Goal: Task Accomplishment & Management: Use online tool/utility

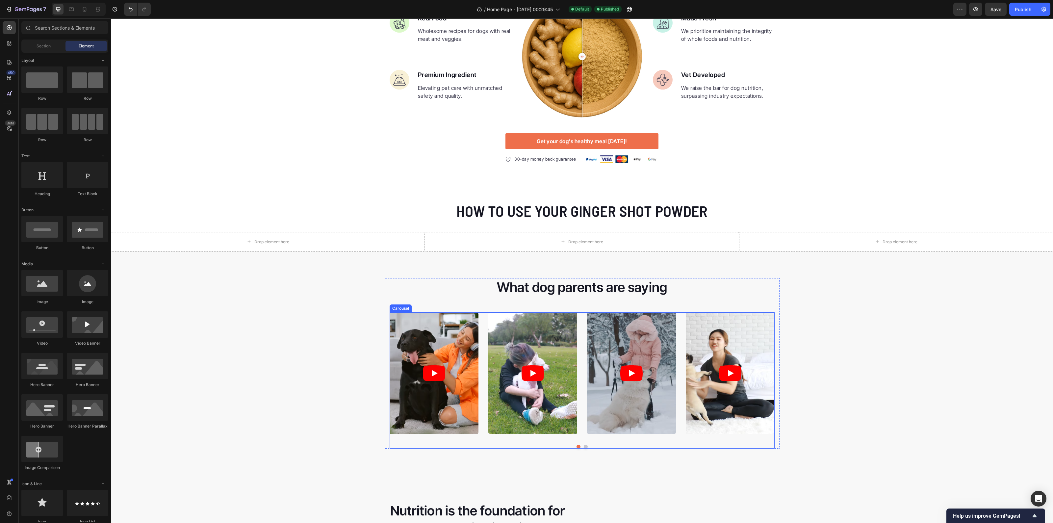
scroll to position [1192, 0]
click at [356, 241] on div "Drop element here" at bounding box center [268, 242] width 314 height 20
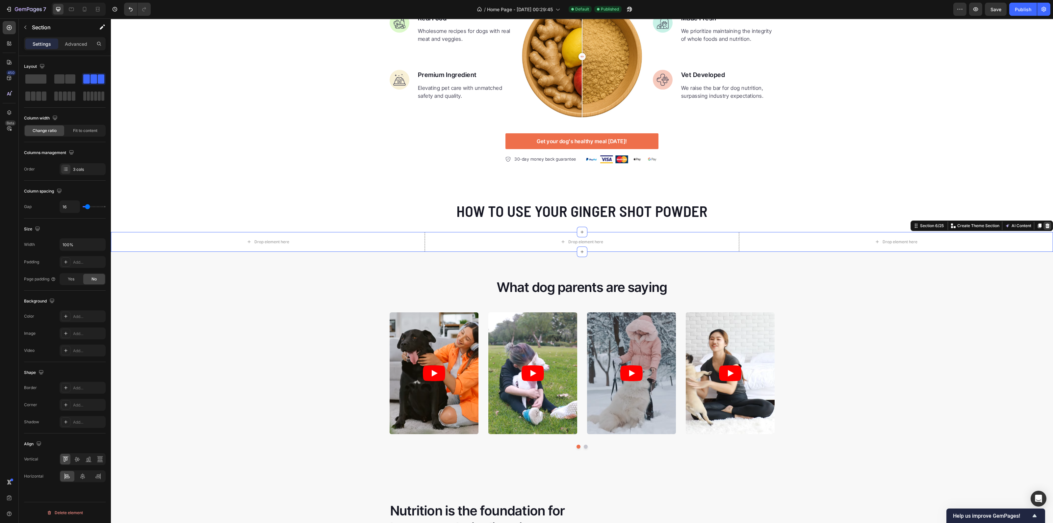
click at [1045, 224] on icon at bounding box center [1047, 225] width 4 height 5
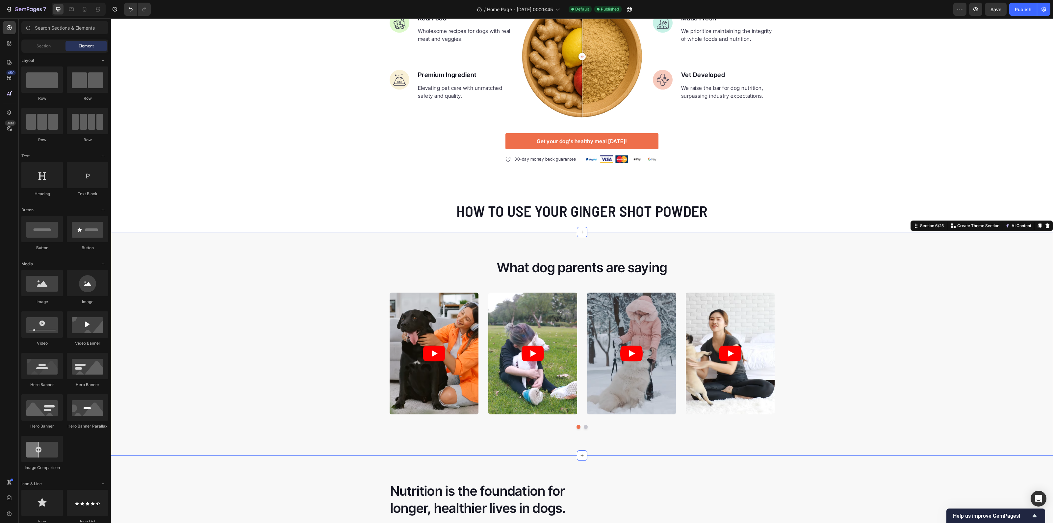
click at [778, 280] on div "What dog parents are saying Heading Video Video Video Video Video Carousel Row" at bounding box center [582, 346] width 942 height 176
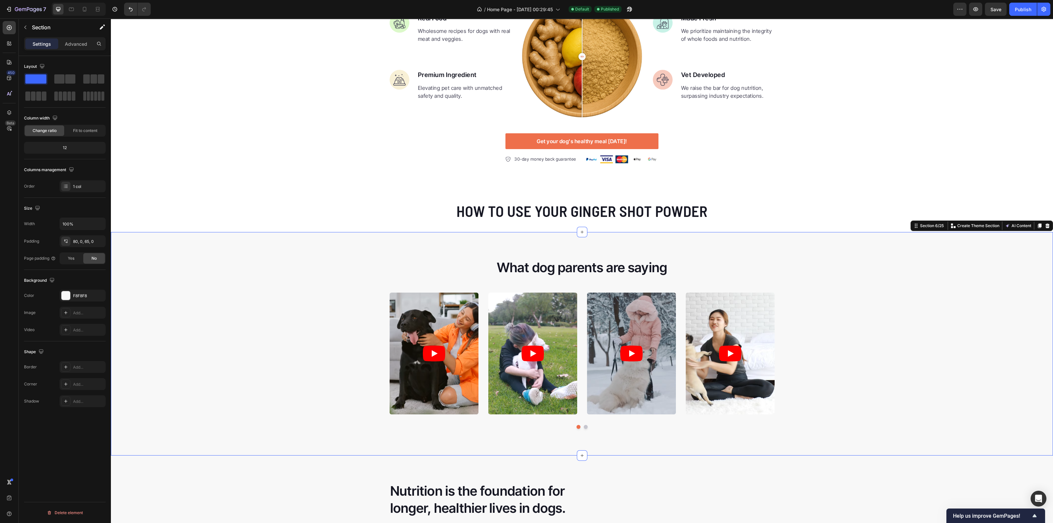
drag, startPoint x: 1039, startPoint y: 225, endPoint x: 581, endPoint y: 340, distance: 472.9
click at [1044, 225] on icon at bounding box center [1046, 225] width 5 height 5
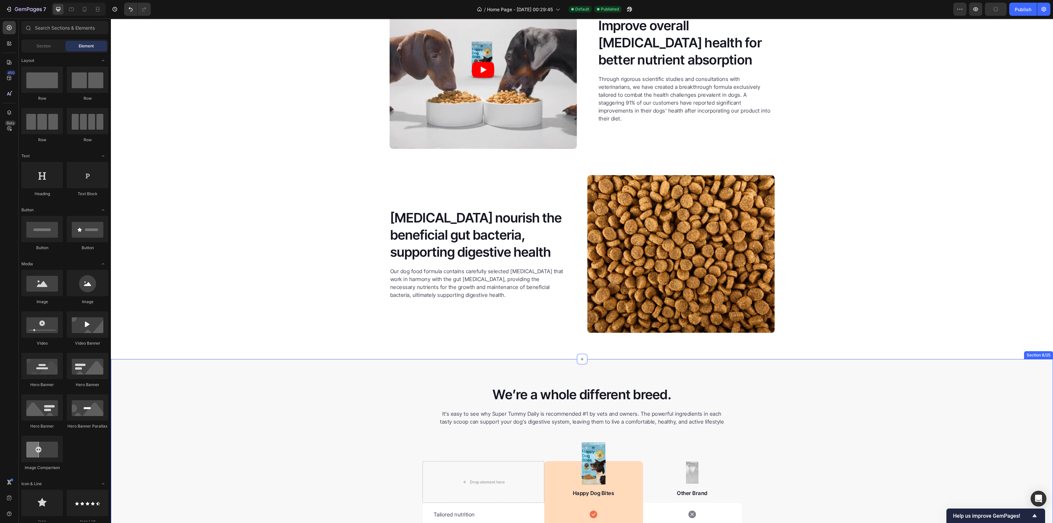
scroll to position [1933, 0]
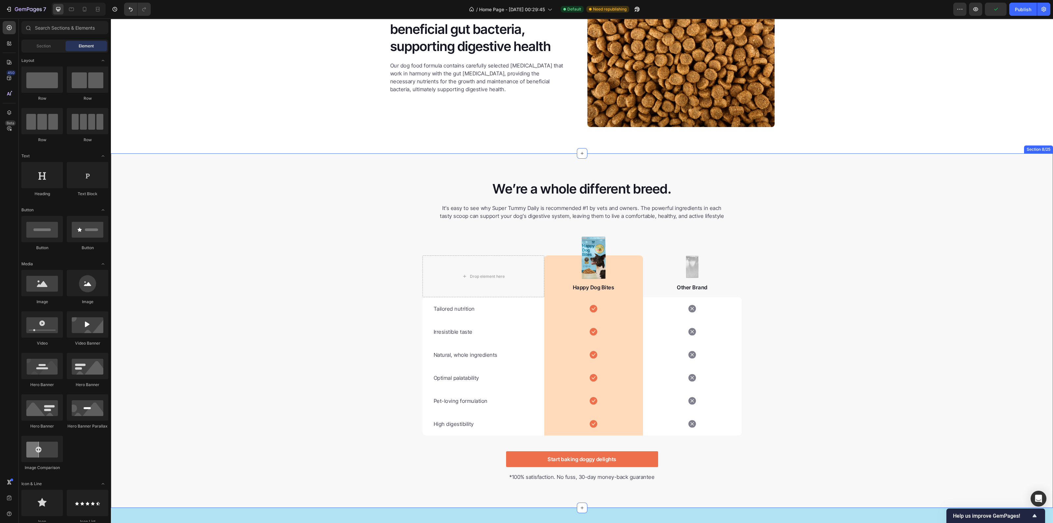
click at [356, 253] on div "We’re a whole different breed. Heading It’s easy to see why Super Tummy Daily i…" at bounding box center [582, 331] width 942 height 302
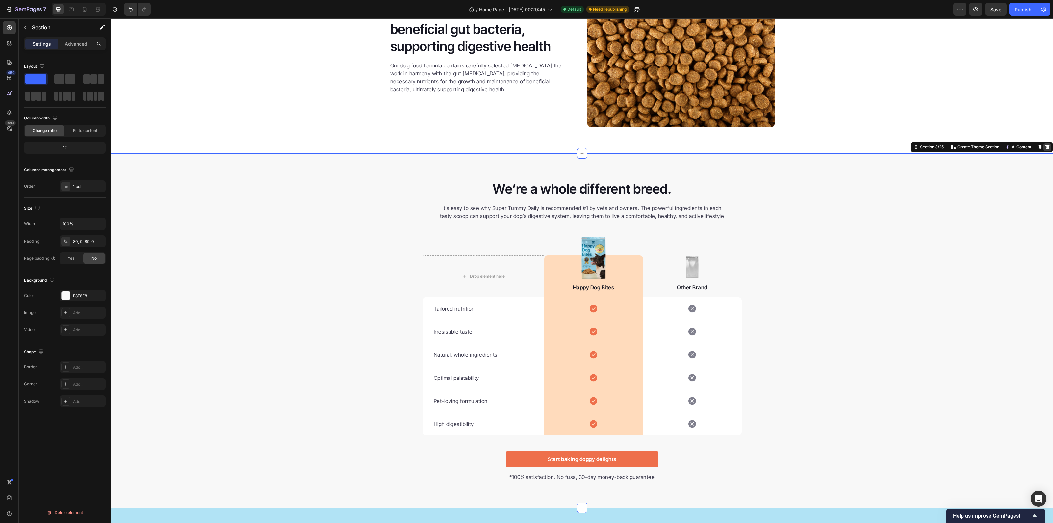
click at [1044, 147] on icon at bounding box center [1046, 146] width 5 height 5
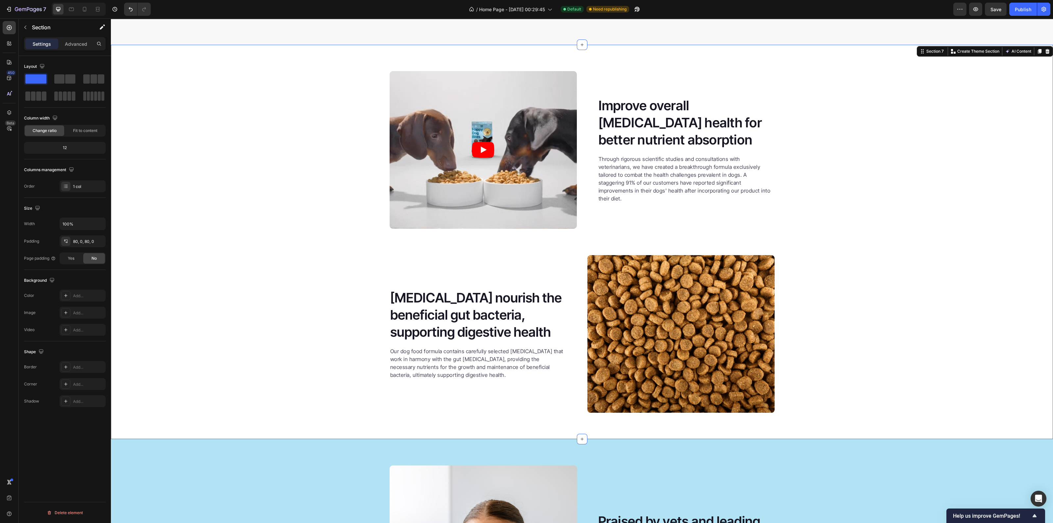
scroll to position [1612, 0]
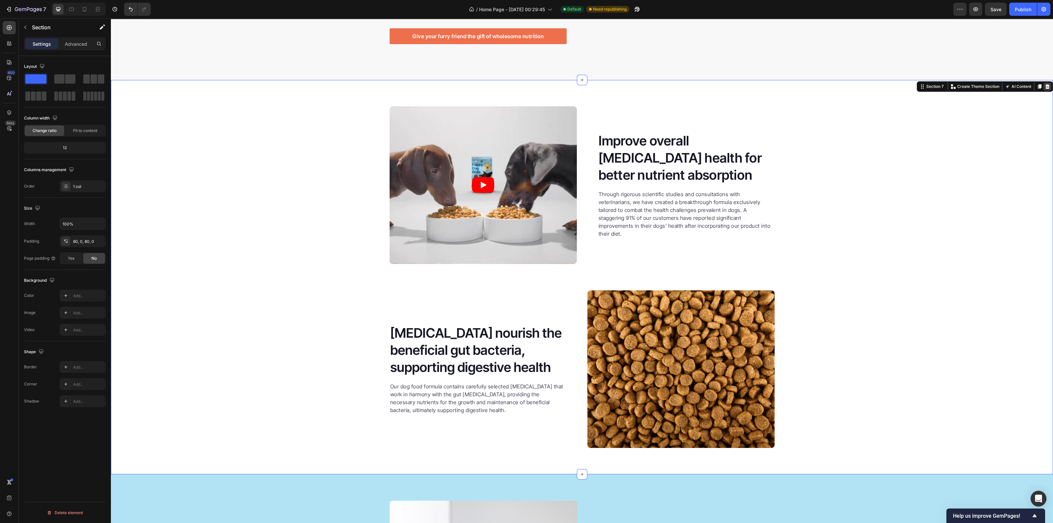
click at [1044, 85] on icon at bounding box center [1046, 86] width 5 height 5
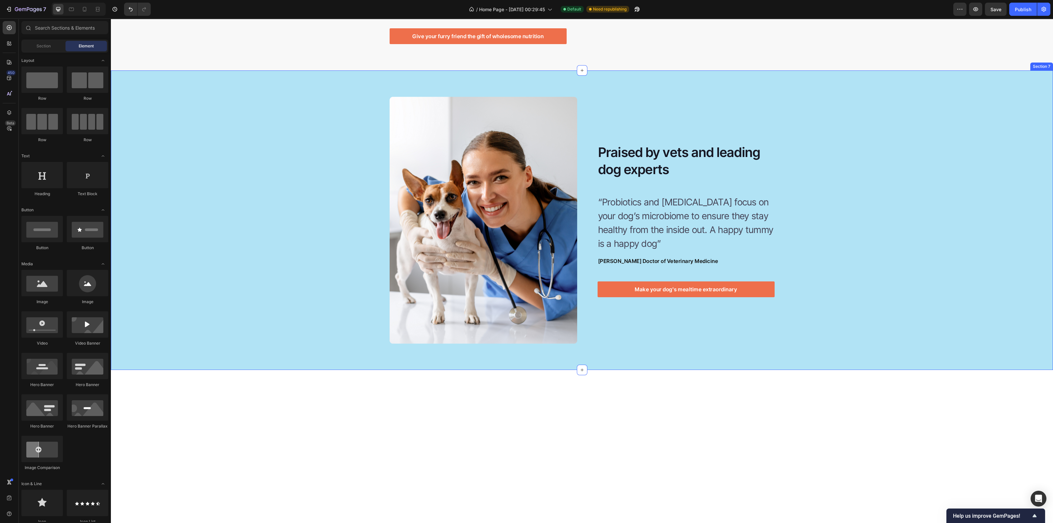
click at [982, 124] on div "Image Image Praised by vets and leading dog experts Heading “Probiotics and [ME…" at bounding box center [582, 220] width 942 height 247
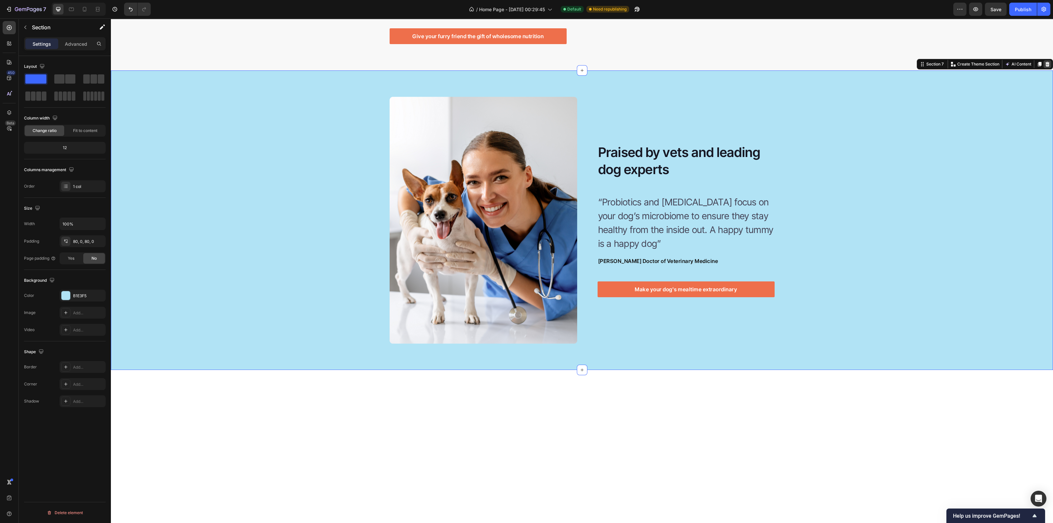
click at [1043, 68] on div at bounding box center [1047, 64] width 8 height 8
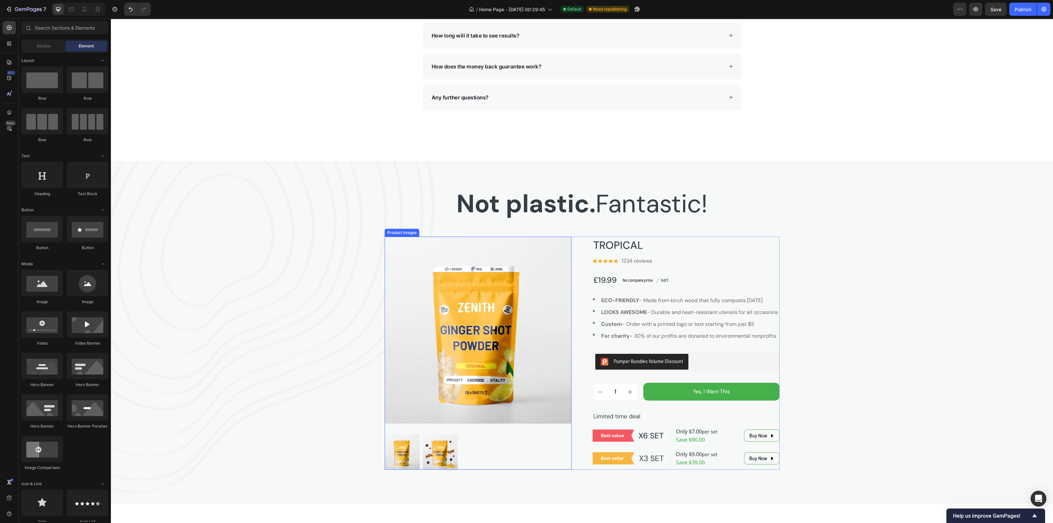
scroll to position [1818, 0]
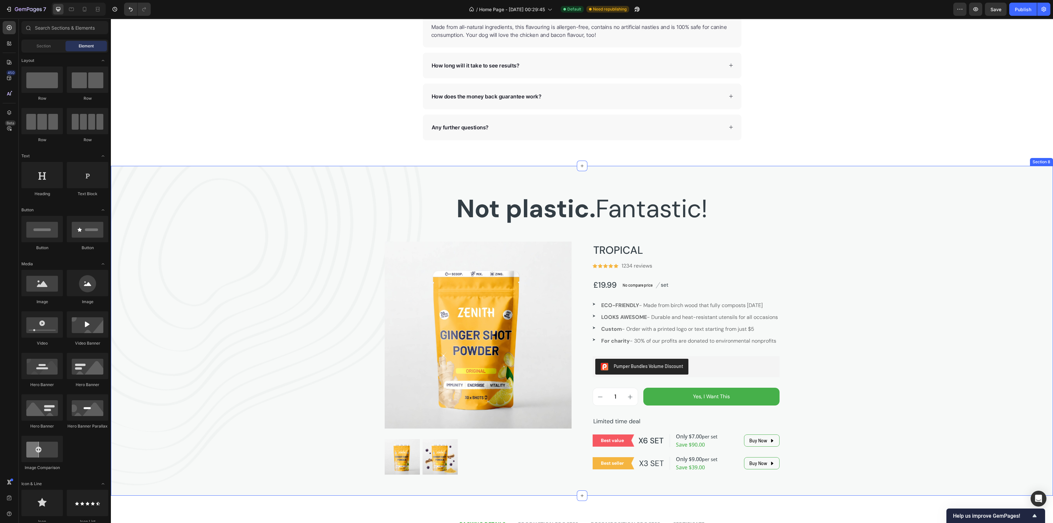
click at [309, 247] on div "Not plastic. Fantastic! Heading Product Images TROPICAL Product Title Icon Icon…" at bounding box center [582, 333] width 942 height 282
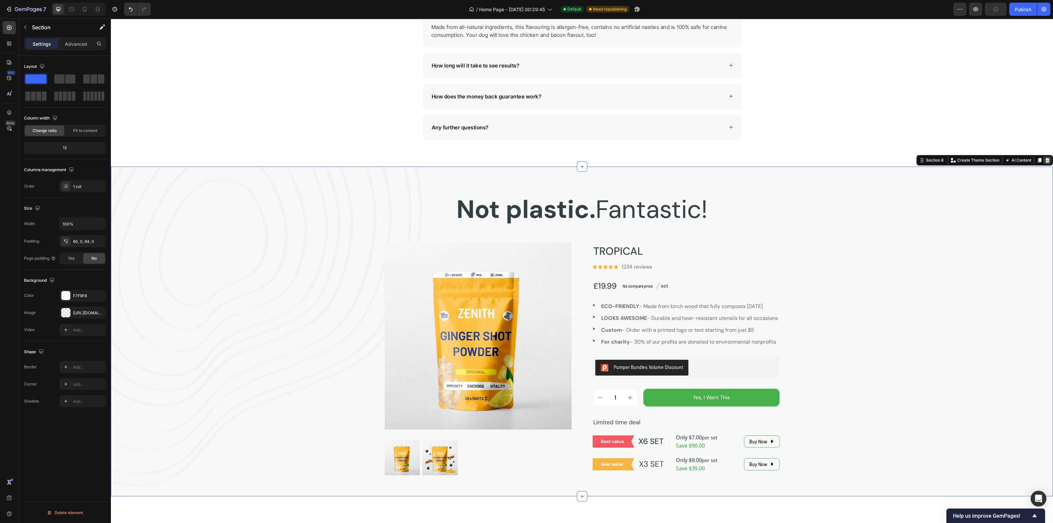
click at [1044, 158] on icon at bounding box center [1046, 160] width 5 height 5
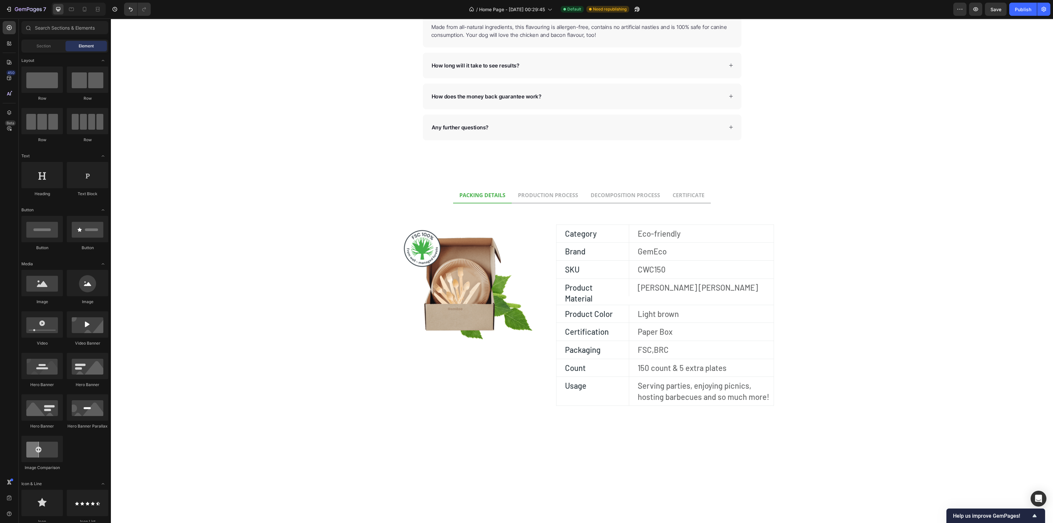
click at [817, 195] on div "Frequently Asked Questions Heading Can Petpure plate be used on a regular basis…" at bounding box center [582, 181] width 942 height 3934
click at [927, 209] on div "Frequently Asked Questions Heading Can Petpure plate be used on a regular basis…" at bounding box center [582, 181] width 942 height 3934
click at [234, 292] on div "Frequently Asked Questions Heading Can Petpure plate be used on a regular basis…" at bounding box center [582, 181] width 942 height 3934
click at [523, 220] on div "Image Category Text block Eco-friendly Text block Row Brand Text block GemEco T…" at bounding box center [582, 307] width 384 height 197
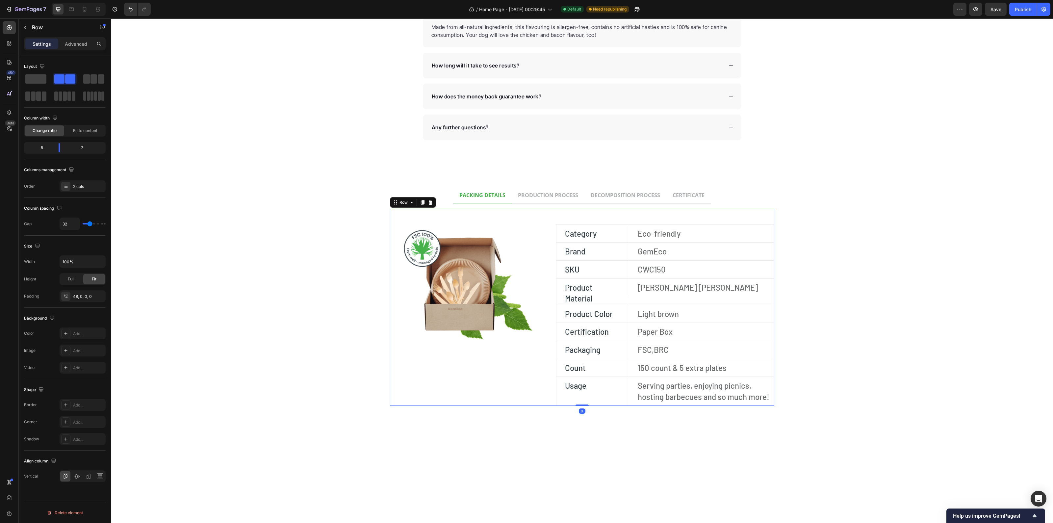
click at [428, 201] on icon at bounding box center [430, 202] width 4 height 5
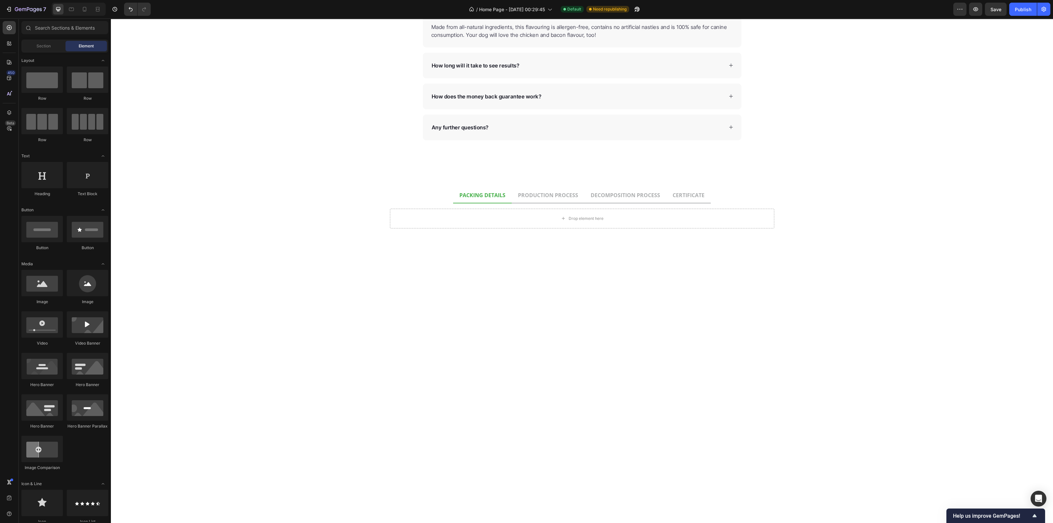
click at [294, 175] on div "Frequently Asked Questions Heading Can Petpure plate be used on a regular basis…" at bounding box center [582, 92] width 942 height 3756
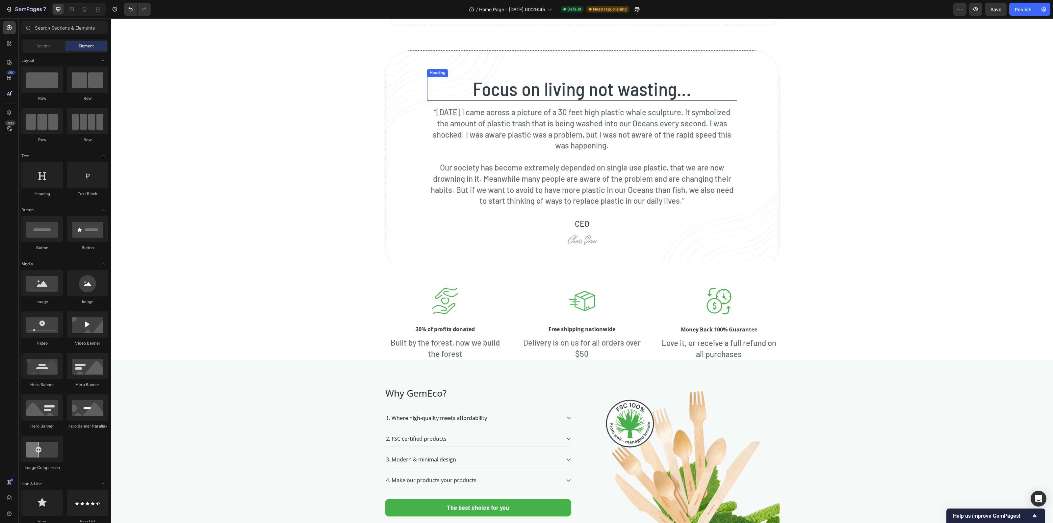
scroll to position [1900, 0]
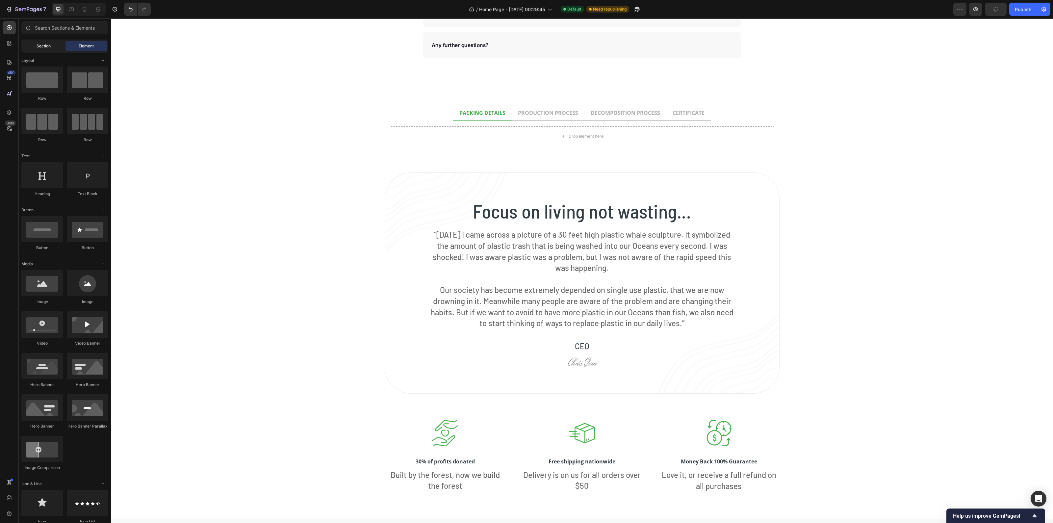
click at [37, 46] on span "Section" at bounding box center [44, 46] width 14 height 6
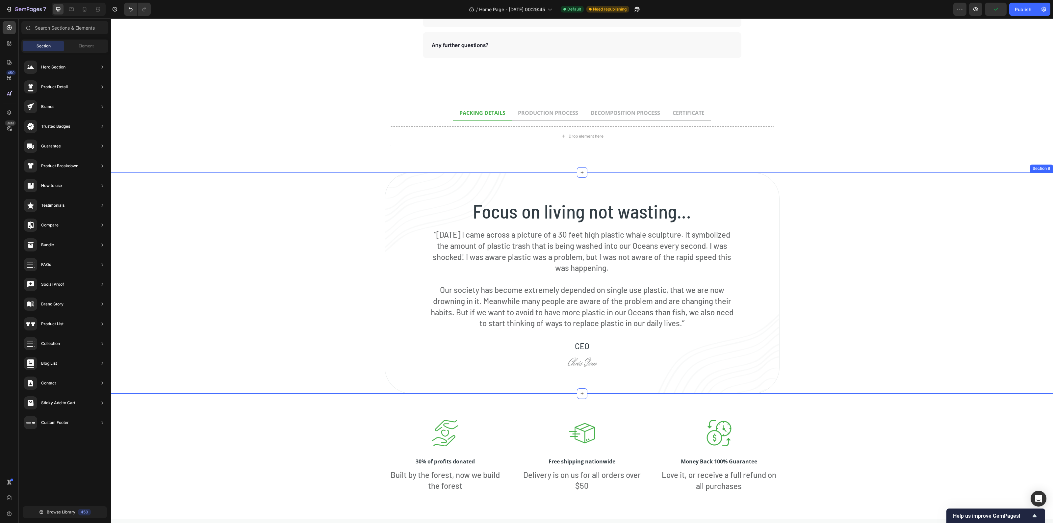
click at [352, 188] on div "Focus on living not wasting... Heading “[DATE] I came across a picture of a 30 …" at bounding box center [582, 282] width 942 height 221
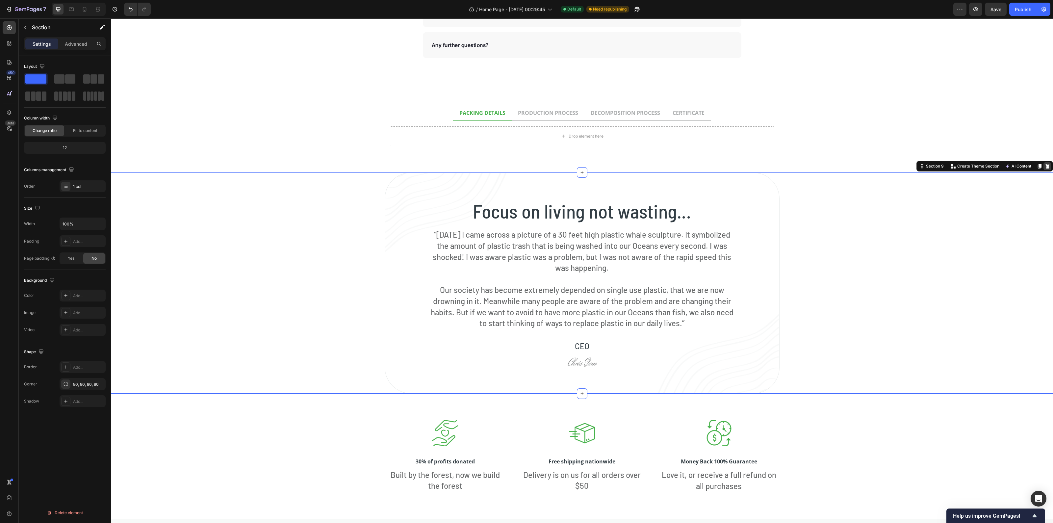
click at [1044, 164] on icon at bounding box center [1046, 165] width 5 height 5
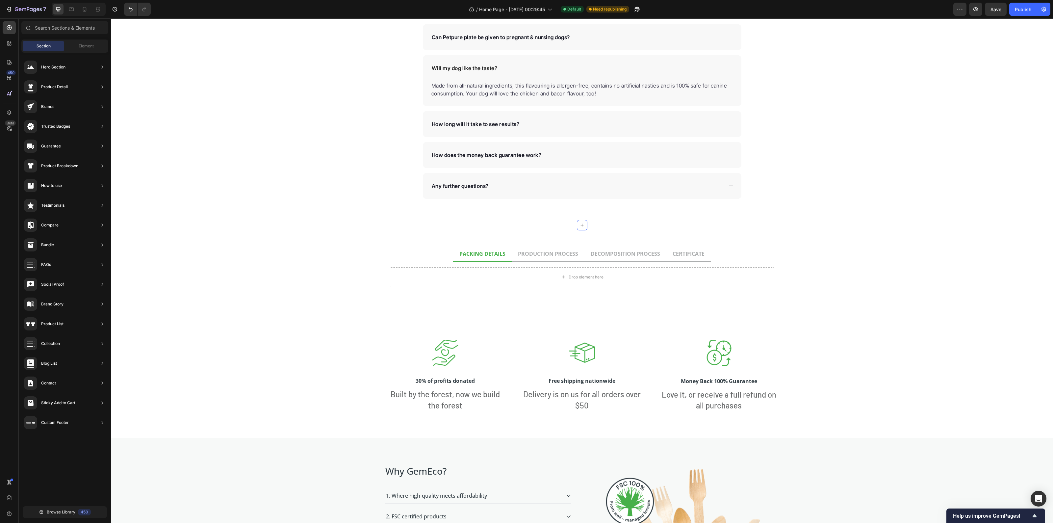
scroll to position [1735, 0]
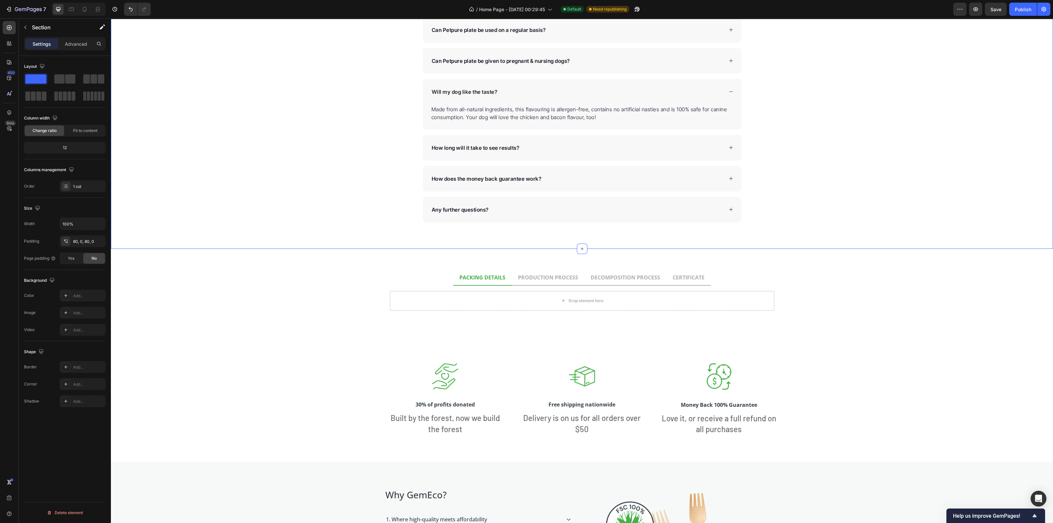
click at [289, 168] on div "Frequently Asked Questions Heading Can Petpure plate be used on a regular basis…" at bounding box center [582, 102] width 942 height 239
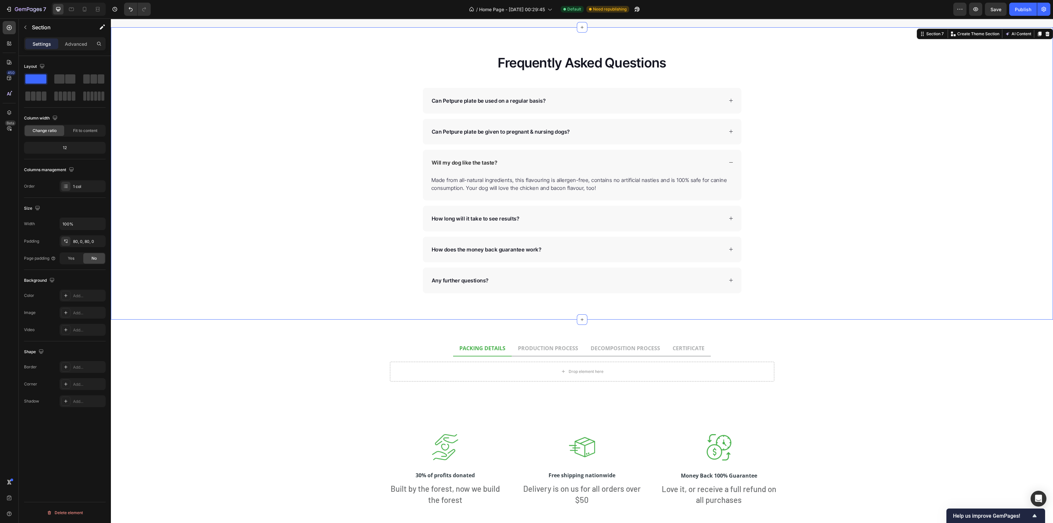
scroll to position [1595, 0]
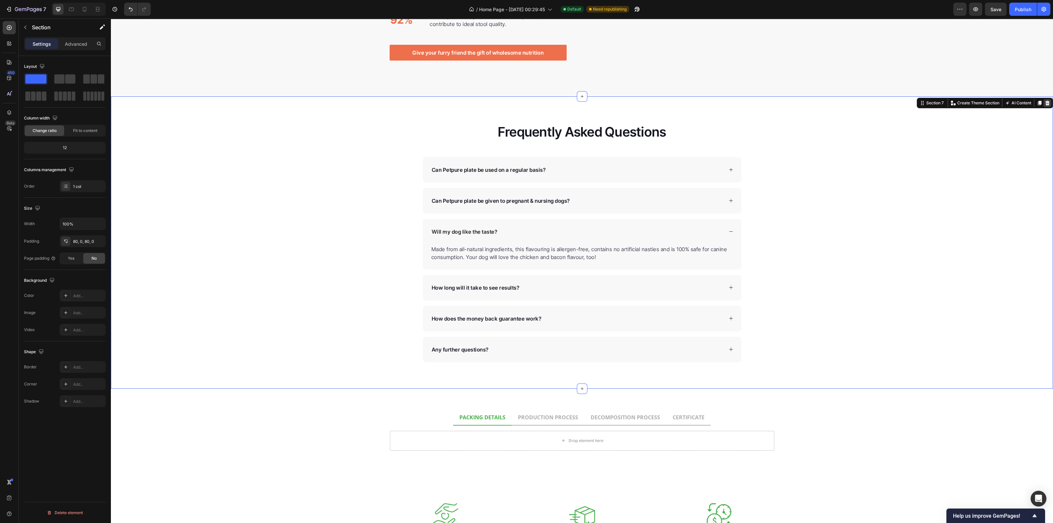
click at [1045, 103] on icon at bounding box center [1047, 103] width 4 height 5
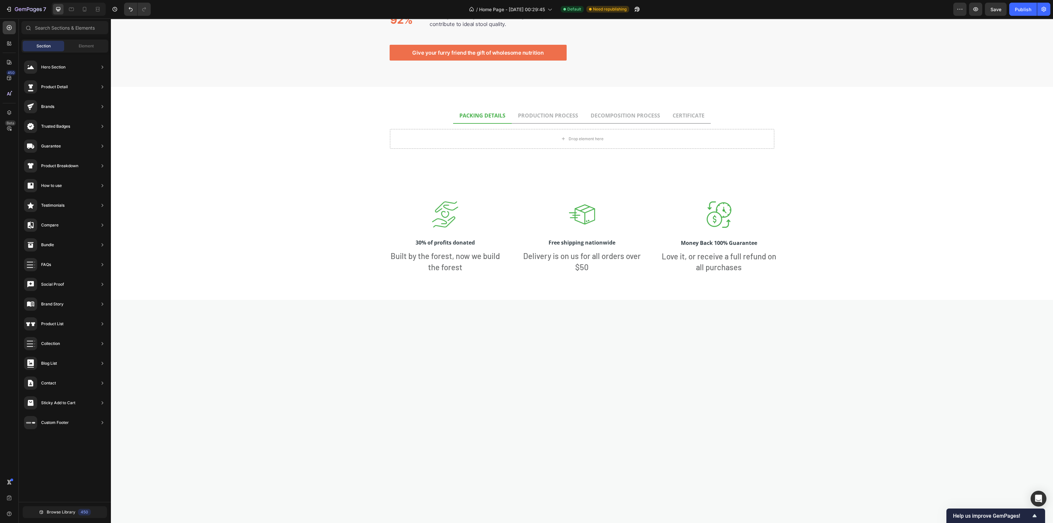
click at [223, 180] on div "Nutrition is the foundation for longer, healthier lives in dogs. Heading Invest…" at bounding box center [582, 88] width 942 height 3304
click at [291, 264] on div "Nutrition is the foundation for longer, healthier lives in dogs. Heading Invest…" at bounding box center [582, 88] width 942 height 3304
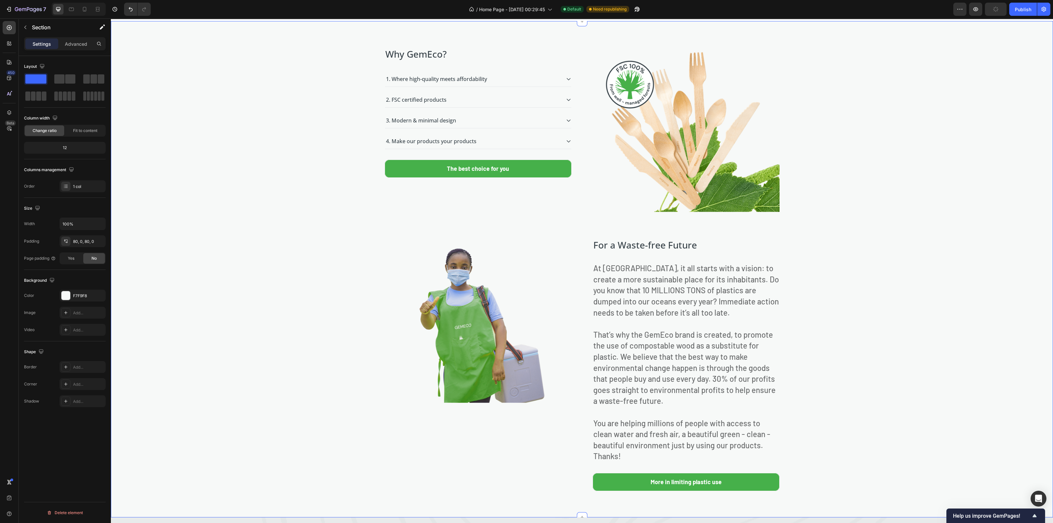
scroll to position [2212, 0]
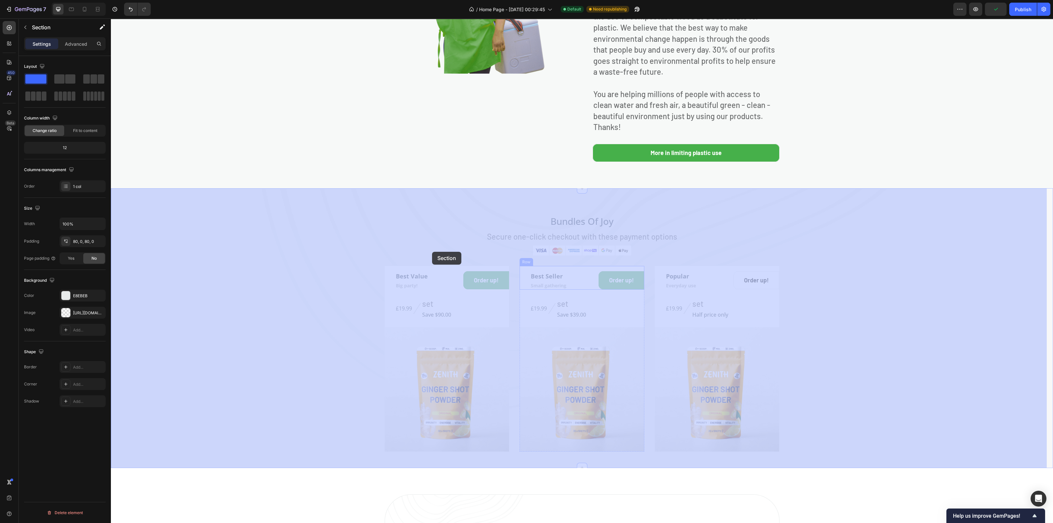
drag, startPoint x: 911, startPoint y: 345, endPoint x: 432, endPoint y: 252, distance: 488.3
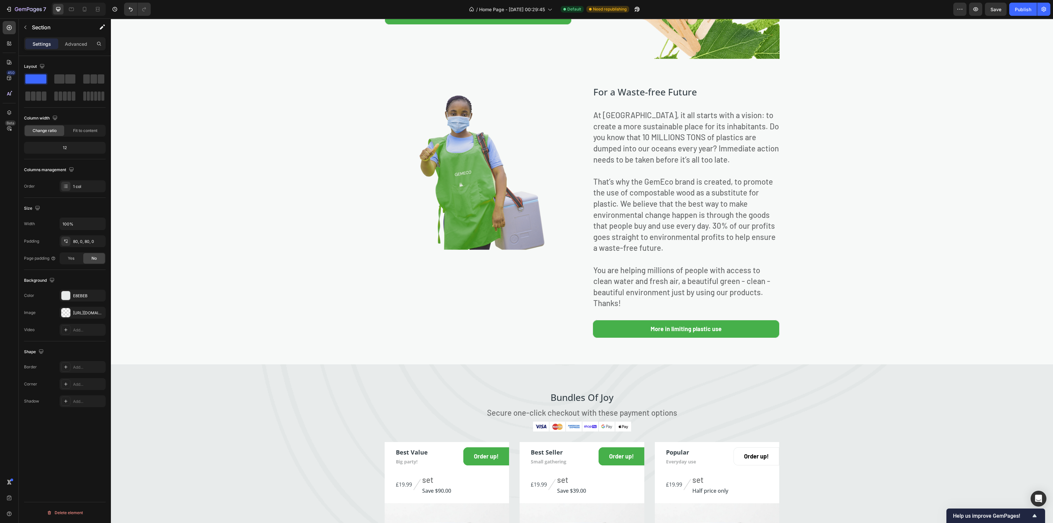
scroll to position [2344, 0]
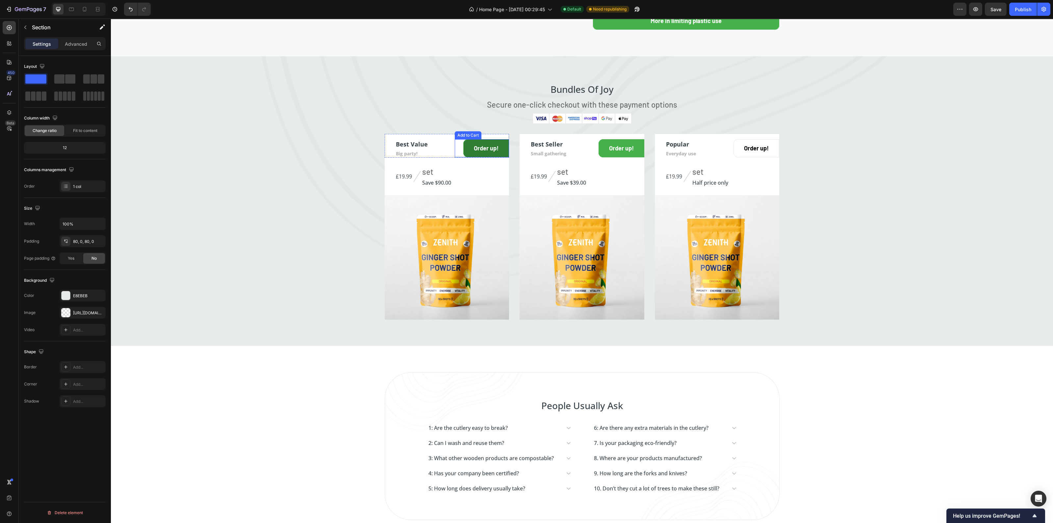
click at [463, 152] on button "Order up!" at bounding box center [486, 148] width 46 height 18
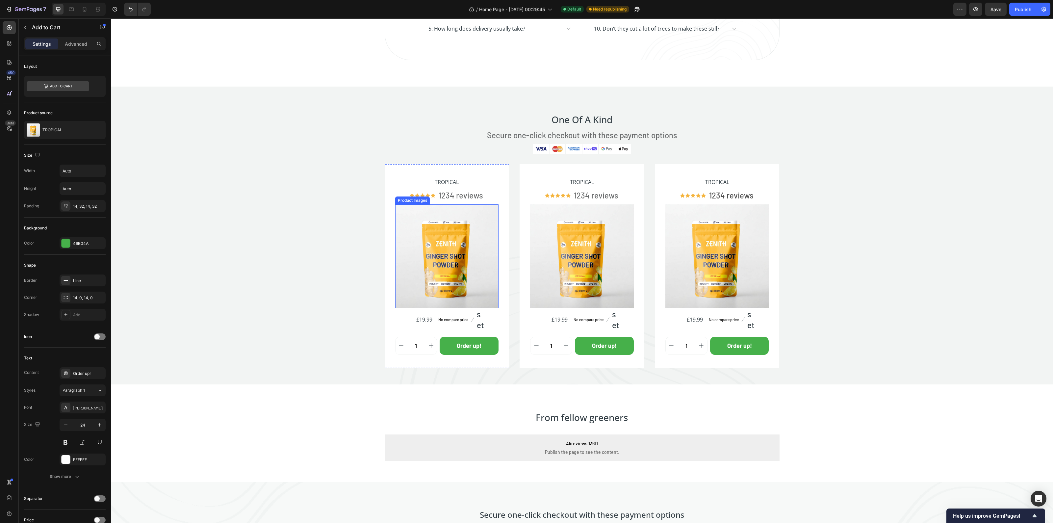
scroll to position [2838, 0]
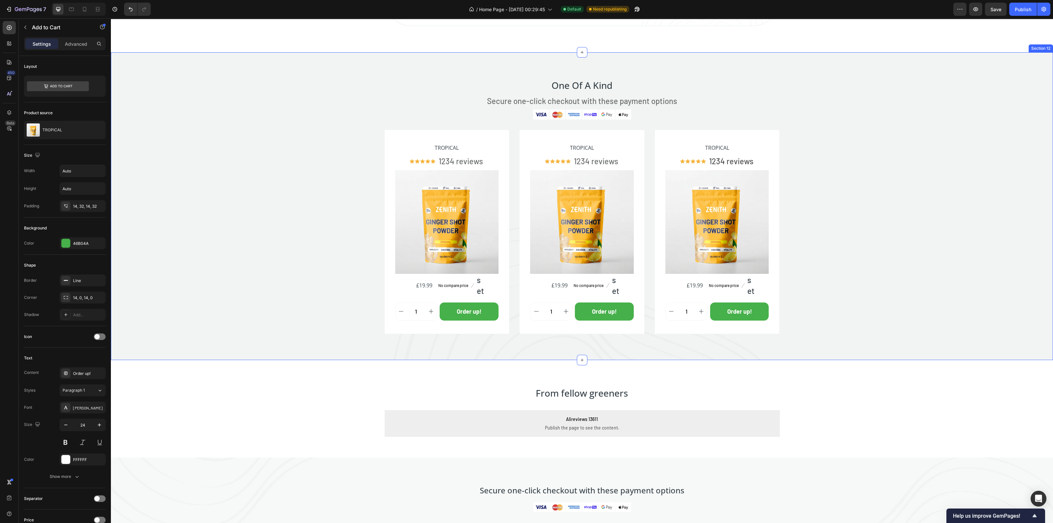
click at [233, 183] on div "One Of A Kind Heading Secure one-click checkout with these payment options Text…" at bounding box center [582, 206] width 942 height 255
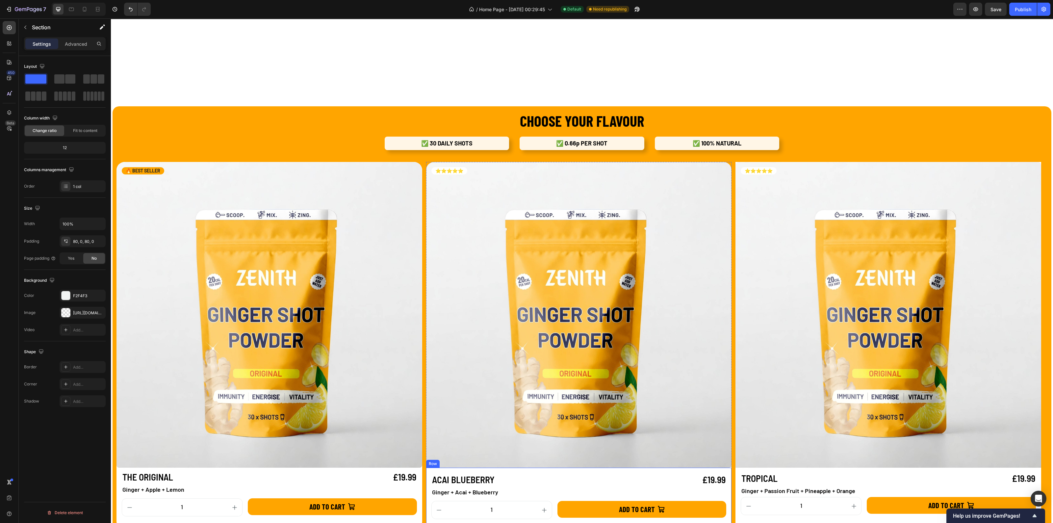
scroll to position [740, 0]
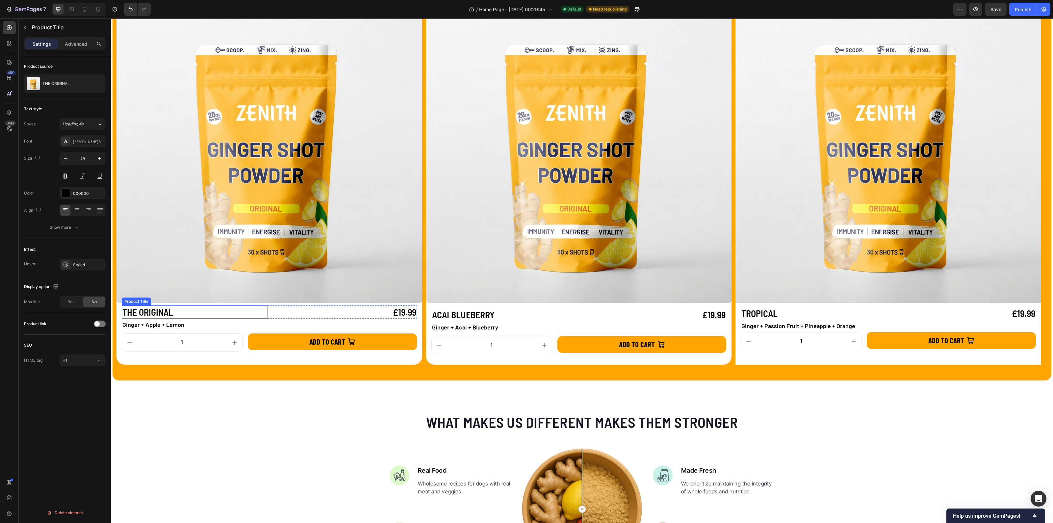
click at [141, 314] on h1 "THE ORIGINAL" at bounding box center [195, 311] width 146 height 13
click at [69, 192] on div at bounding box center [66, 193] width 9 height 9
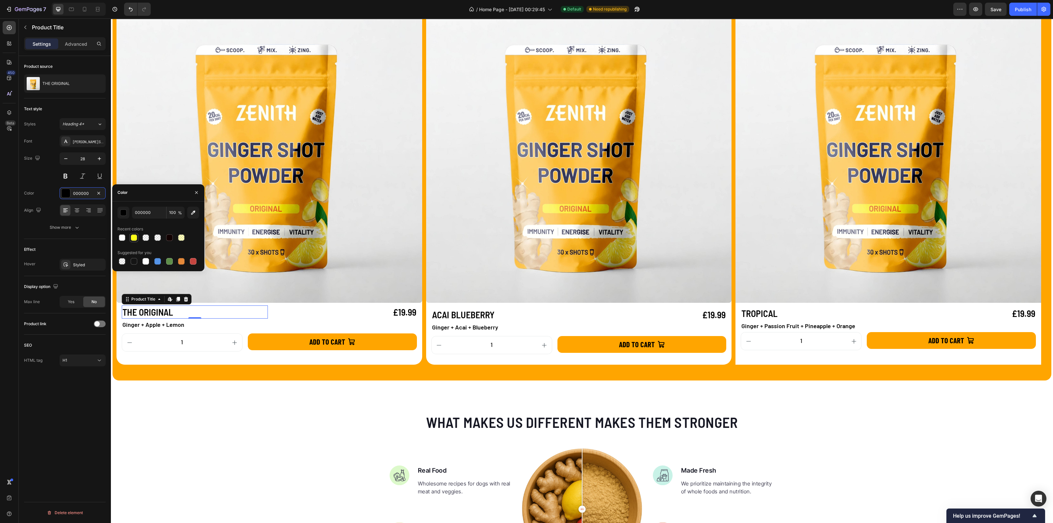
click at [134, 236] on div at bounding box center [134, 237] width 7 height 7
type input "FFFF00"
type input "90"
type input "000000"
type input "100"
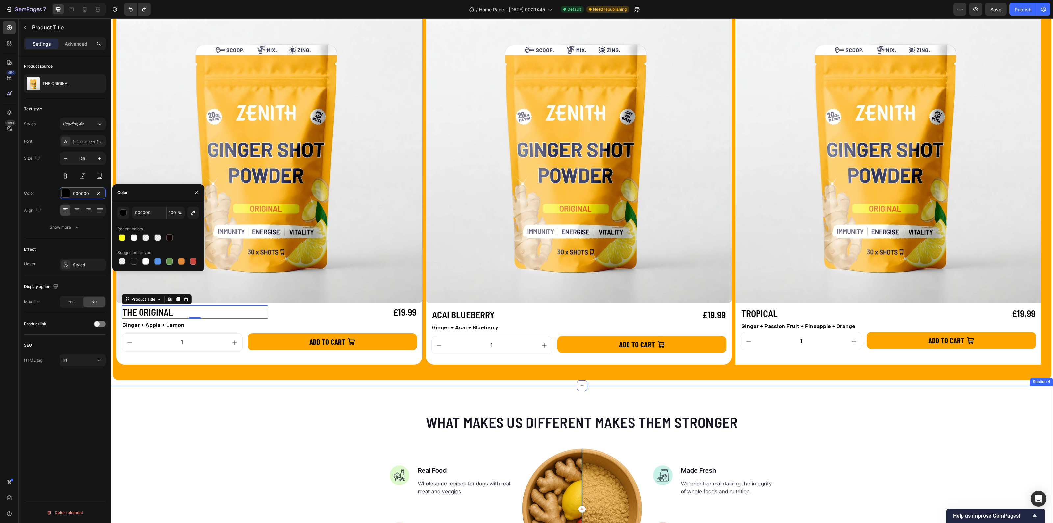
click at [227, 432] on div "What makes us different makes them stronger Heading Image Real Food Text block …" at bounding box center [582, 514] width 942 height 204
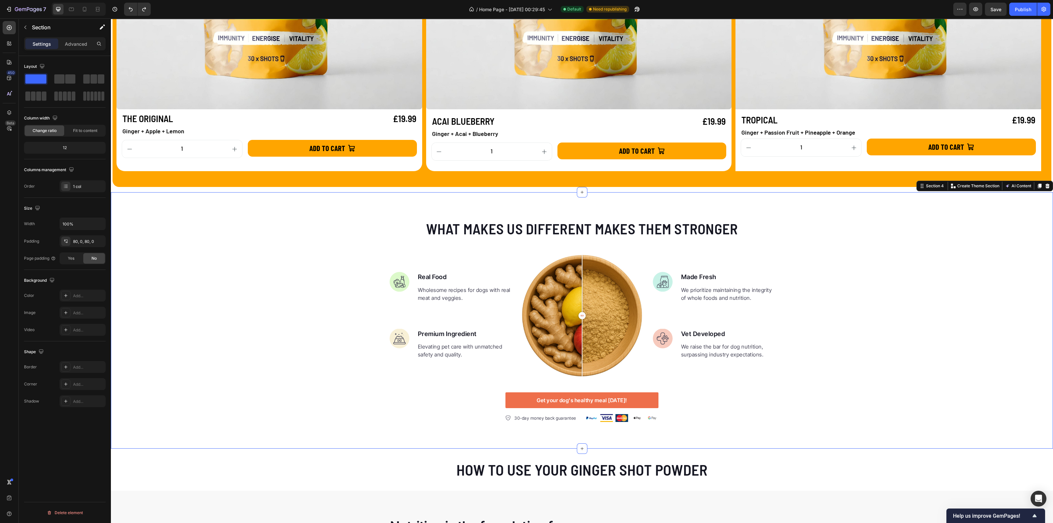
scroll to position [946, 0]
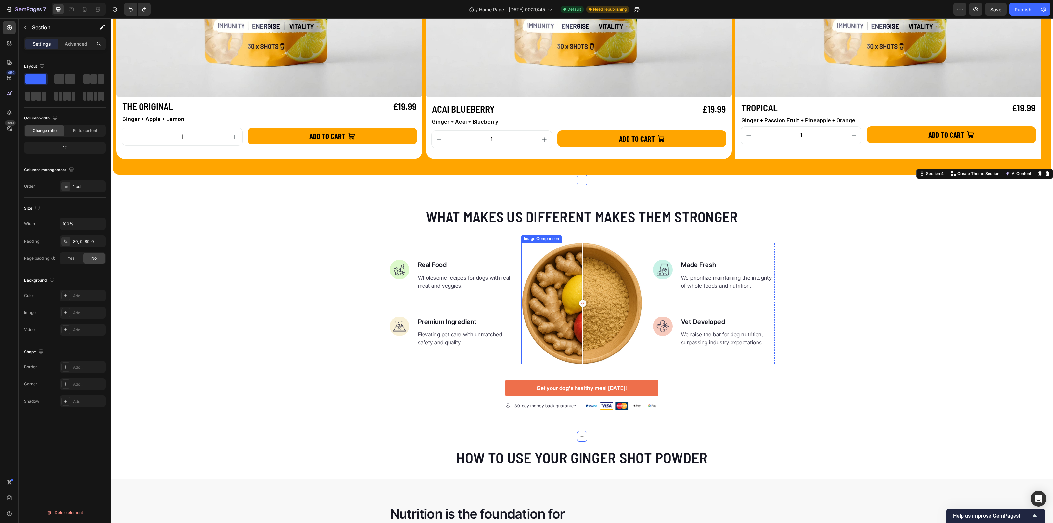
drag, startPoint x: 561, startPoint y: 303, endPoint x: 580, endPoint y: 304, distance: 18.5
click at [580, 304] on div at bounding box center [582, 303] width 7 height 7
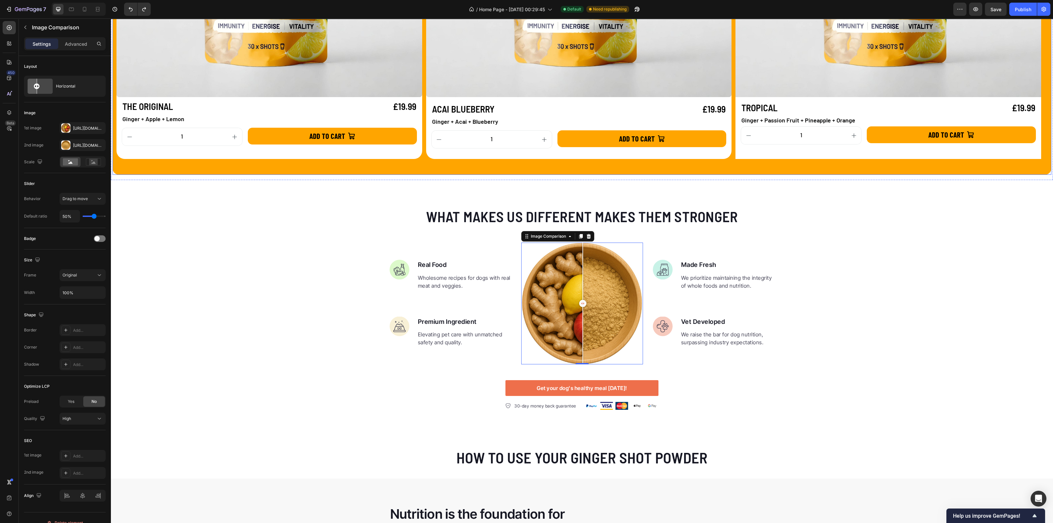
scroll to position [781, 0]
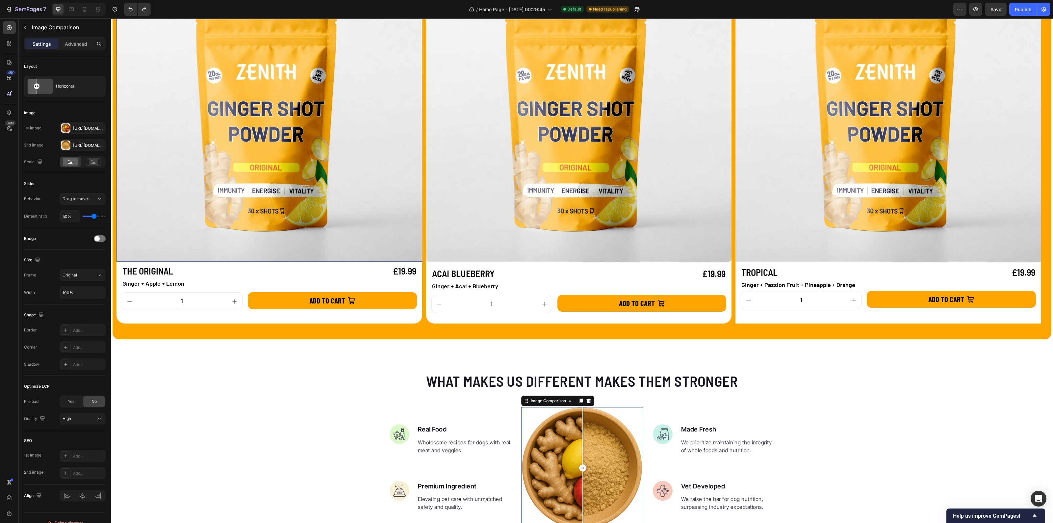
click at [324, 180] on img at bounding box center [269, 109] width 306 height 306
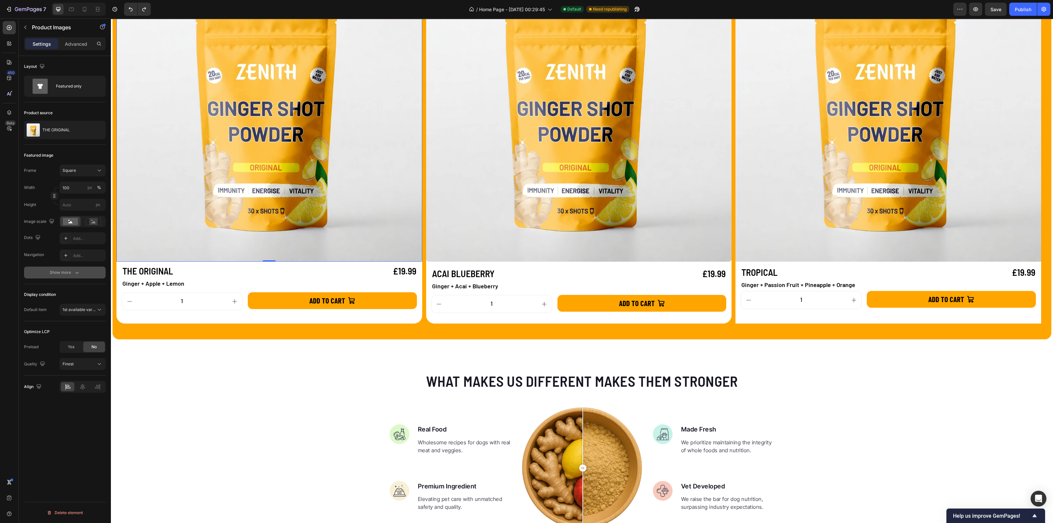
click at [71, 273] on div "Show more" at bounding box center [65, 272] width 31 height 7
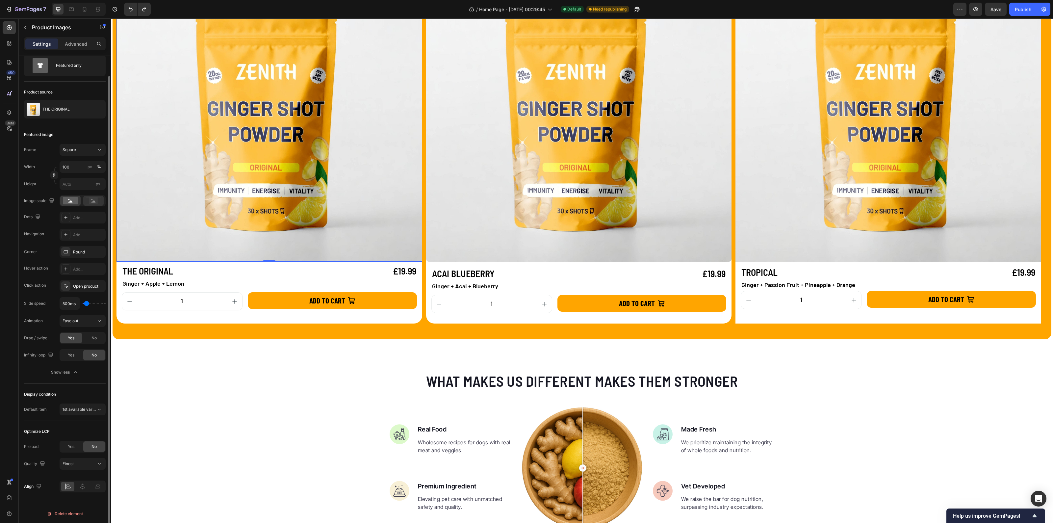
scroll to position [0, 0]
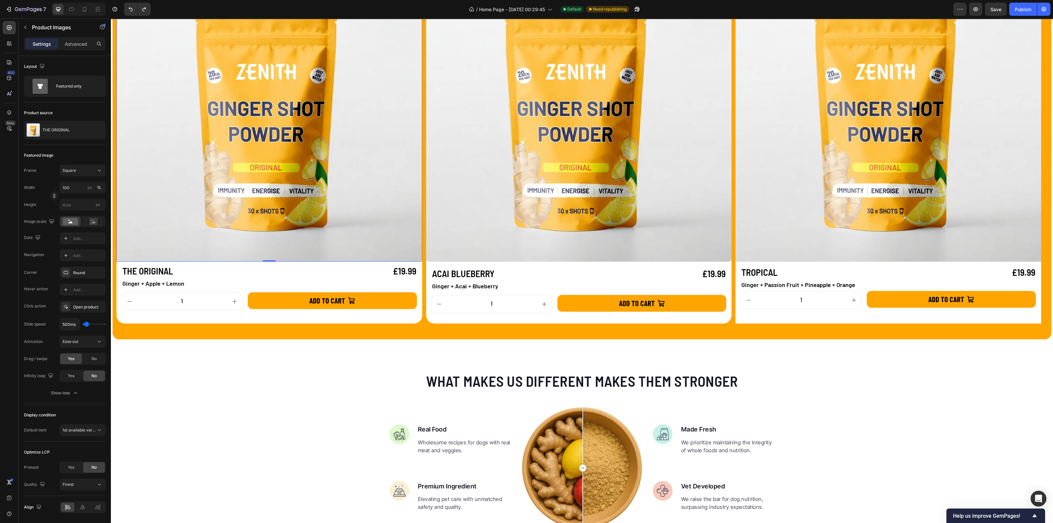
click at [73, 51] on div "Settings Advanced" at bounding box center [65, 46] width 92 height 19
click at [75, 43] on p "Advanced" at bounding box center [76, 43] width 22 height 7
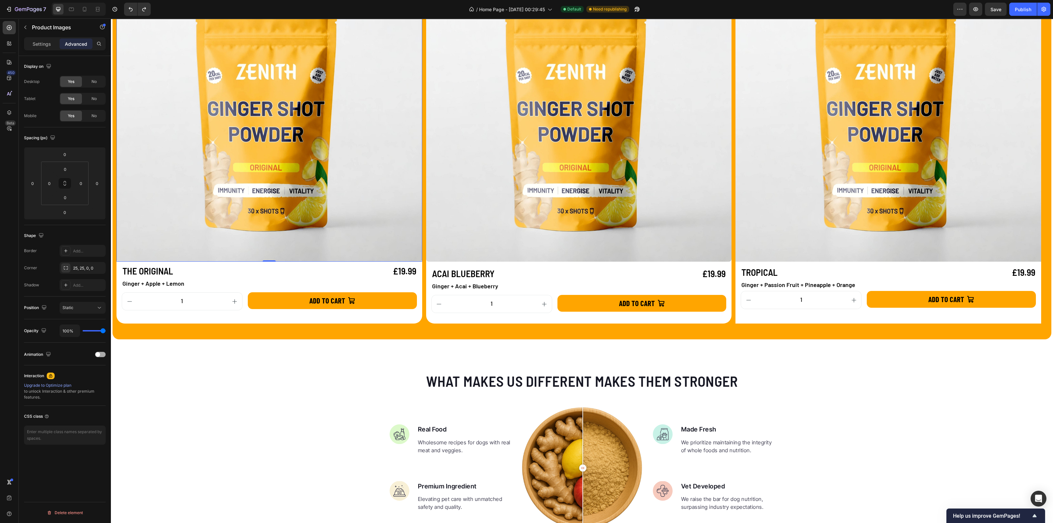
click at [97, 352] on span at bounding box center [97, 354] width 5 height 5
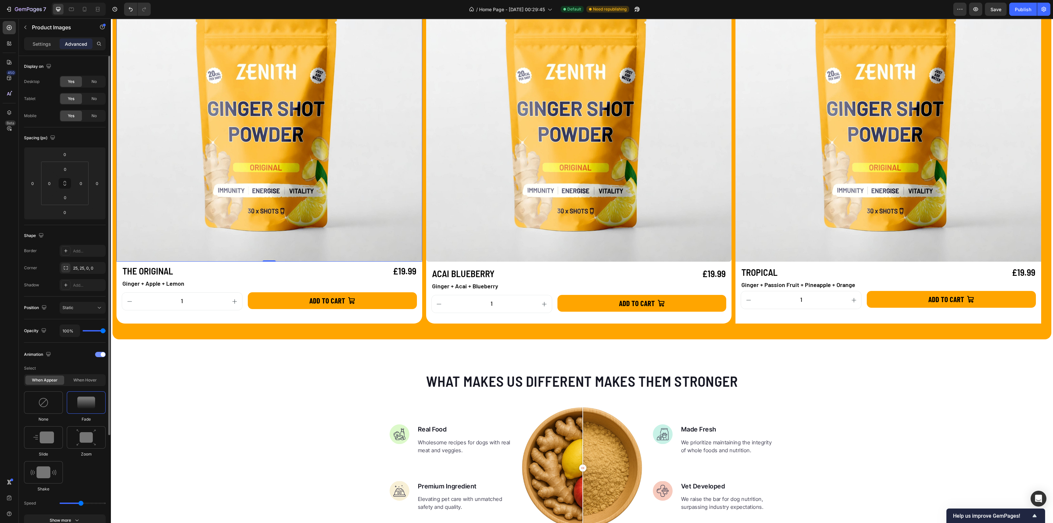
click at [95, 352] on div at bounding box center [100, 354] width 11 height 5
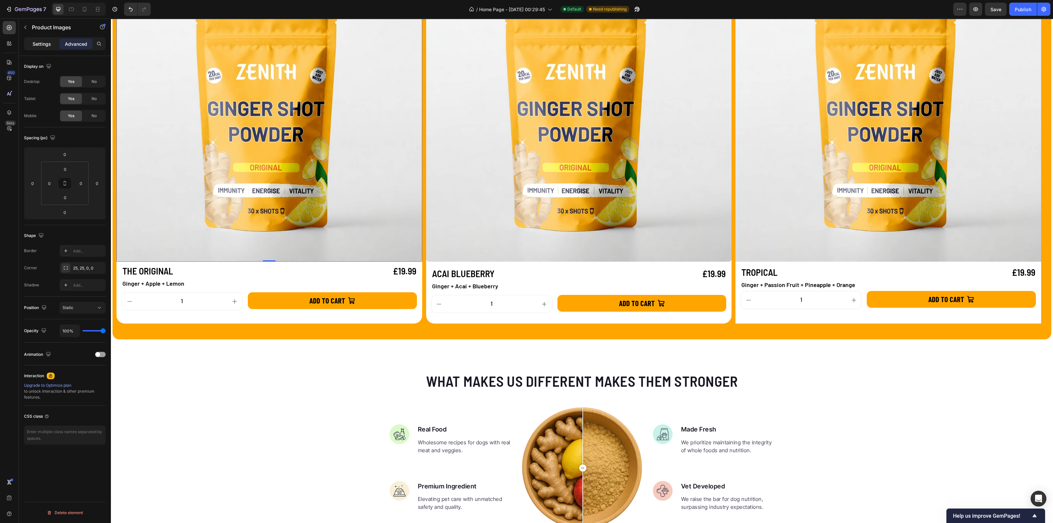
click at [37, 43] on p "Settings" at bounding box center [42, 43] width 18 height 7
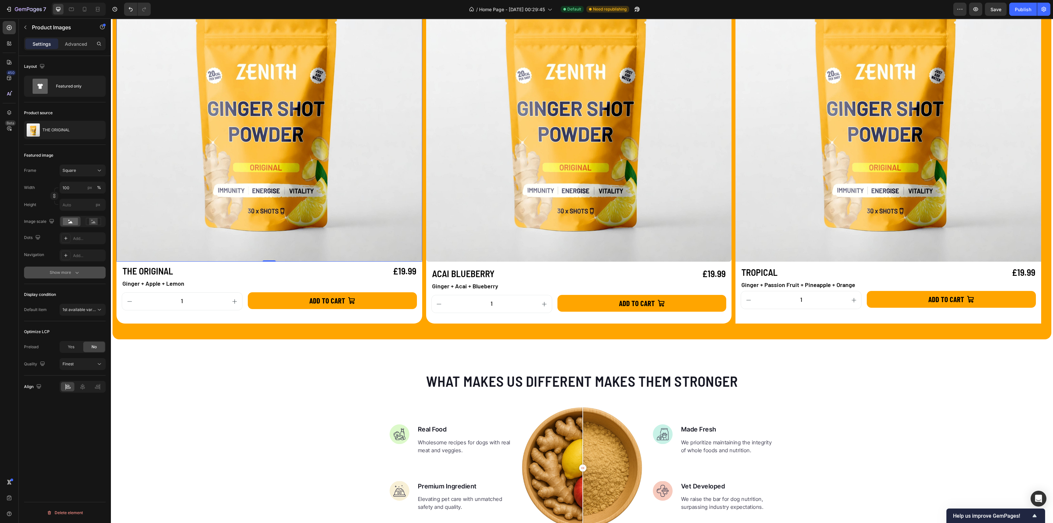
click at [65, 272] on div "Show more" at bounding box center [65, 272] width 31 height 7
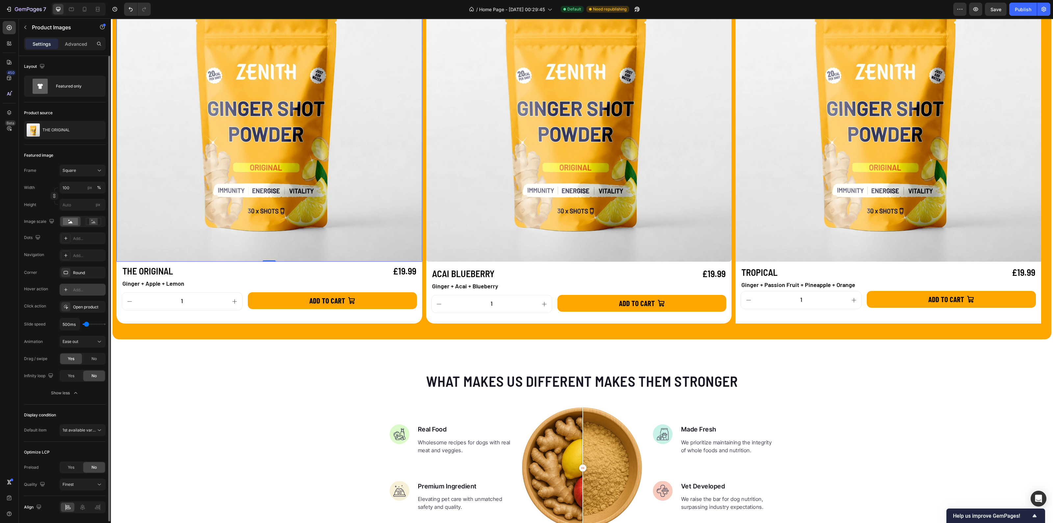
click at [67, 288] on icon at bounding box center [65, 289] width 5 height 5
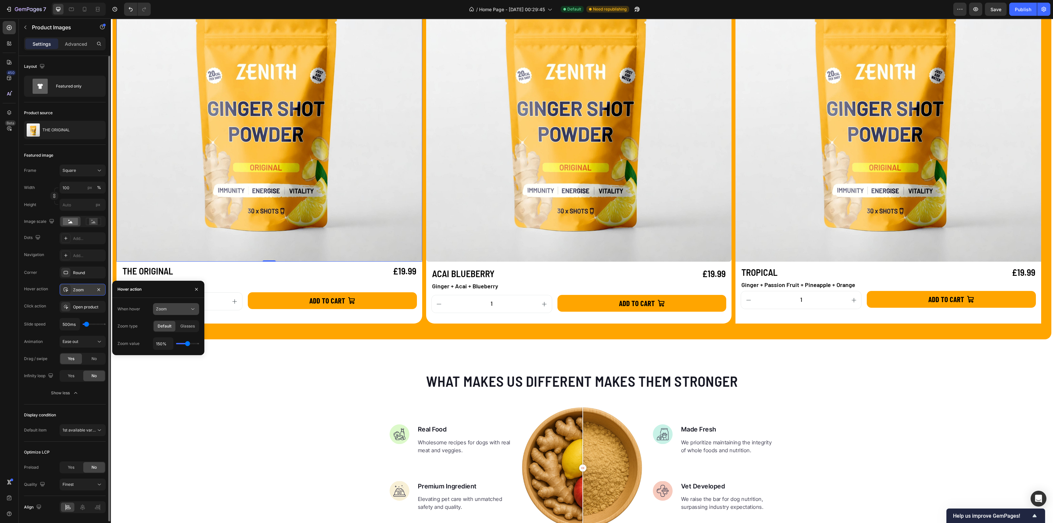
click at [188, 309] on div "Zoom" at bounding box center [173, 309] width 34 height 6
click at [171, 337] on span "Show other image" at bounding box center [173, 338] width 34 height 6
click at [172, 325] on input "1" at bounding box center [175, 326] width 45 height 12
click at [194, 325] on icon "button" at bounding box center [192, 326] width 7 height 7
click at [169, 354] on span "Image 2" at bounding box center [163, 356] width 15 height 6
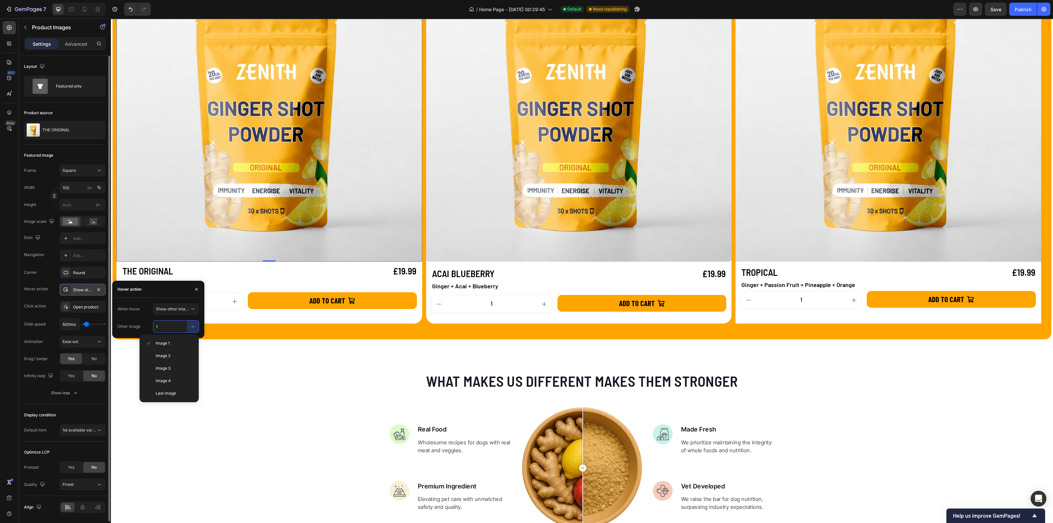
type input "2"
click at [38, 284] on div "Hover action" at bounding box center [36, 289] width 24 height 11
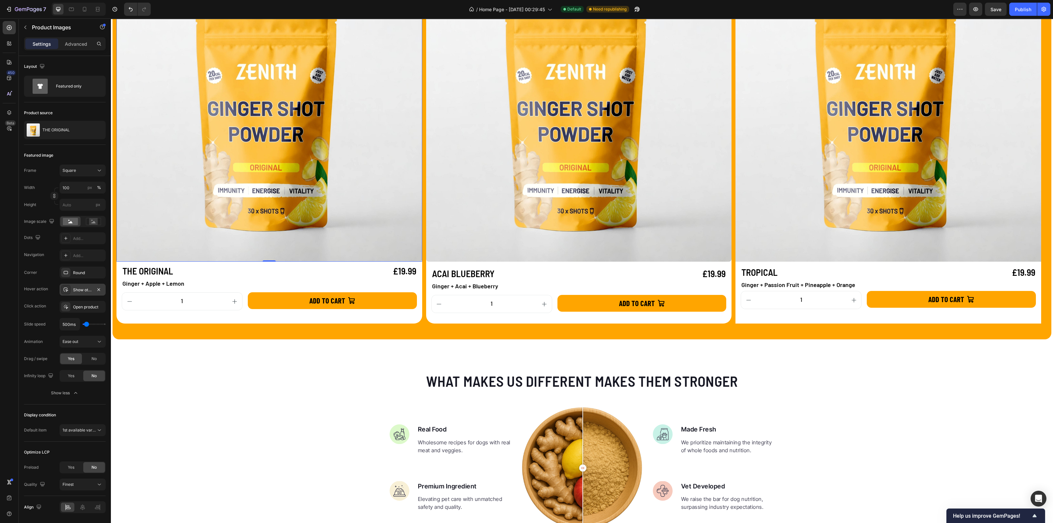
click at [84, 287] on div "Show other image" at bounding box center [82, 290] width 19 height 6
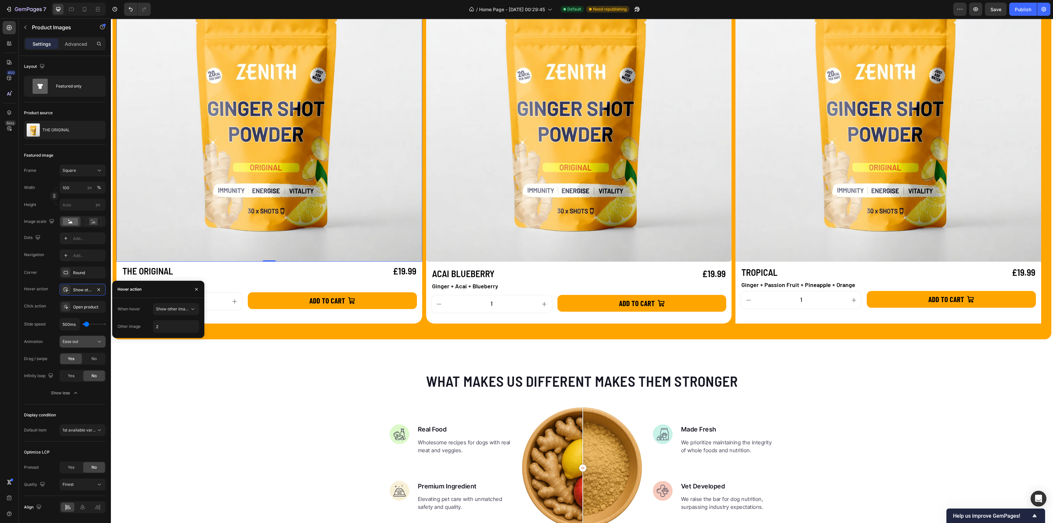
click at [77, 342] on span "Ease out" at bounding box center [71, 341] width 16 height 5
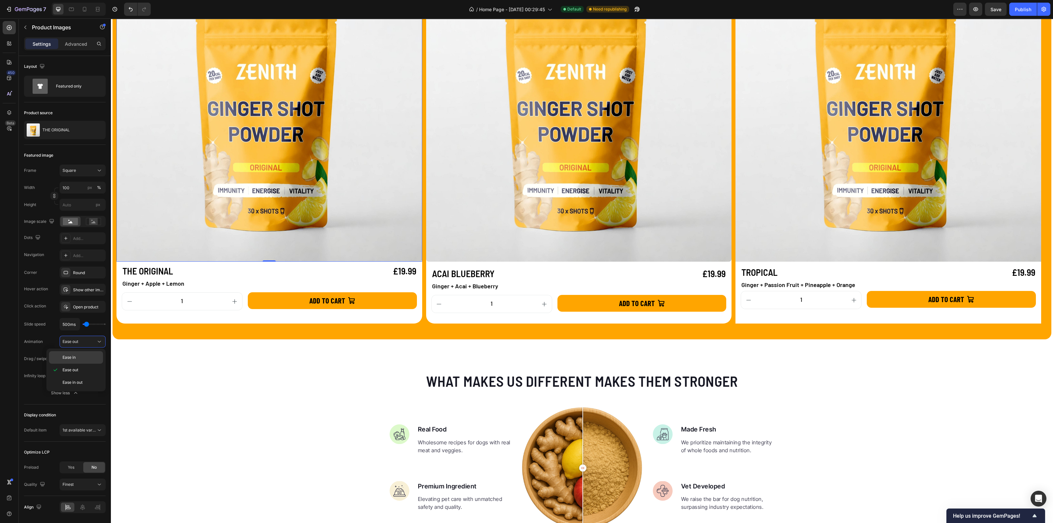
click at [72, 358] on span "Ease in" at bounding box center [69, 357] width 13 height 6
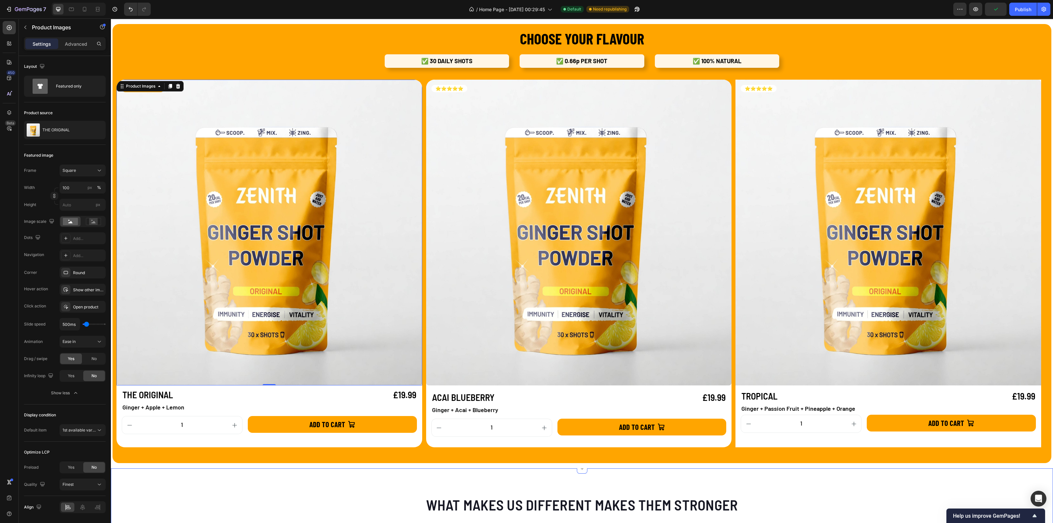
scroll to position [822, 0]
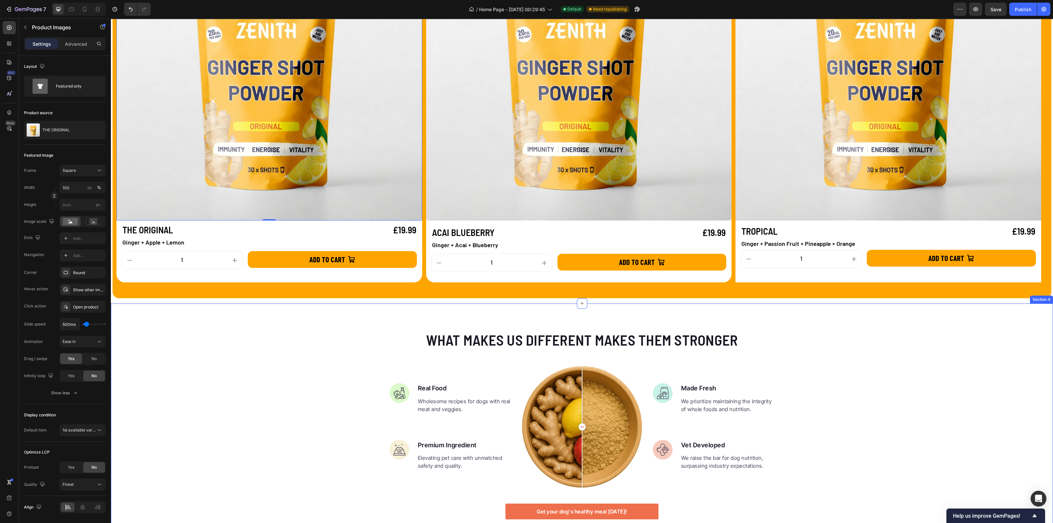
click at [237, 303] on div "What makes us different makes them stronger Heading Image Real Food Text block …" at bounding box center [582, 431] width 942 height 256
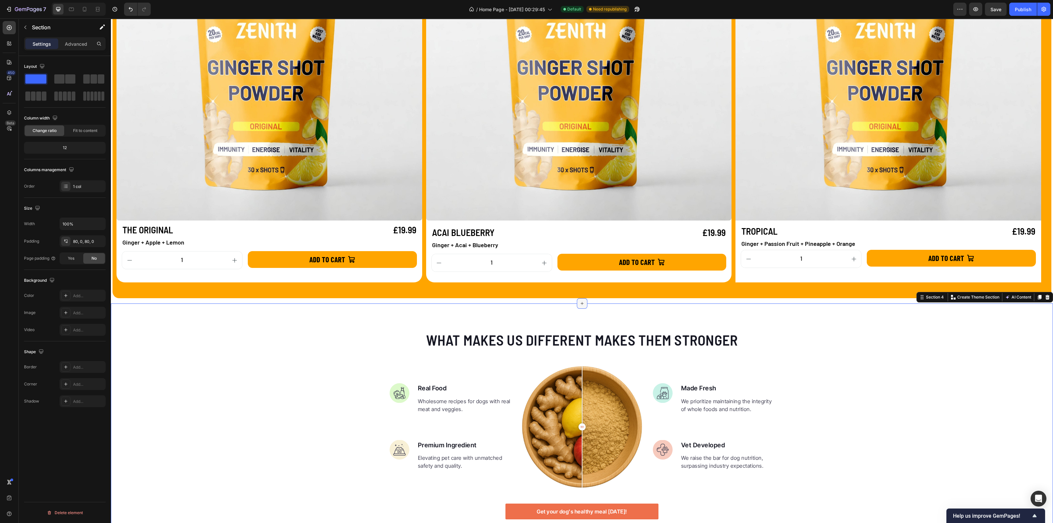
click at [579, 302] on icon at bounding box center [581, 303] width 5 height 5
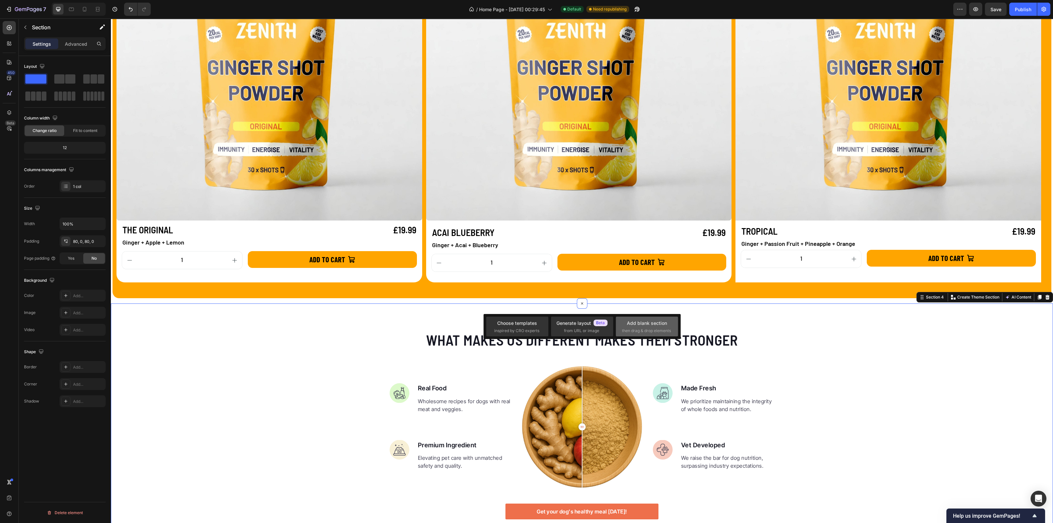
click at [651, 321] on div "Add blank section" at bounding box center [647, 322] width 40 height 7
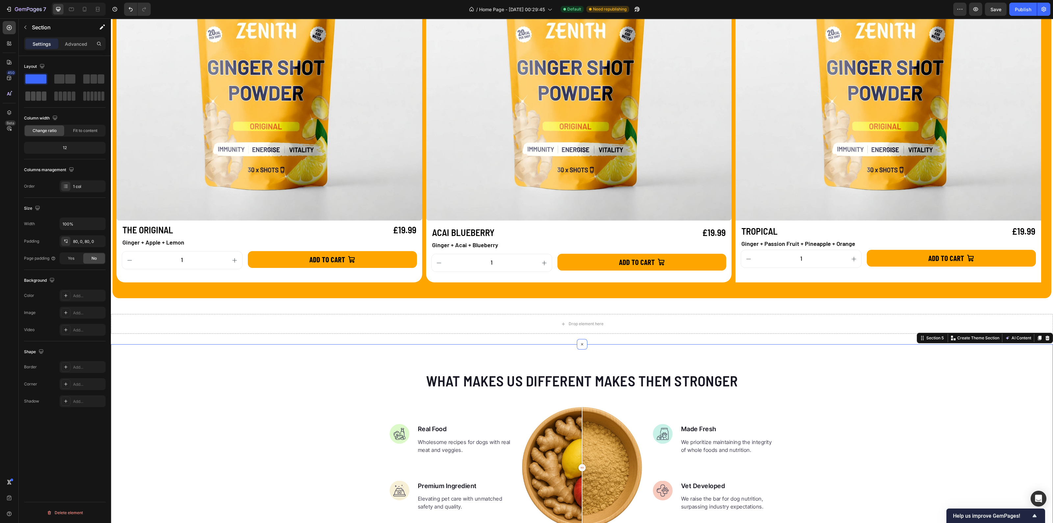
click at [44, 95] on span at bounding box center [44, 95] width 5 height 9
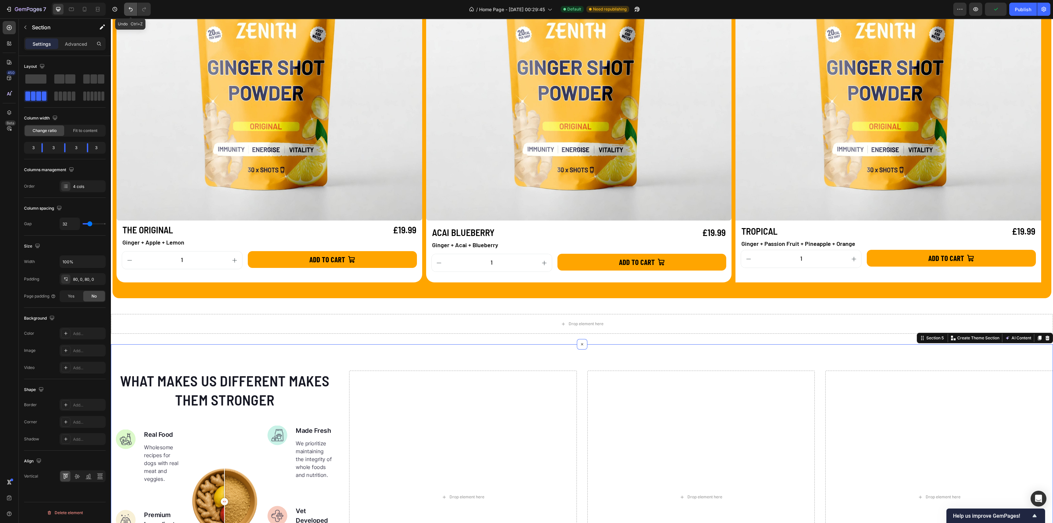
click at [127, 8] on icon "Undo/Redo" at bounding box center [130, 9] width 7 height 7
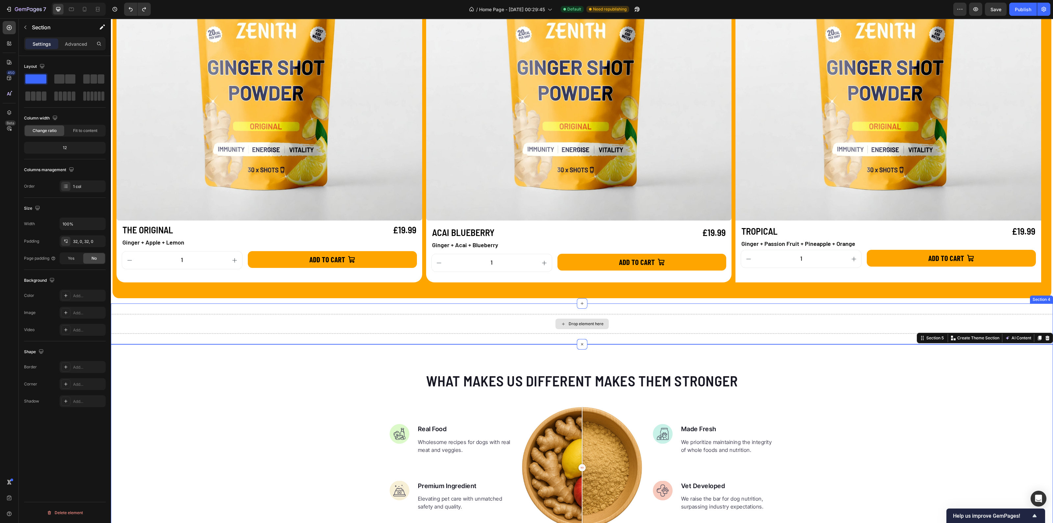
click at [512, 316] on div "Drop element here" at bounding box center [582, 324] width 942 height 20
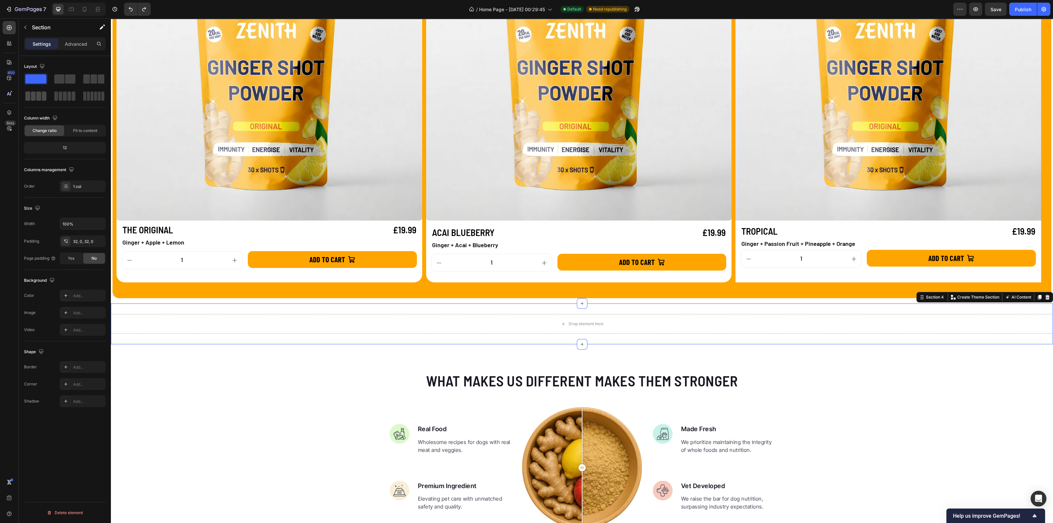
click at [35, 95] on span at bounding box center [33, 95] width 5 height 9
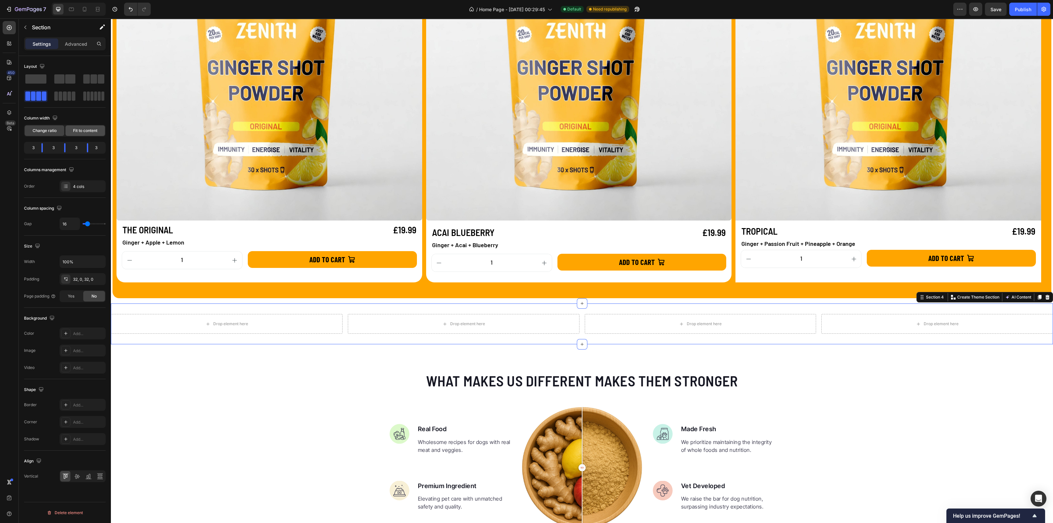
click at [79, 129] on span "Fit to content" at bounding box center [85, 131] width 24 height 6
click at [49, 131] on span "Change ratio" at bounding box center [45, 131] width 24 height 6
click at [80, 258] on input "100%" at bounding box center [82, 262] width 45 height 12
click at [105, 264] on div "100%" at bounding box center [83, 261] width 46 height 13
click at [102, 265] on button "button" at bounding box center [99, 262] width 12 height 12
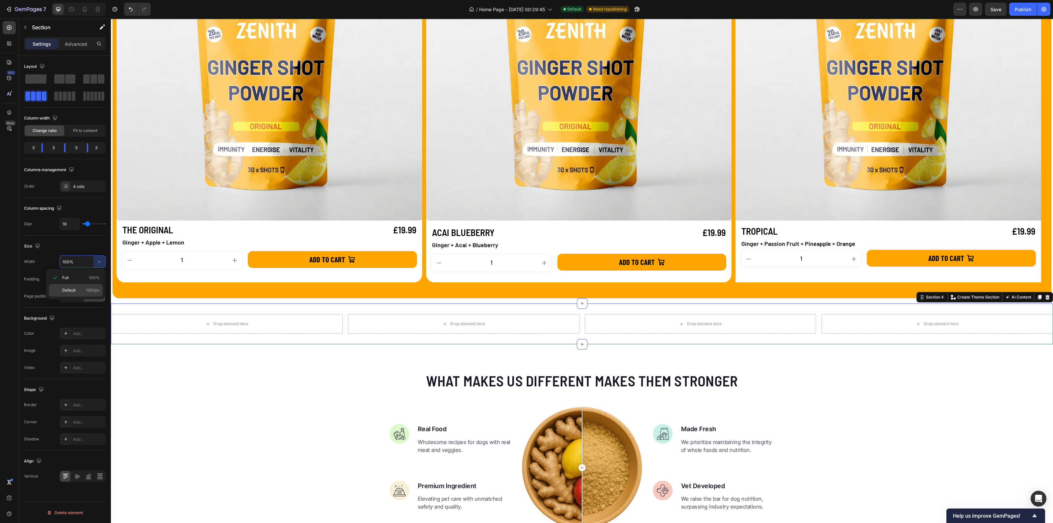
click at [74, 289] on span "Default" at bounding box center [68, 290] width 13 height 6
type input "1200"
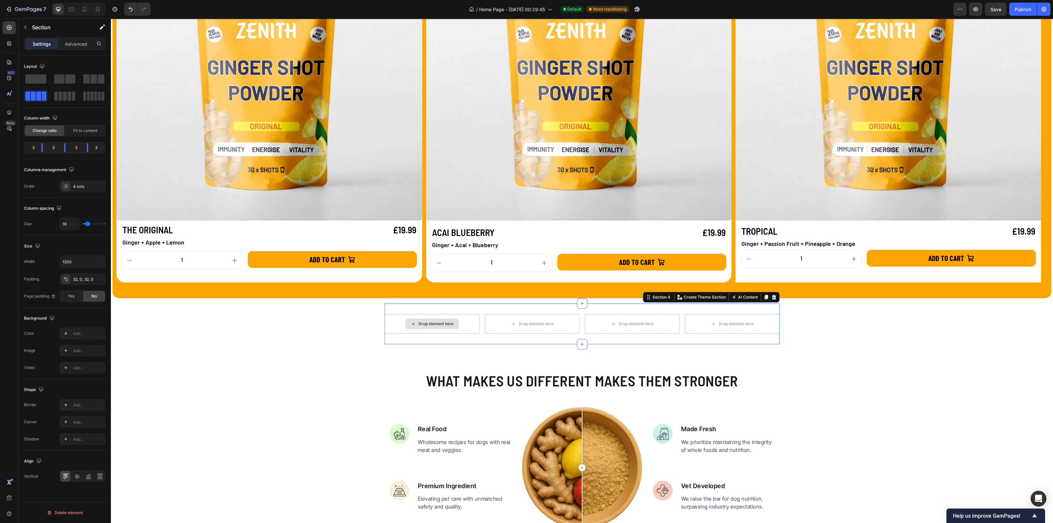
click at [428, 333] on div "Drop element here" at bounding box center [432, 324] width 95 height 20
click at [422, 326] on div "Drop element here" at bounding box center [431, 323] width 53 height 11
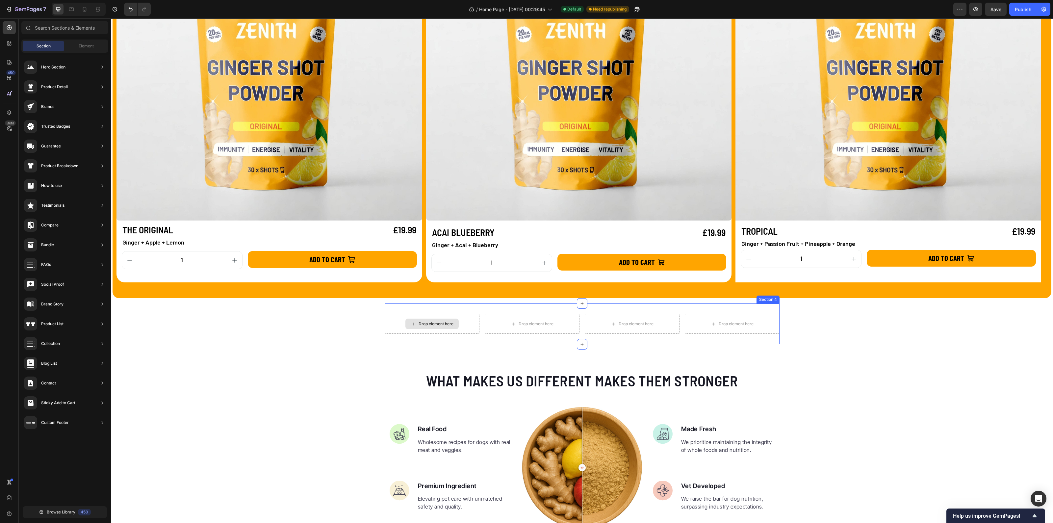
click at [418, 323] on div "Drop element here" at bounding box center [435, 323] width 35 height 5
click at [79, 43] on span "Element" at bounding box center [86, 46] width 15 height 6
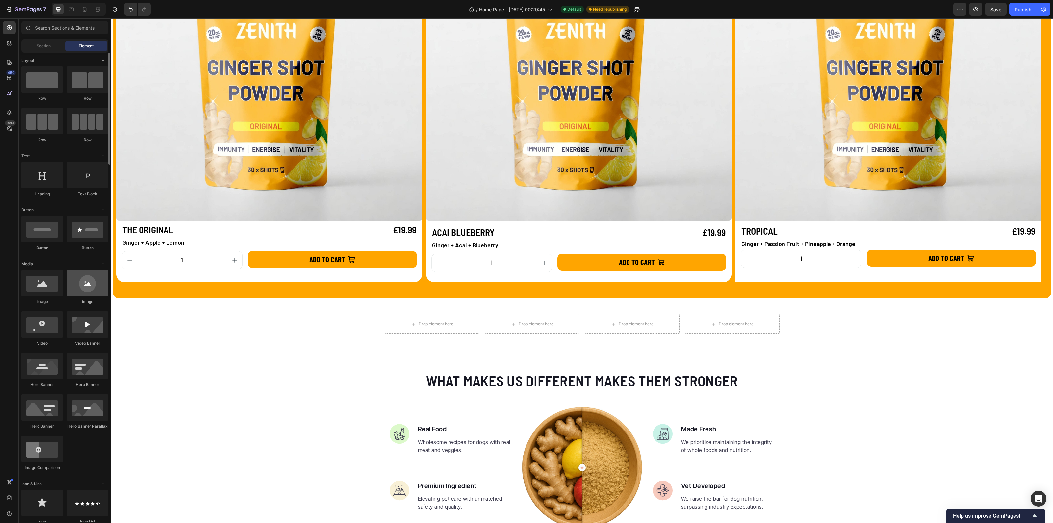
scroll to position [0, 0]
drag, startPoint x: 195, startPoint y: 200, endPoint x: 448, endPoint y: 325, distance: 281.9
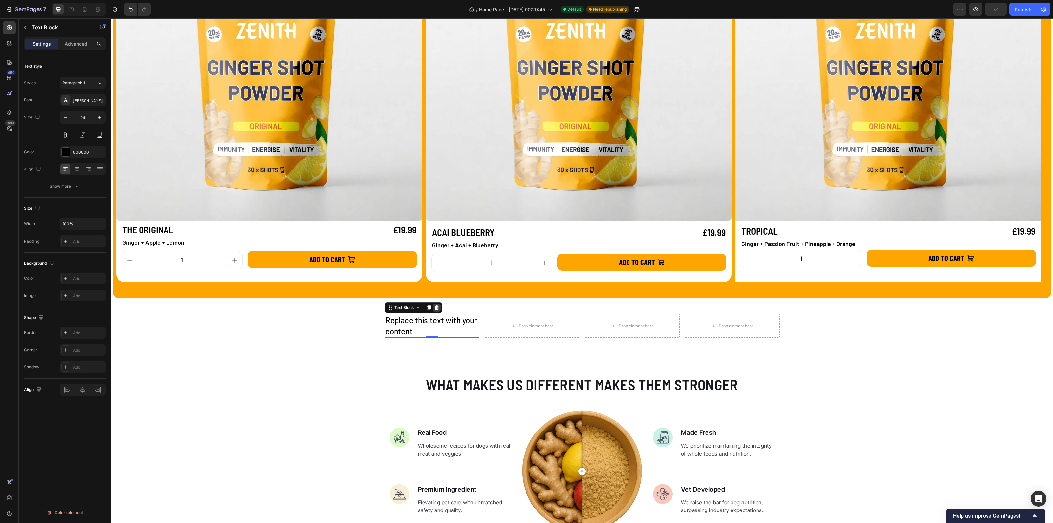
click at [436, 307] on div at bounding box center [437, 308] width 8 height 8
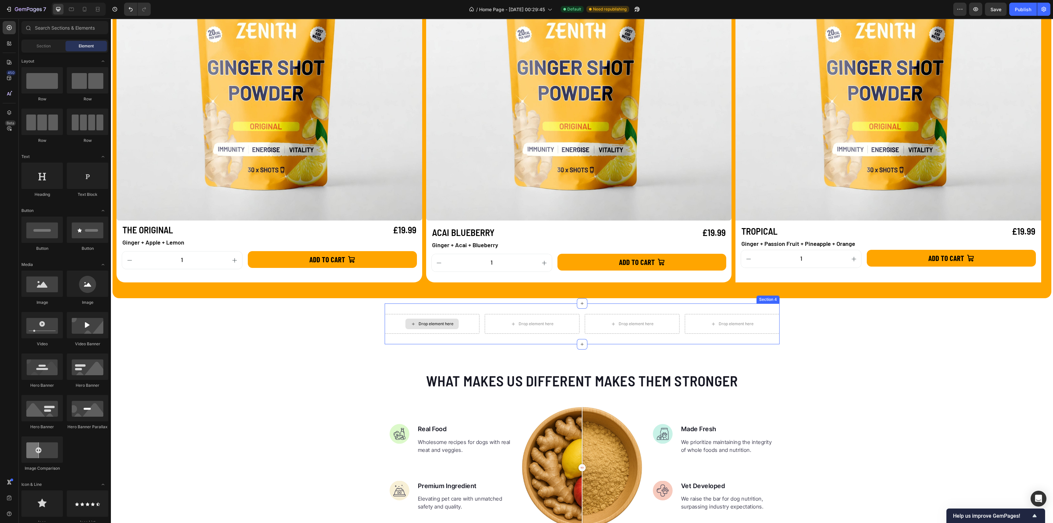
click at [436, 325] on div "Drop element here" at bounding box center [435, 323] width 35 height 5
click at [740, 311] on div "Drop element here Drop element here Drop element here Drop element here Section…" at bounding box center [582, 323] width 395 height 41
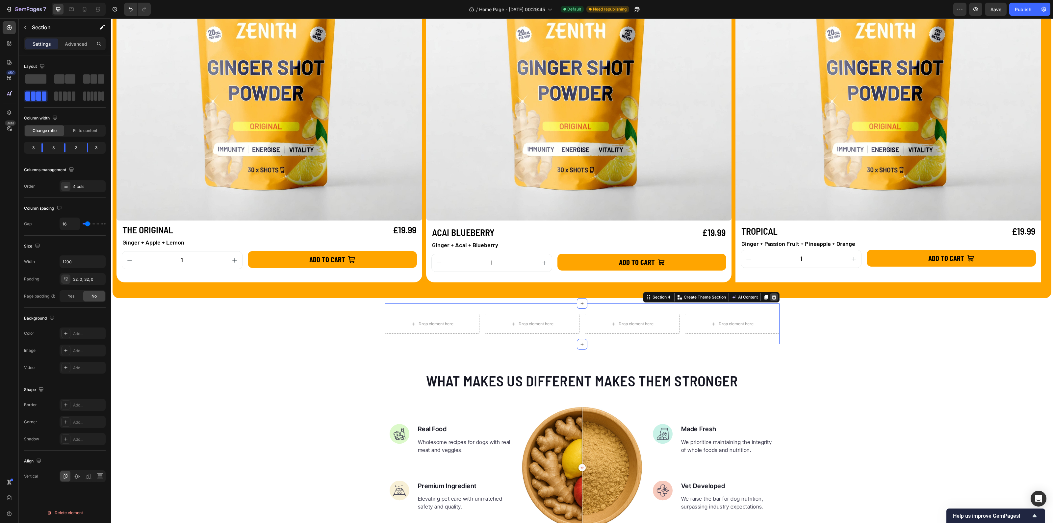
click at [771, 299] on icon at bounding box center [773, 296] width 5 height 5
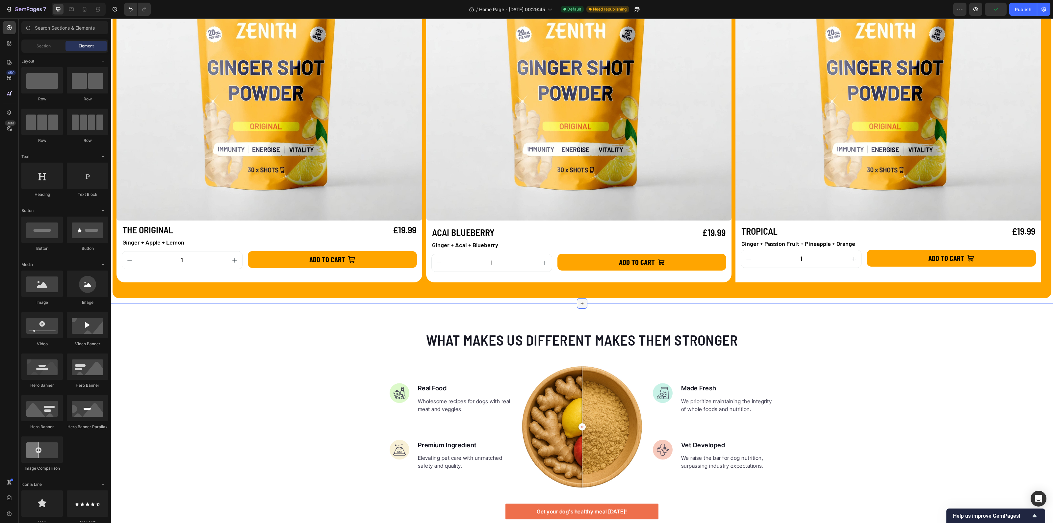
click at [577, 304] on div at bounding box center [582, 303] width 11 height 11
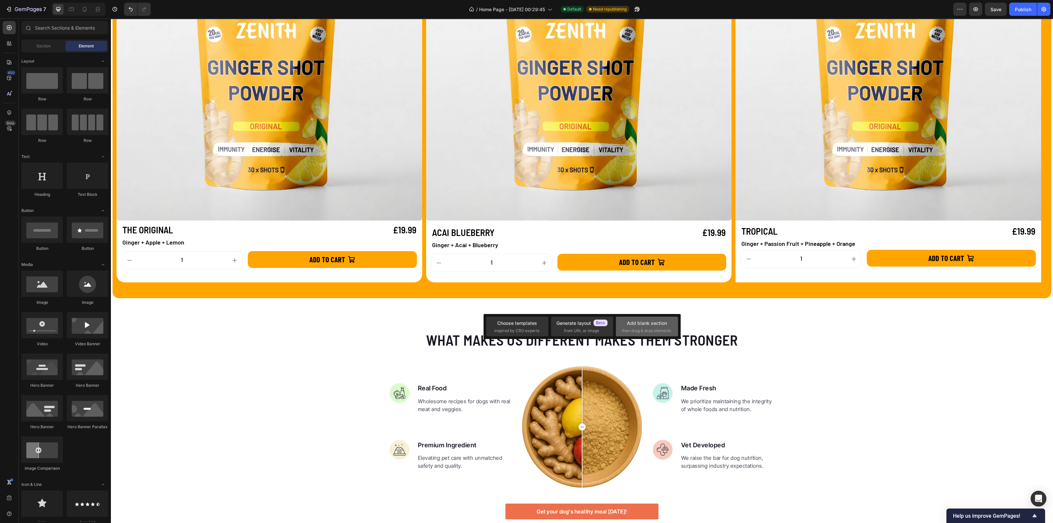
click at [649, 324] on div "Add blank section" at bounding box center [647, 322] width 40 height 7
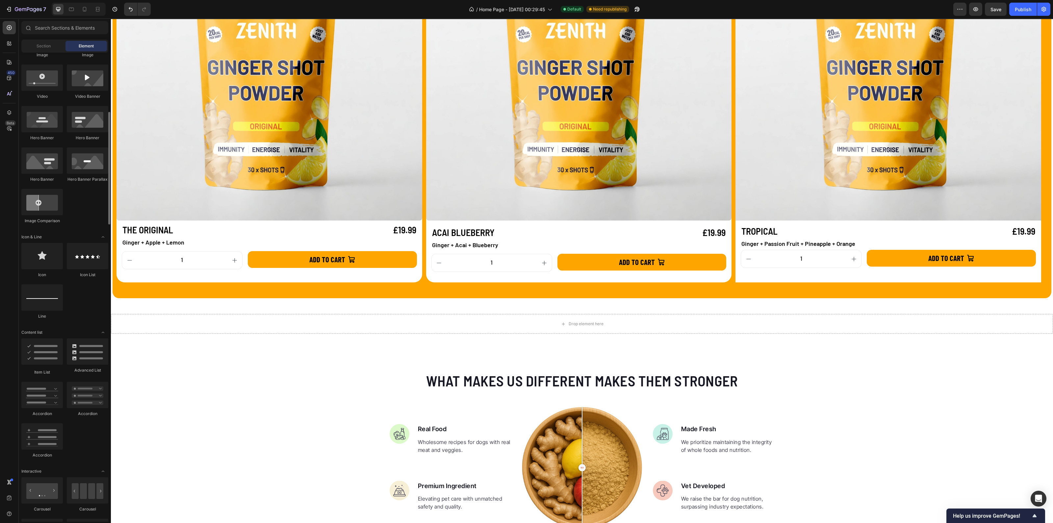
scroll to position [42, 0]
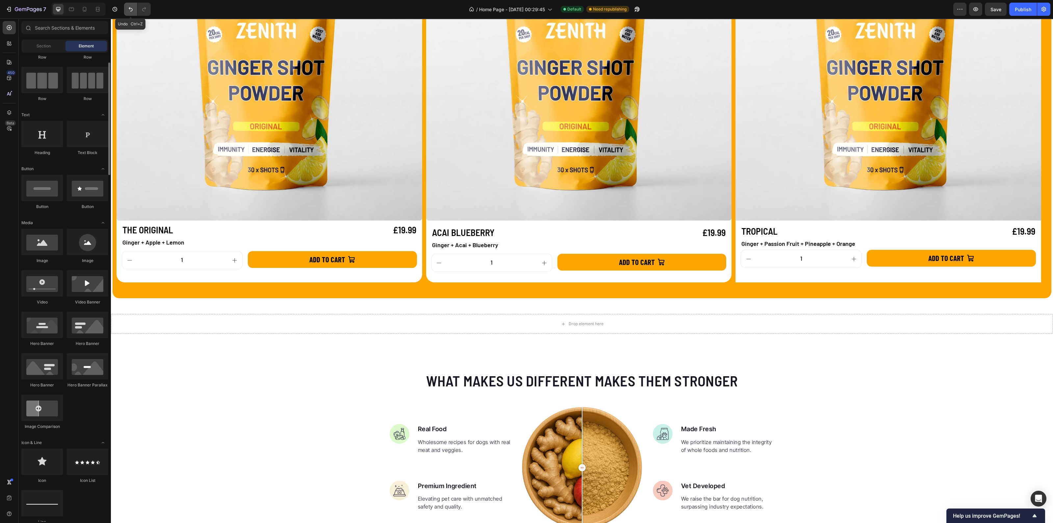
click at [127, 10] on icon "Undo/Redo" at bounding box center [130, 9] width 7 height 7
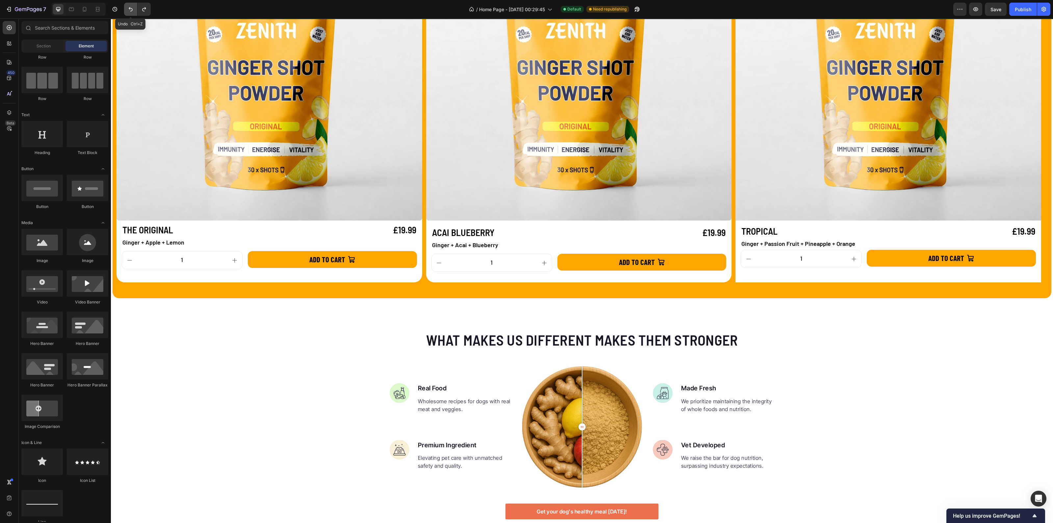
click at [127, 10] on icon "Undo/Redo" at bounding box center [130, 9] width 7 height 7
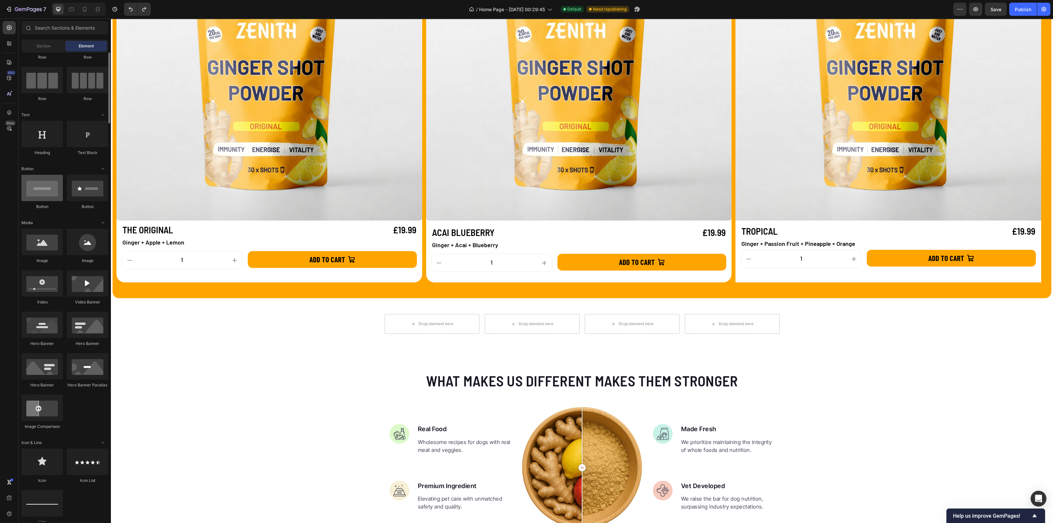
scroll to position [0, 0]
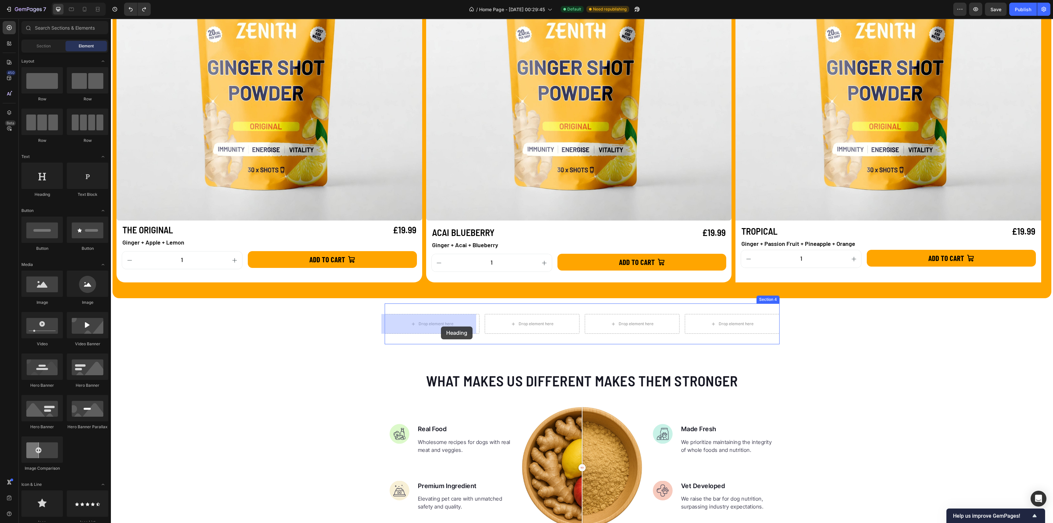
drag, startPoint x: 160, startPoint y: 196, endPoint x: 441, endPoint y: 327, distance: 309.7
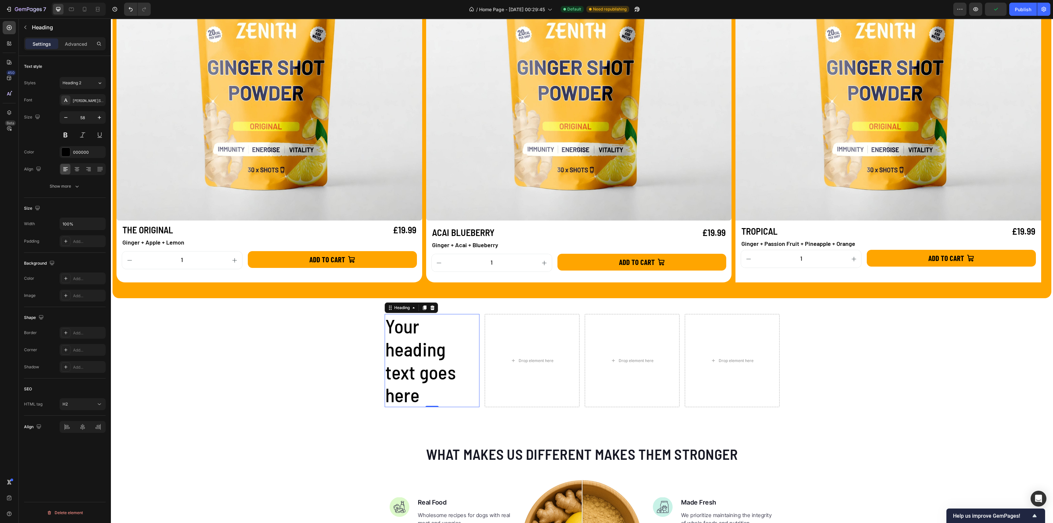
click at [409, 334] on h2 "Your heading text goes here" at bounding box center [432, 360] width 95 height 93
click at [409, 334] on p "Your heading text goes here" at bounding box center [431, 359] width 93 height 91
click at [393, 328] on p "Your heading text goes here" at bounding box center [431, 359] width 93 height 91
drag, startPoint x: 385, startPoint y: 325, endPoint x: 437, endPoint y: 391, distance: 83.9
click at [437, 391] on p "Your heading text goes here" at bounding box center [431, 359] width 93 height 91
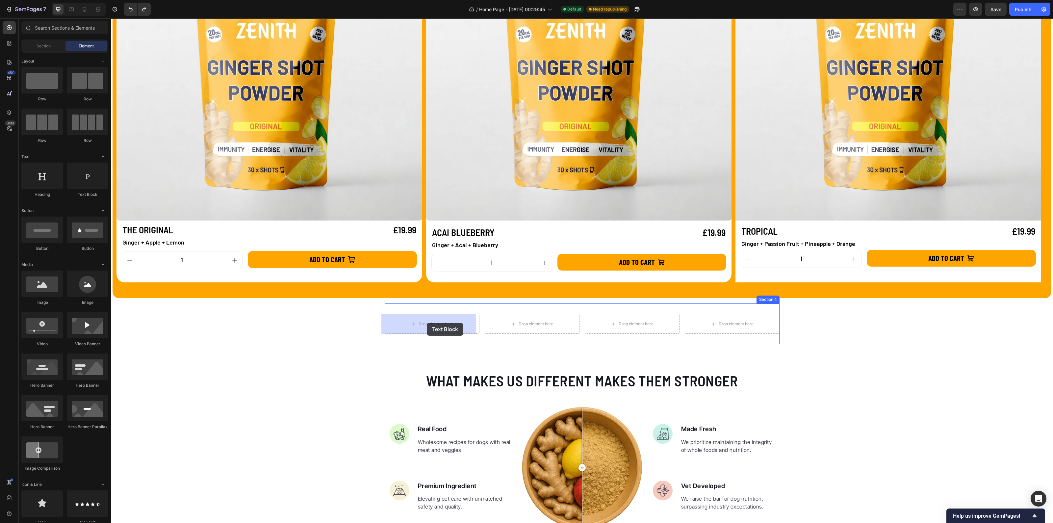
drag, startPoint x: 189, startPoint y: 193, endPoint x: 427, endPoint y: 323, distance: 270.3
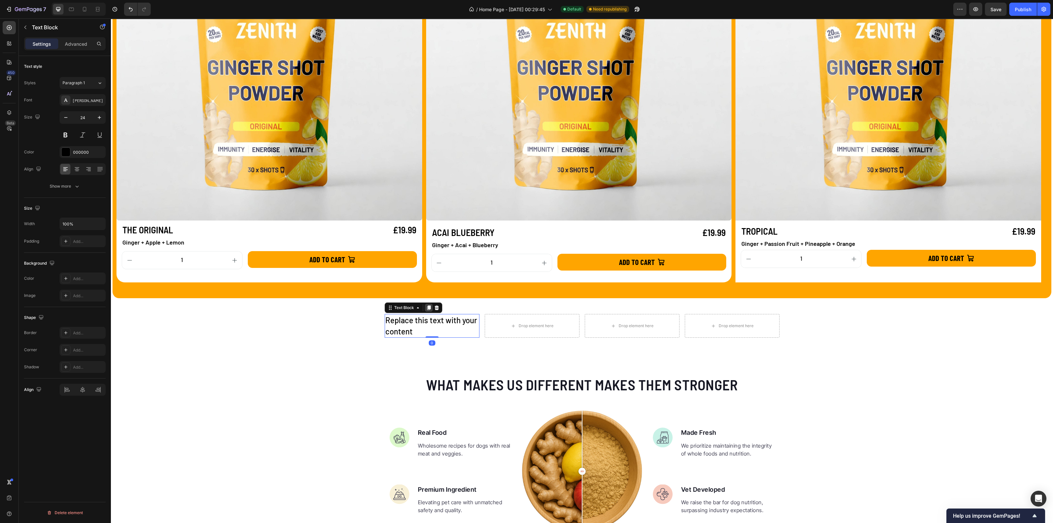
click at [427, 308] on icon at bounding box center [429, 308] width 4 height 5
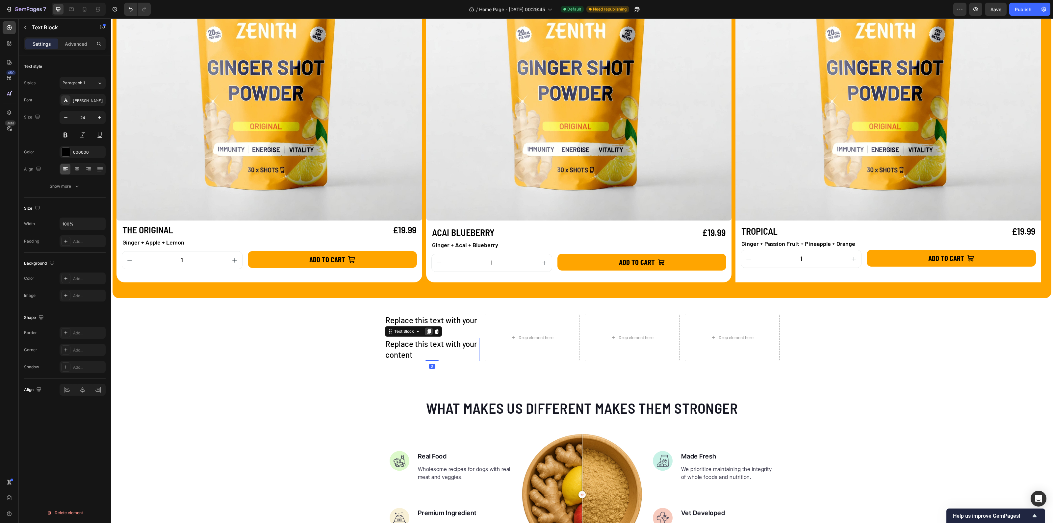
click at [427, 332] on icon at bounding box center [429, 331] width 4 height 5
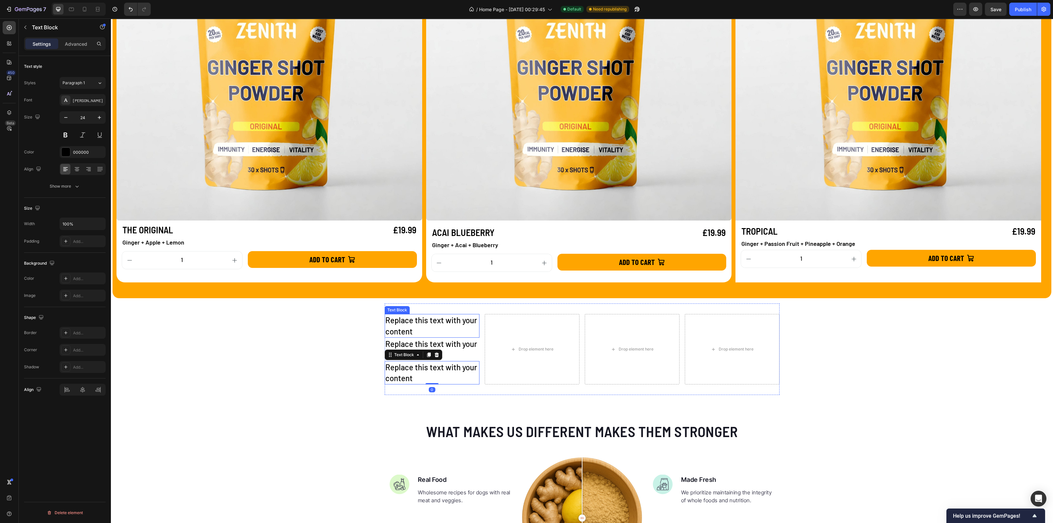
click at [421, 323] on div "Replace this text with your content" at bounding box center [432, 325] width 95 height 23
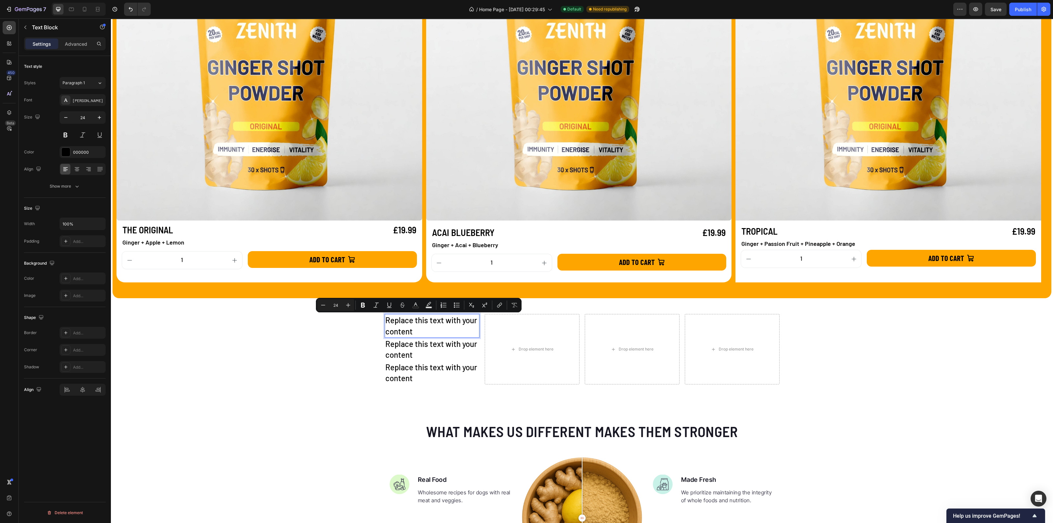
click at [399, 321] on p "Replace this text with your content" at bounding box center [431, 325] width 93 height 22
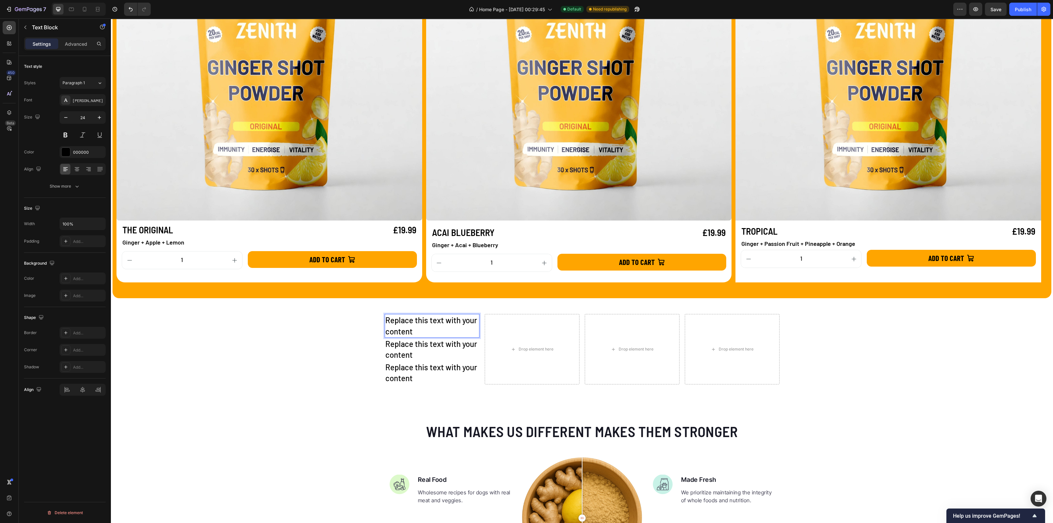
click at [385, 320] on div "Replace this text with your content" at bounding box center [432, 325] width 95 height 23
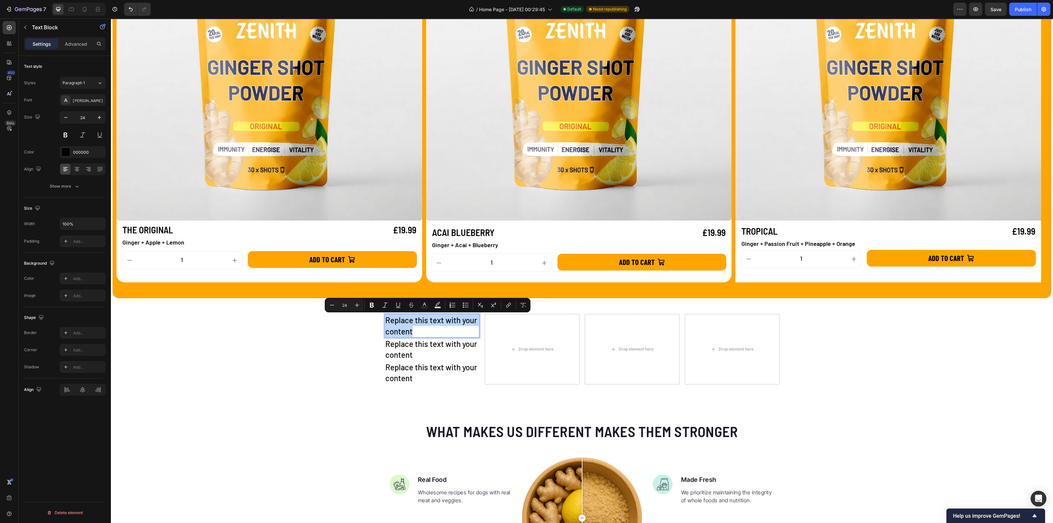
drag, startPoint x: 383, startPoint y: 320, endPoint x: 411, endPoint y: 332, distance: 31.2
click at [411, 332] on p "Replace this text with your content" at bounding box center [431, 325] width 93 height 22
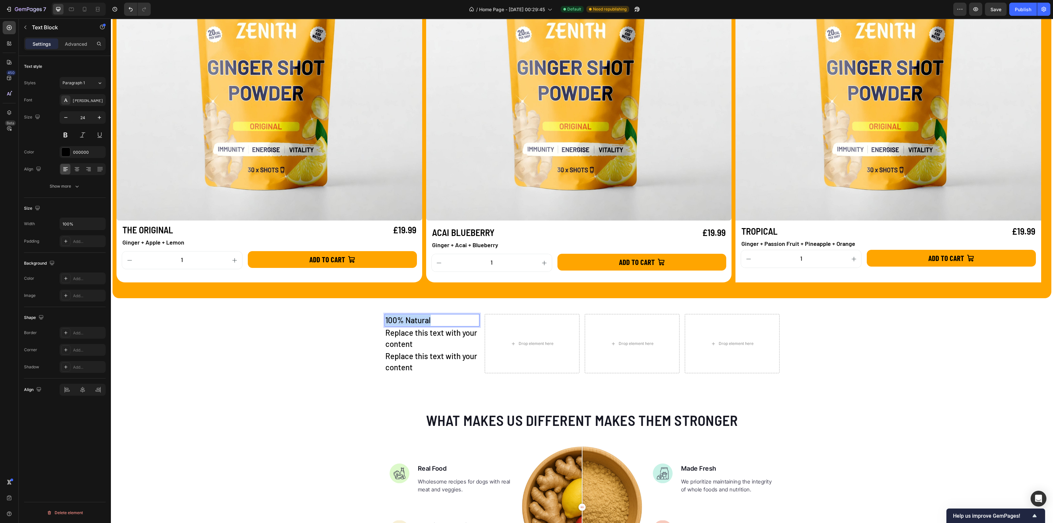
drag, startPoint x: 430, startPoint y: 320, endPoint x: 380, endPoint y: 322, distance: 50.4
click at [380, 322] on section "100% Natural Text Block 0 Replace this text with your content Text Block Replac…" at bounding box center [581, 343] width 405 height 80
click at [410, 334] on div "Replace this text with your content" at bounding box center [432, 337] width 95 height 23
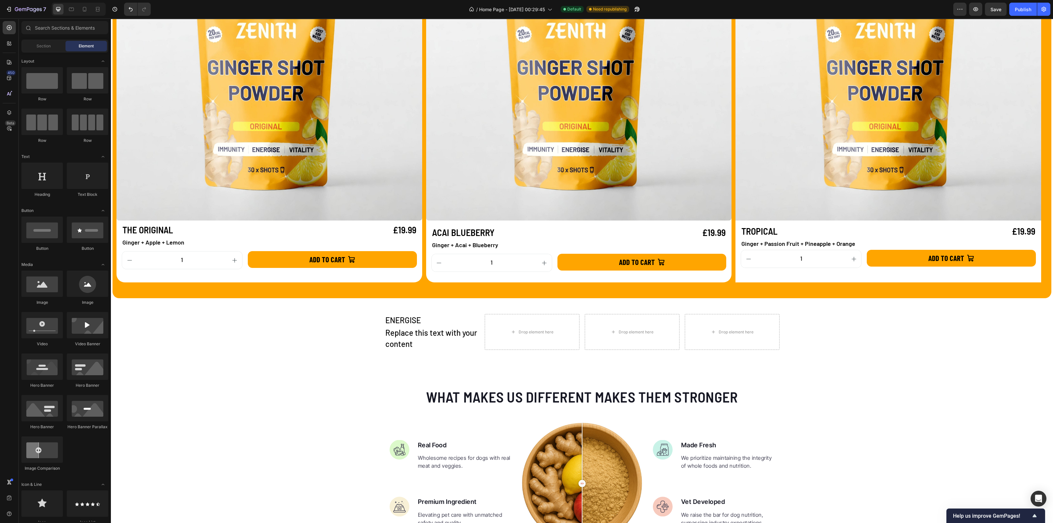
click at [410, 333] on div "Replace this text with your content" at bounding box center [432, 337] width 95 height 23
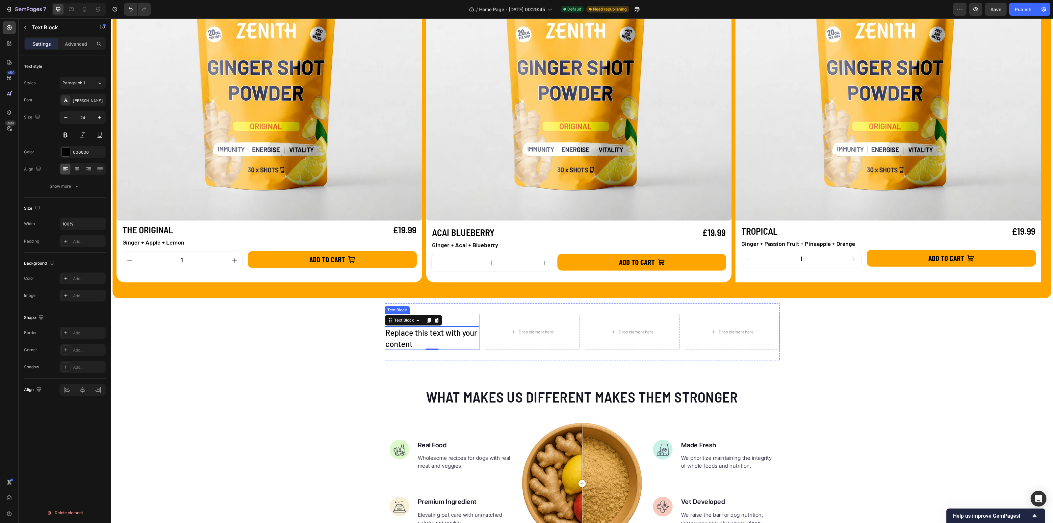
click at [452, 316] on p "ENERGISE" at bounding box center [431, 319] width 93 height 11
click at [424, 303] on div "Text Block" at bounding box center [414, 307] width 58 height 11
click at [426, 309] on icon at bounding box center [428, 307] width 5 height 5
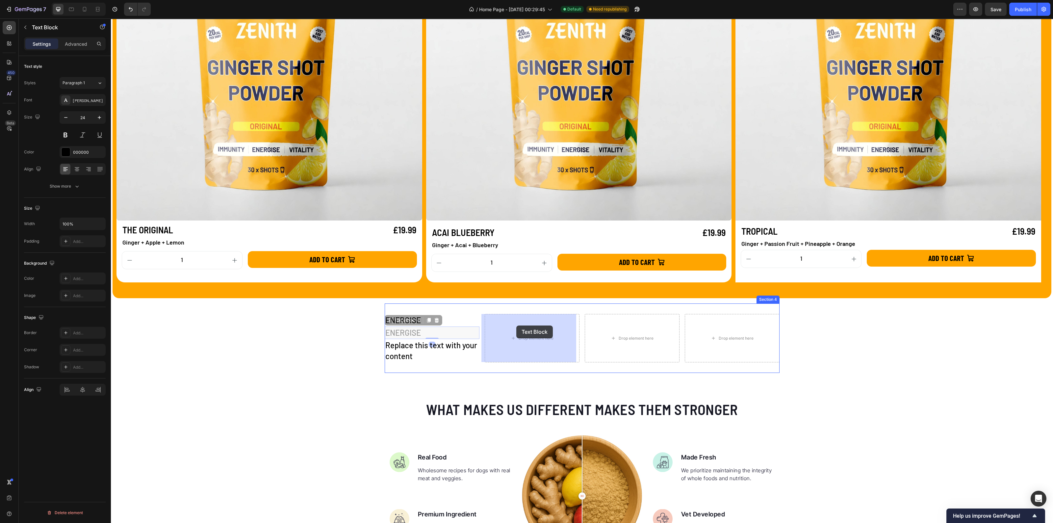
drag, startPoint x: 388, startPoint y: 322, endPoint x: 516, endPoint y: 325, distance: 128.0
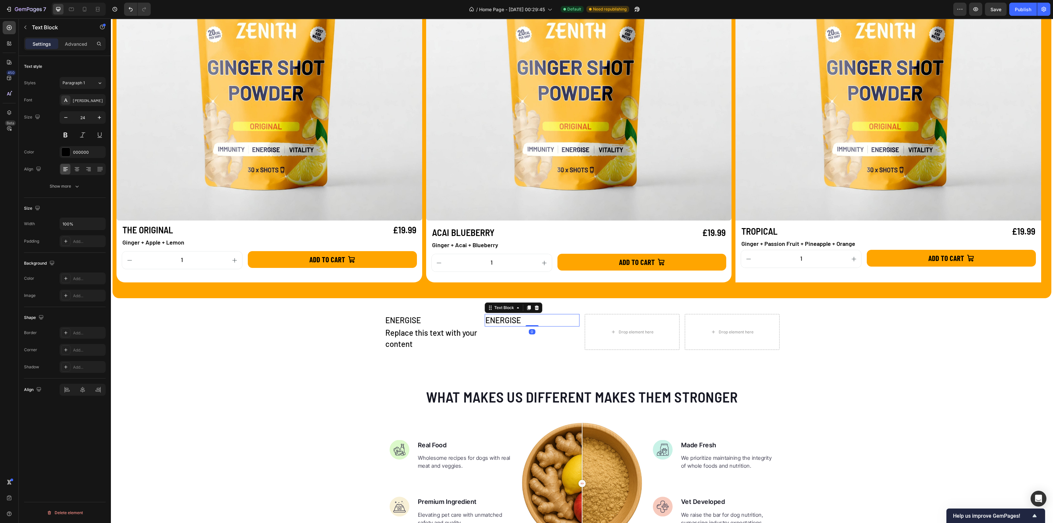
click at [514, 320] on p "ENERGISE" at bounding box center [531, 319] width 93 height 11
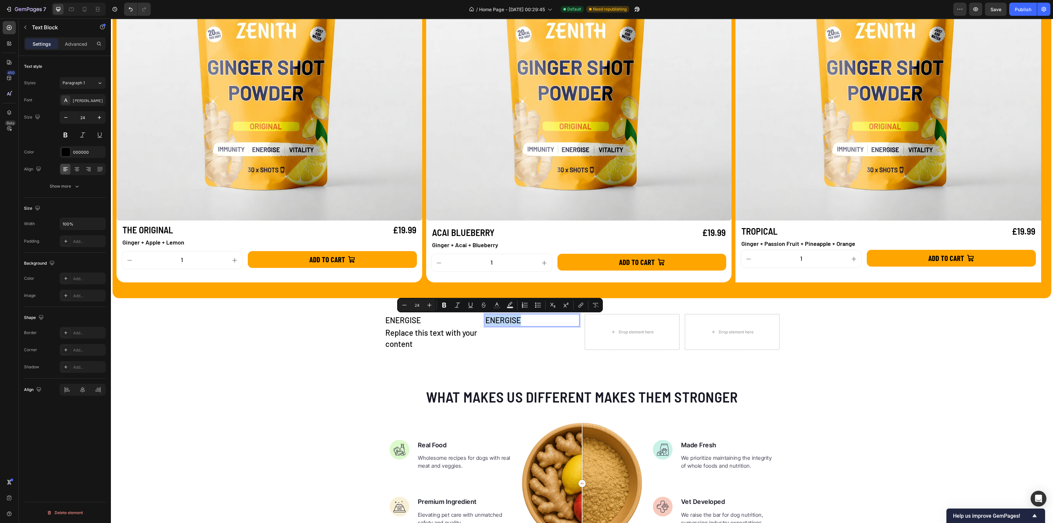
click at [515, 320] on p "ENERGISE" at bounding box center [531, 319] width 93 height 11
click at [518, 320] on p "ENERGISE" at bounding box center [531, 319] width 93 height 11
drag, startPoint x: 518, startPoint y: 321, endPoint x: 484, endPoint y: 319, distance: 34.6
click at [485, 321] on p "ENERGISE" at bounding box center [531, 319] width 93 height 11
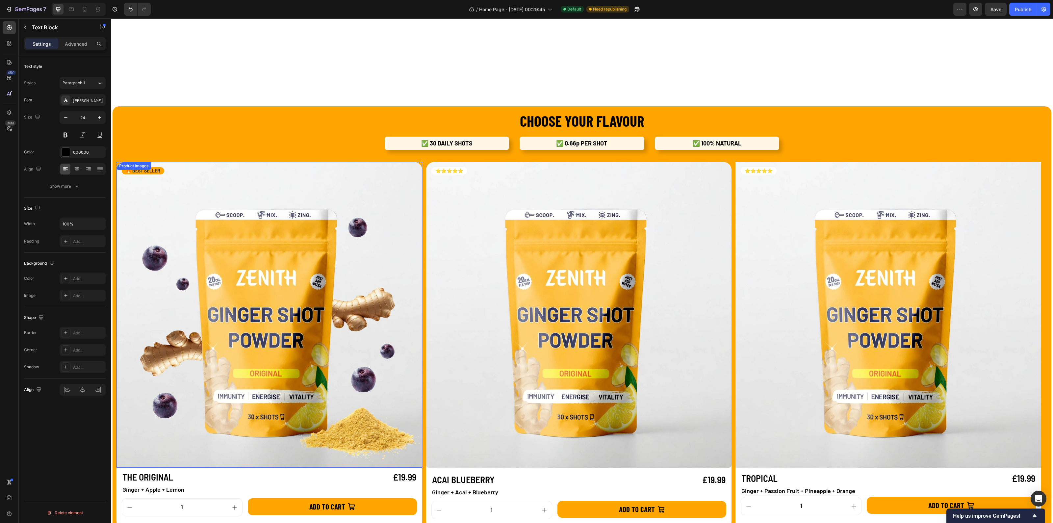
scroll to position [822, 0]
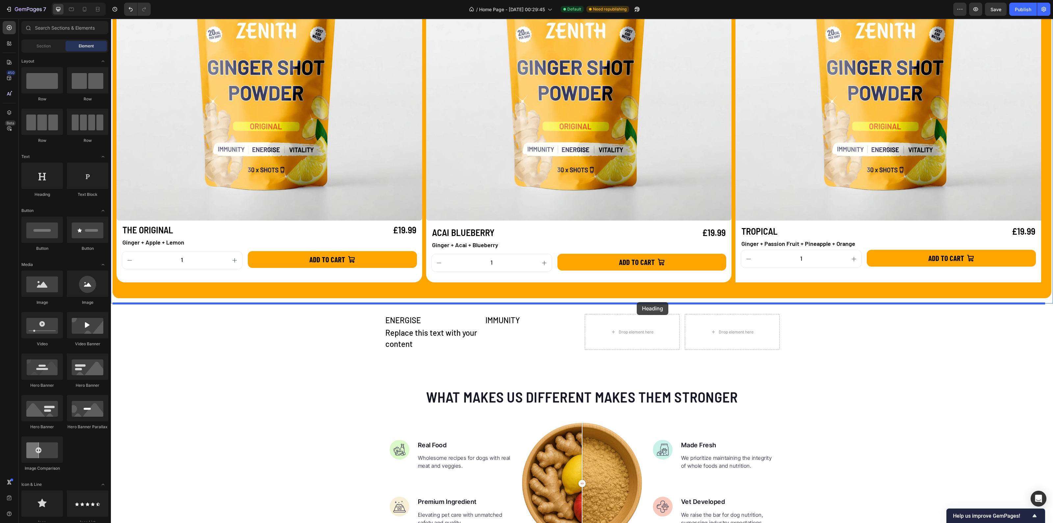
drag, startPoint x: 154, startPoint y: 191, endPoint x: 637, endPoint y: 302, distance: 495.4
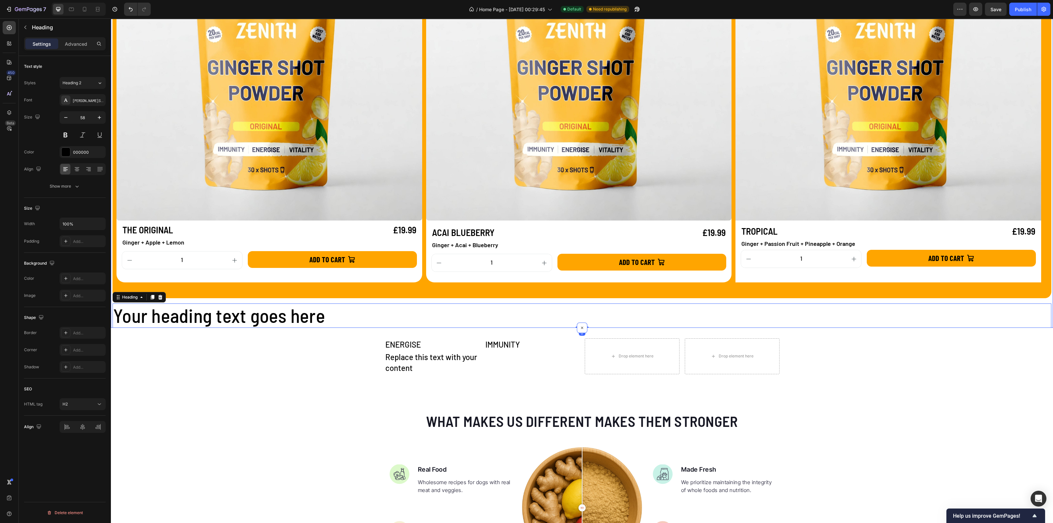
click at [286, 311] on h2 "Your heading text goes here" at bounding box center [582, 315] width 939 height 24
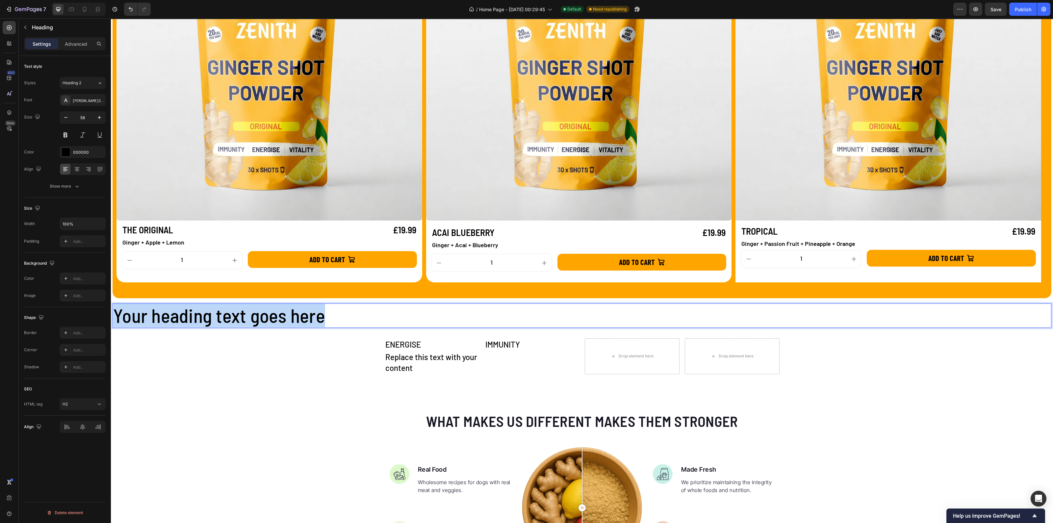
drag, startPoint x: 320, startPoint y: 315, endPoint x: 117, endPoint y: 314, distance: 202.6
click at [117, 314] on p "Your heading text goes here" at bounding box center [581, 315] width 937 height 23
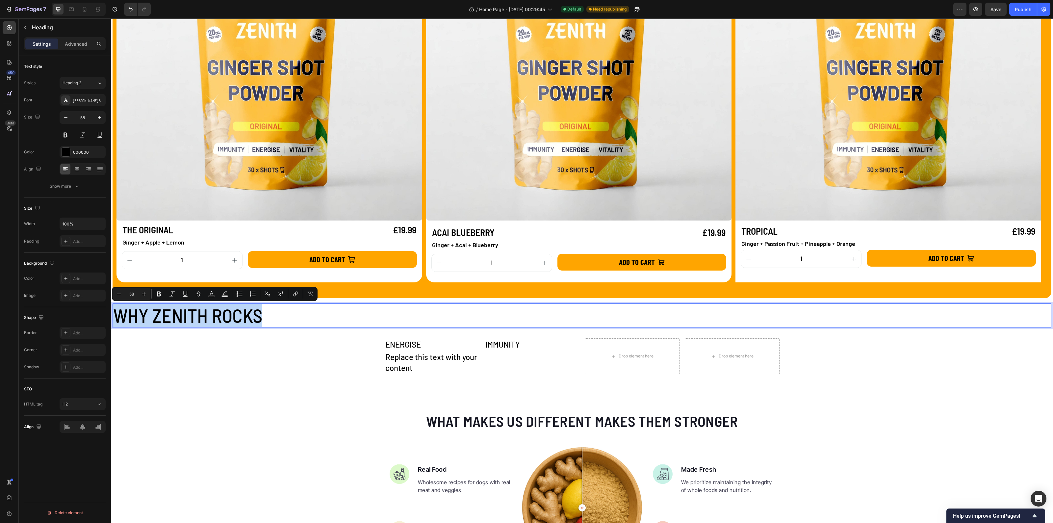
drag, startPoint x: 275, startPoint y: 320, endPoint x: 109, endPoint y: 320, distance: 165.8
copy p "WHY ZENITH ROCKS"
click at [269, 321] on p "WHY ZENITH ROCKS" at bounding box center [581, 315] width 937 height 23
drag, startPoint x: 241, startPoint y: 316, endPoint x: 112, endPoint y: 315, distance: 129.3
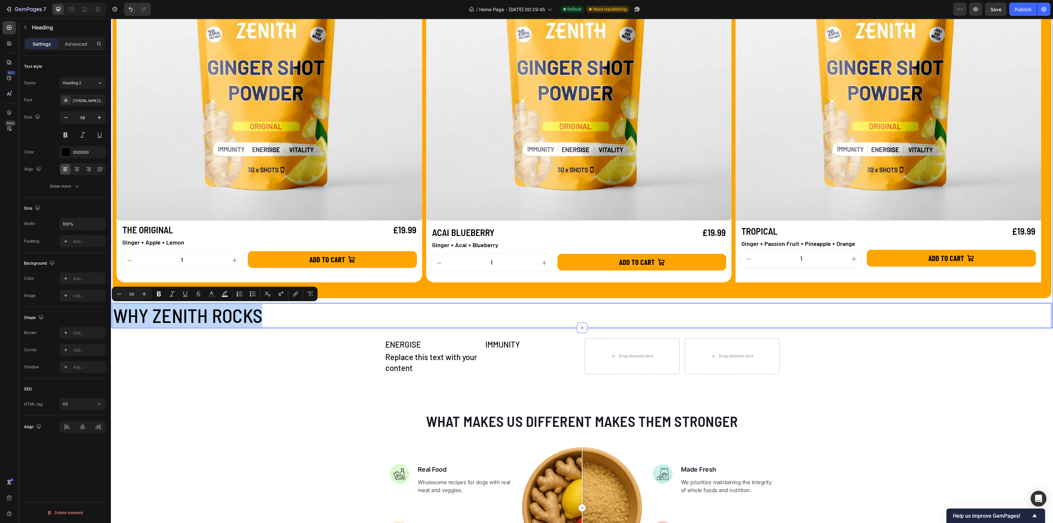
click at [112, 315] on div "CHOOSE YOUR FLAVOUR Heading ✅ 30 DAILY SHOTS Text Block ✅ 0.66p PER SHOT Text B…" at bounding box center [582, 93] width 942 height 468
drag, startPoint x: 189, startPoint y: 321, endPoint x: 103, endPoint y: 320, distance: 86.2
click at [89, 101] on div "[PERSON_NAME] Semi Condensed" at bounding box center [88, 100] width 31 height 6
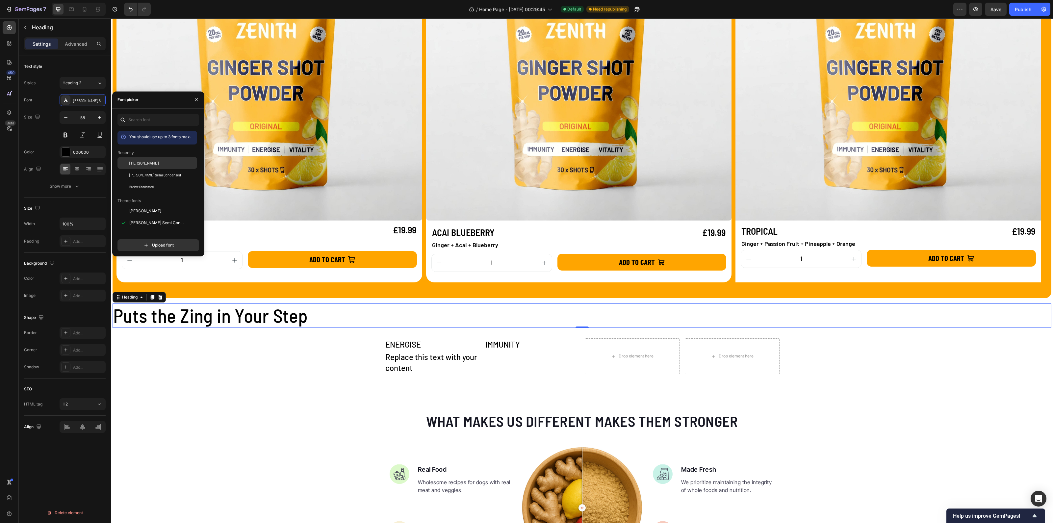
click at [140, 161] on span "[PERSON_NAME]" at bounding box center [144, 163] width 30 height 6
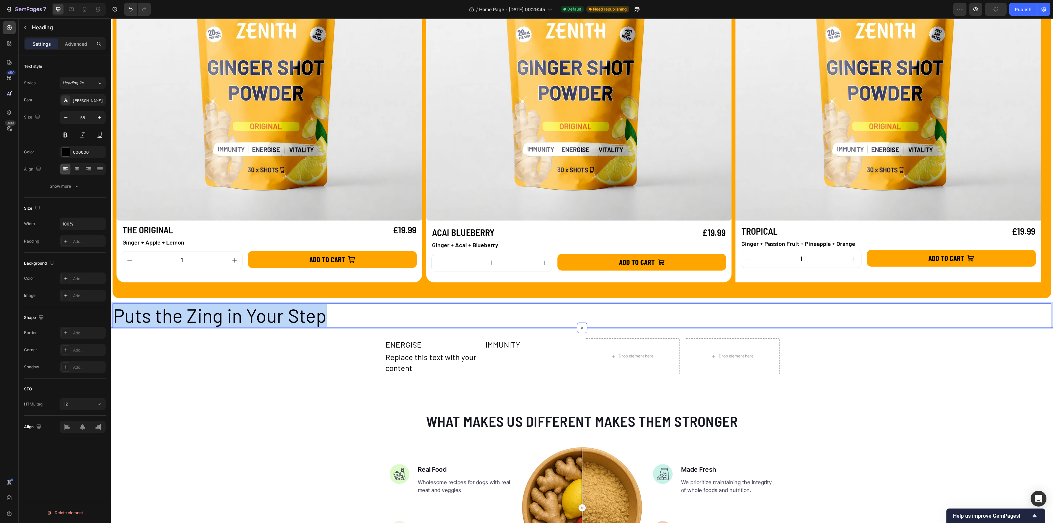
drag, startPoint x: 166, startPoint y: 314, endPoint x: 111, endPoint y: 309, distance: 55.8
click at [111, 315] on div "CHOOSE YOUR FLAVOUR Heading ✅ 30 DAILY SHOTS Text Block ✅ 0.66p PER SHOT Text B…" at bounding box center [582, 93] width 942 height 468
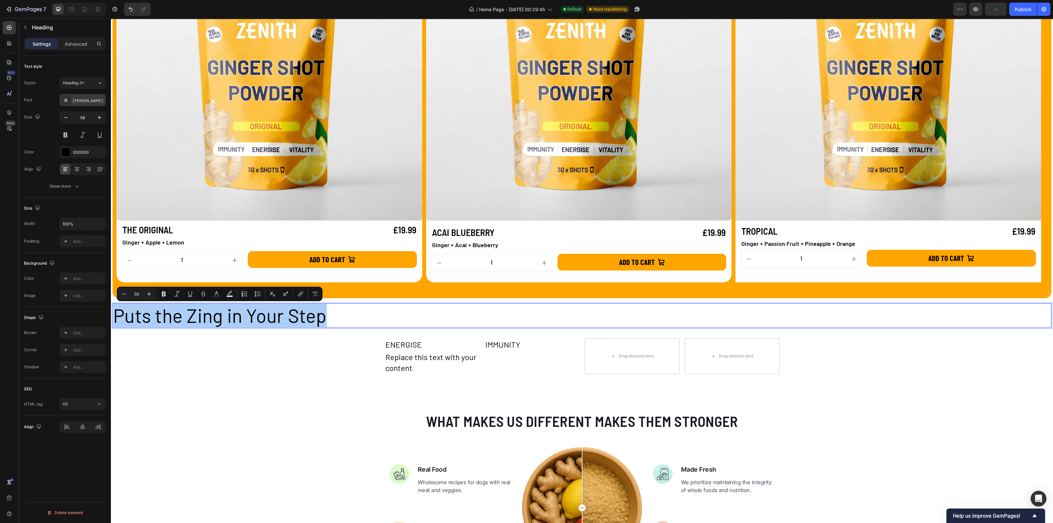
click at [86, 101] on div "[PERSON_NAME]" at bounding box center [88, 100] width 31 height 6
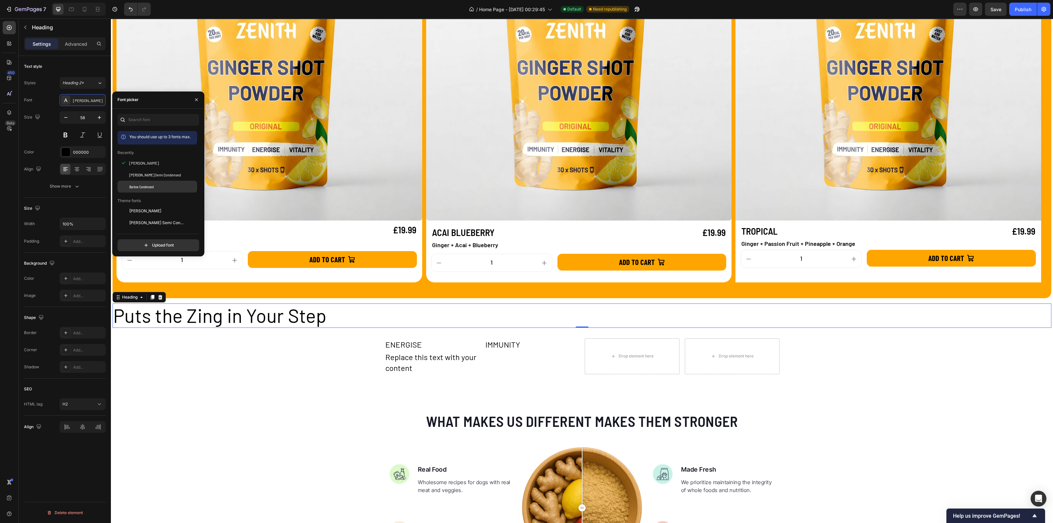
click at [142, 184] on span "Barlow Condensed" at bounding box center [141, 187] width 24 height 6
click at [65, 136] on button at bounding box center [66, 135] width 12 height 12
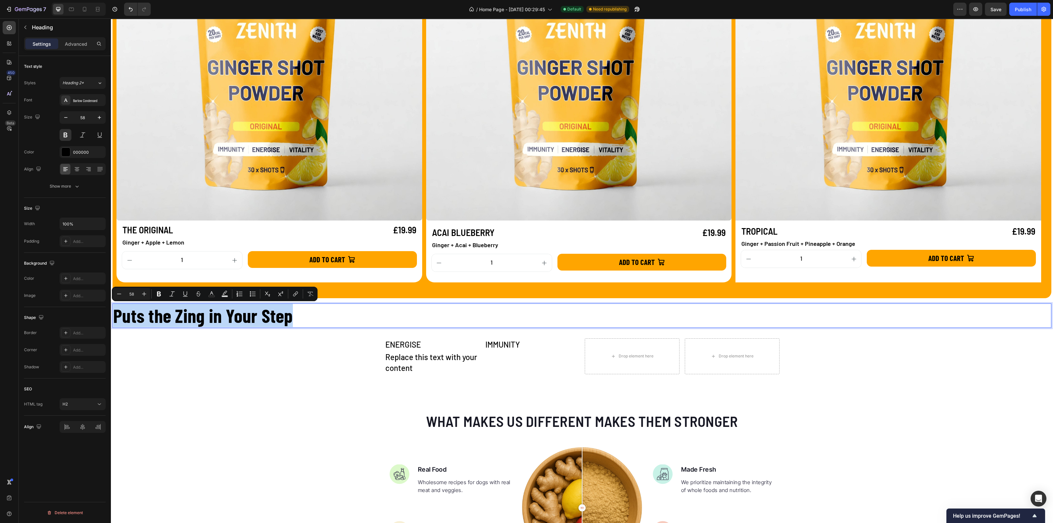
drag, startPoint x: 295, startPoint y: 318, endPoint x: 119, endPoint y: 311, distance: 176.1
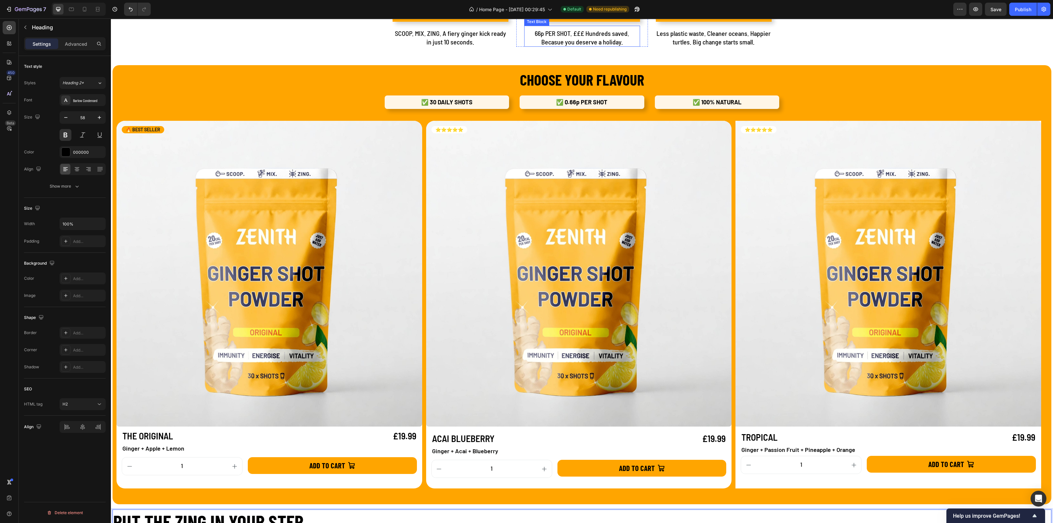
scroll to position [452, 0]
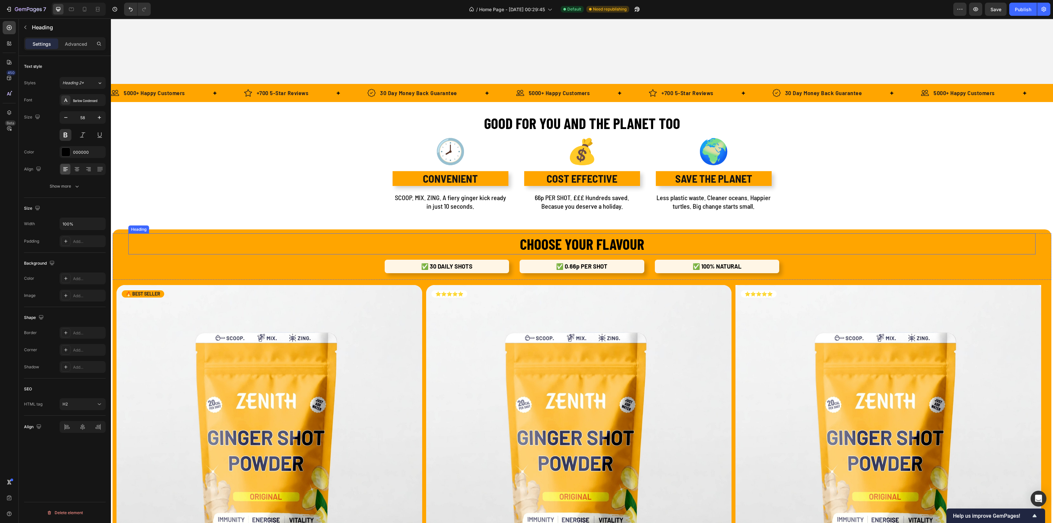
click at [573, 241] on h2 "CHOOSE YOUR FLAVOUR" at bounding box center [581, 243] width 907 height 21
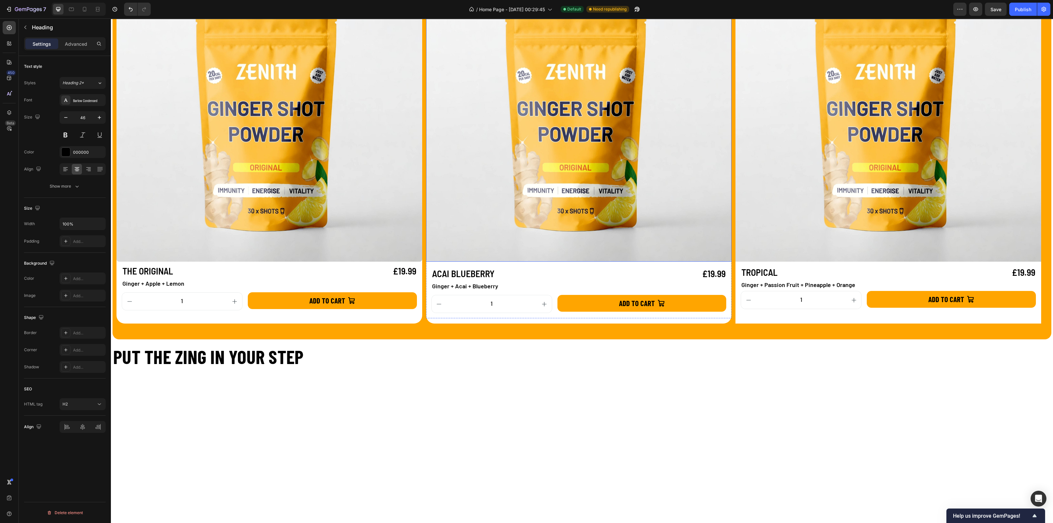
scroll to position [534, 0]
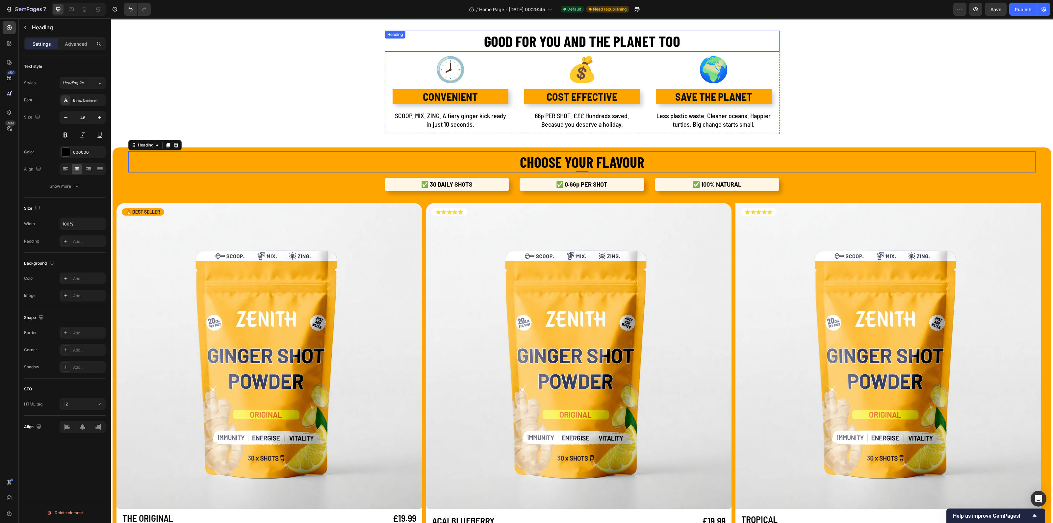
click at [602, 43] on h2 "GOOD FOR YOU AND THE PLANET TOO" at bounding box center [582, 41] width 395 height 21
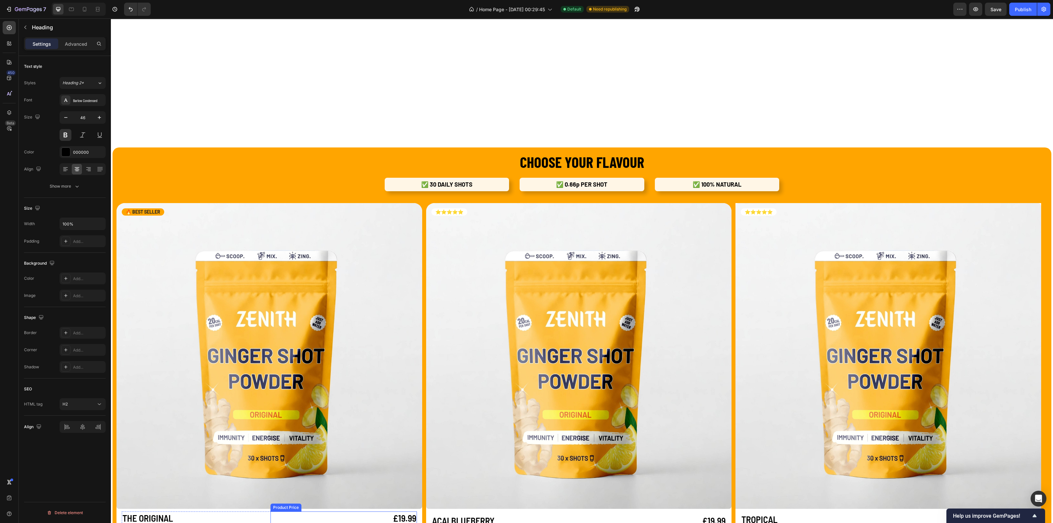
scroll to position [740, 0]
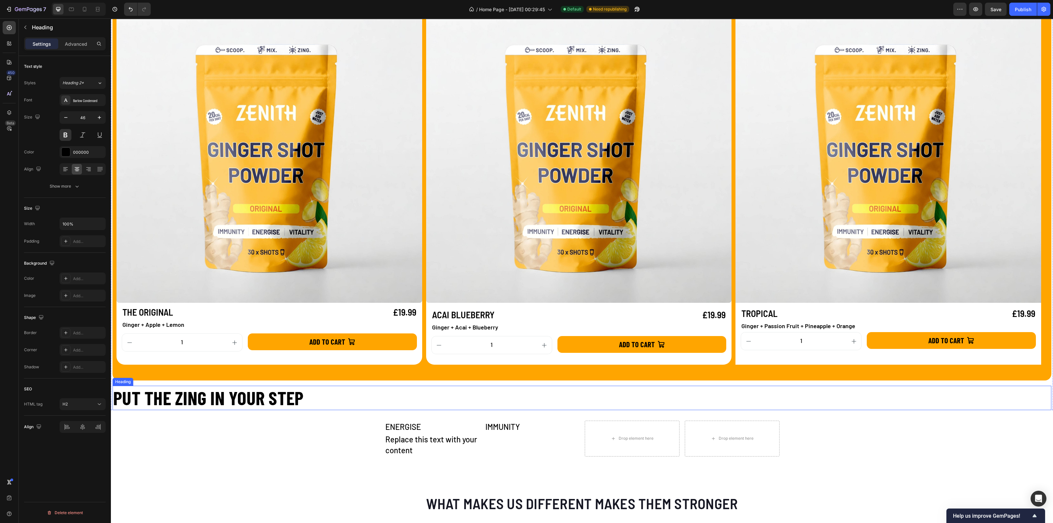
click at [257, 406] on p "PUT THE ZING IN YOUR STEP" at bounding box center [581, 397] width 937 height 23
click at [83, 120] on input "58" at bounding box center [83, 118] width 22 height 12
type input "46"
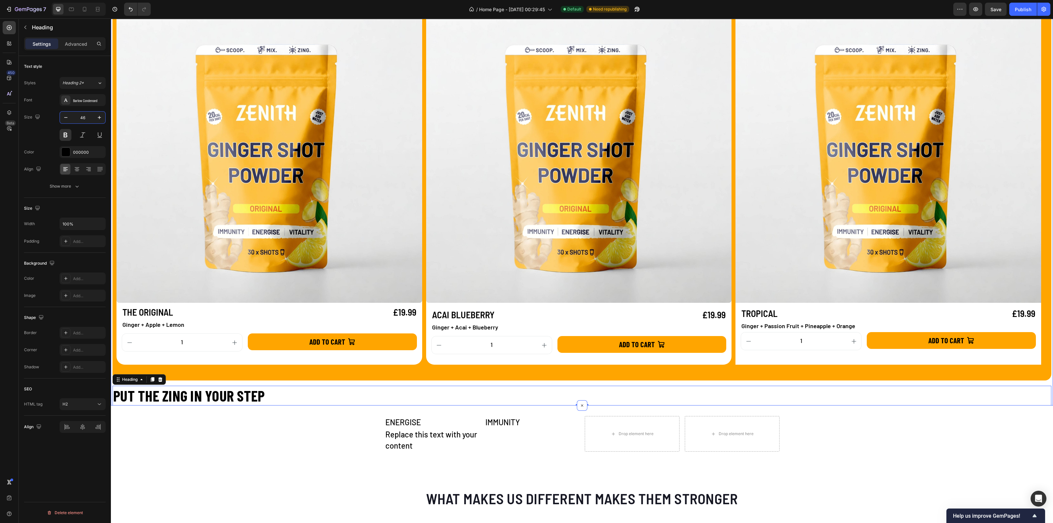
click at [210, 380] on div "CHOOSE YOUR FLAVOUR Heading ✅ 30 DAILY SHOTS Text Block ✅ 0.66p PER SHOT Text B…" at bounding box center [582, 160] width 939 height 439
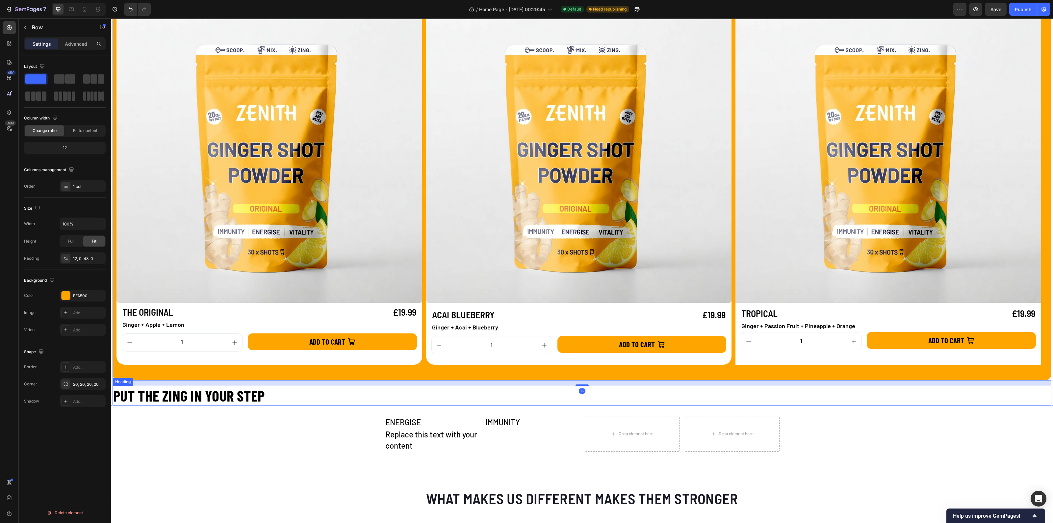
click at [219, 394] on p "PUT THE ZING IN YOUR STEP" at bounding box center [581, 395] width 937 height 18
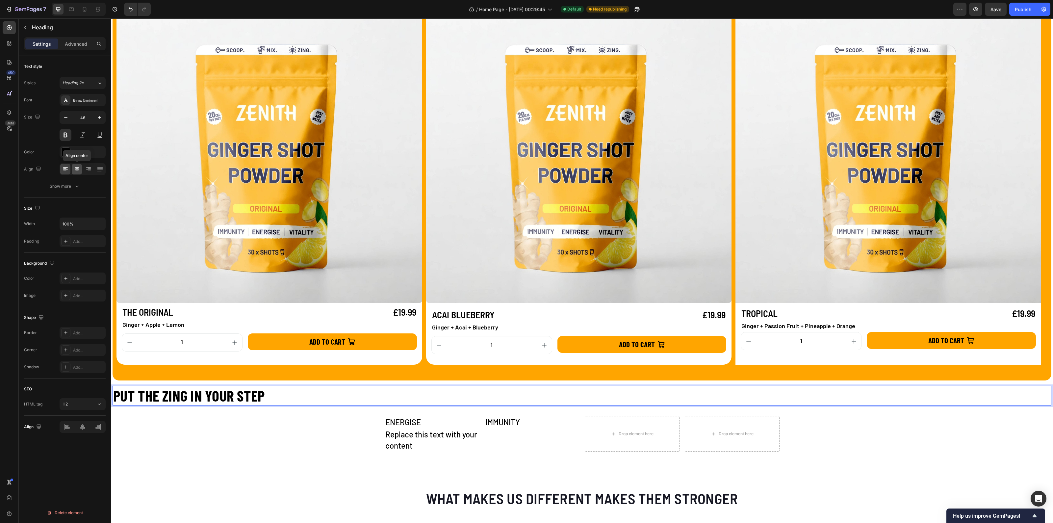
click at [80, 171] on icon at bounding box center [77, 169] width 7 height 7
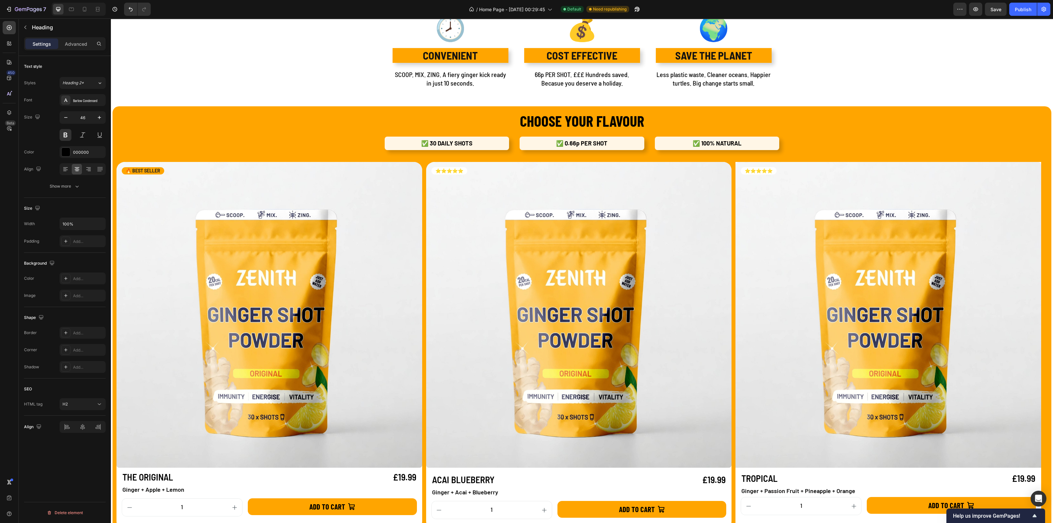
scroll to position [452, 0]
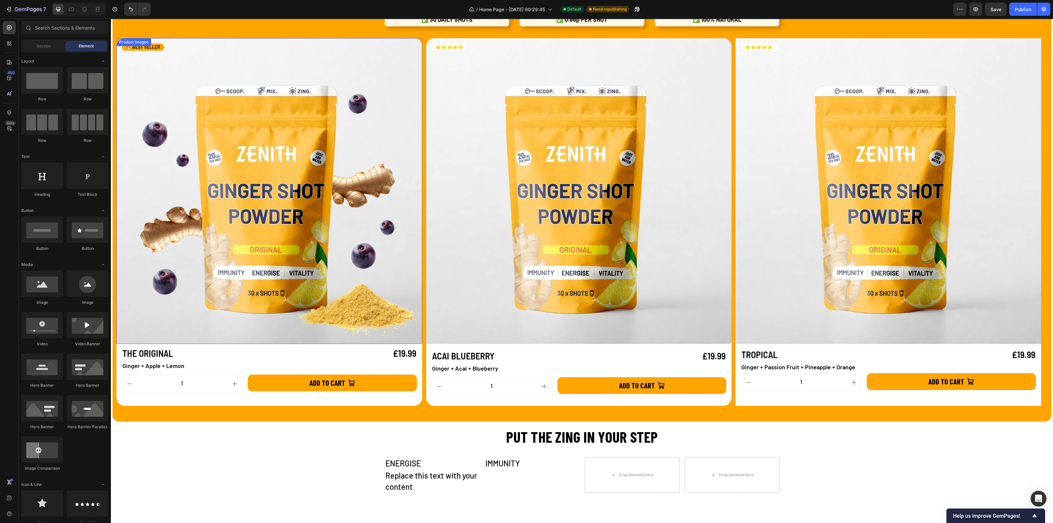
scroll to position [864, 0]
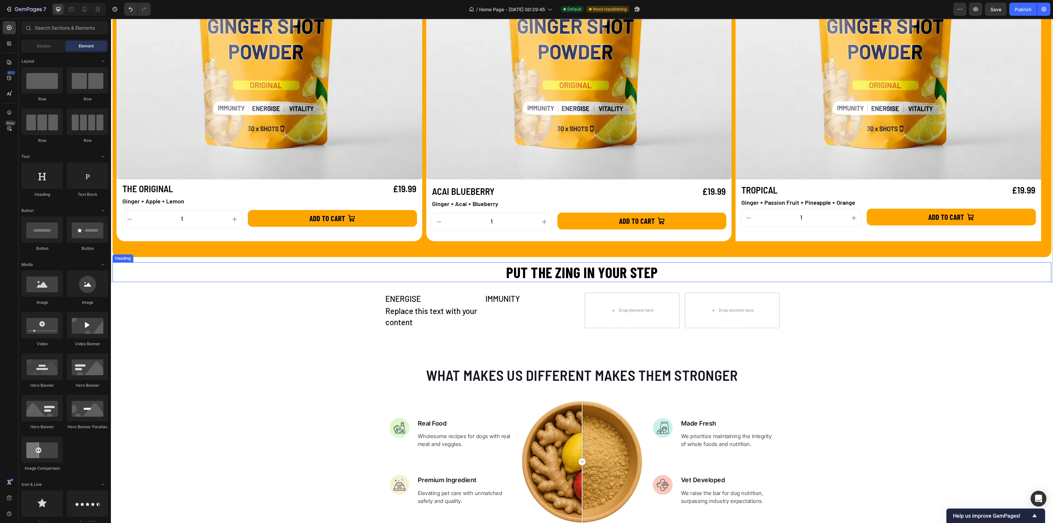
click at [454, 276] on p "PUT THE ZING IN YOUR STEP" at bounding box center [581, 272] width 937 height 18
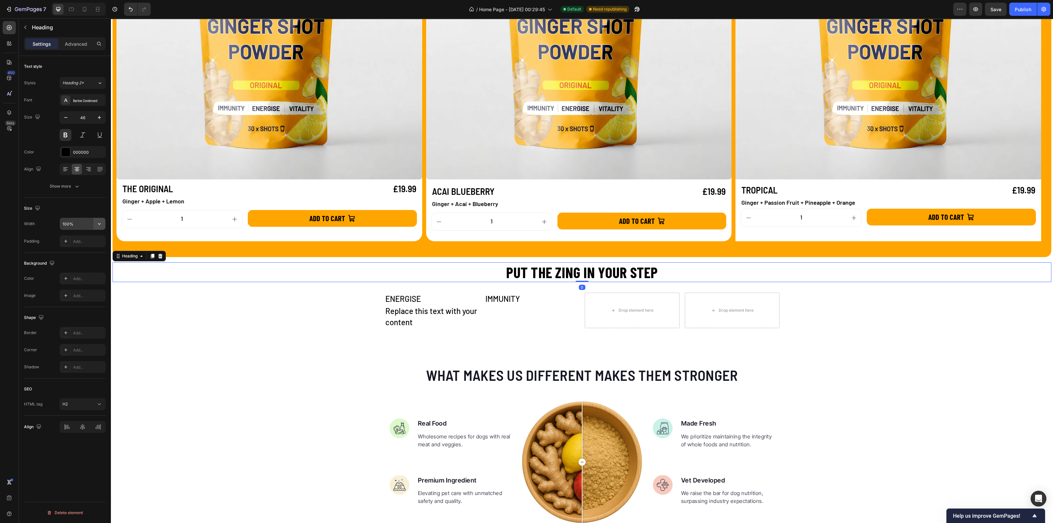
click at [98, 220] on icon "button" at bounding box center [99, 223] width 7 height 7
click at [77, 261] on div "Default 1200px" at bounding box center [76, 265] width 54 height 13
type input "1200"
click at [77, 171] on icon at bounding box center [76, 171] width 3 height 1
click at [76, 169] on icon at bounding box center [77, 169] width 7 height 7
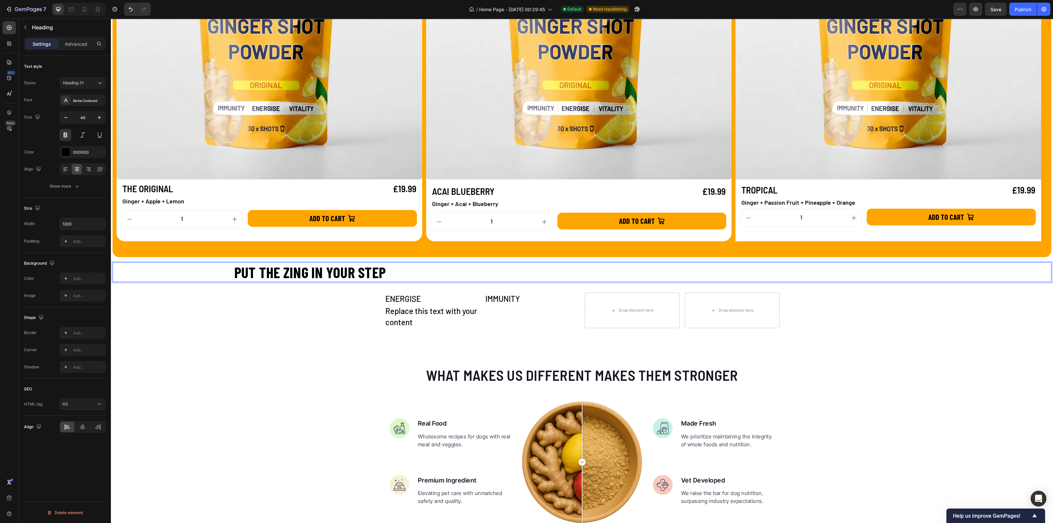
click at [474, 268] on p "PUT THE ZING IN YOUR STEP" at bounding box center [309, 272] width 393 height 18
click at [474, 262] on div "CHOOSE YOUR FLAVOUR Heading ✅ 30 DAILY SHOTS Text Block ✅ 0.66p PER SHOT Text B…" at bounding box center [582, 50] width 939 height 464
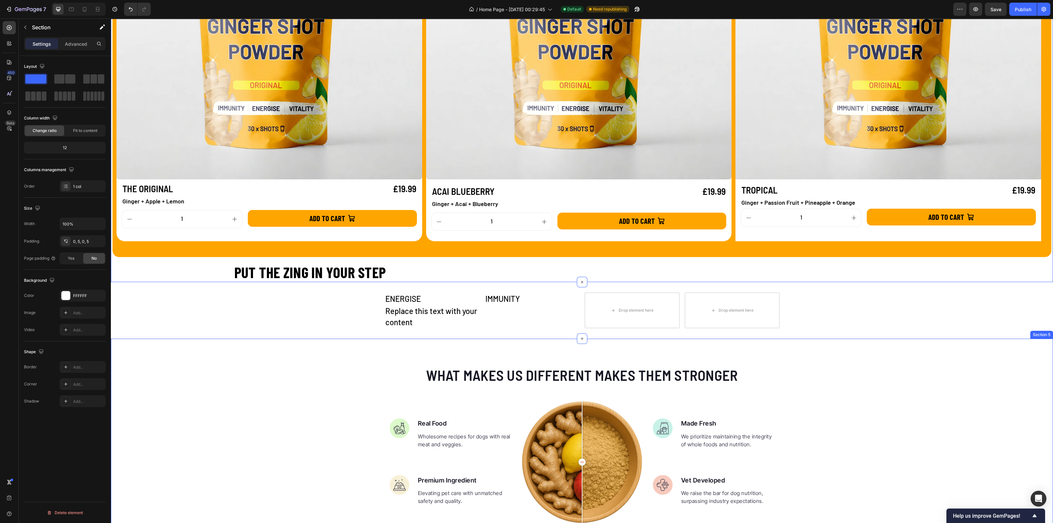
click at [477, 313] on div "ENERGISE Text Block Replace this text with your content Text Block IMMUNITY Tex…" at bounding box center [582, 310] width 395 height 57
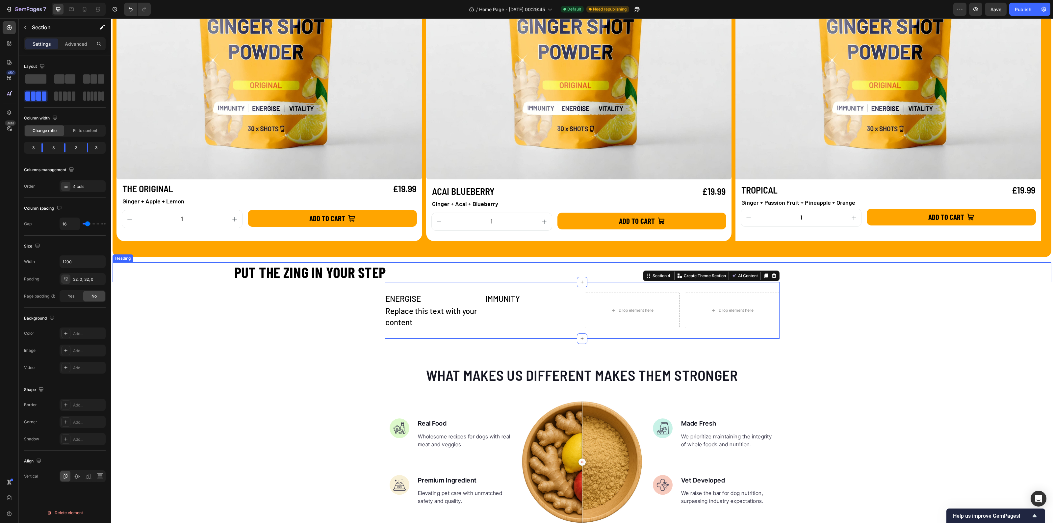
click at [388, 270] on p "PUT THE ZING IN YOUR STEP" at bounding box center [309, 272] width 393 height 18
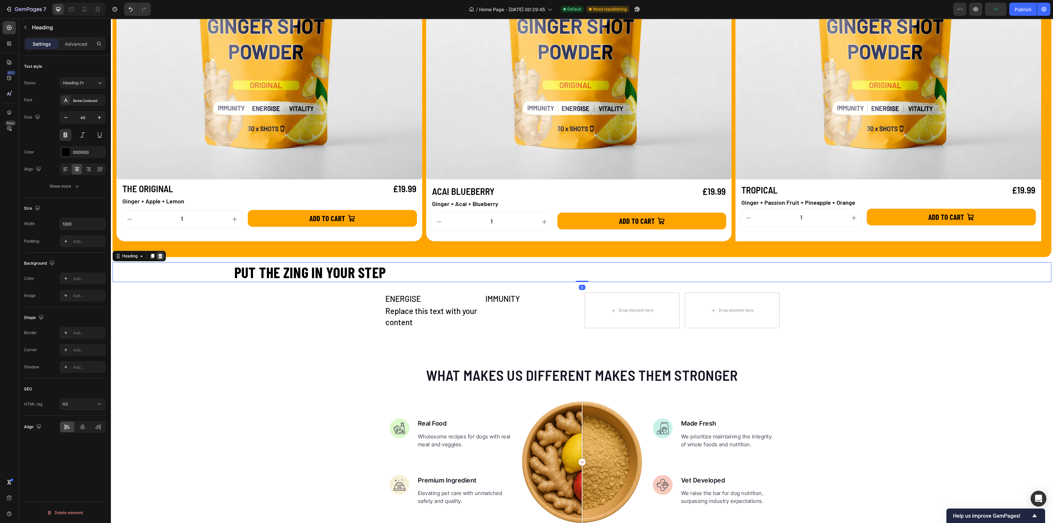
click at [161, 254] on icon at bounding box center [160, 256] width 4 height 5
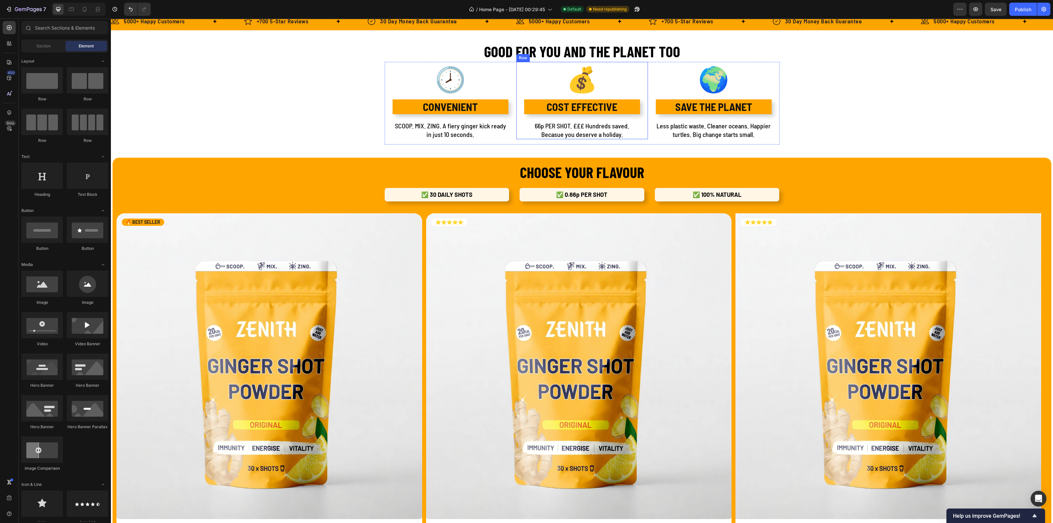
scroll to position [493, 0]
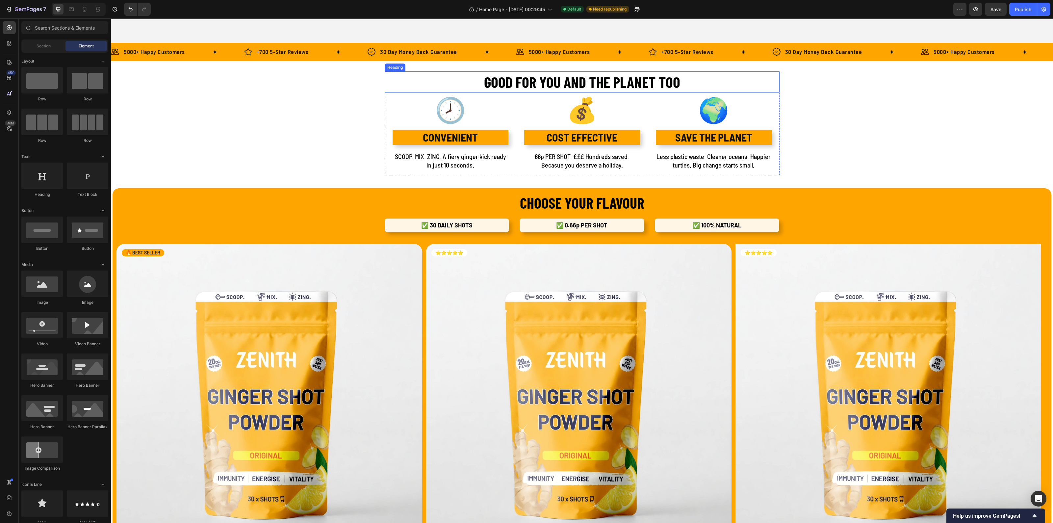
click at [584, 79] on h2 "GOOD FOR YOU AND THE PLANET TOO" at bounding box center [582, 81] width 395 height 21
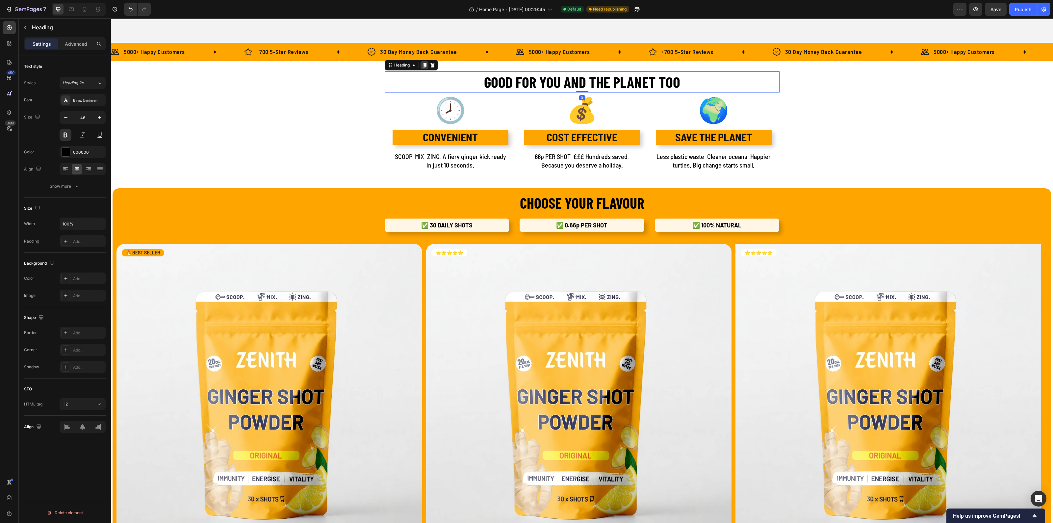
click at [422, 66] on icon at bounding box center [424, 65] width 4 height 5
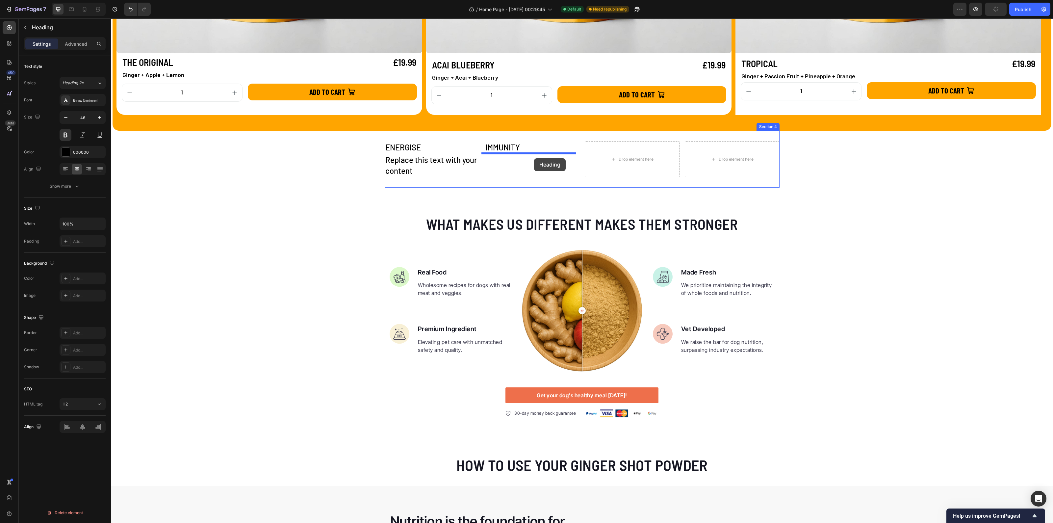
scroll to position [1018, 0]
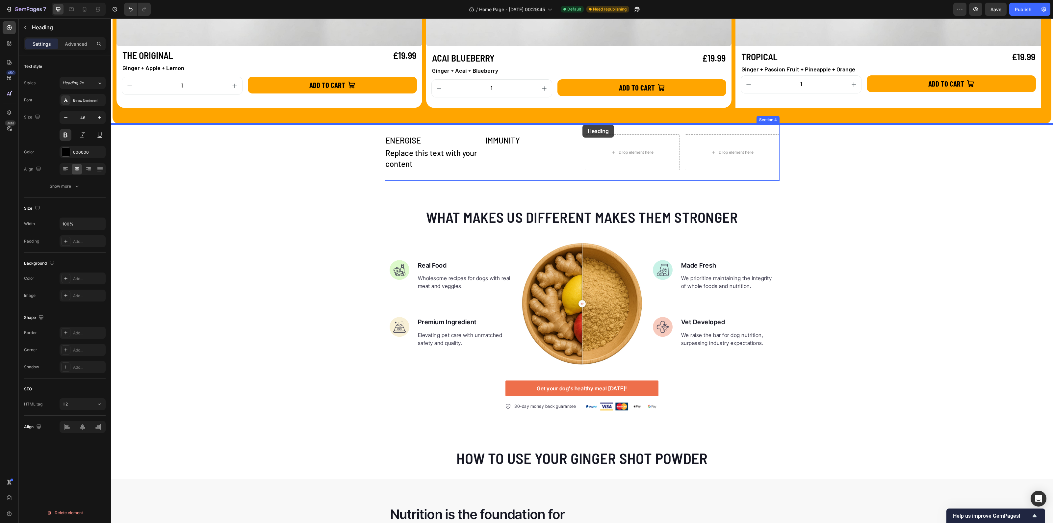
drag, startPoint x: 388, startPoint y: 86, endPoint x: 582, endPoint y: 125, distance: 198.3
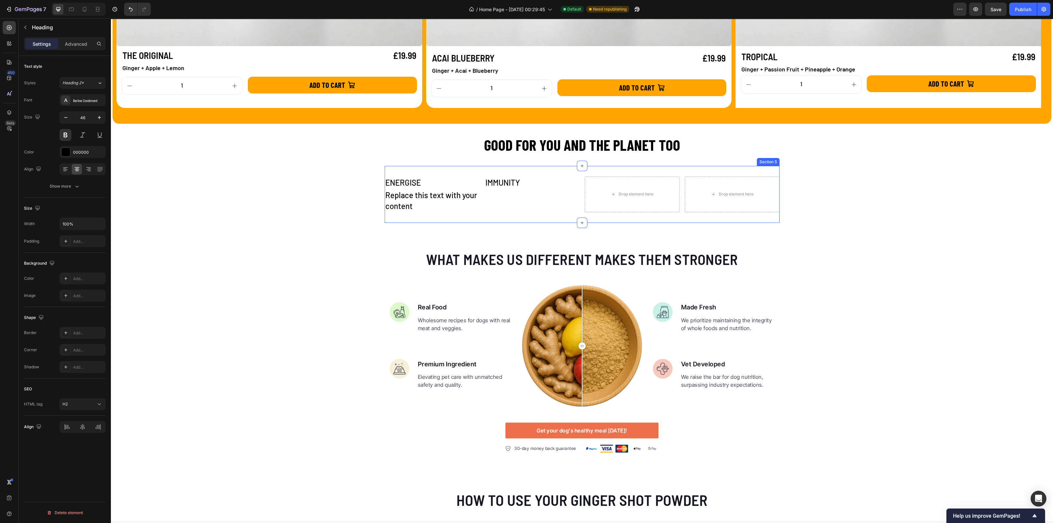
click at [546, 167] on div "ENERGISE Text Block Replace this text with your content Text Block IMMUNITY Tex…" at bounding box center [582, 194] width 395 height 57
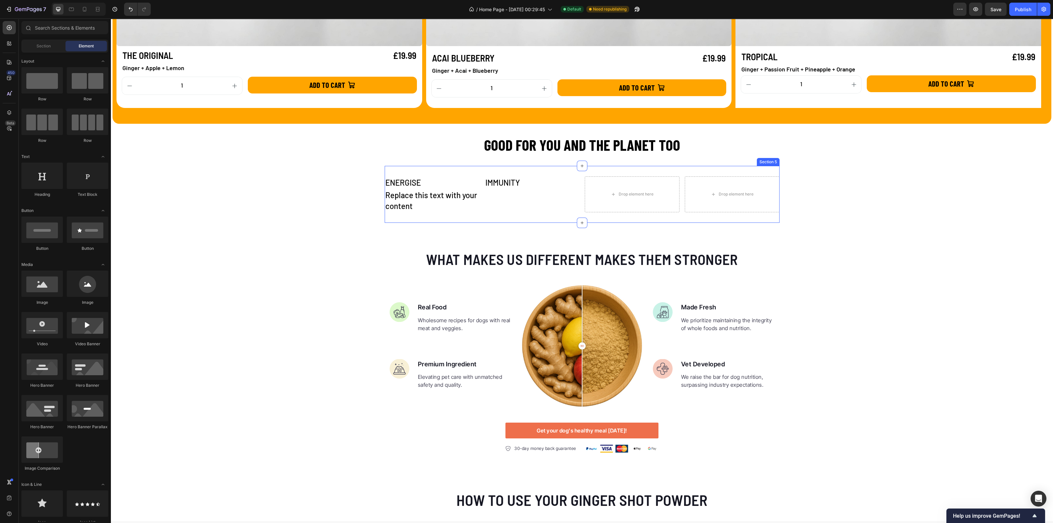
click at [590, 167] on div "ENERGISE Text Block Replace this text with your content Text Block IMMUNITY Tex…" at bounding box center [582, 194] width 395 height 57
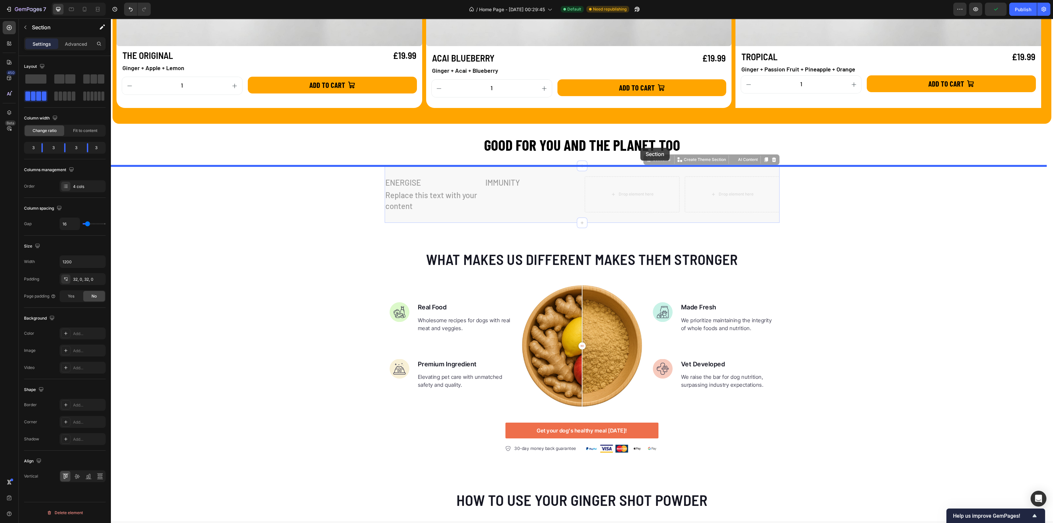
drag, startPoint x: 646, startPoint y: 160, endPoint x: 640, endPoint y: 148, distance: 13.7
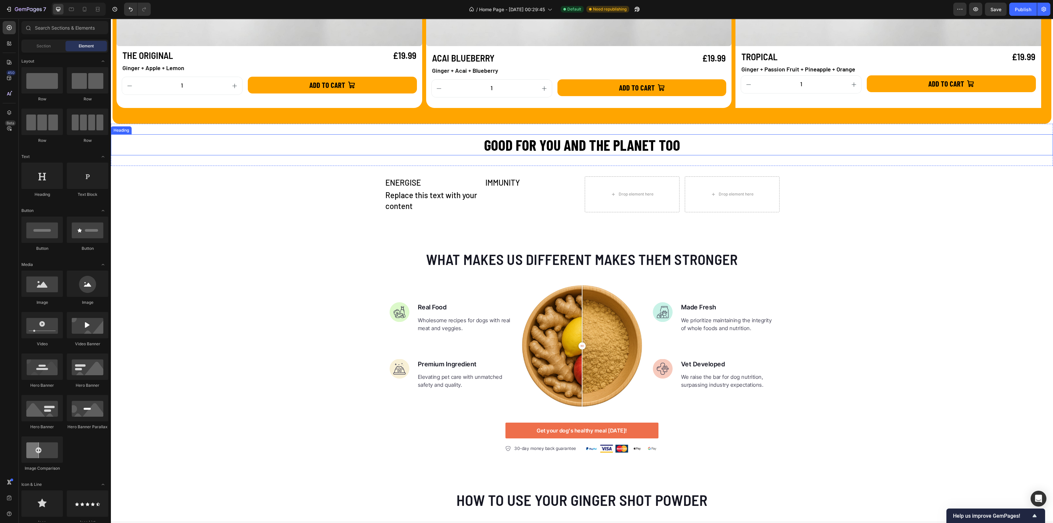
click at [559, 146] on h2 "GOOD FOR YOU AND THE PLANET TOO" at bounding box center [582, 144] width 942 height 21
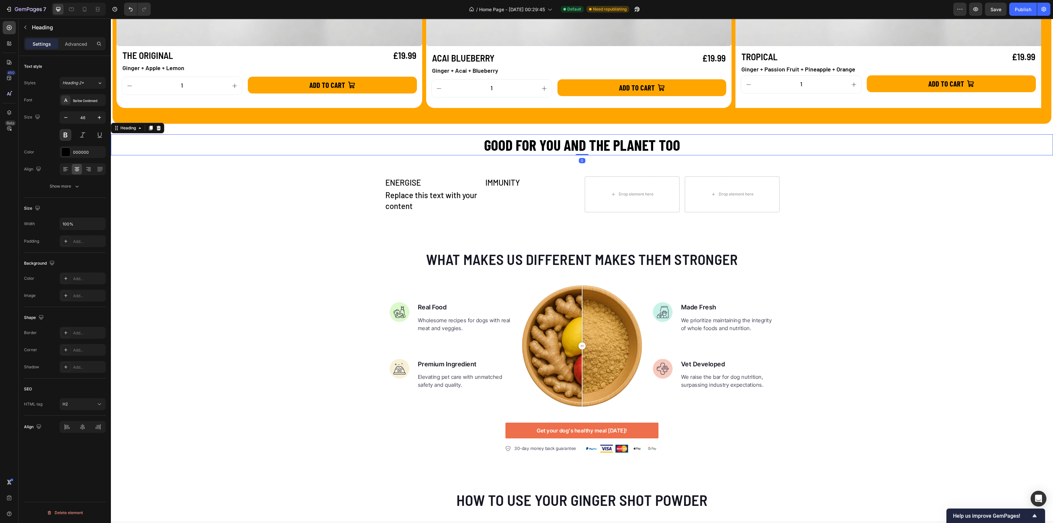
click at [476, 146] on h2 "GOOD FOR YOU AND THE PLANET TOO" at bounding box center [582, 144] width 942 height 21
click at [476, 146] on p "GOOD FOR YOU AND THE PLANET TOO" at bounding box center [582, 145] width 941 height 20
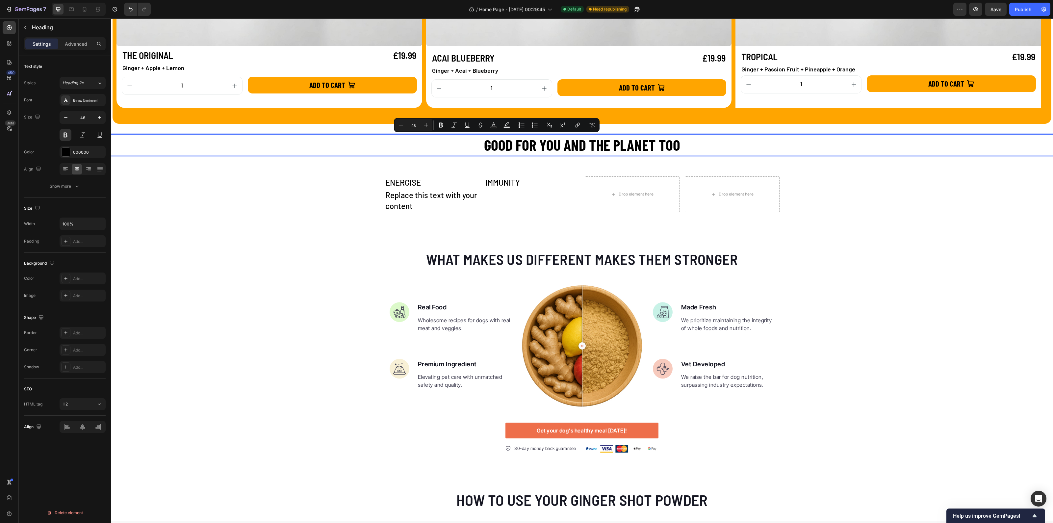
click at [480, 144] on p "GOOD FOR YOU AND THE PLANET TOO" at bounding box center [582, 145] width 941 height 20
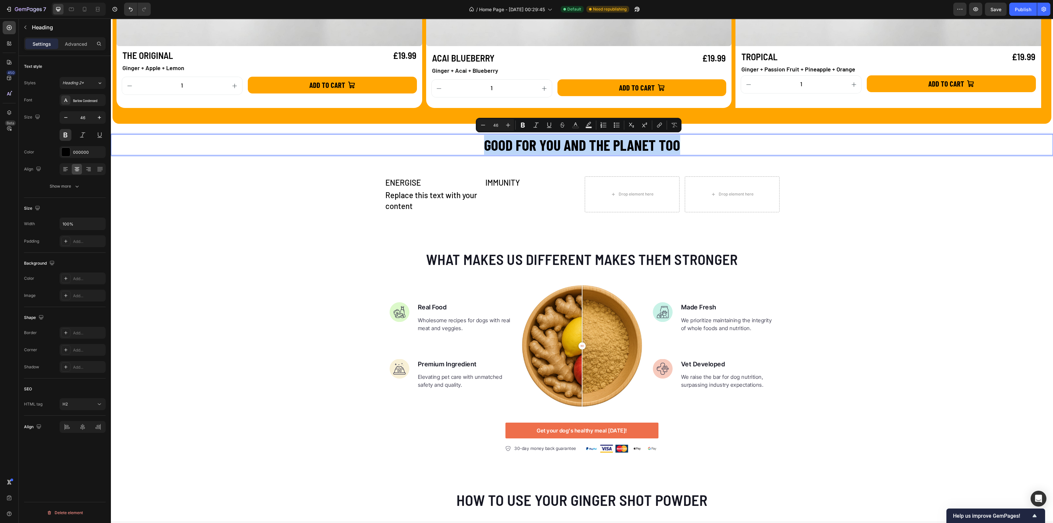
drag, startPoint x: 479, startPoint y: 146, endPoint x: 714, endPoint y: 146, distance: 234.2
click at [714, 146] on p "GOOD FOR YOU AND THE PLANET TOO" at bounding box center [582, 145] width 941 height 20
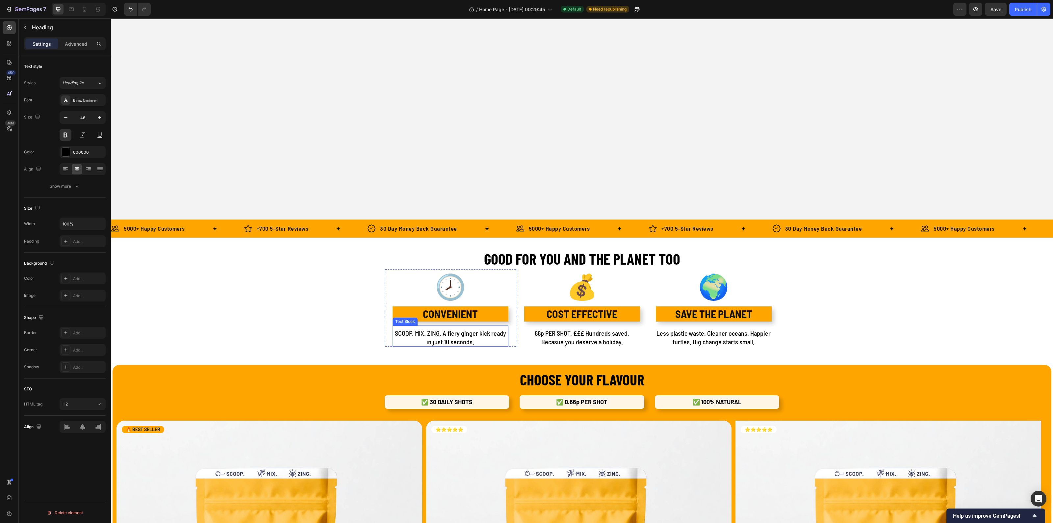
scroll to position [319, 0]
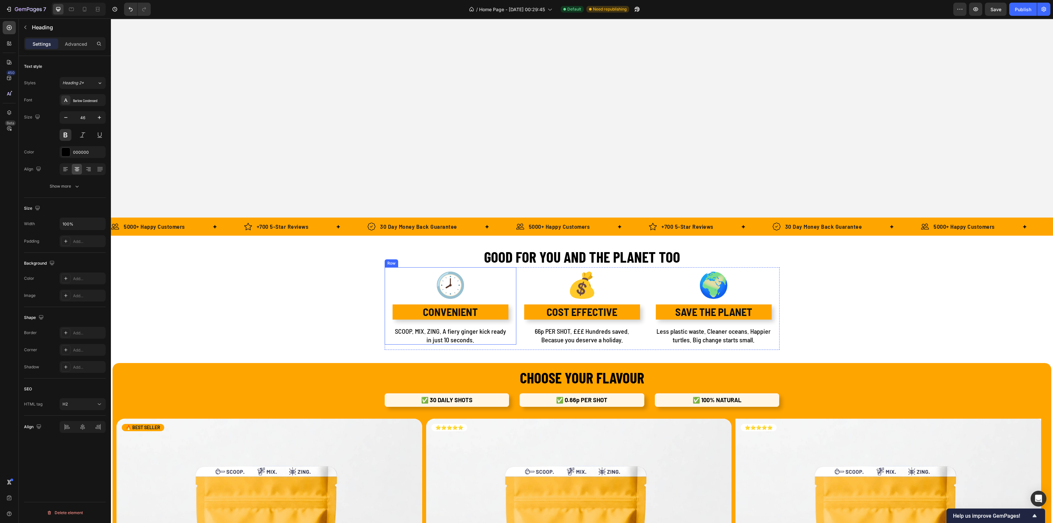
click at [388, 272] on div "🕗 Text Block CONVENIENT Text Block SCOOP. MIX. ZING. A fiery ginger kick ready …" at bounding box center [451, 305] width 132 height 77
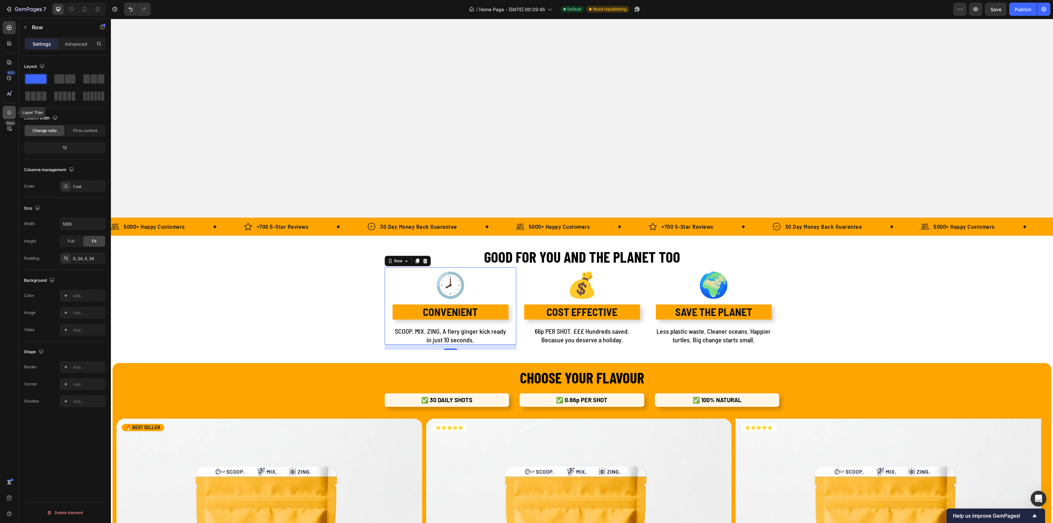
click at [12, 108] on div at bounding box center [9, 112] width 13 height 13
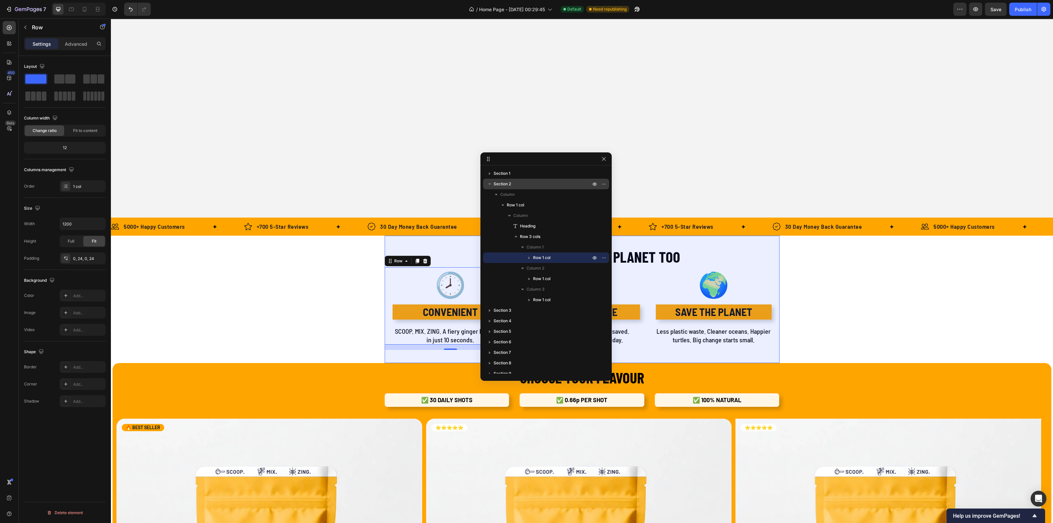
click at [504, 186] on span "Section 2" at bounding box center [501, 184] width 17 height 7
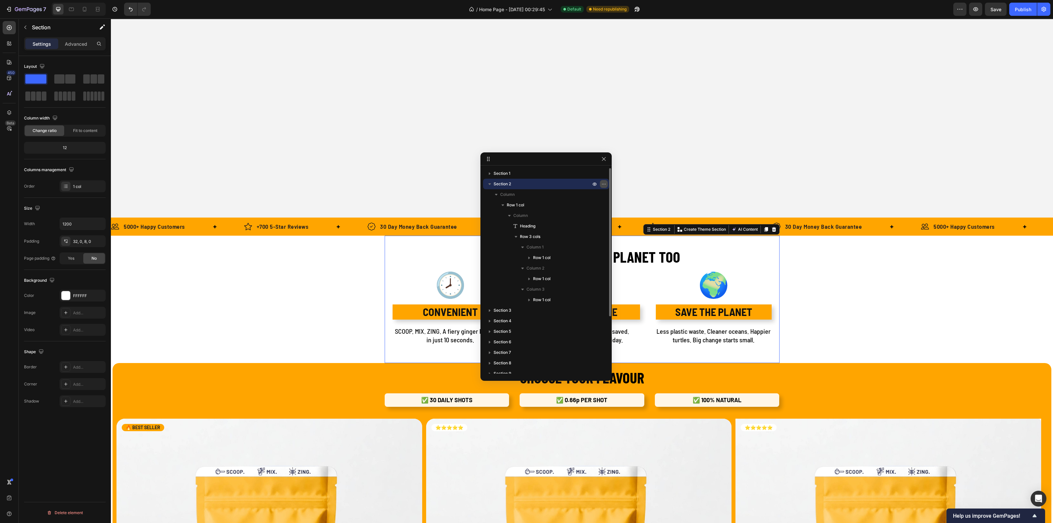
click at [603, 183] on icon "button" at bounding box center [603, 183] width 5 height 5
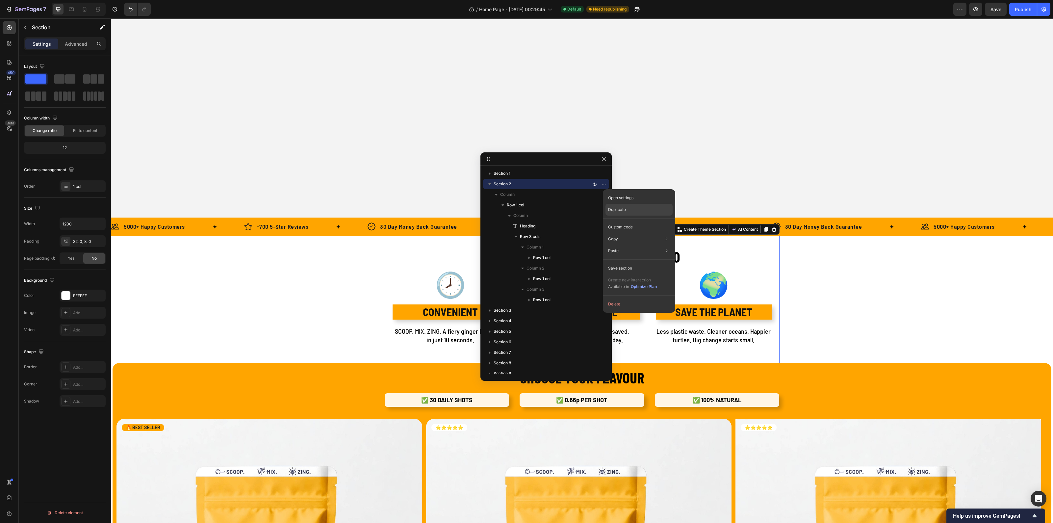
click at [616, 207] on p "Duplicate" at bounding box center [617, 210] width 18 height 6
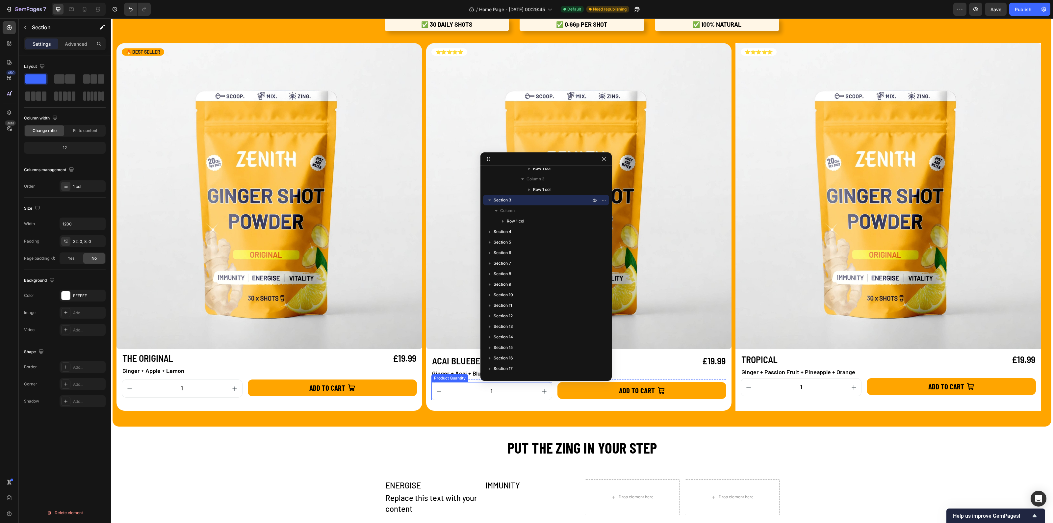
scroll to position [1018, 0]
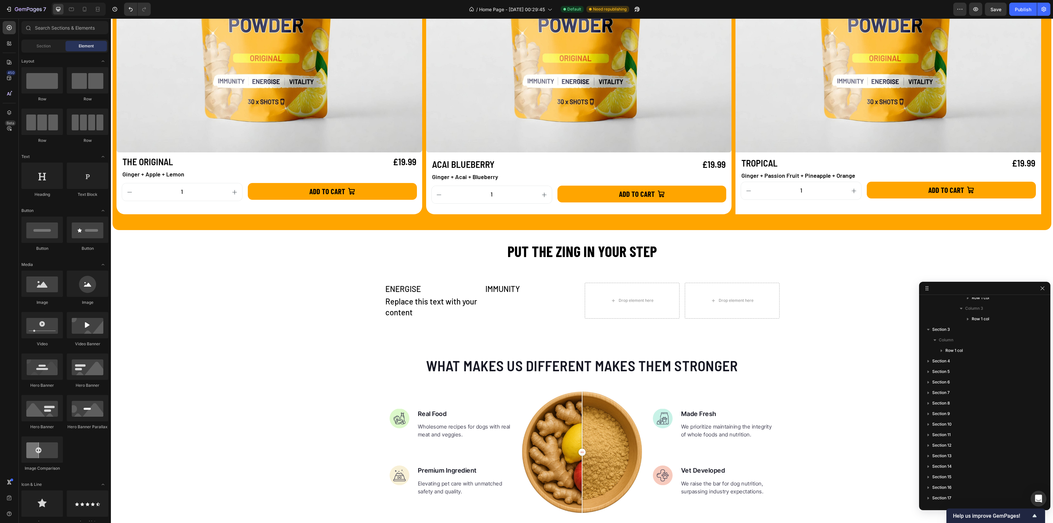
drag, startPoint x: 589, startPoint y: 161, endPoint x: 1028, endPoint y: 290, distance: 457.8
click at [873, 257] on h2 "PUT THE ZING IN YOUR STEP" at bounding box center [582, 250] width 942 height 21
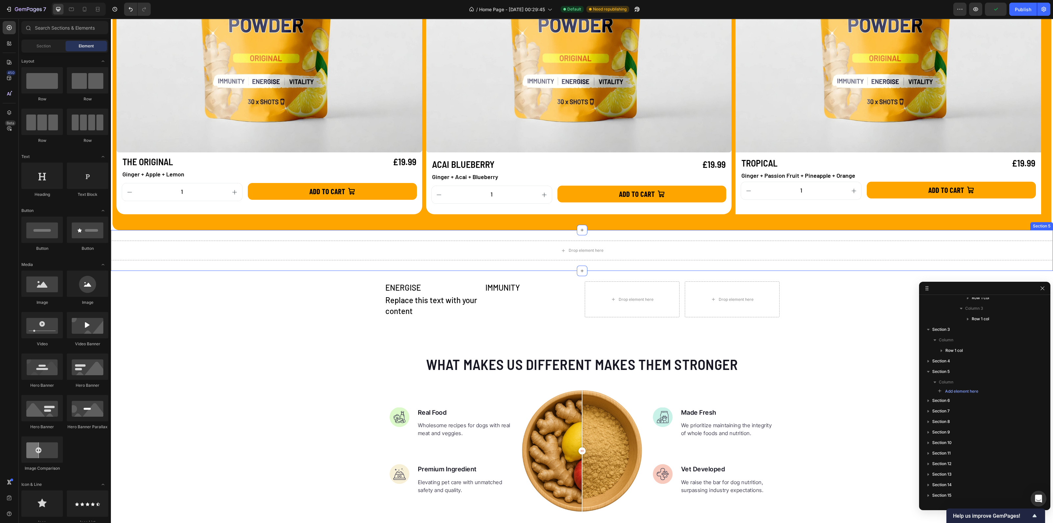
click at [806, 262] on div "Drop element here Section 5" at bounding box center [582, 250] width 942 height 41
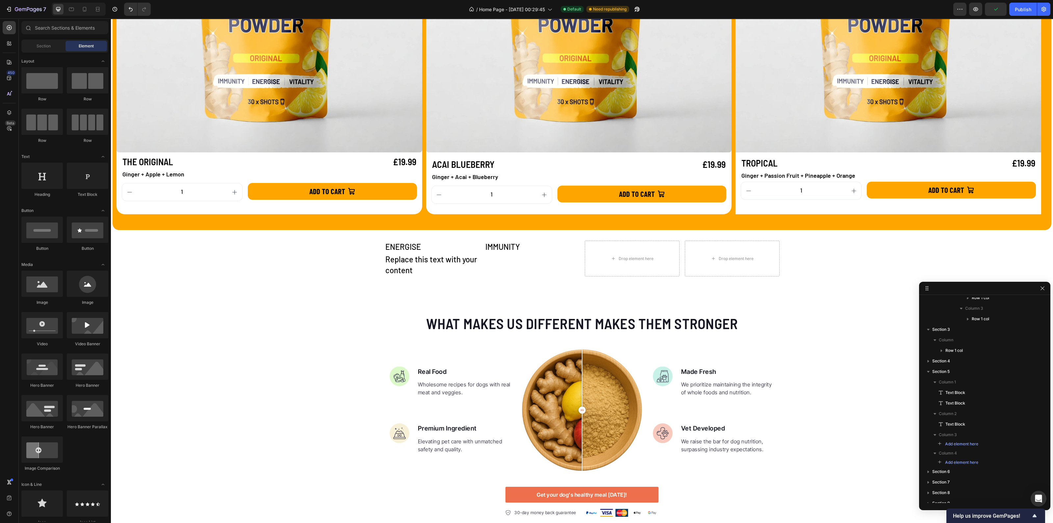
click at [637, 283] on div "ENERGISE Text Block Replace this text with your content Text Block IMMUNITY Tex…" at bounding box center [582, 258] width 395 height 57
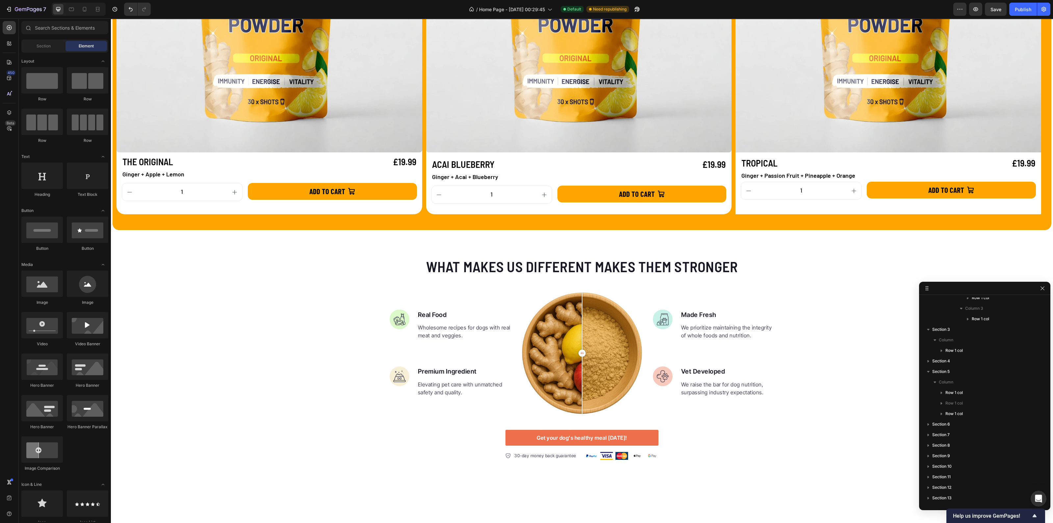
scroll to position [110, 0]
click at [270, 245] on div "What makes us different makes them stronger Heading Image Real Food Text block …" at bounding box center [582, 358] width 942 height 256
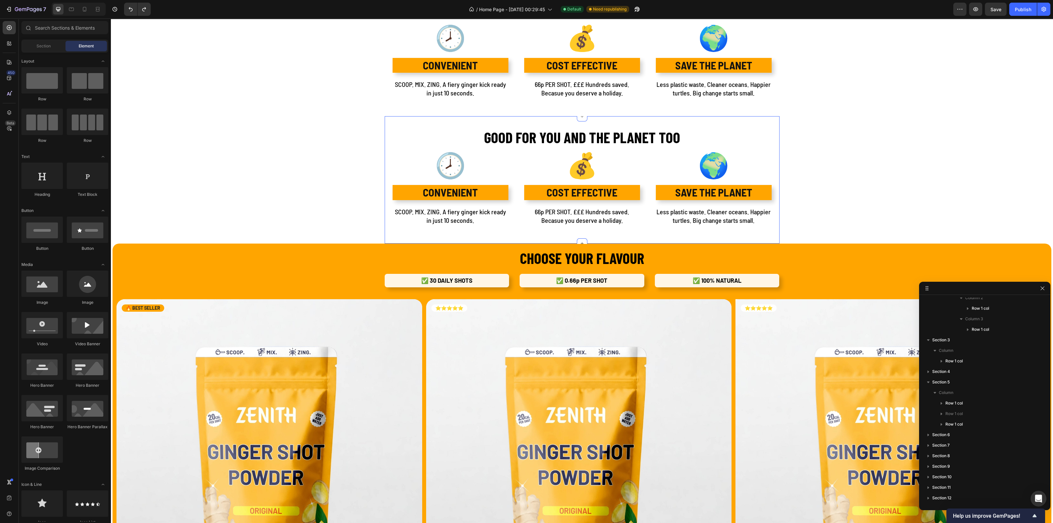
scroll to position [401, 0]
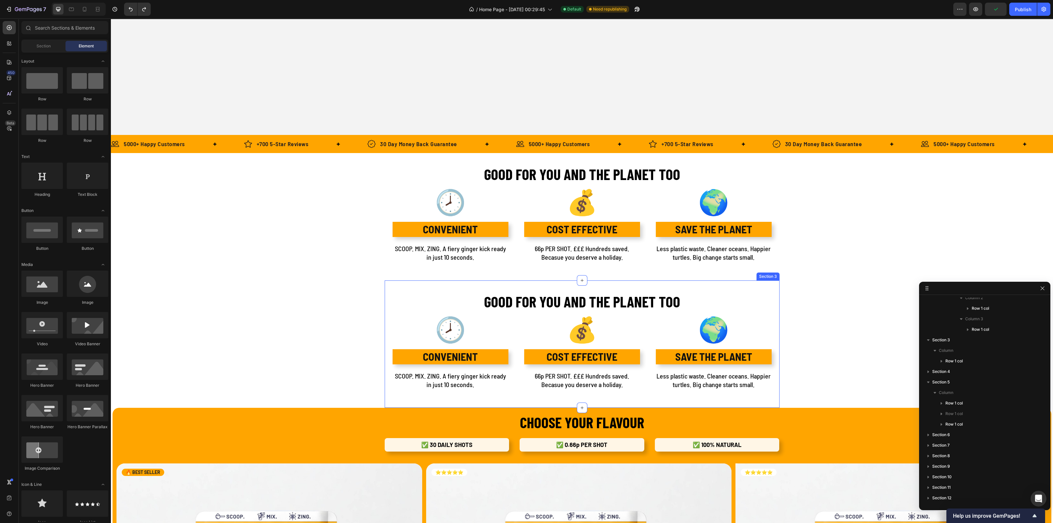
click at [424, 284] on div "GOOD FOR YOU AND THE PLANET TOO Heading 🕗 Text Block CONVENIENT Text Block SCOO…" at bounding box center [582, 343] width 395 height 127
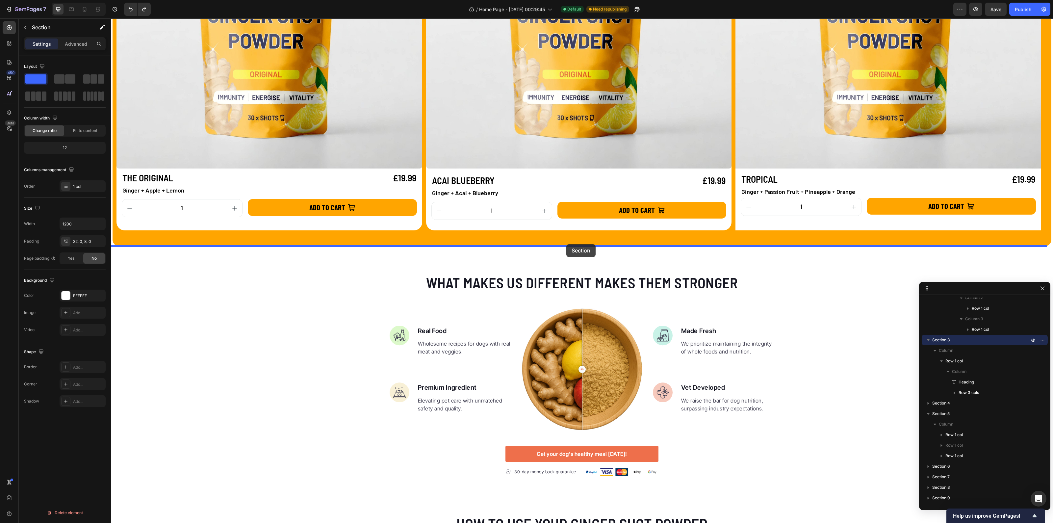
scroll to position [1015, 0]
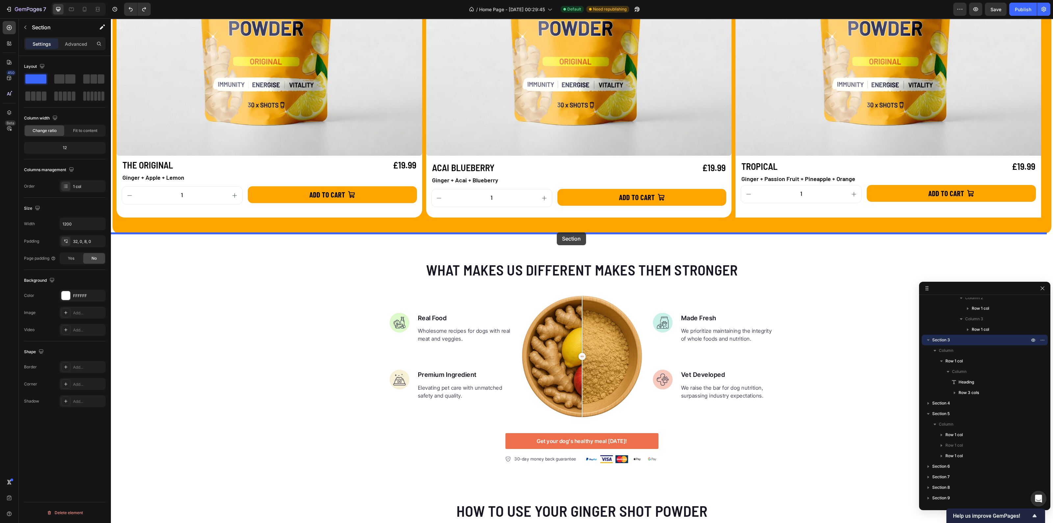
drag, startPoint x: 647, startPoint y: 274, endPoint x: 557, endPoint y: 231, distance: 100.2
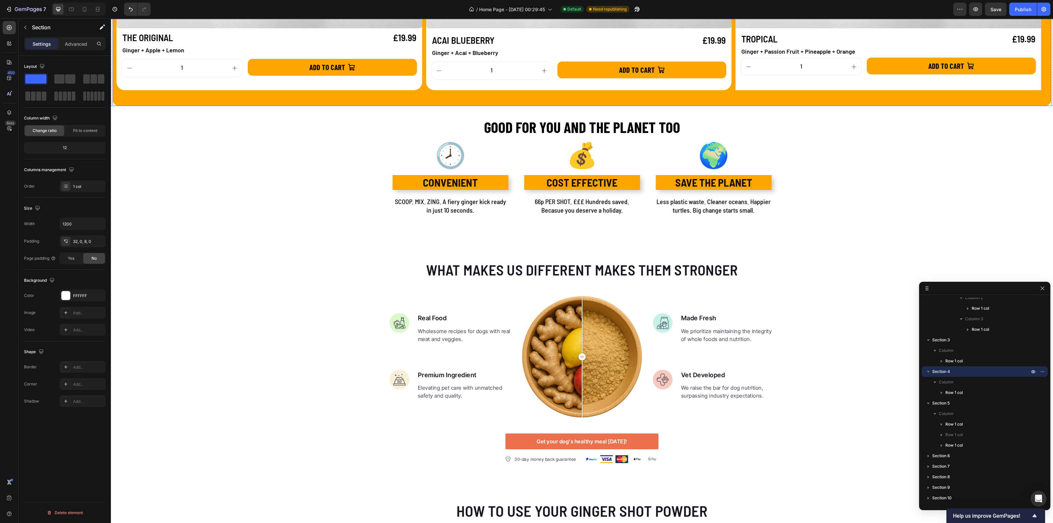
scroll to position [888, 0]
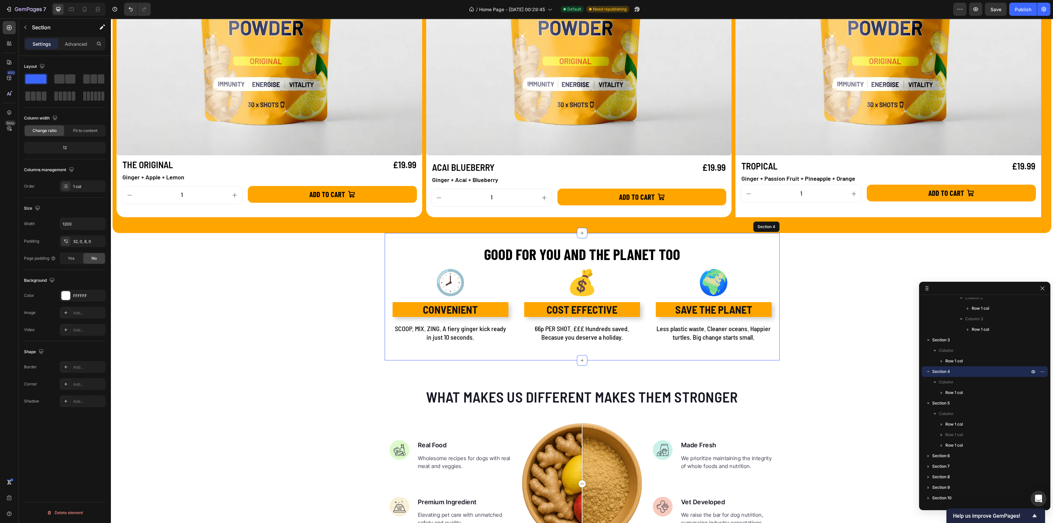
click at [513, 251] on h2 "GOOD FOR YOU AND THE PLANET TOO" at bounding box center [582, 253] width 395 height 21
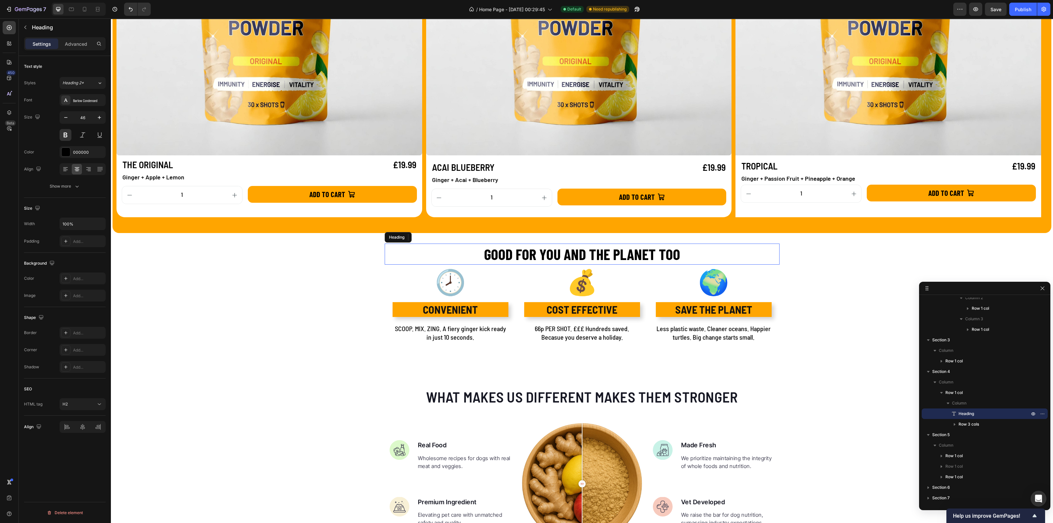
click at [512, 251] on h2 "GOOD FOR YOU AND THE PLANET TOO" at bounding box center [582, 253] width 395 height 21
click at [480, 256] on p "GOOD FOR YOU AND THE PLANET TOO" at bounding box center [581, 254] width 393 height 20
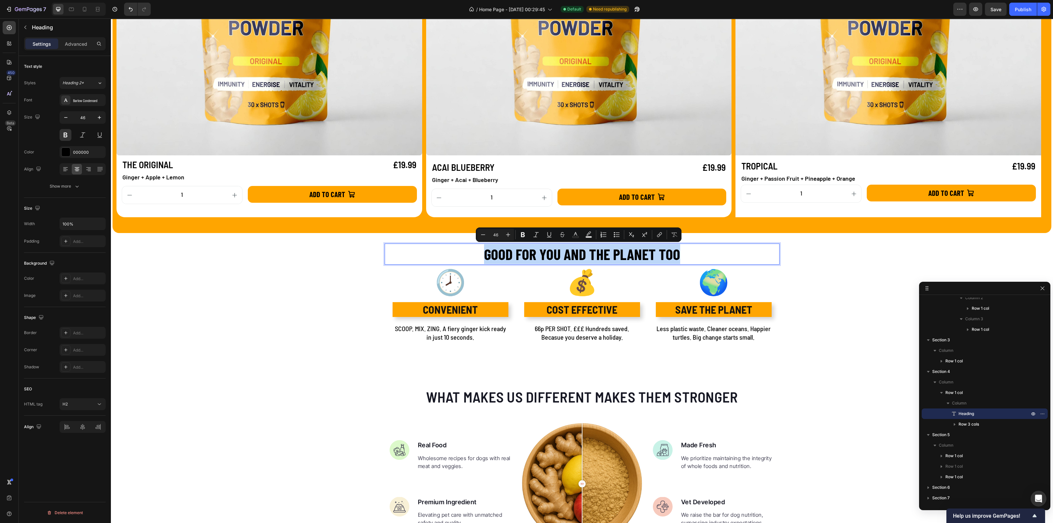
drag, startPoint x: 480, startPoint y: 253, endPoint x: 677, endPoint y: 253, distance: 197.4
click at [676, 253] on p "GOOD FOR YOU AND THE PLANET TOO" at bounding box center [581, 254] width 393 height 20
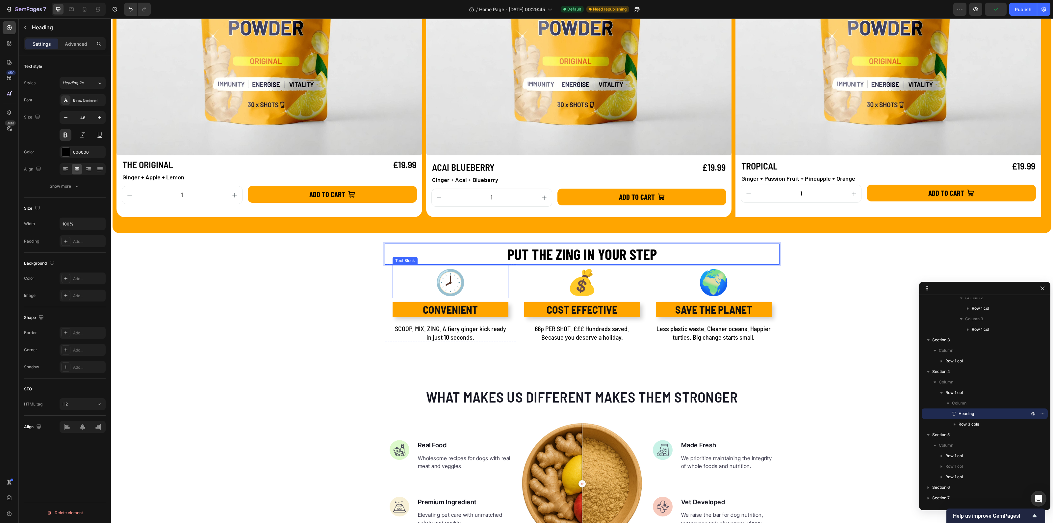
click at [452, 290] on strong "🕗" at bounding box center [450, 281] width 31 height 30
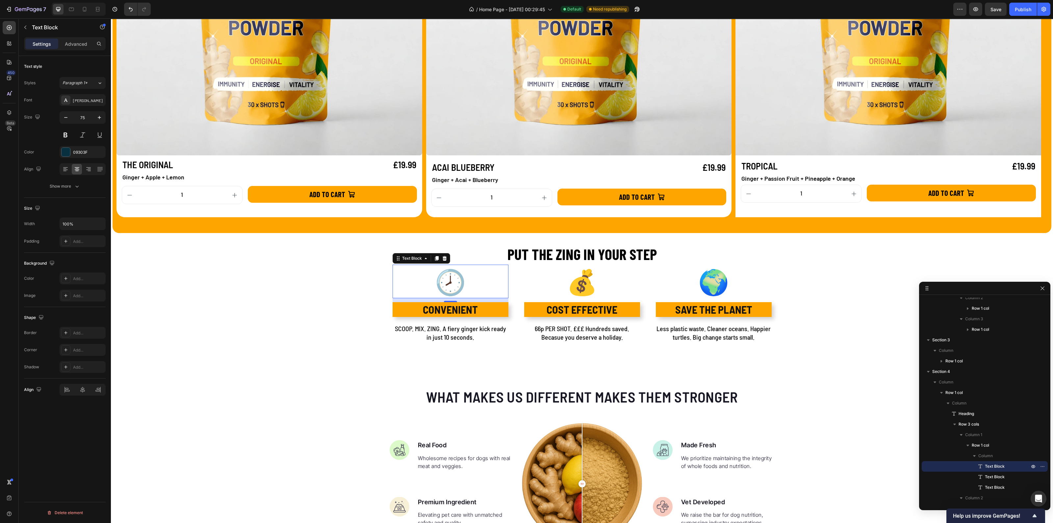
scroll to position [888, 0]
click at [430, 312] on p "CONVENIENT" at bounding box center [450, 310] width 114 height 14
click at [426, 309] on p "CONVENIENT" at bounding box center [450, 310] width 114 height 14
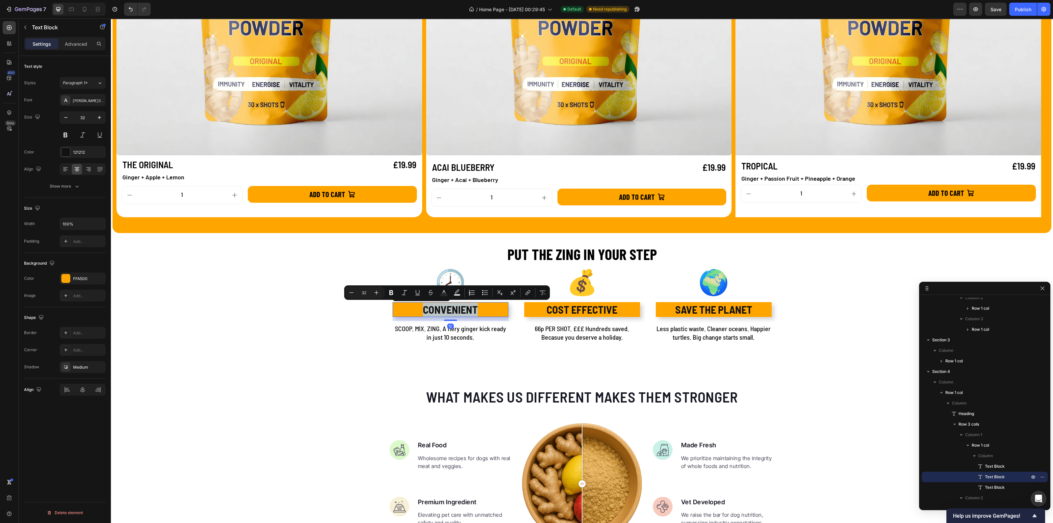
drag, startPoint x: 417, startPoint y: 312, endPoint x: 423, endPoint y: 312, distance: 5.9
click at [423, 312] on p "CONVENIENT" at bounding box center [450, 310] width 114 height 14
click at [422, 311] on p "CONVENIENT" at bounding box center [450, 310] width 114 height 14
drag, startPoint x: 419, startPoint y: 310, endPoint x: 486, endPoint y: 310, distance: 67.4
click at [486, 310] on p "CONVENIENT" at bounding box center [450, 310] width 114 height 14
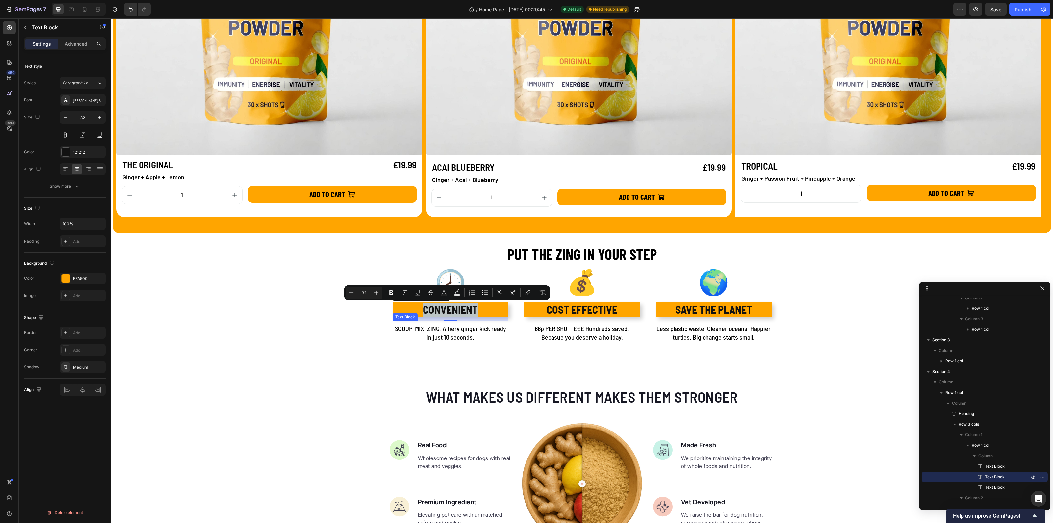
click at [451, 327] on p "SCOOP. MIX. ZING. A fiery ginger kick ready in just 10 seconds." at bounding box center [450, 332] width 114 height 17
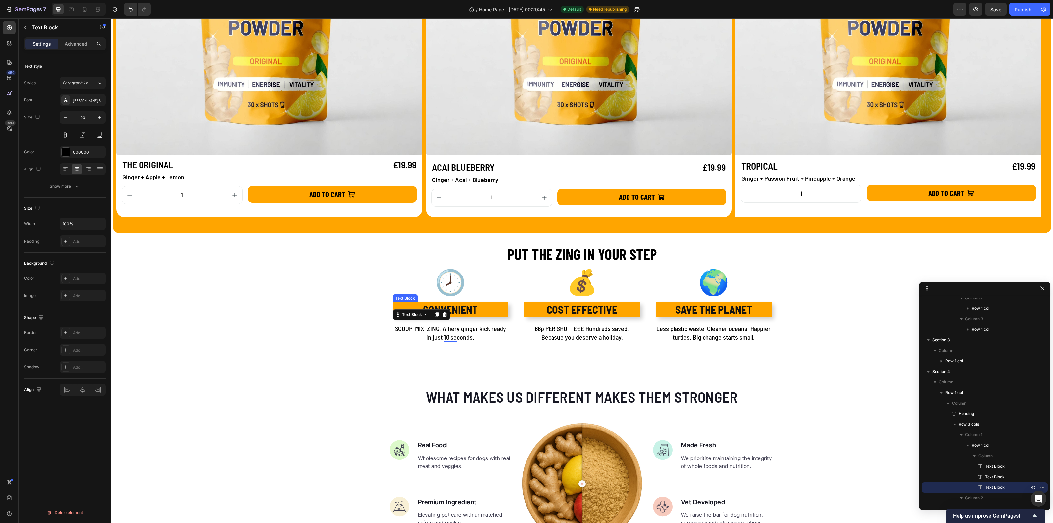
click at [467, 308] on p "CONVENIENT" at bounding box center [450, 310] width 114 height 14
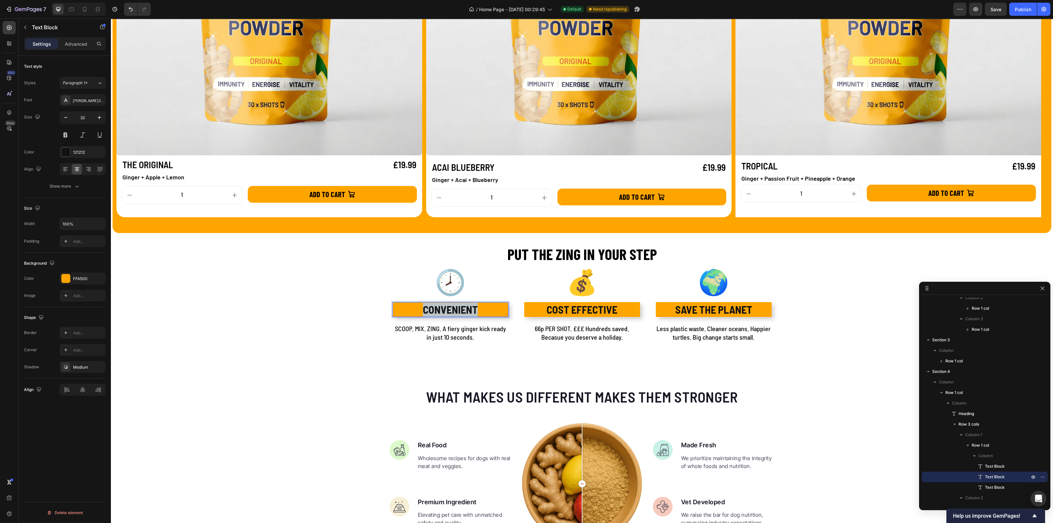
click at [463, 307] on p "CONVENIENT" at bounding box center [450, 310] width 114 height 14
click at [438, 306] on p "CONVENIENT" at bounding box center [450, 310] width 114 height 14
drag, startPoint x: 416, startPoint y: 311, endPoint x: 493, endPoint y: 307, distance: 77.1
click at [493, 307] on p "CONVENIENT" at bounding box center [450, 310] width 114 height 14
click at [446, 286] on strong "🕗" at bounding box center [450, 281] width 31 height 30
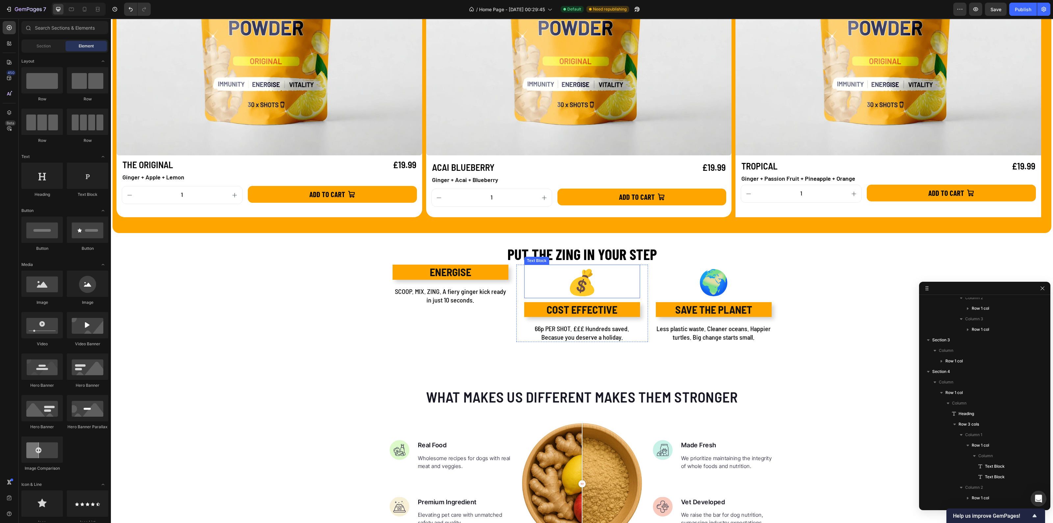
click at [561, 287] on p "💰" at bounding box center [582, 281] width 114 height 32
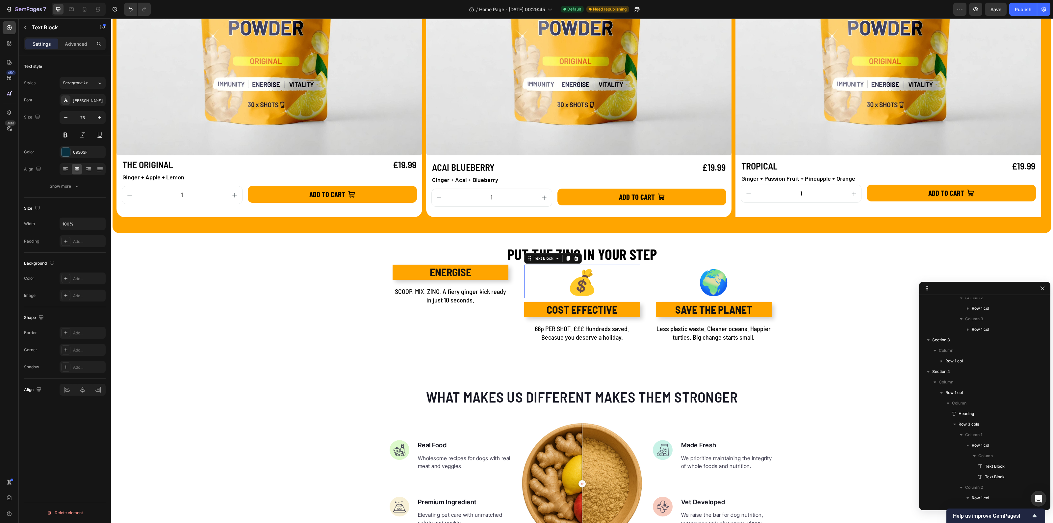
scroll to position [239, 0]
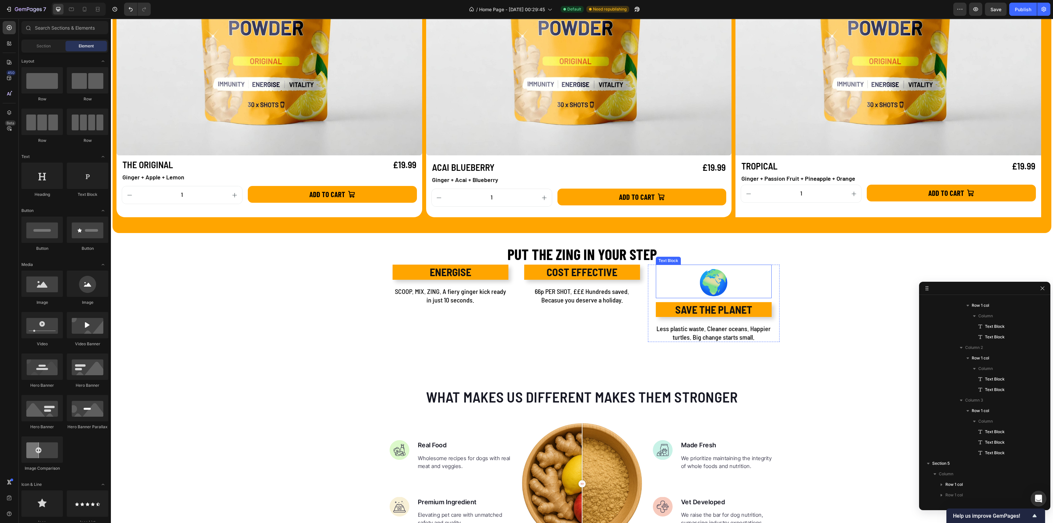
click at [712, 279] on strong "🌍" at bounding box center [713, 281] width 31 height 30
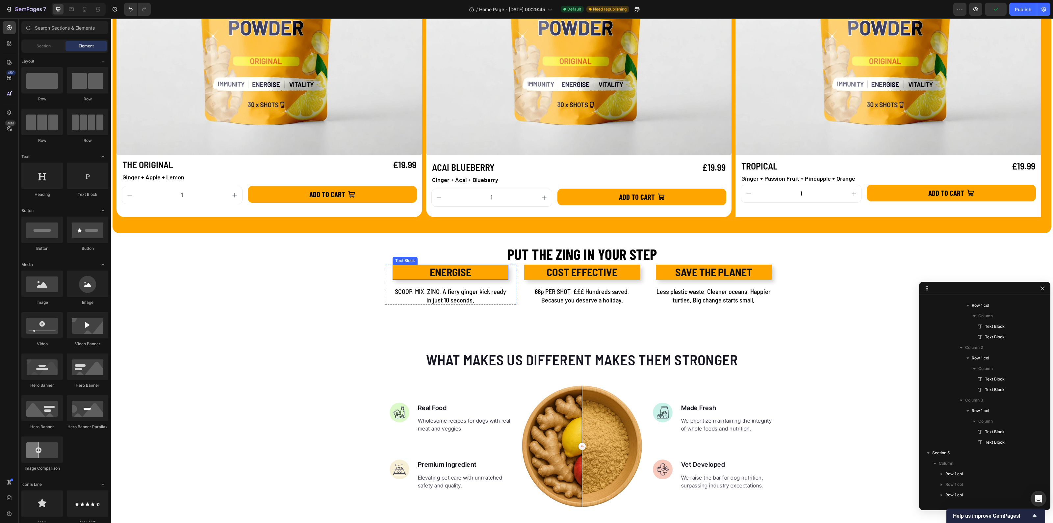
click at [403, 270] on p "ENERGISE" at bounding box center [450, 272] width 114 height 14
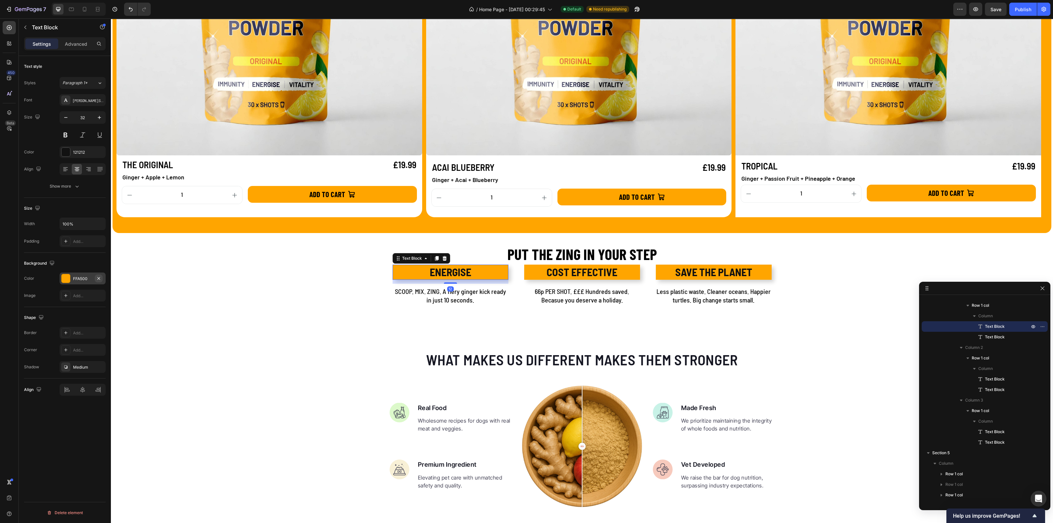
click at [99, 277] on icon "button" at bounding box center [98, 278] width 5 height 5
click at [99, 367] on icon "button" at bounding box center [98, 366] width 5 height 5
click at [507, 284] on div "ENERGISE Text Block 12 SCOOP. MIX. ZING. A fiery ginger kick ready in just 10 s…" at bounding box center [451, 284] width 132 height 40
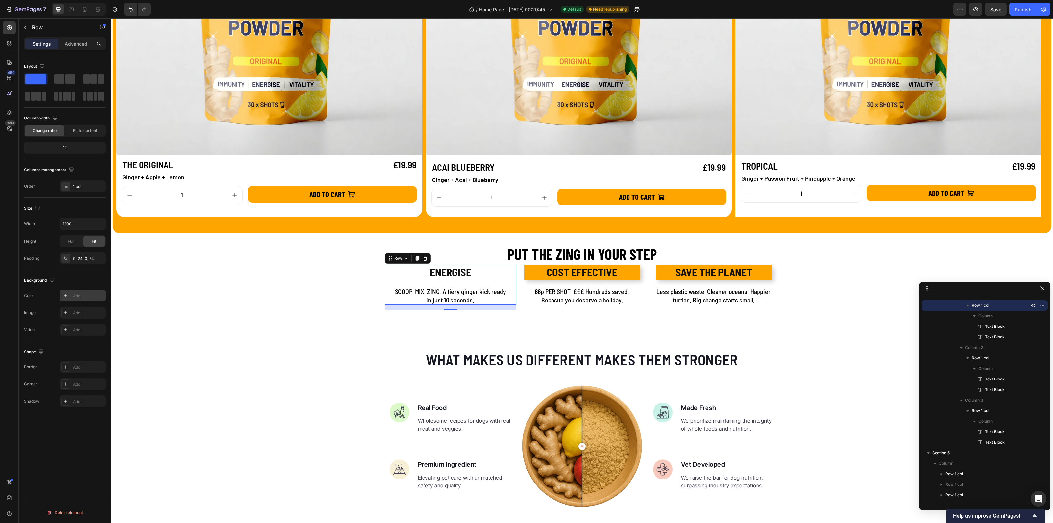
click at [63, 293] on icon at bounding box center [65, 295] width 5 height 5
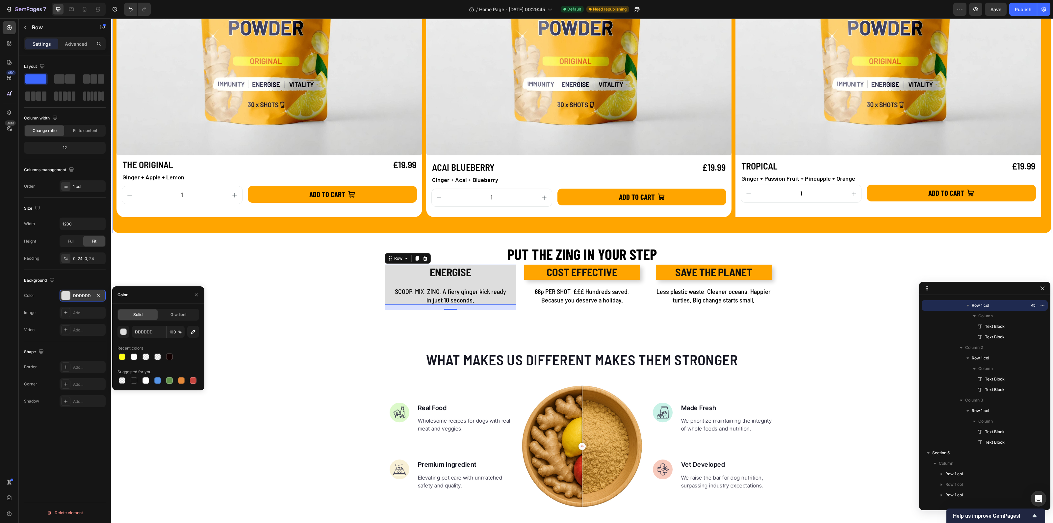
click at [311, 229] on div "CHOOSE YOUR FLAVOUR Heading ✅ 30 DAILY SHOTS Text Block ✅ 0.66p PER SHOT Text B…" at bounding box center [582, 13] width 939 height 439
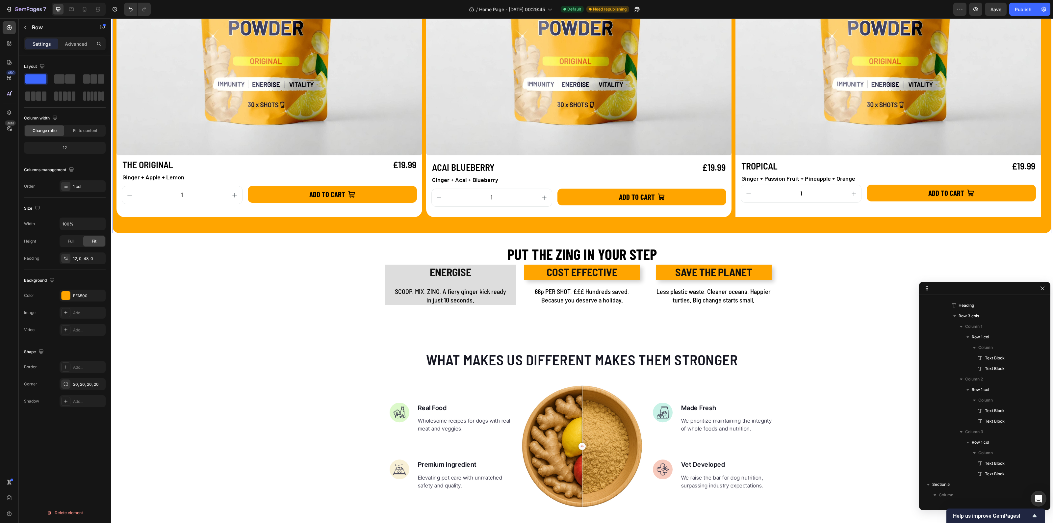
scroll to position [82, 0]
click at [509, 297] on div "ENERGISE Text Block SCOOP. MIX. ZING. A fiery ginger kick ready in just 10 seco…" at bounding box center [451, 284] width 132 height 40
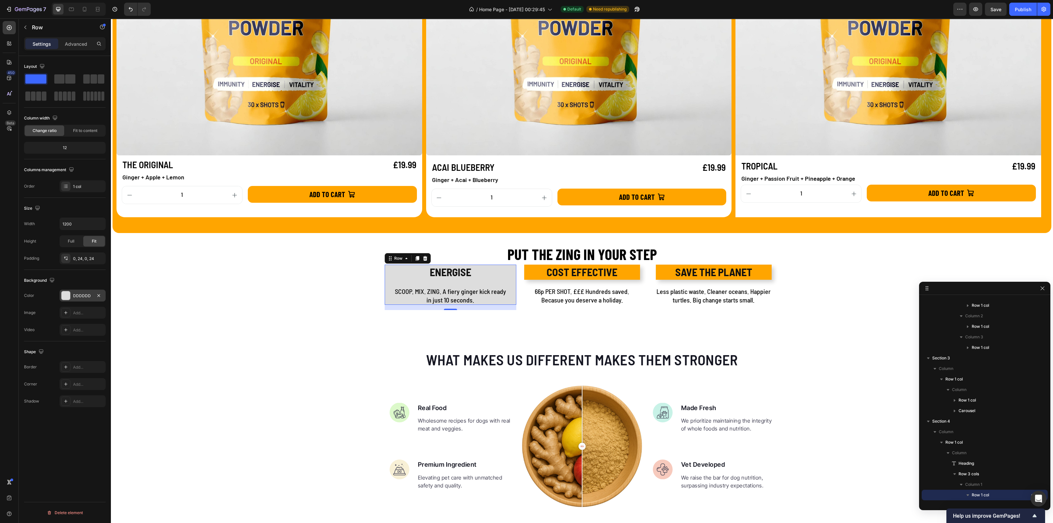
click at [72, 292] on div "DDDDDD" at bounding box center [83, 295] width 46 height 12
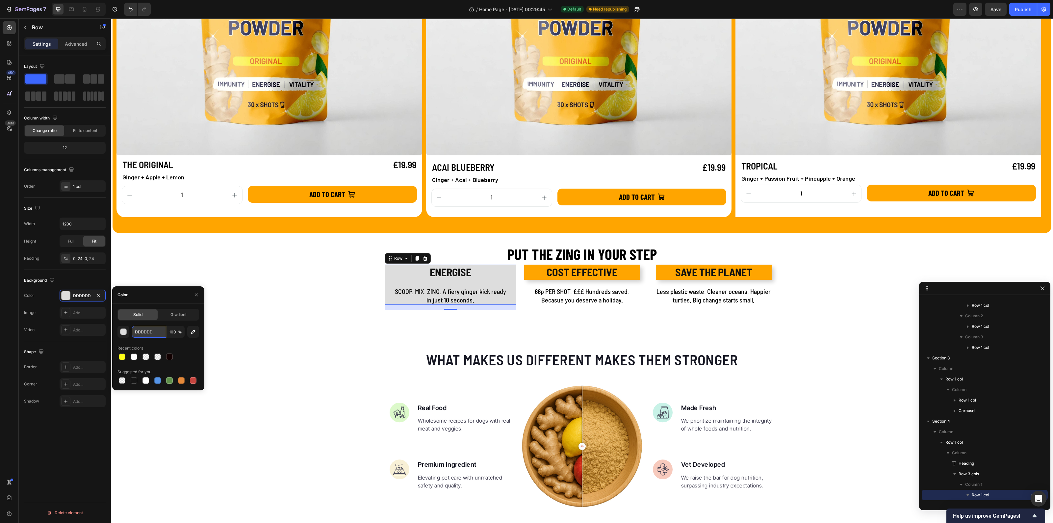
click at [154, 333] on input "DDDDDD" at bounding box center [149, 332] width 34 height 12
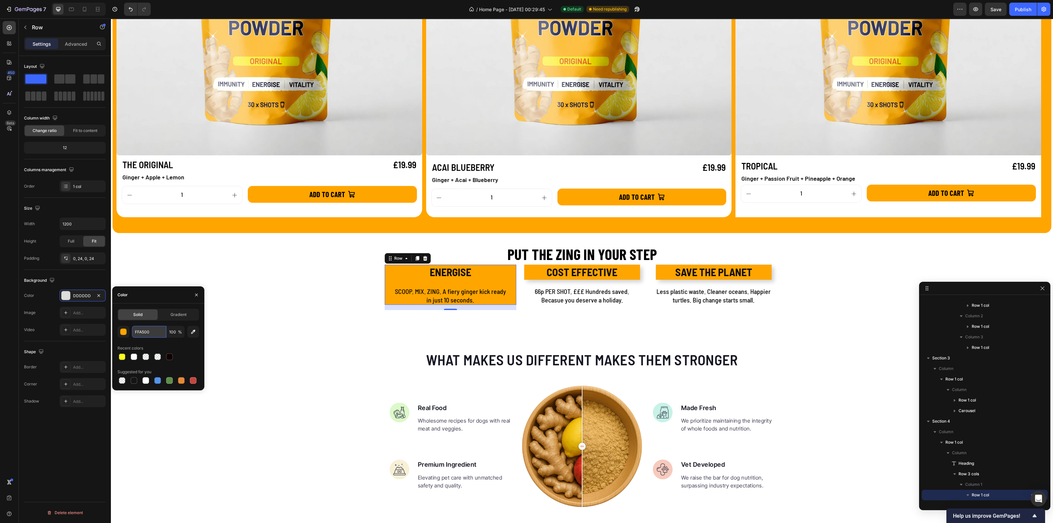
type input "FFA500"
click at [571, 279] on p "COST EFFECTIVE" at bounding box center [582, 272] width 114 height 14
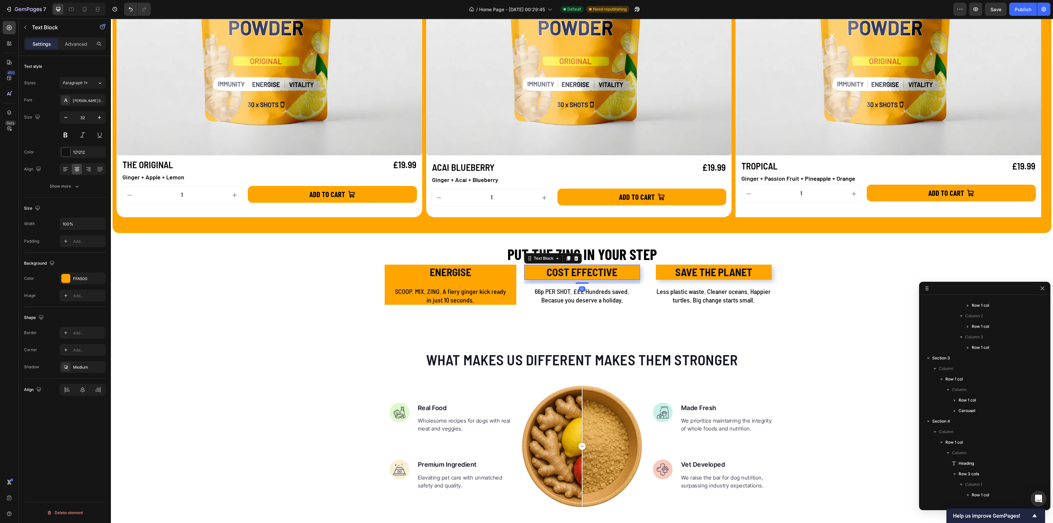
scroll to position [271, 0]
click at [99, 279] on icon "button" at bounding box center [98, 278] width 5 height 5
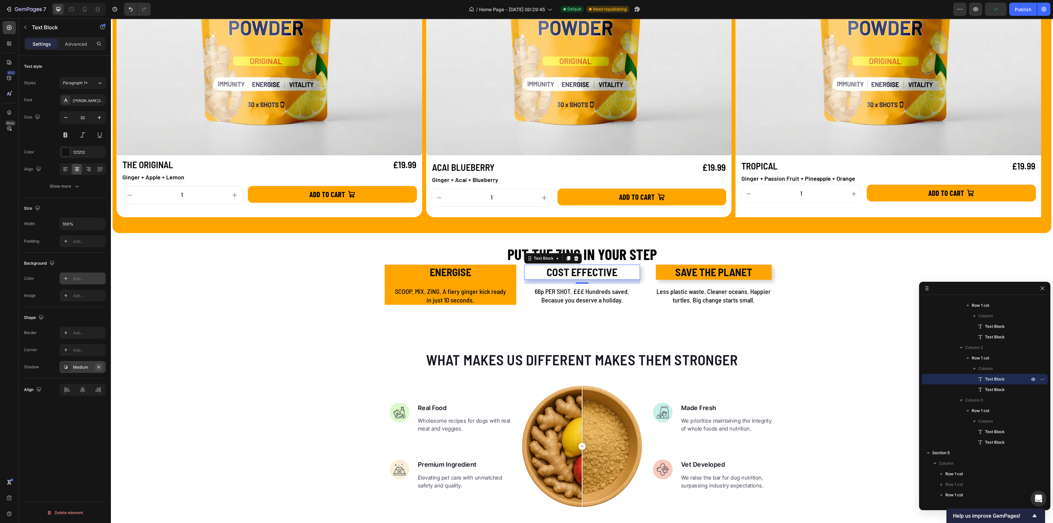
click at [100, 365] on icon "button" at bounding box center [98, 366] width 5 height 5
click at [639, 291] on div "COST EFFECTIVE Text Block 12 66p PER SHOT. £££ Hundreds saved. Becasue you dese…" at bounding box center [582, 284] width 132 height 40
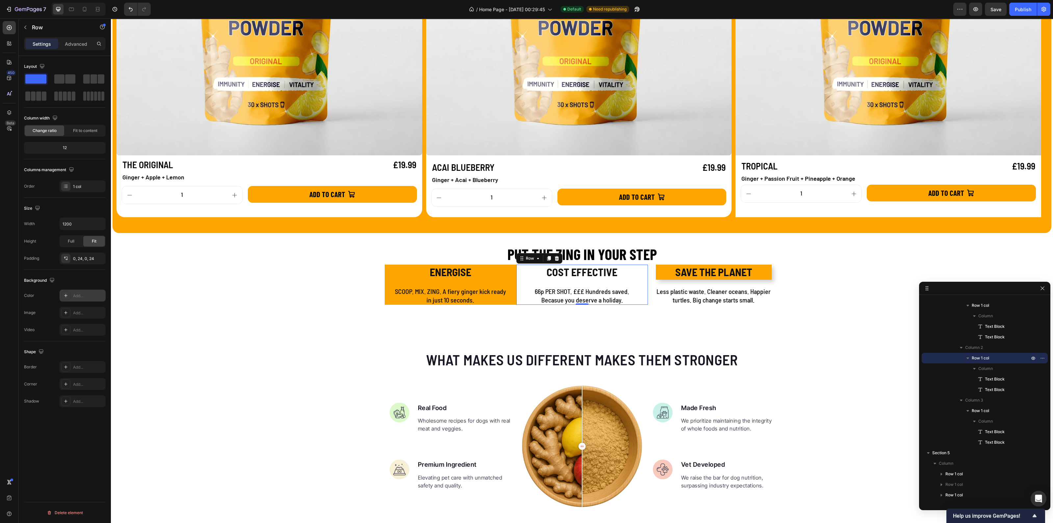
click at [64, 292] on div at bounding box center [65, 295] width 9 height 9
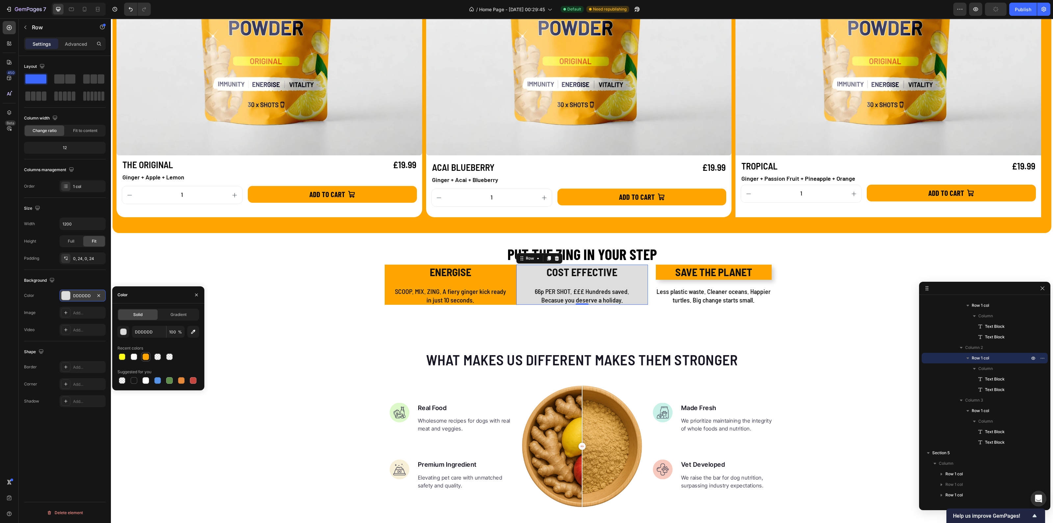
click at [146, 356] on div at bounding box center [145, 356] width 7 height 7
type input "FFA500"
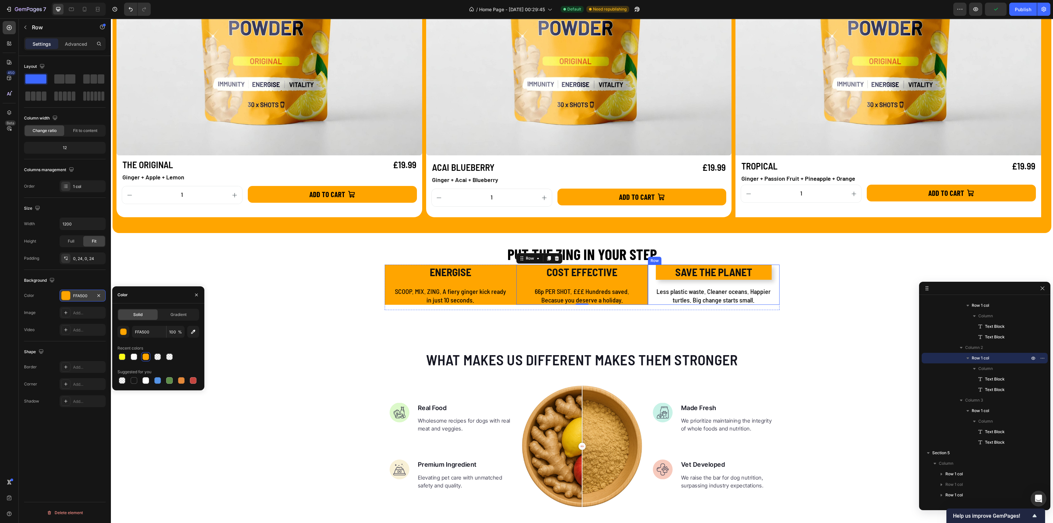
click at [649, 289] on div "SAVE THE PLANET Text Block Less plastic waste. Cleaner oceans. Happier turtles.…" at bounding box center [714, 284] width 132 height 40
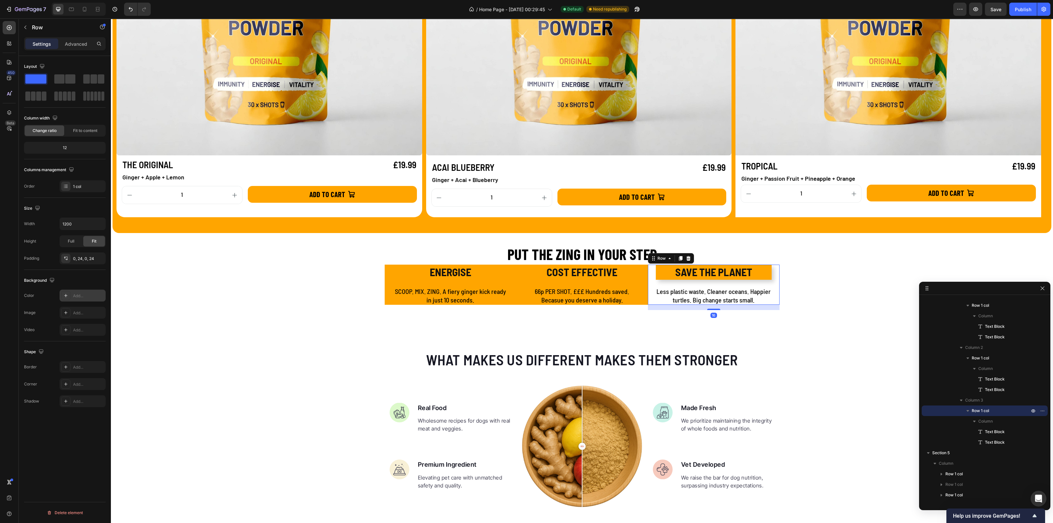
click at [66, 296] on icon at bounding box center [65, 295] width 5 height 5
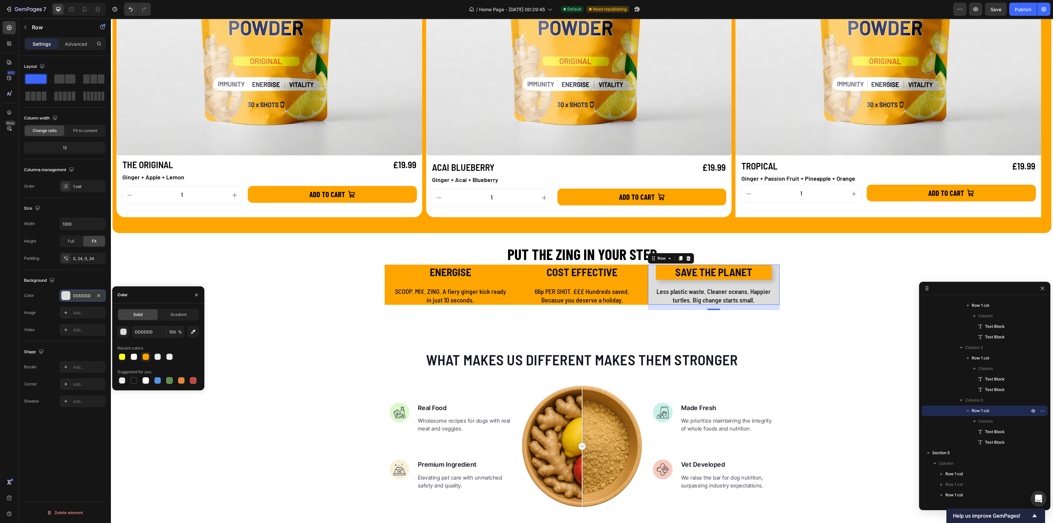
click at [148, 358] on div at bounding box center [145, 356] width 7 height 7
type input "FFA500"
click at [758, 273] on p "SAVE THE PLANET" at bounding box center [713, 272] width 114 height 14
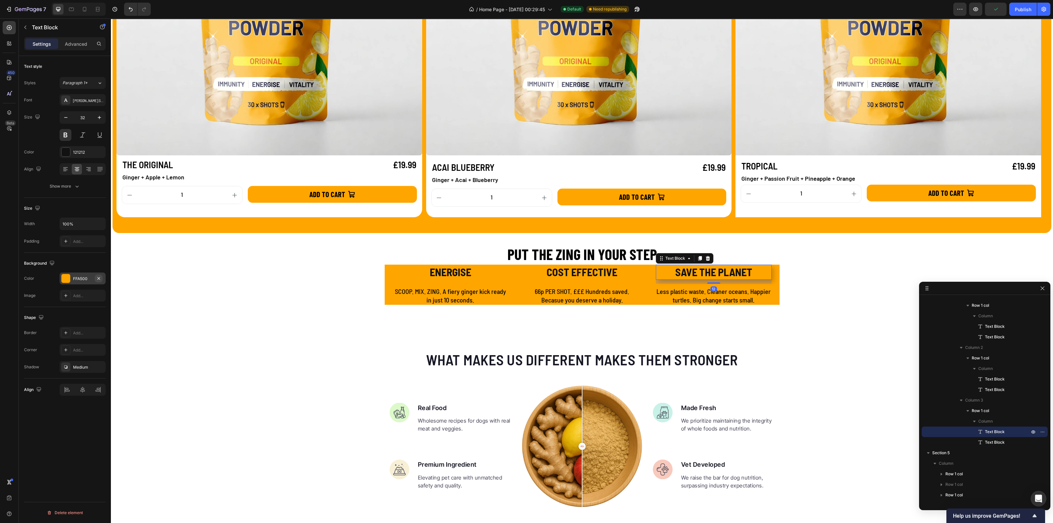
click at [99, 278] on icon "button" at bounding box center [98, 278] width 3 height 3
click at [101, 367] on icon "button" at bounding box center [98, 366] width 5 height 5
drag, startPoint x: 401, startPoint y: 356, endPoint x: 396, endPoint y: 355, distance: 4.7
click at [399, 355] on p "What makes us different makes them stronger" at bounding box center [582, 359] width 384 height 19
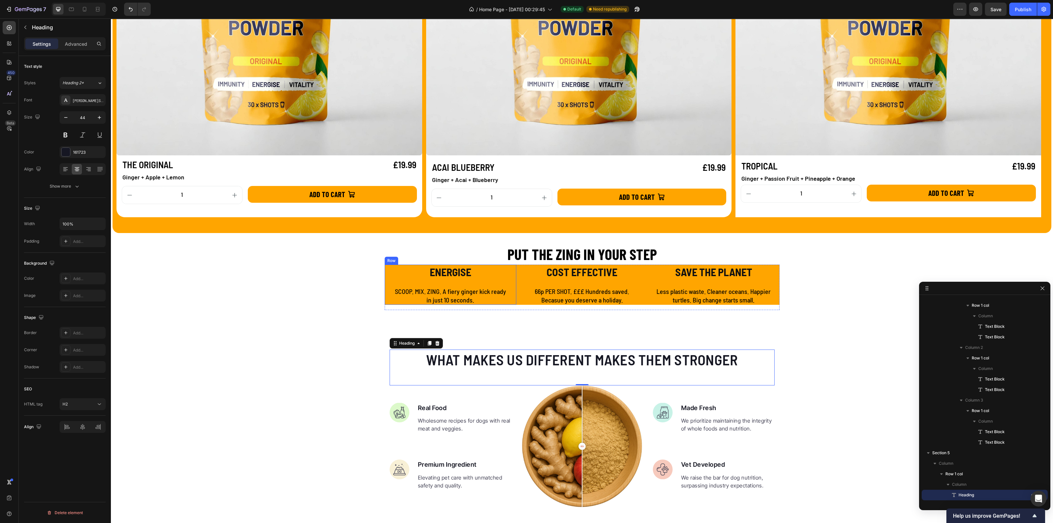
click at [385, 282] on div "ENERGISE Text Block SCOOP. MIX. ZING. A fiery ginger kick ready in just 10 seco…" at bounding box center [451, 284] width 132 height 40
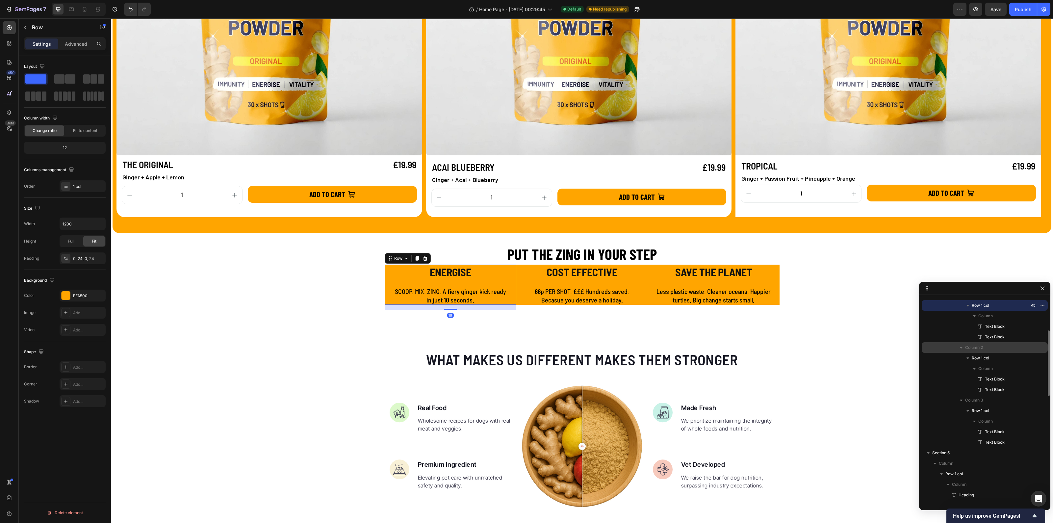
scroll to position [230, 0]
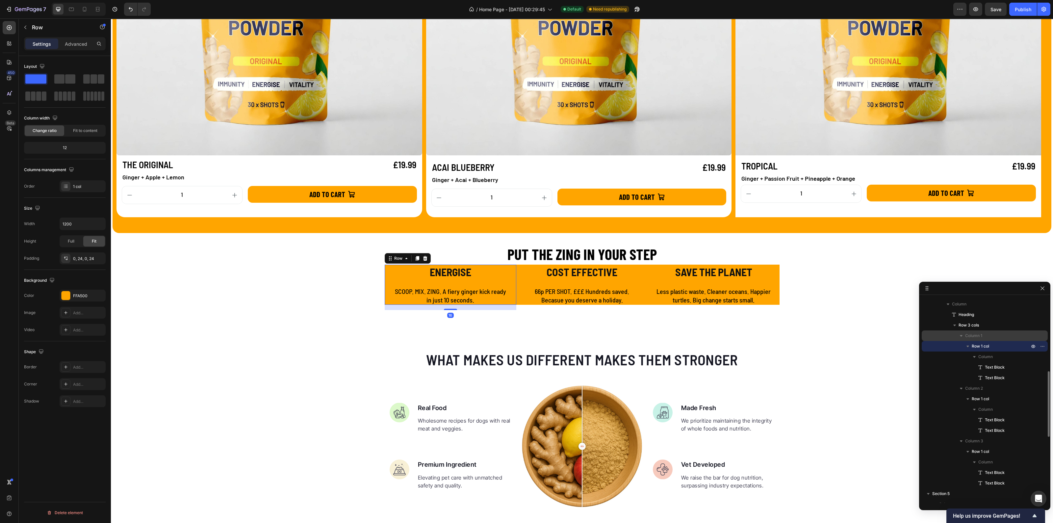
click at [974, 338] on span "Column 1" at bounding box center [973, 335] width 17 height 7
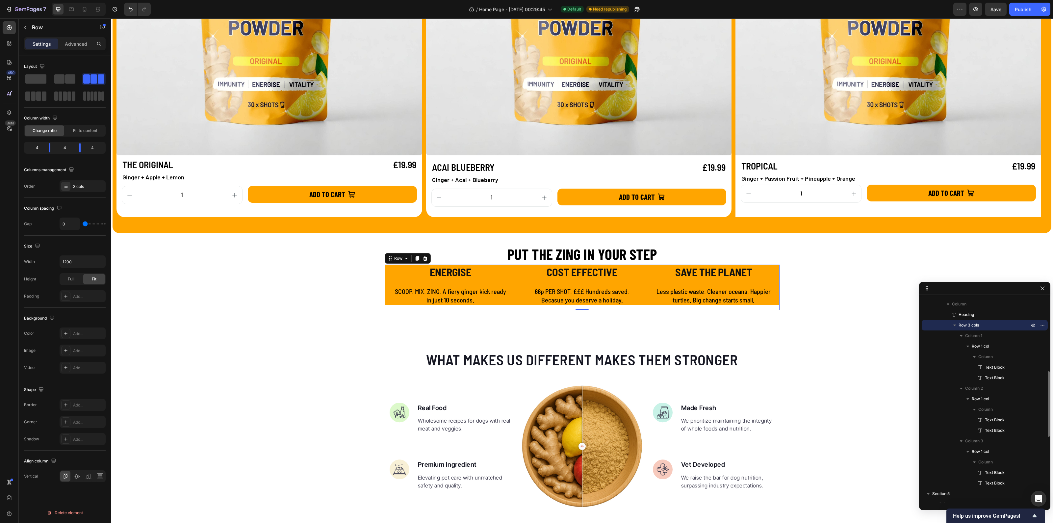
click at [970, 324] on span "Row 3 cols" at bounding box center [968, 325] width 20 height 7
type input "10"
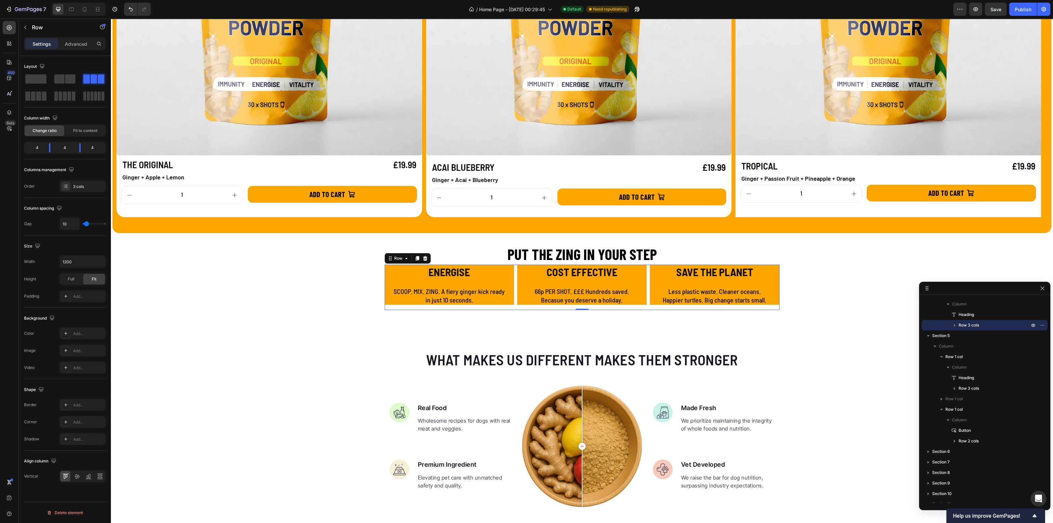
type input "12"
type input "13"
type input "19"
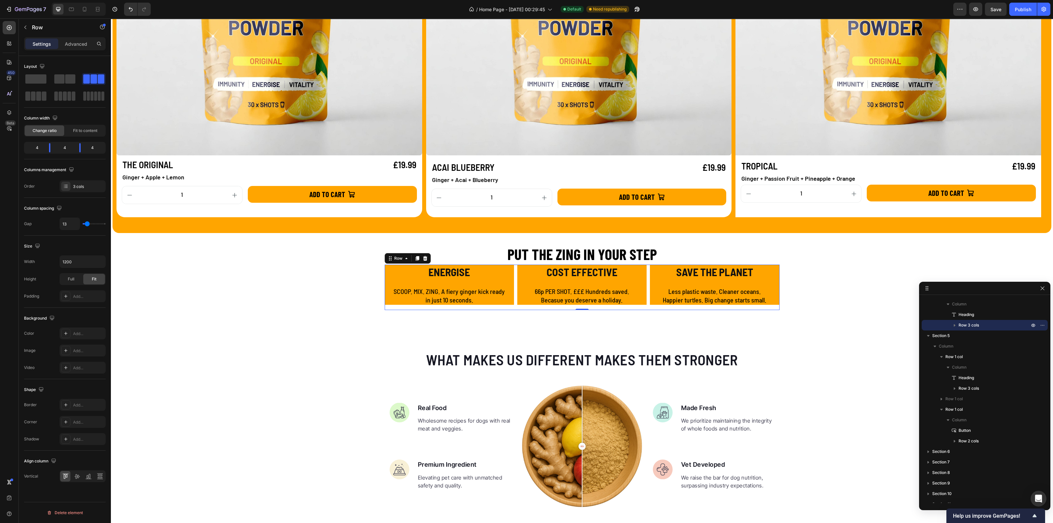
type input "19"
type input "21"
type input "24"
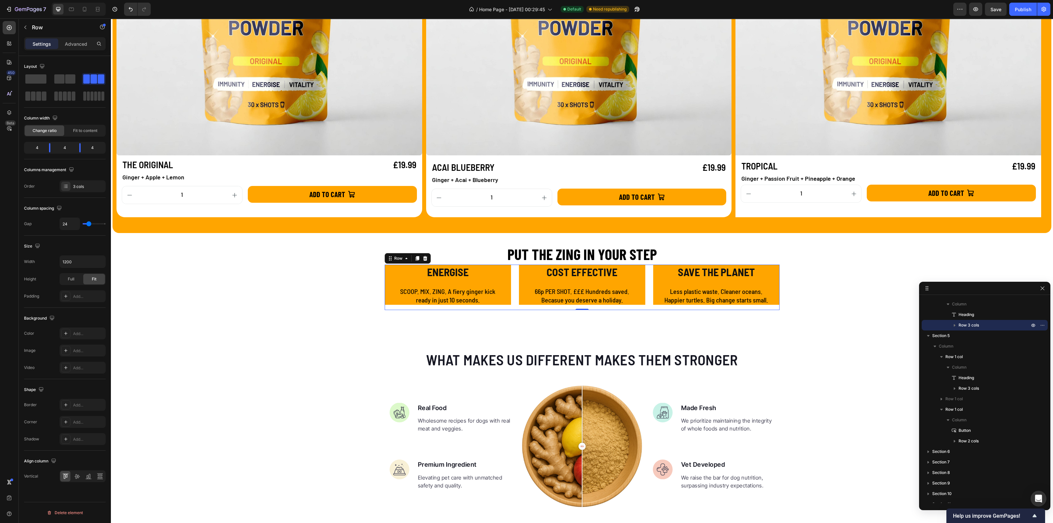
type input "26"
type input "28"
type input "30"
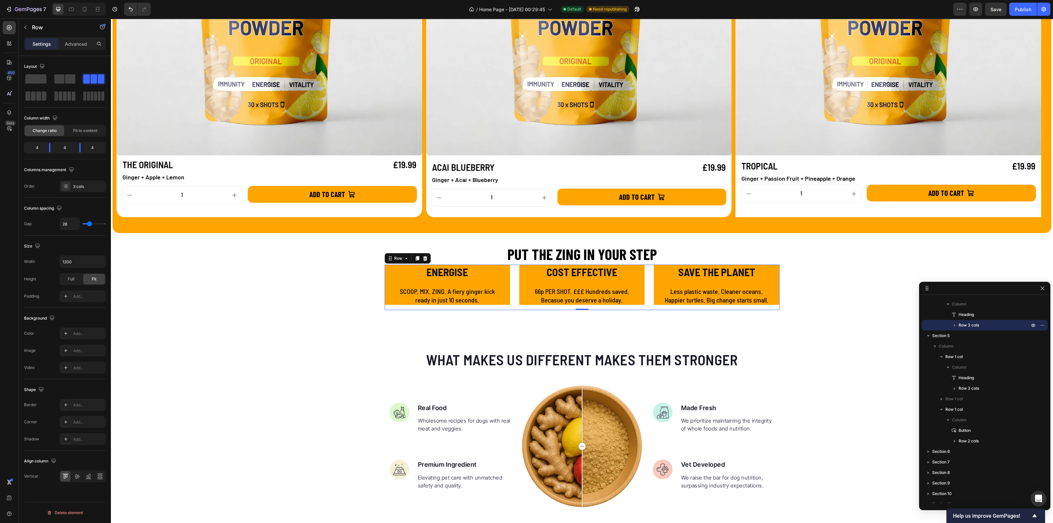
type input "30"
type input "32"
type input "36"
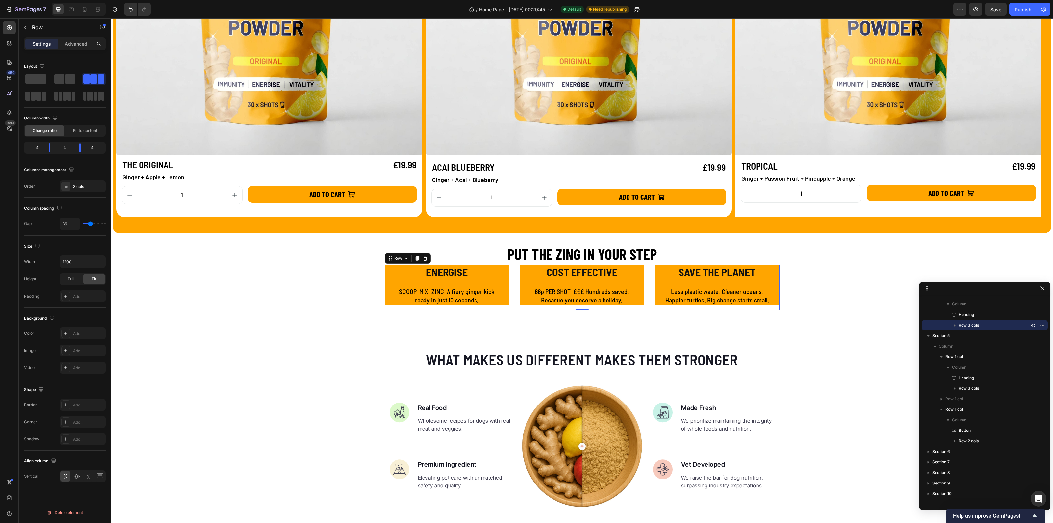
type input "39"
type input "41"
type input "47"
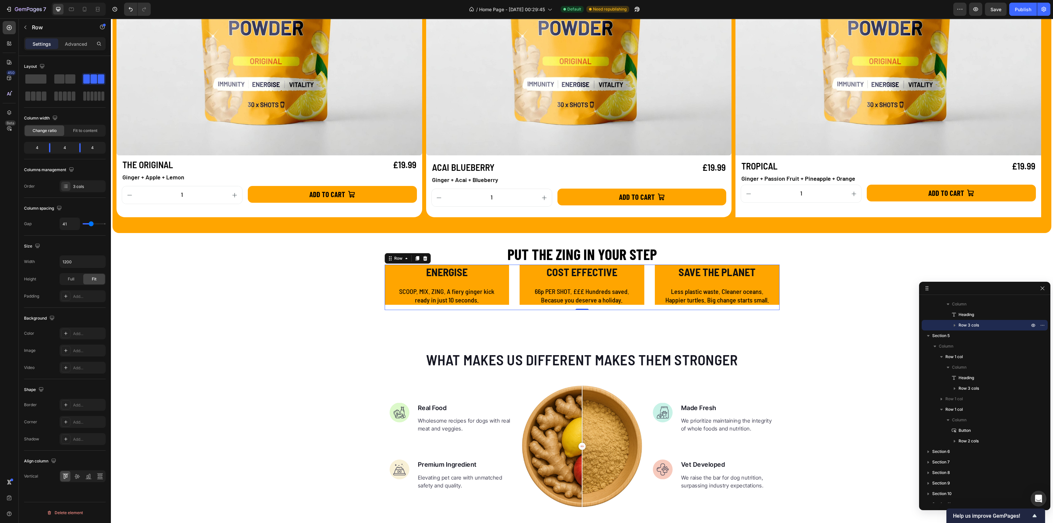
type input "47"
type input "54"
type input "56"
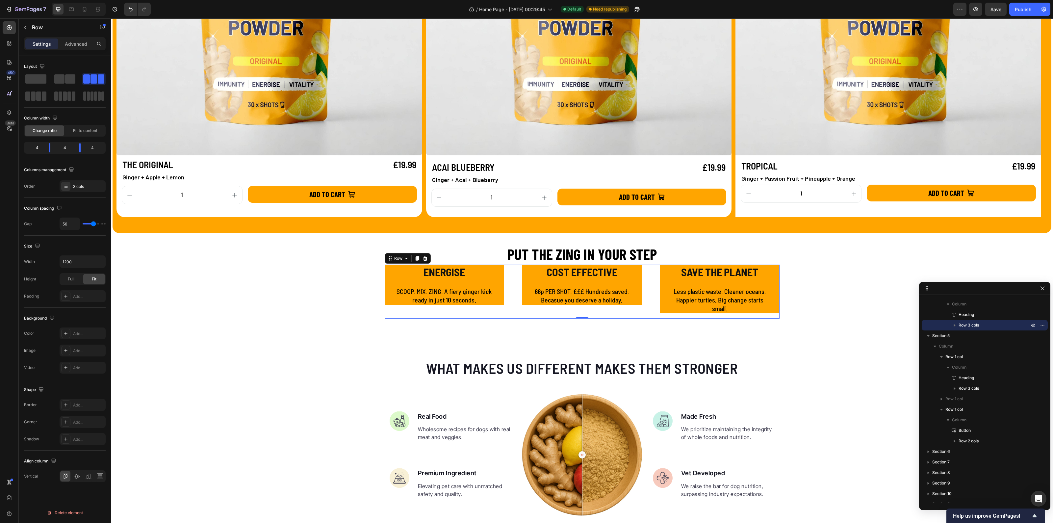
type input "58"
type input "54"
type input "37"
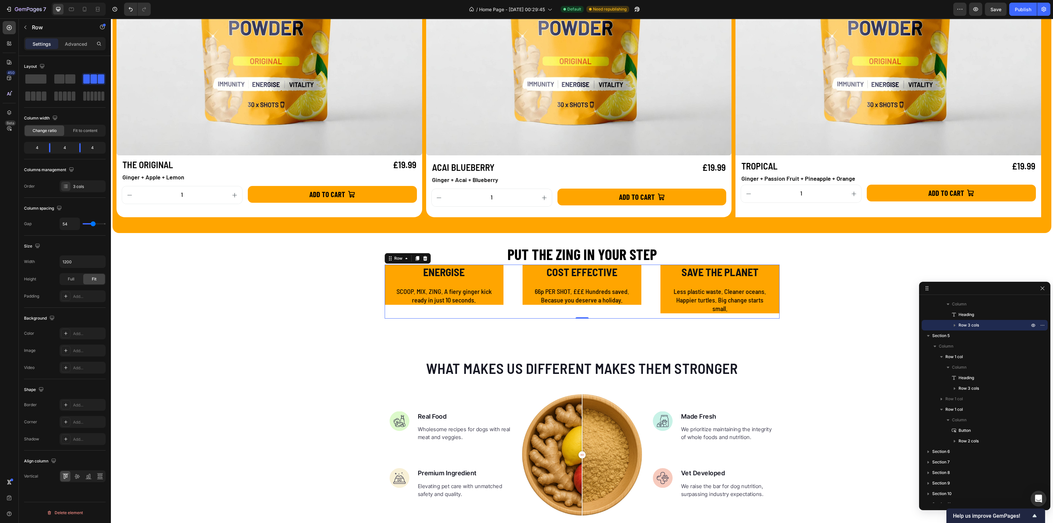
type input "37"
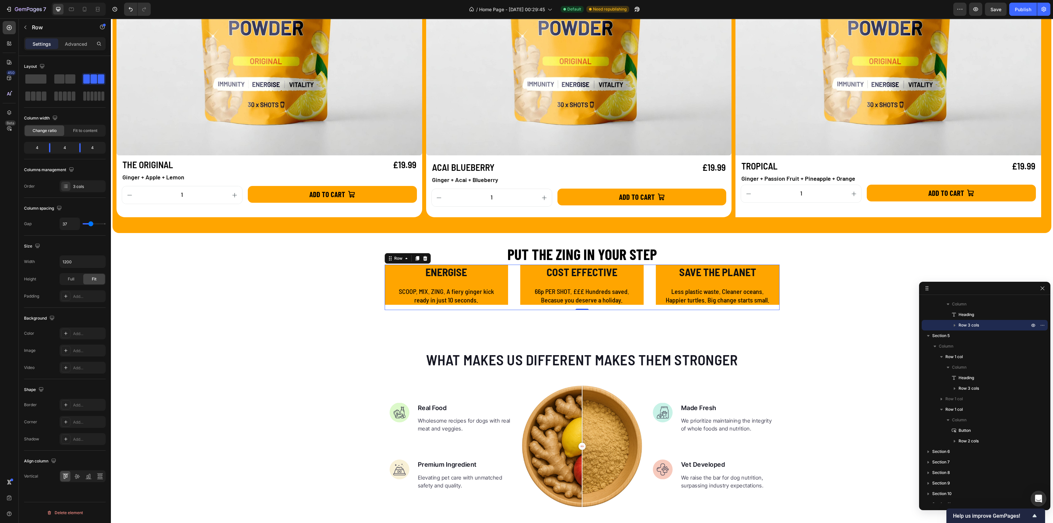
type input "36"
type input "43"
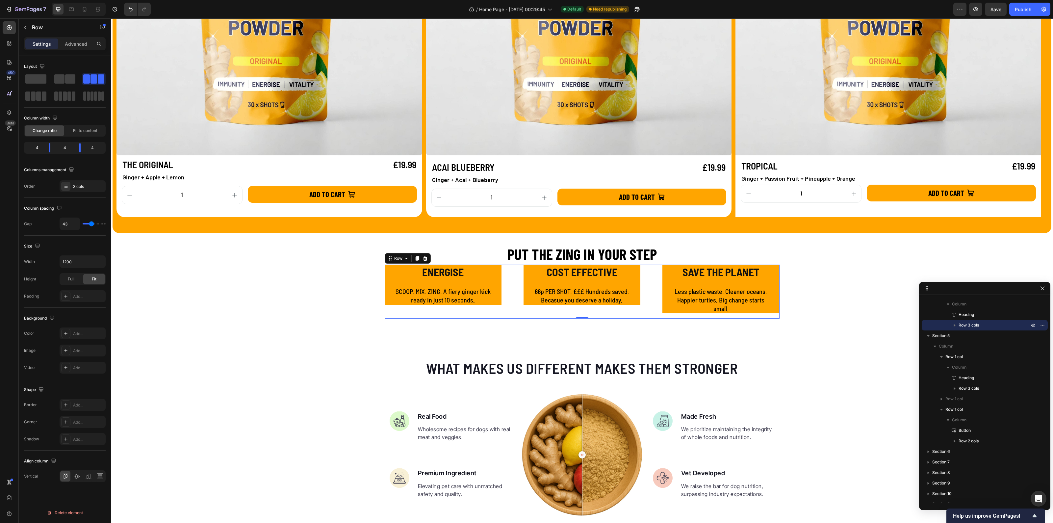
type input "67"
type input "69"
type input "71"
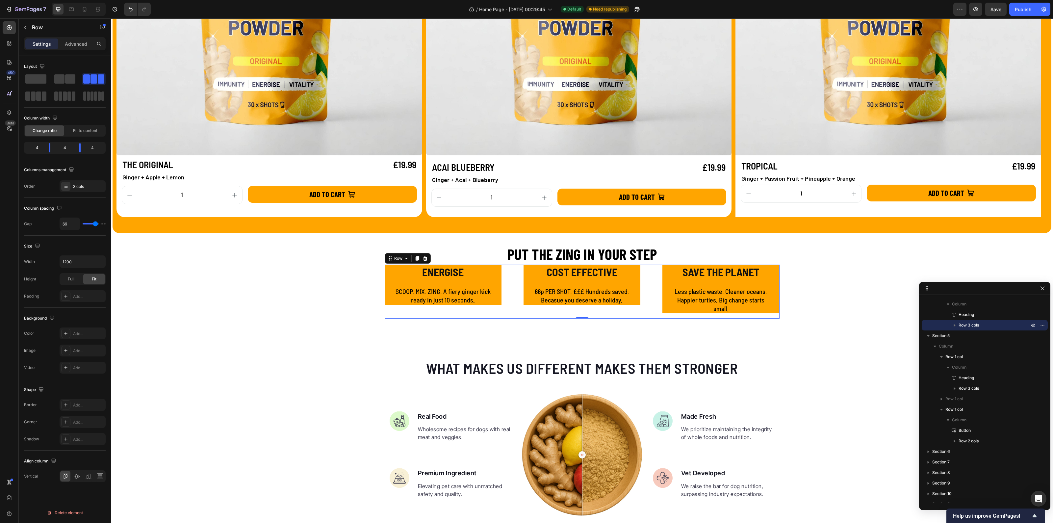
type input "71"
type input "73"
type input "71"
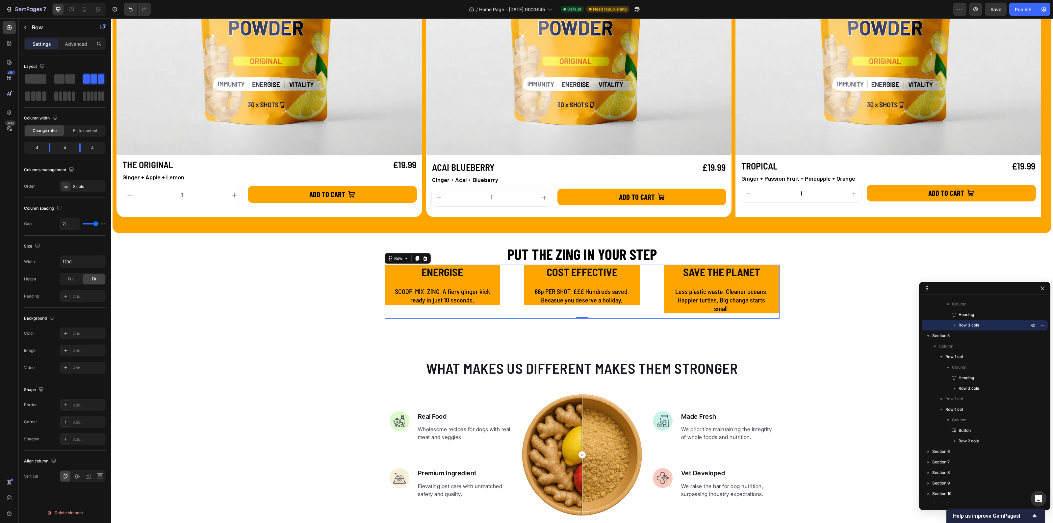
type input "32"
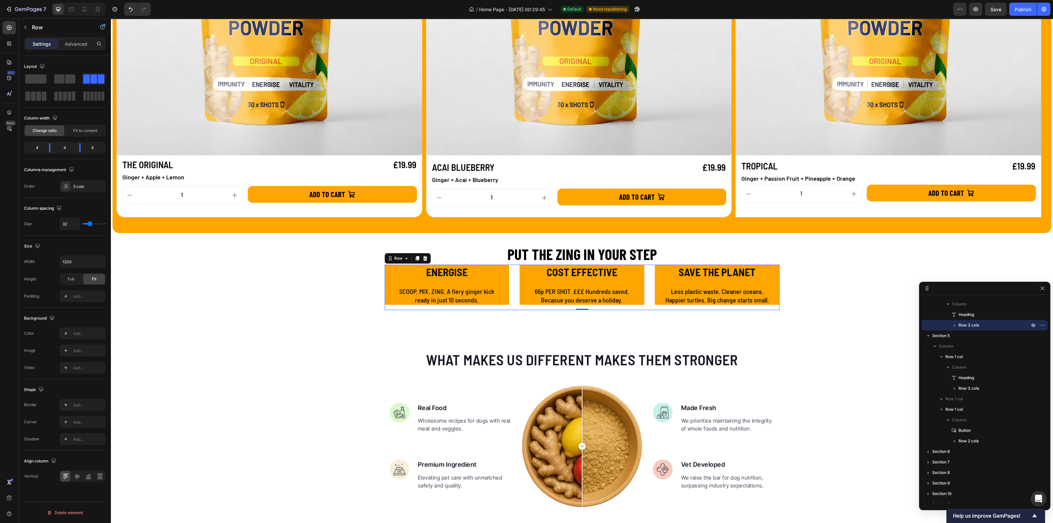
drag, startPoint x: 84, startPoint y: 222, endPoint x: 339, endPoint y: 191, distance: 257.1
type input "32"
click at [90, 224] on input "range" at bounding box center [94, 223] width 23 height 1
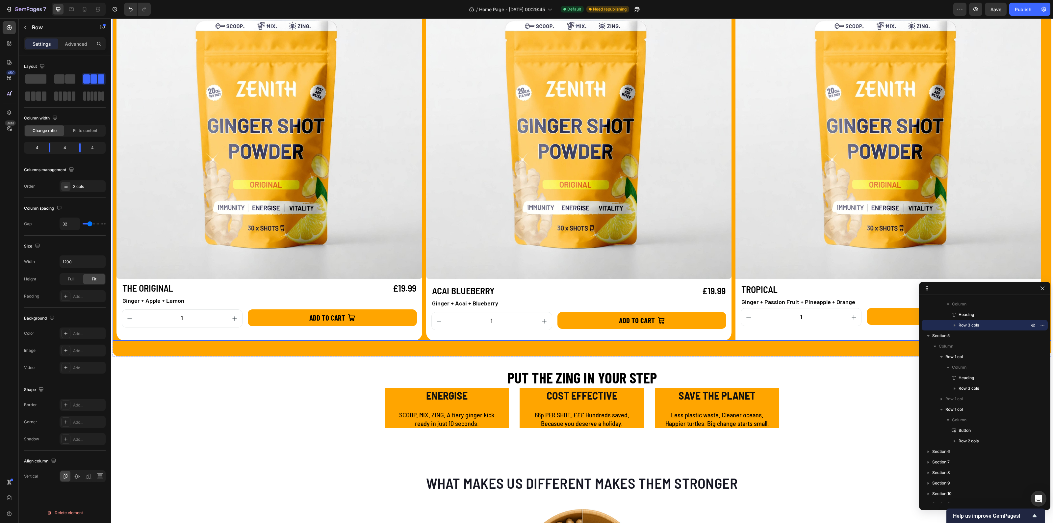
scroll to position [846, 0]
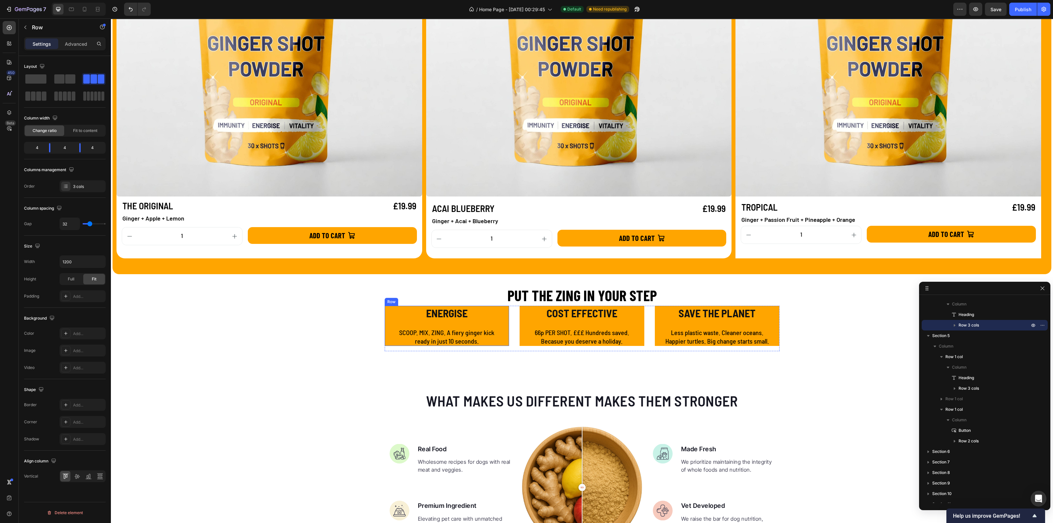
click at [385, 329] on div "ENERGISE Text Block SCOOP. MIX. ZING. A fiery ginger kick ready in just 10 seco…" at bounding box center [447, 326] width 125 height 40
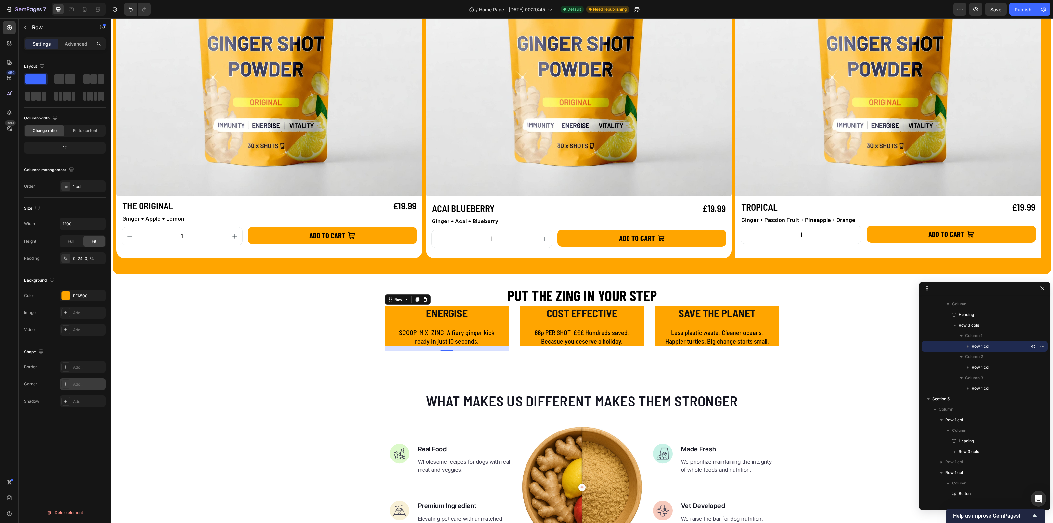
click at [64, 383] on icon at bounding box center [65, 383] width 5 height 5
click at [157, 414] on input "8" at bounding box center [151, 415] width 66 height 12
click at [148, 415] on input "8" at bounding box center [151, 415] width 66 height 12
drag, startPoint x: 158, startPoint y: 412, endPoint x: 146, endPoint y: 414, distance: 11.6
click at [146, 414] on input "25" at bounding box center [151, 415] width 66 height 12
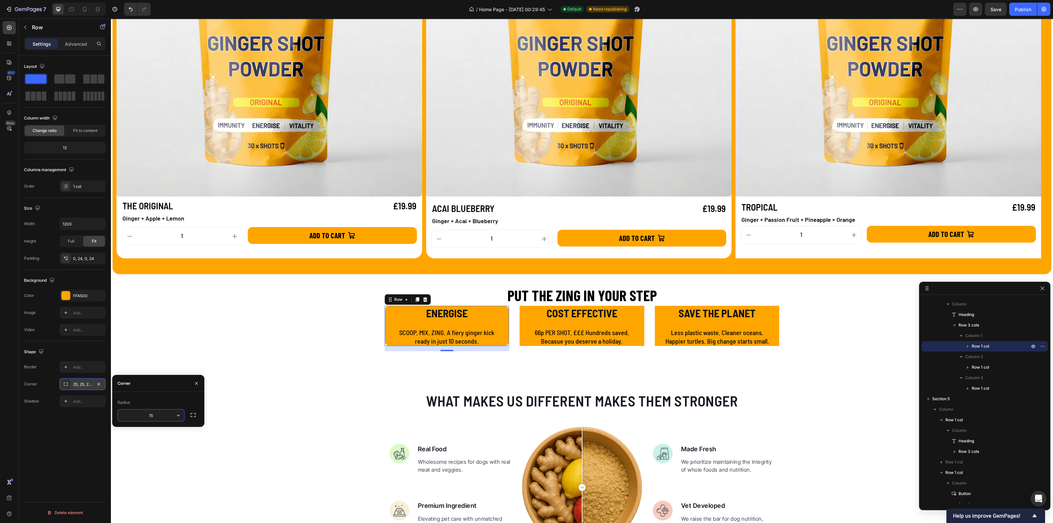
type input "15"
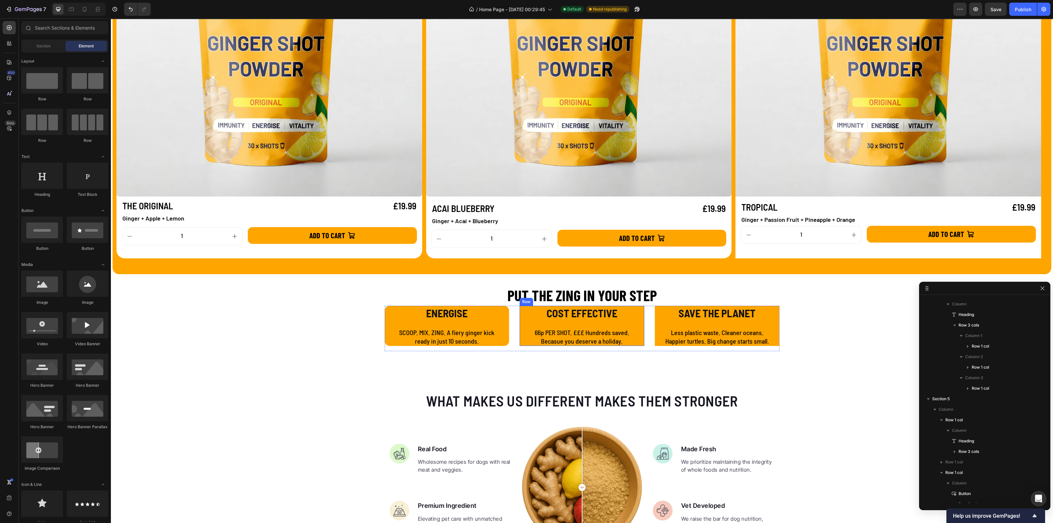
click at [521, 344] on div "COST EFFECTIVE Text Block 66p PER SHOT. £££ Hundreds saved. Becasue you deserve…" at bounding box center [581, 326] width 125 height 40
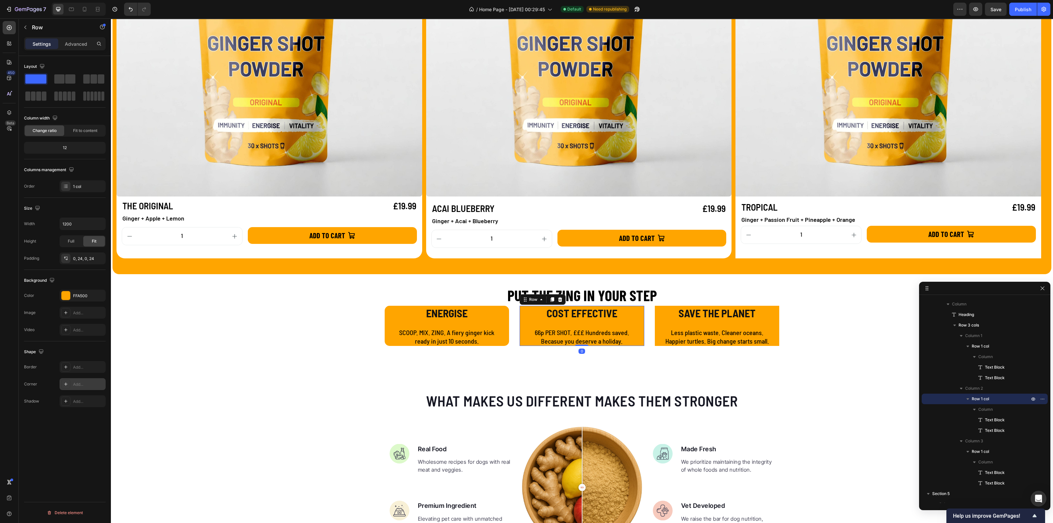
click at [64, 382] on icon at bounding box center [65, 383] width 5 height 5
type input "15"
click at [655, 344] on div "SAVE THE PLANET Text Block Less plastic waste. Cleaner oceans. Happier turtles.…" at bounding box center [717, 326] width 125 height 40
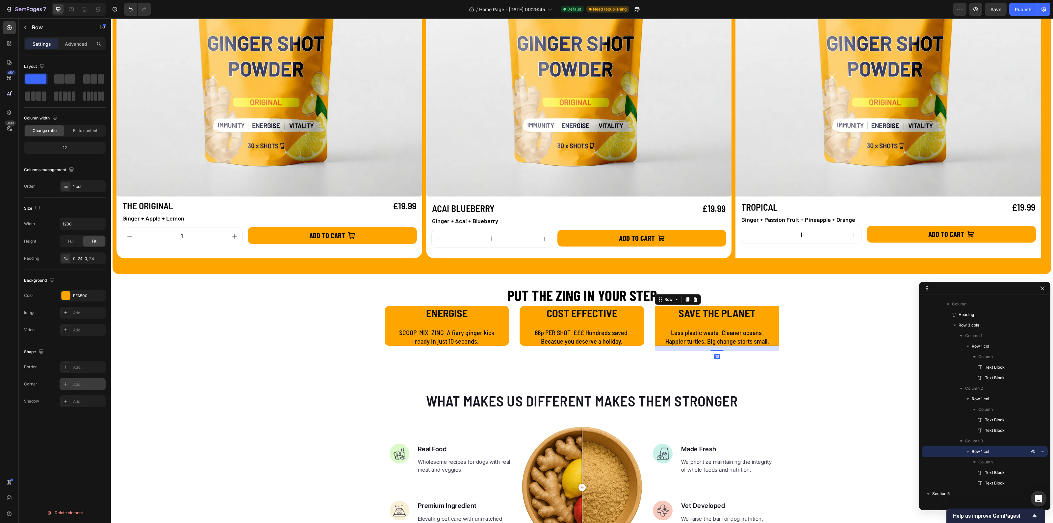
click at [77, 386] on div "Add..." at bounding box center [88, 384] width 31 height 6
type input "15"
click at [819, 406] on div "What makes us different makes them stronger Heading Image Real Food Text block …" at bounding box center [582, 492] width 942 height 204
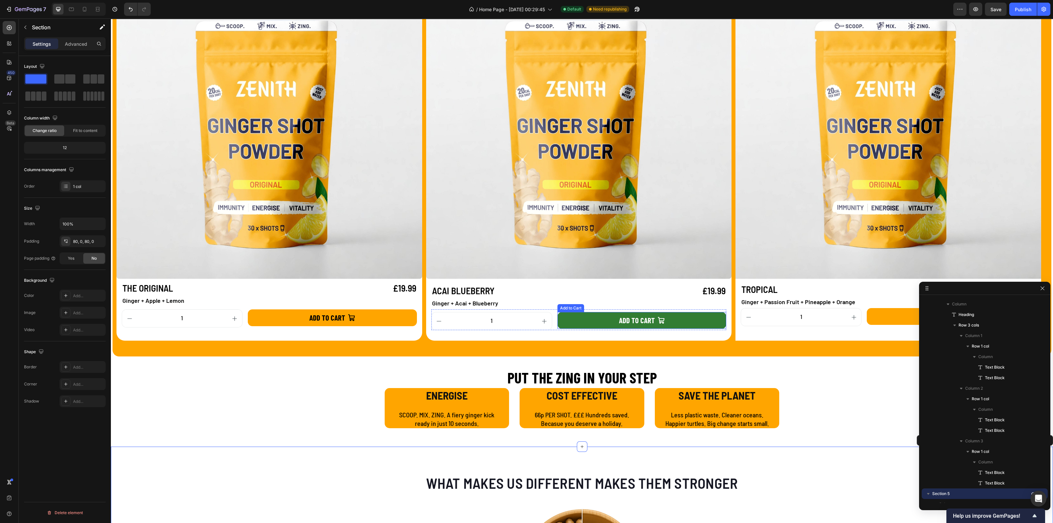
scroll to position [929, 0]
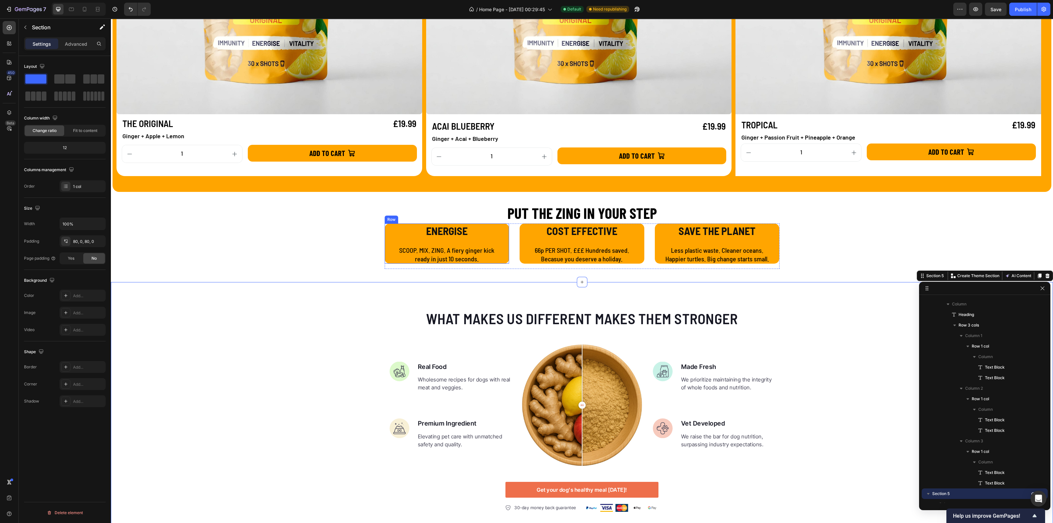
click at [385, 258] on div "ENERGISE Text Block SCOOP. MIX. ZING. A fiery ginger kick ready in just 10 seco…" at bounding box center [447, 243] width 125 height 40
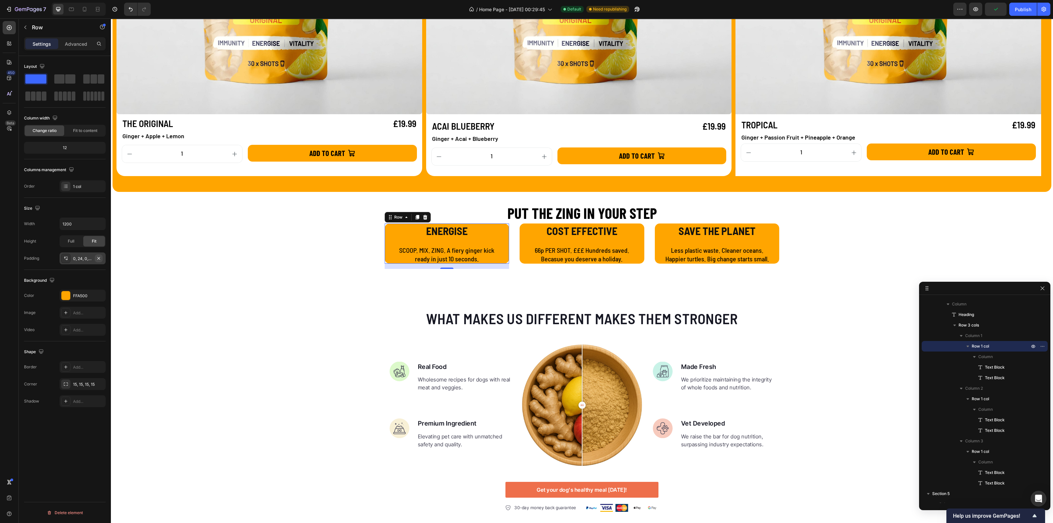
click at [98, 256] on icon "button" at bounding box center [98, 258] width 5 height 5
click at [63, 258] on icon at bounding box center [65, 258] width 5 height 5
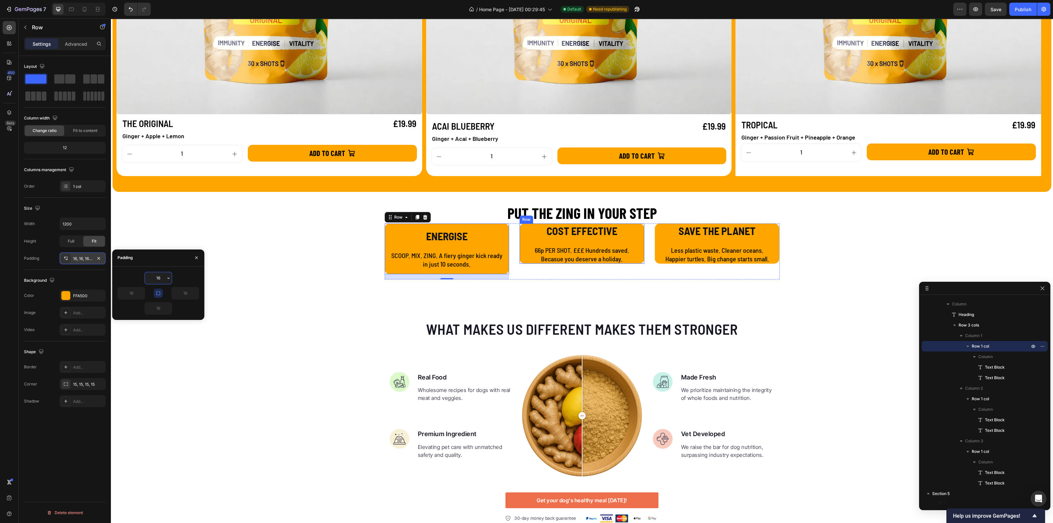
click at [523, 260] on div "COST EFFECTIVE Text Block 66p PER SHOT. £££ Hundreds saved. Becasue you deserve…" at bounding box center [581, 243] width 125 height 40
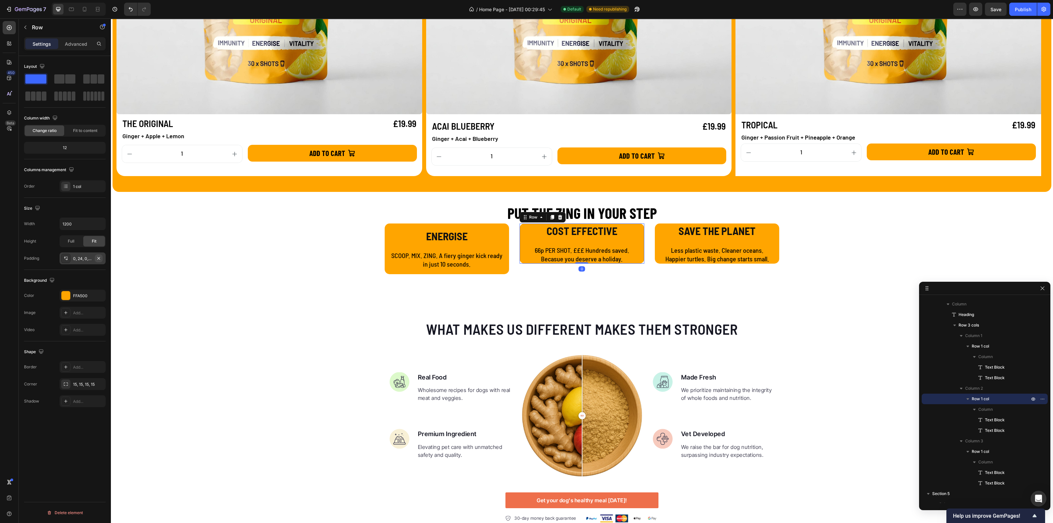
click at [101, 258] on icon "button" at bounding box center [98, 258] width 5 height 5
click at [62, 260] on div at bounding box center [65, 258] width 9 height 9
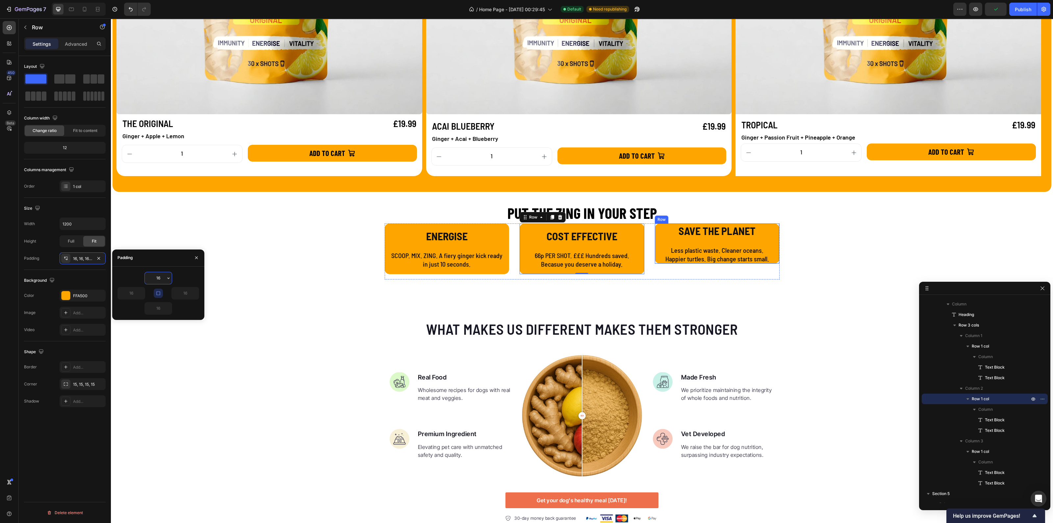
click at [655, 262] on div "SAVE THE PLANET Text Block Less plastic waste. Cleaner oceans. Happier turtles.…" at bounding box center [717, 243] width 125 height 40
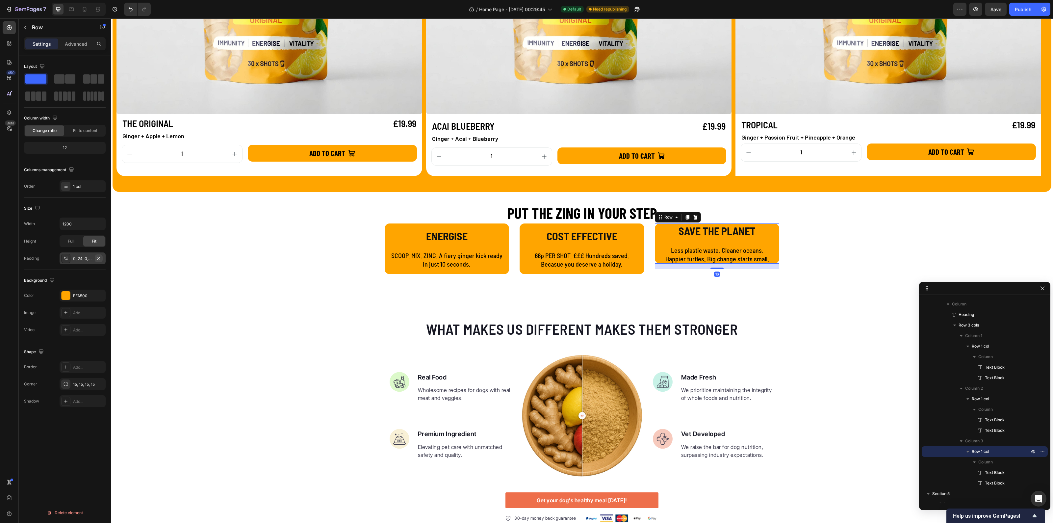
click at [99, 257] on icon "button" at bounding box center [98, 258] width 5 height 5
click at [65, 260] on icon at bounding box center [65, 258] width 5 height 5
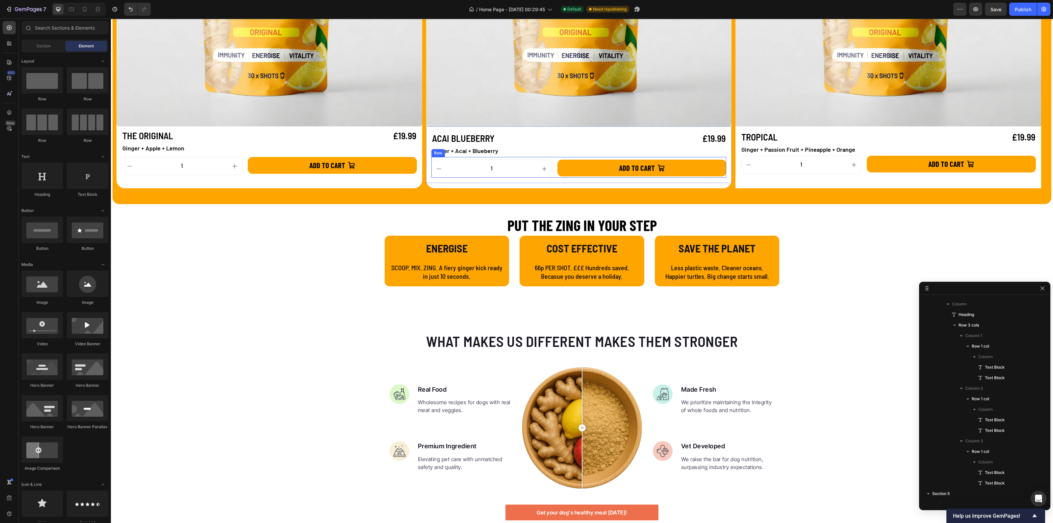
scroll to position [805, 0]
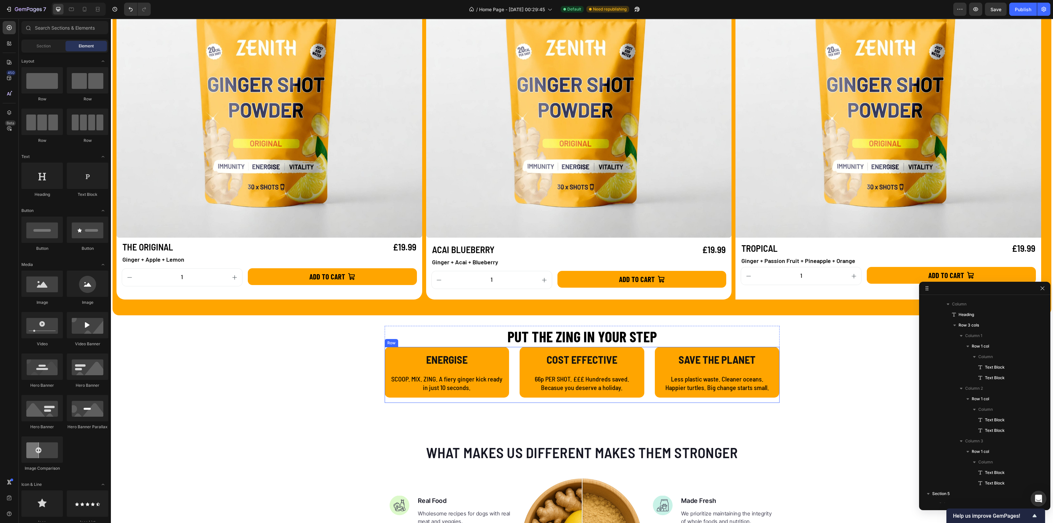
click at [647, 350] on div "ENERGISE Text Block SCOOP. MIX. ZING. A fiery ginger kick ready in just 10 seco…" at bounding box center [582, 375] width 395 height 56
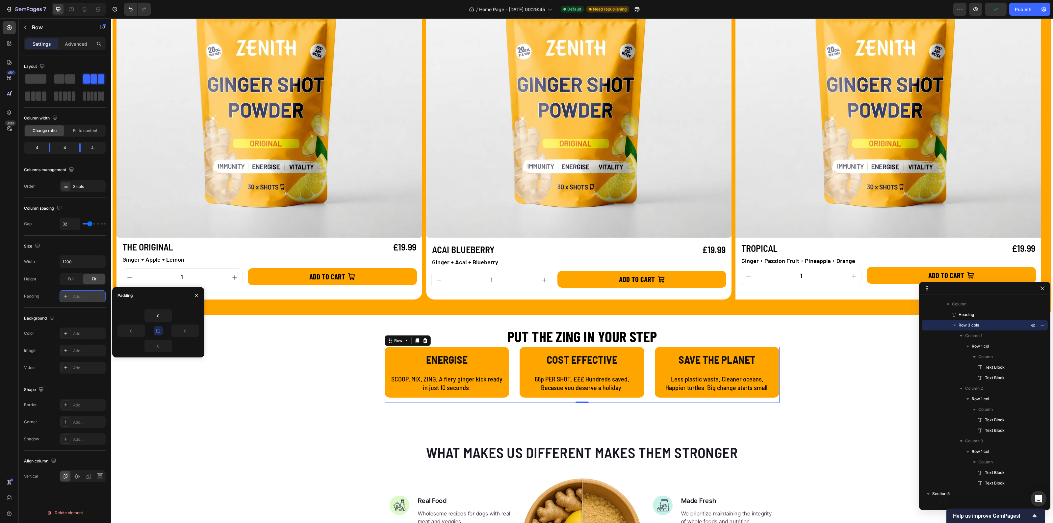
click at [64, 295] on icon at bounding box center [65, 295] width 5 height 5
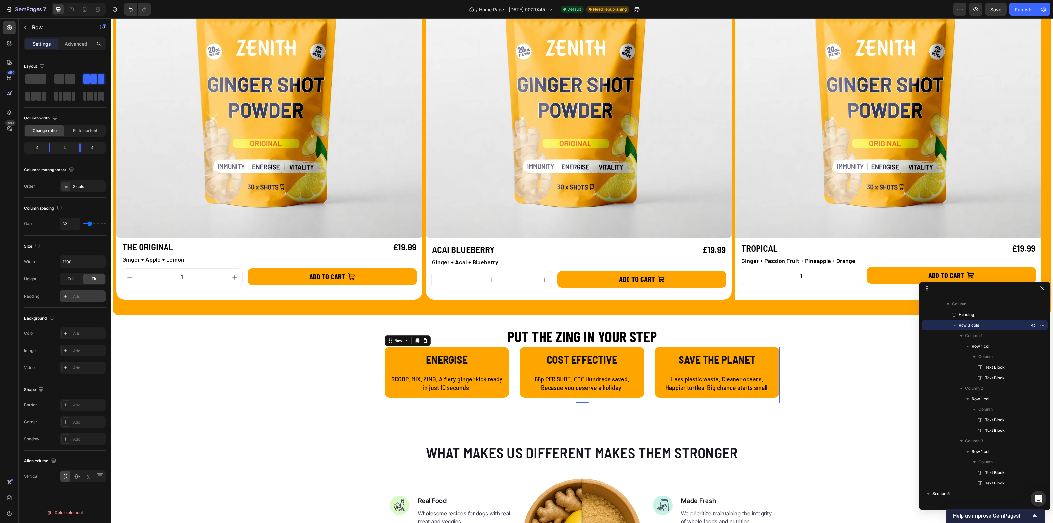
click at [64, 295] on icon at bounding box center [65, 295] width 5 height 5
type input "16"
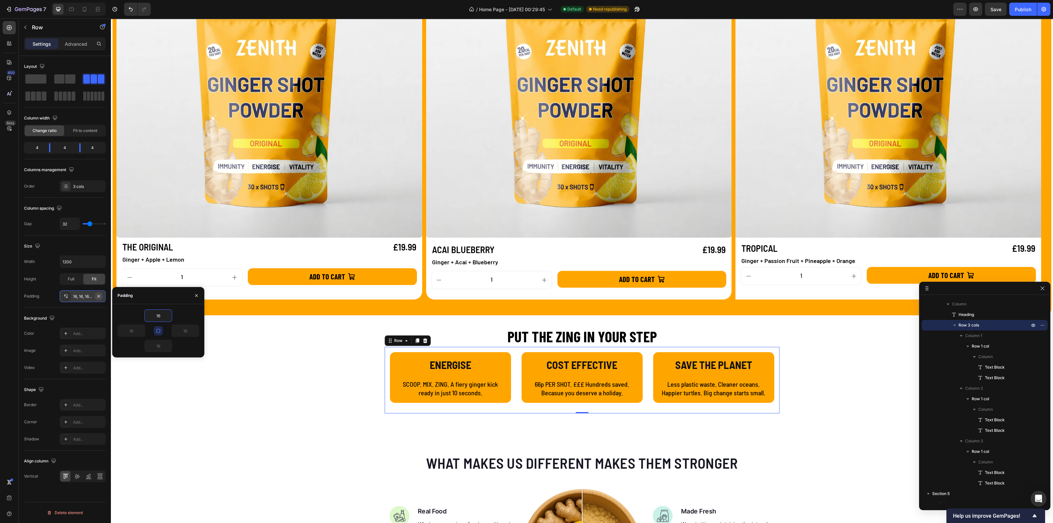
click at [101, 295] on icon "button" at bounding box center [98, 295] width 5 height 5
type input "0"
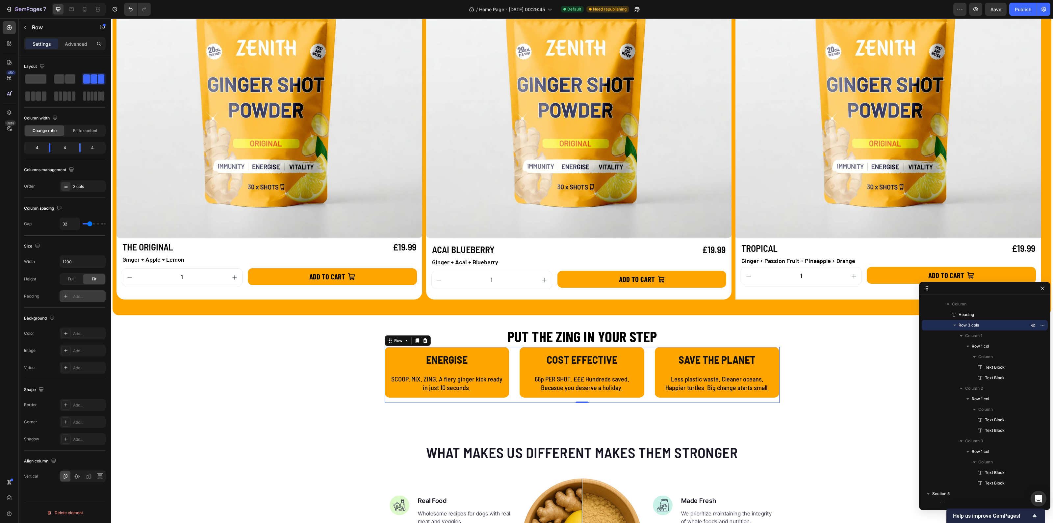
click at [87, 297] on div "Add..." at bounding box center [88, 296] width 31 height 6
type input "16"
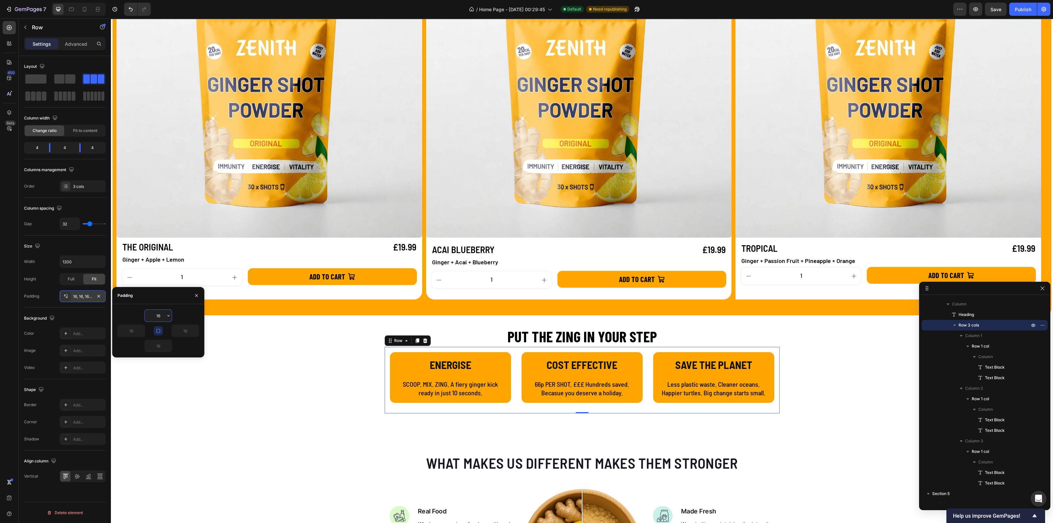
click at [160, 316] on input "16" at bounding box center [158, 316] width 27 height 12
click at [169, 314] on icon "button" at bounding box center [168, 315] width 5 height 5
click at [150, 343] on p "2XL 32px" at bounding box center [146, 345] width 35 height 6
type input "32"
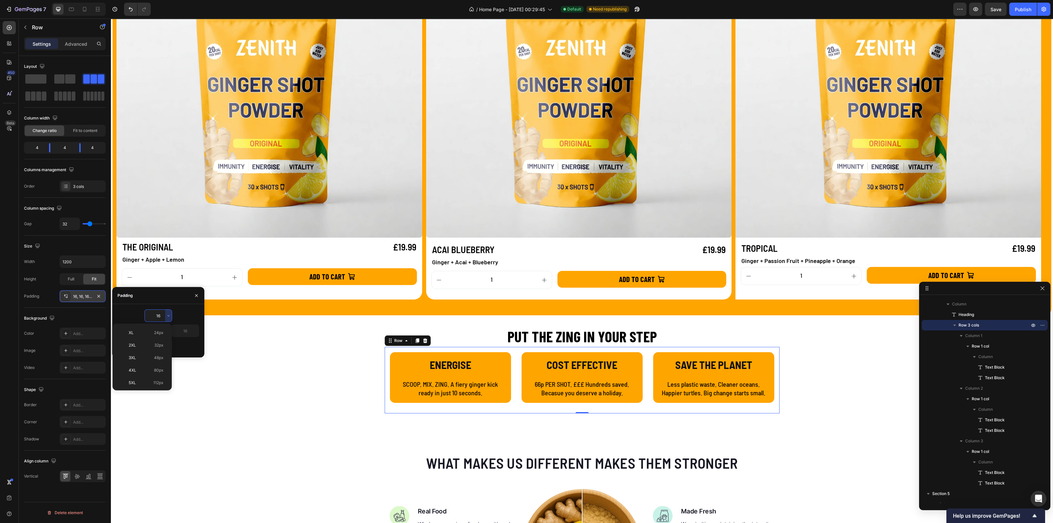
type input "32"
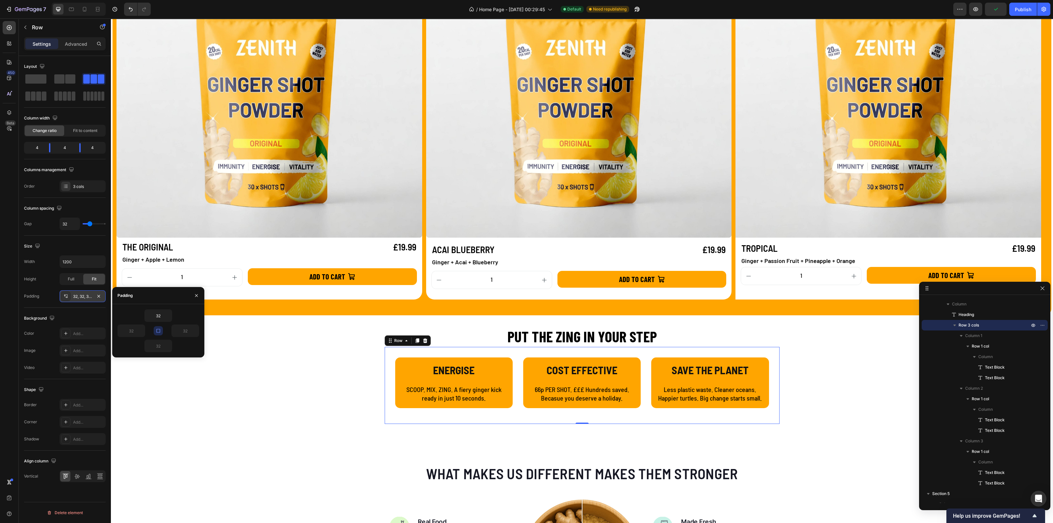
click at [159, 331] on icon "button" at bounding box center [158, 330] width 5 height 5
click at [135, 333] on input "32" at bounding box center [131, 331] width 27 height 12
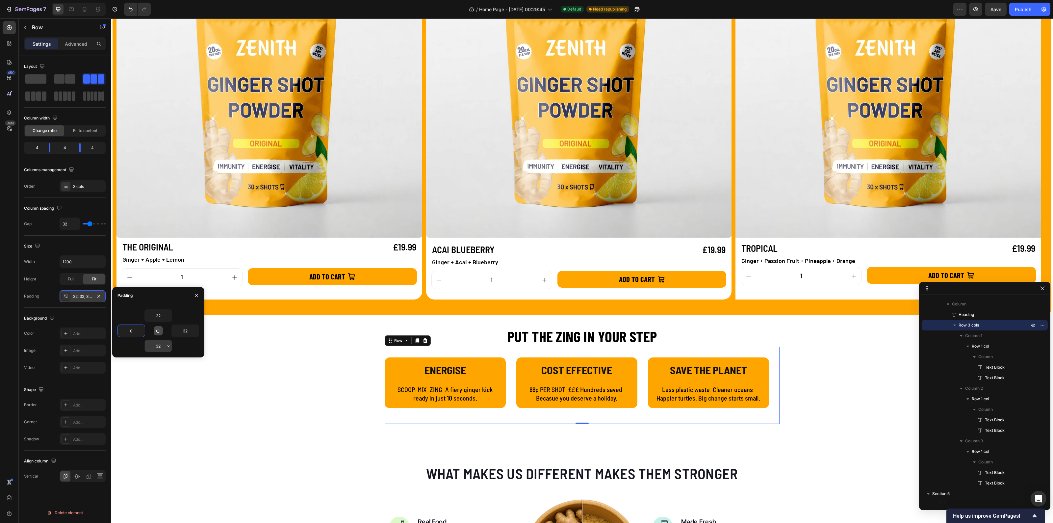
type input "0"
click at [154, 346] on input "32" at bounding box center [158, 346] width 27 height 12
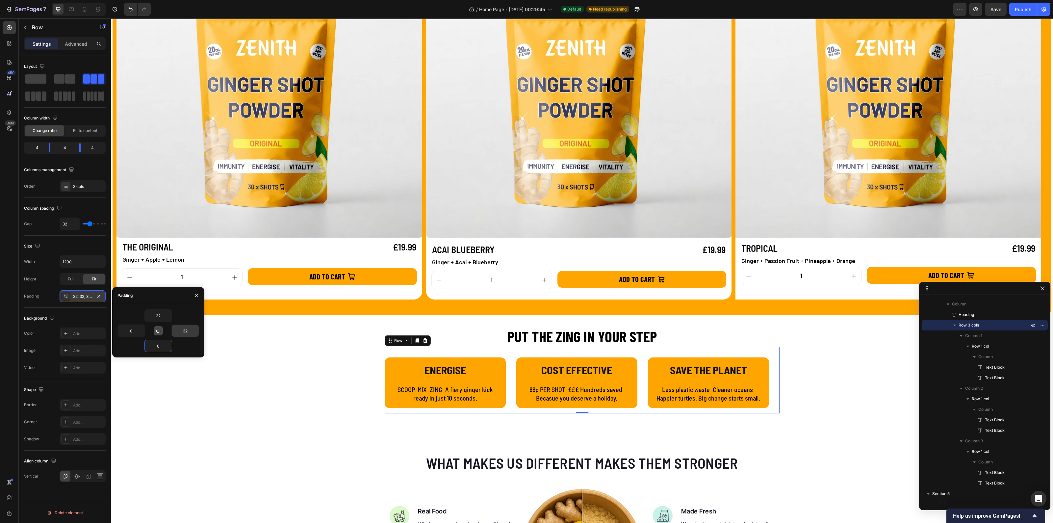
type input "0"
click at [188, 333] on input "32" at bounding box center [185, 331] width 27 height 12
type input "0"
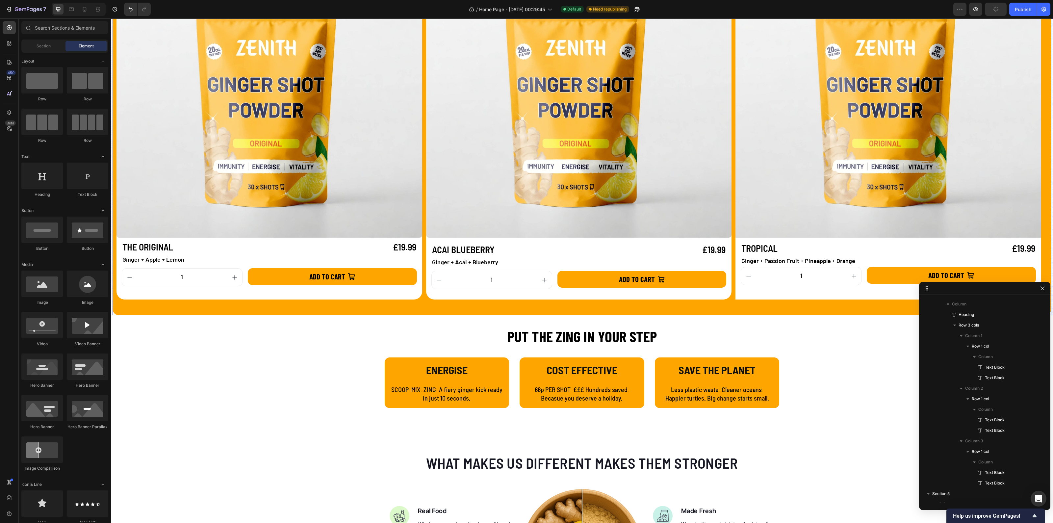
scroll to position [929, 0]
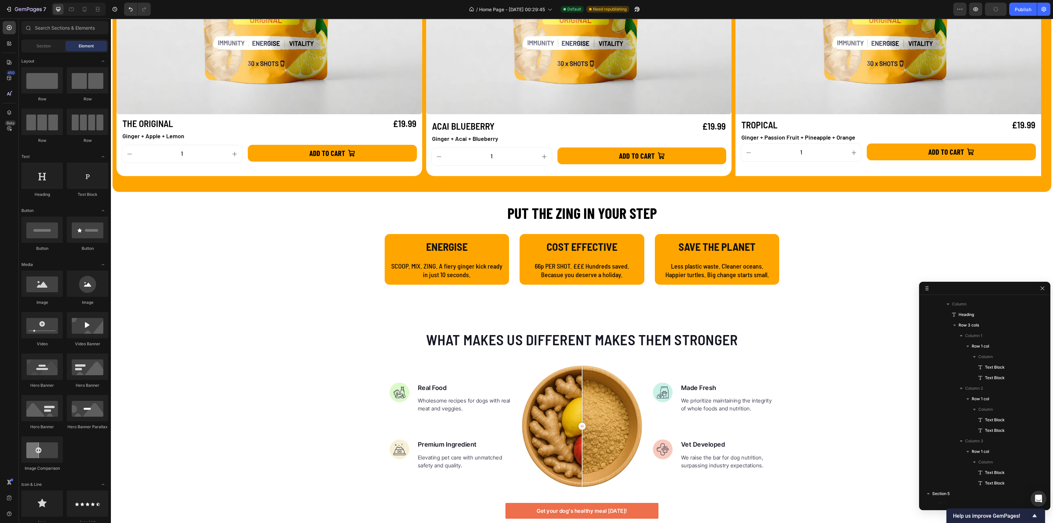
click at [560, 248] on strong "COST EFFECTIVE" at bounding box center [581, 246] width 71 height 13
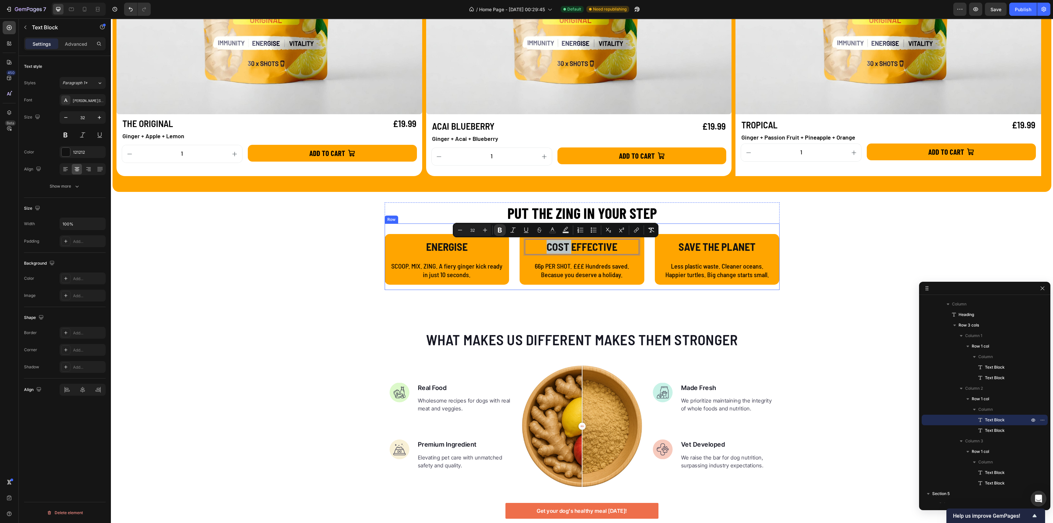
click at [647, 264] on div "ENERGISE Text Block SCOOP. MIX. ZING. A fiery ginger kick ready in just 10 seco…" at bounding box center [582, 256] width 395 height 66
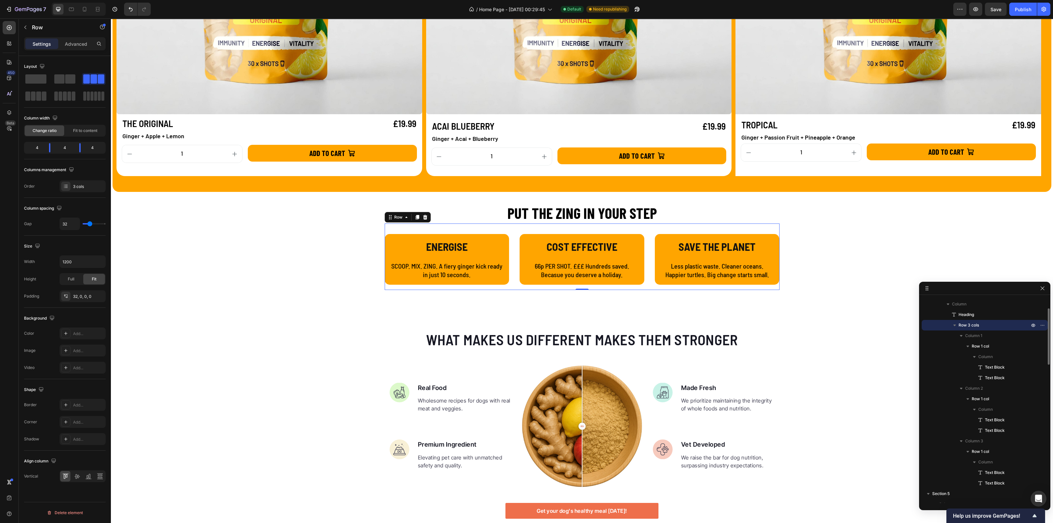
scroll to position [189, 0]
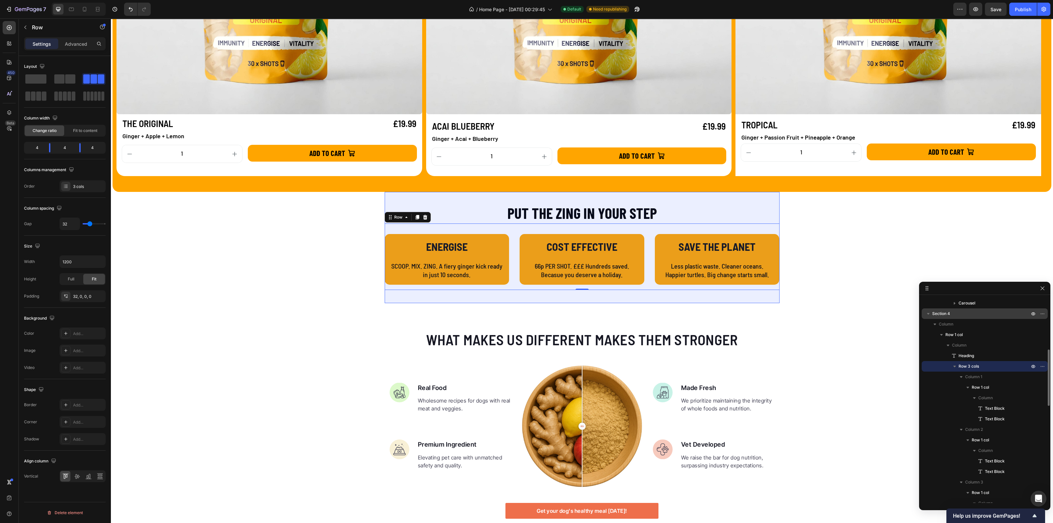
click at [947, 314] on span "Section 4" at bounding box center [941, 313] width 18 height 7
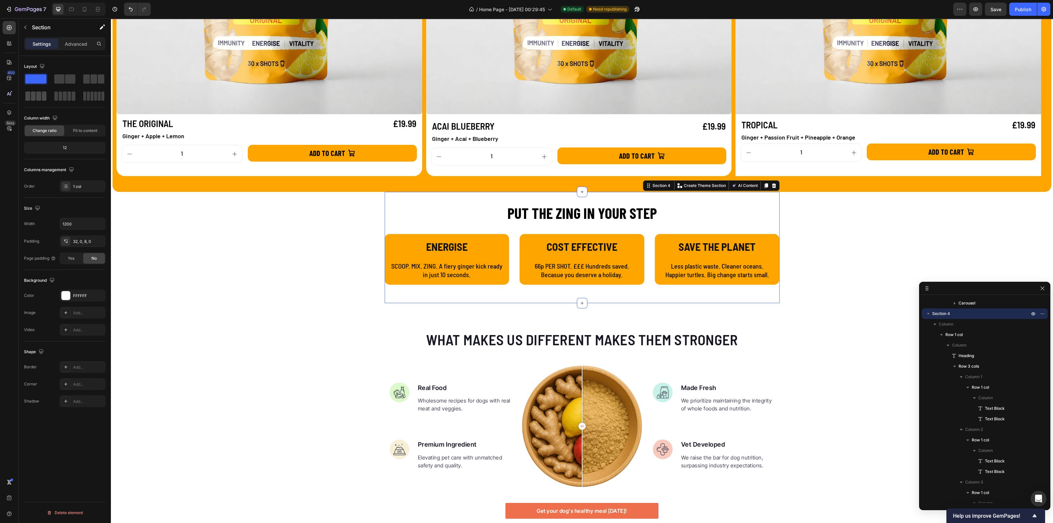
click at [36, 98] on span at bounding box center [38, 95] width 5 height 9
click at [514, 236] on div "ENERGISE Text Block SCOOP. MIX. ZING. A fiery ginger kick ready in just 10 seco…" at bounding box center [582, 256] width 395 height 66
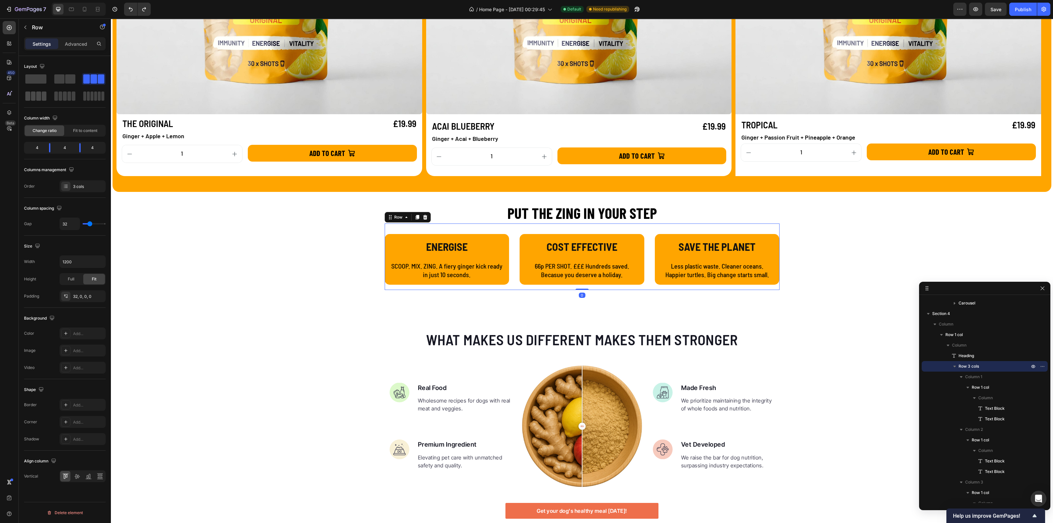
click at [40, 96] on span at bounding box center [38, 95] width 5 height 9
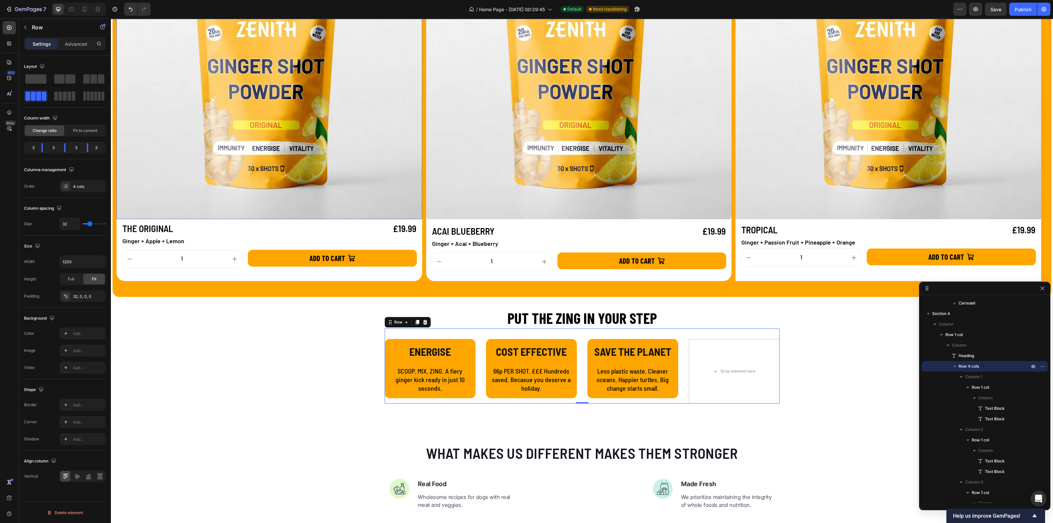
scroll to position [888, 0]
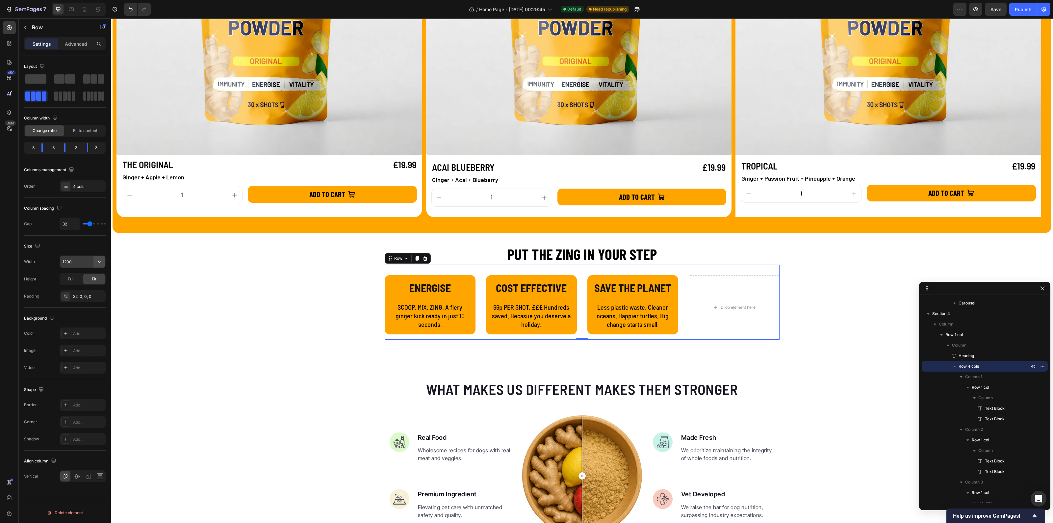
click at [98, 262] on icon "button" at bounding box center [99, 261] width 7 height 7
click at [66, 289] on span "Full" at bounding box center [65, 290] width 7 height 6
type input "100%"
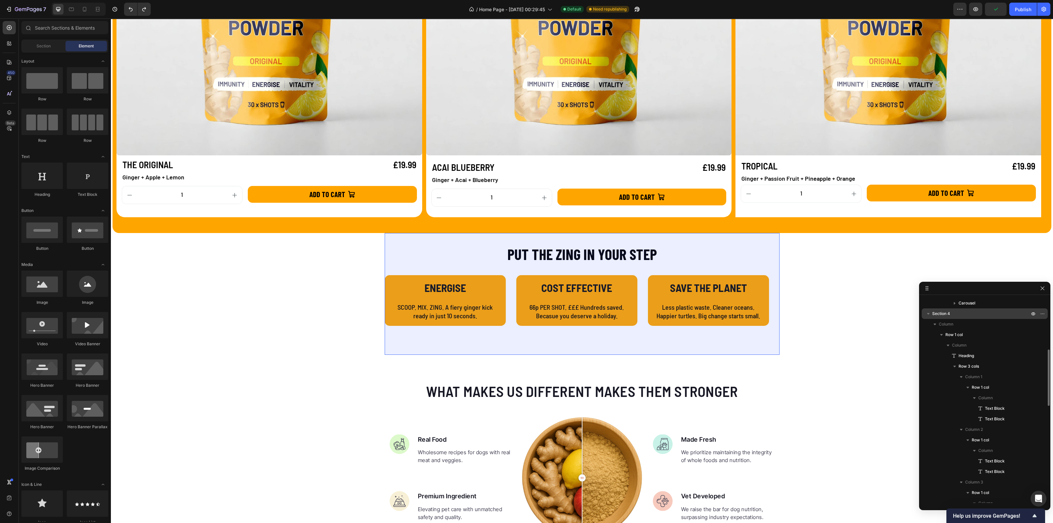
click at [956, 316] on p "Section 4" at bounding box center [981, 313] width 98 height 7
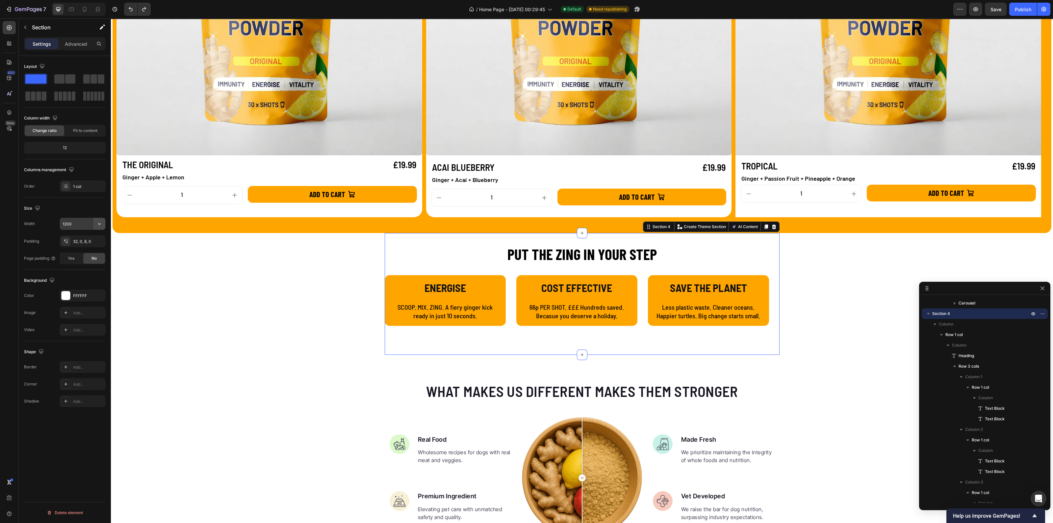
click at [100, 223] on icon "button" at bounding box center [99, 224] width 3 height 2
click at [66, 241] on span "Full" at bounding box center [65, 240] width 7 height 6
type input "100%"
click at [388, 271] on div "Row" at bounding box center [393, 269] width 11 height 6
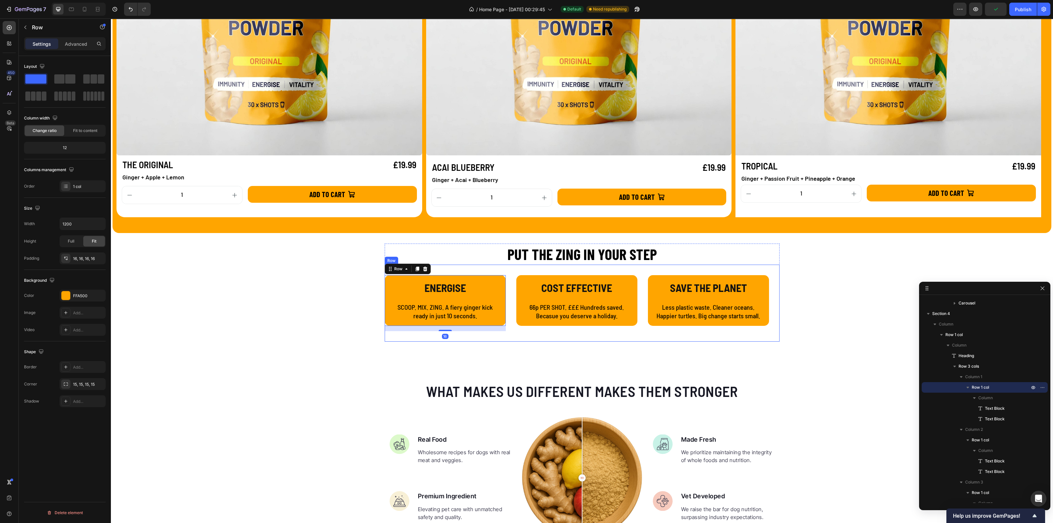
click at [506, 315] on div "ENERGISE Text Block SCOOP. MIX. ZING. A fiery ginger kick ready in just 10 seco…" at bounding box center [582, 302] width 395 height 77
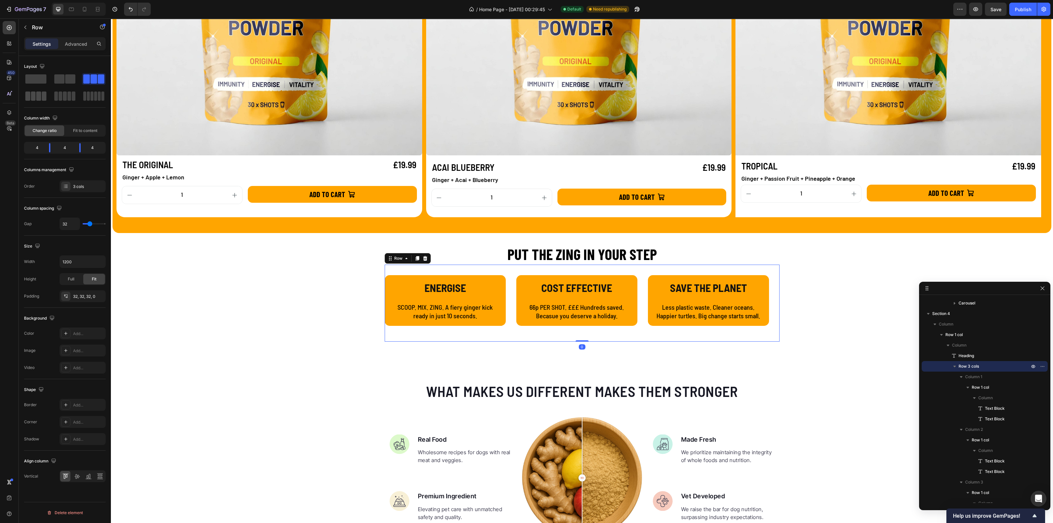
click at [36, 92] on span at bounding box center [38, 95] width 5 height 9
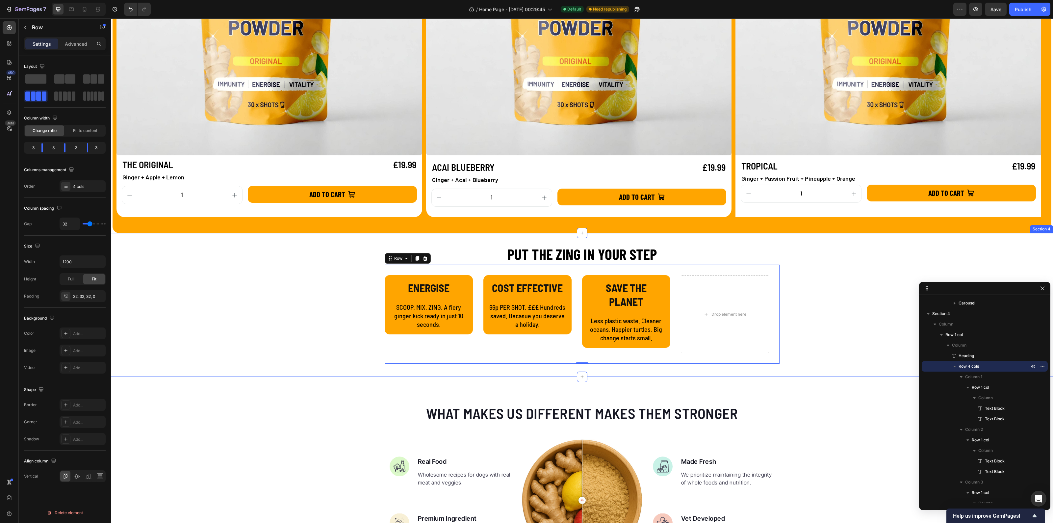
click at [372, 291] on div "PUT THE ZING IN YOUR STEP Heading ENERGISE Text Block SCOOP. MIX. ZING. A fiery…" at bounding box center [582, 308] width 942 height 131
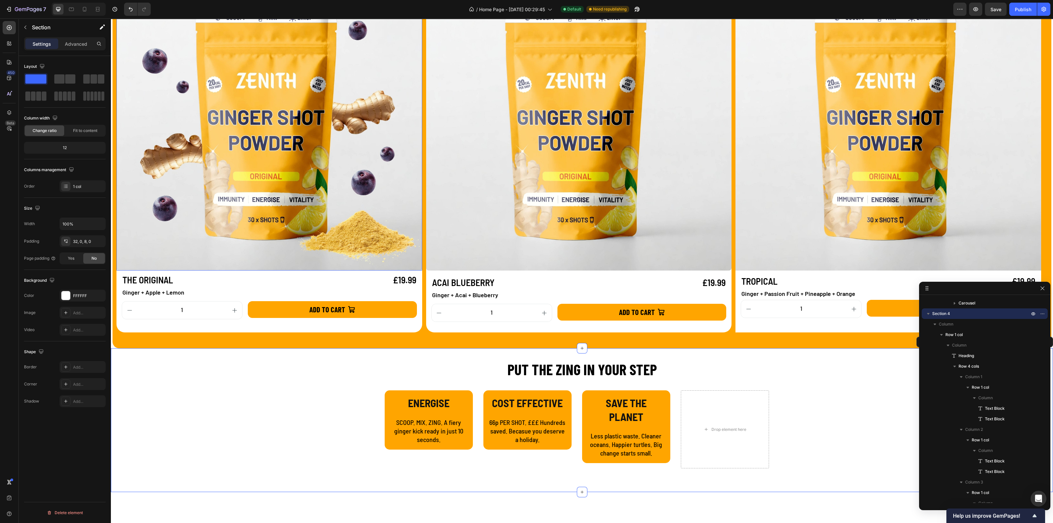
scroll to position [764, 0]
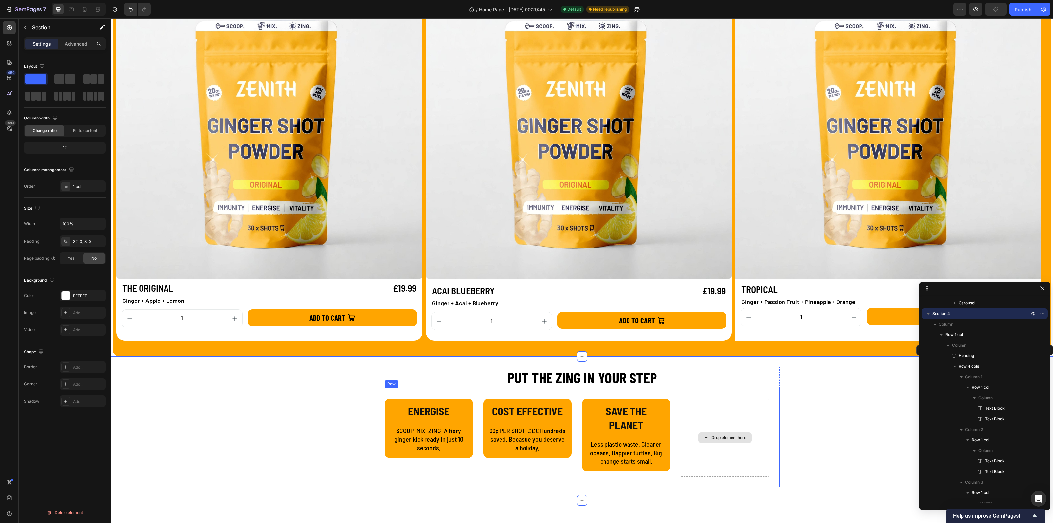
click at [711, 415] on div "Drop element here" at bounding box center [725, 437] width 88 height 78
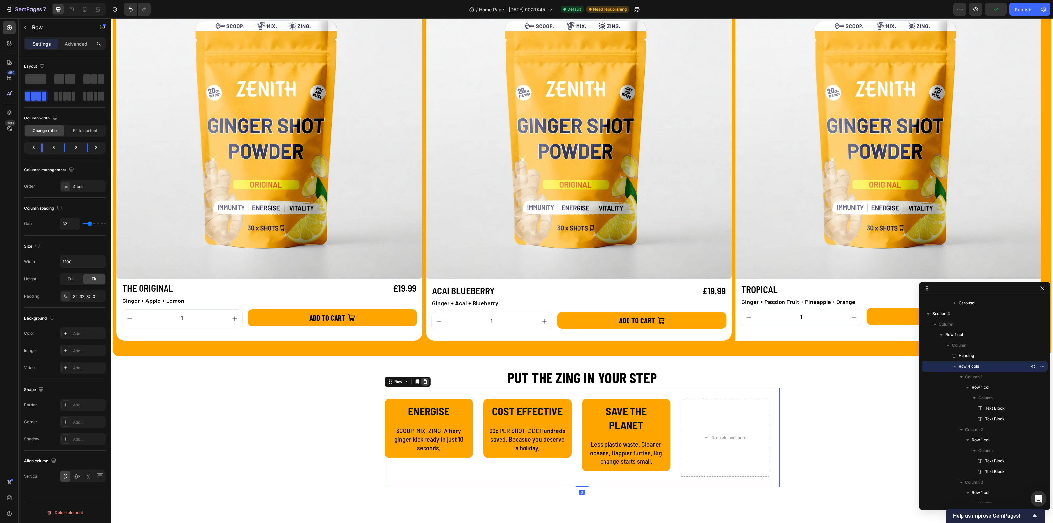
click at [424, 382] on icon at bounding box center [424, 381] width 5 height 5
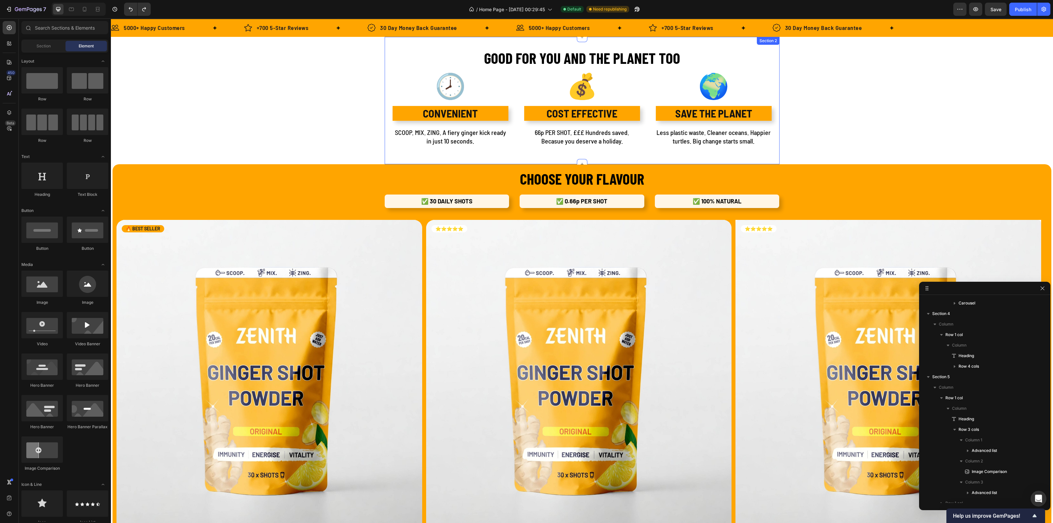
scroll to position [435, 0]
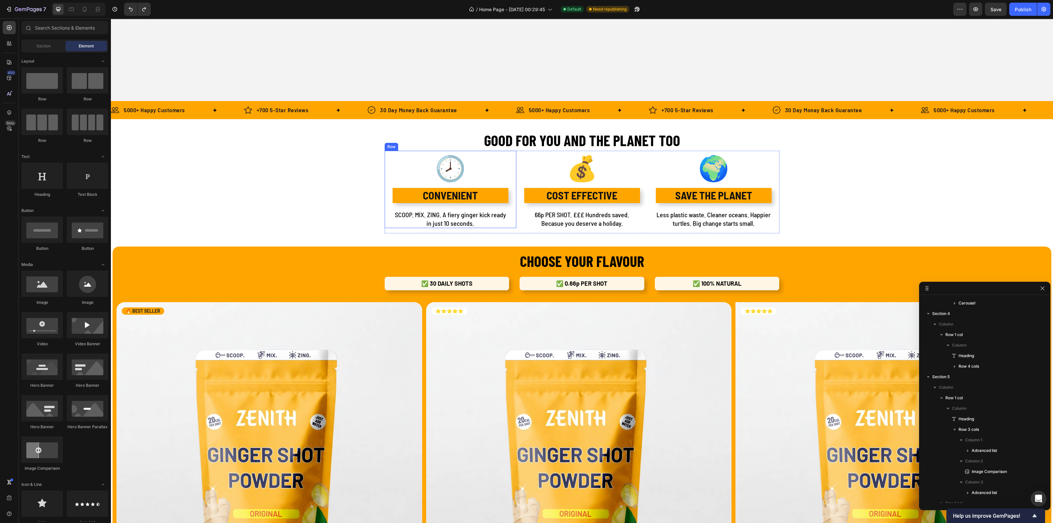
click at [387, 152] on div "🕗 Text Block CONVENIENT Text Block SCOOP. MIX. ZING. A fiery ginger kick ready …" at bounding box center [451, 189] width 132 height 77
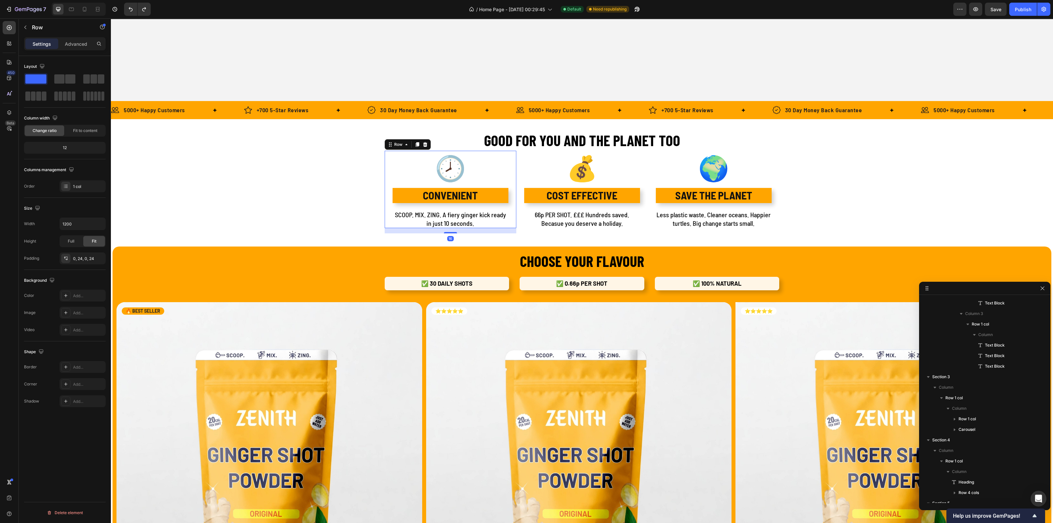
scroll to position [8, 0]
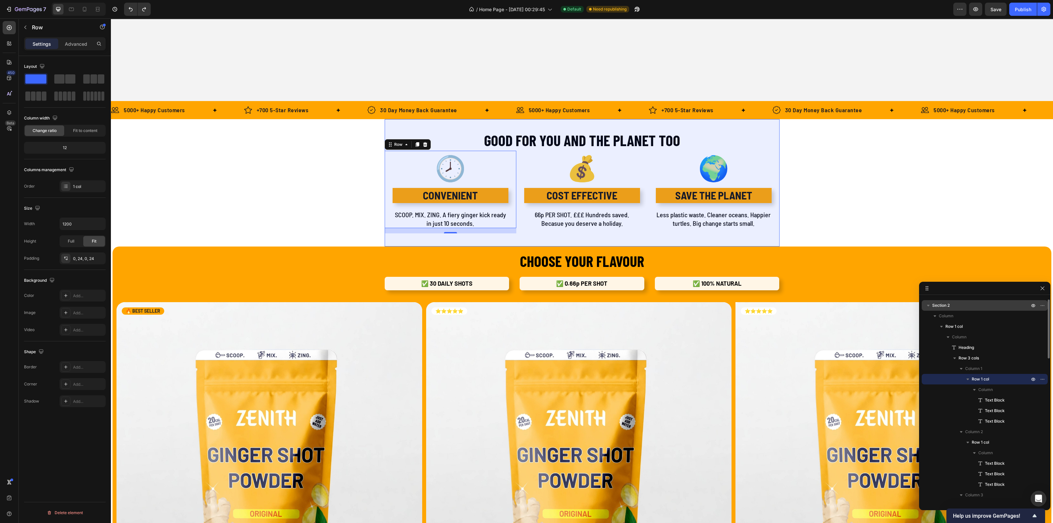
click at [945, 306] on span "Section 2" at bounding box center [940, 305] width 17 height 7
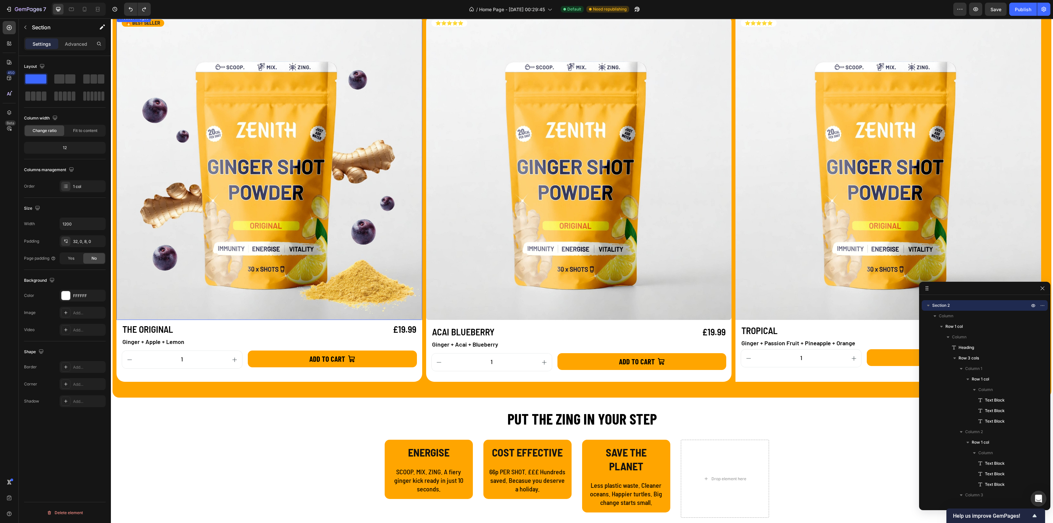
scroll to position [888, 0]
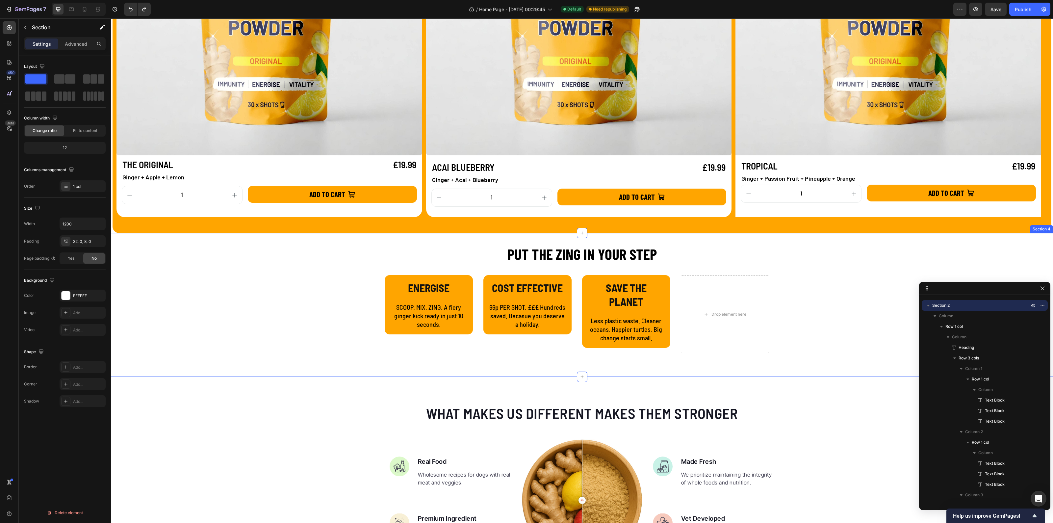
click at [369, 244] on div "PUT THE ZING IN YOUR STEP Heading ENERGISE Text Block SCOOP. MIX. ZING. A fiery…" at bounding box center [582, 308] width 942 height 131
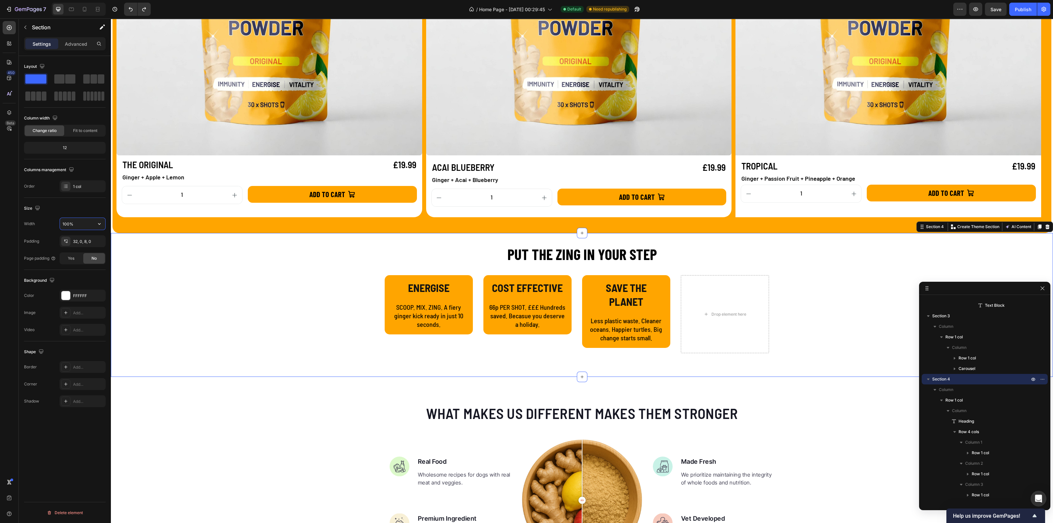
click at [77, 224] on input "100%" at bounding box center [82, 224] width 45 height 12
click at [100, 224] on icon "button" at bounding box center [99, 223] width 7 height 7
click at [74, 252] on span "Default" at bounding box center [68, 253] width 13 height 6
type input "1200"
click at [717, 296] on div "Drop element here" at bounding box center [725, 314] width 88 height 78
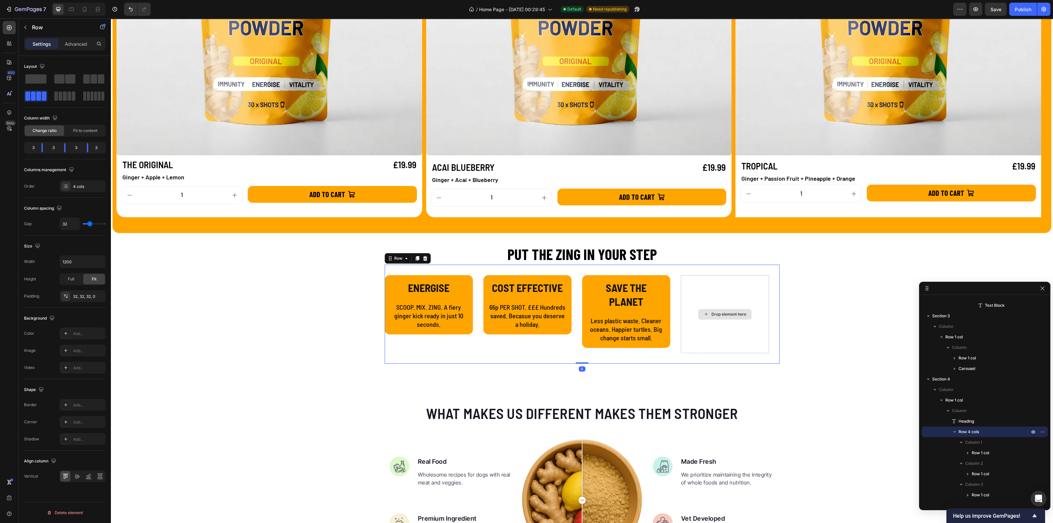
click at [703, 313] on icon at bounding box center [705, 314] width 5 height 6
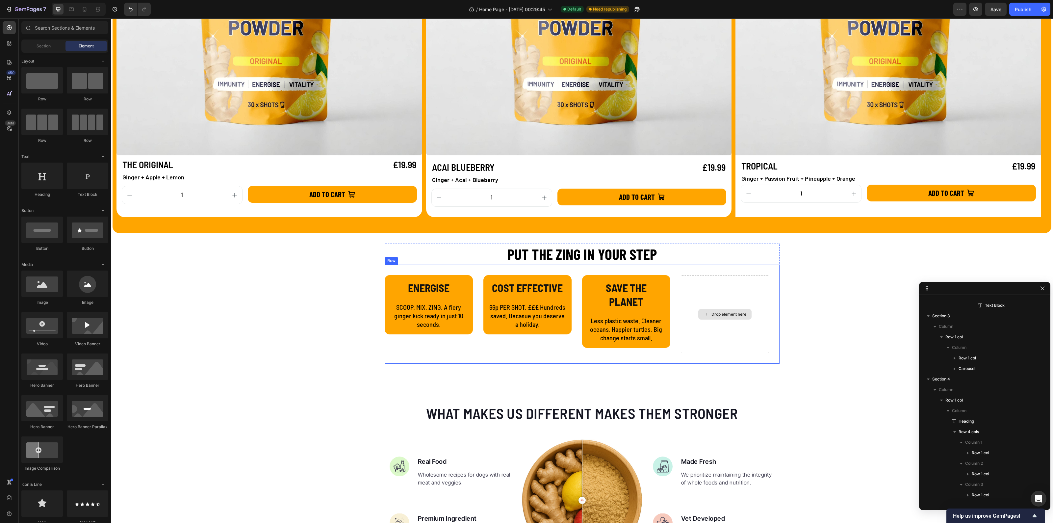
click at [699, 299] on div "Drop element here" at bounding box center [725, 314] width 88 height 78
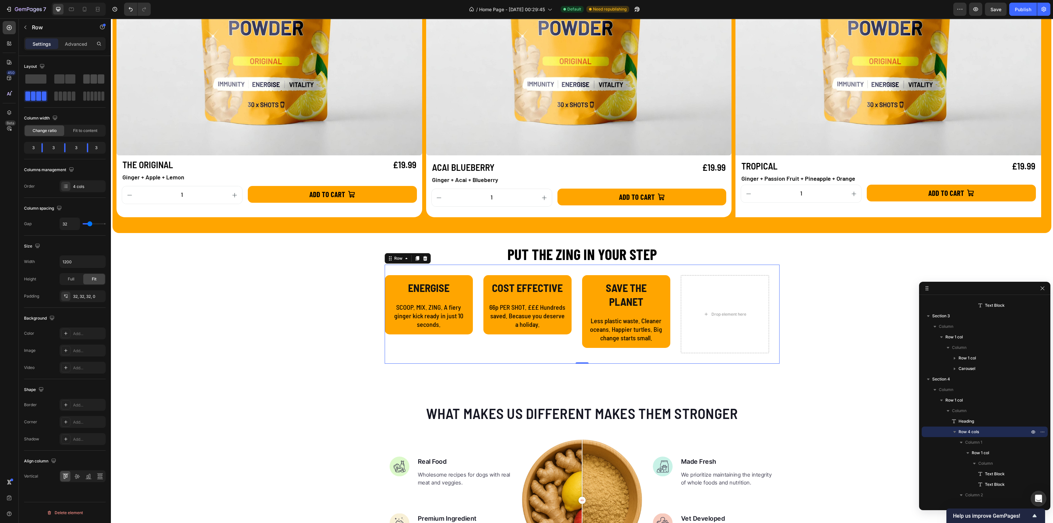
click at [88, 78] on span at bounding box center [86, 78] width 7 height 9
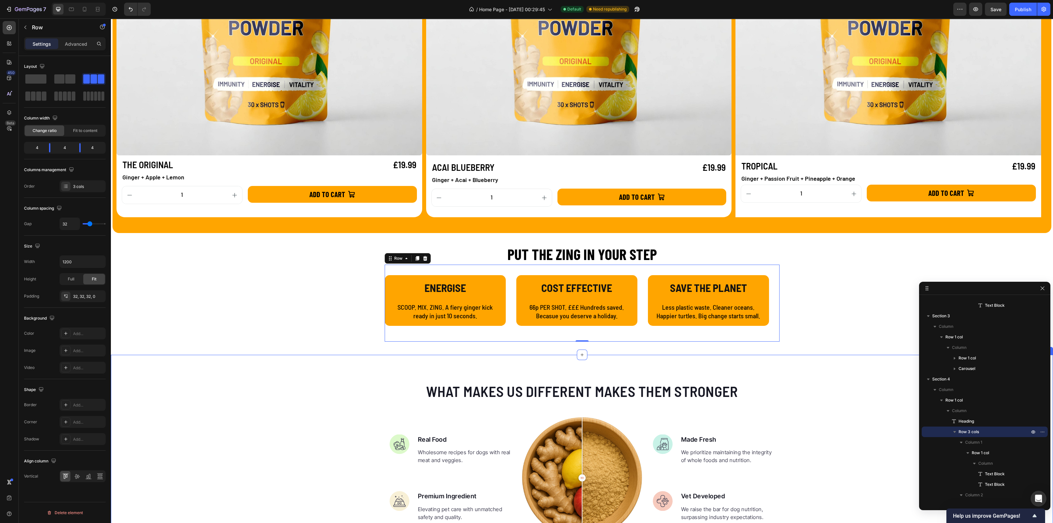
click at [845, 389] on div "What makes us different makes them stronger Heading Image Real Food Text block …" at bounding box center [582, 483] width 942 height 204
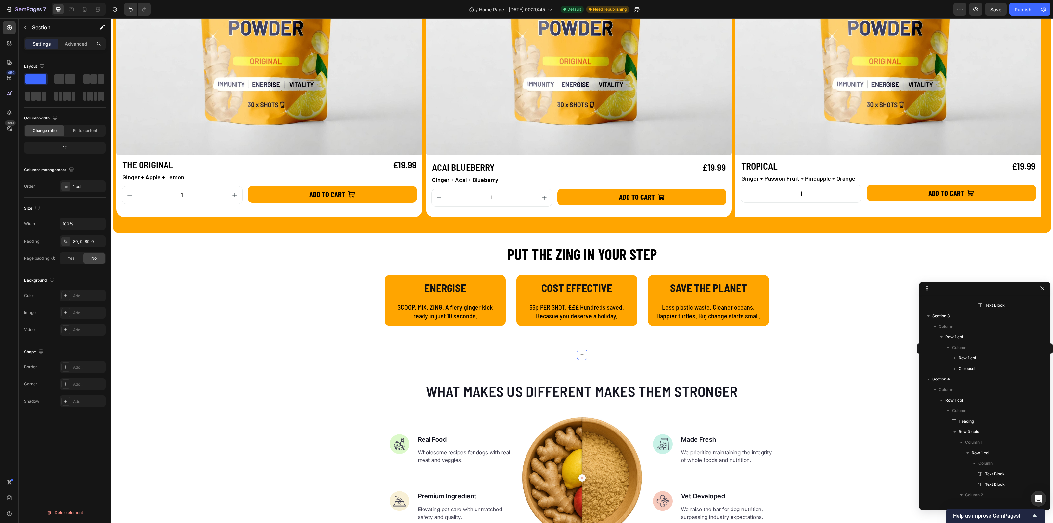
scroll to position [471, 0]
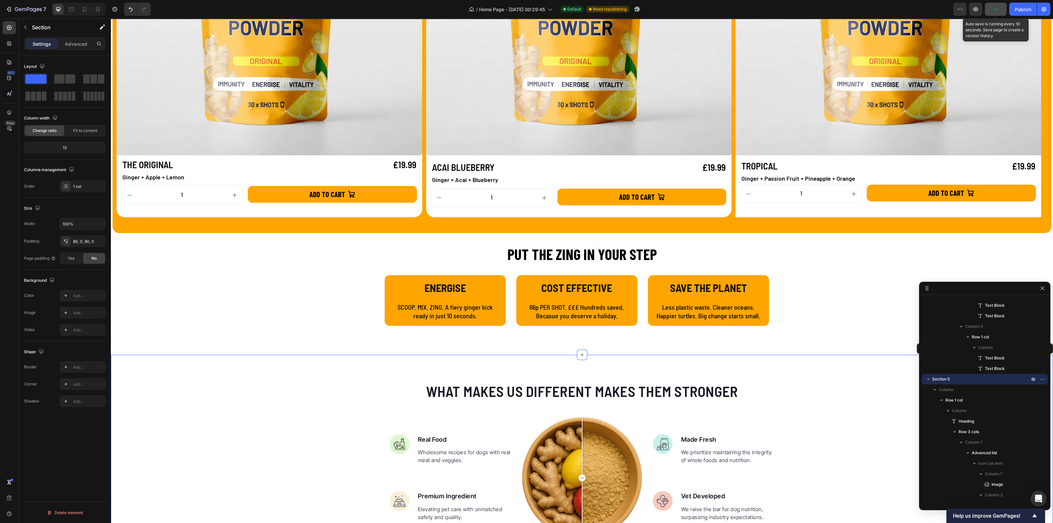
click at [1003, 14] on button "button" at bounding box center [996, 9] width 22 height 13
click at [1021, 11] on div "Publish" at bounding box center [1023, 9] width 16 height 7
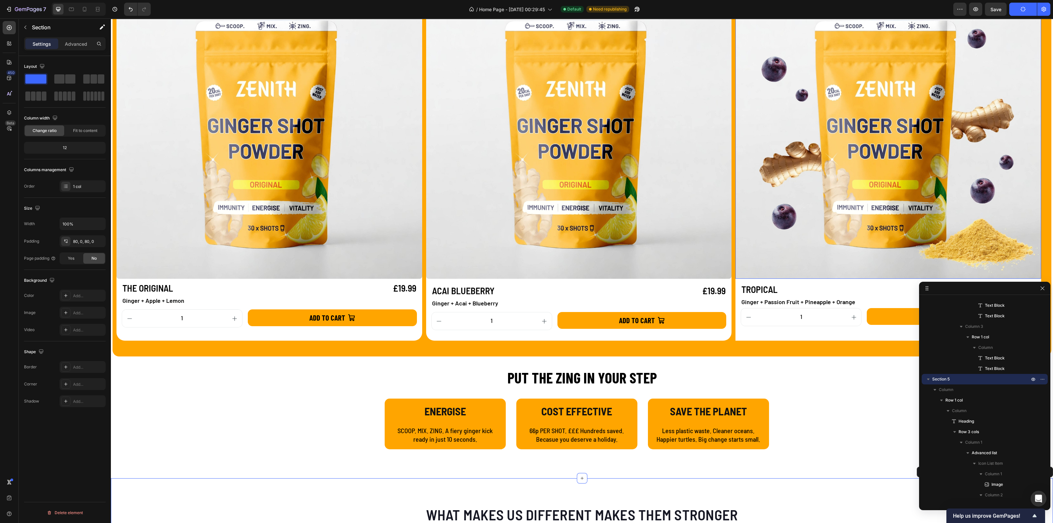
scroll to position [723, 0]
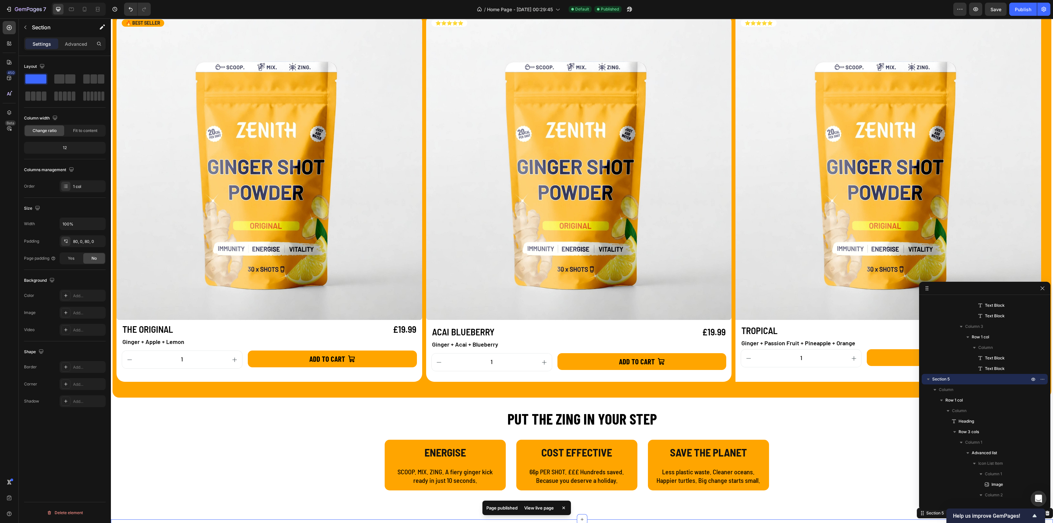
click at [533, 510] on div "View live page" at bounding box center [539, 507] width 38 height 9
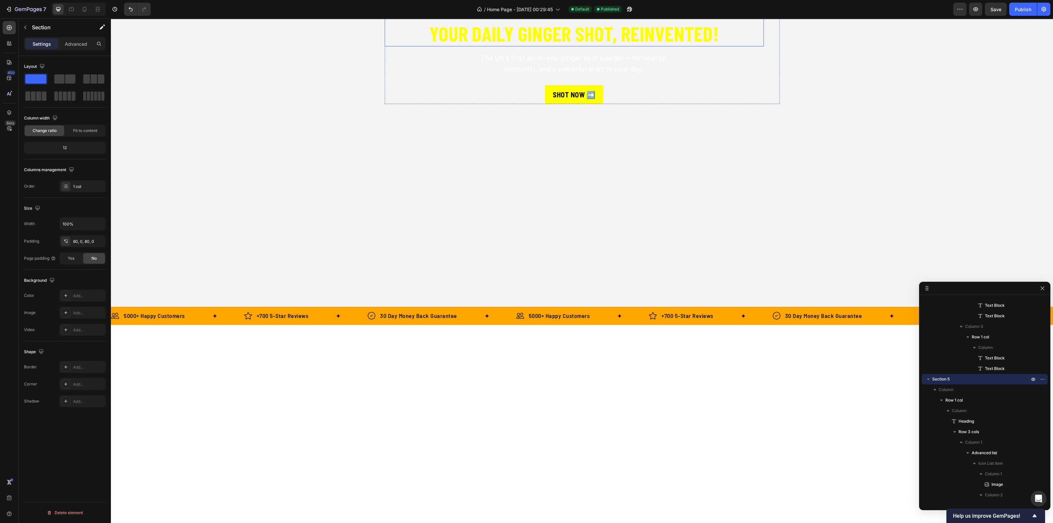
scroll to position [0, 0]
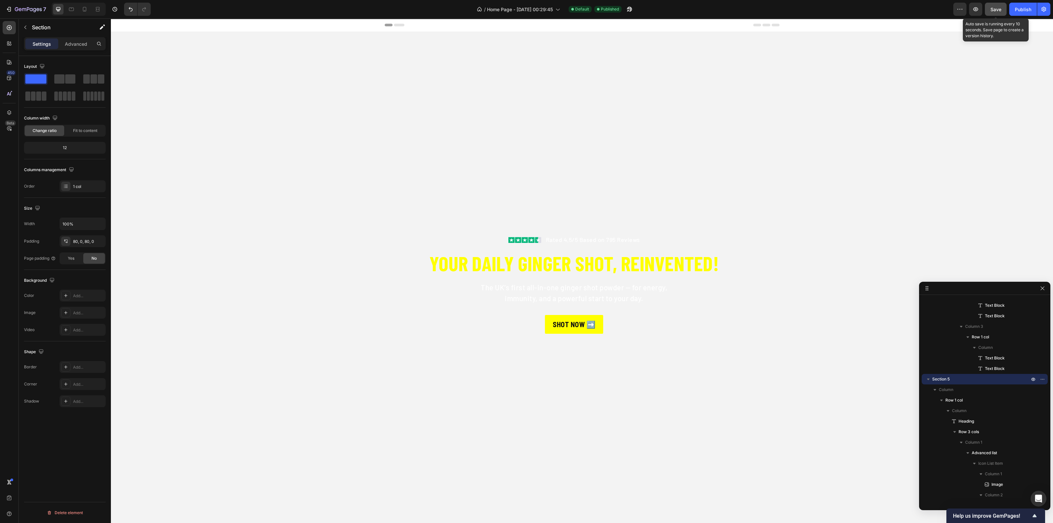
click at [987, 10] on button "Save" at bounding box center [996, 9] width 22 height 13
click at [1015, 10] on div "Publish" at bounding box center [1023, 9] width 16 height 7
click at [1042, 286] on icon "button" at bounding box center [1042, 288] width 5 height 5
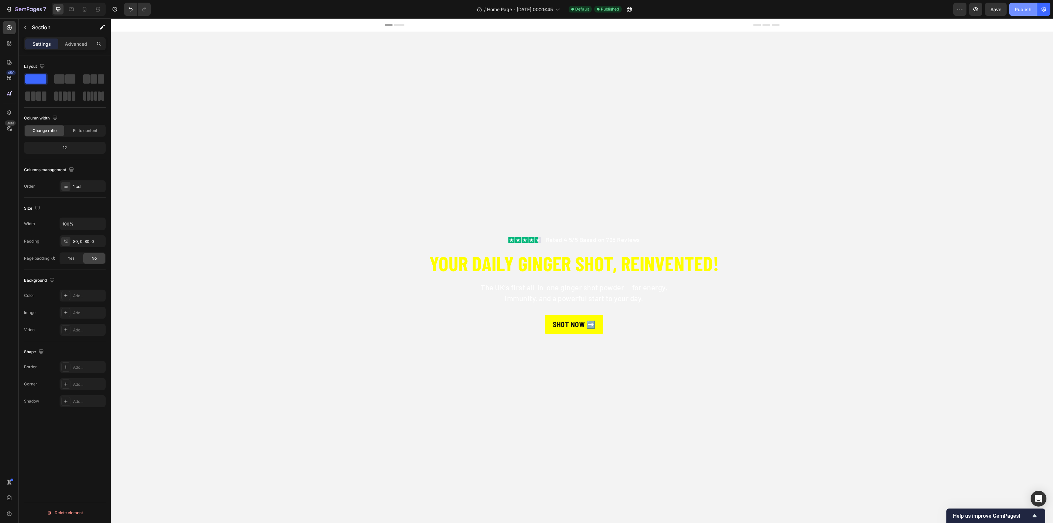
click at [1022, 7] on div "Publish" at bounding box center [1023, 9] width 16 height 7
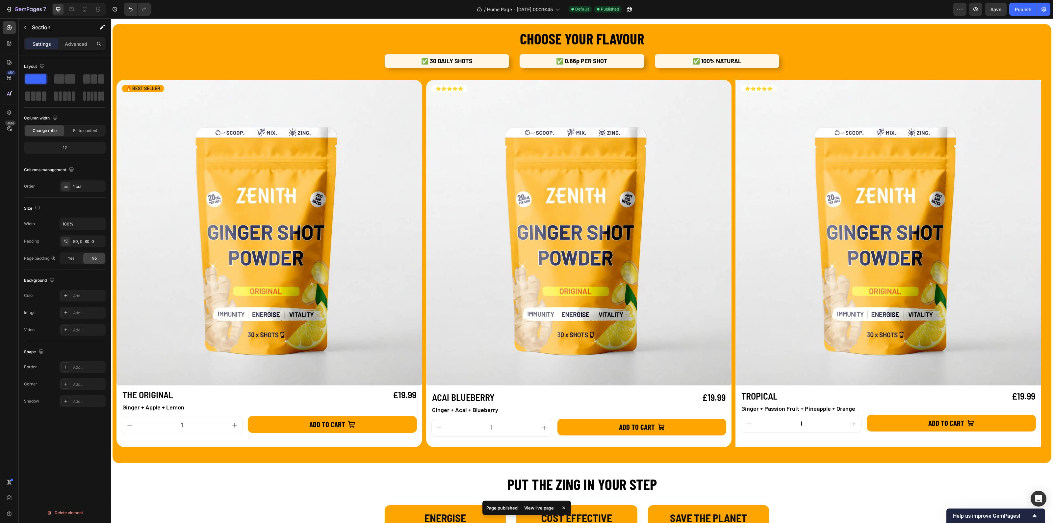
scroll to position [699, 0]
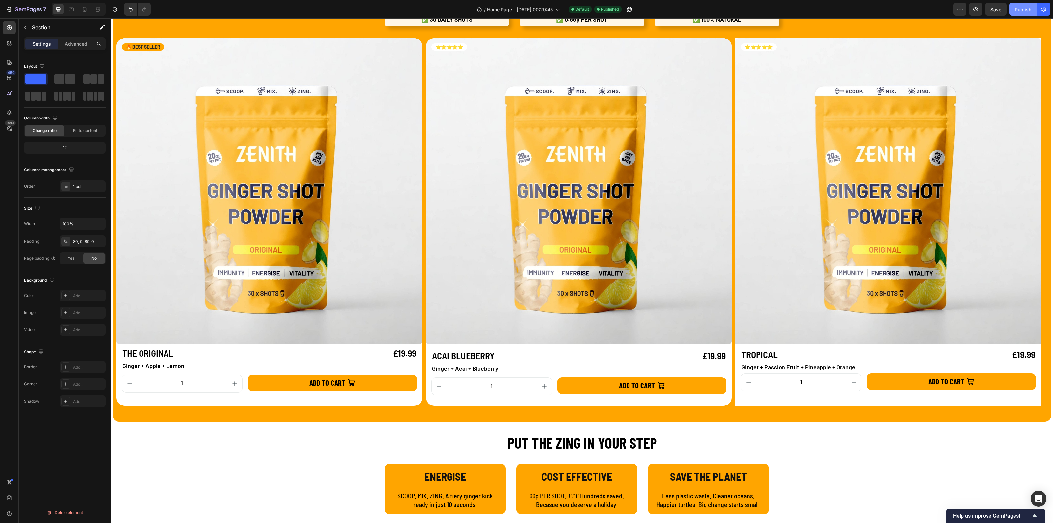
click at [1020, 13] on button "Publish" at bounding box center [1023, 9] width 28 height 13
click at [540, 504] on div "View live page" at bounding box center [539, 507] width 38 height 9
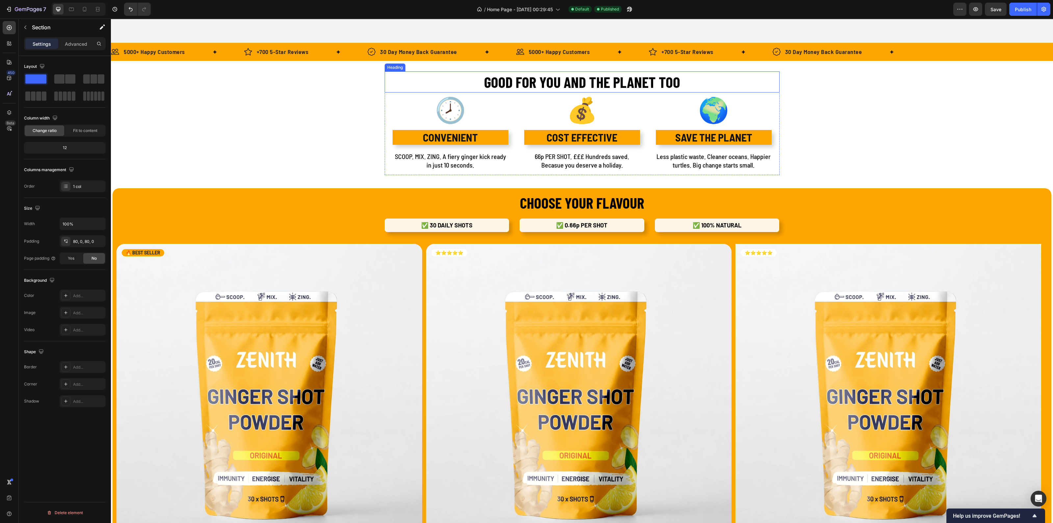
scroll to position [329, 0]
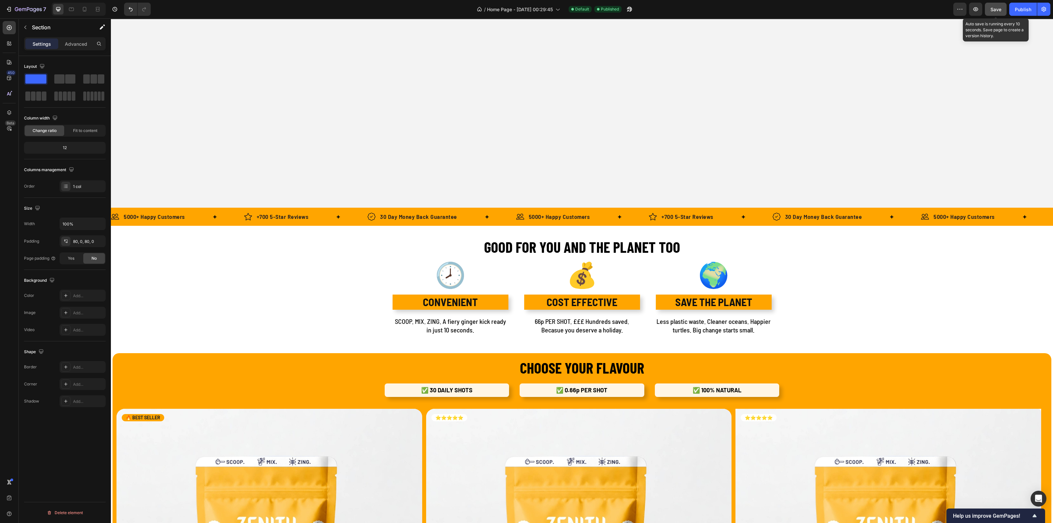
click at [998, 12] on div "Save" at bounding box center [995, 9] width 11 height 7
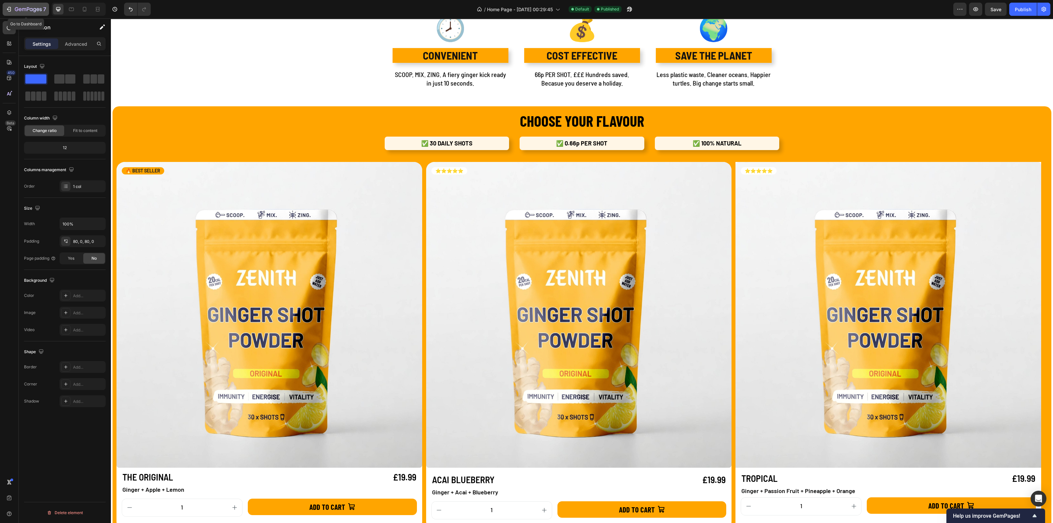
click at [12, 9] on icon "button" at bounding box center [9, 9] width 7 height 7
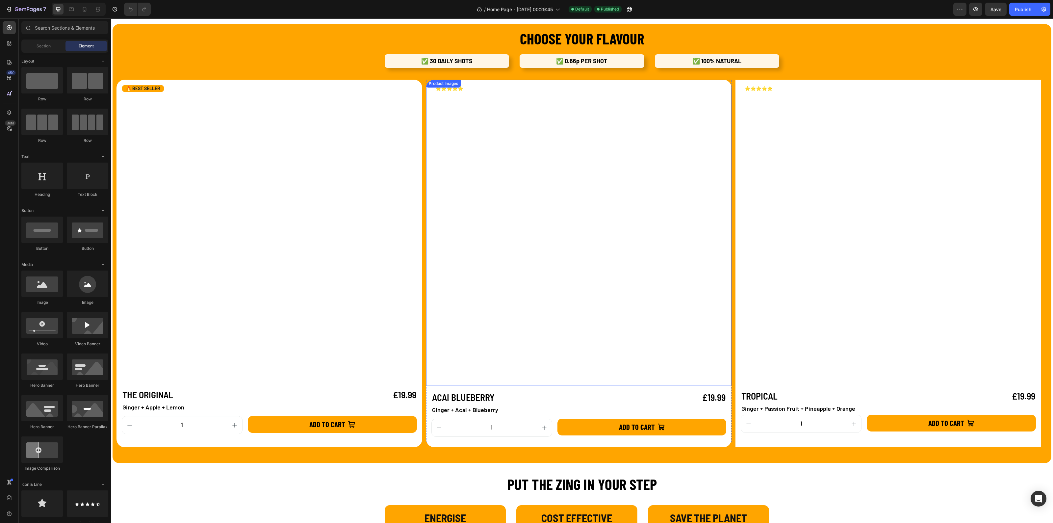
scroll to position [864, 0]
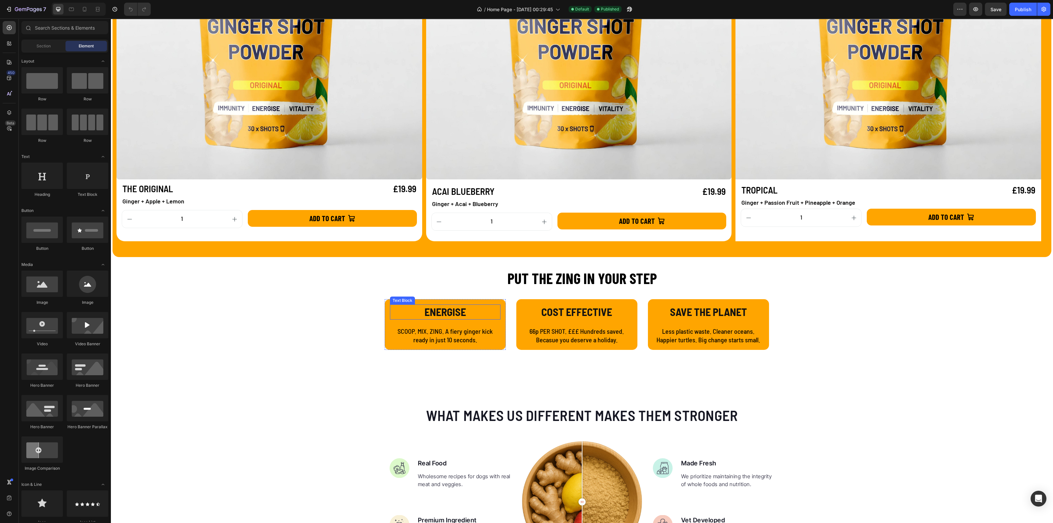
click at [436, 310] on p "ENERGISE" at bounding box center [444, 312] width 109 height 14
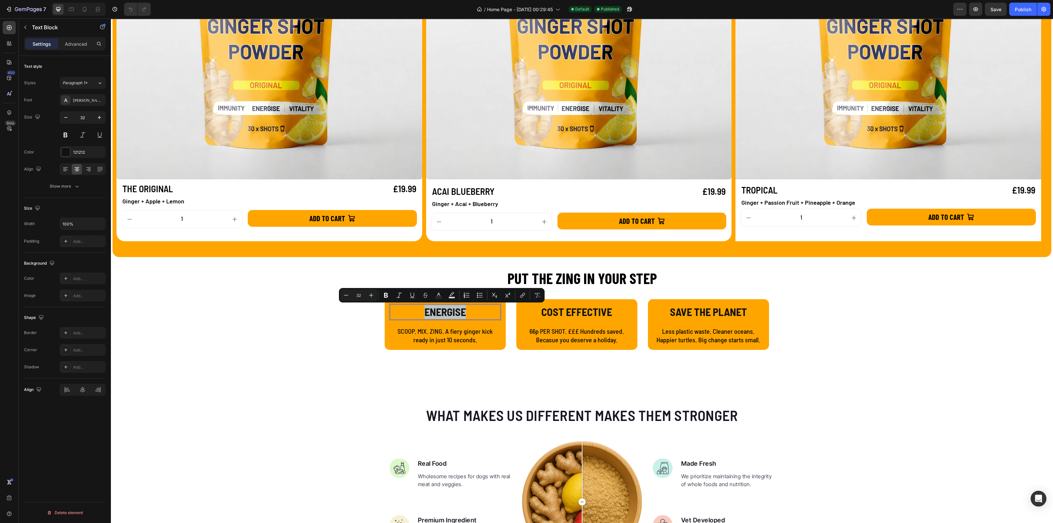
click at [421, 310] on p "ENERGISE" at bounding box center [444, 312] width 109 height 14
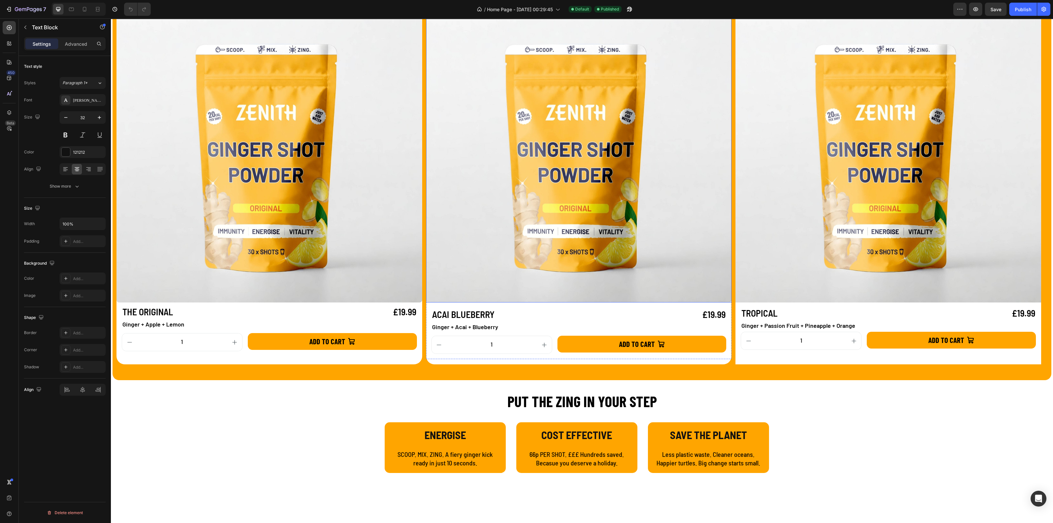
scroll to position [987, 0]
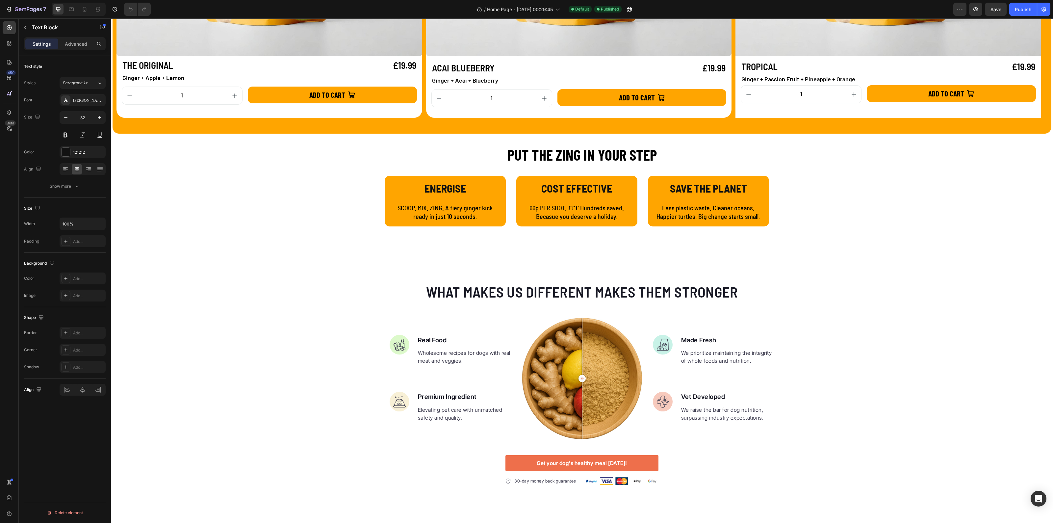
click at [438, 184] on p "ENERGISE" at bounding box center [444, 189] width 109 height 14
click at [430, 188] on p "ENERGISE" at bounding box center [444, 189] width 109 height 14
click at [423, 188] on p "ENERGISE" at bounding box center [444, 189] width 109 height 14
drag, startPoint x: 423, startPoint y: 188, endPoint x: 459, endPoint y: 186, distance: 36.6
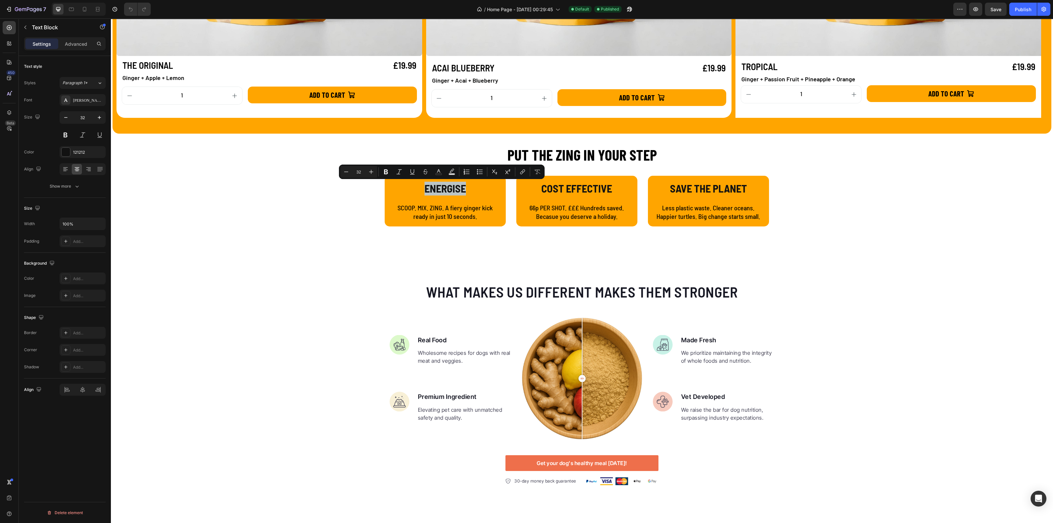
click at [459, 186] on p "ENERGISE" at bounding box center [444, 189] width 109 height 14
click at [437, 188] on p "ENERGISE" at bounding box center [444, 189] width 109 height 14
click at [428, 188] on p "ENERGISE" at bounding box center [444, 189] width 109 height 14
drag, startPoint x: 422, startPoint y: 187, endPoint x: 463, endPoint y: 190, distance: 40.9
click at [463, 190] on p "ENERGISE" at bounding box center [444, 189] width 109 height 14
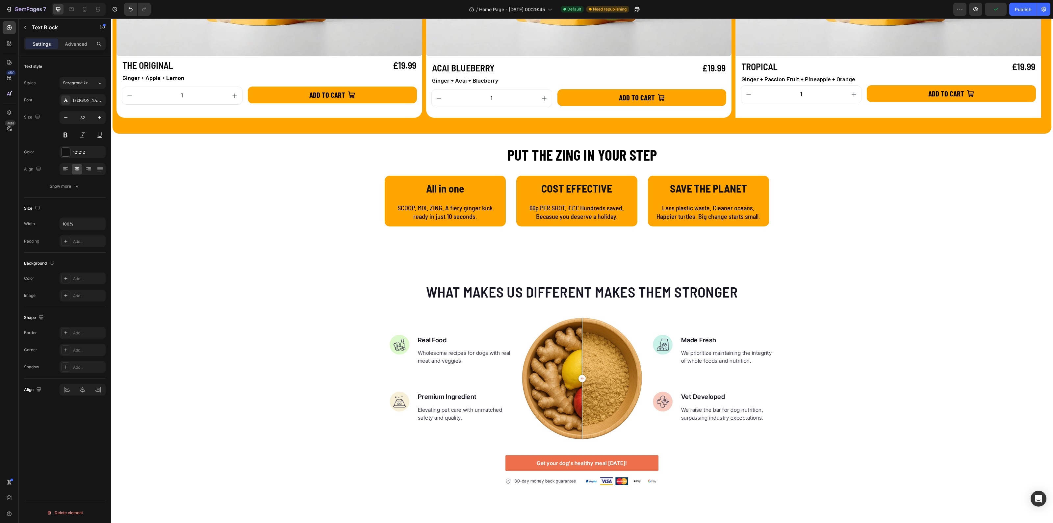
click at [434, 190] on p "All in one" at bounding box center [444, 189] width 109 height 14
click at [445, 189] on p "All-in one" at bounding box center [444, 189] width 109 height 14
click at [462, 192] on p "All-in-one" at bounding box center [444, 189] width 109 height 14
drag, startPoint x: 480, startPoint y: 190, endPoint x: 411, endPoint y: 187, distance: 69.2
click at [411, 187] on p "All-in-one blend" at bounding box center [444, 189] width 109 height 14
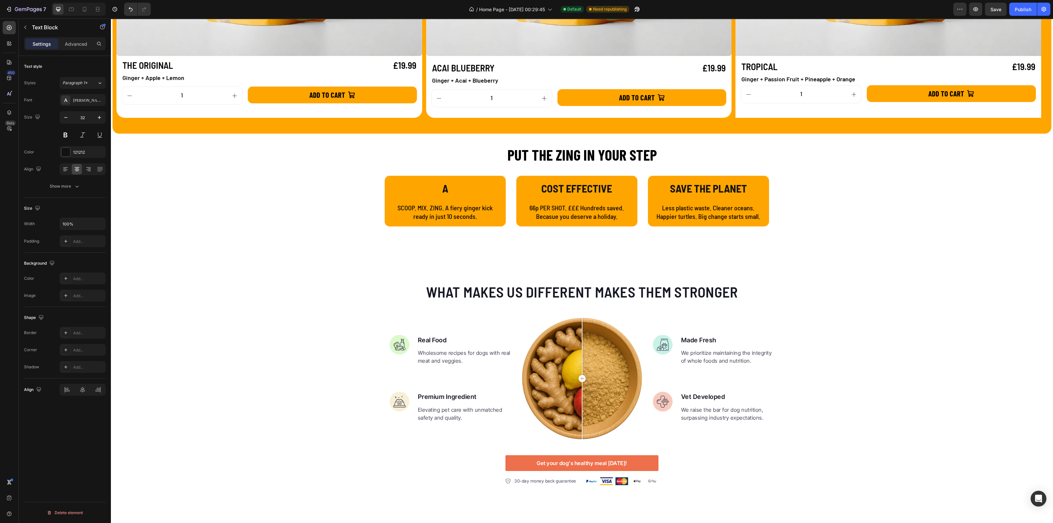
click at [446, 185] on p "A" at bounding box center [444, 189] width 109 height 14
click at [576, 188] on strong "COST EFFECTIVE" at bounding box center [576, 188] width 71 height 13
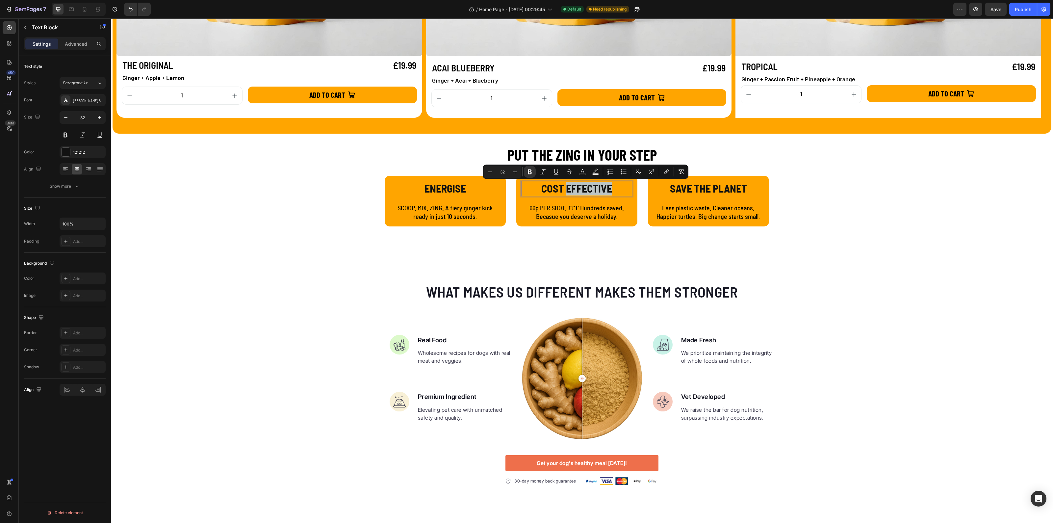
click at [583, 186] on strong "COST EFFECTIVE" at bounding box center [576, 188] width 71 height 13
drag, startPoint x: 610, startPoint y: 186, endPoint x: 536, endPoint y: 188, distance: 74.0
click at [536, 188] on p "COST EFFECTIVE" at bounding box center [576, 189] width 109 height 14
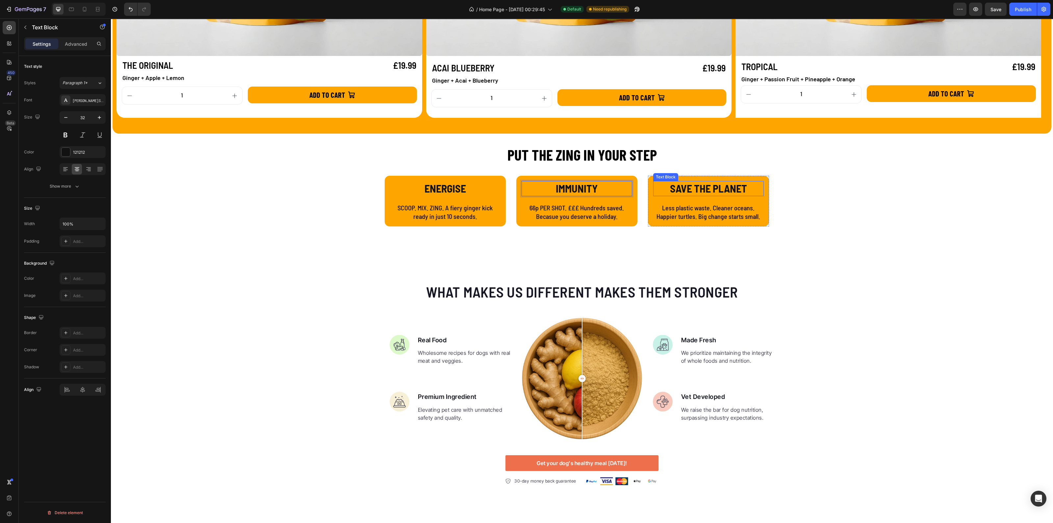
click at [736, 186] on strong "SAVE THE PLANET" at bounding box center [708, 188] width 77 height 13
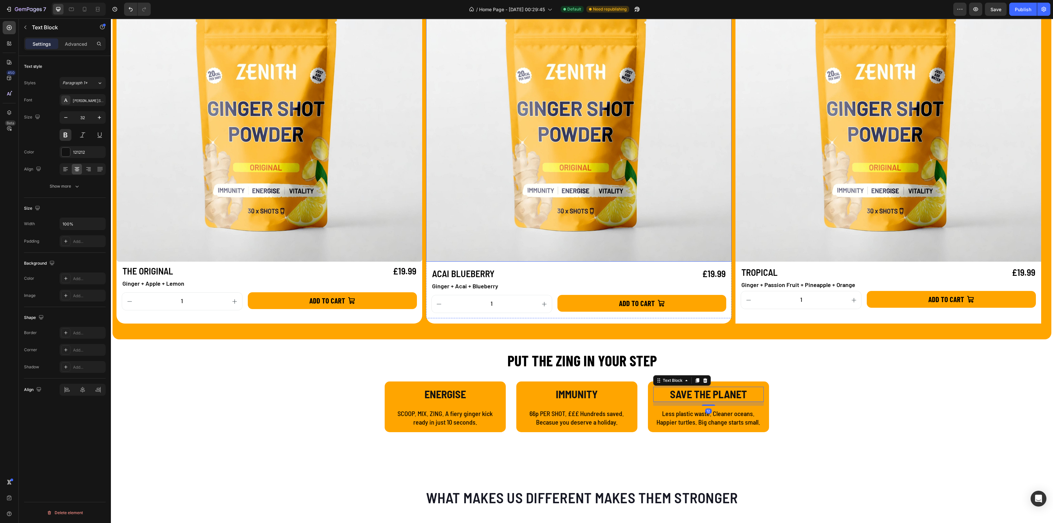
scroll to position [864, 0]
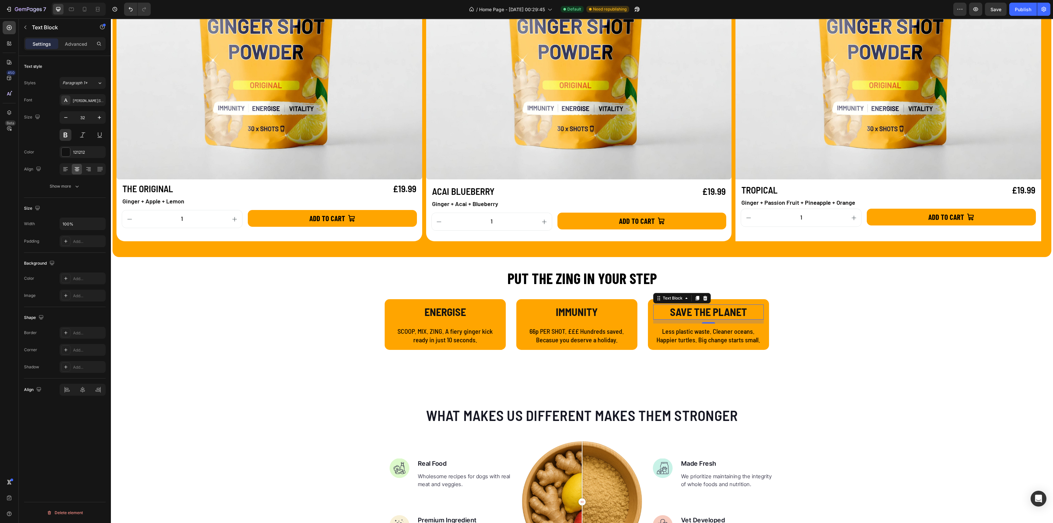
click at [682, 313] on strong "SAVE THE PLANET" at bounding box center [708, 311] width 77 height 13
click at [661, 313] on p "SAVE THE PLANET" at bounding box center [708, 312] width 109 height 14
drag, startPoint x: 738, startPoint y: 313, endPoint x: 755, endPoint y: 313, distance: 17.1
click at [755, 313] on p "SAVE THE PLANET" at bounding box center [708, 312] width 109 height 14
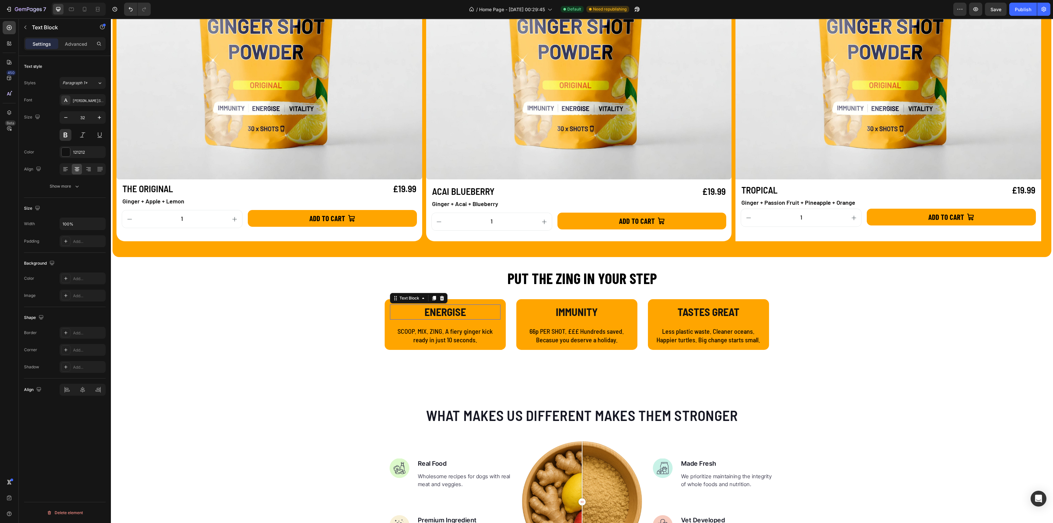
click at [421, 314] on p "ENERGISE" at bounding box center [444, 312] width 109 height 14
click at [550, 316] on p "IMMUNITY" at bounding box center [576, 312] width 109 height 14
click at [675, 311] on p "TASTES GREAT" at bounding box center [708, 312] width 109 height 14
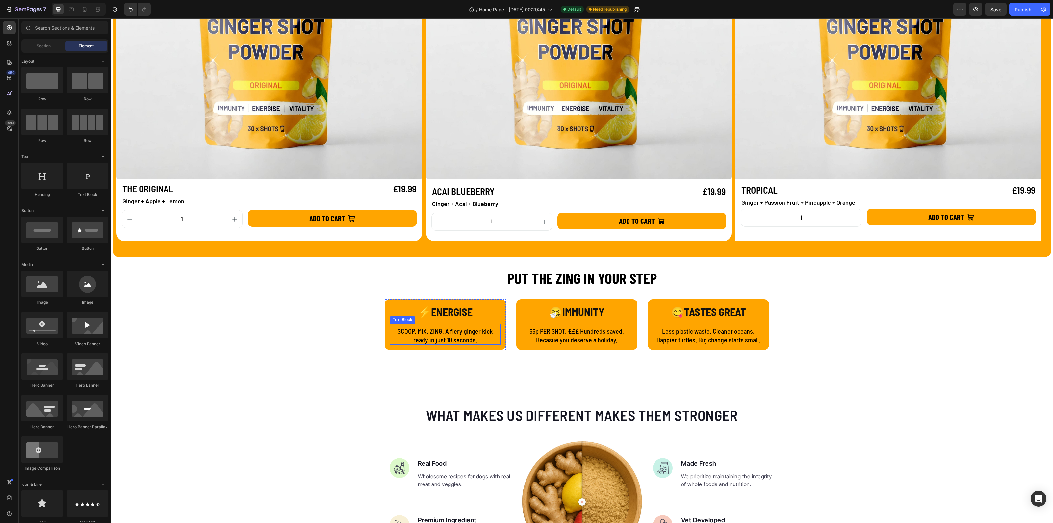
click at [414, 332] on p "SCOOP. MIX. ZING. A fiery ginger kick ready in just 10 seconds." at bounding box center [444, 335] width 109 height 17
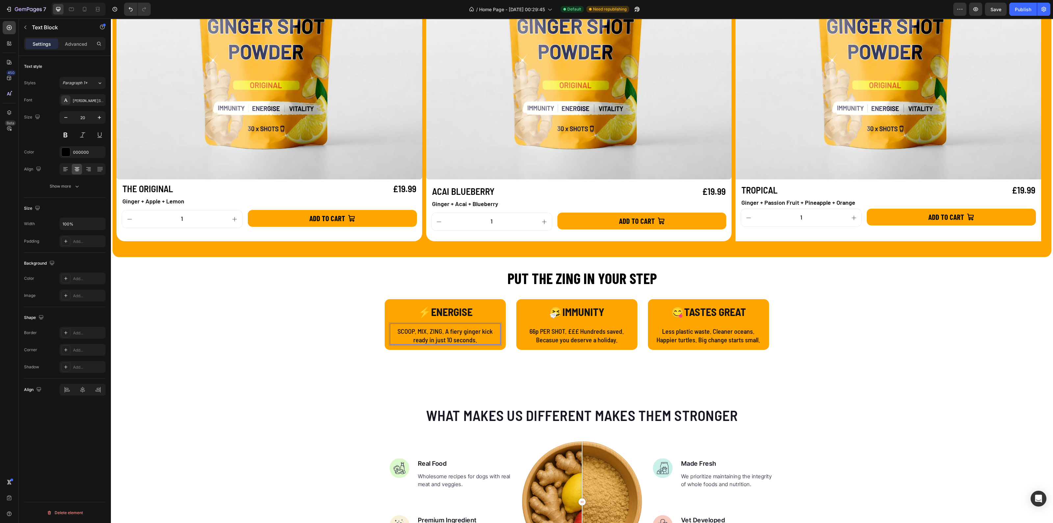
click at [408, 332] on p "SCOOP. MIX. ZING. A fiery ginger kick ready in just 10 seconds." at bounding box center [444, 335] width 109 height 17
click at [416, 339] on p "SCOOP. MIX. ZING. A fiery ginger kick ready in just 10 seconds." at bounding box center [444, 335] width 109 height 17
drag, startPoint x: 395, startPoint y: 329, endPoint x: 474, endPoint y: 338, distance: 79.1
click at [474, 338] on p "SCOOP. MIX. ZING. A fiery ginger kick ready in just 10 seconds." at bounding box center [444, 335] width 109 height 17
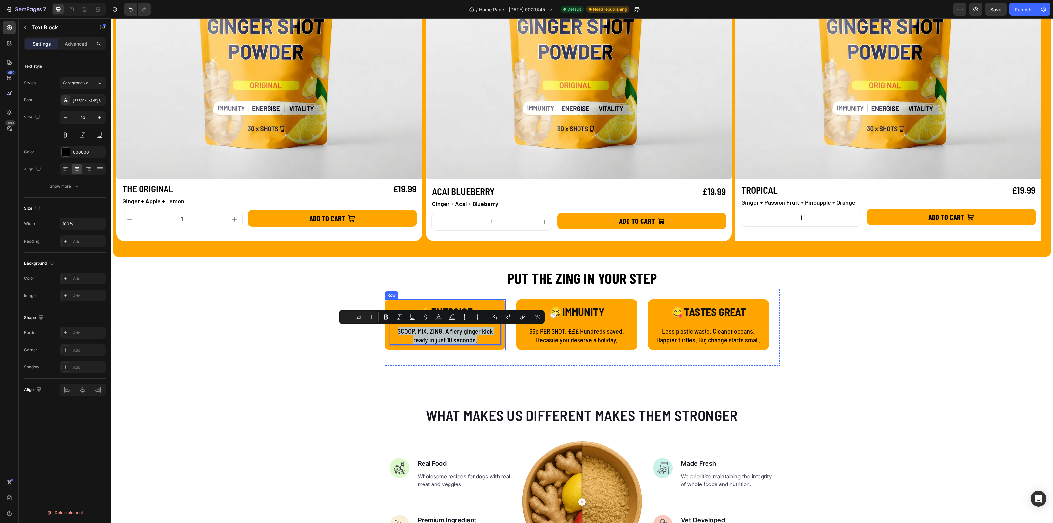
click at [471, 347] on div "⚡ENERGISE Text Block SCOOP. MIX. ZING. A fiery ginger kick ready in just 10 sec…" at bounding box center [445, 324] width 121 height 51
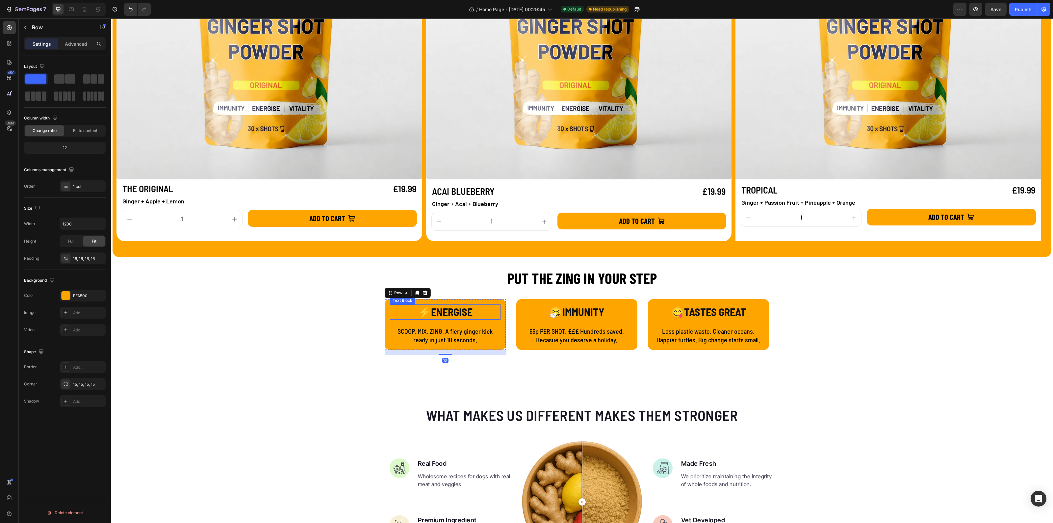
click at [454, 309] on p "⚡ENERGISE" at bounding box center [444, 312] width 109 height 14
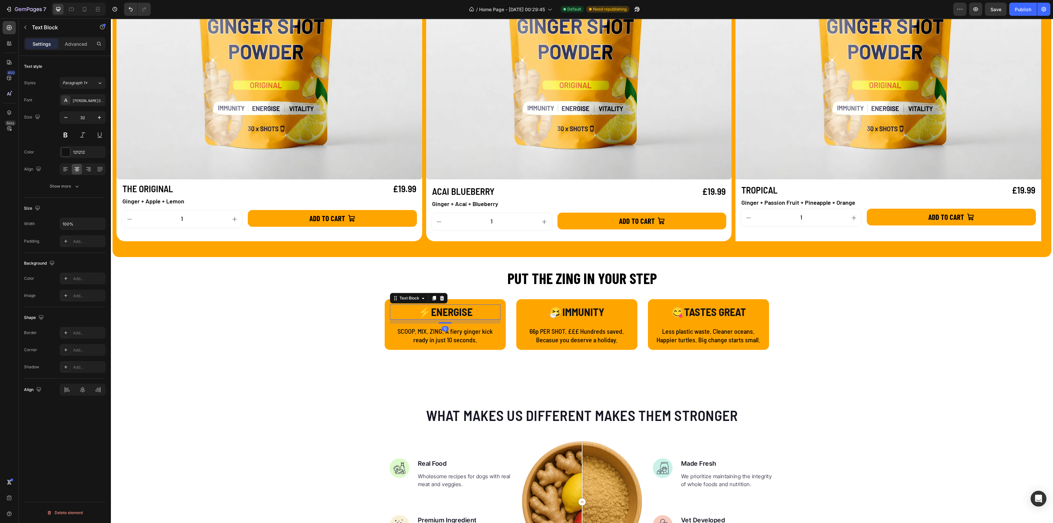
copy p "SCOOP. MIX. ZING. A fiery ginger kick ready in just 10 seconds."
click at [428, 331] on p "SCOOP. MIX. ZING. A fiery ginger kick ready in just 10 seconds." at bounding box center [444, 335] width 109 height 17
drag, startPoint x: 403, startPoint y: 333, endPoint x: 394, endPoint y: 329, distance: 9.3
click at [402, 332] on p "SCOOP. MIX. ZING. A fiery ginger kick ready in just 10 seconds." at bounding box center [444, 335] width 109 height 17
drag, startPoint x: 411, startPoint y: 329, endPoint x: 486, endPoint y: 337, distance: 75.5
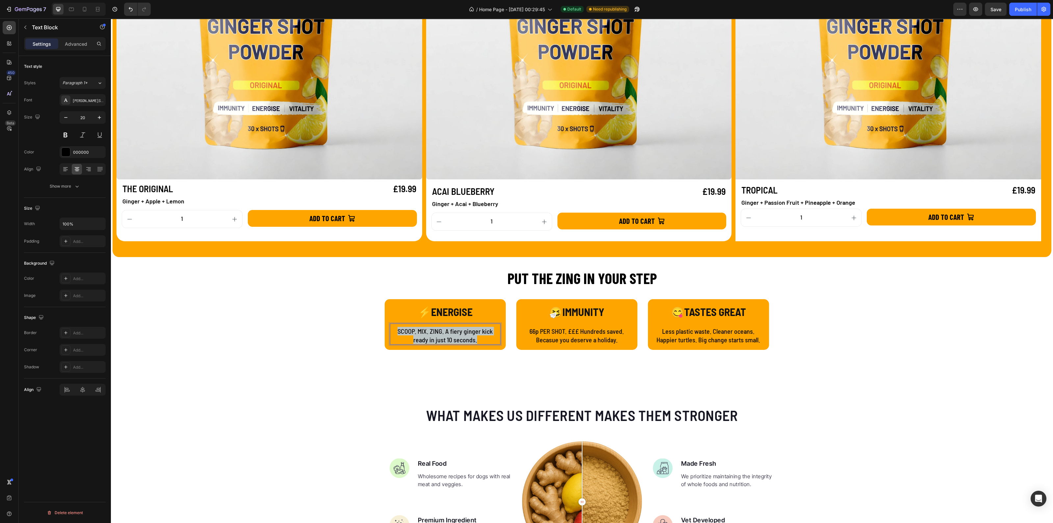
click at [486, 337] on p "SCOOP. MIX. ZING. A fiery ginger kick ready in just 10 seconds." at bounding box center [444, 335] width 109 height 17
click at [561, 332] on p "66p PER SHOT. £££ Hundreds saved. Becasue you deserve a holiday." at bounding box center [576, 335] width 109 height 17
click at [531, 331] on p "66p PER SHOT. £££ Hundreds saved. Becasue you deserve a holiday." at bounding box center [576, 335] width 109 height 17
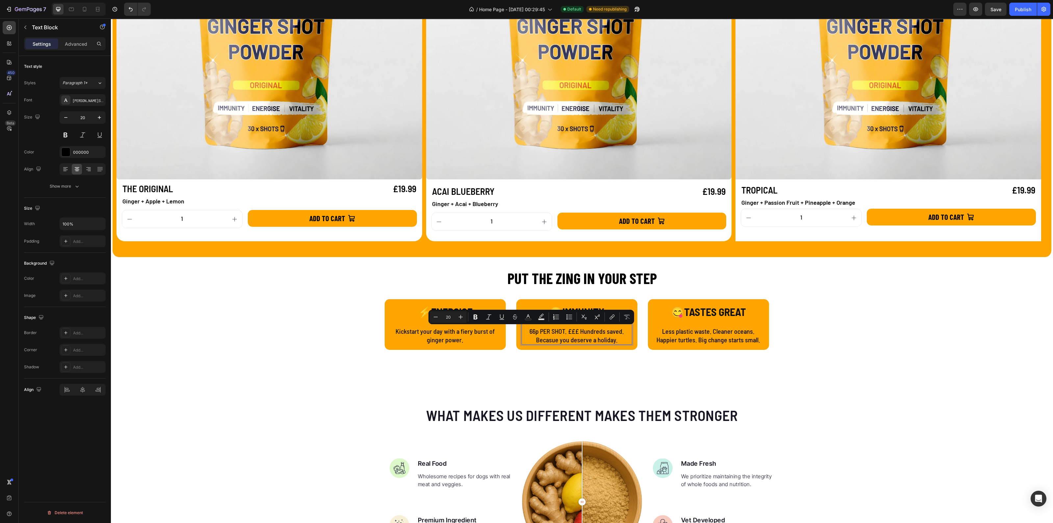
drag, startPoint x: 526, startPoint y: 331, endPoint x: 533, endPoint y: 332, distance: 7.0
click at [533, 332] on p "66p PER SHOT. £££ Hundreds saved. Becasue you deserve a holiday." at bounding box center [576, 335] width 109 height 17
drag, startPoint x: 530, startPoint y: 331, endPoint x: 620, endPoint y: 340, distance: 91.0
click at [618, 340] on p "66p PER SHOT. £££ Hundreds saved. Becasue you deserve a holiday." at bounding box center [576, 335] width 109 height 17
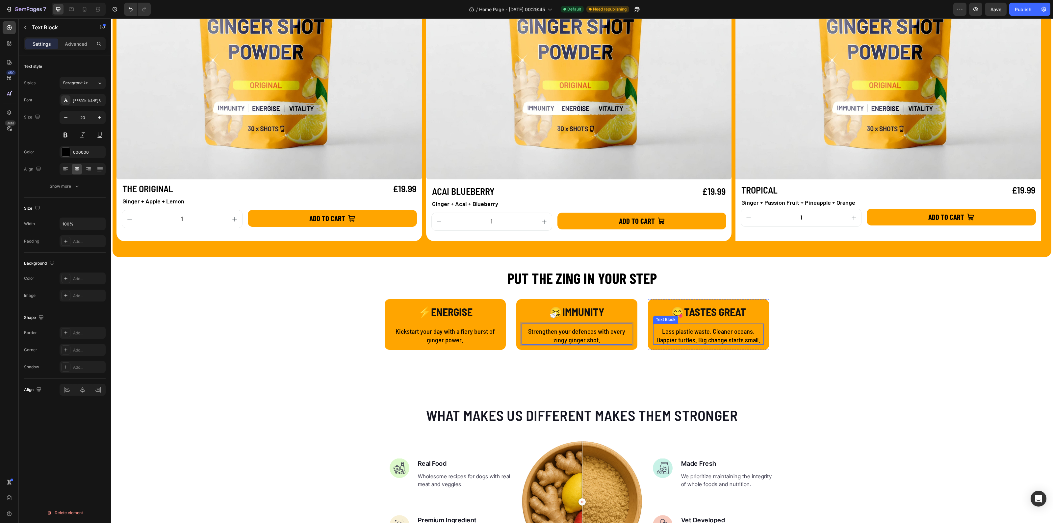
click at [684, 338] on p "Less plastic waste. Cleaner oceans. Happier turtles. Big change starts small." at bounding box center [708, 335] width 109 height 17
click at [683, 339] on p "Less plastic waste. Cleaner oceans. Happier turtles. Big change starts small." at bounding box center [708, 335] width 109 height 17
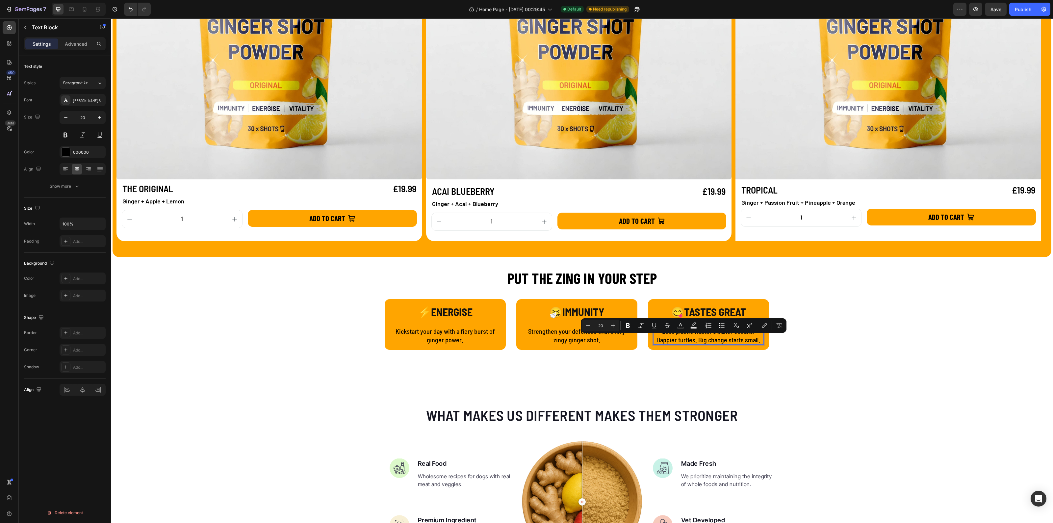
click at [661, 339] on p "Less plastic waste. Cleaner oceans. Happier turtles. Big change starts small." at bounding box center [708, 335] width 109 height 17
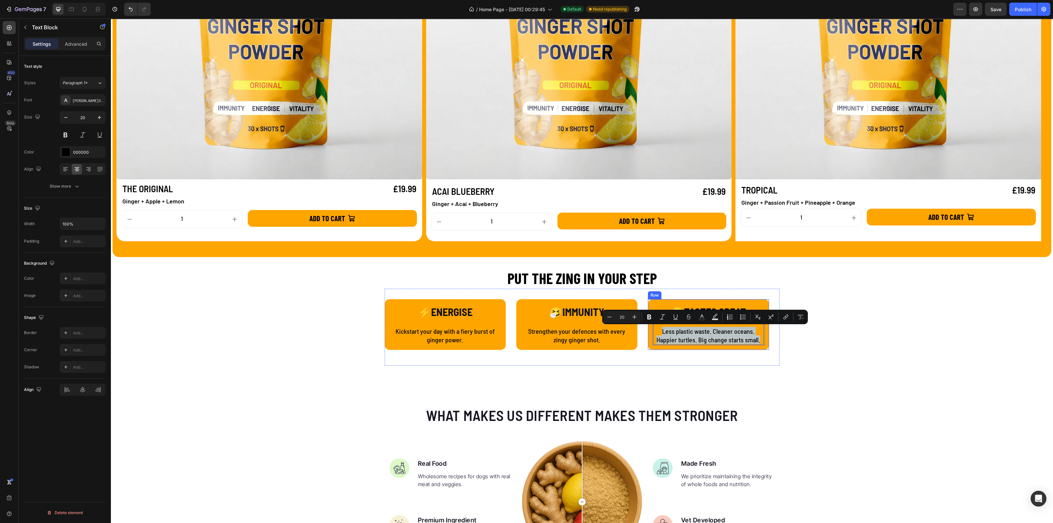
drag, startPoint x: 658, startPoint y: 330, endPoint x: 760, endPoint y: 340, distance: 102.5
click at [760, 340] on div "😋TASTES GREAT Text Block Less plastic waste. Cleaner oceans. Happier turtles. B…" at bounding box center [708, 324] width 121 height 51
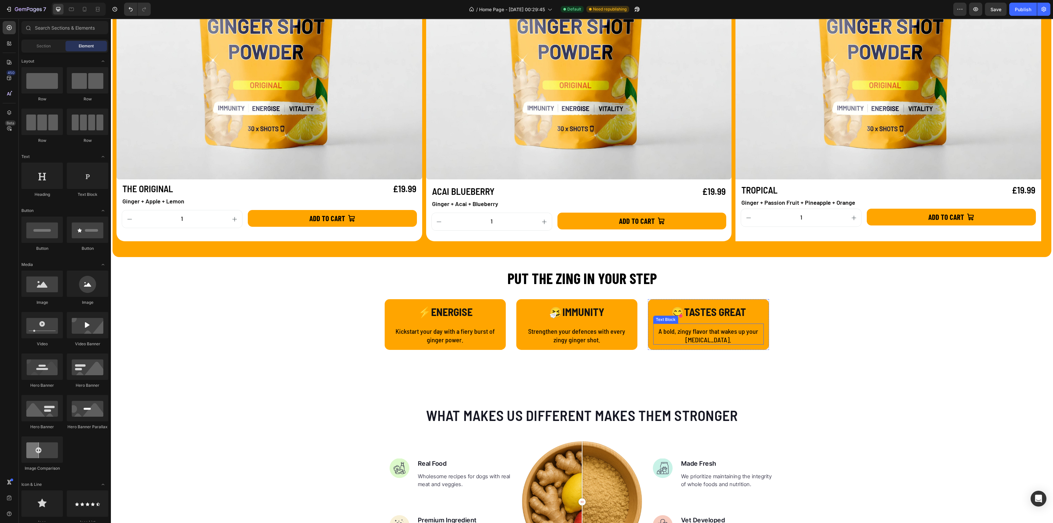
click at [657, 330] on p "A bold, zingy flavor that wakes up your taste buds." at bounding box center [708, 335] width 109 height 17
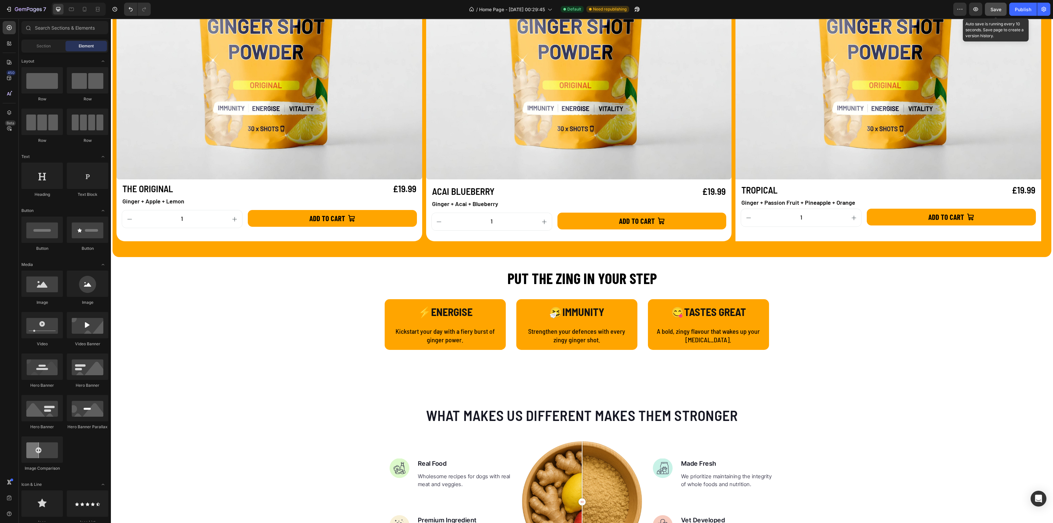
click at [993, 9] on span "Save" at bounding box center [995, 10] width 11 height 6
click at [1020, 12] on div "Publish" at bounding box center [1023, 9] width 16 height 7
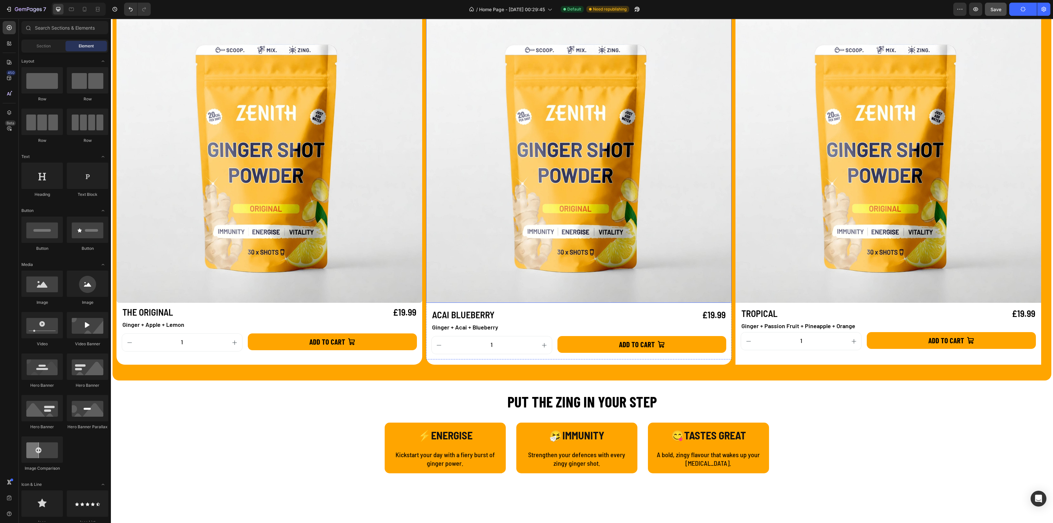
scroll to position [575, 0]
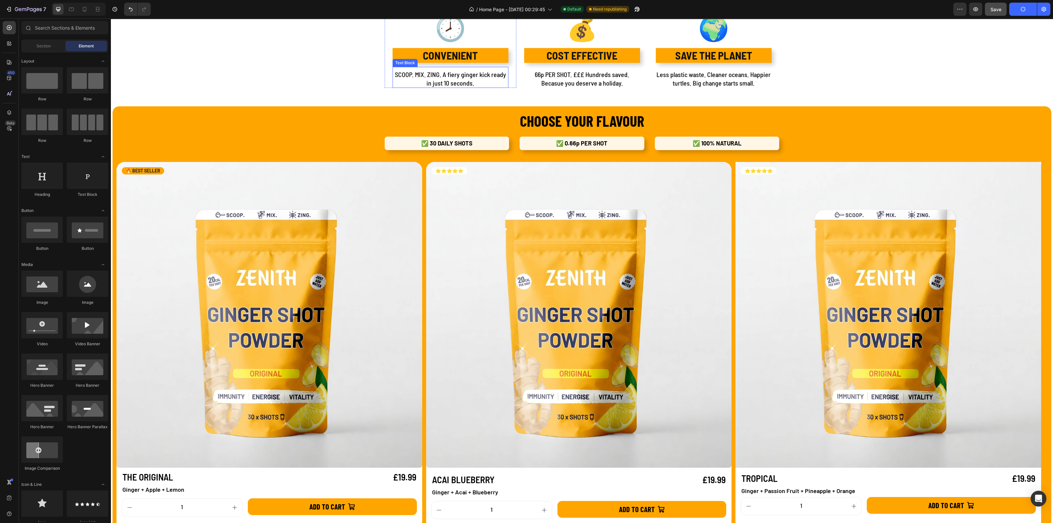
click at [469, 78] on p "SCOOP. MIX. ZING. A fiery ginger kick ready in just 10 seconds." at bounding box center [450, 78] width 114 height 17
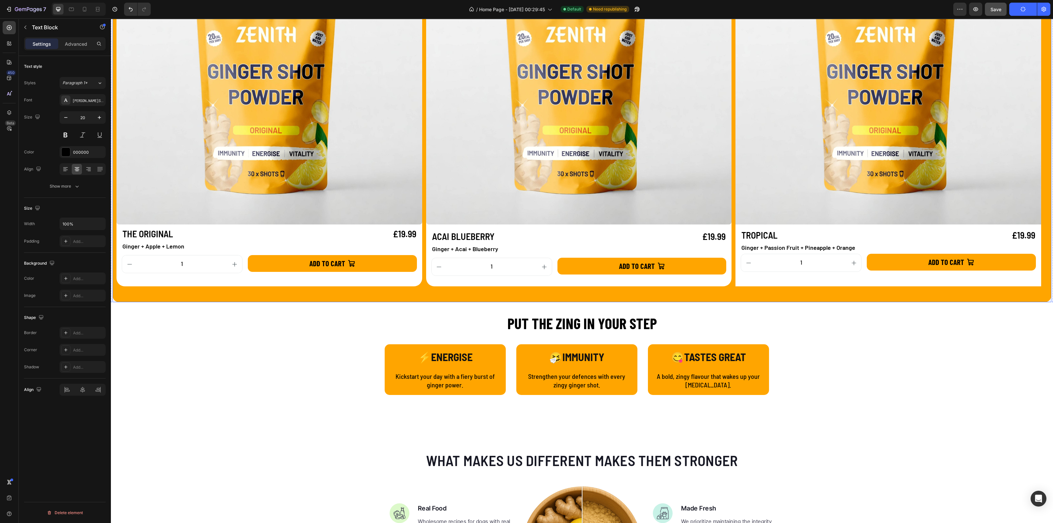
scroll to position [822, 0]
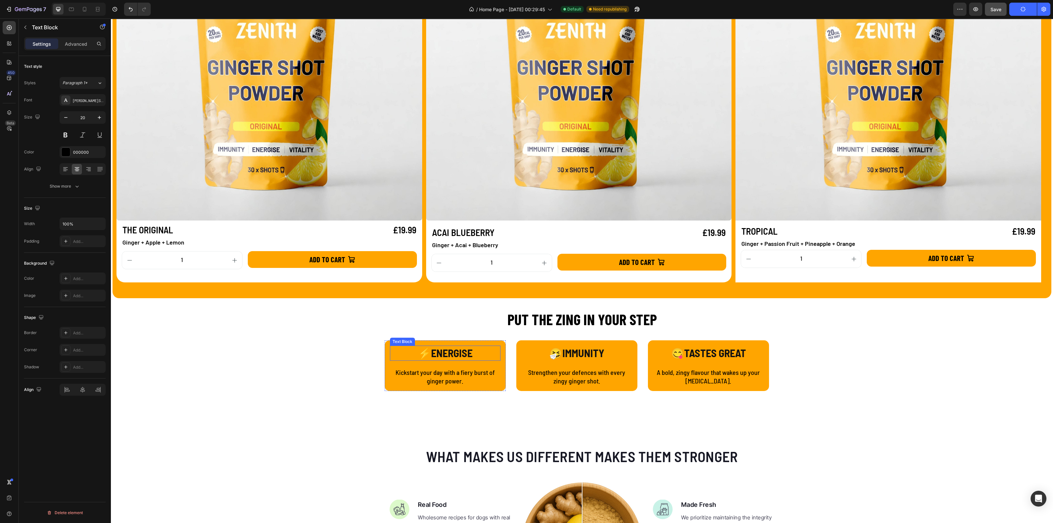
click at [466, 352] on p "⚡ENERGISE" at bounding box center [444, 353] width 109 height 14
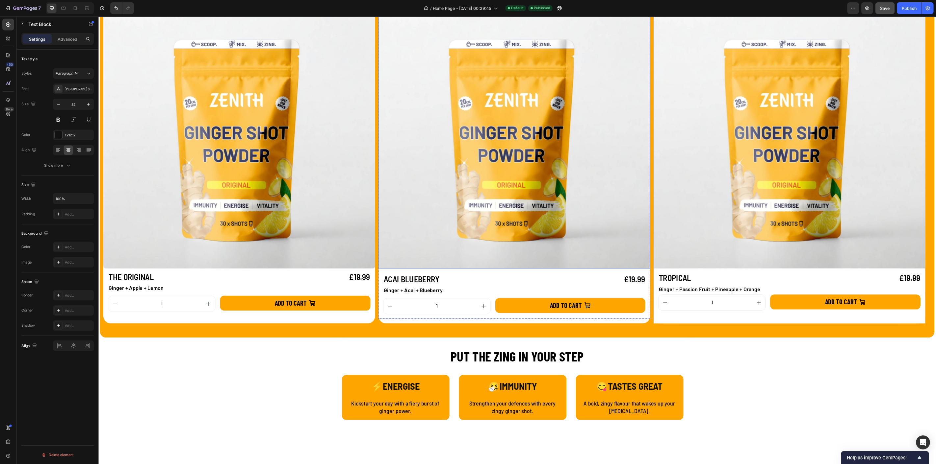
scroll to position [946, 0]
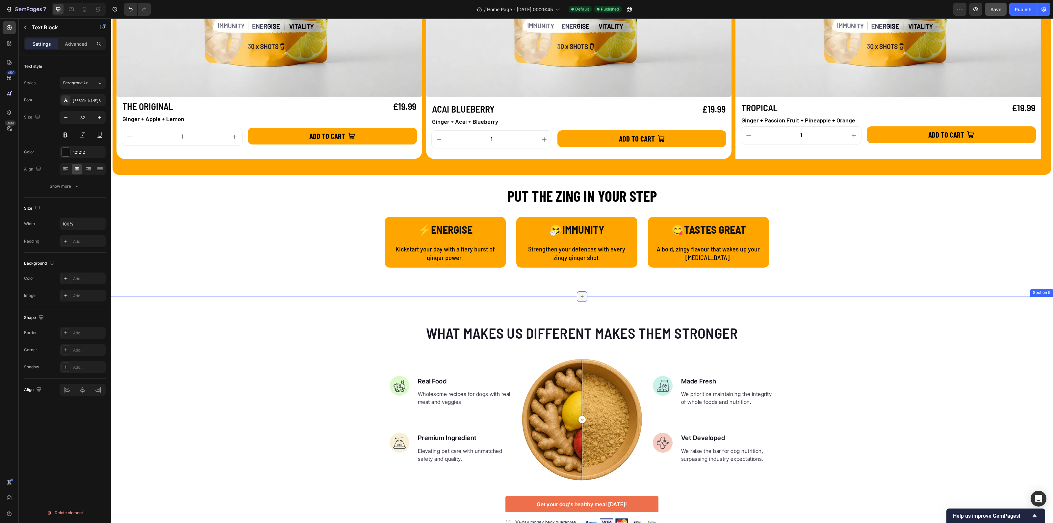
click at [579, 296] on icon at bounding box center [581, 296] width 5 height 5
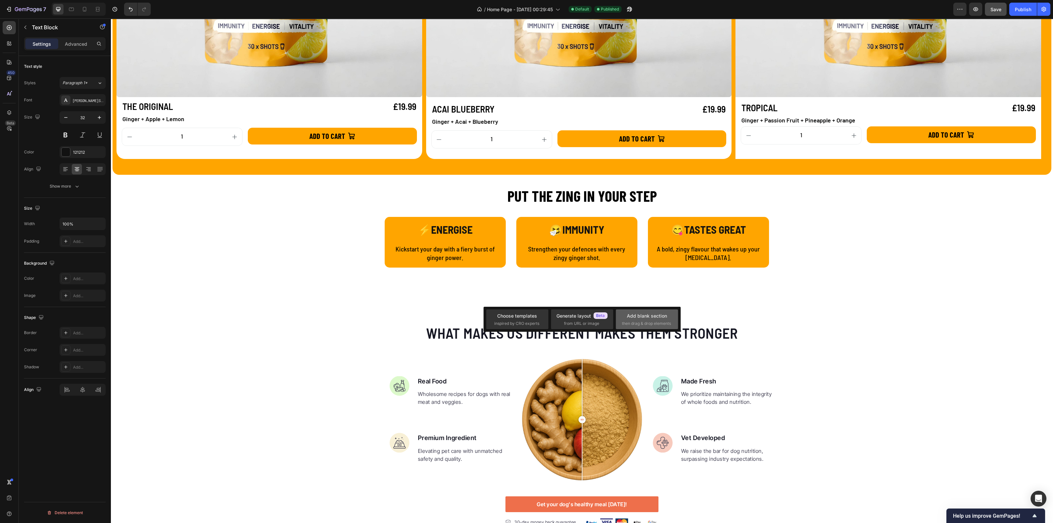
click at [640, 315] on div "Add blank section" at bounding box center [647, 315] width 40 height 7
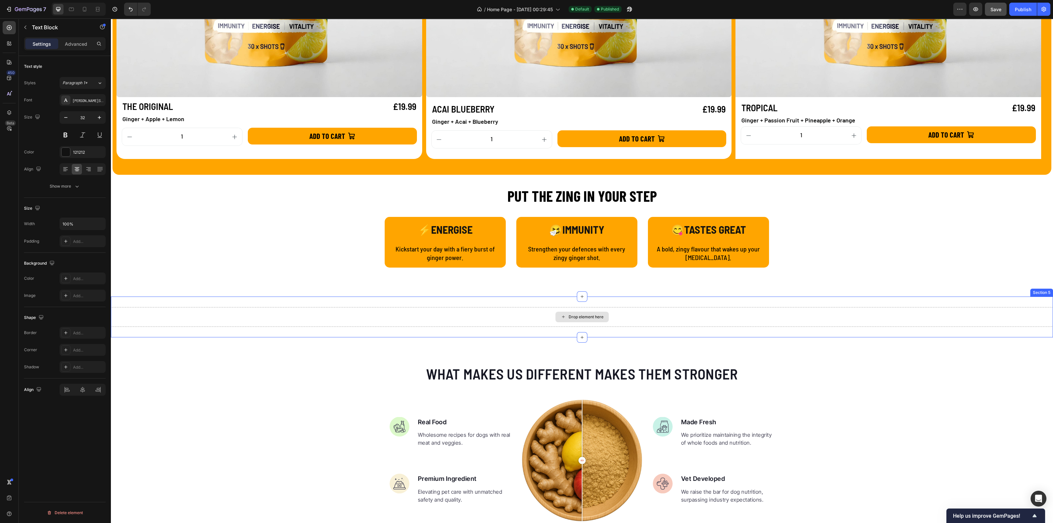
click at [561, 321] on div "Drop element here" at bounding box center [581, 317] width 53 height 11
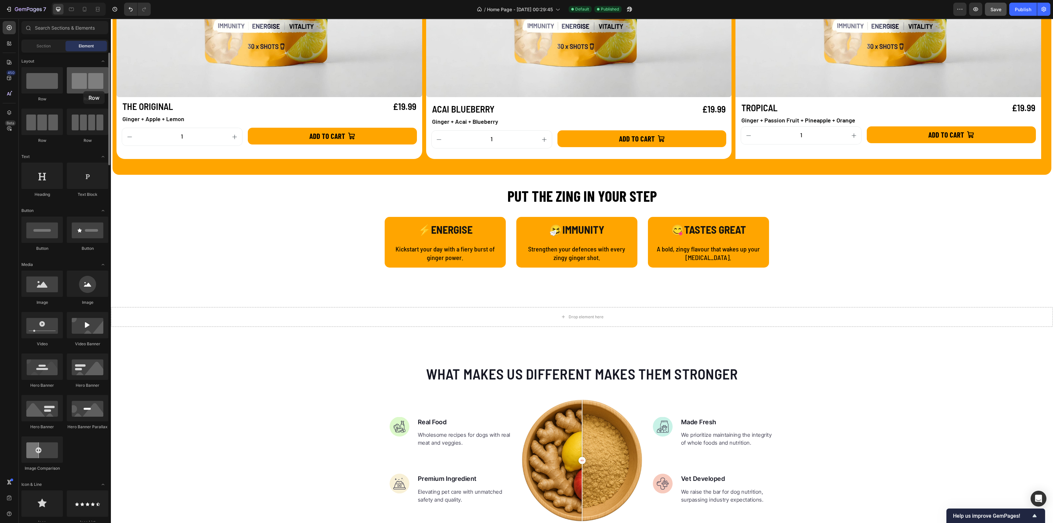
click at [83, 92] on div at bounding box center [87, 80] width 41 height 26
click at [84, 89] on div at bounding box center [87, 80] width 41 height 26
click at [85, 84] on div at bounding box center [87, 80] width 41 height 26
click at [464, 322] on div "Drop element here" at bounding box center [582, 317] width 942 height 20
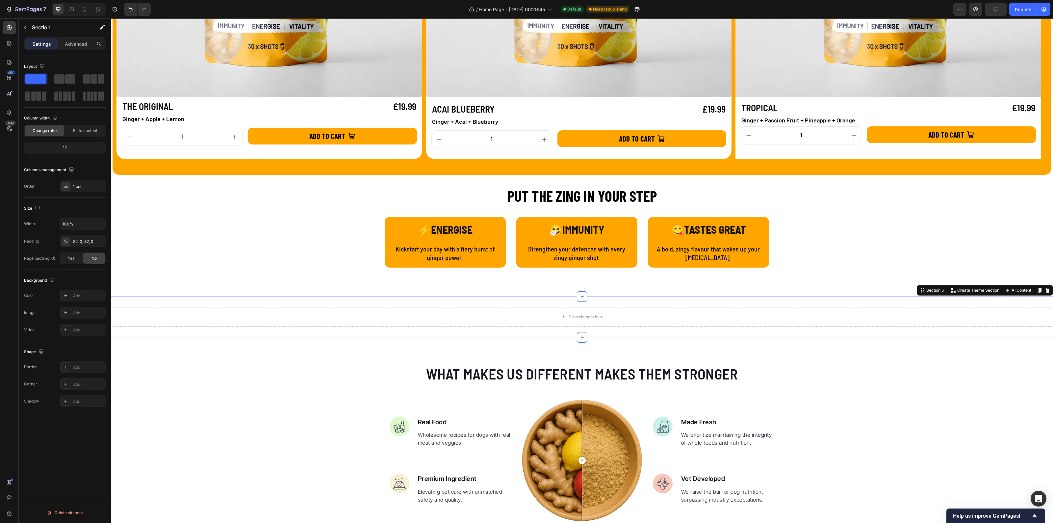
click at [461, 302] on div "Drop element here Section 5 You can create reusable sections Create Theme Secti…" at bounding box center [582, 316] width 942 height 41
click at [72, 81] on span at bounding box center [70, 78] width 10 height 9
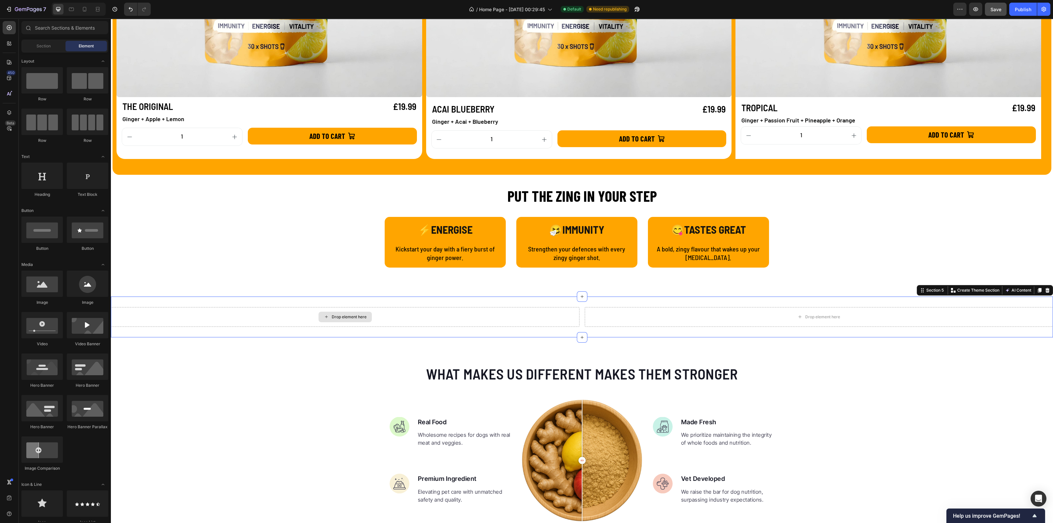
click at [324, 314] on icon at bounding box center [326, 317] width 5 height 6
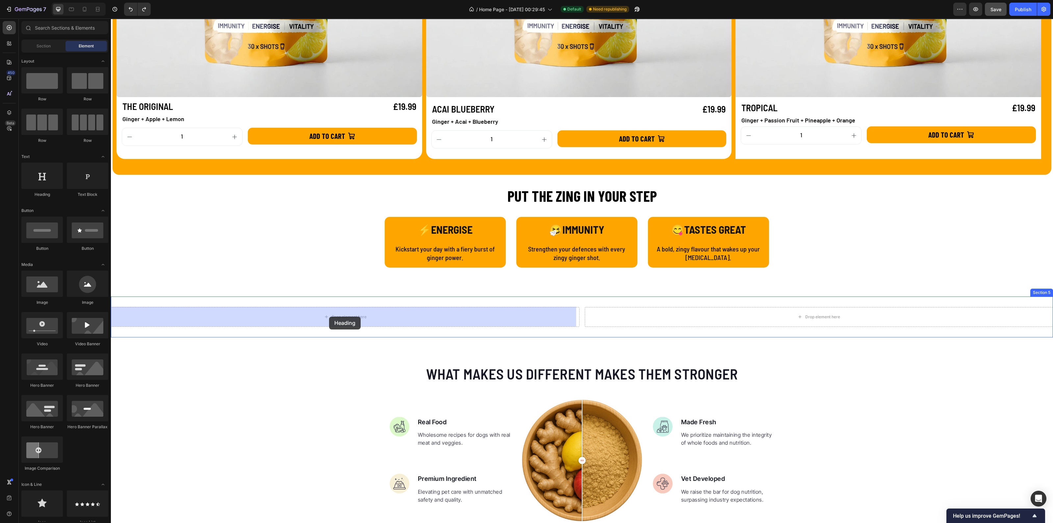
drag, startPoint x: 159, startPoint y: 200, endPoint x: 329, endPoint y: 316, distance: 206.6
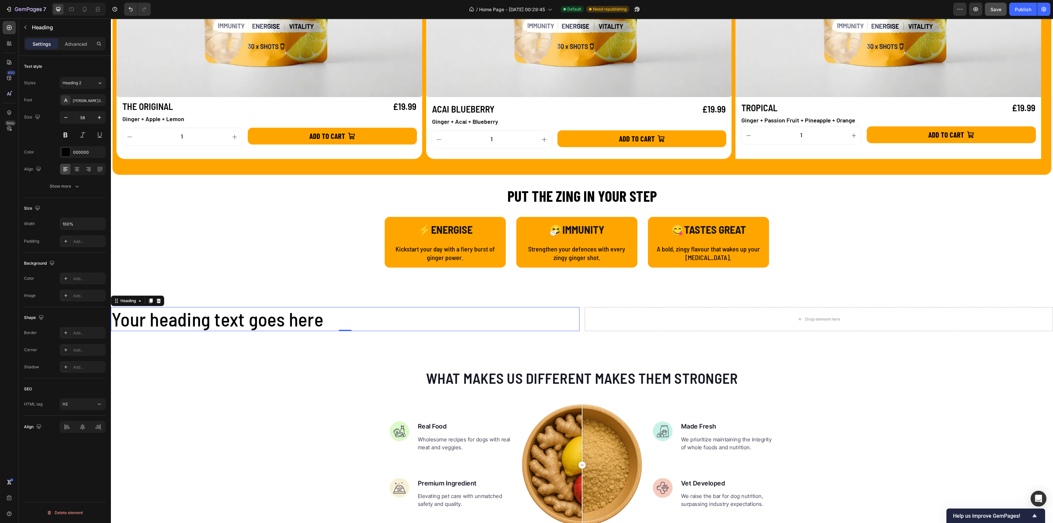
click at [382, 320] on h2 "Your heading text goes here" at bounding box center [345, 319] width 468 height 24
click at [577, 326] on div "Your heading text goes here Heading 0 Drop element here Section 5" at bounding box center [582, 318] width 942 height 45
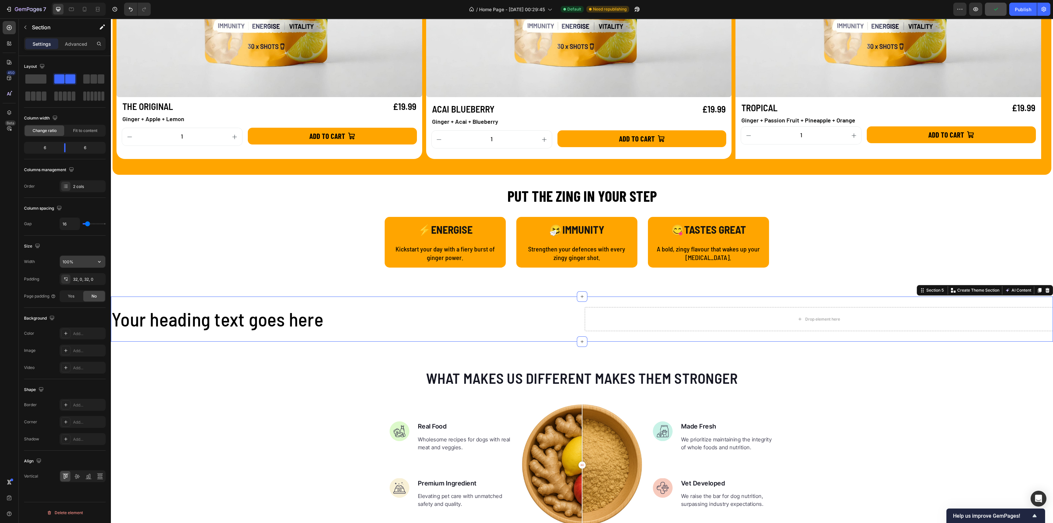
click at [84, 264] on input "100%" at bounding box center [82, 262] width 45 height 12
click at [100, 262] on icon "button" at bounding box center [99, 261] width 7 height 7
click at [70, 291] on span "Default" at bounding box center [68, 290] width 13 height 6
type input "1200"
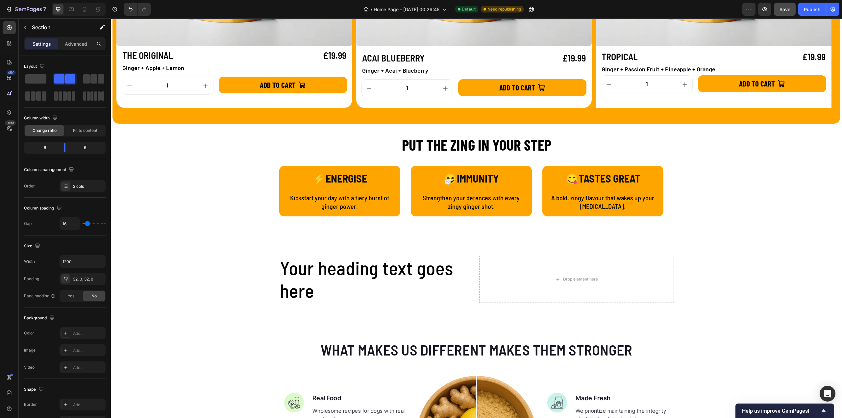
scroll to position [888, 0]
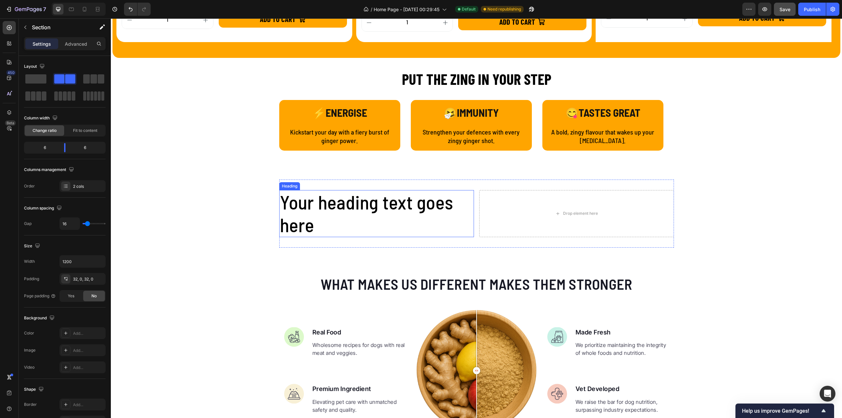
click at [313, 204] on h2 "Your heading text goes here" at bounding box center [376, 213] width 195 height 47
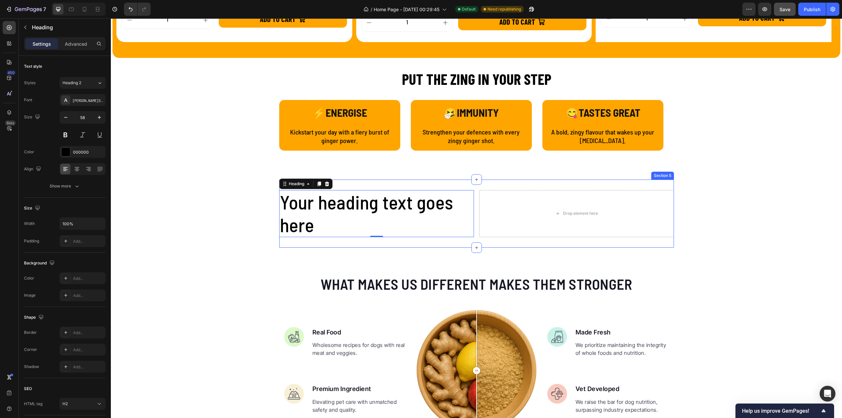
click at [474, 228] on div "Your heading text goes here Heading 0 Drop element here Section 5" at bounding box center [476, 214] width 395 height 68
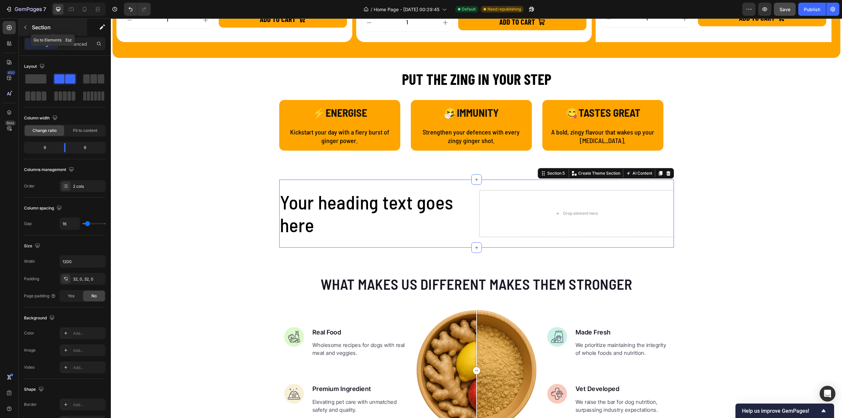
click at [26, 29] on icon "button" at bounding box center [25, 27] width 5 height 5
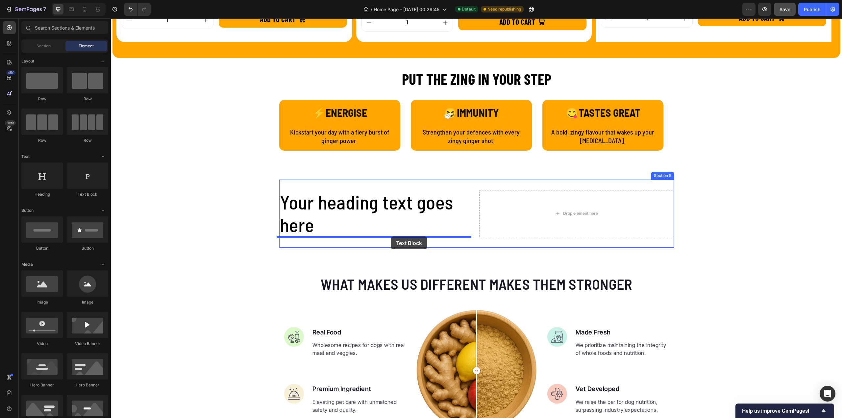
drag, startPoint x: 201, startPoint y: 197, endPoint x: 391, endPoint y: 237, distance: 193.6
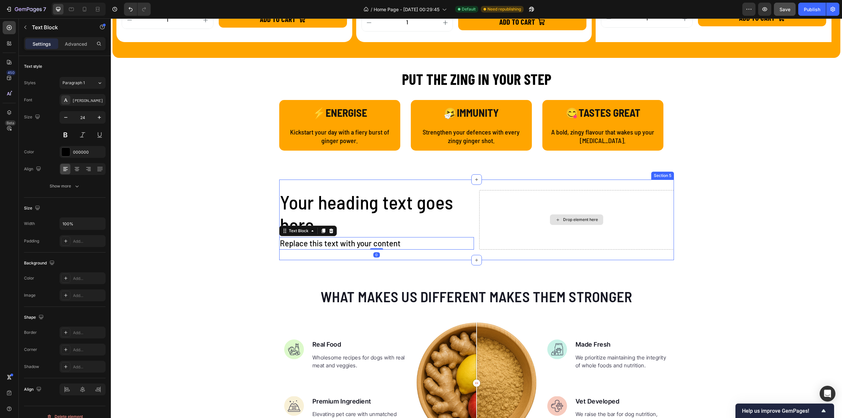
click at [531, 227] on div "Drop element here" at bounding box center [576, 220] width 195 height 60
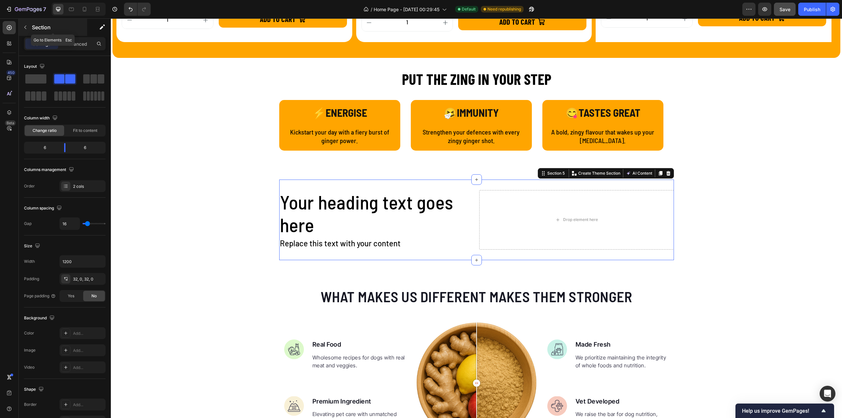
click at [24, 30] on button "button" at bounding box center [25, 27] width 11 height 11
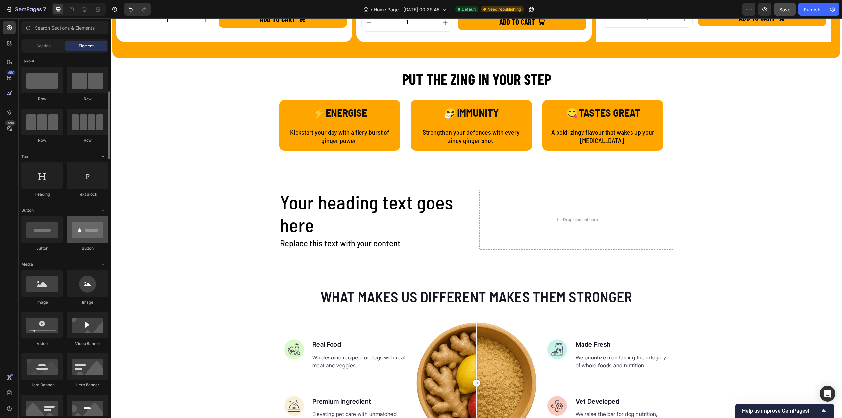
scroll to position [33, 0]
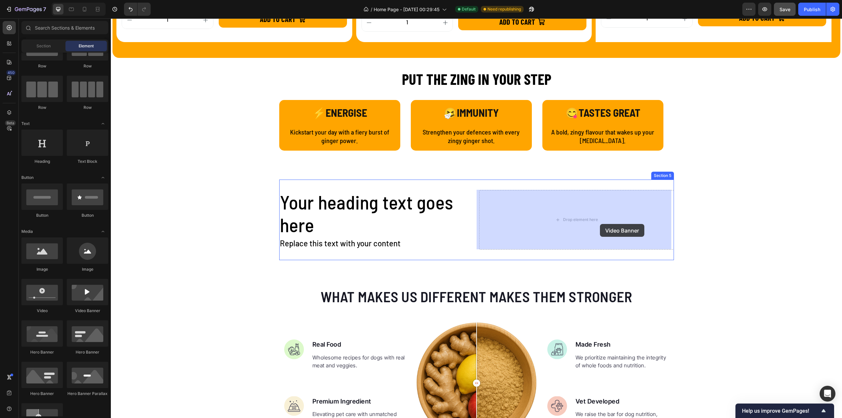
drag, startPoint x: 199, startPoint y: 314, endPoint x: 600, endPoint y: 224, distance: 410.9
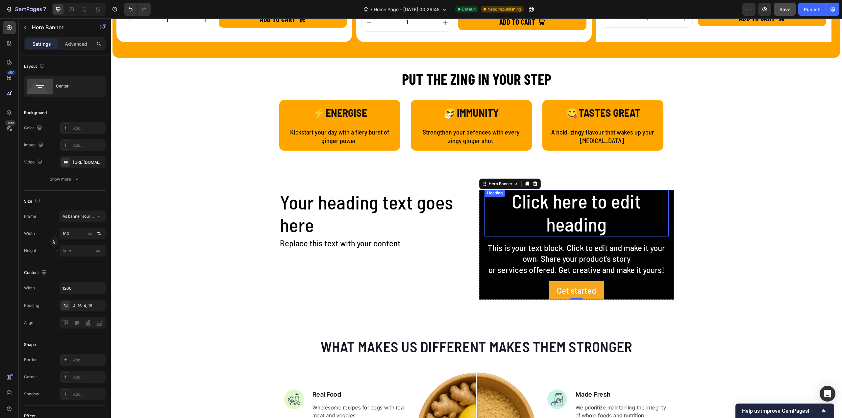
click at [567, 224] on h2 "Click here to edit heading" at bounding box center [577, 212] width 184 height 47
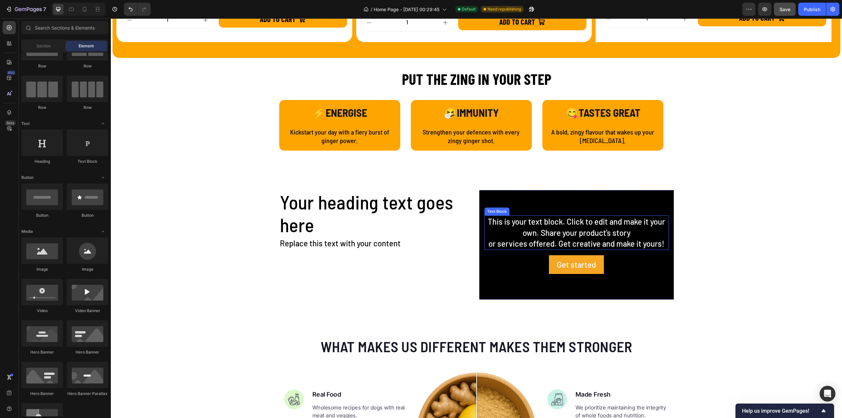
click at [565, 228] on div "This is your text block. Click to edit and make it your own. Share your product…" at bounding box center [577, 232] width 184 height 35
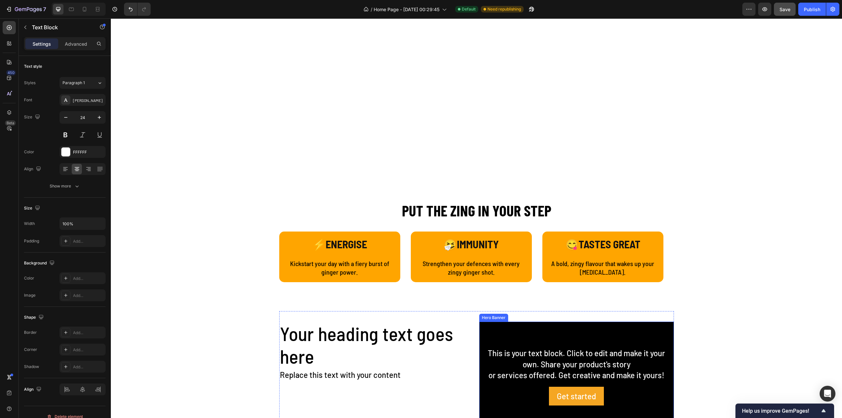
scroll to position [954, 0]
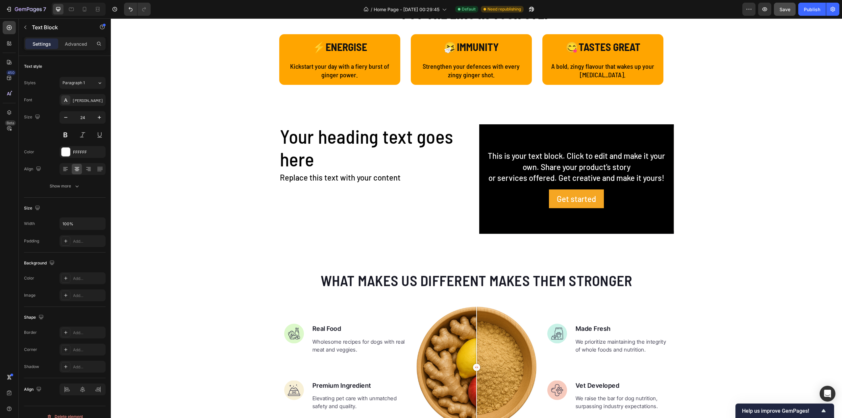
drag, startPoint x: 573, startPoint y: 177, endPoint x: 572, endPoint y: 170, distance: 6.3
click at [573, 176] on div "This is your text block. Click to edit and make it your own. Share your product…" at bounding box center [577, 167] width 184 height 35
click at [573, 165] on p "This is your text block. Click to edit and make it your own. Share your product…" at bounding box center [576, 166] width 183 height 33
click at [488, 156] on p "This is your text block. Click to edit and make it your own. Share your product…" at bounding box center [576, 166] width 183 height 33
drag, startPoint x: 488, startPoint y: 156, endPoint x: 571, endPoint y: 172, distance: 84.4
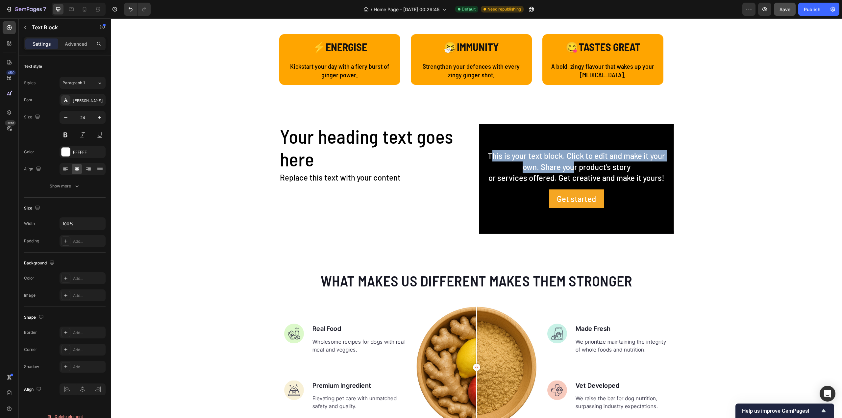
click at [571, 172] on p "This is your text block. Click to edit and make it your own. Share your product…" at bounding box center [576, 166] width 183 height 33
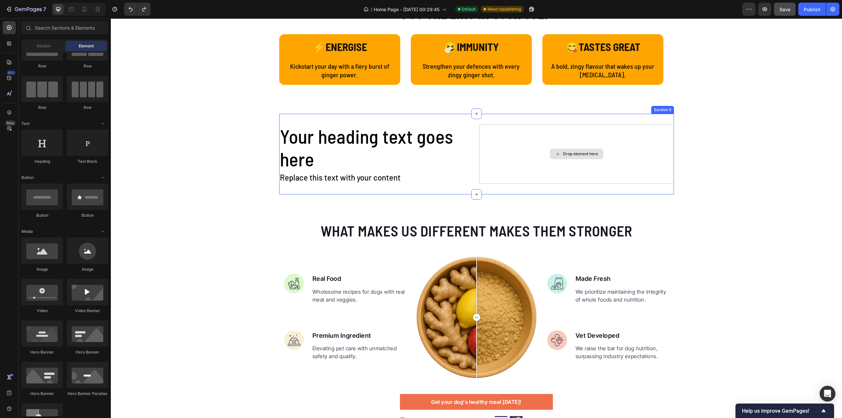
click at [576, 160] on div "Drop element here" at bounding box center [576, 154] width 195 height 60
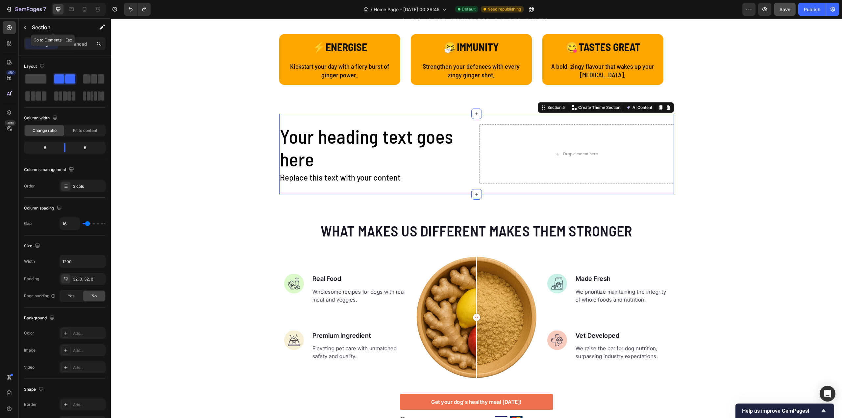
click at [29, 28] on button "button" at bounding box center [25, 27] width 11 height 11
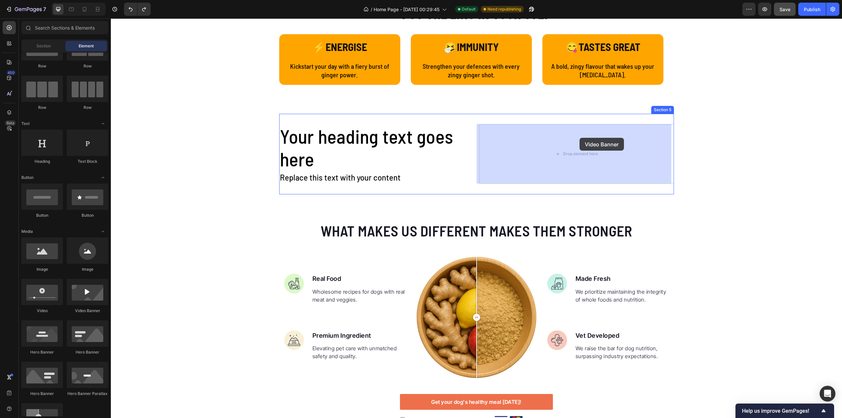
drag, startPoint x: 204, startPoint y: 315, endPoint x: 580, endPoint y: 138, distance: 415.3
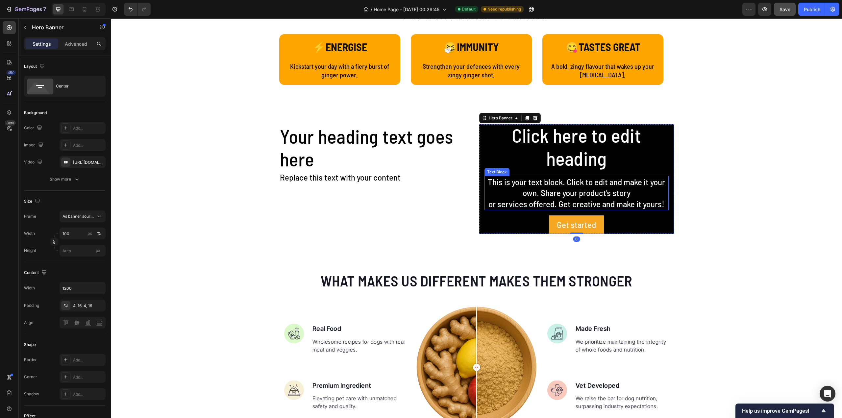
click at [600, 205] on div "This is your text block. Click to edit and make it your own. Share your product…" at bounding box center [577, 193] width 184 height 35
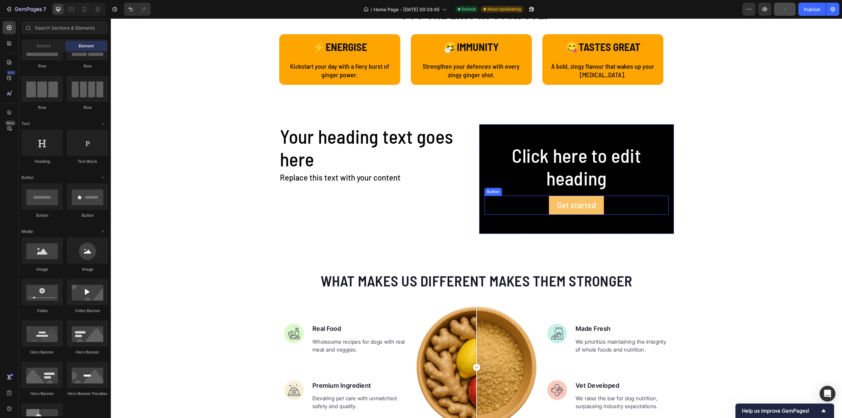
click at [597, 208] on button "Get started" at bounding box center [576, 205] width 55 height 19
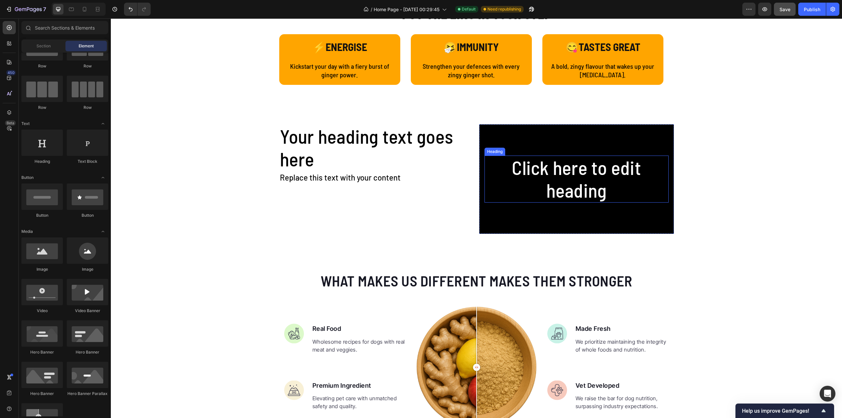
click at [585, 170] on h2 "Click here to edit heading" at bounding box center [577, 179] width 184 height 47
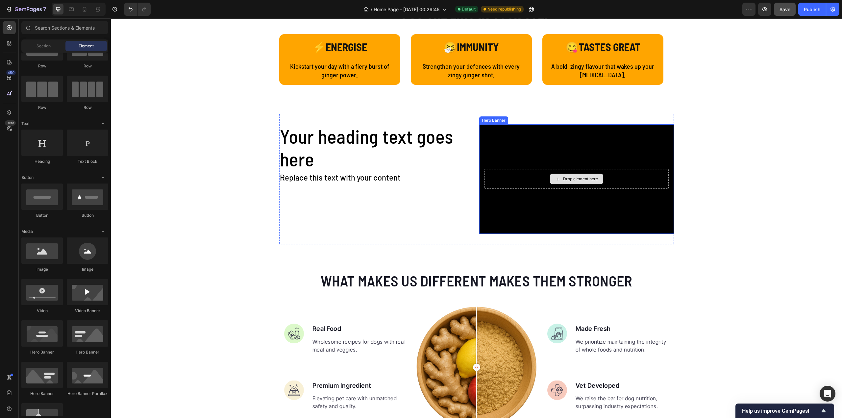
click at [581, 172] on div "Drop element here" at bounding box center [577, 179] width 184 height 20
click at [584, 141] on div "Background Image" at bounding box center [576, 179] width 195 height 110
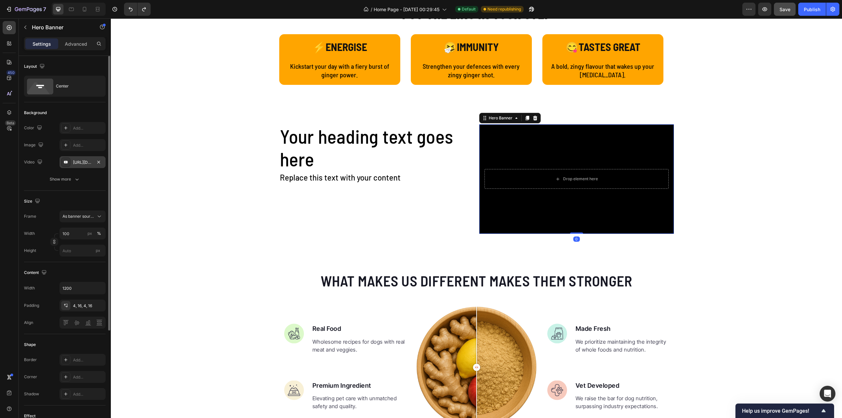
click at [78, 160] on div "[URL][DOMAIN_NAME]" at bounding box center [82, 163] width 19 height 6
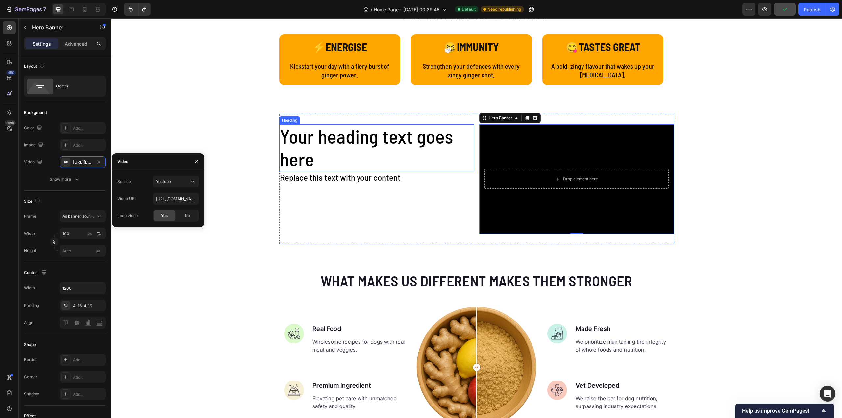
click at [392, 144] on h2 "Your heading text goes here" at bounding box center [376, 147] width 195 height 47
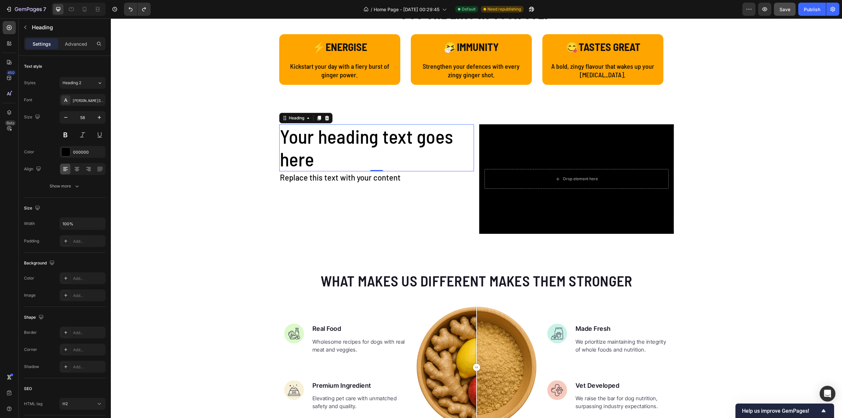
click at [336, 144] on h2 "Your heading text goes here" at bounding box center [376, 147] width 195 height 47
drag, startPoint x: 336, startPoint y: 144, endPoint x: 297, endPoint y: 139, distance: 39.1
click at [336, 143] on p "Your heading text goes here" at bounding box center [376, 148] width 193 height 46
click at [280, 136] on p "Your heading text goes here" at bounding box center [376, 148] width 193 height 46
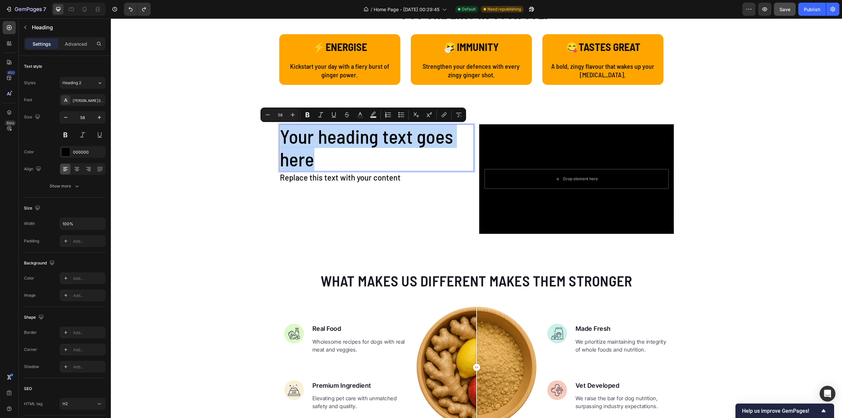
drag, startPoint x: 280, startPoint y: 135, endPoint x: 368, endPoint y: 161, distance: 91.8
click at [367, 162] on p "Your heading text goes here" at bounding box center [376, 148] width 193 height 46
drag, startPoint x: 388, startPoint y: 163, endPoint x: 280, endPoint y: 135, distance: 111.5
click at [280, 135] on p "Feel & perform your best to win the day" at bounding box center [376, 148] width 193 height 46
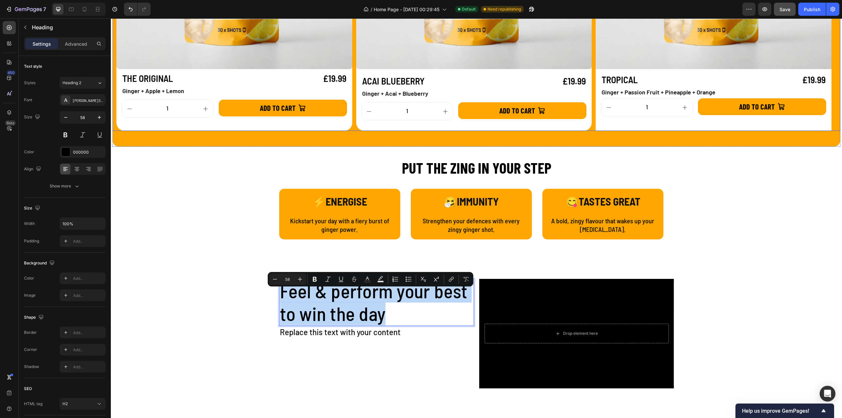
scroll to position [790, 0]
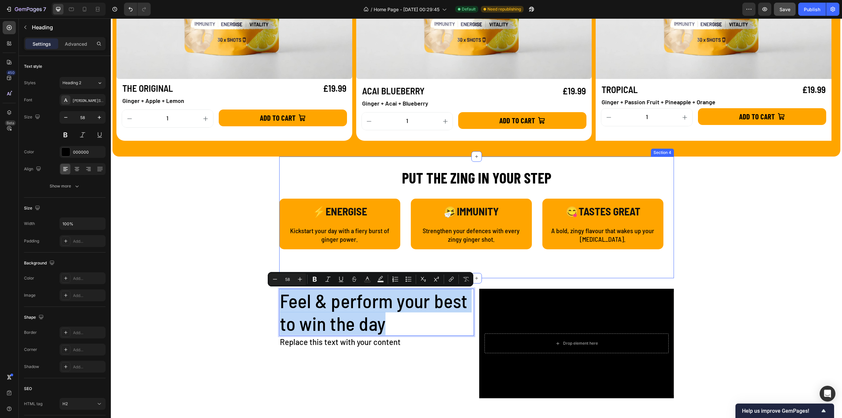
click at [437, 174] on h2 "PUT THE ZING IN YOUR STEP" at bounding box center [476, 177] width 395 height 21
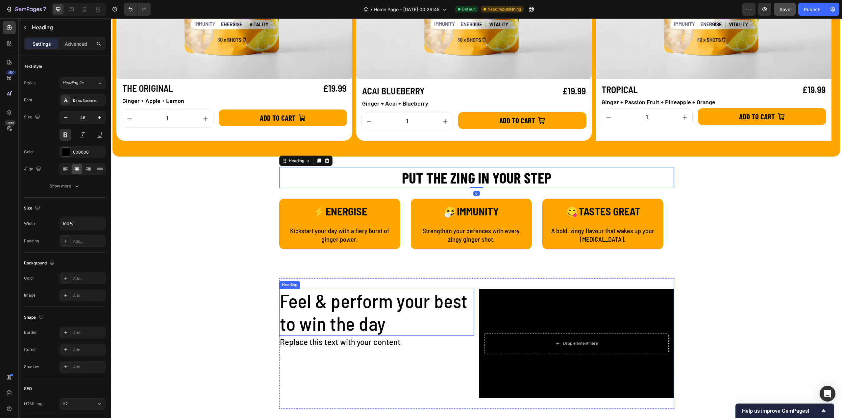
click at [315, 298] on p "Feel & perform your best to win the day" at bounding box center [376, 312] width 193 height 46
click at [292, 303] on p "Feel & perform your best to win the day" at bounding box center [376, 312] width 193 height 46
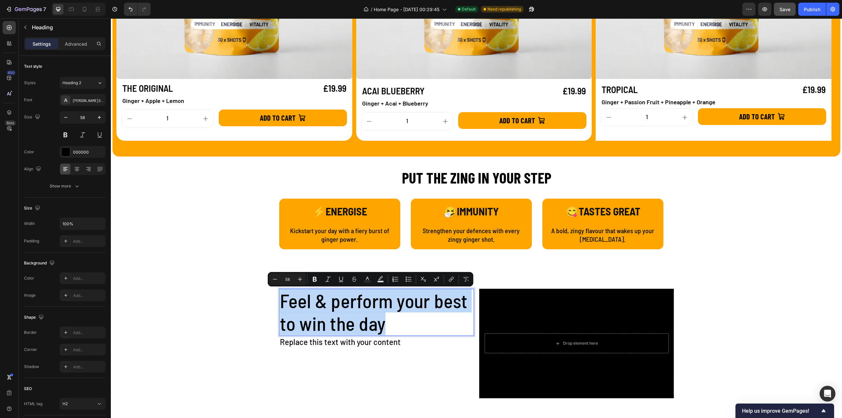
drag, startPoint x: 279, startPoint y: 298, endPoint x: 384, endPoint y: 325, distance: 108.0
click at [384, 325] on p "Feel & perform your best to win the day" at bounding box center [376, 312] width 193 height 46
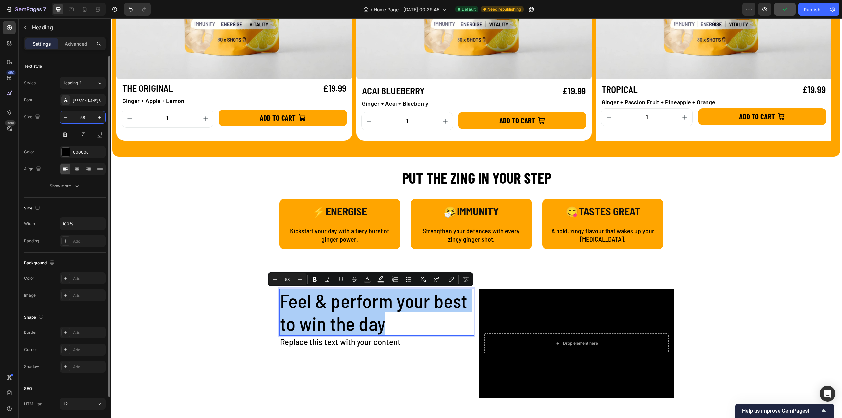
click at [88, 114] on input "58" at bounding box center [83, 118] width 22 height 12
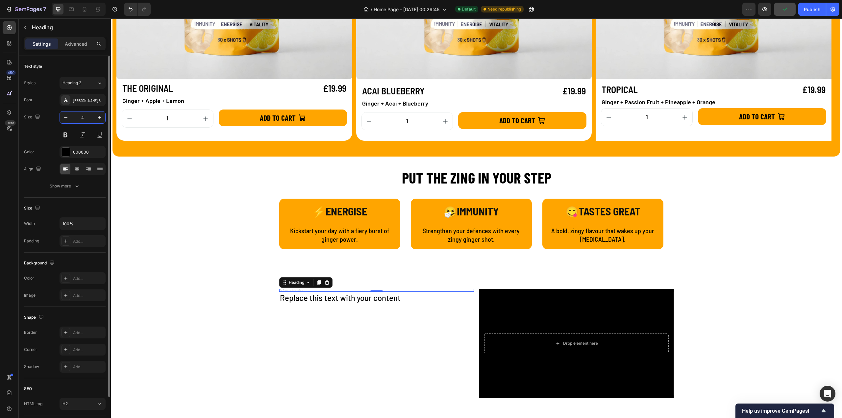
type input "46"
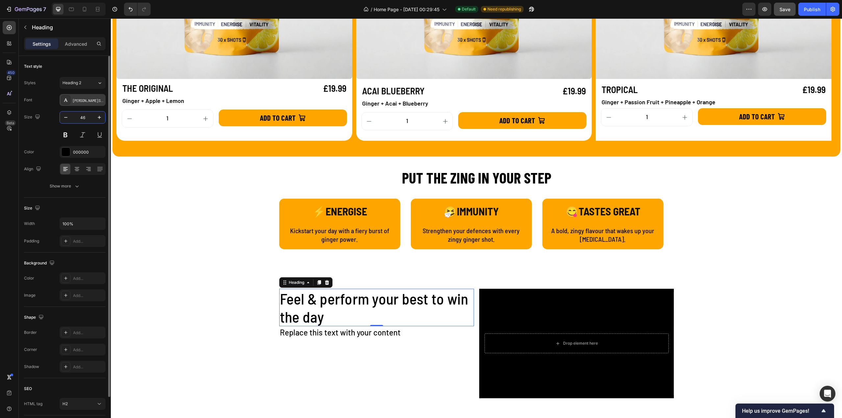
click at [84, 99] on div "[PERSON_NAME] Semi Condensed" at bounding box center [88, 100] width 31 height 6
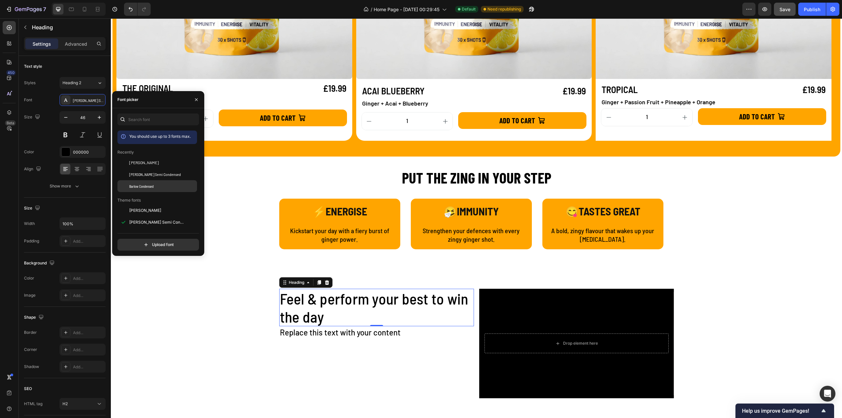
click at [142, 186] on span "Barlow Condensed" at bounding box center [141, 186] width 24 height 6
click at [318, 331] on div "Replace this text with your content" at bounding box center [376, 332] width 195 height 13
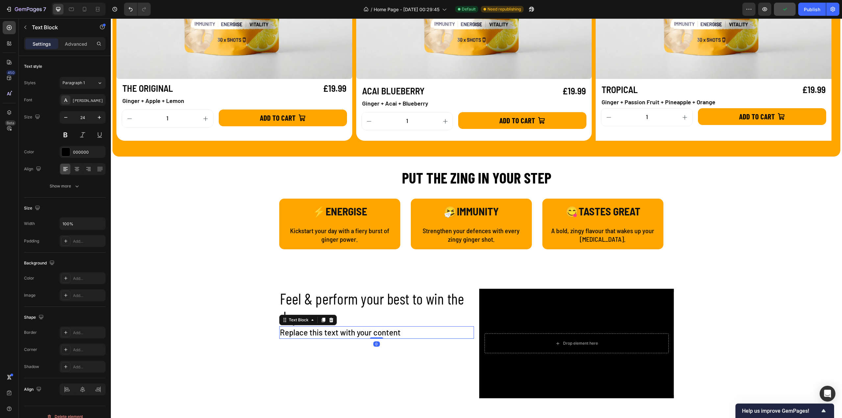
click at [307, 333] on div "Replace this text with your content" at bounding box center [376, 332] width 195 height 13
click at [307, 333] on p "Replace this text with your content" at bounding box center [376, 332] width 193 height 11
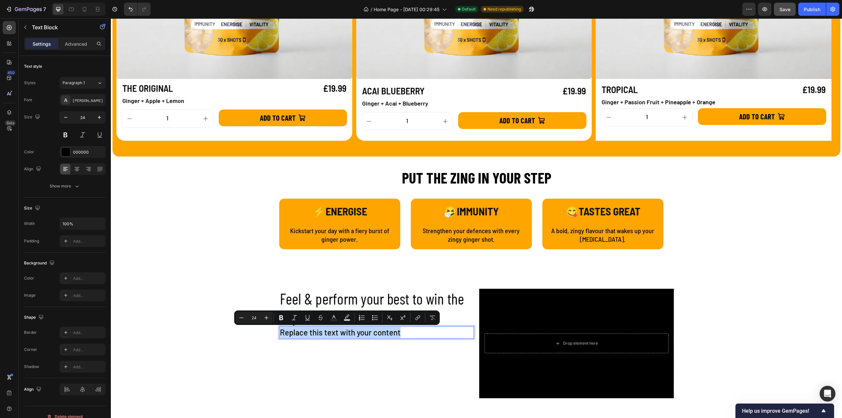
drag, startPoint x: 278, startPoint y: 333, endPoint x: 437, endPoint y: 332, distance: 158.6
click at [437, 332] on p "Replace this text with your content" at bounding box center [376, 332] width 193 height 11
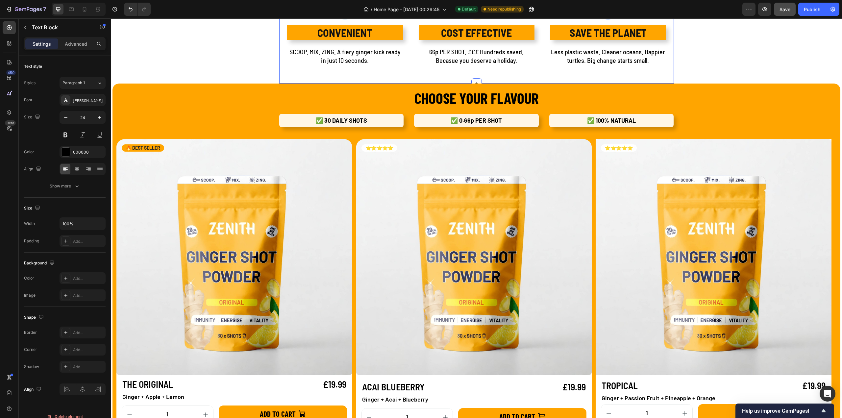
scroll to position [296, 0]
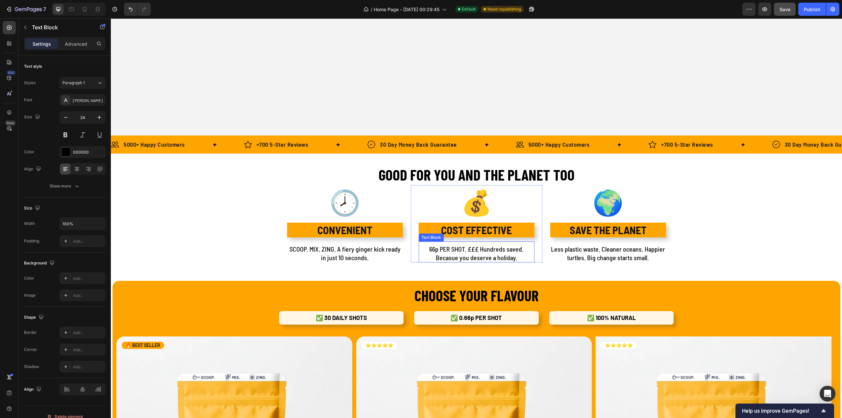
click at [466, 248] on p "66p PER SHOT. £££ Hundreds saved. Becasue you deserve a holiday." at bounding box center [476, 253] width 114 height 17
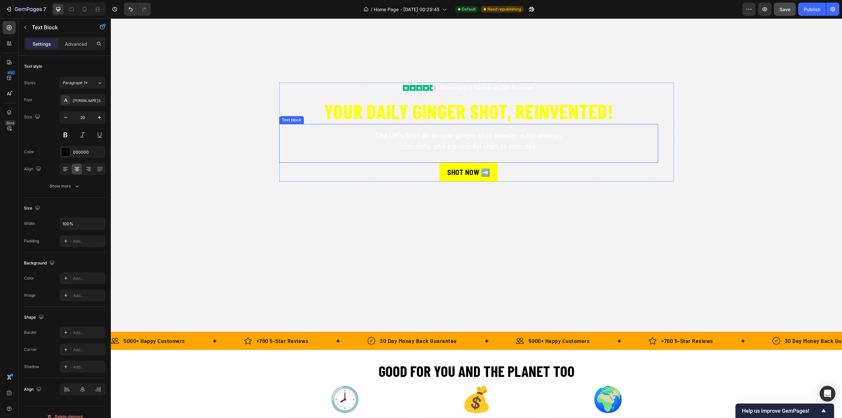
scroll to position [99, 0]
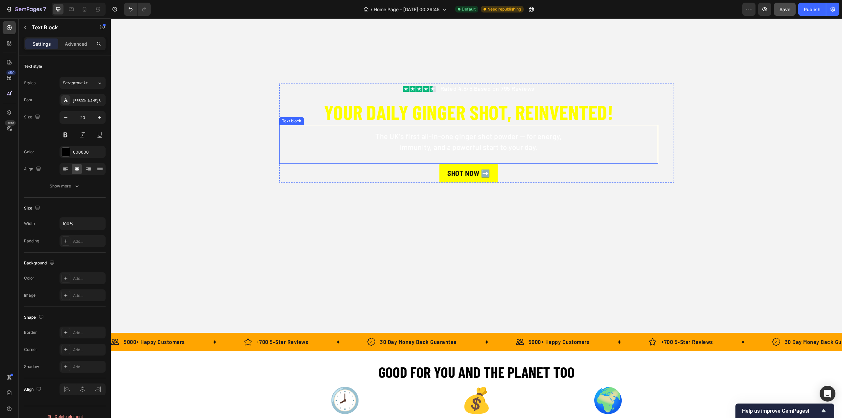
click at [471, 140] on p "The UK’s first all-in-one ginger shot powder — for energy," at bounding box center [469, 136] width 378 height 11
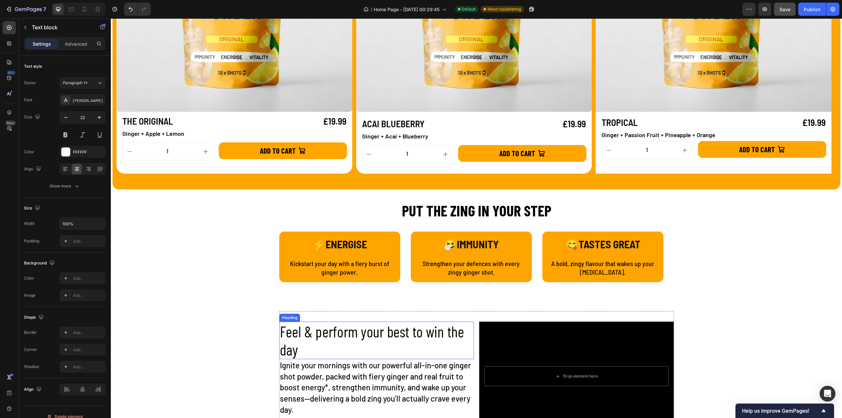
scroll to position [888, 0]
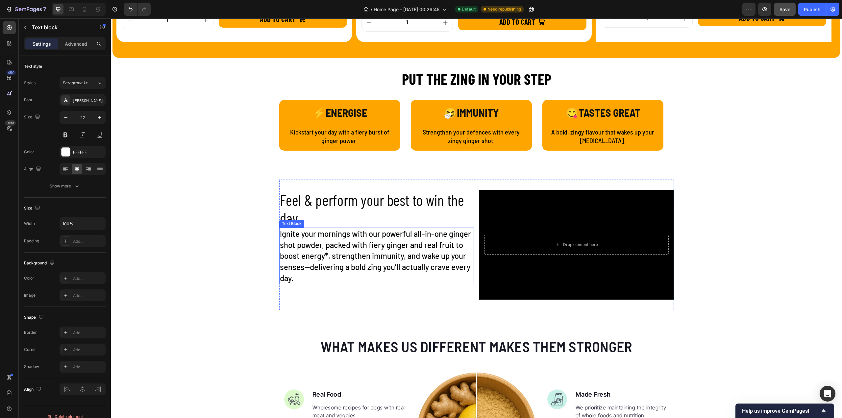
click at [316, 240] on p "Ignite your mornings with our powerful all-in-one ginger shot powder, packed wi…" at bounding box center [376, 255] width 193 height 55
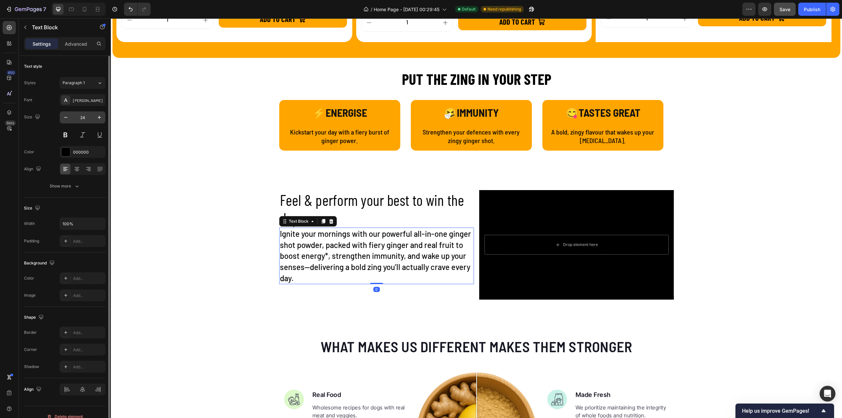
click at [84, 118] on input "24" at bounding box center [83, 118] width 22 height 12
type input "22"
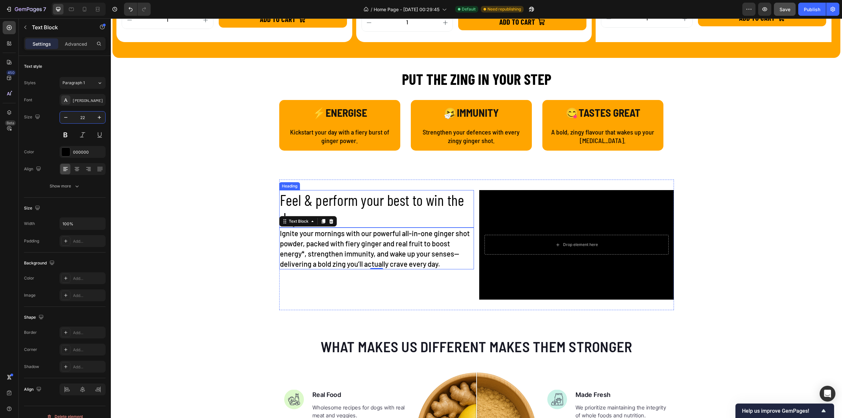
click at [350, 206] on h2 "Feel & perform your best to win the day" at bounding box center [376, 209] width 195 height 38
click at [316, 201] on h2 "Feel & perform your best to win the day" at bounding box center [376, 209] width 195 height 38
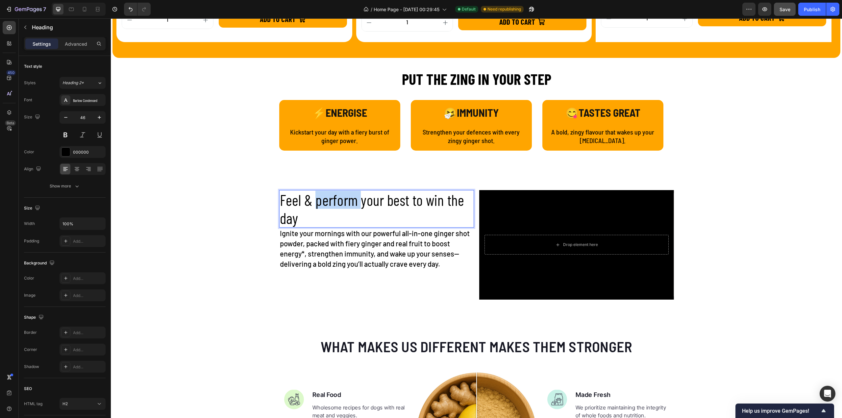
click at [316, 201] on p "Feel & perform your best to win the day" at bounding box center [376, 209] width 193 height 36
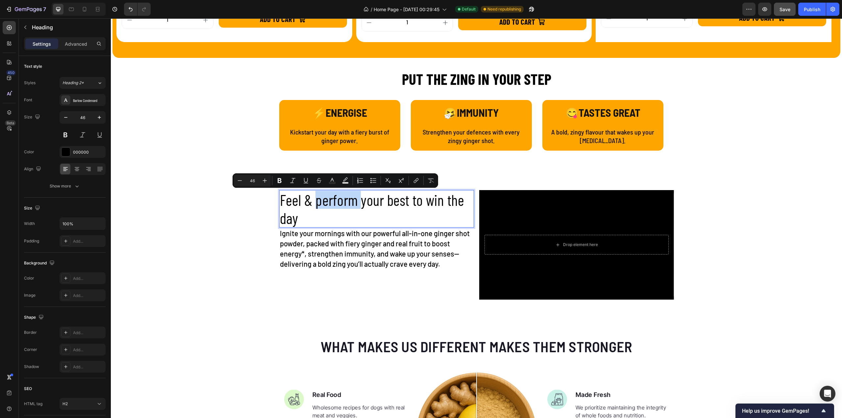
drag, startPoint x: 313, startPoint y: 205, endPoint x: 301, endPoint y: 213, distance: 13.5
click at [312, 205] on p "Feel & perform your best to win the day" at bounding box center [376, 209] width 193 height 36
click at [298, 222] on p "Feel & perform your best to win the day" at bounding box center [376, 209] width 193 height 36
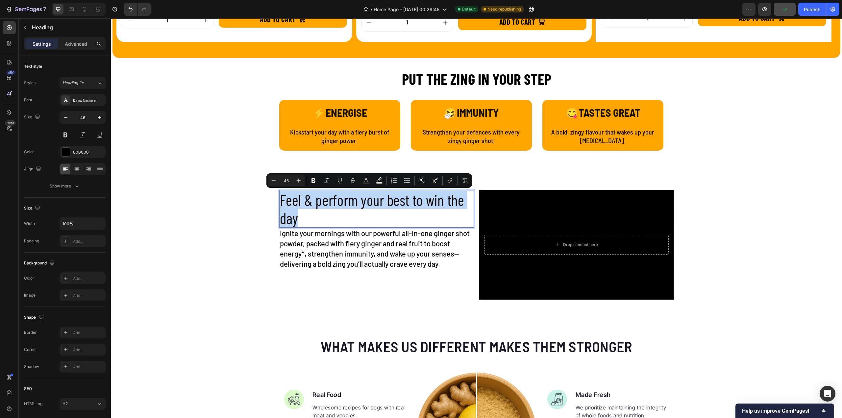
drag, startPoint x: 296, startPoint y: 221, endPoint x: 282, endPoint y: 200, distance: 24.8
click at [280, 201] on p "Feel & perform your best to win the day" at bounding box center [376, 209] width 193 height 36
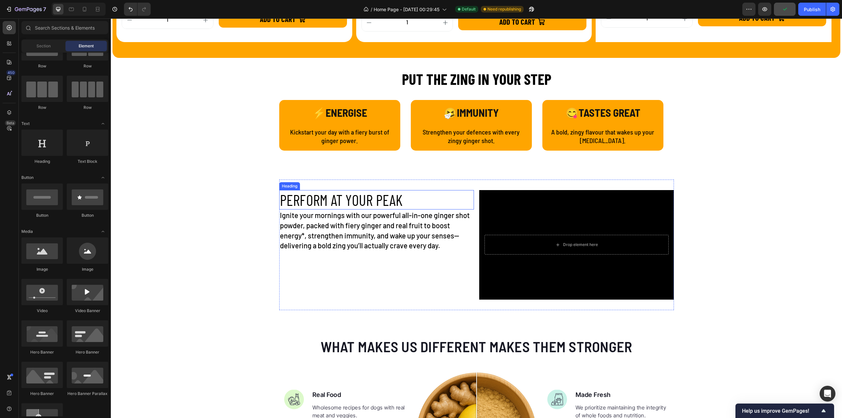
click at [395, 203] on p "PERFORM AT YOUR PEAK" at bounding box center [376, 200] width 193 height 18
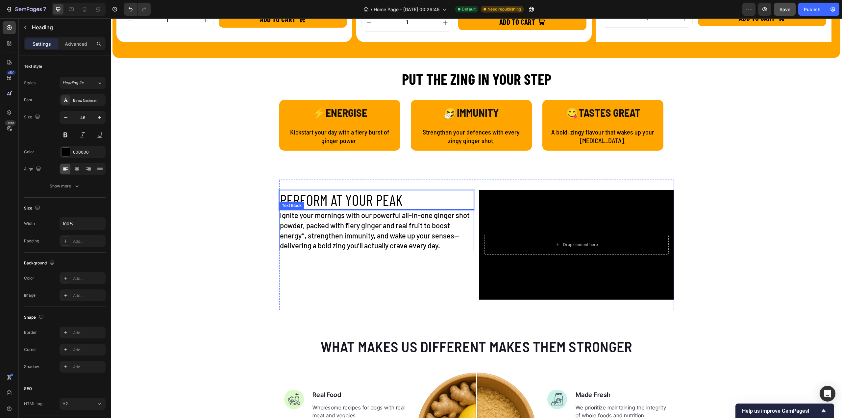
click at [398, 218] on p "Ignite your mornings with our powerful all-in-one ginger shot powder, packed wi…" at bounding box center [376, 230] width 193 height 40
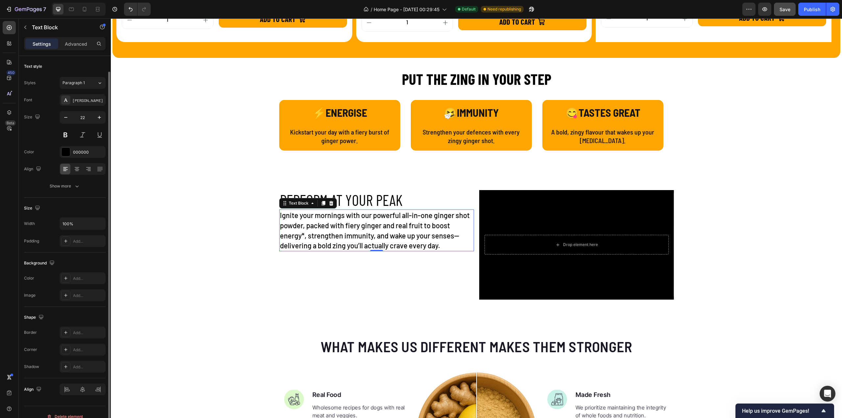
scroll to position [8, 0]
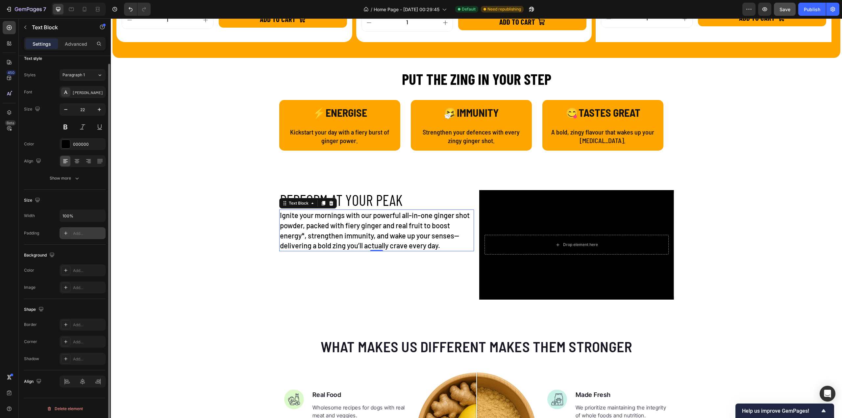
click at [67, 235] on icon at bounding box center [65, 233] width 5 height 5
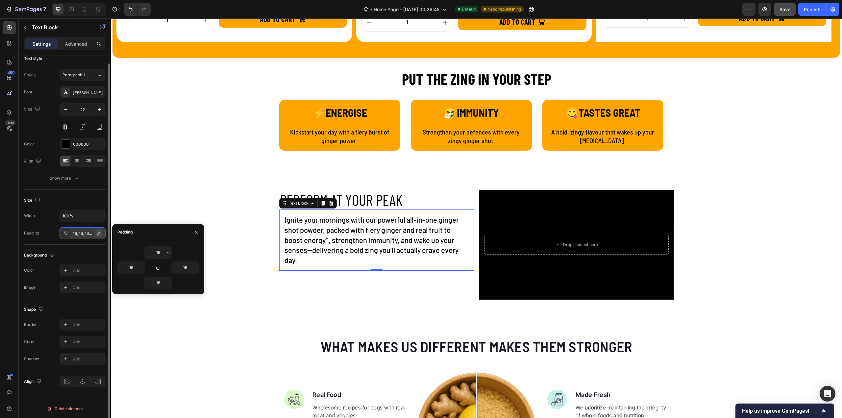
click at [101, 231] on icon "button" at bounding box center [98, 233] width 5 height 5
type input "0"
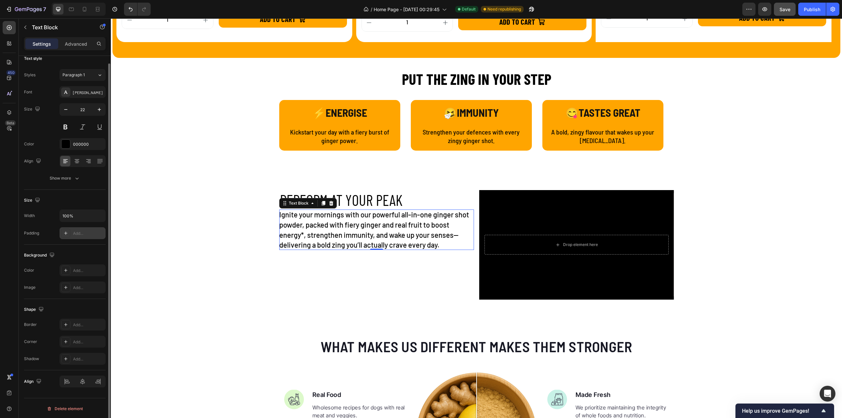
click at [80, 234] on div "Add..." at bounding box center [88, 234] width 31 height 6
type input "16"
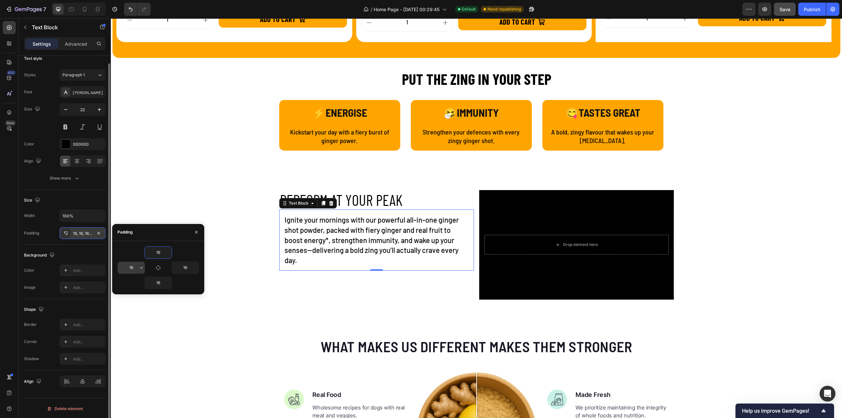
click at [135, 268] on input "16" at bounding box center [131, 268] width 27 height 12
type input "0"
click at [182, 267] on input "16" at bounding box center [185, 268] width 27 height 12
type input "0"
click at [157, 284] on input "16" at bounding box center [158, 283] width 27 height 12
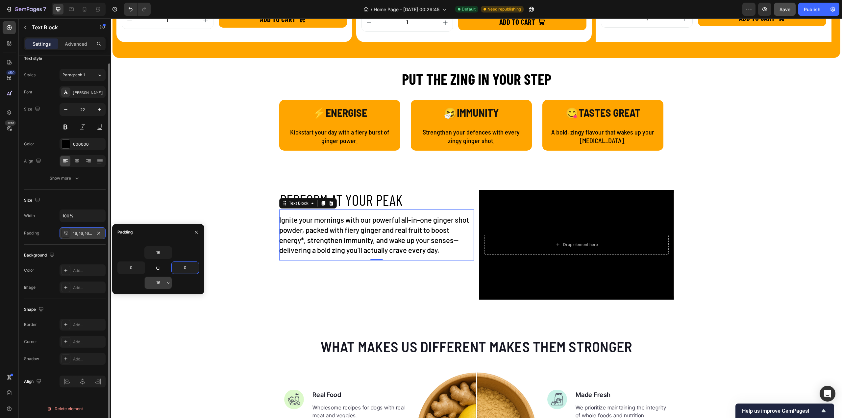
type input "0"
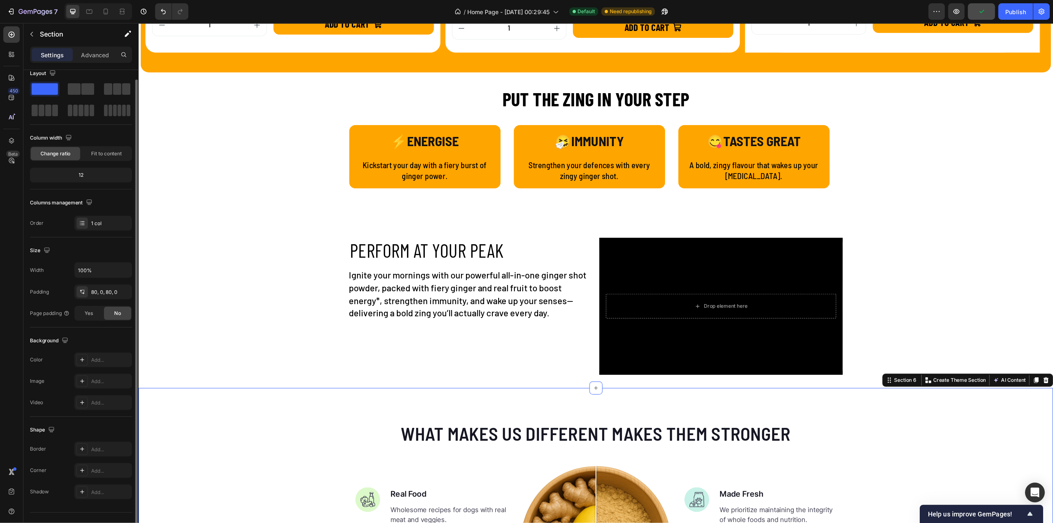
scroll to position [0, 0]
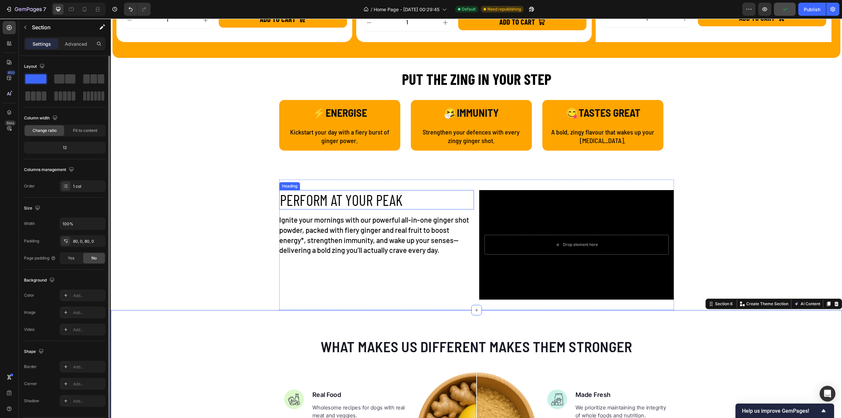
click at [332, 195] on p "PERFORM AT YOUR PEAK" at bounding box center [376, 200] width 193 height 18
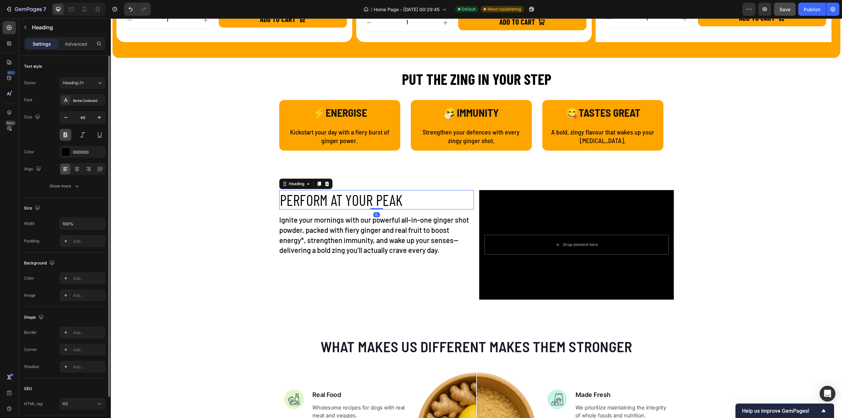
click at [70, 134] on button at bounding box center [66, 135] width 12 height 12
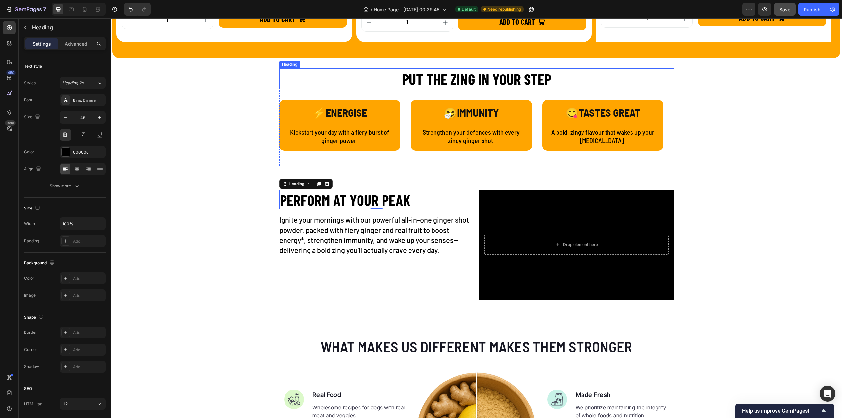
click at [477, 73] on h2 "PUT THE ZING IN YOUR STEP" at bounding box center [476, 78] width 395 height 21
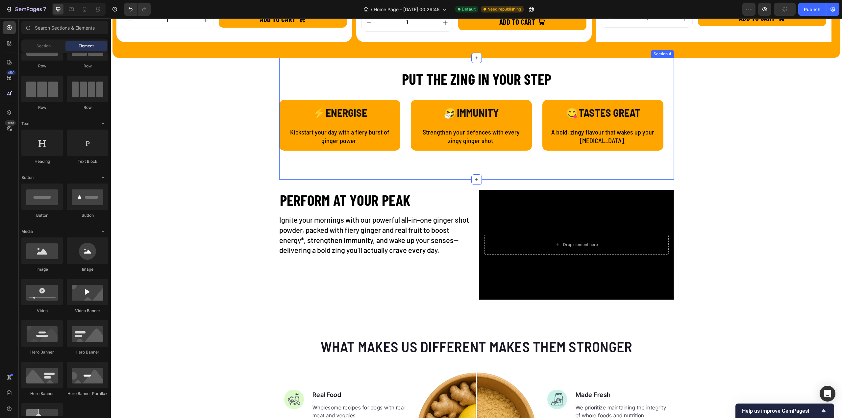
scroll to position [33, 0]
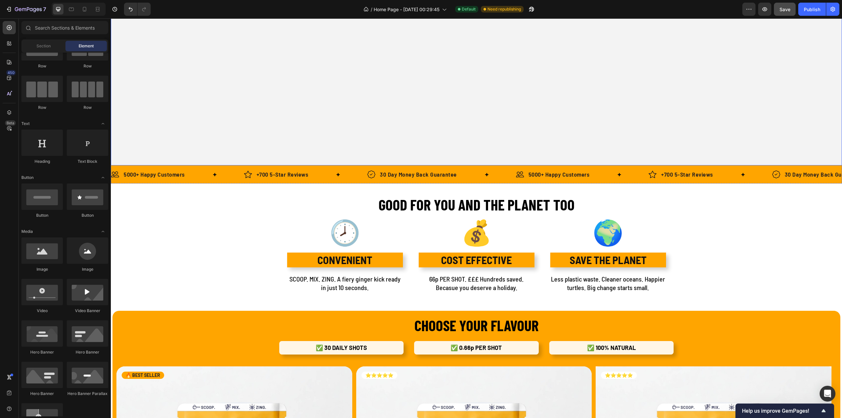
scroll to position [263, 0]
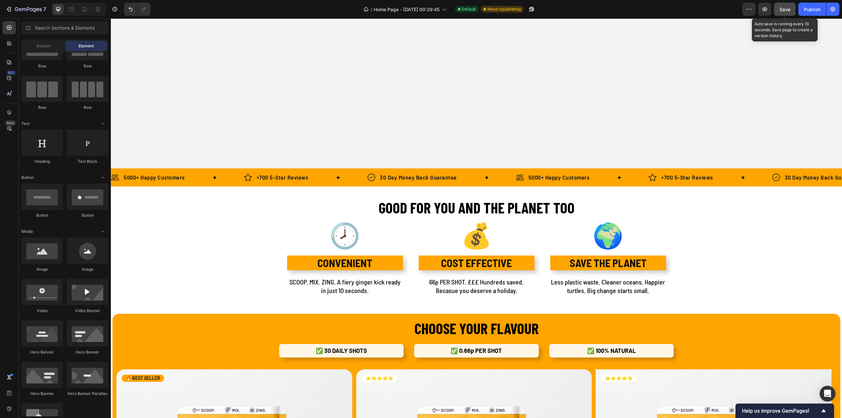
click at [787, 9] on span "Save" at bounding box center [785, 10] width 11 height 6
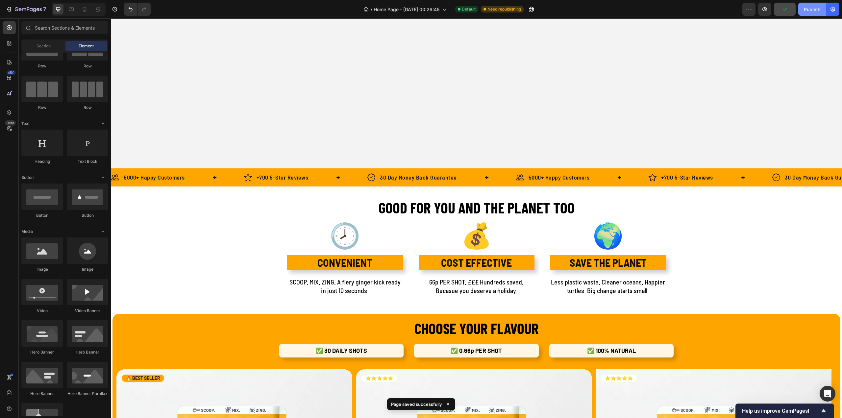
click at [806, 8] on div "Publish" at bounding box center [812, 9] width 16 height 7
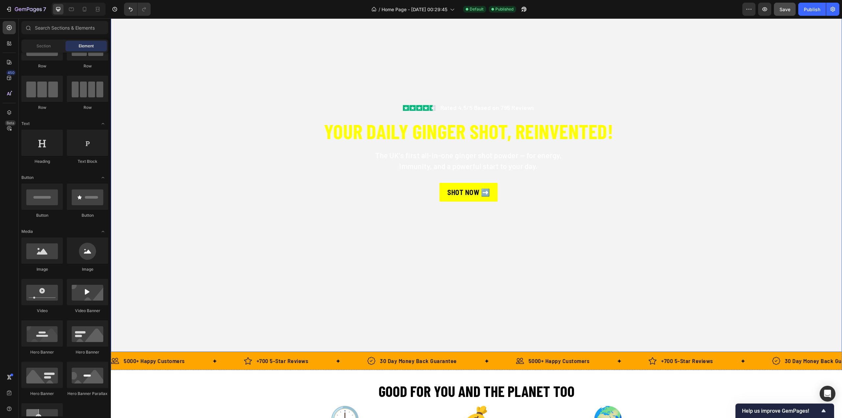
scroll to position [33, 0]
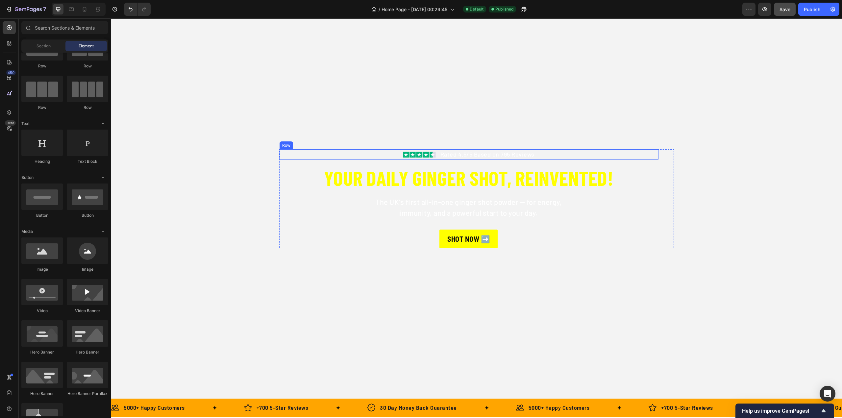
click at [436, 156] on div "Image Rated 4.5/5 Based on 795 Reviews Text block Row" at bounding box center [469, 154] width 379 height 10
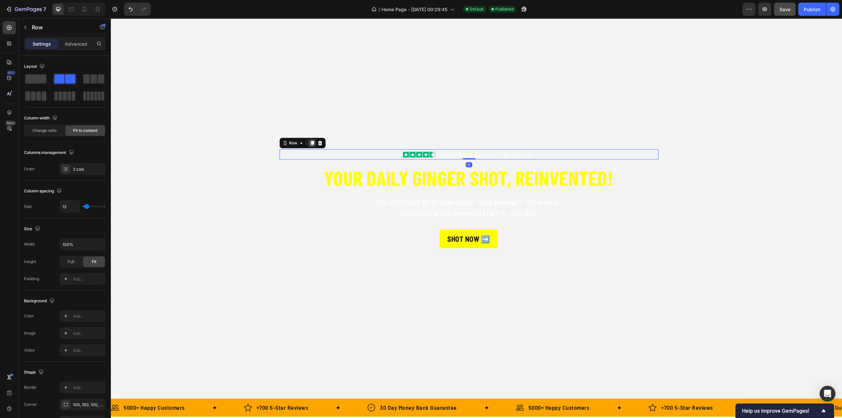
click at [310, 145] on icon at bounding box center [312, 143] width 4 height 5
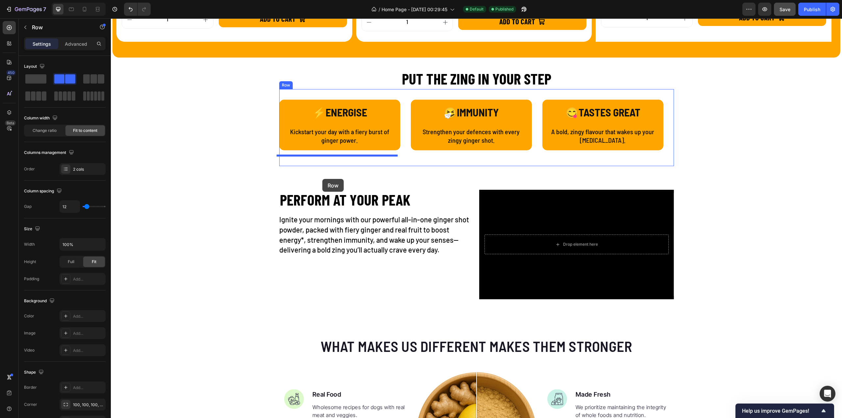
scroll to position [865, 0]
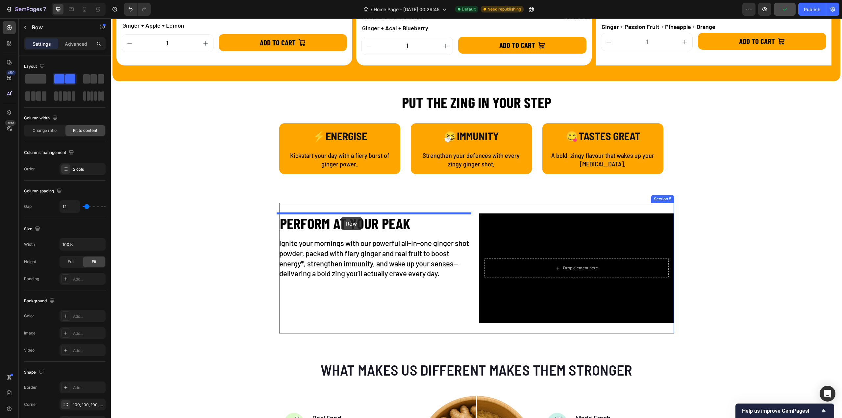
drag, startPoint x: 282, startPoint y: 150, endPoint x: 341, endPoint y: 217, distance: 89.3
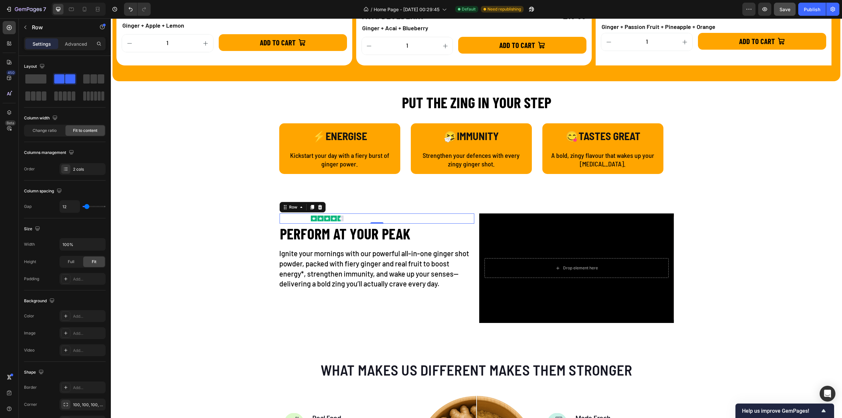
click at [297, 219] on div "Image Rated 4.5/5 Based on 795 Reviews Text block Row 0" at bounding box center [377, 218] width 195 height 10
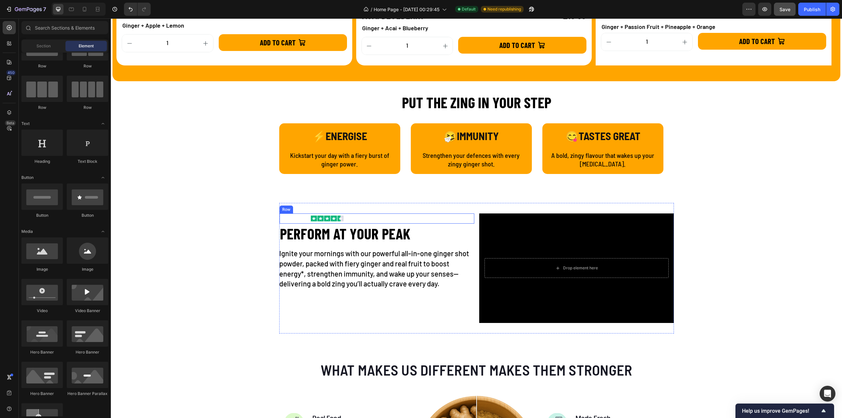
click at [295, 219] on div "Image Rated 4.5/5 Based on 795 Reviews Text block Row" at bounding box center [377, 218] width 195 height 10
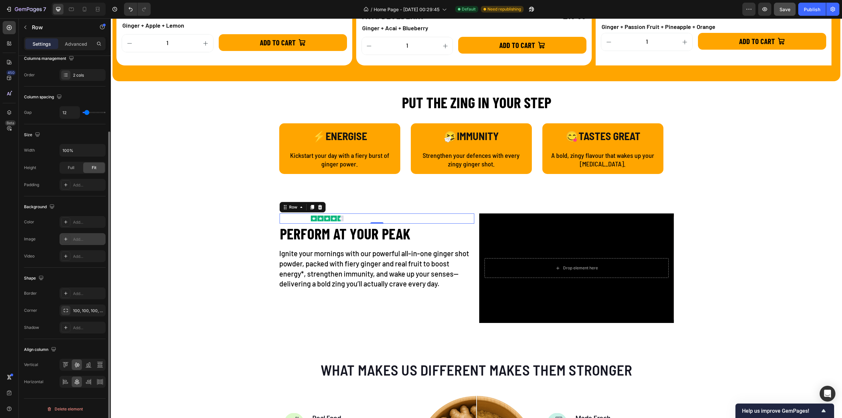
scroll to position [61, 0]
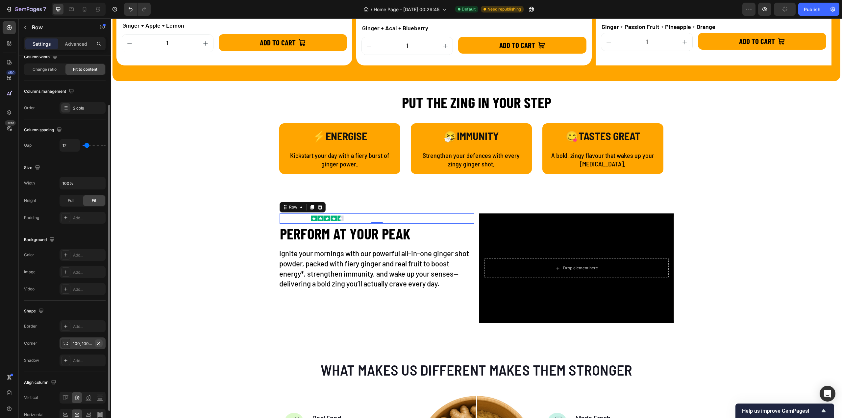
click at [101, 342] on icon "button" at bounding box center [98, 343] width 5 height 5
click at [289, 220] on div "Image Rated 4.5/5 Based on 795 Reviews Text block Row 0" at bounding box center [377, 218] width 195 height 10
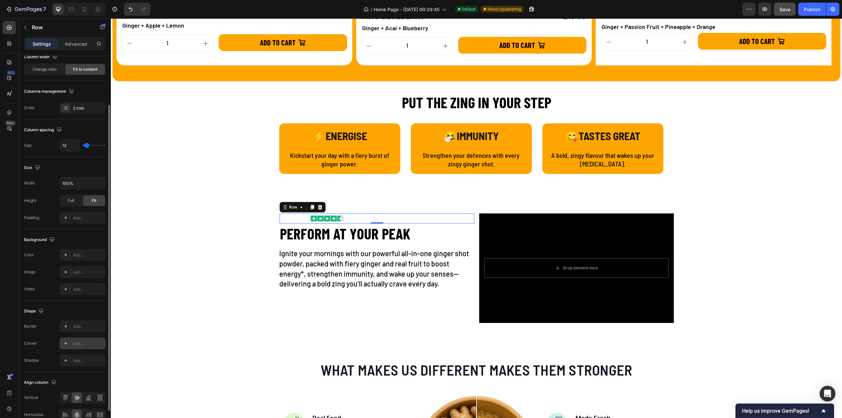
click at [284, 221] on div "Image Rated 4.5/5 Based on 795 Reviews Text block Row 0" at bounding box center [377, 218] width 195 height 10
click at [283, 206] on icon at bounding box center [285, 207] width 5 height 5
click at [377, 214] on p "Rated 4.5/5 Based on 795 Reviews" at bounding box center [395, 218] width 94 height 9
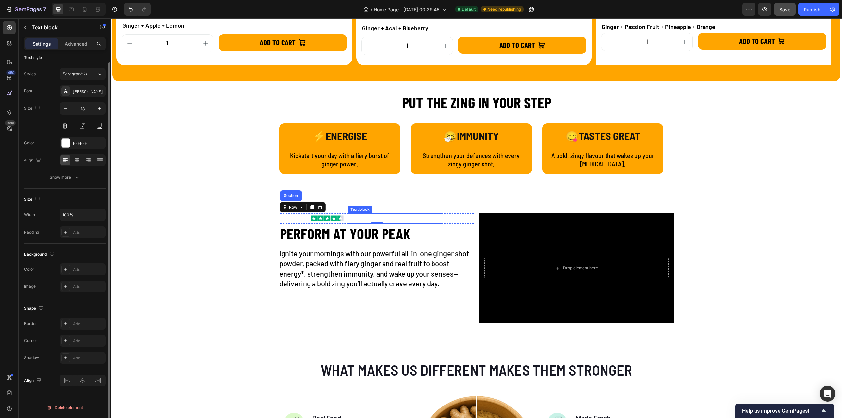
scroll to position [0, 0]
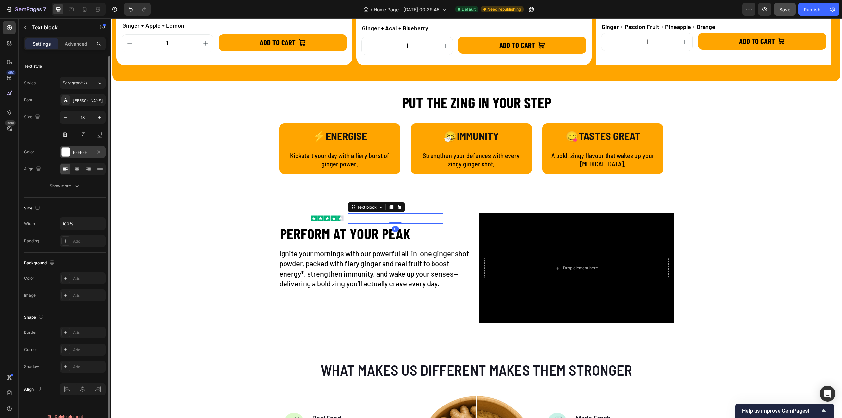
click at [70, 151] on div "FFFFFF" at bounding box center [83, 152] width 46 height 12
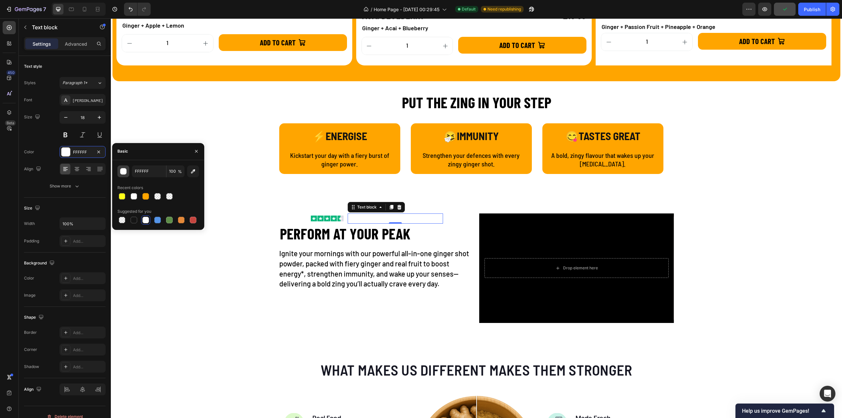
click at [119, 172] on button "button" at bounding box center [123, 171] width 12 height 12
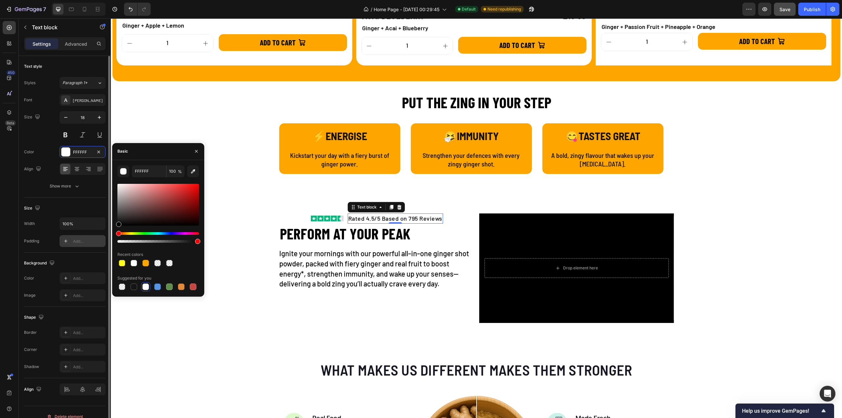
drag, startPoint x: 125, startPoint y: 222, endPoint x: 82, endPoint y: 242, distance: 47.1
click at [82, 242] on div "450 Beta Sections(18) Elements(83) Section Element Hero Section Product Detail …" at bounding box center [55, 218] width 111 height 400
type input "000000"
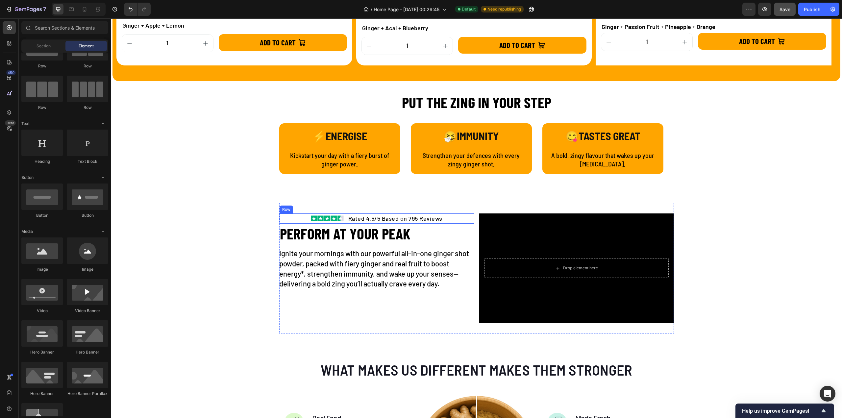
click at [293, 217] on div "Image Rated 4.5/5 Based on 795 Reviews Text block Row" at bounding box center [377, 218] width 195 height 10
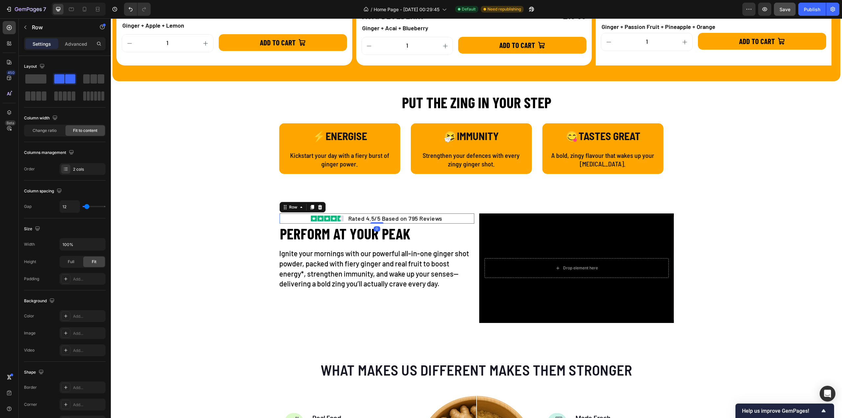
click at [293, 217] on div "Image Rated 4.5/5 Based on 795 Reviews Text block Row 0" at bounding box center [377, 218] width 195 height 10
click at [291, 218] on div "Image Rated 4.5/5 Based on 795 Reviews Text block Row 0" at bounding box center [377, 218] width 195 height 10
click at [290, 219] on div "Image Rated 4.5/5 Based on 795 Reviews Text block Row 0" at bounding box center [377, 218] width 195 height 10
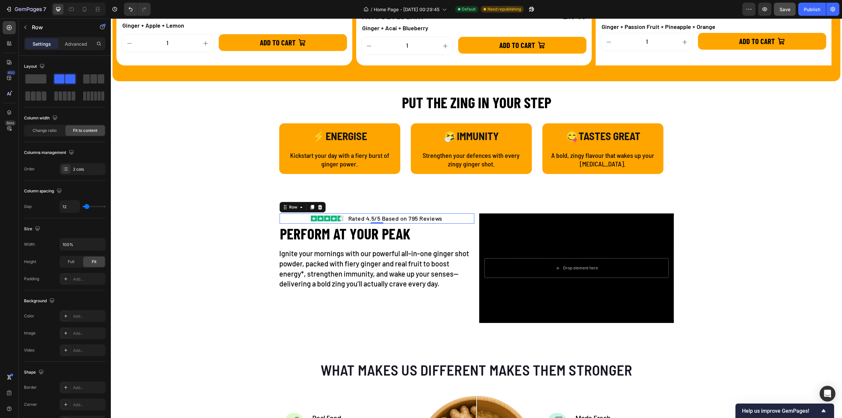
click at [290, 219] on div "Image Rated 4.5/5 Based on 795 Reviews Text block Row 0" at bounding box center [377, 218] width 195 height 10
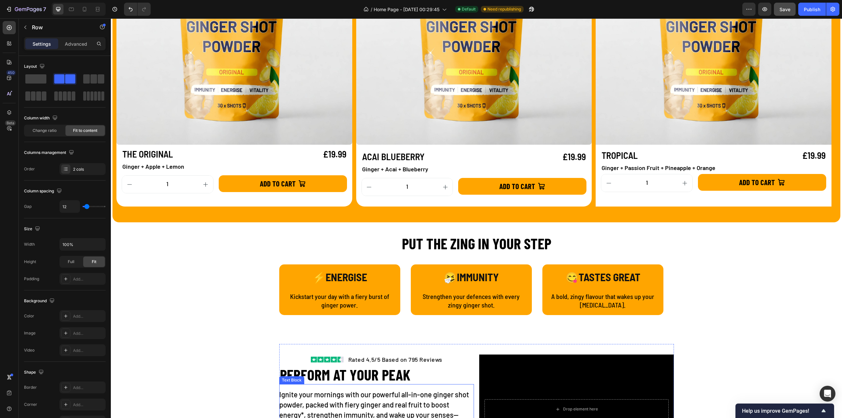
scroll to position [888, 0]
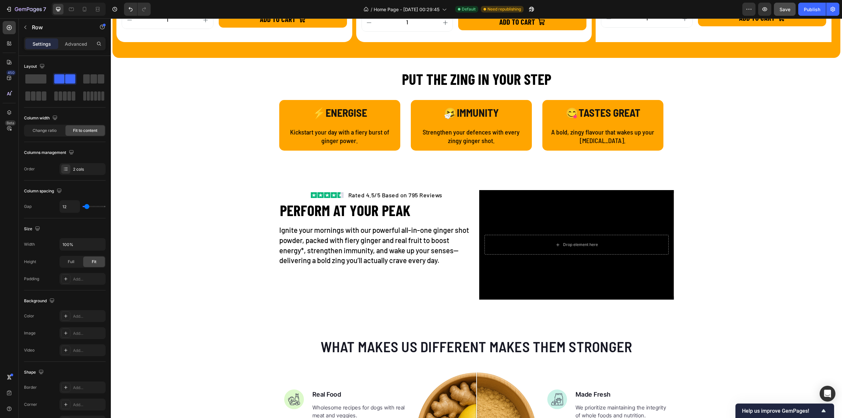
click at [304, 196] on div "Image Rated 4.5/5 Based on 795 Reviews Text block Row" at bounding box center [377, 195] width 195 height 10
click at [444, 194] on div "Image Rated 4.5/5 Based on 795 Reviews Text block Row" at bounding box center [377, 195] width 195 height 10
click at [299, 196] on div "Image Rated 4.5/5 Based on 795 Reviews Text block Row" at bounding box center [377, 195] width 195 height 10
click at [444, 193] on div "Image Rated 4.5/5 Based on 795 Reviews Text block Row" at bounding box center [377, 195] width 195 height 10
click at [448, 197] on div "Image Rated 4.5/5 Based on 795 Reviews Text block Row" at bounding box center [377, 195] width 195 height 10
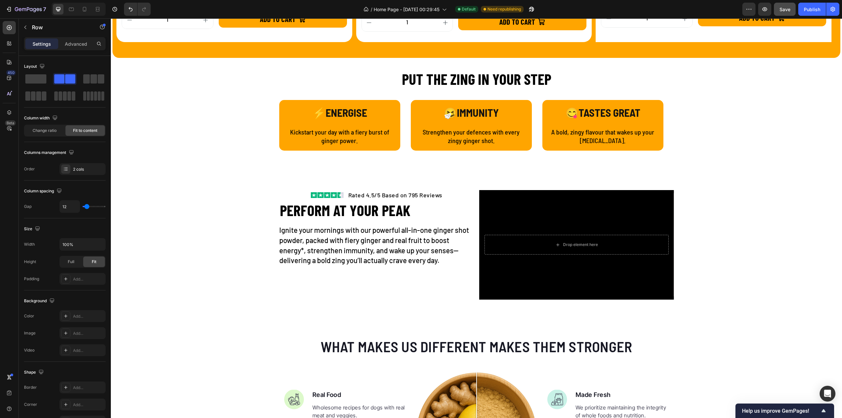
click at [304, 196] on div "Image Rated 4.5/5 Based on 795 Reviews Text block Row" at bounding box center [377, 195] width 195 height 10
click at [318, 194] on img at bounding box center [327, 195] width 33 height 6
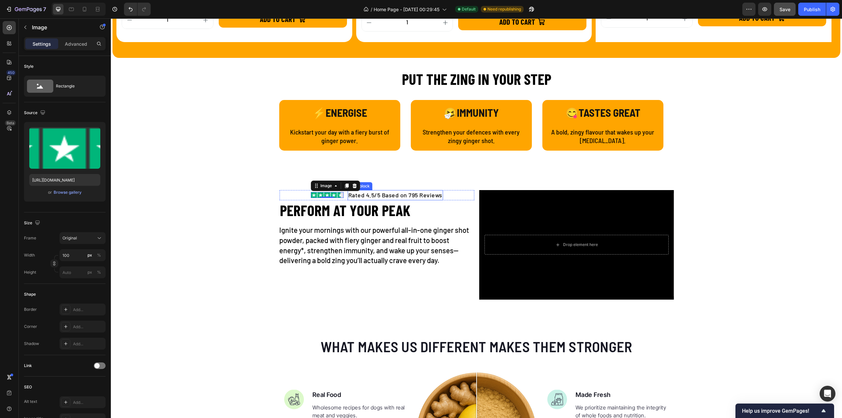
click at [348, 196] on div "Rated 4.5/5 Based on 795 Reviews" at bounding box center [395, 195] width 95 height 10
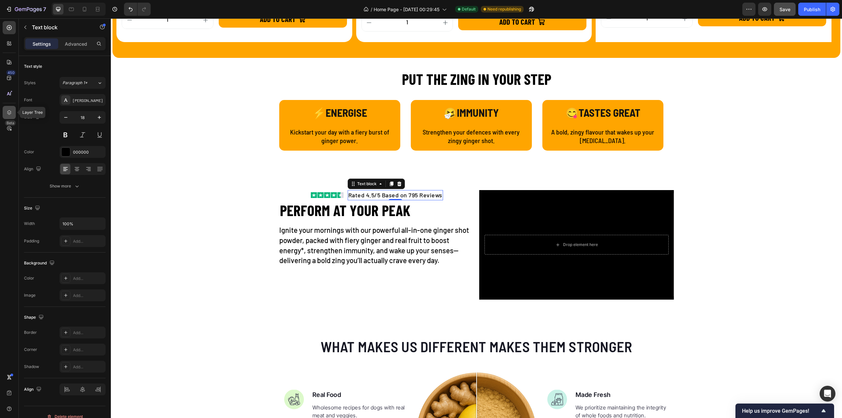
click at [11, 112] on icon at bounding box center [9, 112] width 4 height 5
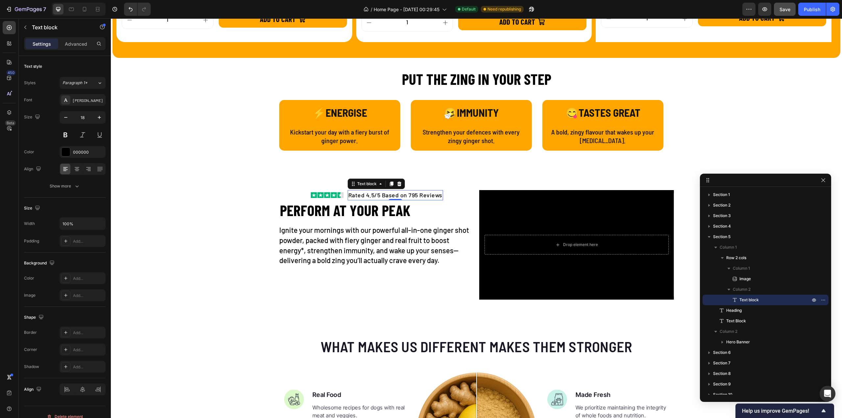
drag, startPoint x: 816, startPoint y: 286, endPoint x: 805, endPoint y: 176, distance: 110.5
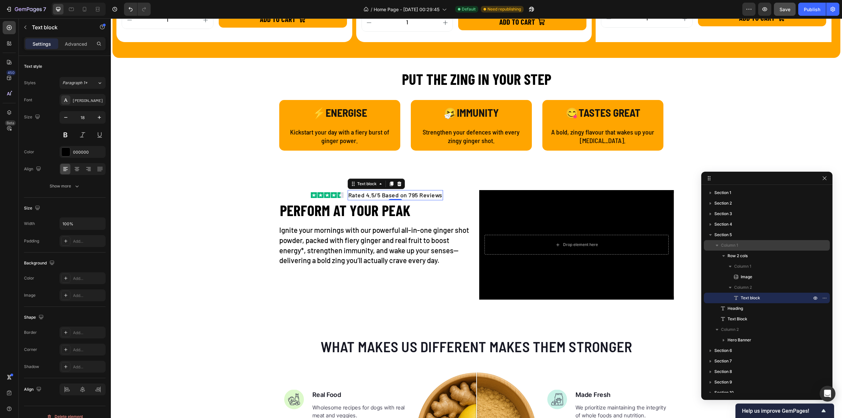
click at [732, 243] on span "Column 1" at bounding box center [729, 245] width 17 height 7
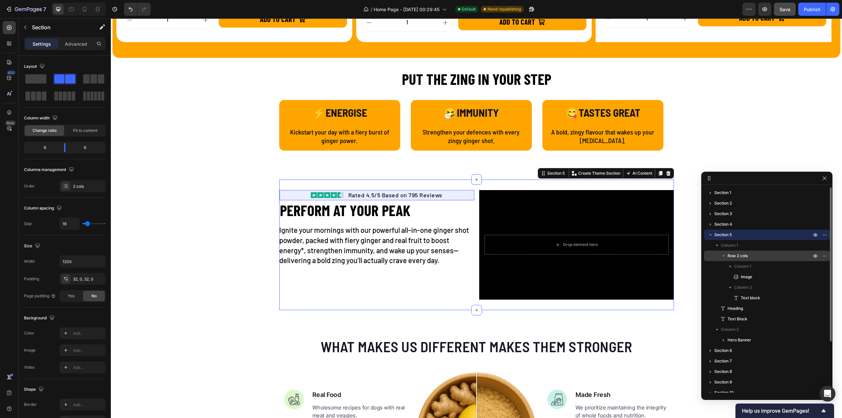
click at [738, 255] on span "Row 2 cols" at bounding box center [738, 256] width 20 height 7
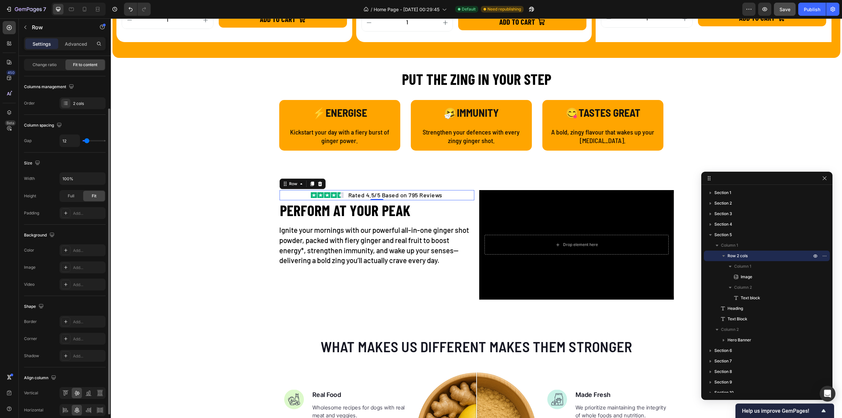
scroll to position [94, 0]
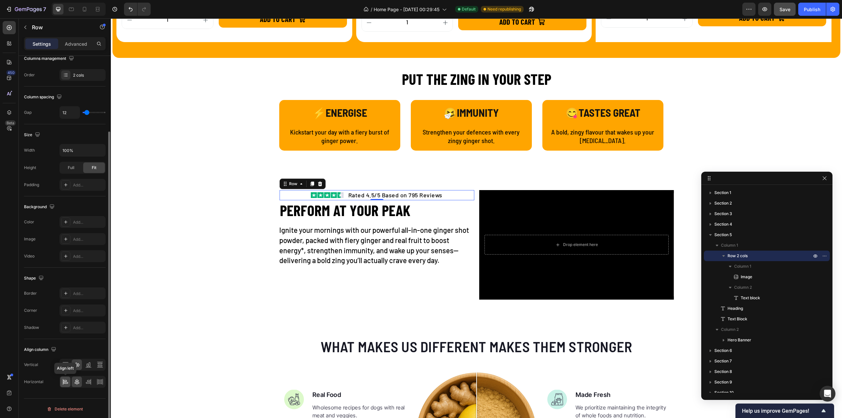
click at [65, 381] on icon at bounding box center [65, 382] width 7 height 7
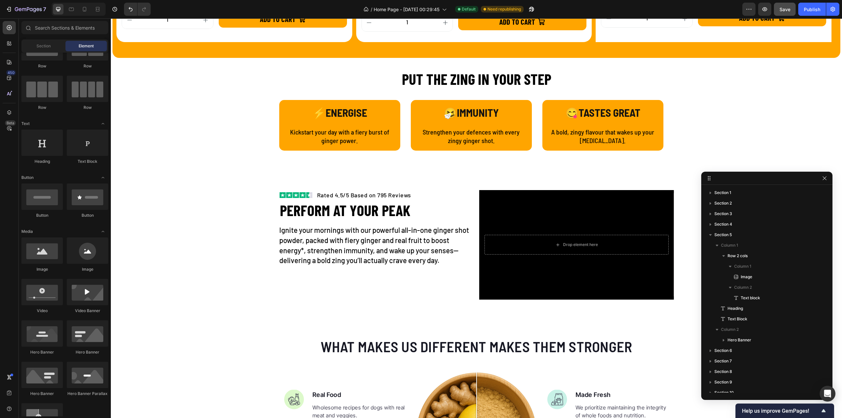
drag, startPoint x: 823, startPoint y: 177, endPoint x: 704, endPoint y: 161, distance: 119.9
click at [823, 177] on icon "button" at bounding box center [824, 178] width 5 height 5
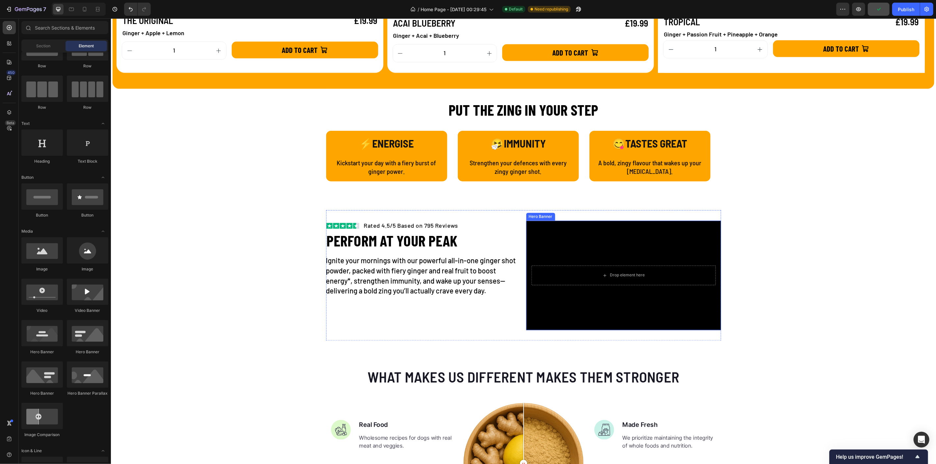
scroll to position [961, 0]
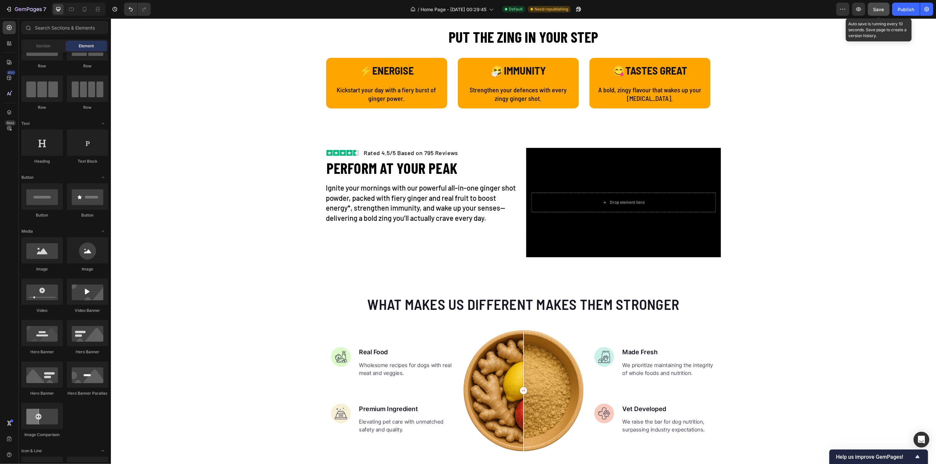
click at [881, 11] on span "Save" at bounding box center [878, 10] width 11 height 6
click at [903, 11] on div "Publish" at bounding box center [905, 9] width 16 height 7
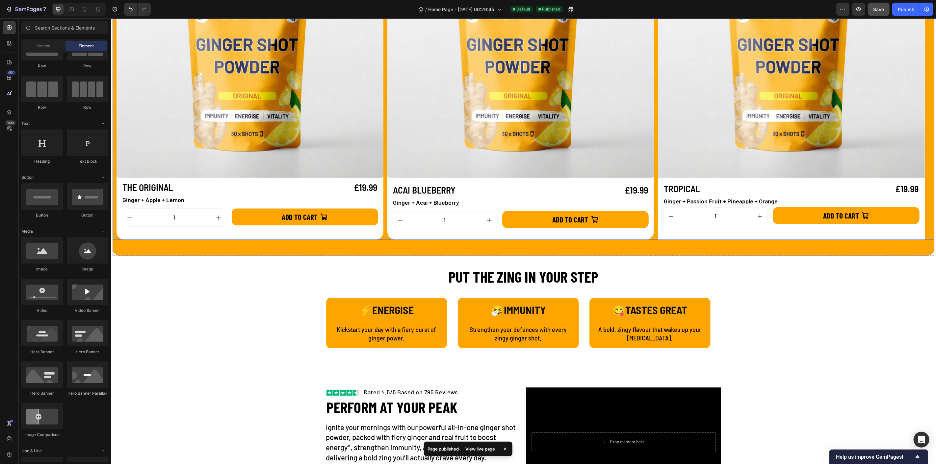
scroll to position [914, 0]
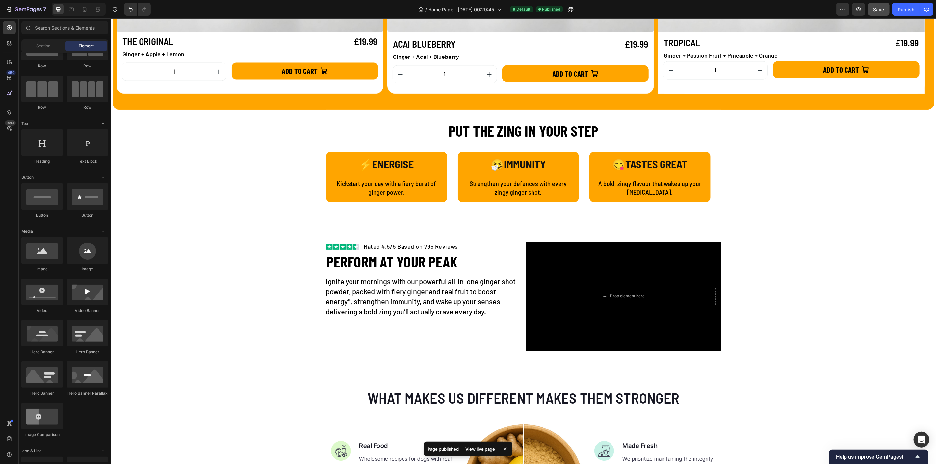
click at [478, 451] on div "View live page" at bounding box center [481, 449] width 38 height 9
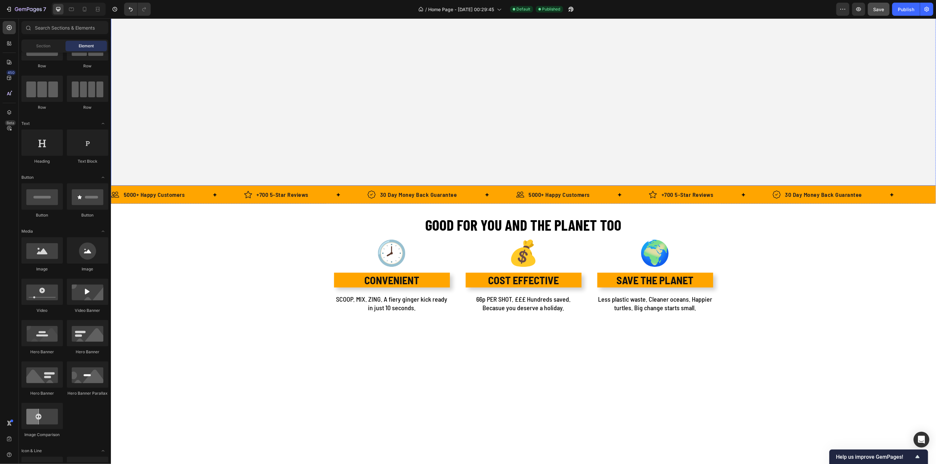
scroll to position [110, 0]
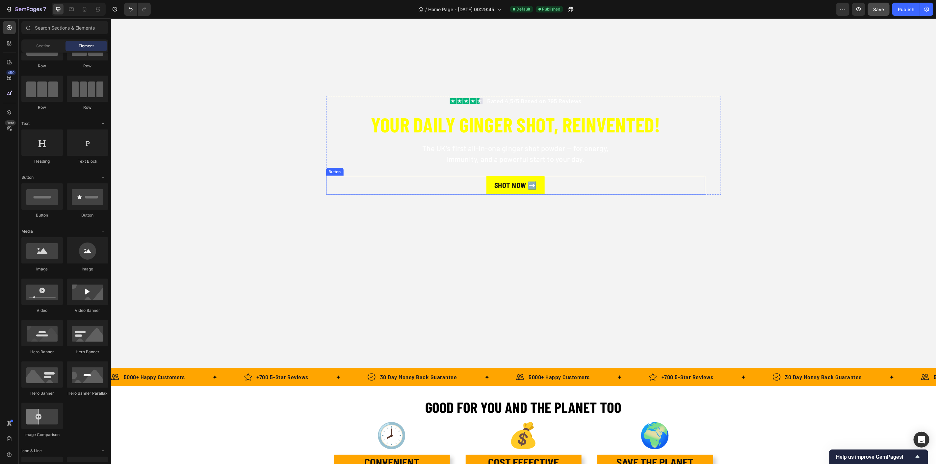
click at [398, 180] on div "SHOT NOW ➡️ Button" at bounding box center [515, 185] width 379 height 19
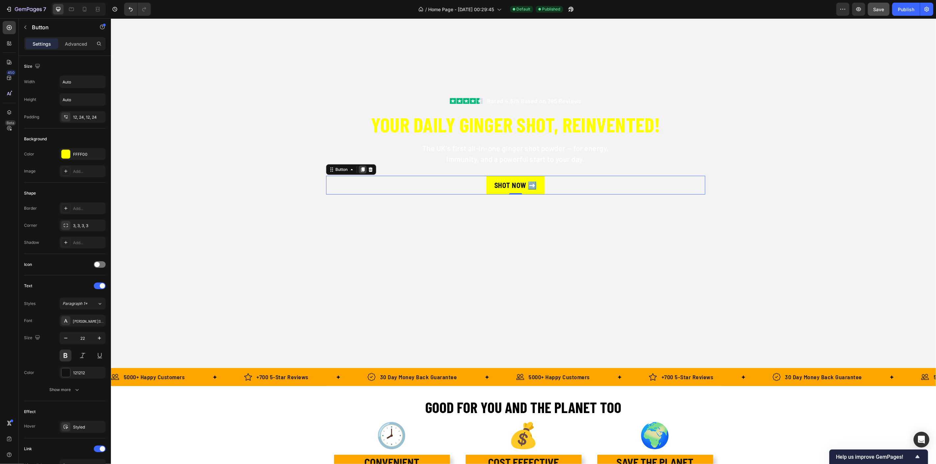
click at [360, 168] on icon at bounding box center [362, 169] width 4 height 5
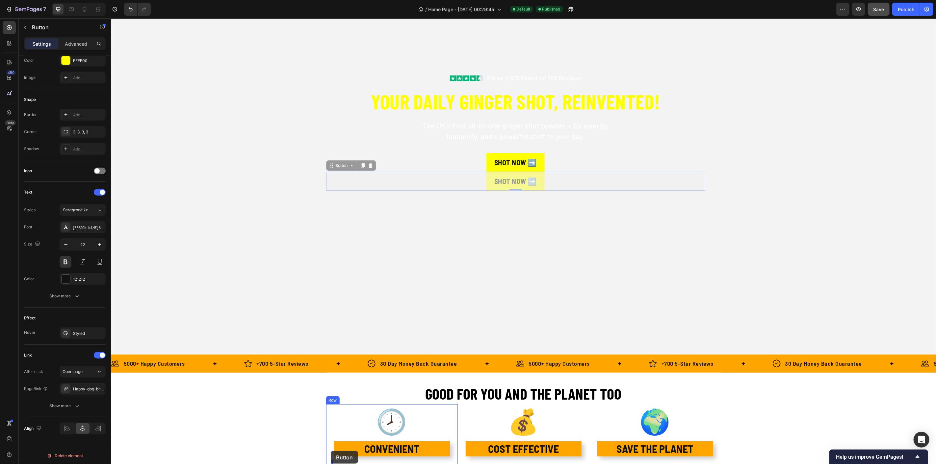
scroll to position [138, 0]
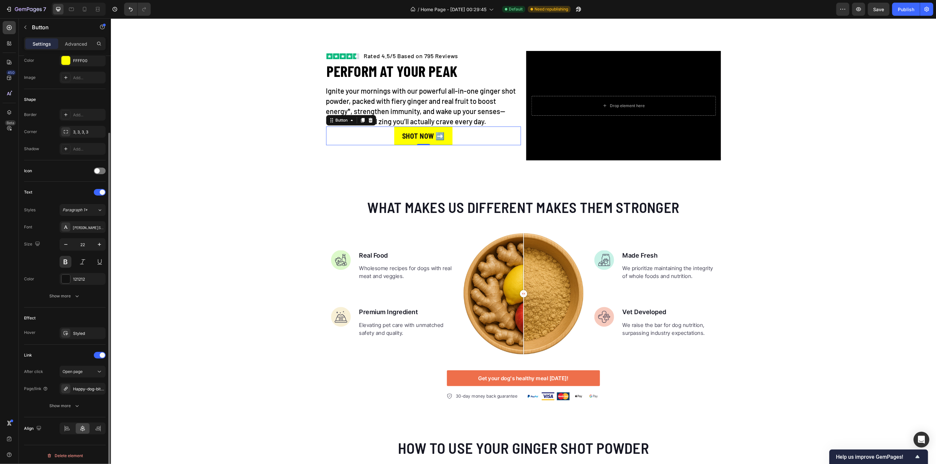
scroll to position [1134, 0]
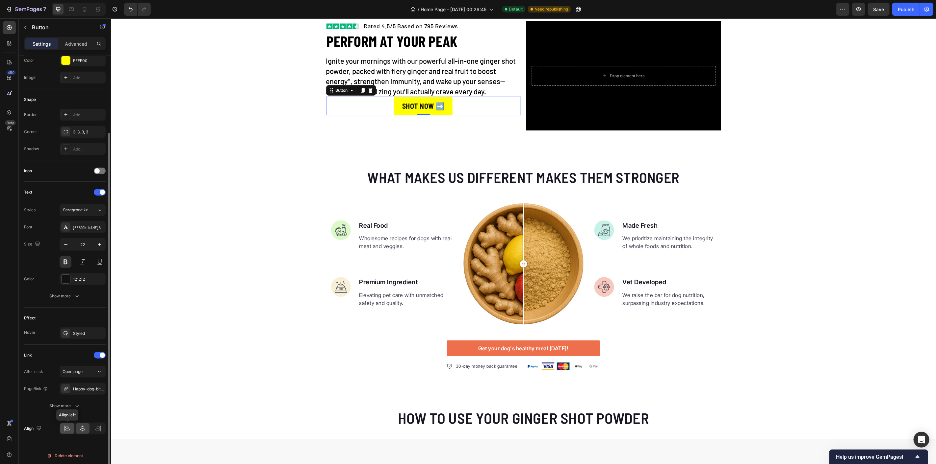
click at [67, 428] on icon at bounding box center [67, 429] width 7 height 7
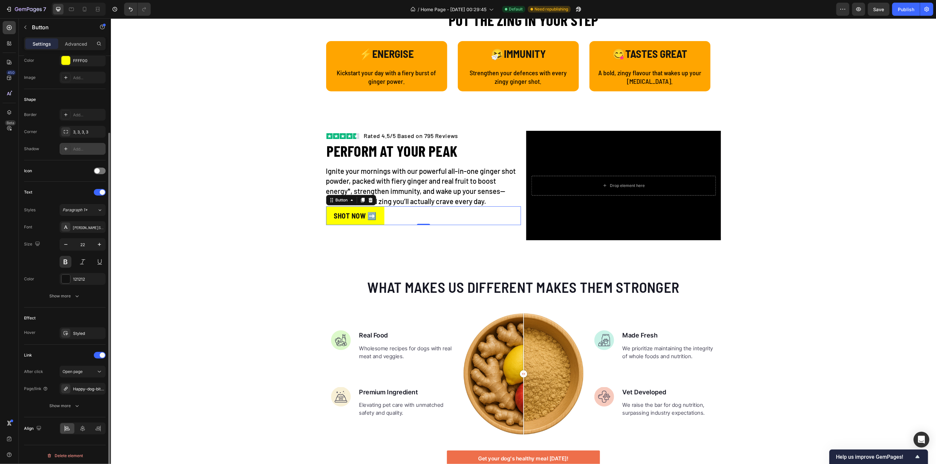
scroll to position [57, 0]
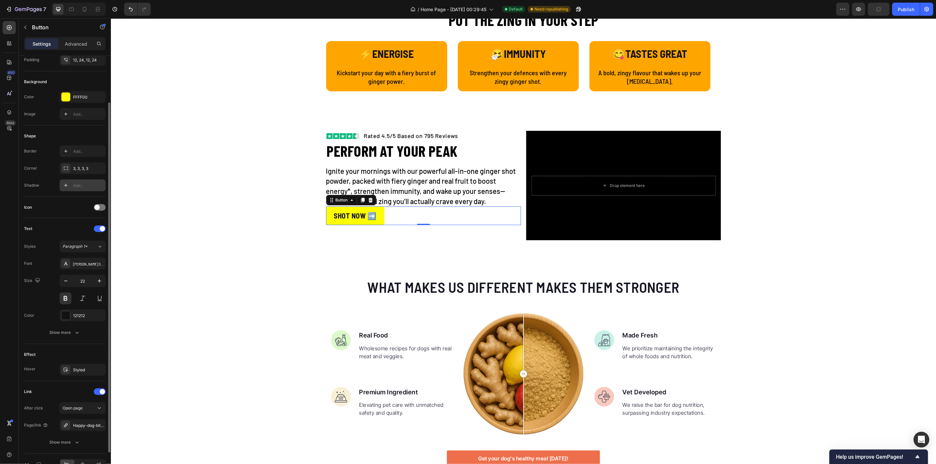
click at [66, 186] on icon at bounding box center [65, 185] width 5 height 5
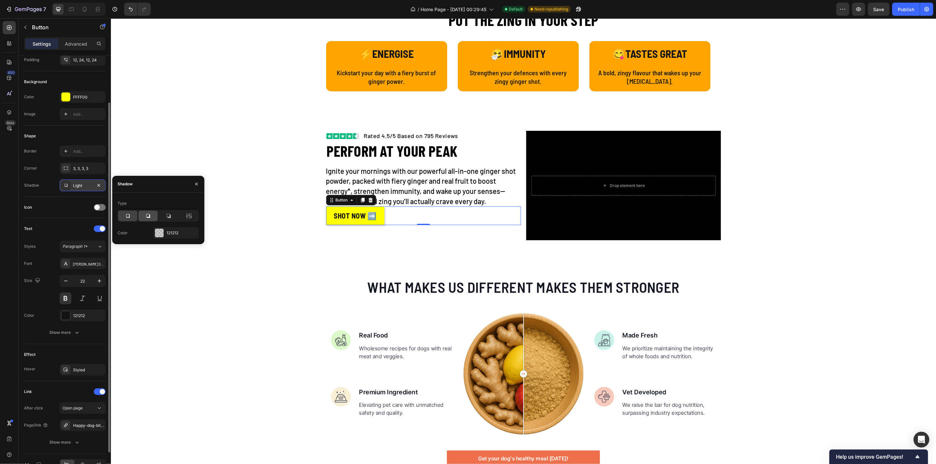
click at [148, 216] on icon at bounding box center [148, 216] width 7 height 7
click at [167, 216] on icon at bounding box center [168, 216] width 7 height 7
click at [131, 217] on icon at bounding box center [127, 216] width 7 height 7
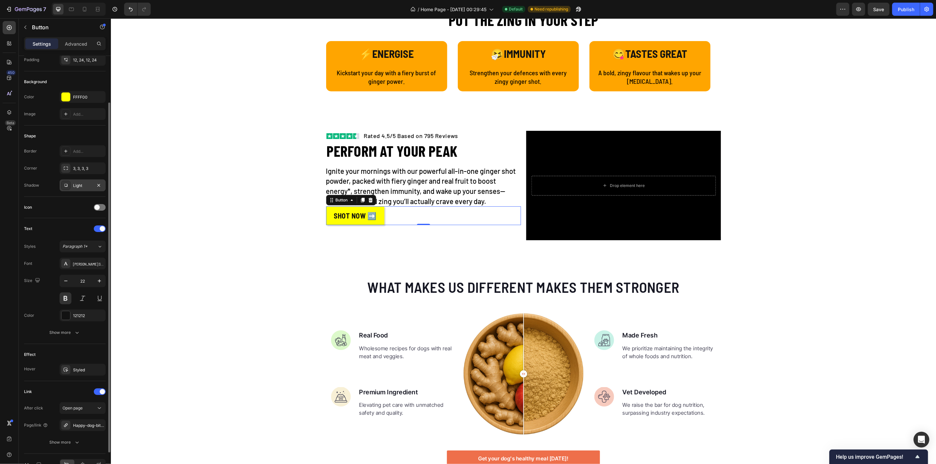
click at [84, 138] on div "Shape" at bounding box center [65, 136] width 82 height 11
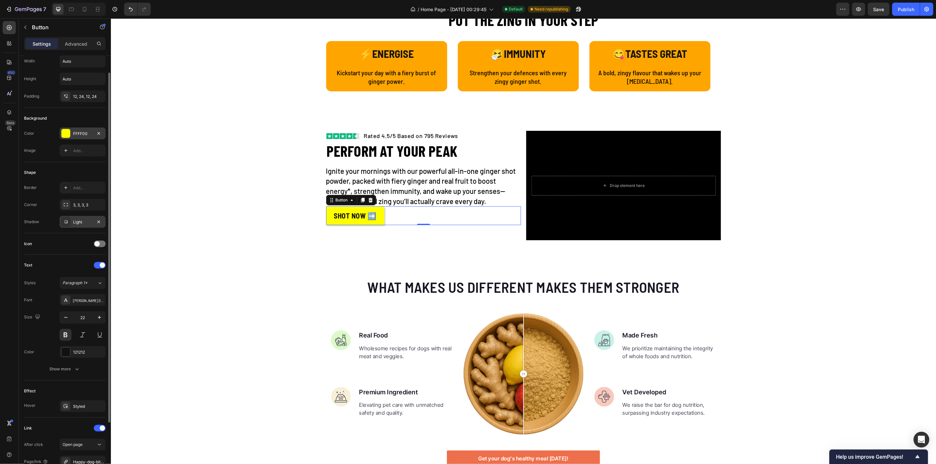
click at [66, 132] on div at bounding box center [66, 133] width 9 height 9
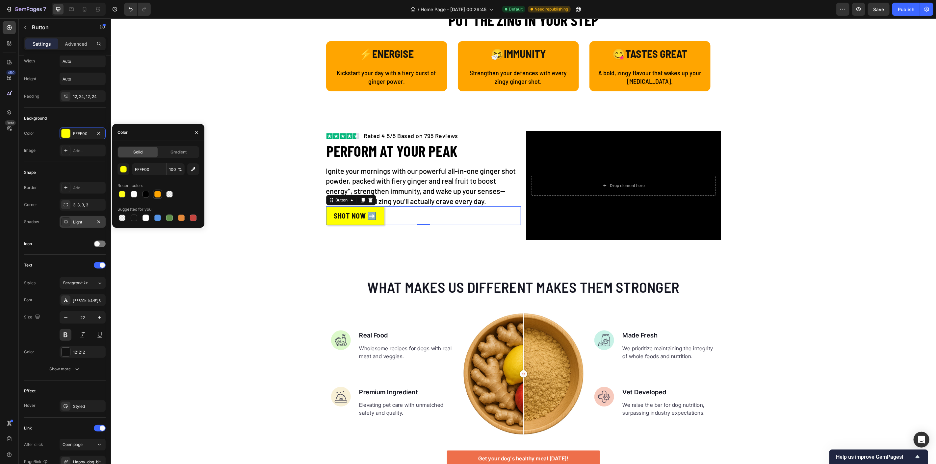
click at [158, 196] on div at bounding box center [157, 194] width 7 height 7
type input "FFA500"
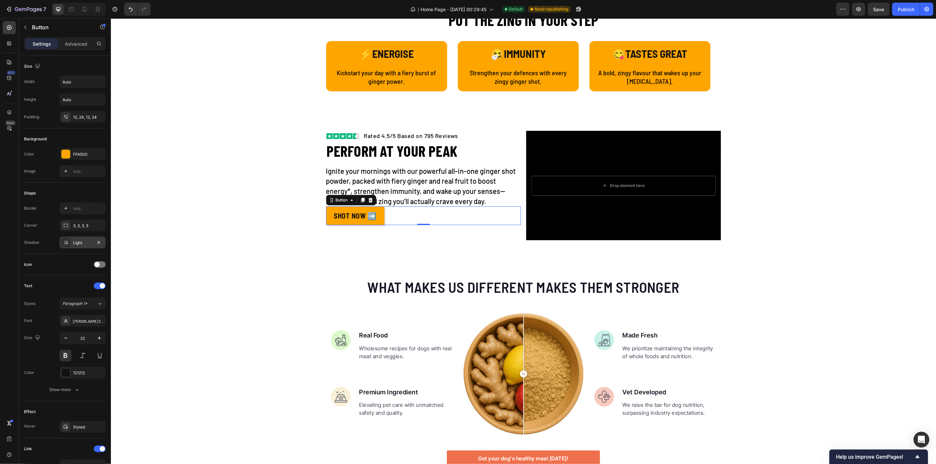
click at [405, 213] on div "SHOT NOW ➡️ Button 0" at bounding box center [423, 215] width 195 height 19
click at [82, 45] on p "Advanced" at bounding box center [76, 43] width 22 height 7
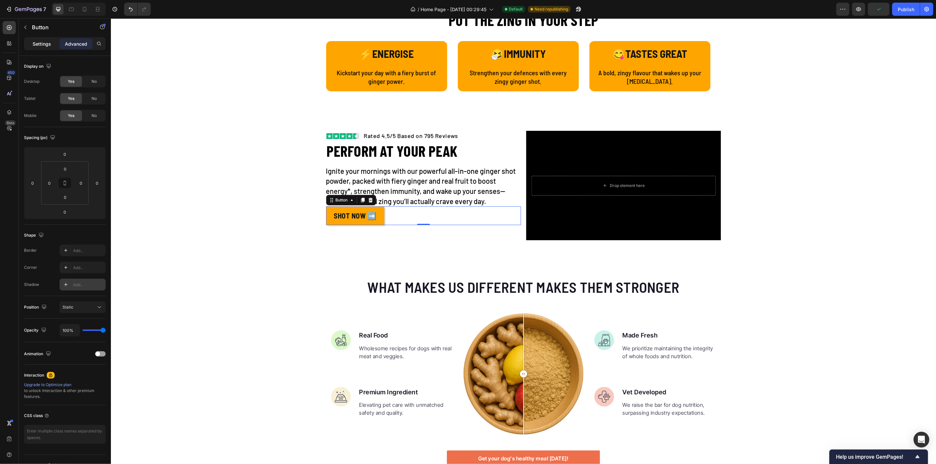
click at [43, 45] on p "Settings" at bounding box center [42, 43] width 18 height 7
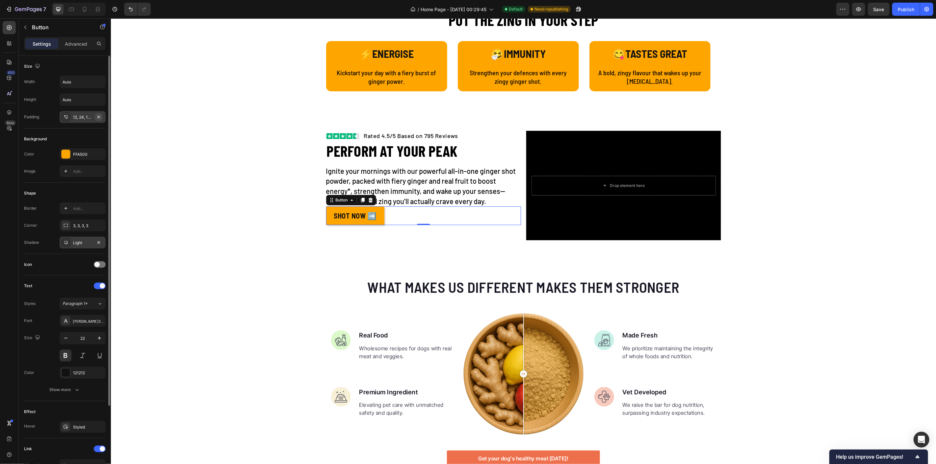
click at [100, 118] on icon "button" at bounding box center [98, 116] width 5 height 5
click at [75, 100] on input "Auto" at bounding box center [82, 100] width 45 height 12
click at [84, 82] on input "Auto" at bounding box center [82, 82] width 45 height 12
click at [96, 83] on icon "button" at bounding box center [99, 82] width 7 height 7
click at [67, 111] on span "Full" at bounding box center [65, 111] width 7 height 6
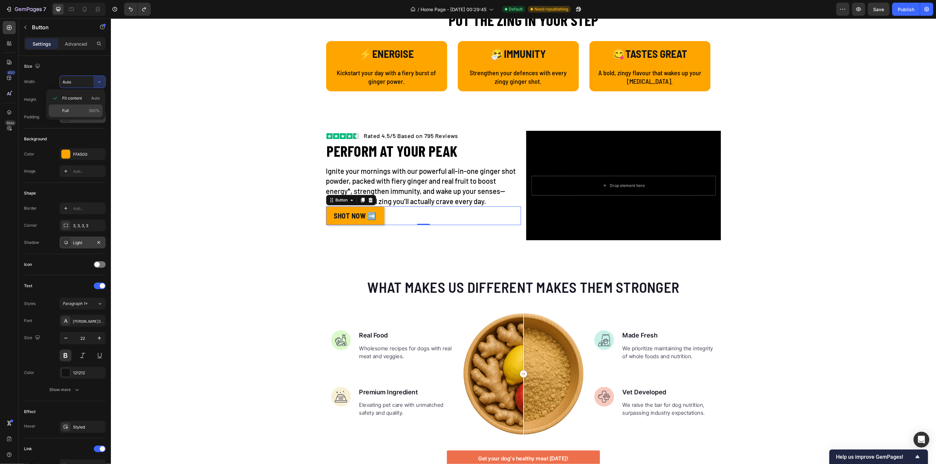
type input "100%"
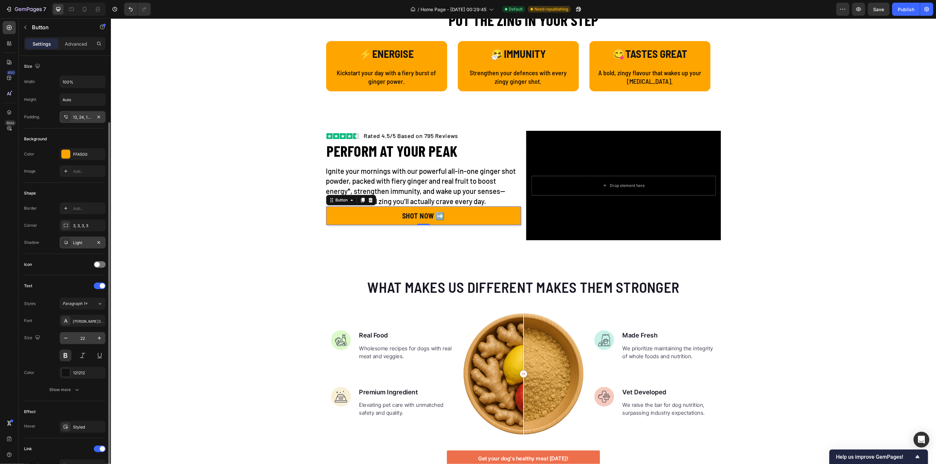
scroll to position [37, 0]
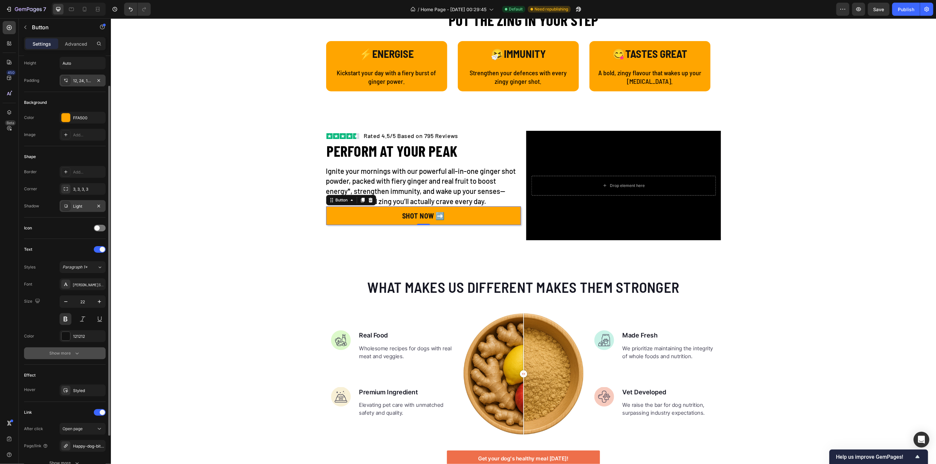
click at [68, 350] on div "Show more" at bounding box center [65, 353] width 31 height 7
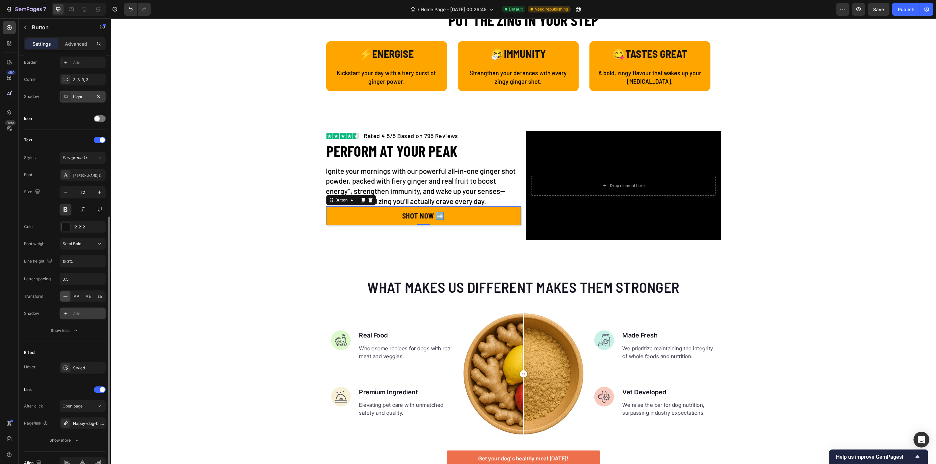
scroll to position [180, 0]
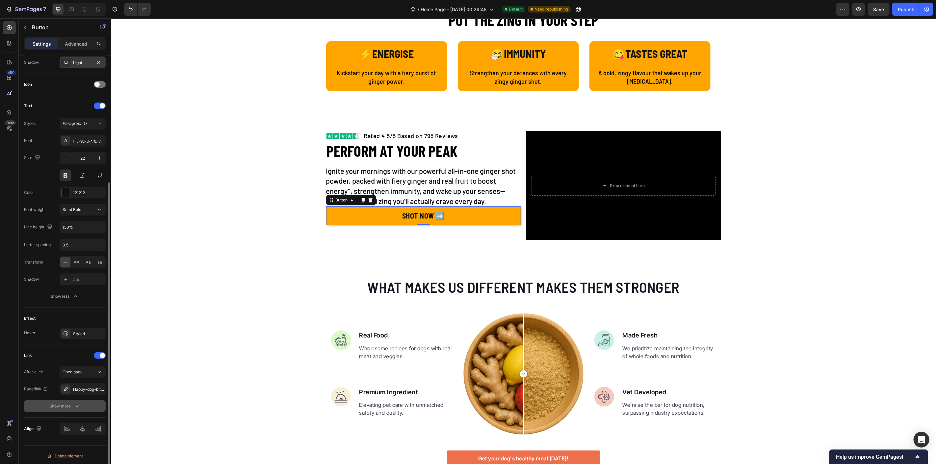
click at [66, 404] on div "Show more" at bounding box center [65, 406] width 31 height 7
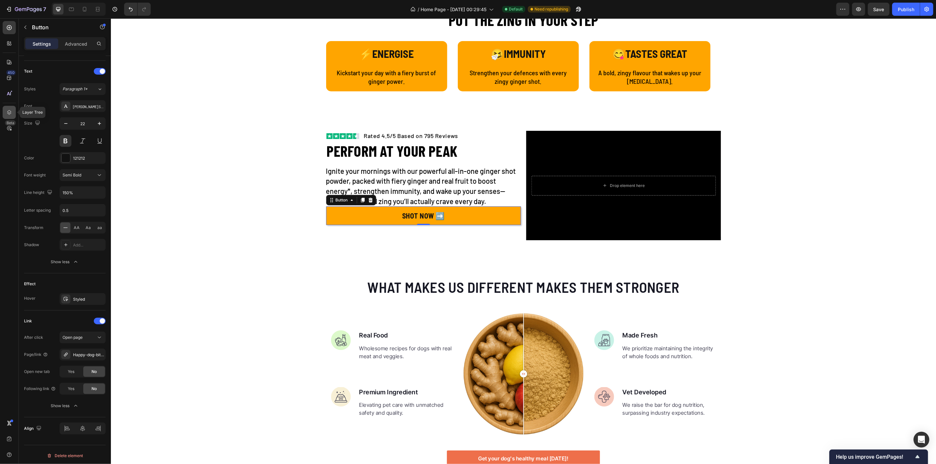
click at [10, 114] on icon at bounding box center [9, 112] width 4 height 5
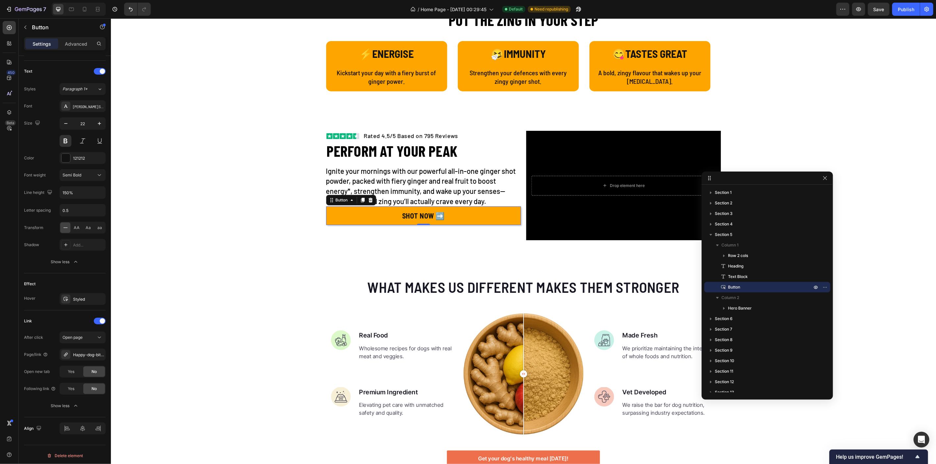
click at [737, 289] on span "Button" at bounding box center [734, 287] width 12 height 7
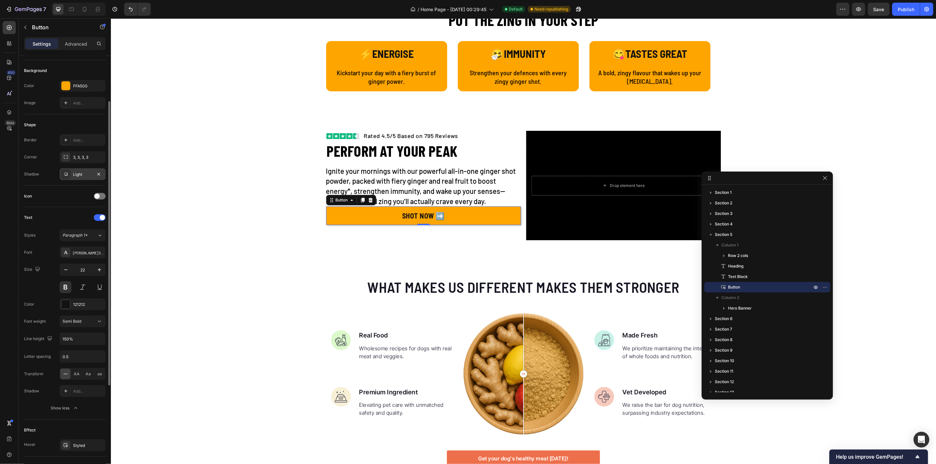
scroll to position [0, 0]
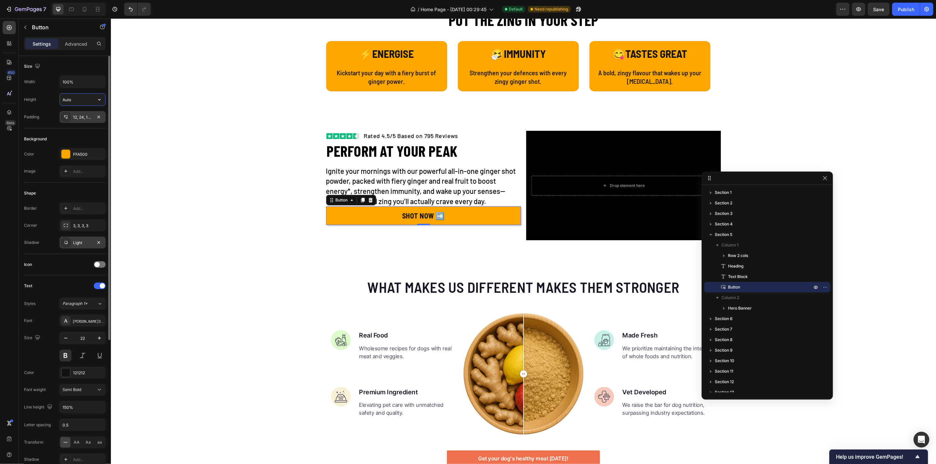
click at [70, 101] on input "Auto" at bounding box center [82, 100] width 45 height 12
click at [101, 101] on icon "button" at bounding box center [99, 99] width 7 height 7
click at [501, 203] on p "Ignite your mornings with our powerful all-in-one ginger shot powder, packed wi…" at bounding box center [423, 186] width 195 height 40
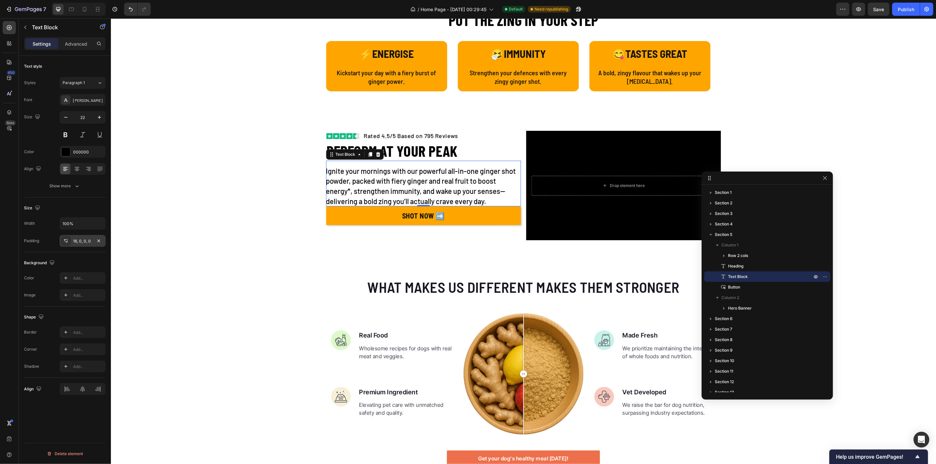
click at [84, 241] on div "16, 0, 0, 0" at bounding box center [82, 242] width 19 height 6
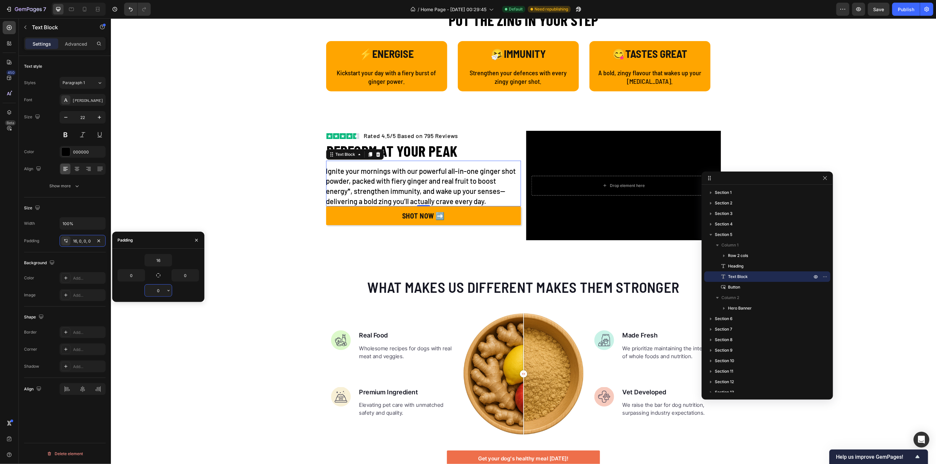
click at [163, 289] on input "0" at bounding box center [158, 291] width 27 height 12
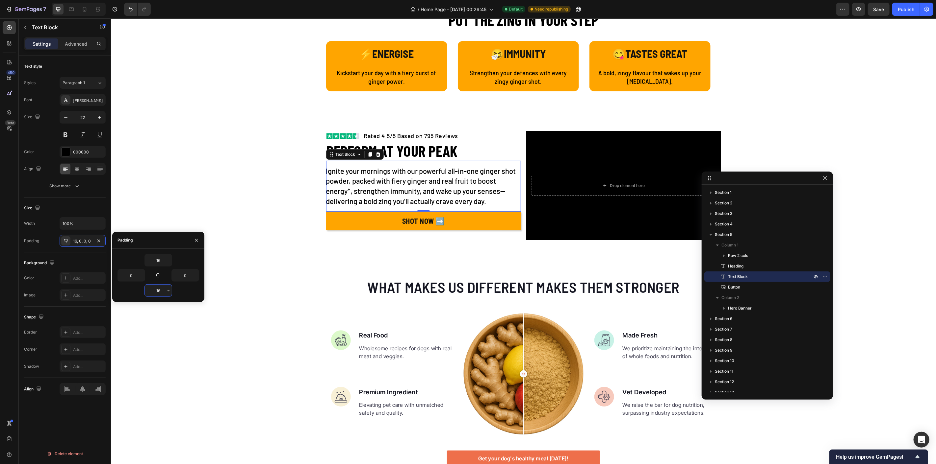
type input "1"
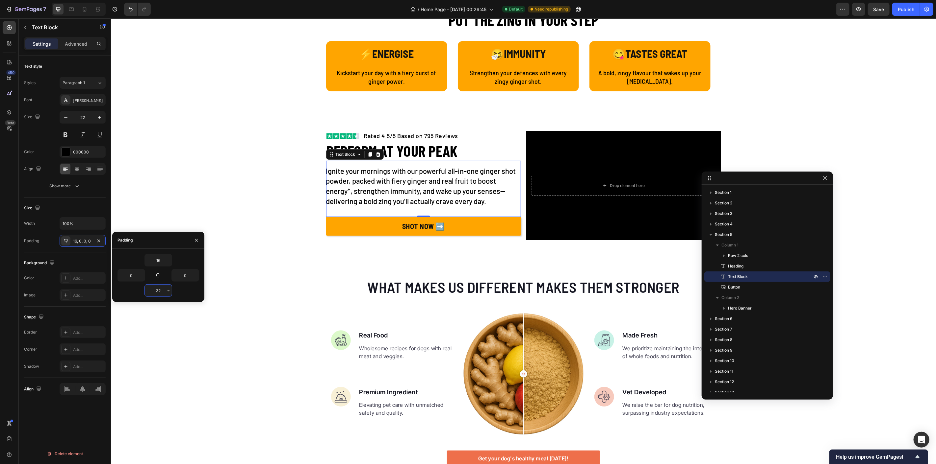
type input "32"
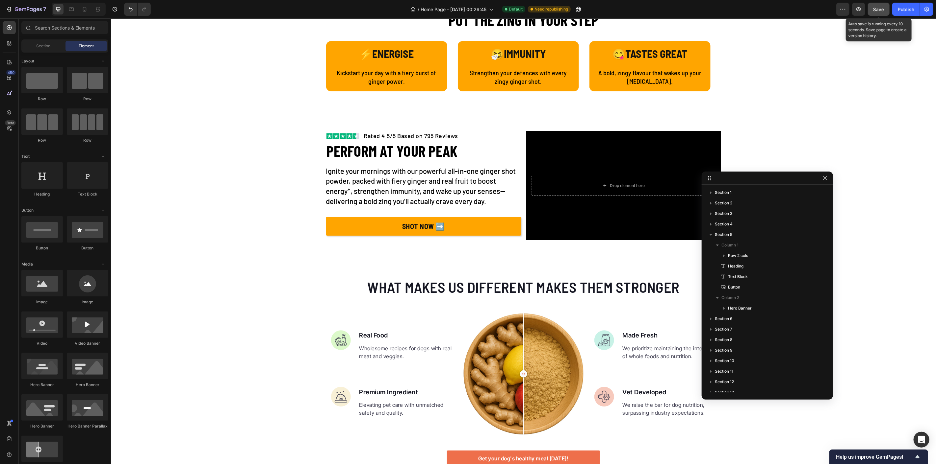
click at [881, 12] on span "Save" at bounding box center [878, 10] width 11 height 6
click at [878, 8] on span "Save" at bounding box center [878, 10] width 11 height 6
click at [906, 9] on div "Publish" at bounding box center [905, 9] width 16 height 7
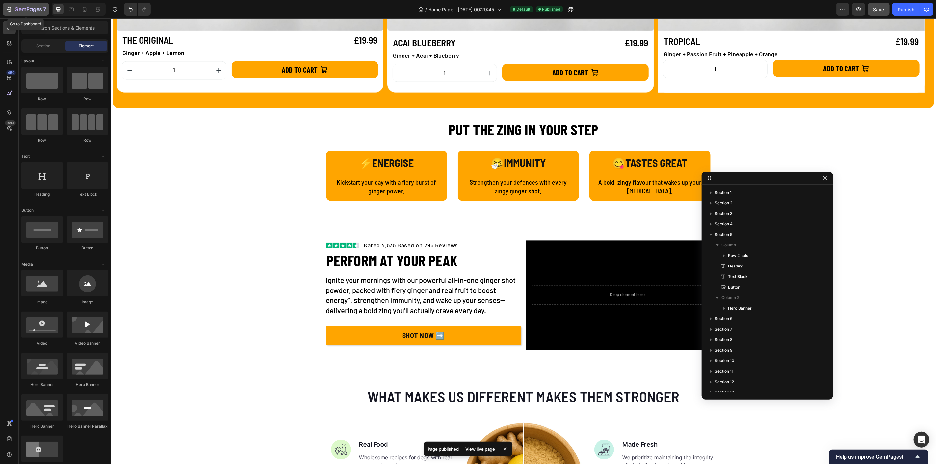
click at [24, 6] on div "7" at bounding box center [30, 9] width 31 height 8
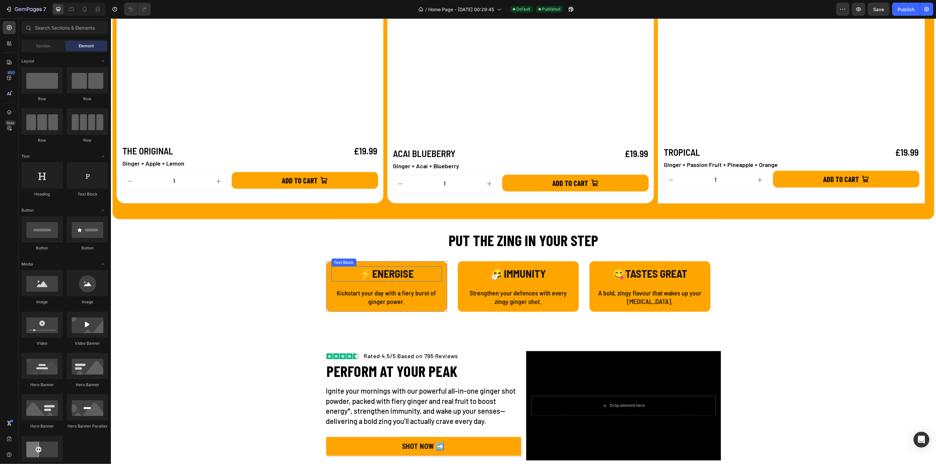
scroll to position [950, 0]
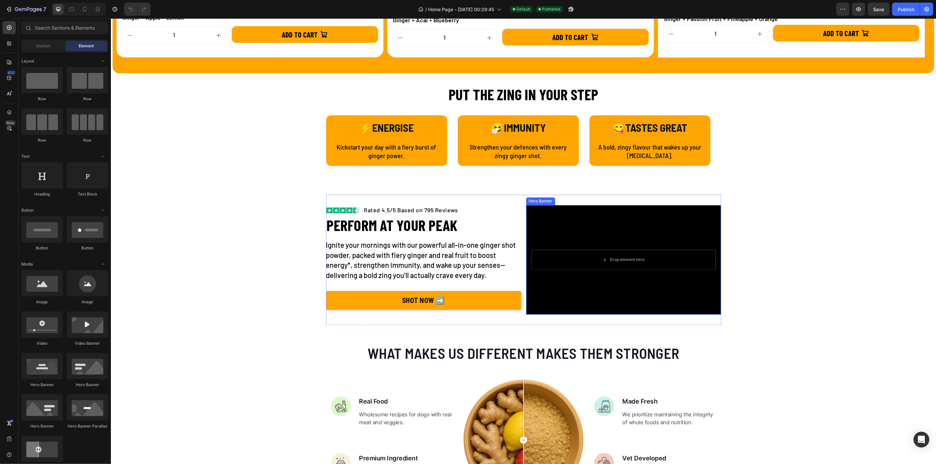
click at [532, 234] on div "Background Image" at bounding box center [623, 260] width 195 height 110
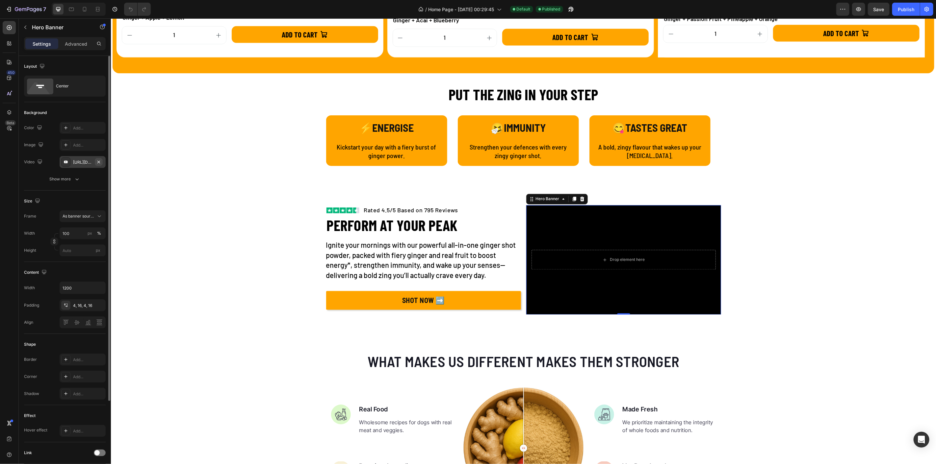
click at [97, 160] on icon "button" at bounding box center [98, 162] width 5 height 5
type input "Auto"
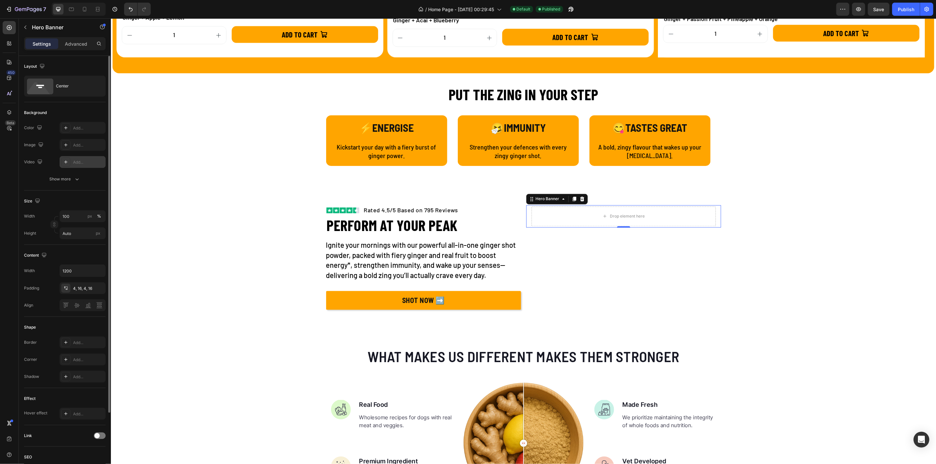
click at [71, 159] on div "Add..." at bounding box center [83, 162] width 46 height 12
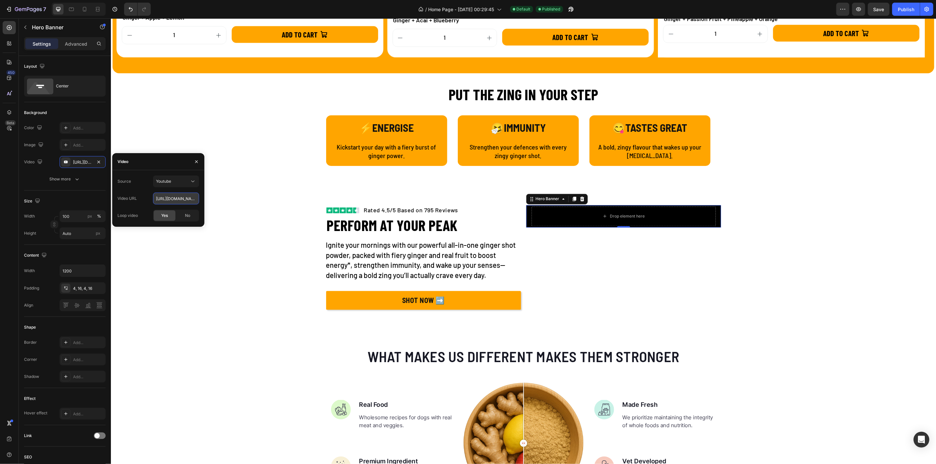
click at [176, 199] on input "[URL][DOMAIN_NAME]" at bounding box center [176, 199] width 46 height 12
click at [182, 180] on div "Youtube" at bounding box center [173, 182] width 34 height 6
click at [172, 196] on span "Video hosting" at bounding box center [168, 198] width 25 height 6
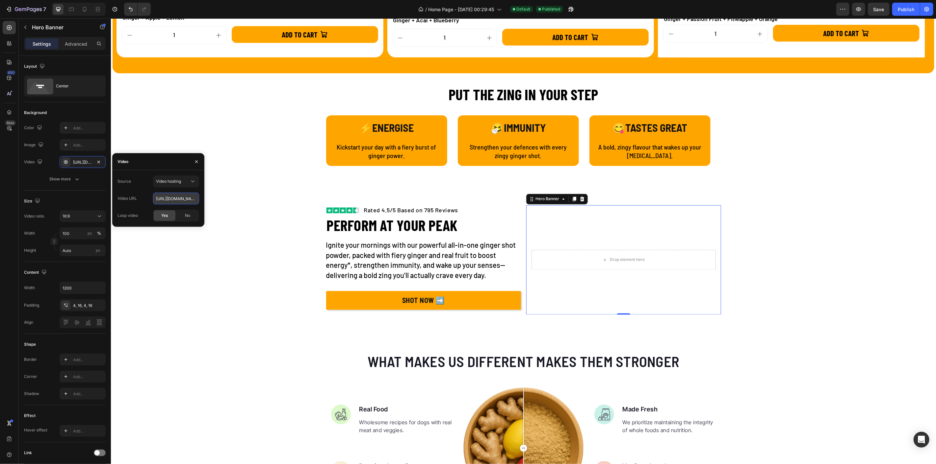
click at [170, 199] on input "[URL][DOMAIN_NAME]" at bounding box center [176, 199] width 46 height 12
paste input "1a321bb61b404ad9b76b7eafcd6d42d2"
type input "[URL][DOMAIN_NAME]"
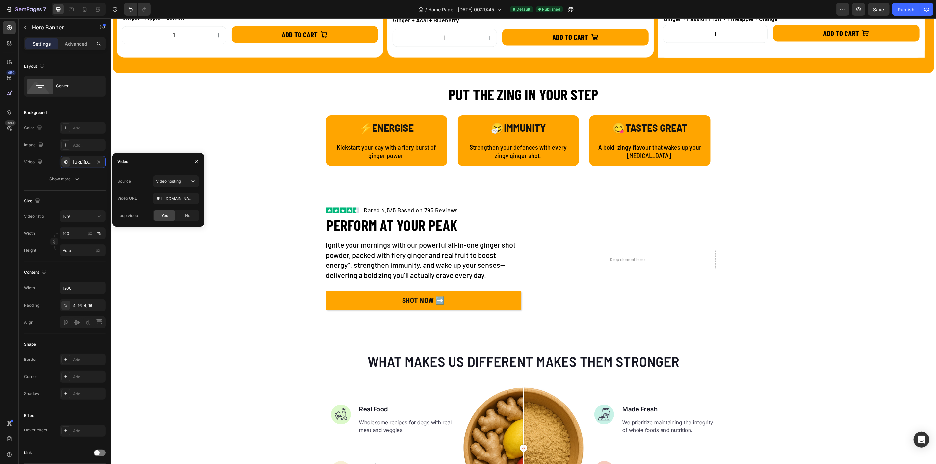
scroll to position [0, 0]
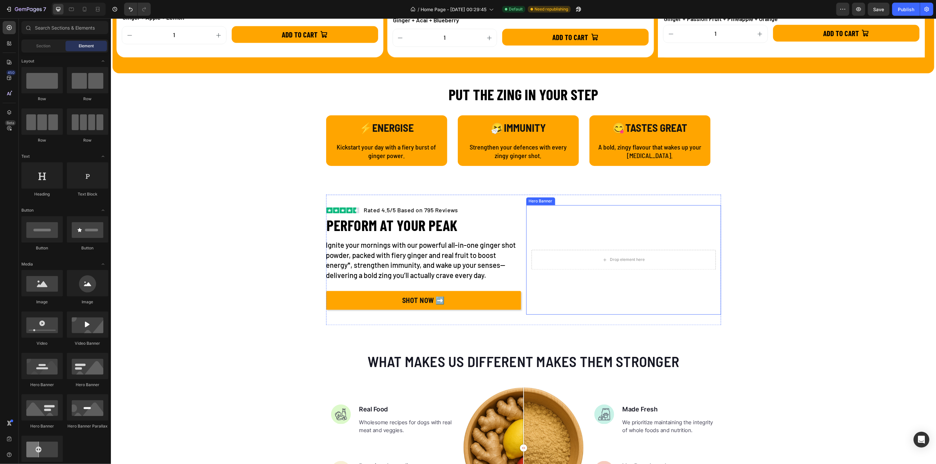
click at [697, 205] on video "Background Image" at bounding box center [623, 260] width 195 height 110
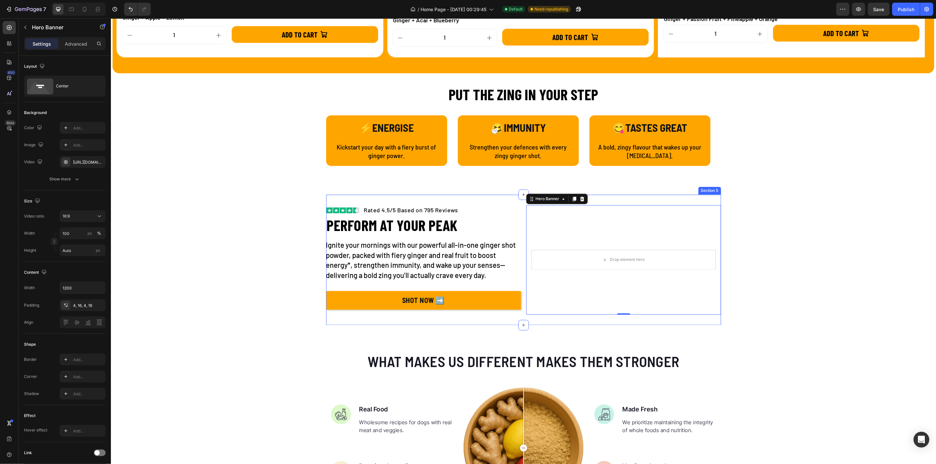
click at [506, 195] on div "Image Rated 4.5/5 Based on 795 Reviews Text block Row PERFORM AT YOUR PEAK Head…" at bounding box center [523, 260] width 395 height 131
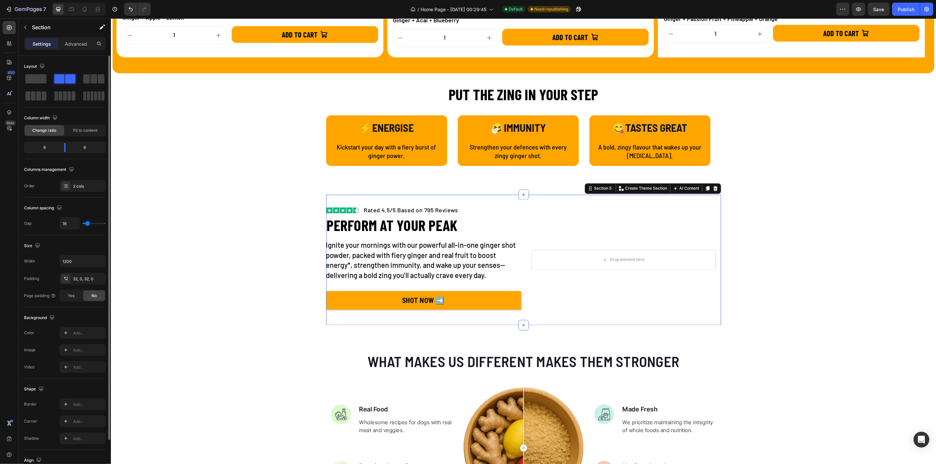
type input "24"
type input "27"
type input "35"
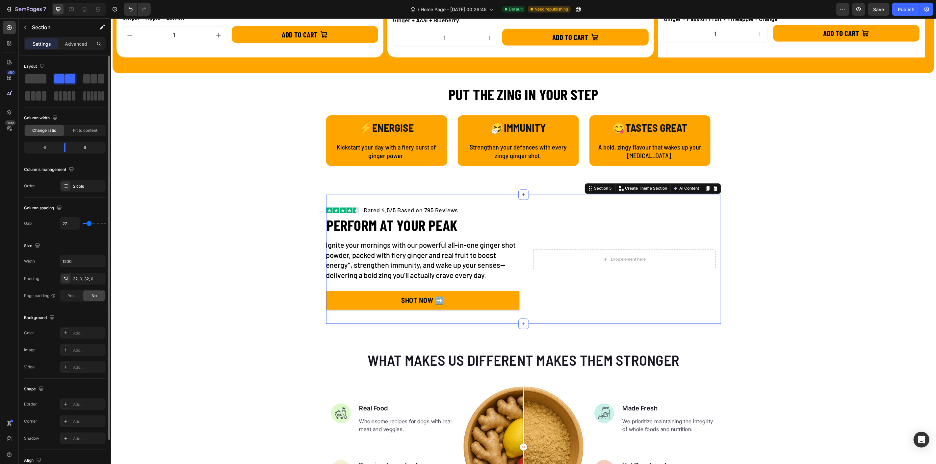
type input "35"
type input "38"
type input "40"
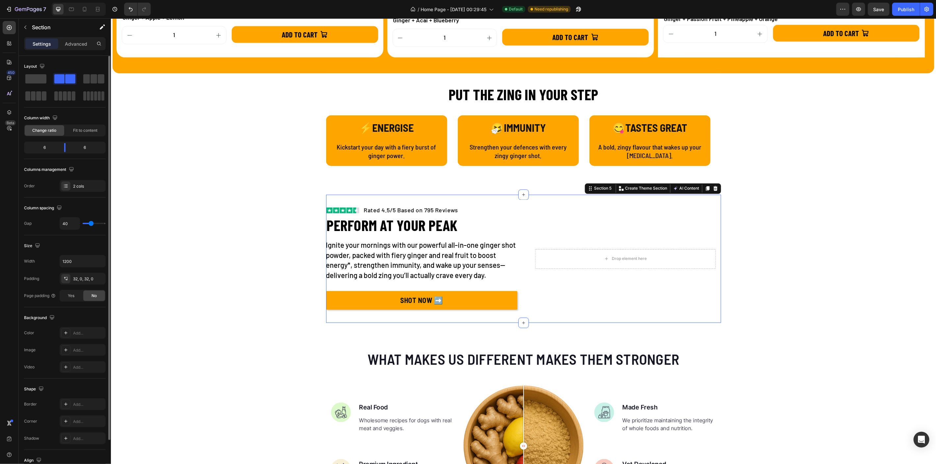
type input "48"
type input "50"
type input "52"
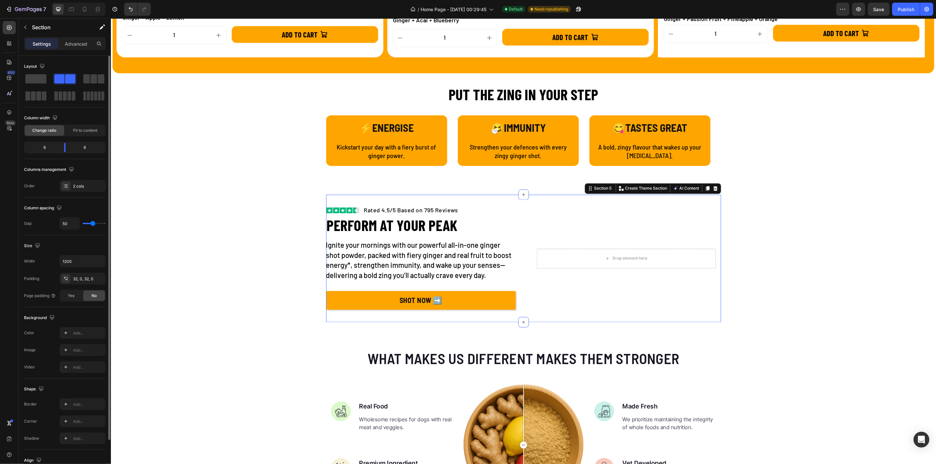
type input "52"
type input "53"
type input "55"
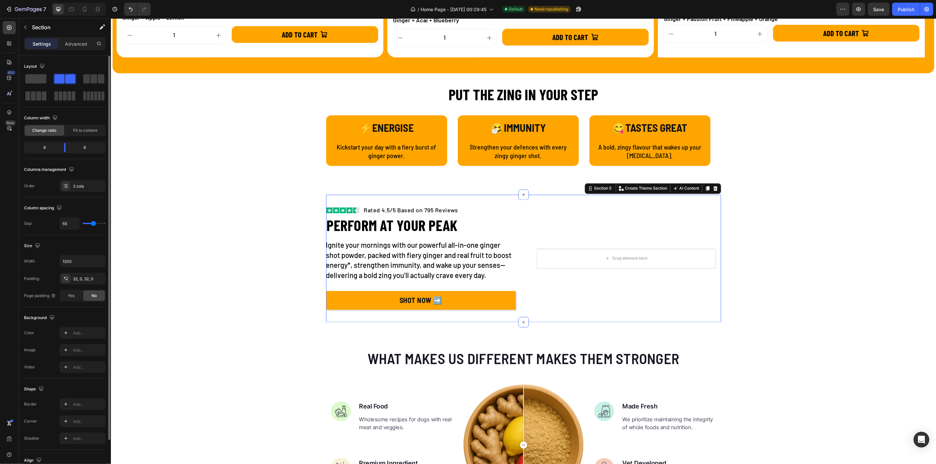
type input "58"
type input "60"
type input "63"
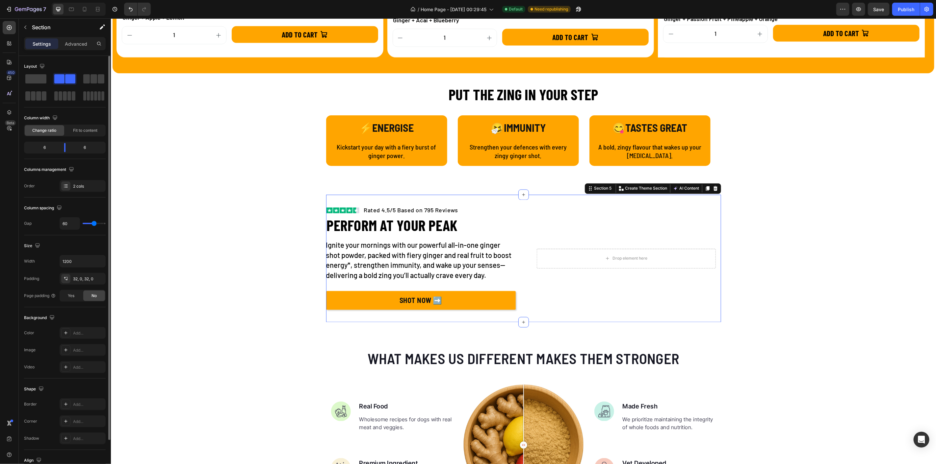
type input "63"
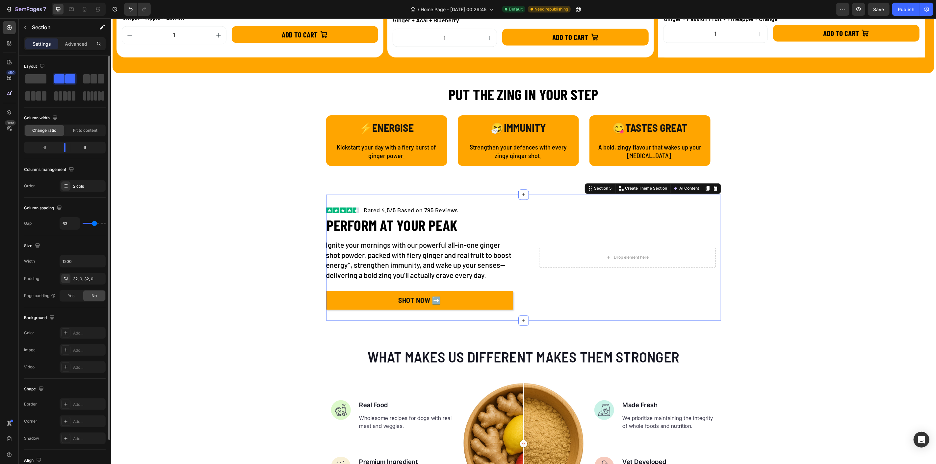
type input "52"
type input "50"
type input "38"
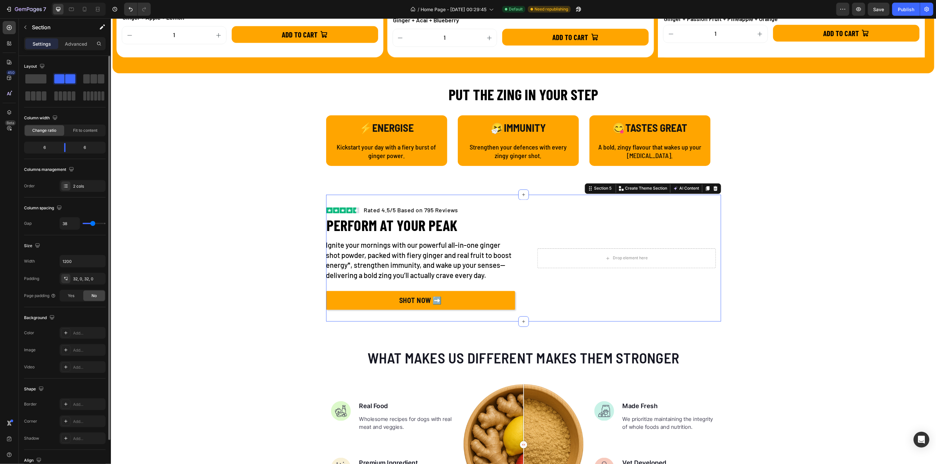
type input "38"
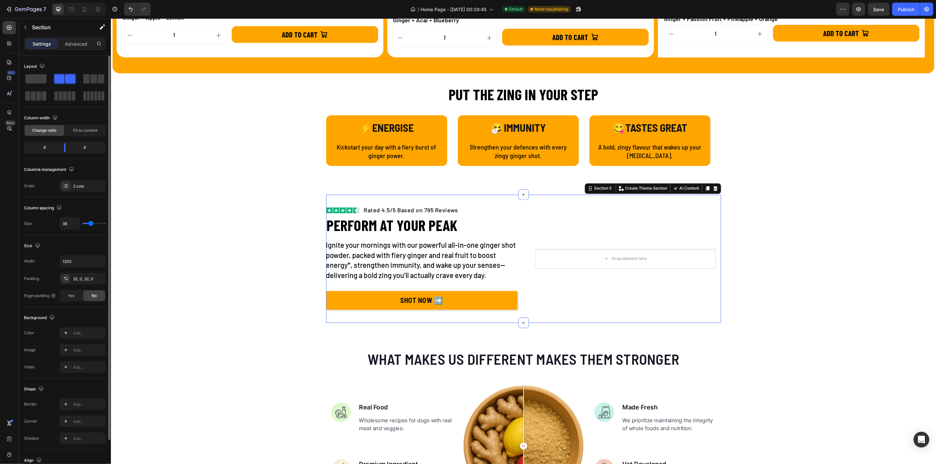
type input "37"
type input "25"
type input "24"
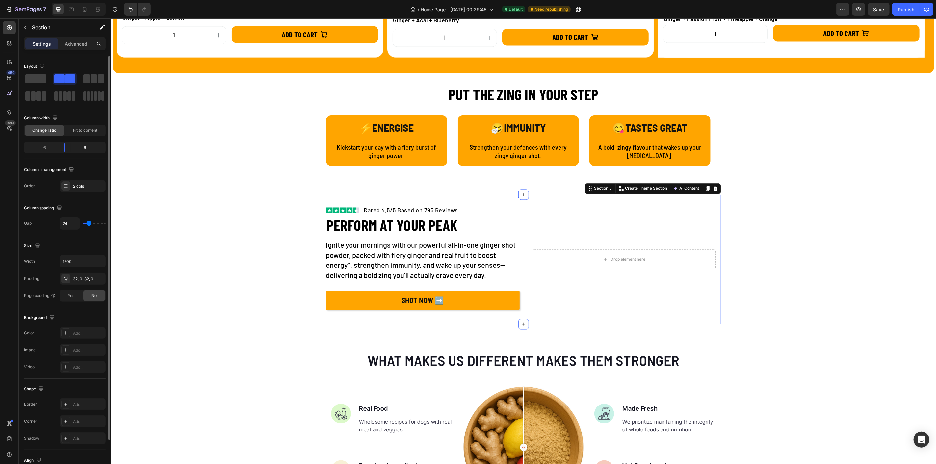
type input "24"
click at [88, 224] on input "range" at bounding box center [94, 223] width 23 height 1
click at [65, 223] on input "24" at bounding box center [70, 224] width 20 height 12
type input "3"
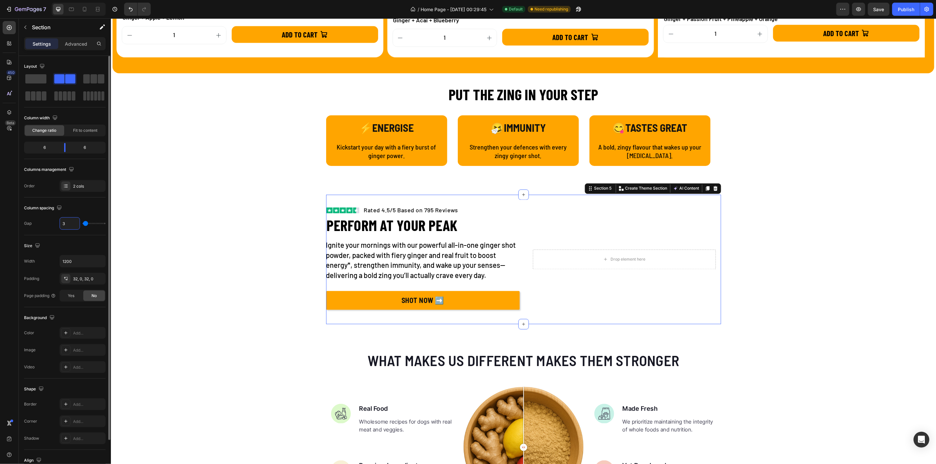
type input "32"
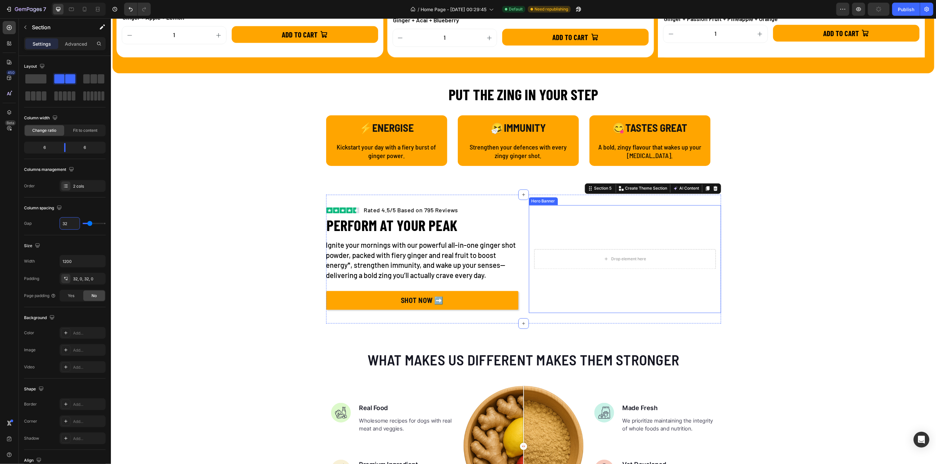
type input "24"
type input "16"
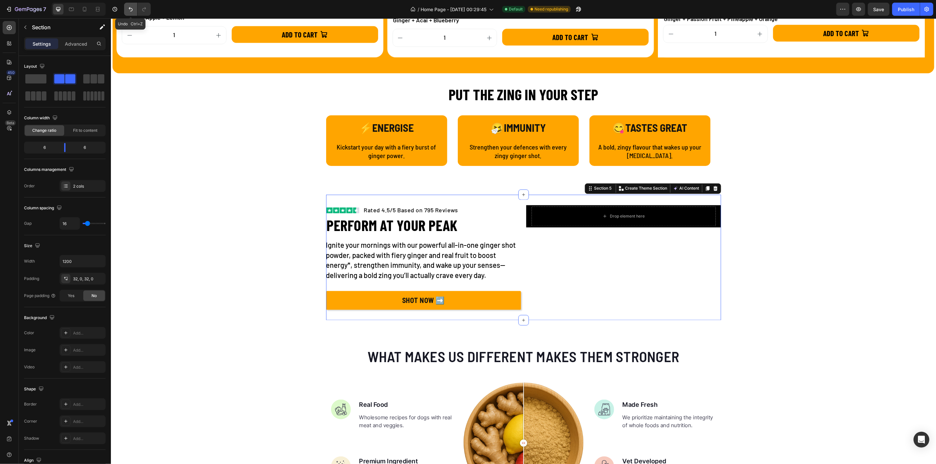
click at [133, 10] on icon "Undo/Redo" at bounding box center [130, 9] width 7 height 7
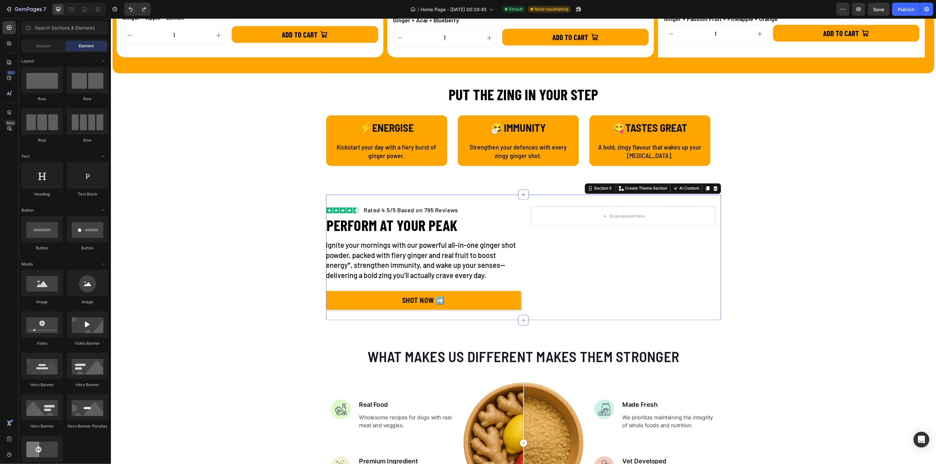
click at [145, 7] on icon "Undo/Redo" at bounding box center [144, 9] width 7 height 7
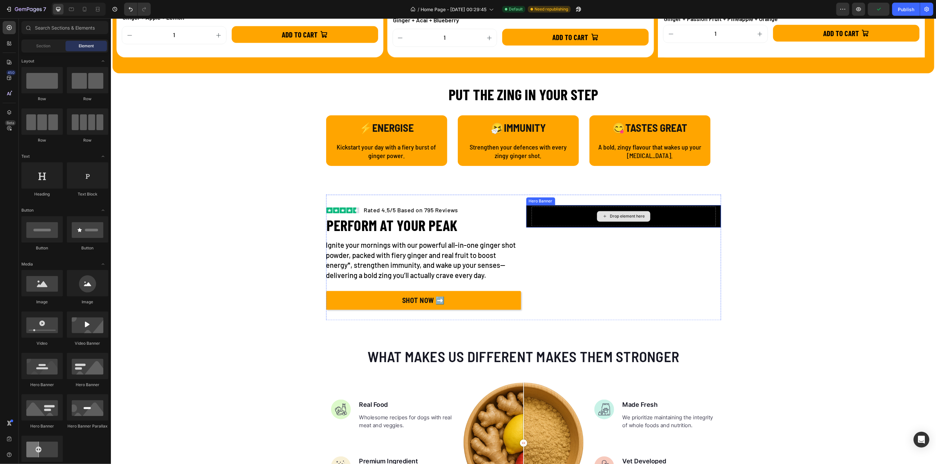
click at [593, 214] on div "Drop element here" at bounding box center [623, 217] width 184 height 20
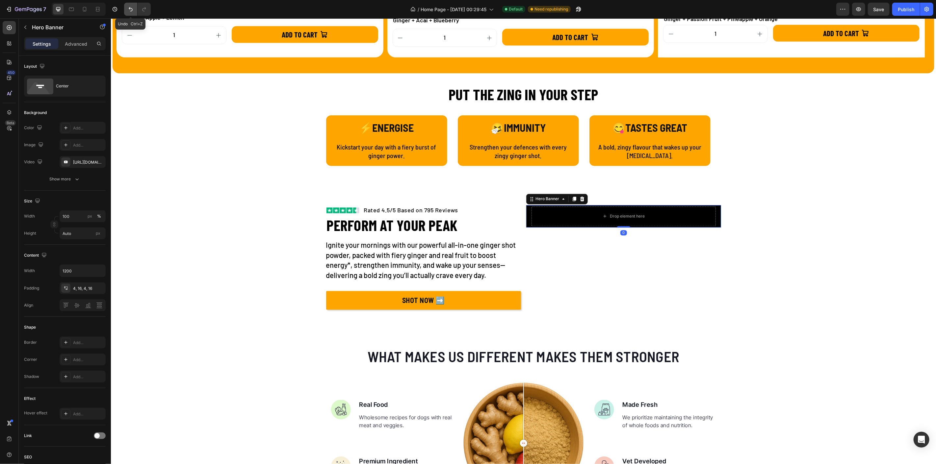
click at [131, 11] on icon "Undo/Redo" at bounding box center [131, 9] width 4 height 4
click at [131, 7] on icon "Undo/Redo" at bounding box center [130, 9] width 7 height 7
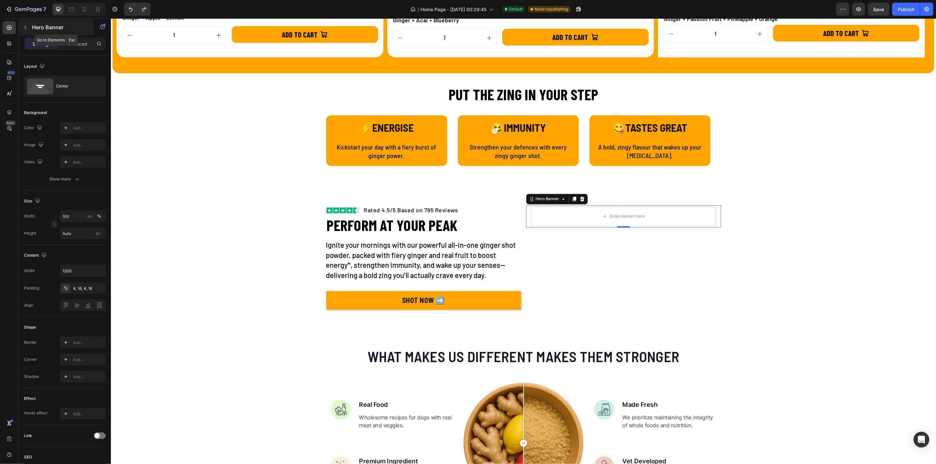
click at [28, 27] on button "button" at bounding box center [25, 27] width 11 height 11
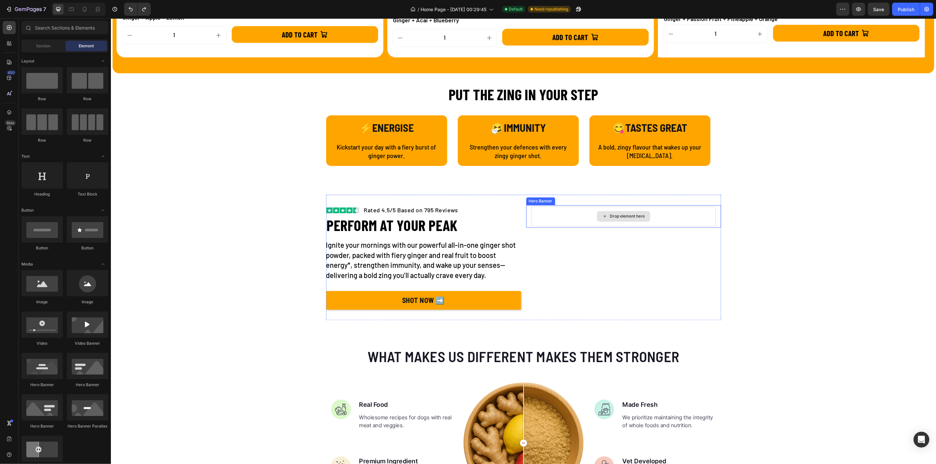
click at [622, 214] on div "Drop element here" at bounding box center [627, 216] width 35 height 5
drag, startPoint x: 242, startPoint y: 335, endPoint x: 629, endPoint y: 212, distance: 405.7
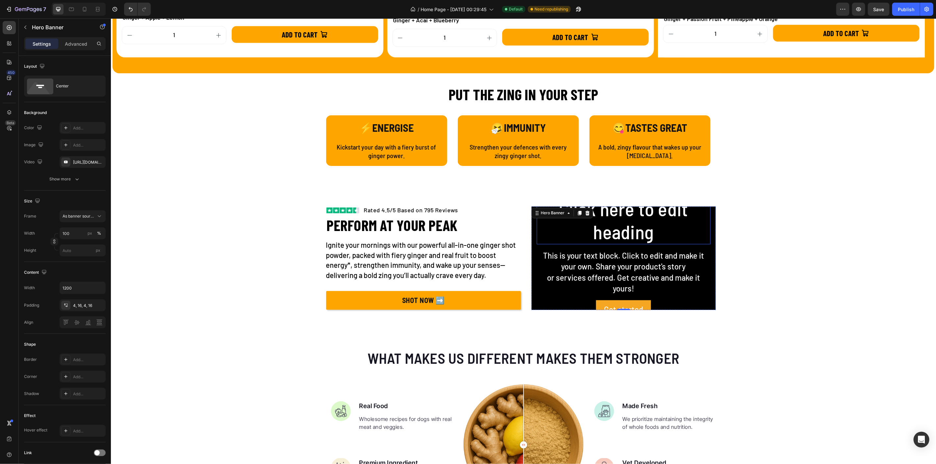
click at [619, 232] on h2 "Click here to edit heading" at bounding box center [623, 220] width 174 height 47
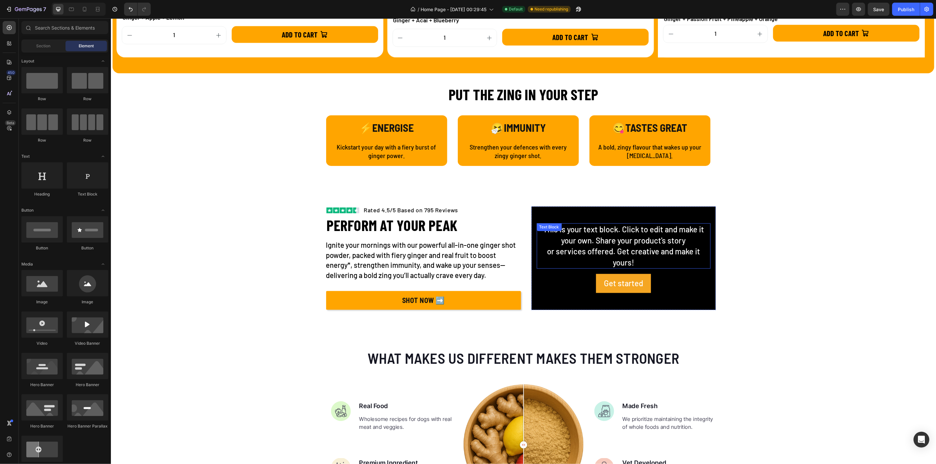
click at [616, 253] on div "This is your text block. Click to edit and make it your own. Share your product…" at bounding box center [623, 245] width 174 height 45
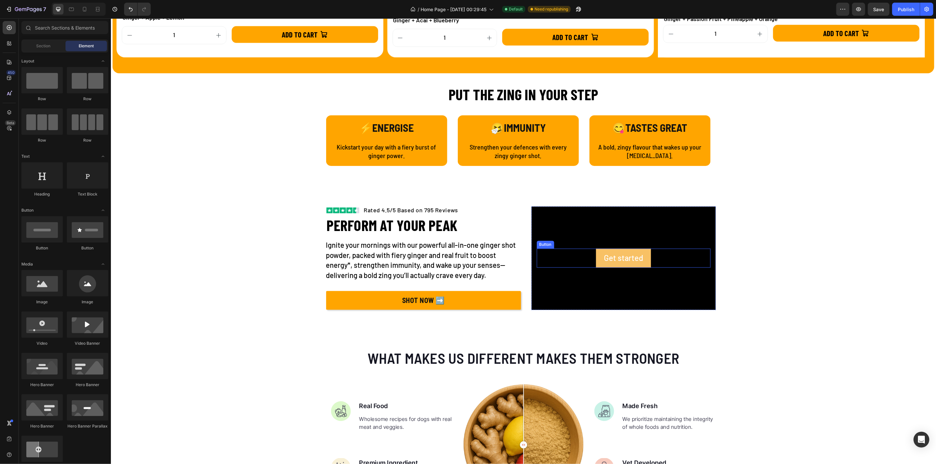
click at [644, 259] on button "Get started" at bounding box center [622, 258] width 55 height 19
click at [645, 234] on div "Background Image" at bounding box center [623, 259] width 184 height 104
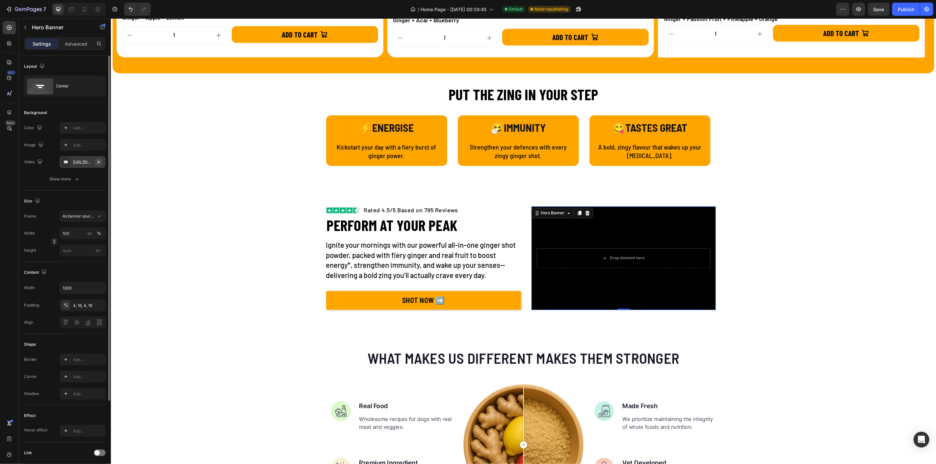
click at [100, 162] on icon "button" at bounding box center [98, 162] width 5 height 5
type input "Auto"
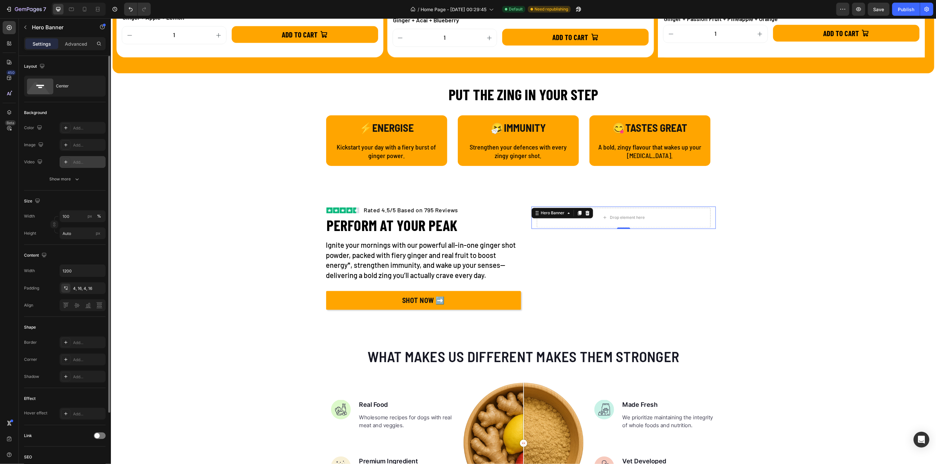
click at [81, 161] on div "Add..." at bounding box center [88, 163] width 31 height 6
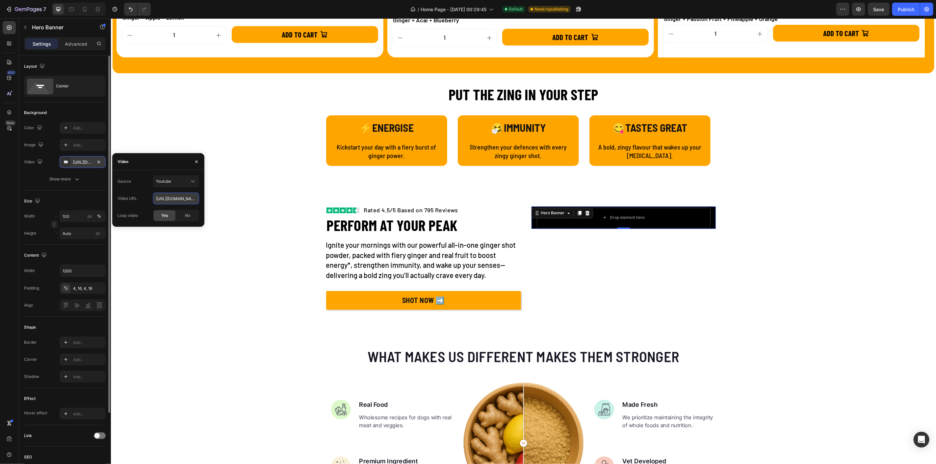
click at [165, 199] on input "[URL][DOMAIN_NAME]" at bounding box center [176, 199] width 46 height 12
click at [185, 181] on div "Youtube" at bounding box center [173, 182] width 34 height 6
click at [168, 197] on span "Video hosting" at bounding box center [168, 198] width 25 height 6
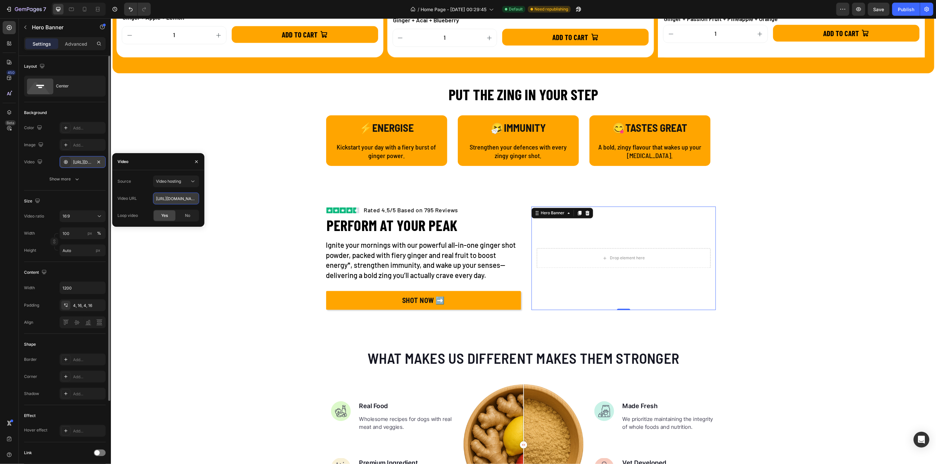
click at [169, 198] on input "[URL][DOMAIN_NAME]" at bounding box center [176, 199] width 46 height 12
paste input "1a321bb61b404ad9b76b7eafcd6d42d2"
type input "[URL][DOMAIN_NAME]"
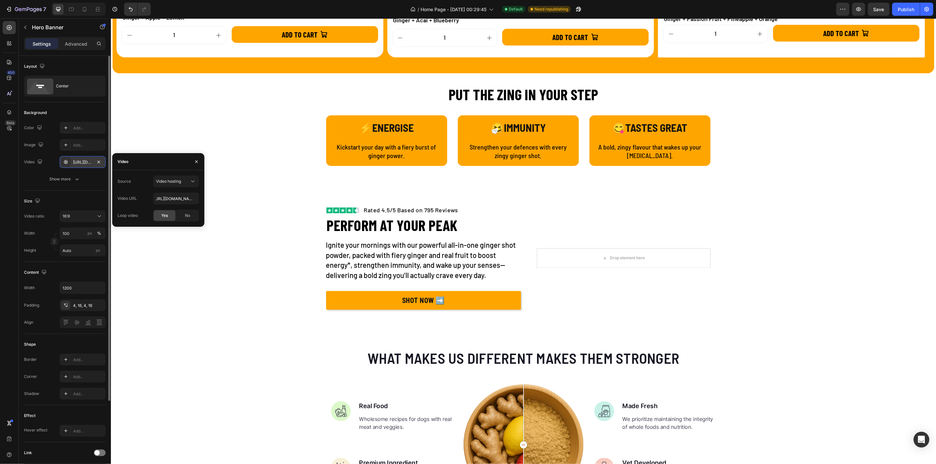
scroll to position [0, 0]
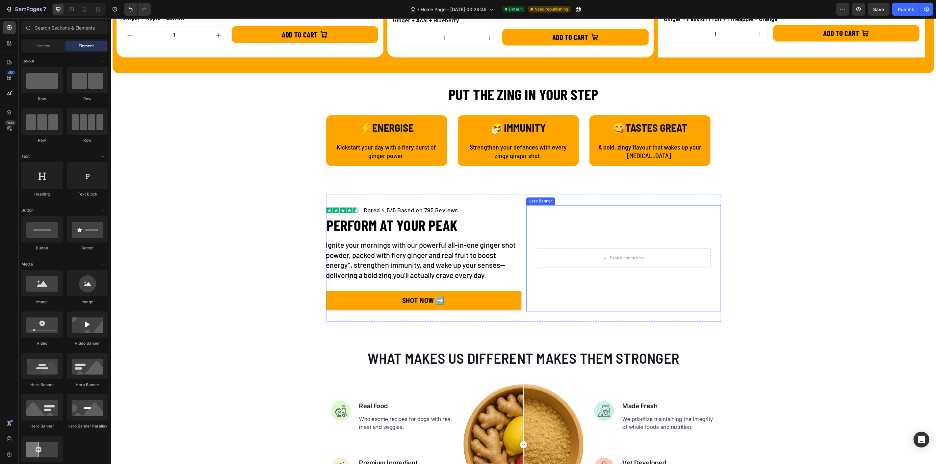
click at [526, 223] on div "Drop element here Hero Banner" at bounding box center [623, 258] width 195 height 106
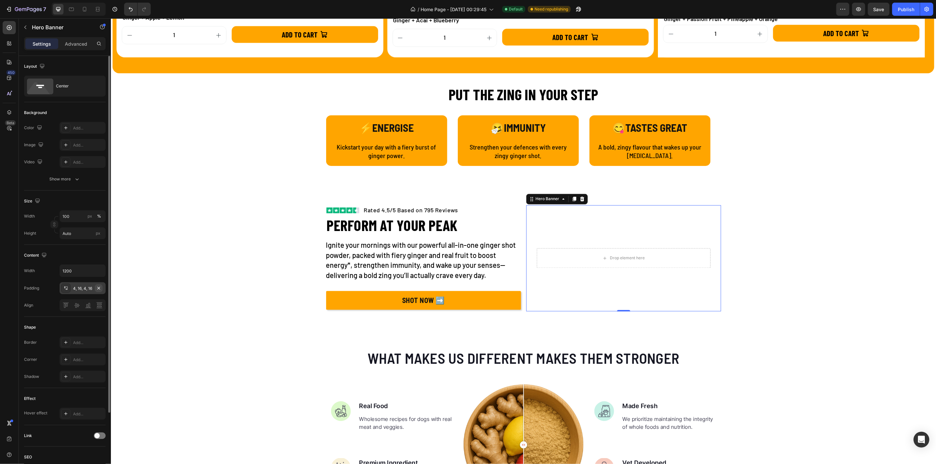
click at [99, 288] on icon "button" at bounding box center [98, 288] width 3 height 3
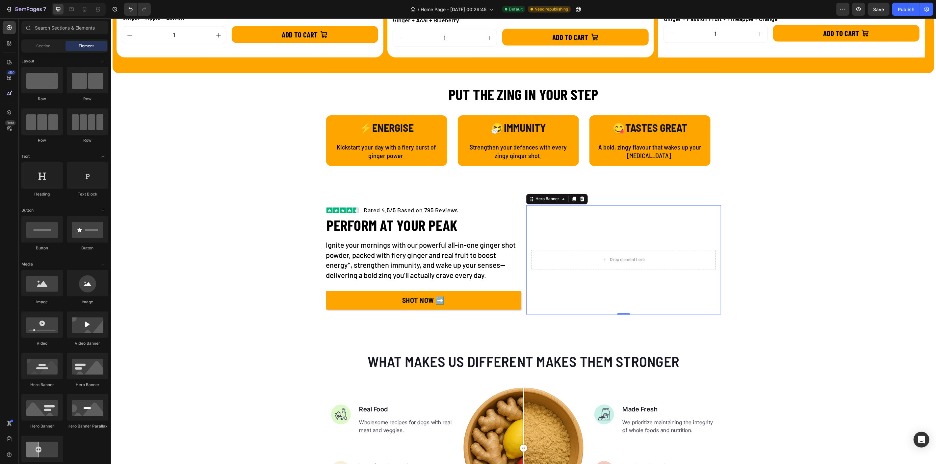
click at [488, 201] on div "Image Rated 4.5/5 Based on 795 Reviews Text block Row PERFORM AT YOUR PEAK Head…" at bounding box center [523, 260] width 395 height 131
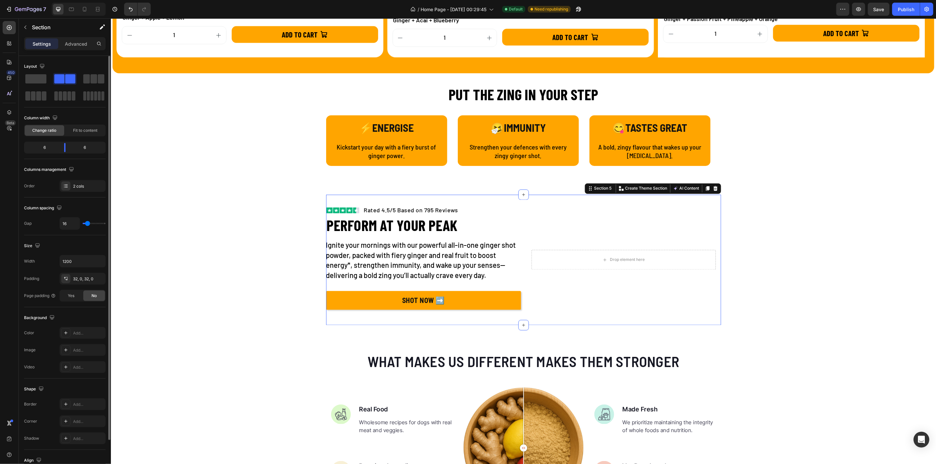
type input "15"
type input "20"
type input "27"
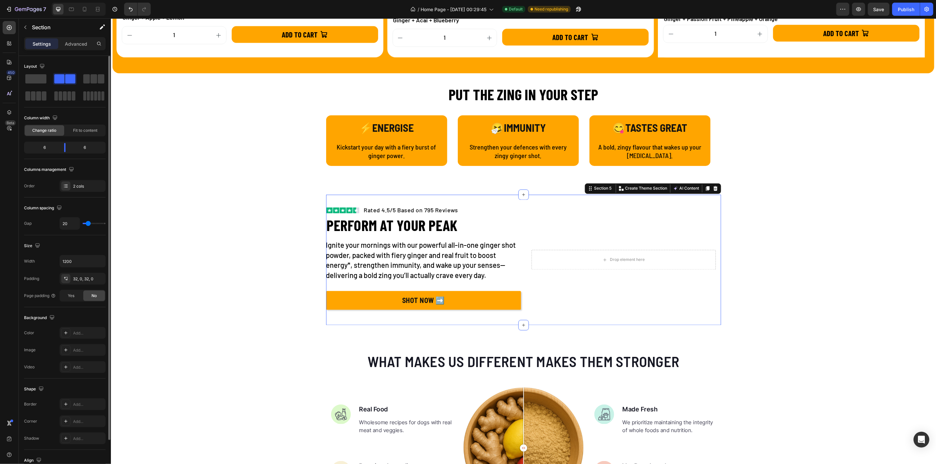
type input "27"
type input "29"
type input "30"
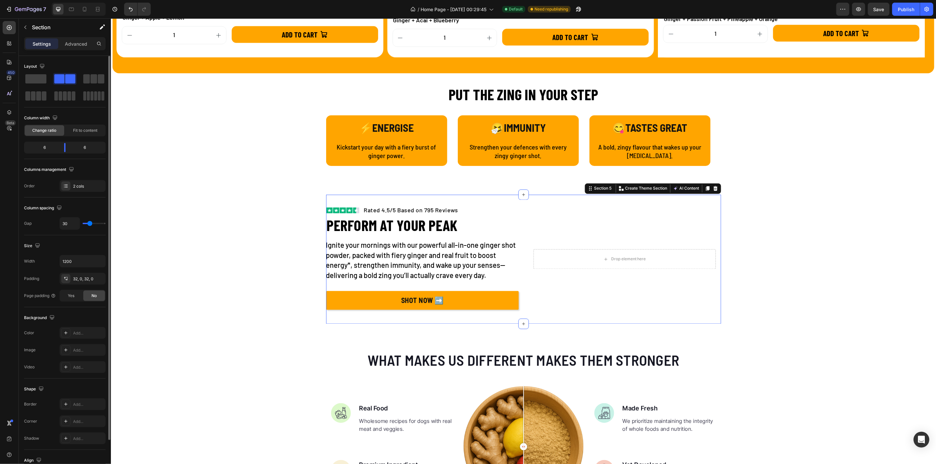
type input "40"
type input "42"
type input "43"
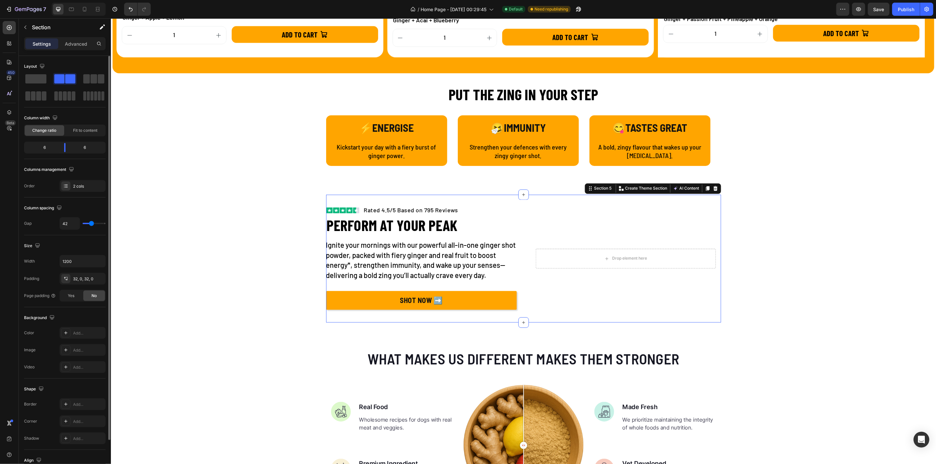
type input "43"
type input "0"
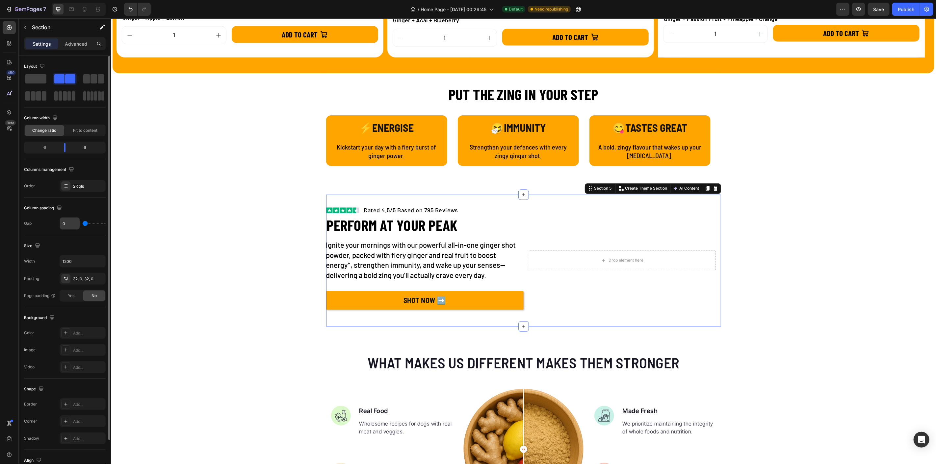
drag, startPoint x: 87, startPoint y: 224, endPoint x: 71, endPoint y: 223, distance: 15.8
type input "0"
click at [83, 224] on input "range" at bounding box center [94, 223] width 23 height 1
click at [71, 223] on input "0" at bounding box center [70, 224] width 20 height 12
type input "1"
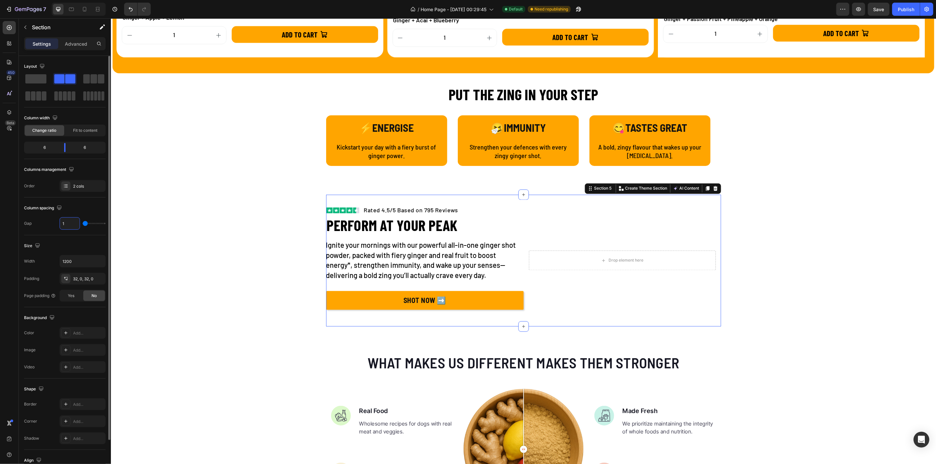
type input "1"
type input "16"
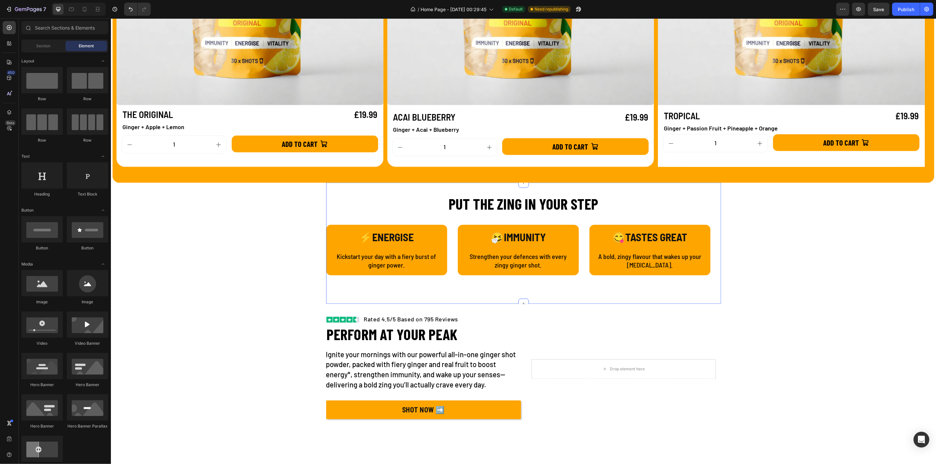
scroll to position [987, 0]
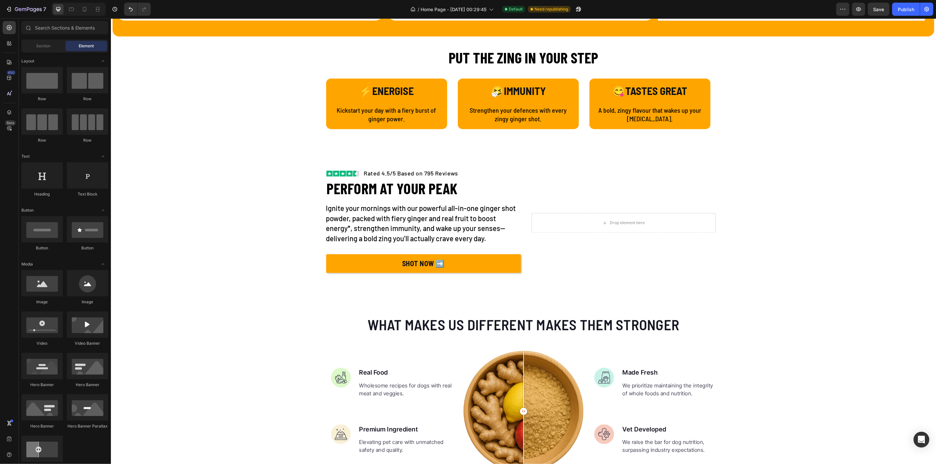
click at [336, 161] on div "Image Rated 4.5/5 Based on 795 Reviews Text block Row PERFORM AT YOUR PEAK Head…" at bounding box center [523, 223] width 395 height 131
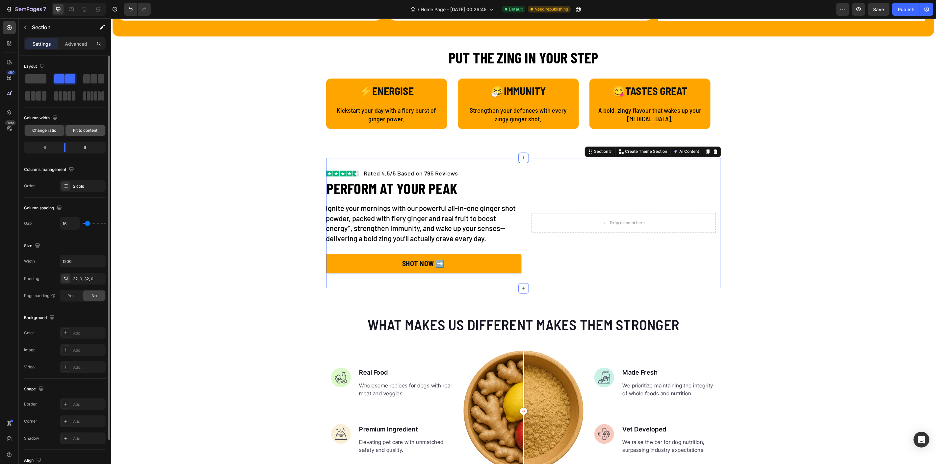
click at [79, 131] on span "Fit to content" at bounding box center [85, 131] width 24 height 6
click at [44, 131] on span "Change ratio" at bounding box center [45, 131] width 24 height 6
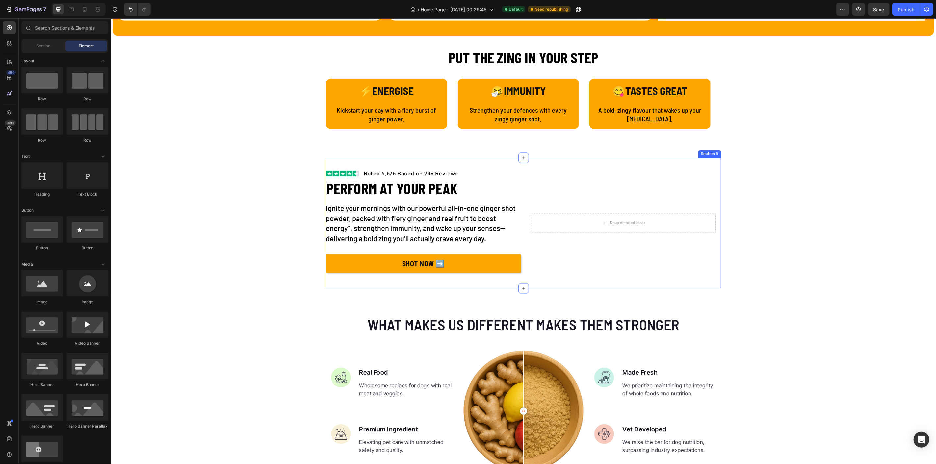
click at [528, 289] on div "What makes us different makes them stronger Heading Image Real Food Text block …" at bounding box center [523, 417] width 825 height 256
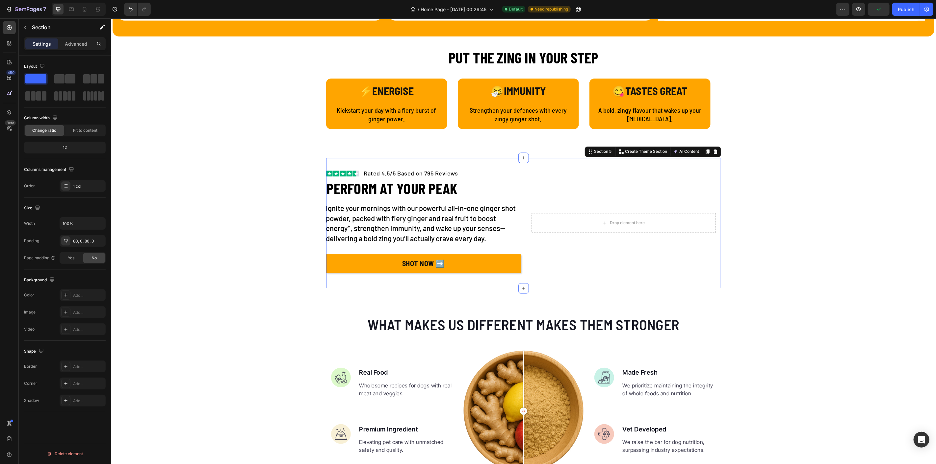
click at [528, 286] on div "Image Rated 4.5/5 Based on 795 Reviews Text block Row PERFORM AT YOUR PEAK Head…" at bounding box center [523, 223] width 395 height 131
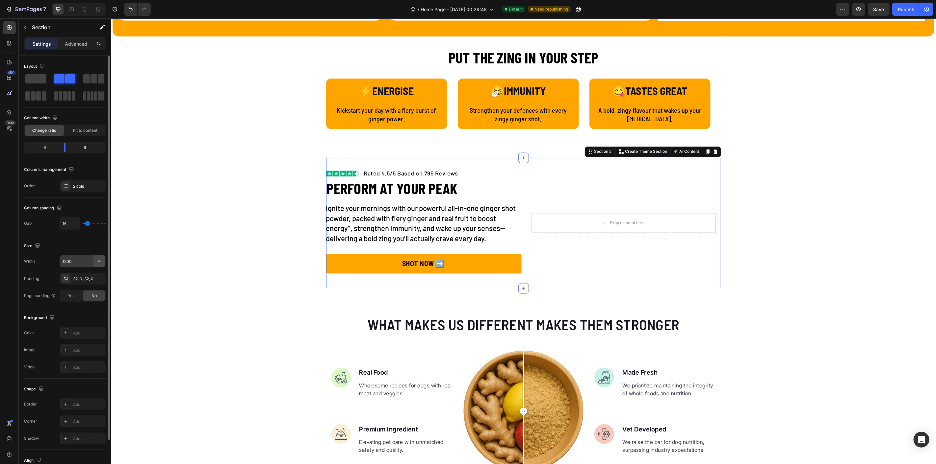
click at [101, 259] on icon "button" at bounding box center [99, 261] width 7 height 7
click at [78, 279] on p "Full 100%" at bounding box center [81, 277] width 38 height 6
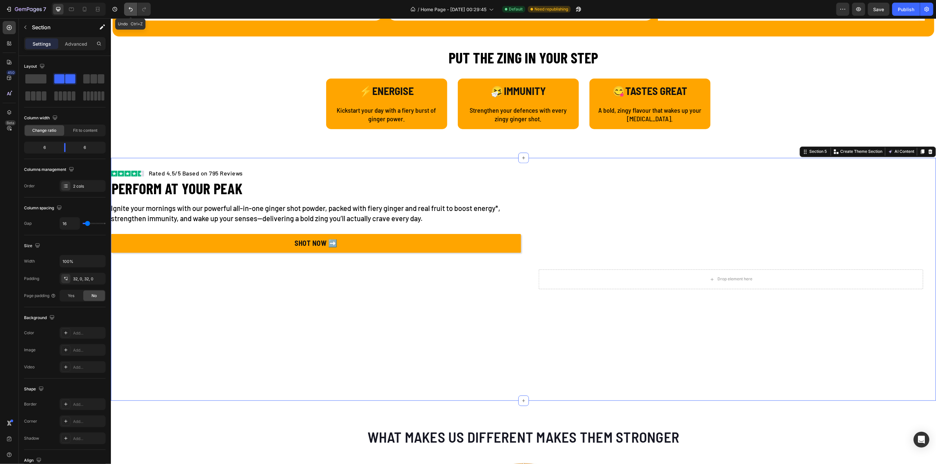
click at [125, 8] on button "Undo/Redo" at bounding box center [130, 9] width 13 height 13
type input "1200"
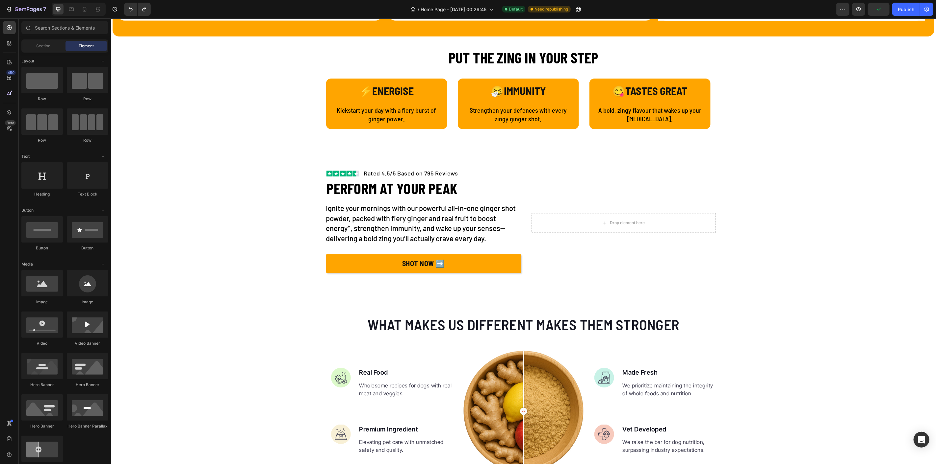
click at [339, 164] on div "Image Rated 4.5/5 Based on 795 Reviews Text block Row PERFORM AT YOUR PEAK Head…" at bounding box center [523, 223] width 395 height 131
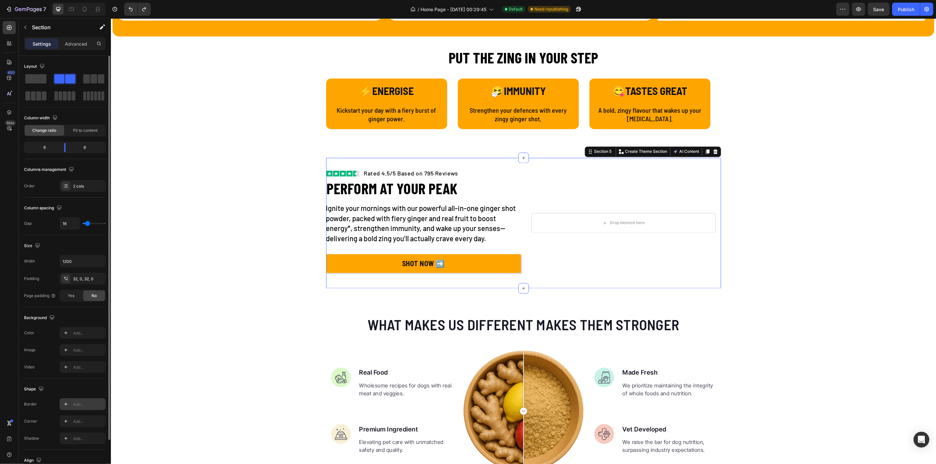
click at [64, 404] on icon at bounding box center [65, 404] width 3 height 3
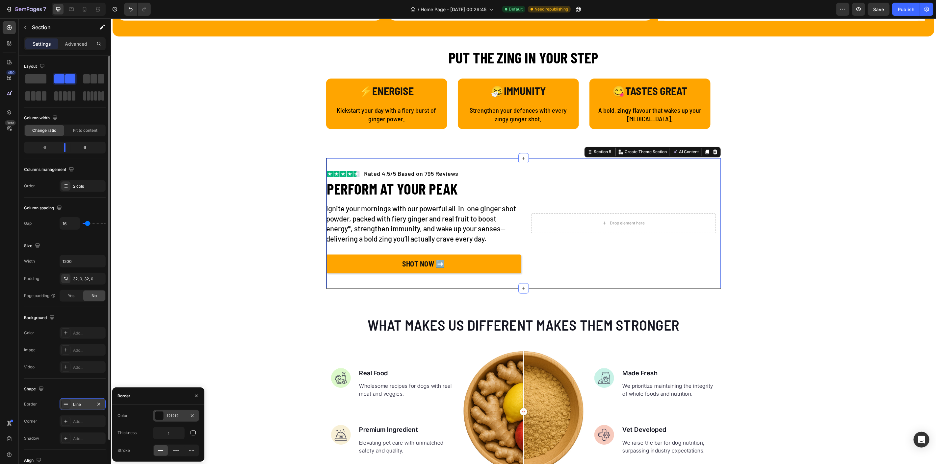
click at [158, 415] on div at bounding box center [159, 416] width 9 height 9
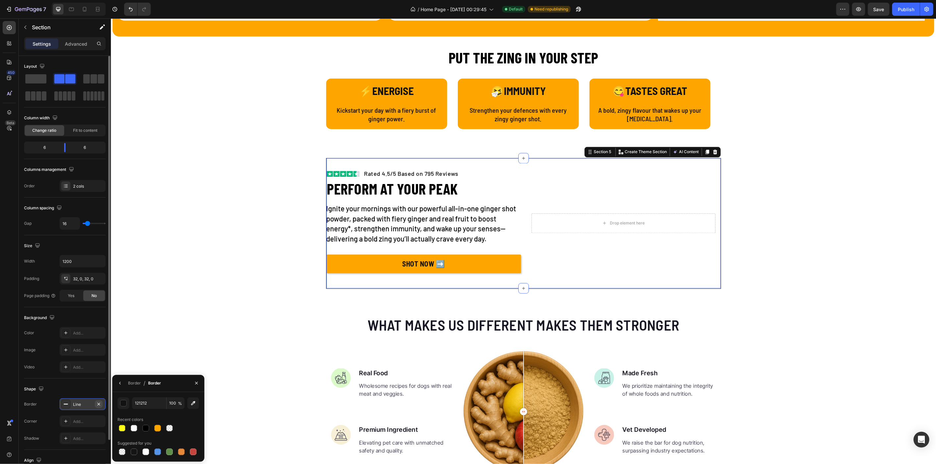
click at [101, 404] on icon "button" at bounding box center [98, 404] width 5 height 5
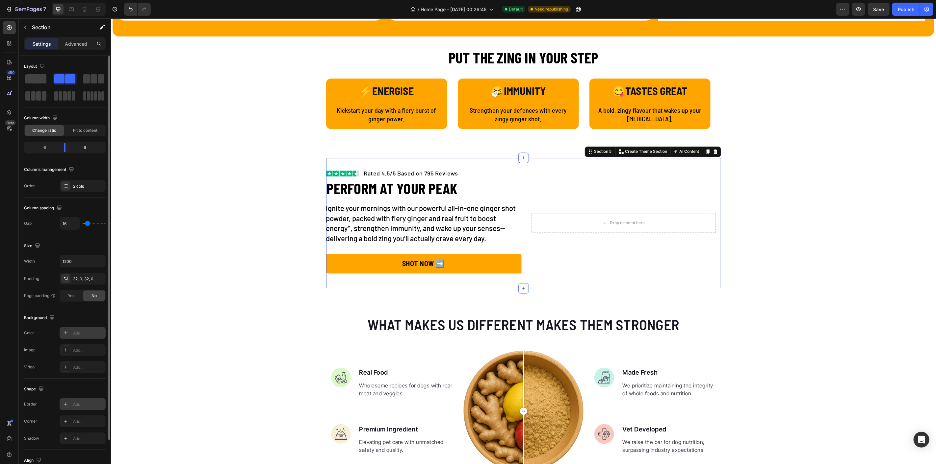
click at [63, 331] on icon at bounding box center [65, 333] width 5 height 5
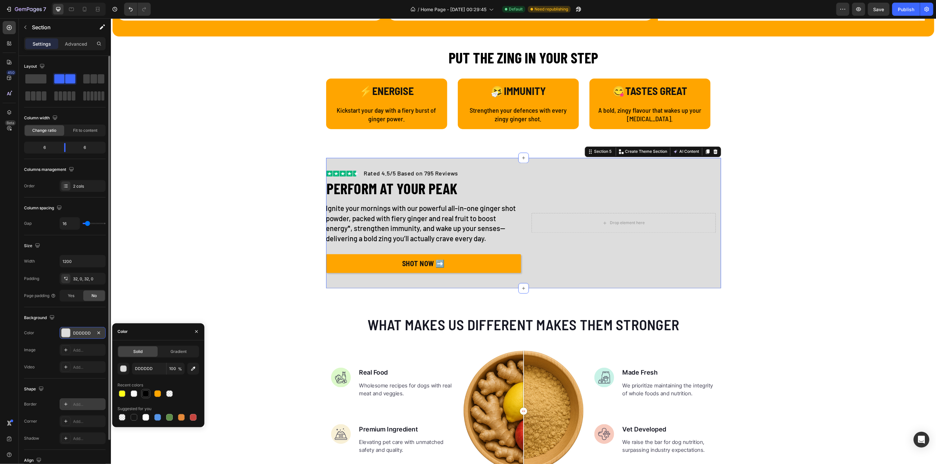
click at [144, 395] on div at bounding box center [145, 394] width 7 height 7
type input "000000"
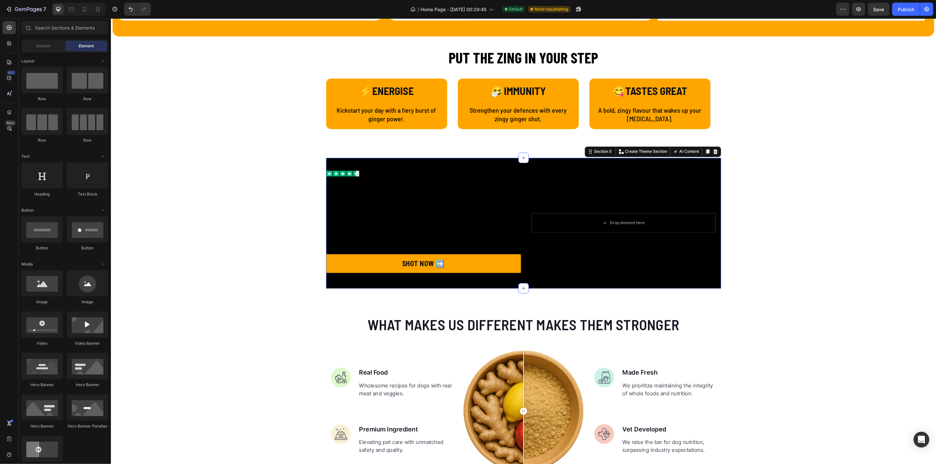
click at [131, 10] on icon "Undo/Redo" at bounding box center [130, 9] width 7 height 7
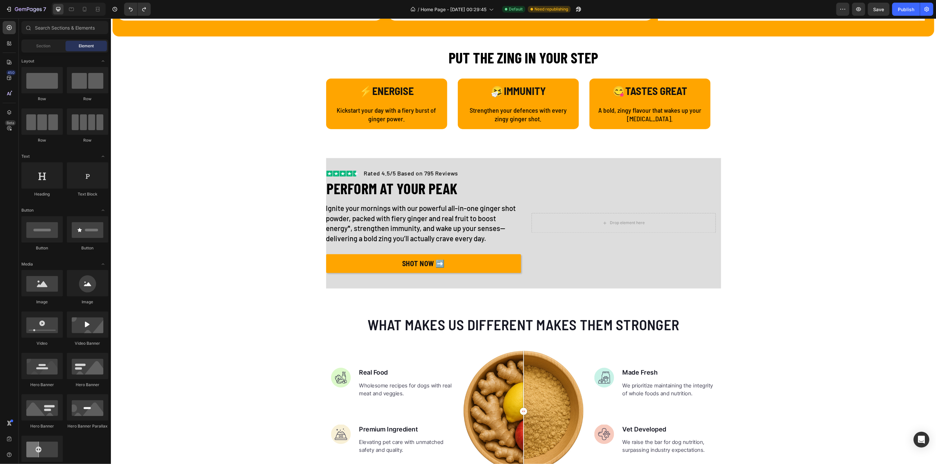
click at [126, 8] on button "Undo/Redo" at bounding box center [130, 9] width 13 height 13
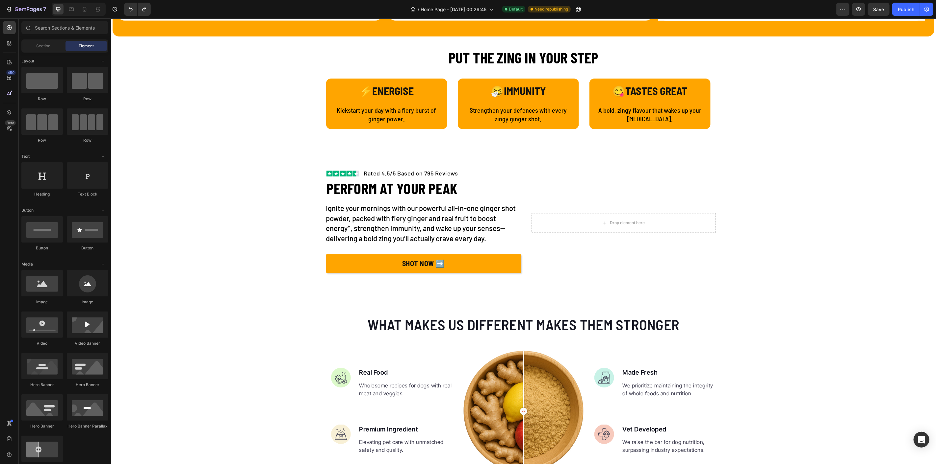
drag, startPoint x: 277, startPoint y: 198, endPoint x: 273, endPoint y: 197, distance: 4.7
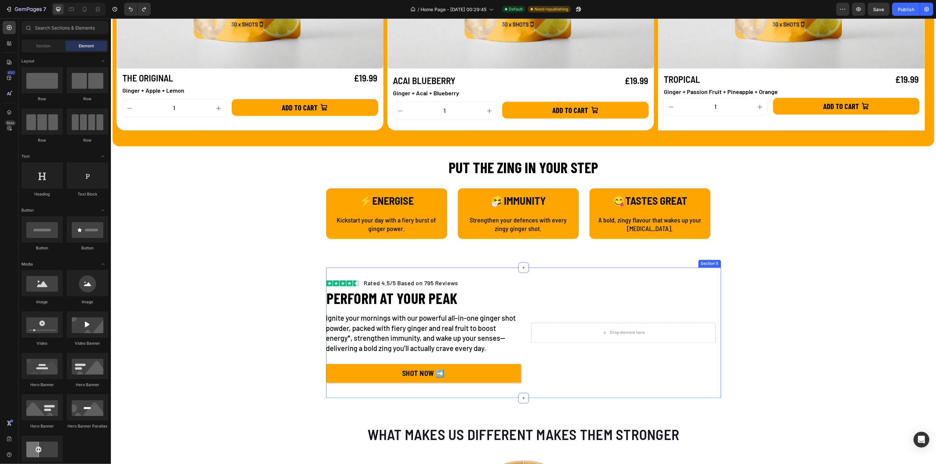
scroll to position [1096, 0]
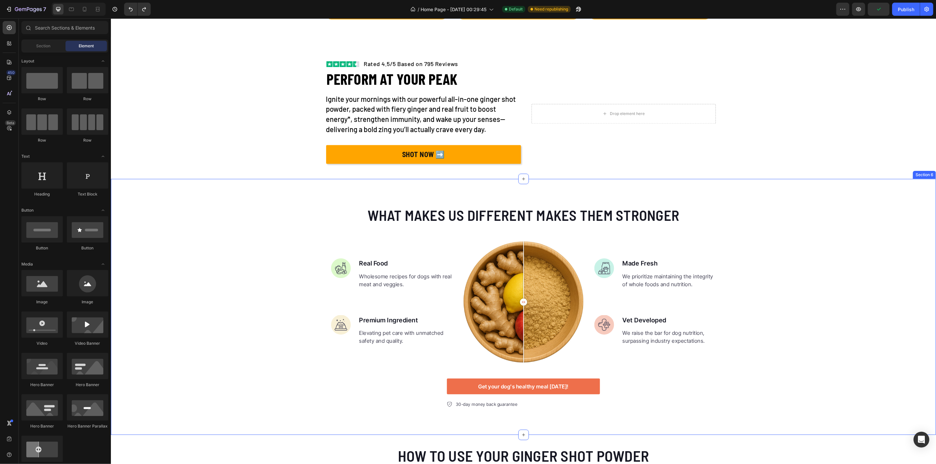
click at [177, 188] on div "What makes us different makes them stronger Heading Image Real Food Text block …" at bounding box center [523, 307] width 825 height 256
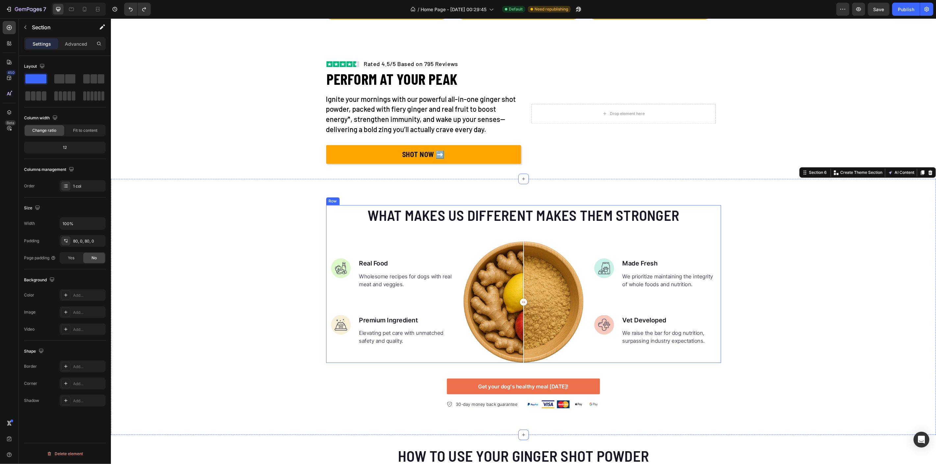
click at [326, 231] on div "What makes us different makes them stronger Heading Image Real Food Text block …" at bounding box center [523, 284] width 395 height 158
click at [200, 220] on div "What makes us different makes them stronger Heading Image Real Food Text block …" at bounding box center [523, 307] width 825 height 204
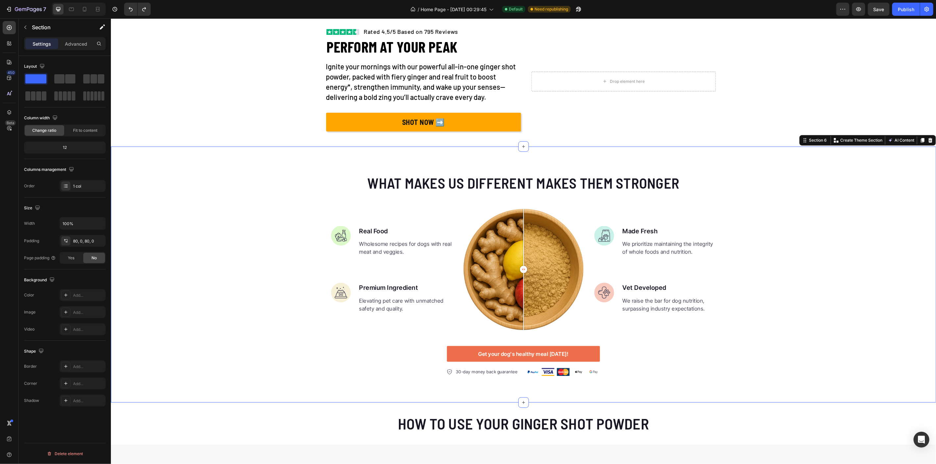
scroll to position [1133, 0]
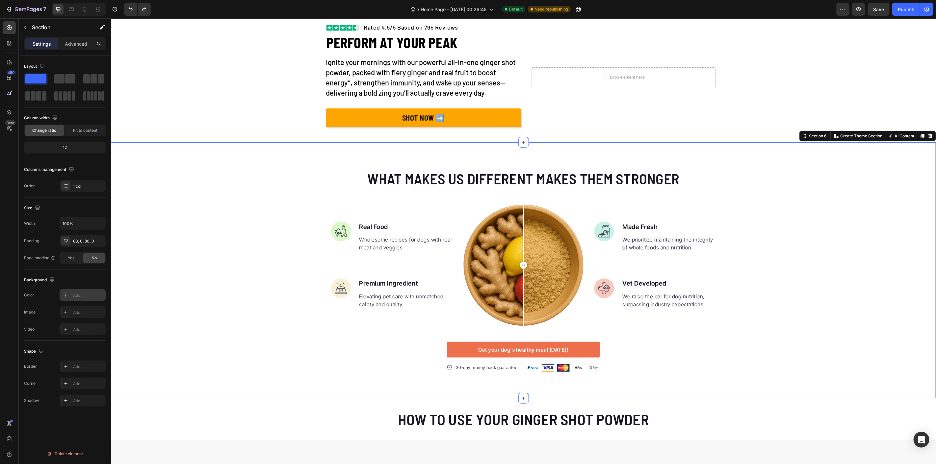
click at [66, 293] on icon at bounding box center [65, 295] width 5 height 5
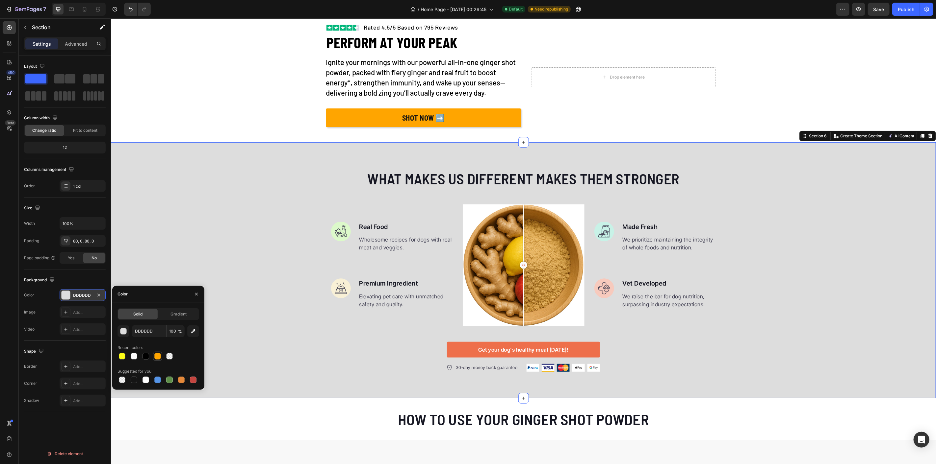
click at [159, 356] on div at bounding box center [157, 356] width 7 height 7
type input "FFA500"
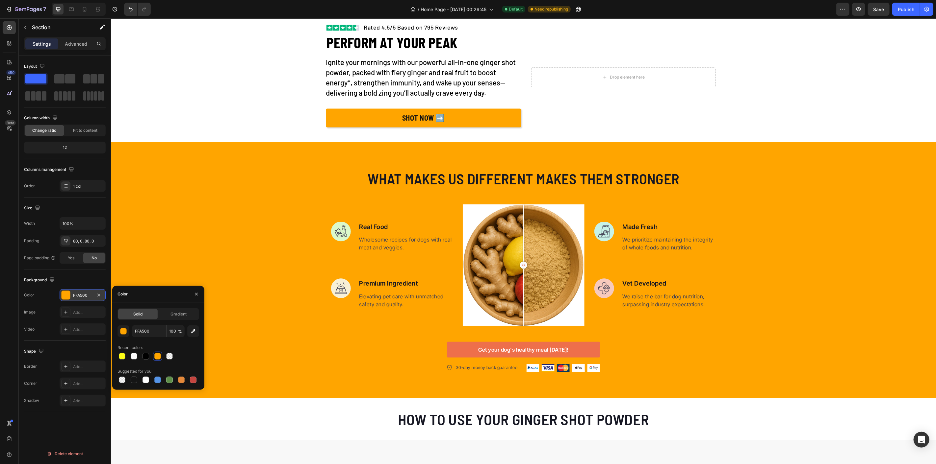
scroll to position [1060, 0]
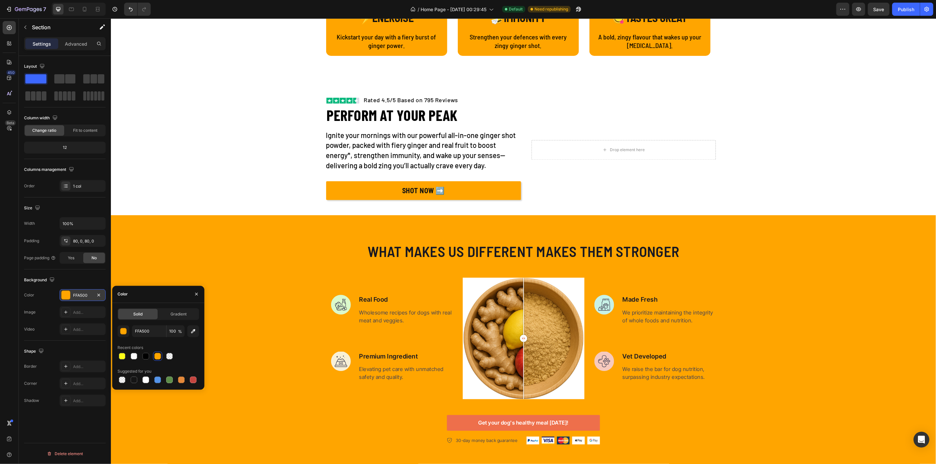
click at [274, 229] on div "What makes us different makes them stronger Heading Image Real Food Text block …" at bounding box center [523, 343] width 825 height 256
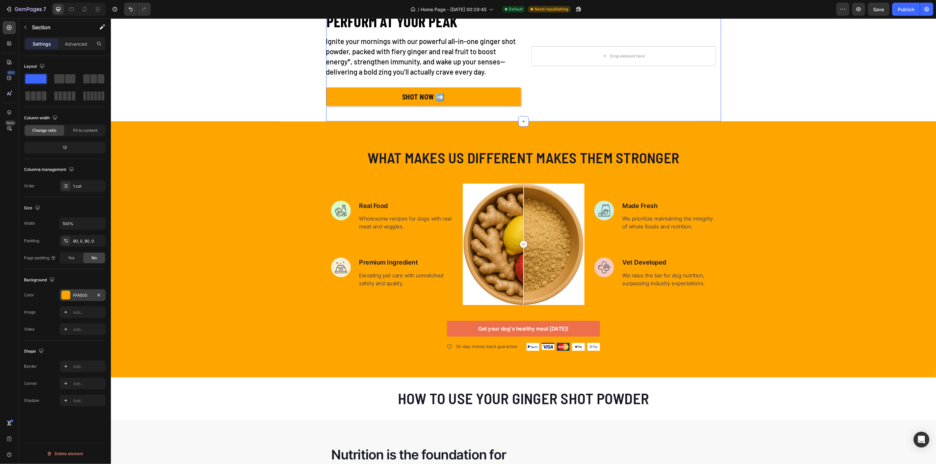
scroll to position [1169, 0]
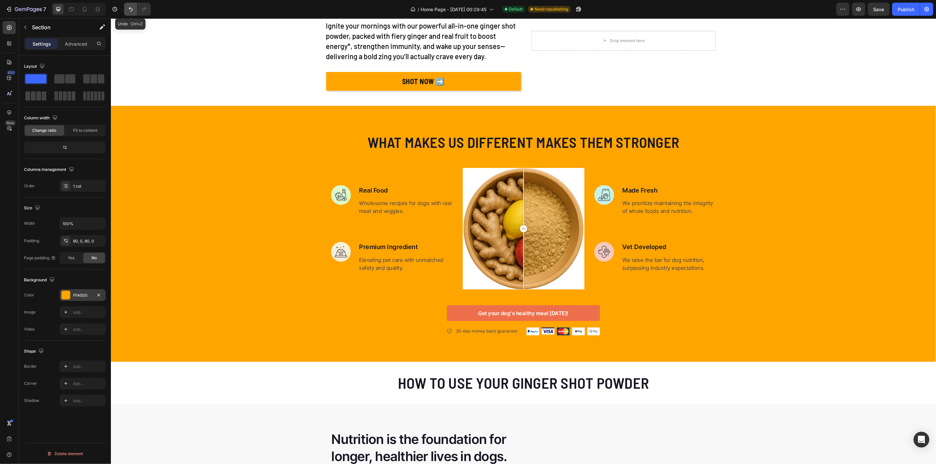
click at [132, 10] on icon "Undo/Redo" at bounding box center [130, 9] width 7 height 7
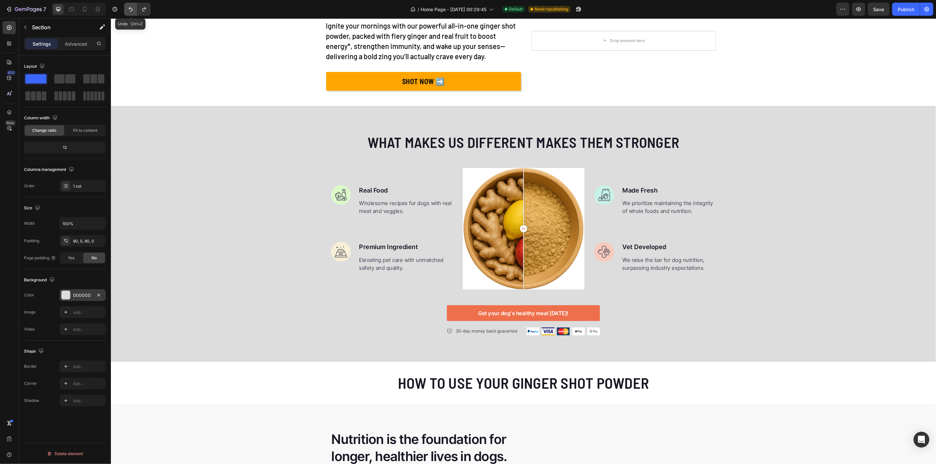
click at [131, 10] on icon "Undo/Redo" at bounding box center [130, 9] width 7 height 7
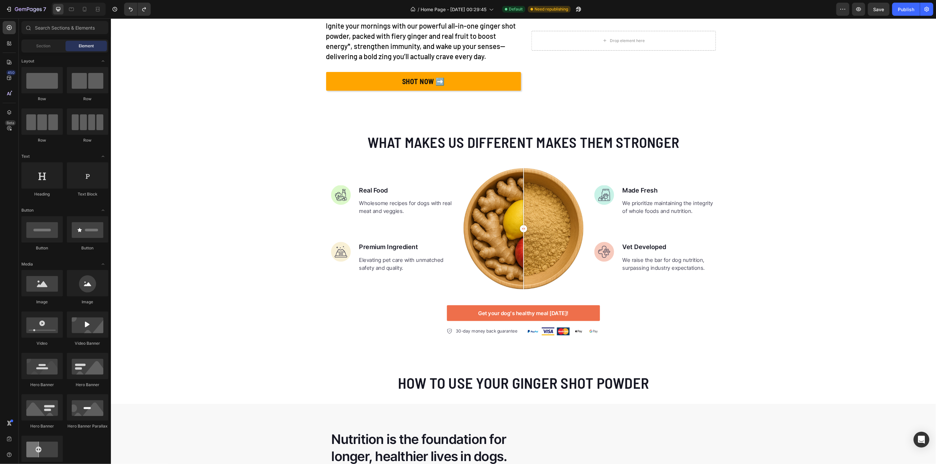
click at [217, 77] on div "Image Rated 4.5/5 Based on 795 Reviews Text block Row PERFORM AT YOUR PEAK Head…" at bounding box center [523, 357] width 825 height 2991
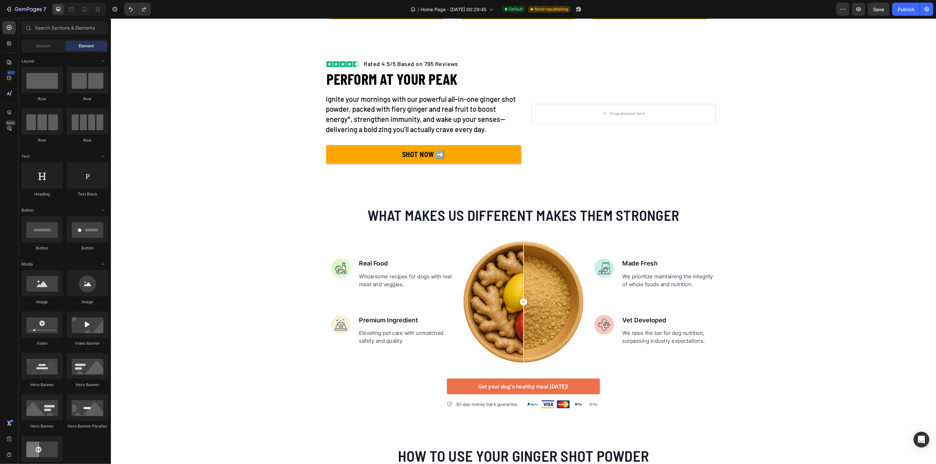
drag, startPoint x: 253, startPoint y: 143, endPoint x: 240, endPoint y: 138, distance: 13.0
click at [253, 143] on div "PUT THE ZING IN YOUR STEP Heading ⚡ENERGISE Text Block Kickstart your day with …" at bounding box center [523, 435] width 825 height 3000
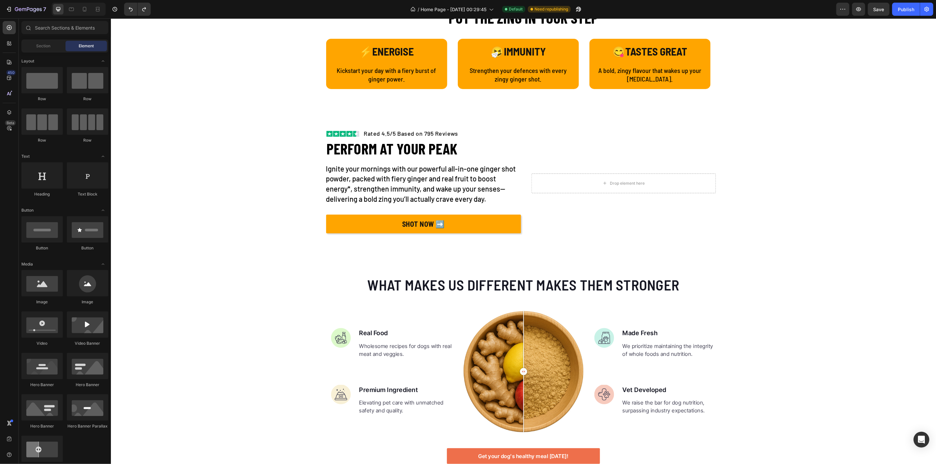
scroll to position [1023, 0]
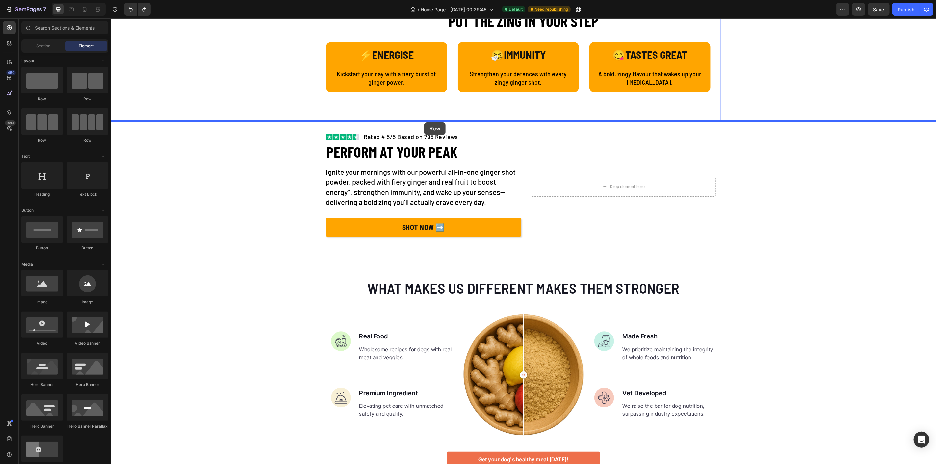
drag, startPoint x: 147, startPoint y: 96, endPoint x: 424, endPoint y: 122, distance: 277.5
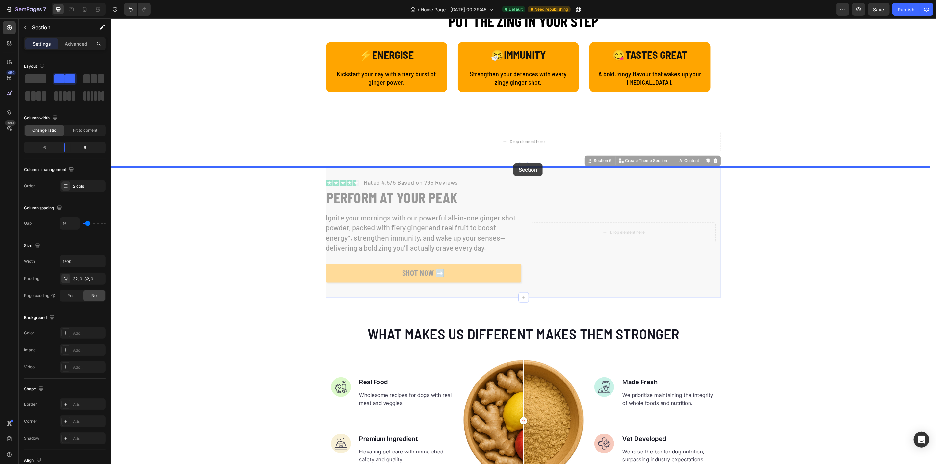
drag, startPoint x: 491, startPoint y: 171, endPoint x: 513, endPoint y: 163, distance: 23.2
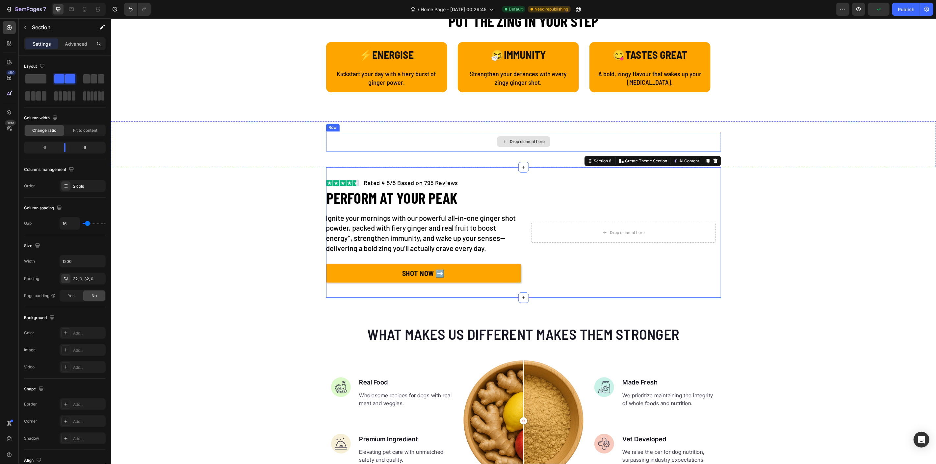
click at [424, 143] on div "Drop element here" at bounding box center [523, 142] width 395 height 20
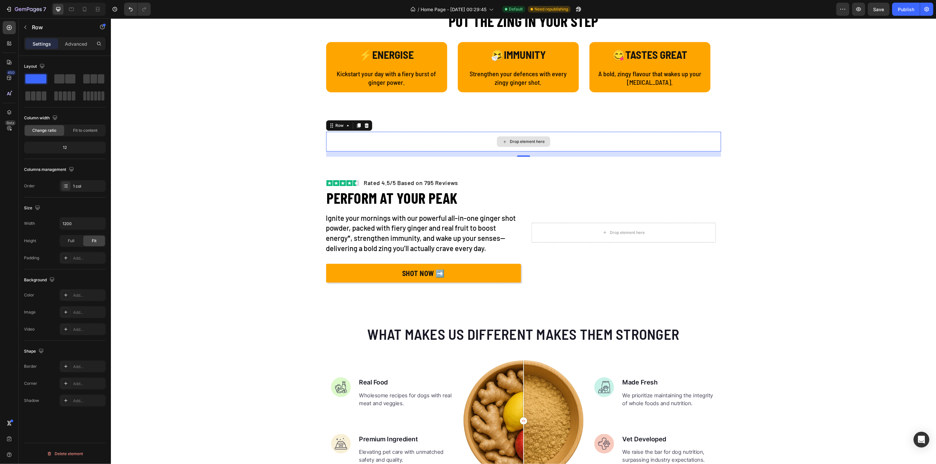
click at [371, 148] on div "Drop element here" at bounding box center [523, 142] width 395 height 20
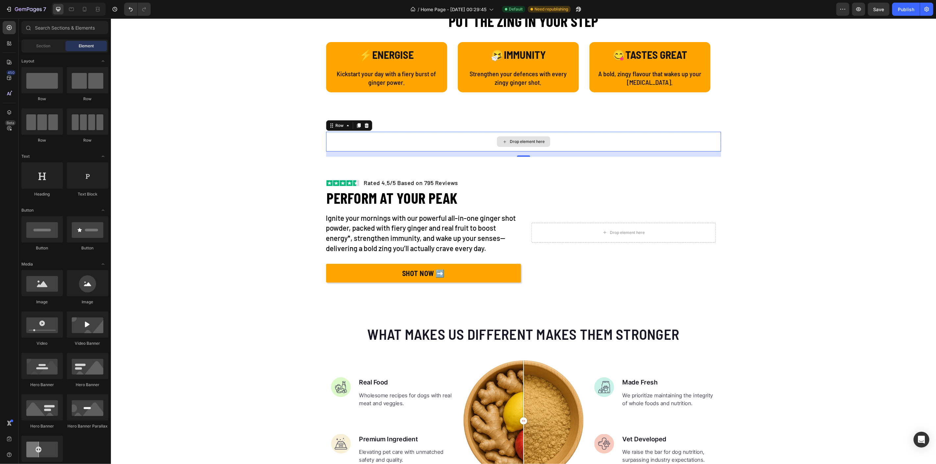
click at [503, 144] on div "Drop element here" at bounding box center [522, 141] width 53 height 11
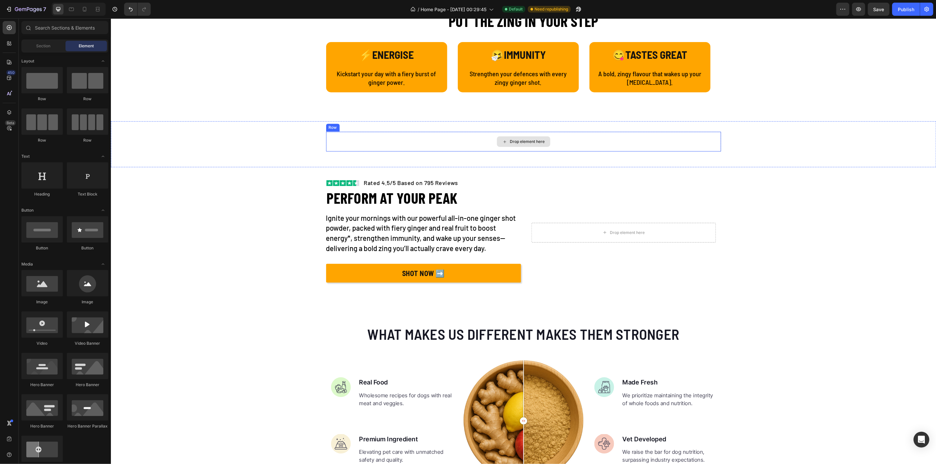
click at [538, 142] on div "Drop element here" at bounding box center [527, 141] width 35 height 5
click at [90, 85] on div at bounding box center [87, 80] width 41 height 26
click at [490, 143] on div "Drop element here" at bounding box center [523, 142] width 395 height 20
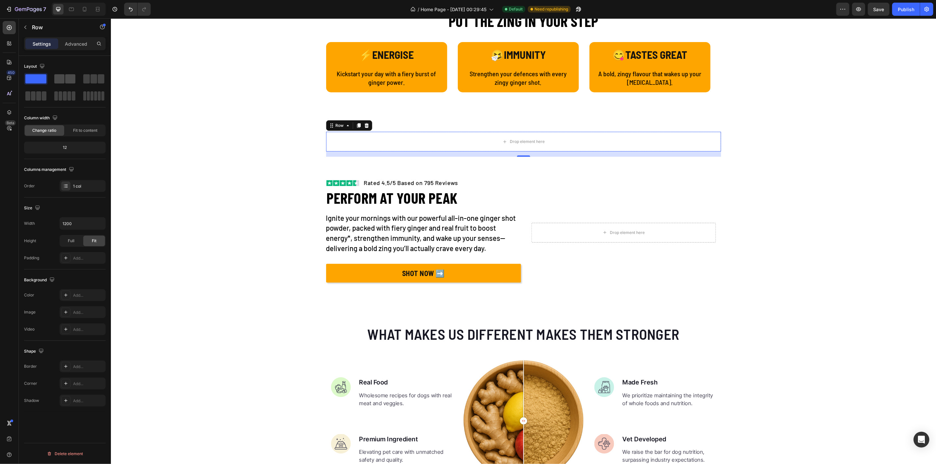
click at [63, 77] on span at bounding box center [59, 78] width 10 height 9
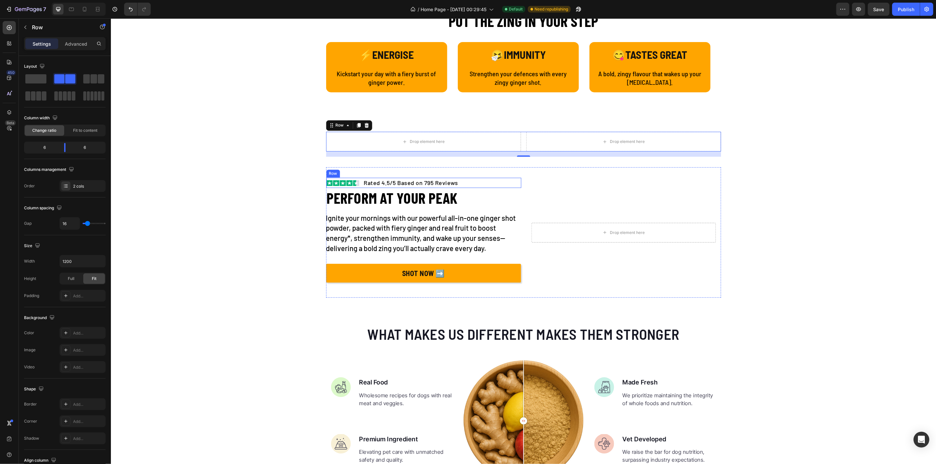
click at [470, 183] on div "Image Rated 4.5/5 Based on 795 Reviews Text block Row" at bounding box center [423, 183] width 195 height 10
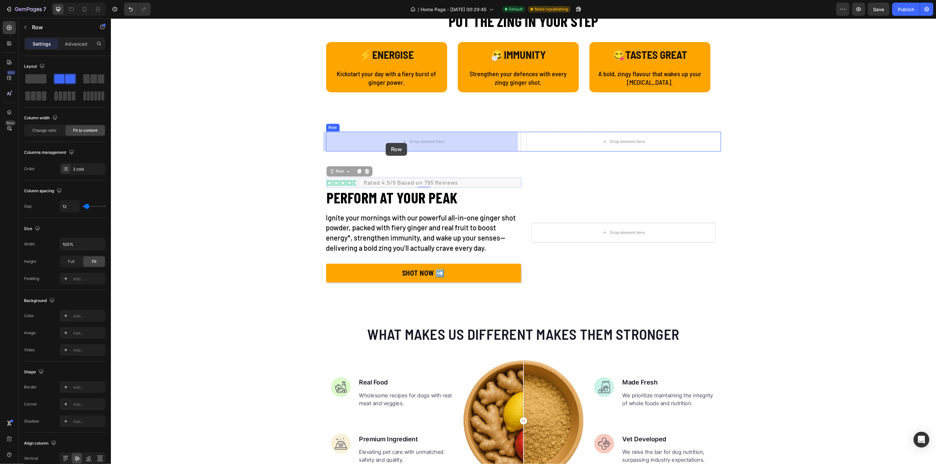
drag, startPoint x: 328, startPoint y: 172, endPoint x: 385, endPoint y: 143, distance: 64.6
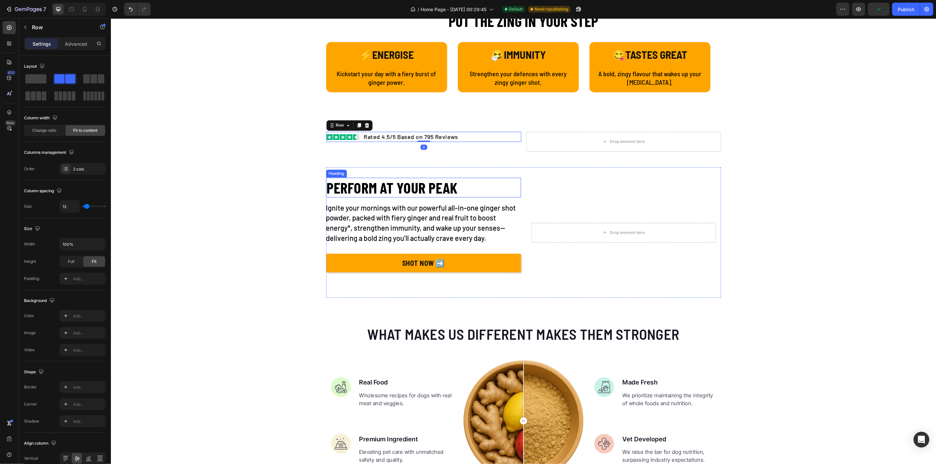
click at [459, 189] on h2 "PERFORM AT YOUR PEAK" at bounding box center [423, 187] width 195 height 19
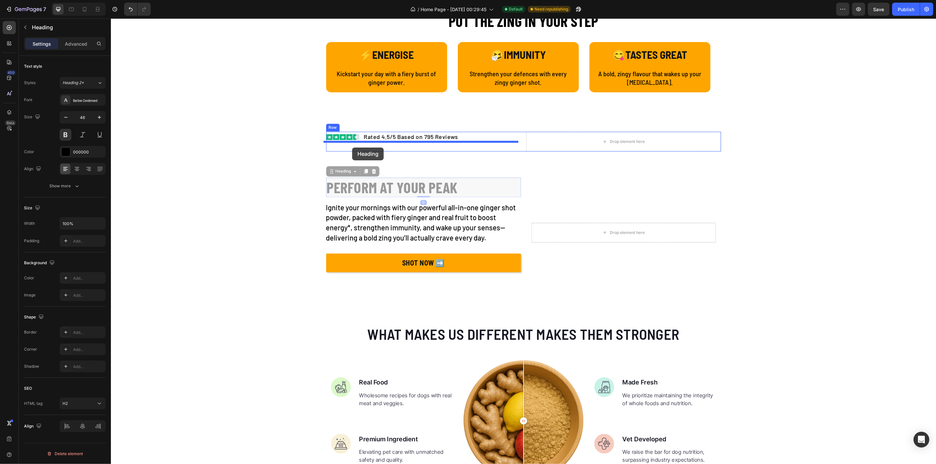
drag, startPoint x: 326, startPoint y: 170, endPoint x: 352, endPoint y: 147, distance: 34.5
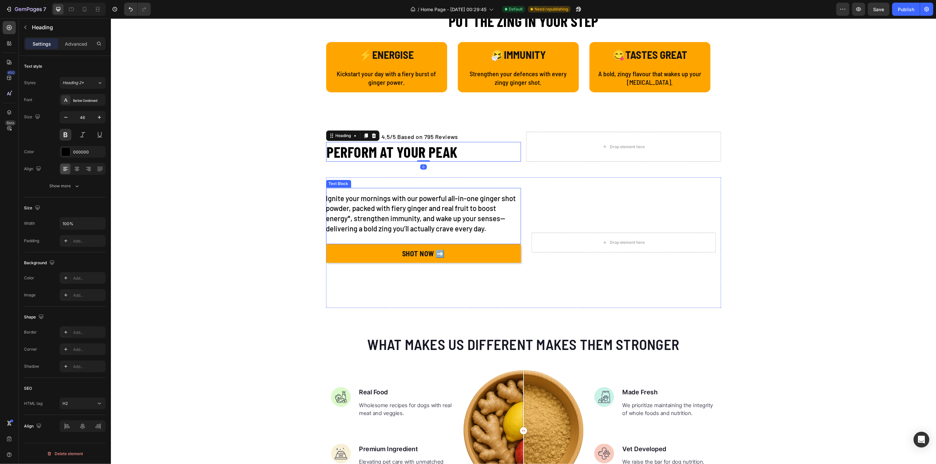
click at [451, 201] on p "Ignite your mornings with our powerful all-in-one ginger shot powder, packed wi…" at bounding box center [423, 213] width 195 height 40
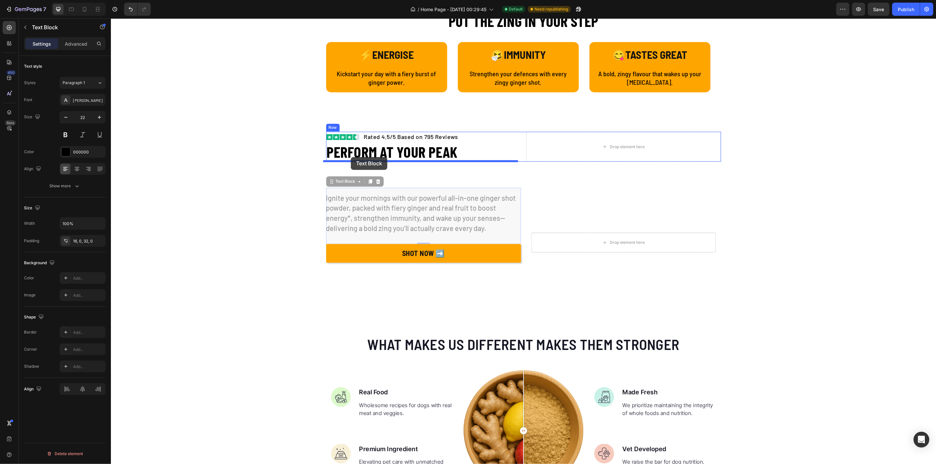
drag, startPoint x: 327, startPoint y: 181, endPoint x: 350, endPoint y: 157, distance: 33.0
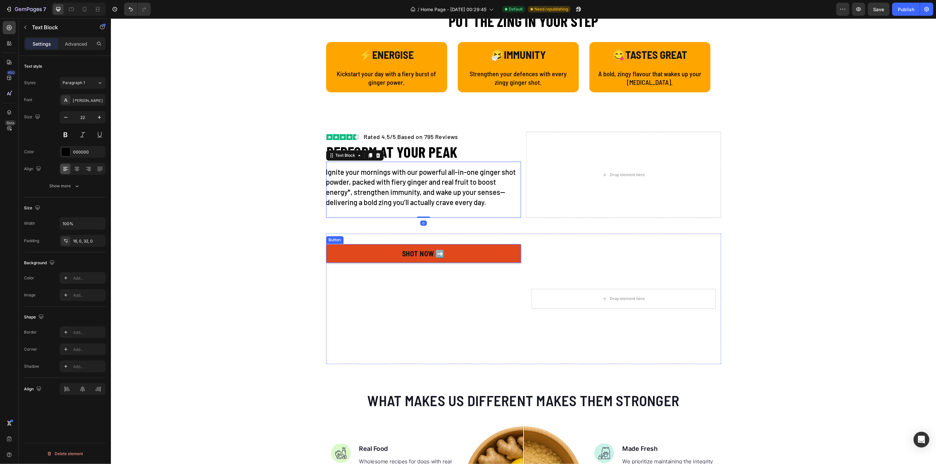
click at [393, 245] on link "SHOT NOW ➡️" at bounding box center [423, 253] width 195 height 19
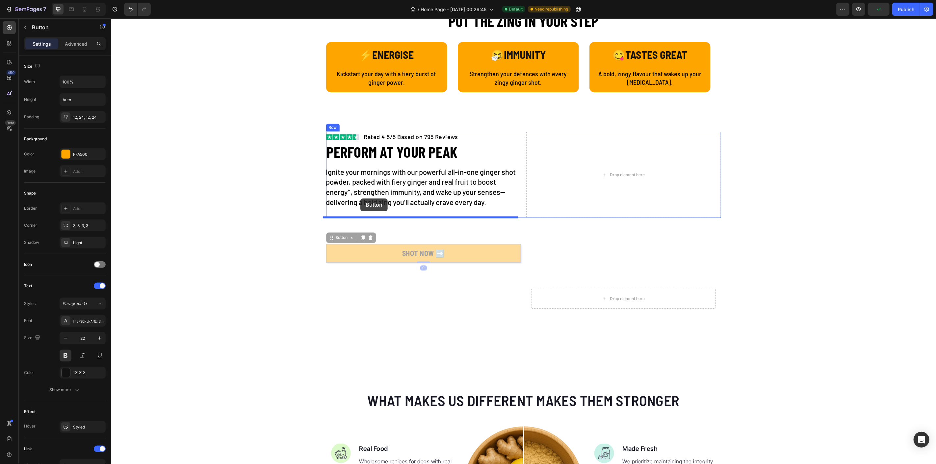
drag, startPoint x: 330, startPoint y: 238, endPoint x: 360, endPoint y: 198, distance: 49.3
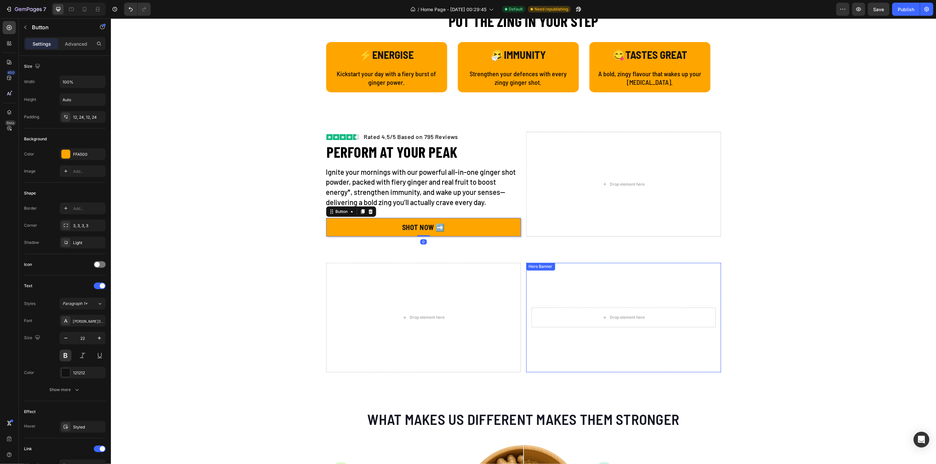
click at [536, 295] on video "Background Image" at bounding box center [623, 318] width 195 height 110
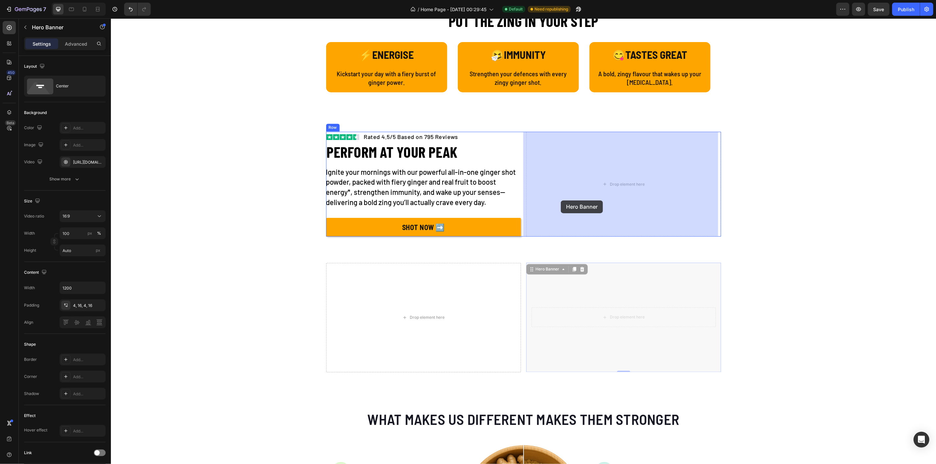
drag, startPoint x: 526, startPoint y: 269, endPoint x: 560, endPoint y: 200, distance: 76.5
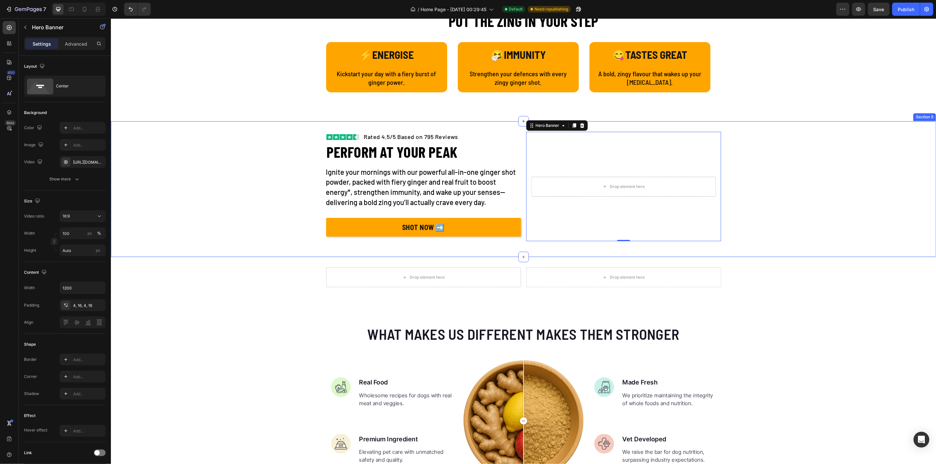
click at [275, 233] on div "Image Rated 4.5/5 Based on 795 Reviews Text block Row PERFORM AT YOUR PEAK Head…" at bounding box center [523, 189] width 825 height 115
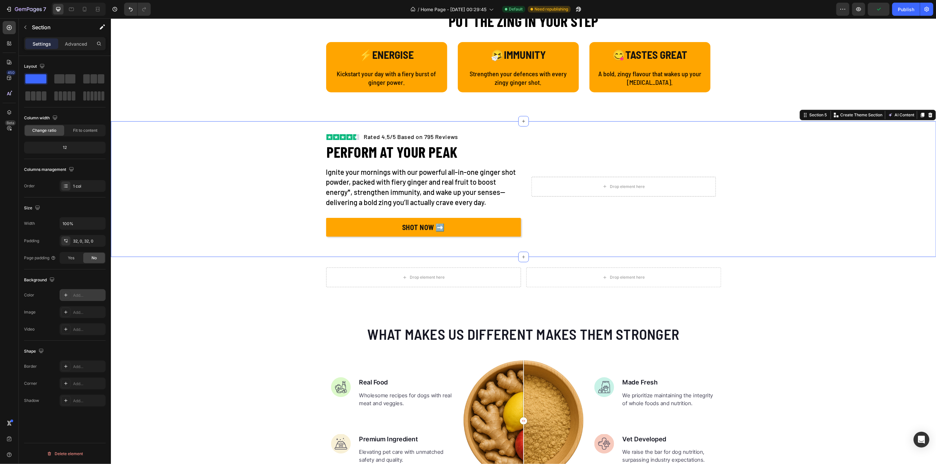
click at [66, 295] on icon at bounding box center [65, 295] width 5 height 5
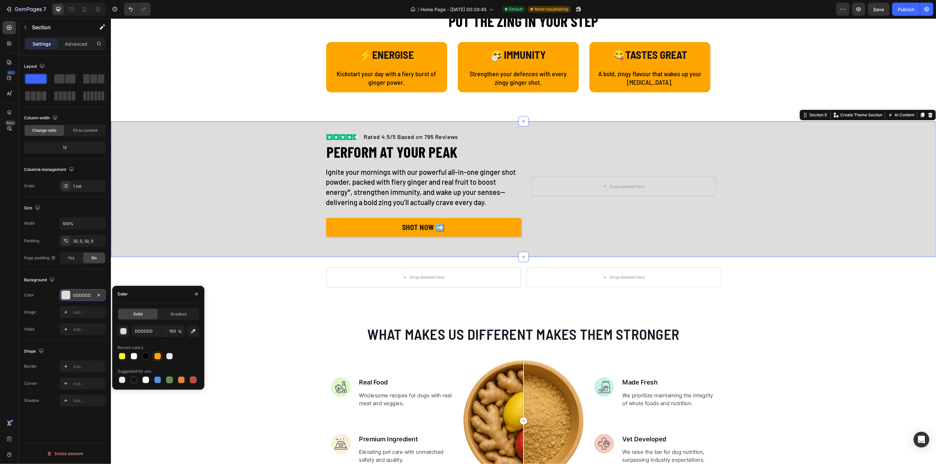
click at [159, 355] on div at bounding box center [157, 356] width 7 height 7
type input "FFA500"
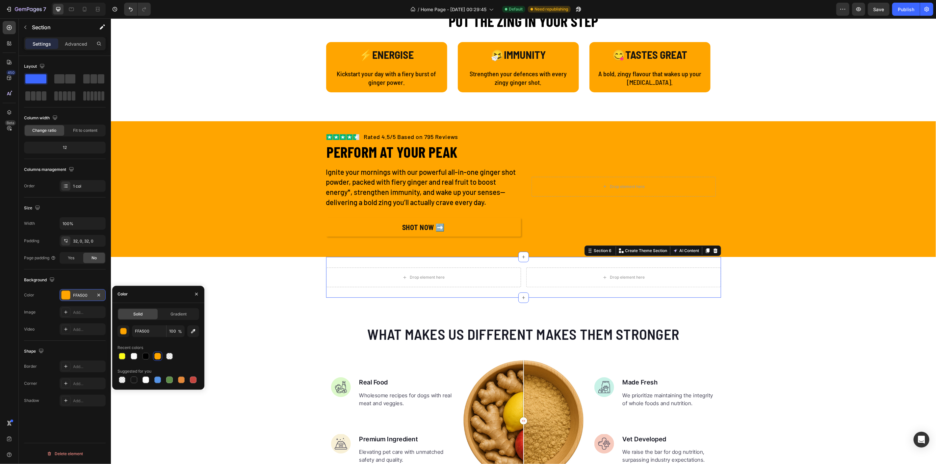
click at [341, 262] on div "Drop element here Drop element here Hero Banner Section 6 You can create reusab…" at bounding box center [523, 277] width 395 height 41
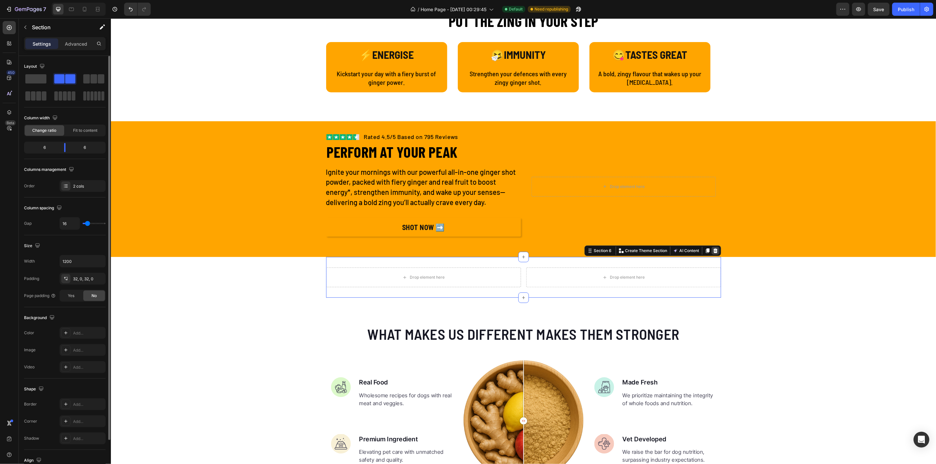
click at [713, 250] on icon at bounding box center [715, 250] width 4 height 5
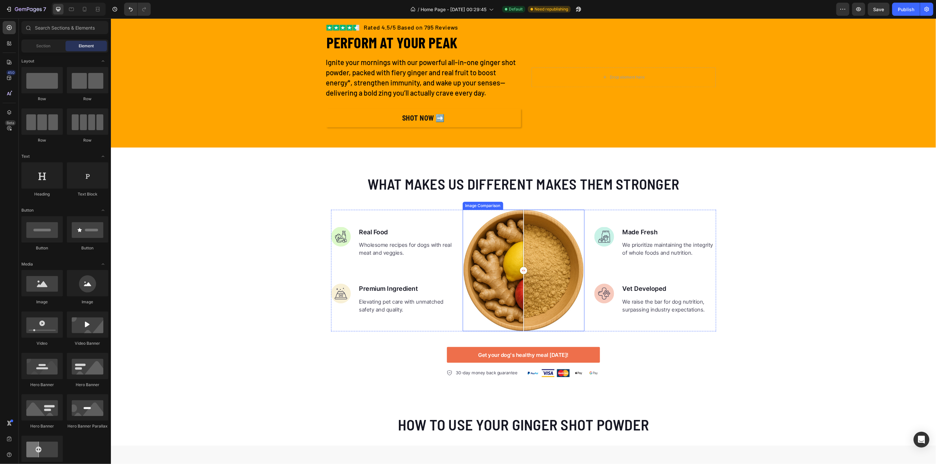
scroll to position [1060, 0]
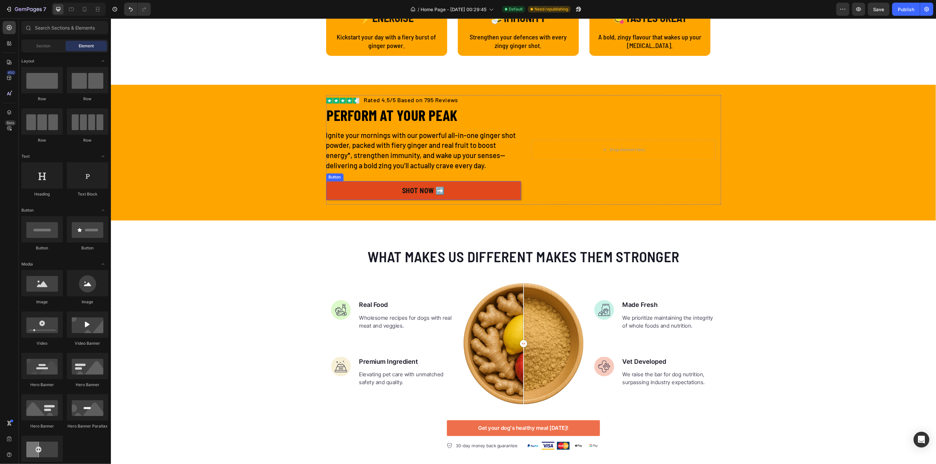
click at [477, 191] on link "SHOT NOW ➡️" at bounding box center [423, 190] width 195 height 19
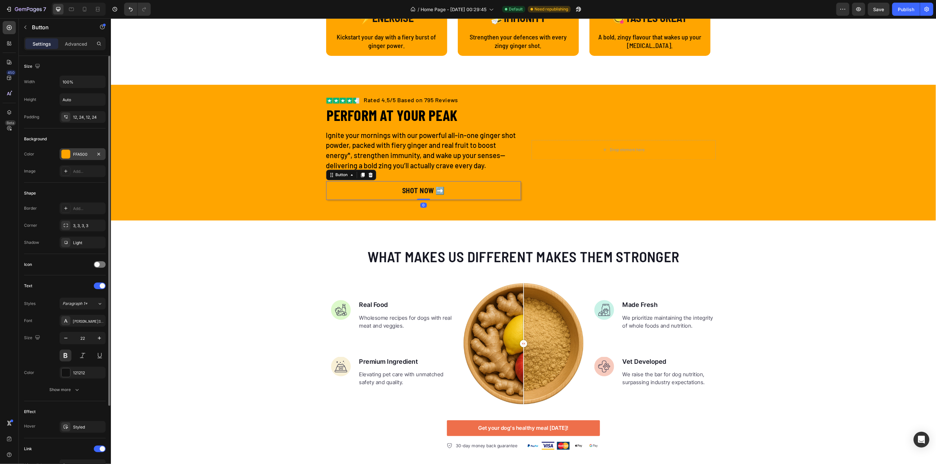
click at [65, 155] on div at bounding box center [66, 154] width 9 height 9
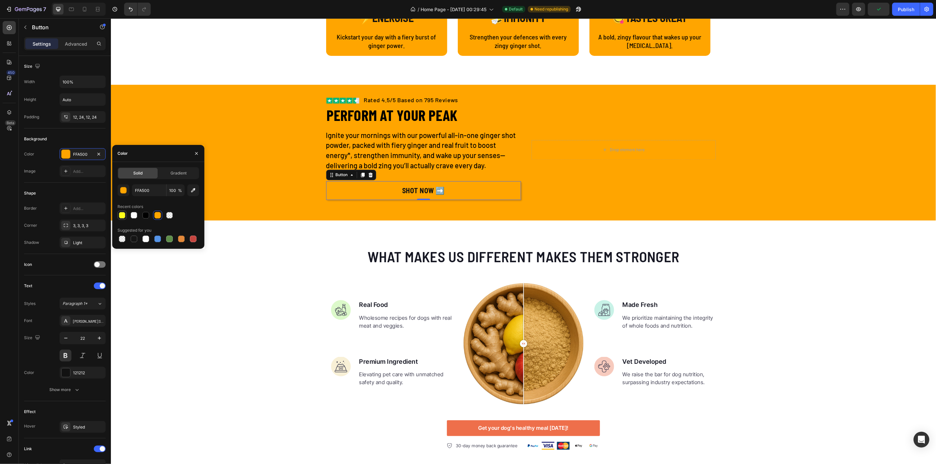
click at [121, 215] on div at bounding box center [122, 215] width 7 height 7
type input "FFFF00"
type input "90"
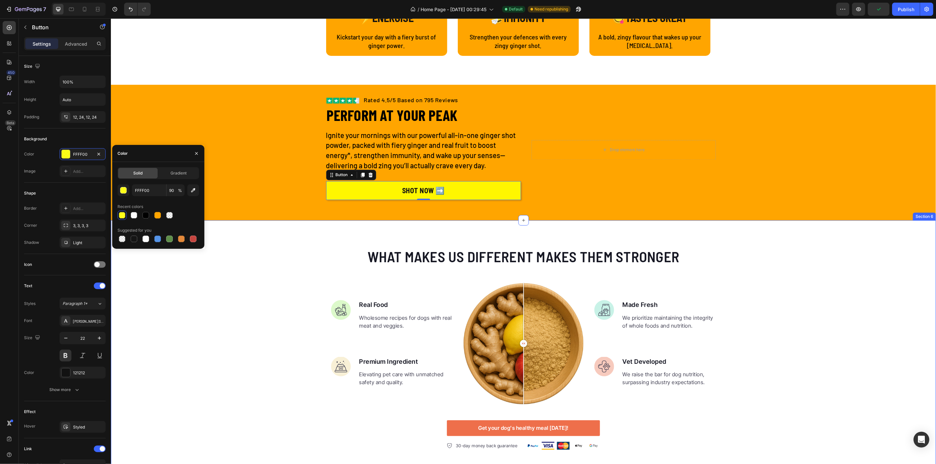
click at [311, 240] on div "What makes us different makes them stronger Heading Image Real Food Text block …" at bounding box center [523, 348] width 825 height 256
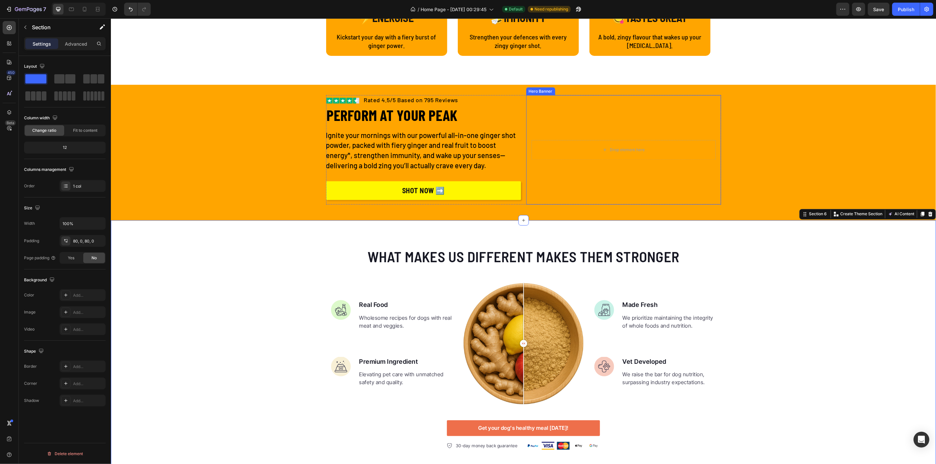
click at [533, 111] on video "Background Image" at bounding box center [623, 150] width 195 height 110
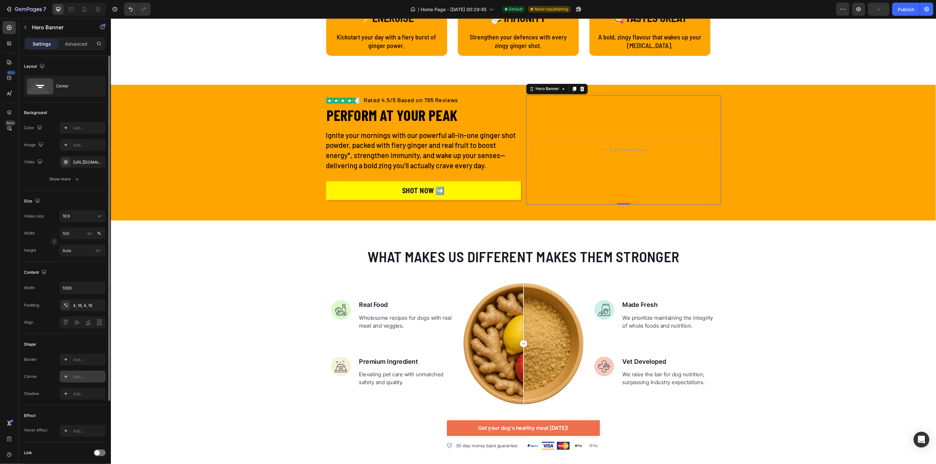
click at [66, 376] on icon at bounding box center [65, 376] width 3 height 3
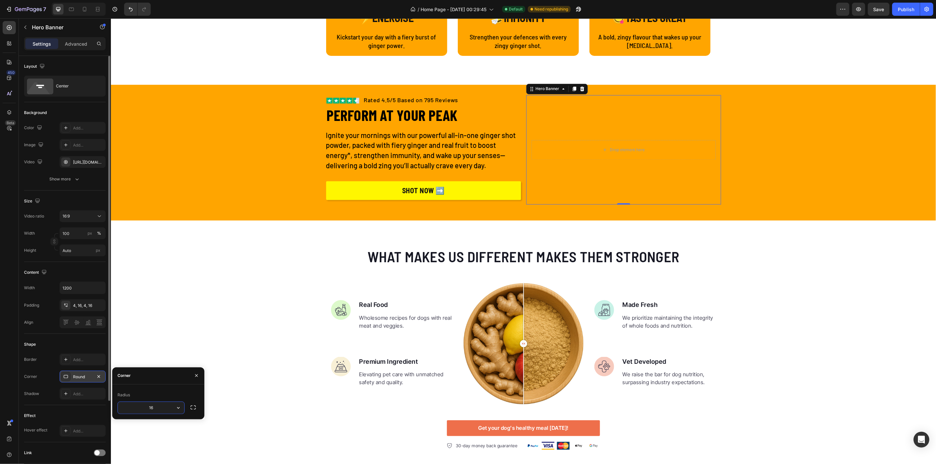
type input "16"
click at [793, 323] on div "What makes us different makes them stronger Heading Image Real Food Text block …" at bounding box center [523, 349] width 825 height 204
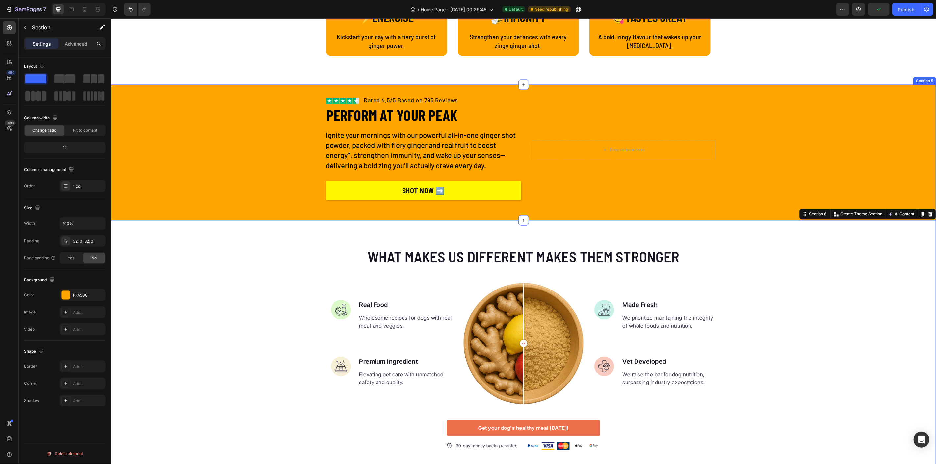
click at [258, 141] on div "Image Rated 4.5/5 Based on 795 Reviews Text block Row PERFORM AT YOUR PEAK Head…" at bounding box center [523, 152] width 825 height 115
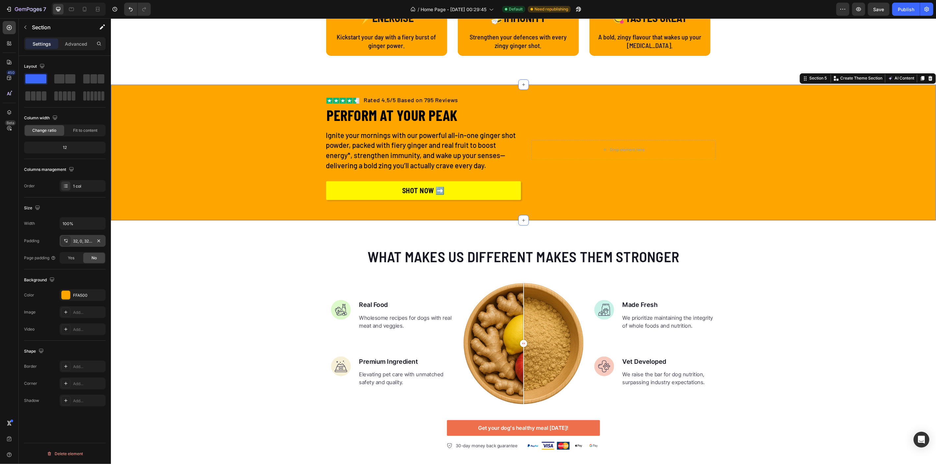
click at [82, 243] on div "32, 0, 32, 0" at bounding box center [82, 242] width 19 height 6
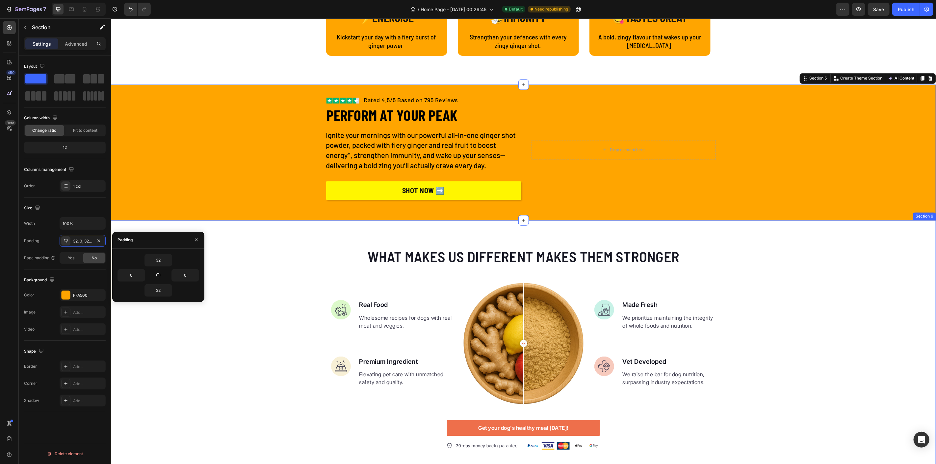
click at [743, 264] on div "What makes us different makes them stronger Heading Image Real Food Text block …" at bounding box center [523, 349] width 825 height 204
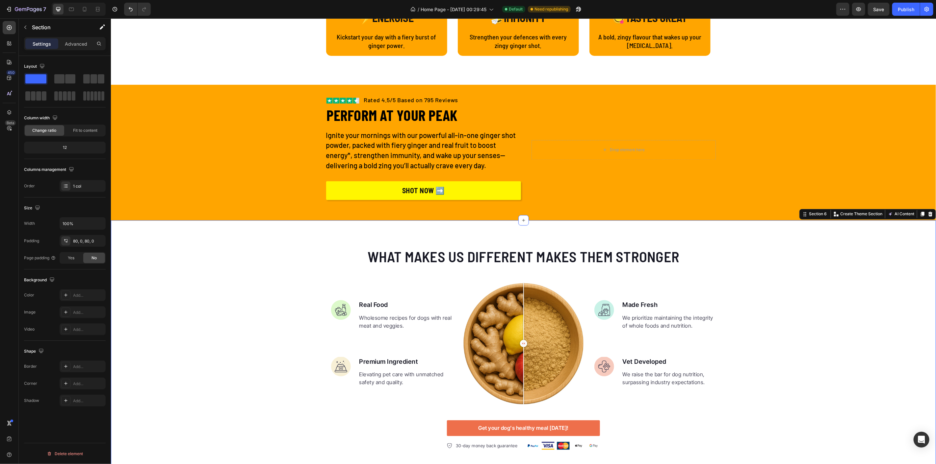
click at [743, 264] on div "What makes us different makes them stronger Heading Image Real Food Text block …" at bounding box center [523, 349] width 825 height 204
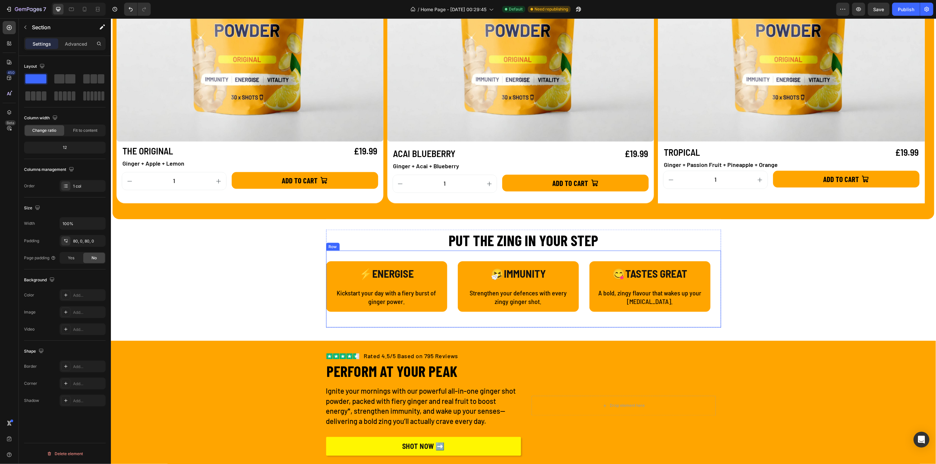
scroll to position [914, 0]
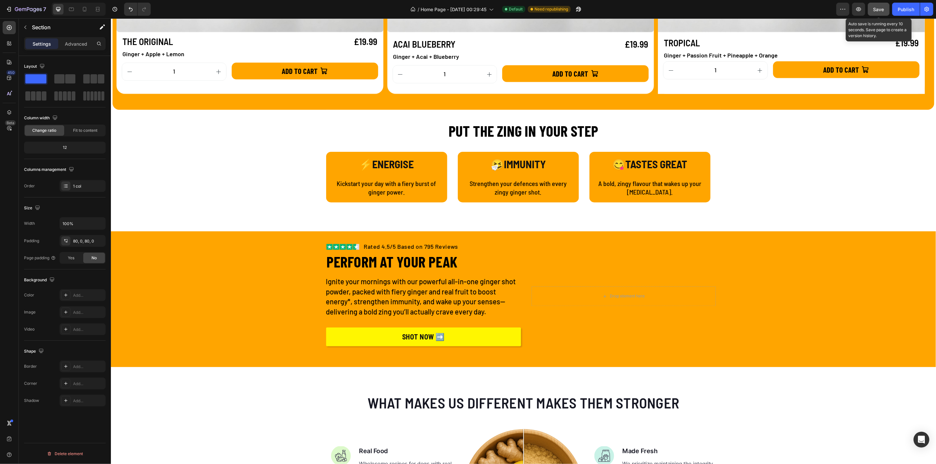
click at [878, 10] on span "Save" at bounding box center [878, 10] width 11 height 6
click at [902, 9] on div "Publish" at bounding box center [905, 9] width 16 height 7
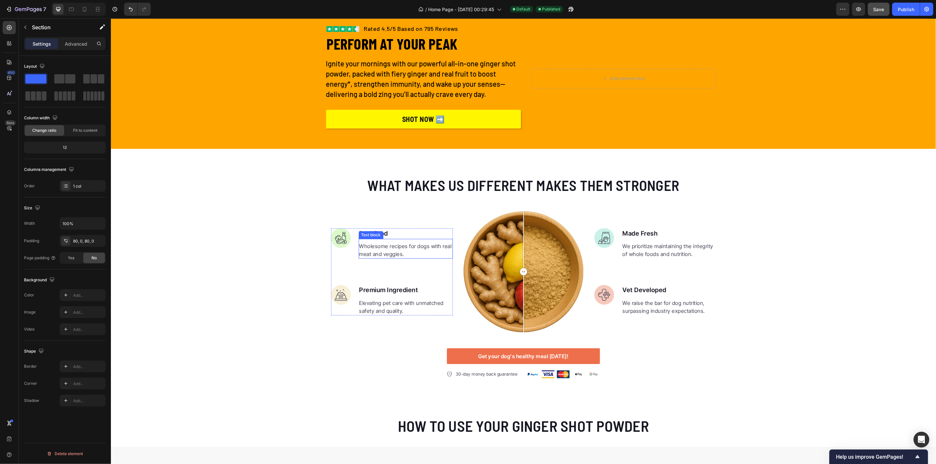
scroll to position [1133, 0]
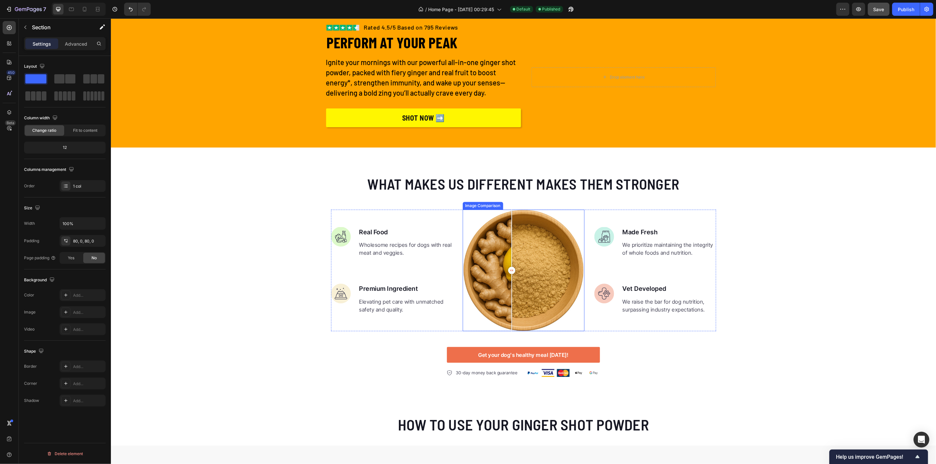
drag, startPoint x: 524, startPoint y: 271, endPoint x: 504, endPoint y: 256, distance: 25.1
click at [509, 267] on div at bounding box center [511, 270] width 7 height 7
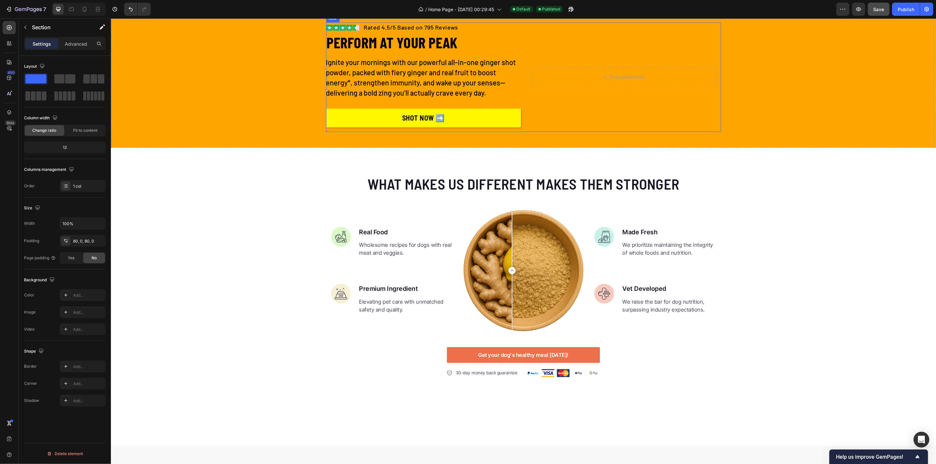
scroll to position [987, 0]
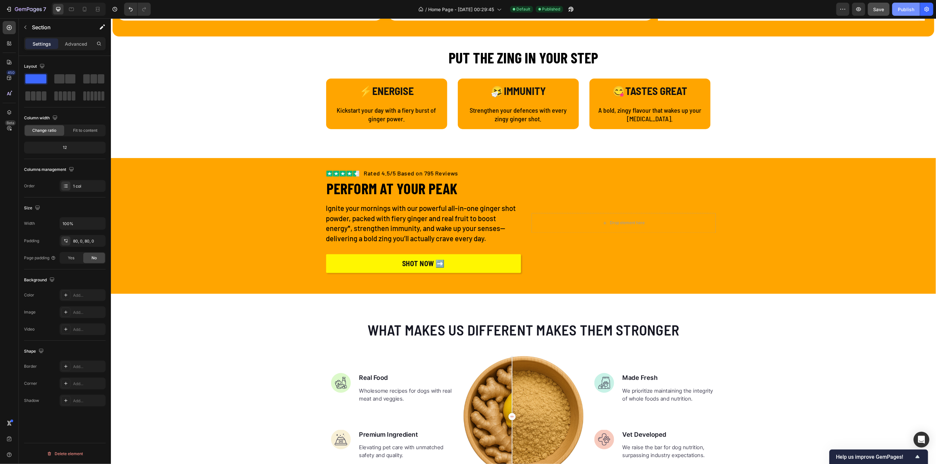
click at [898, 8] on div "Publish" at bounding box center [905, 9] width 16 height 7
click at [27, 28] on icon "button" at bounding box center [25, 27] width 5 height 5
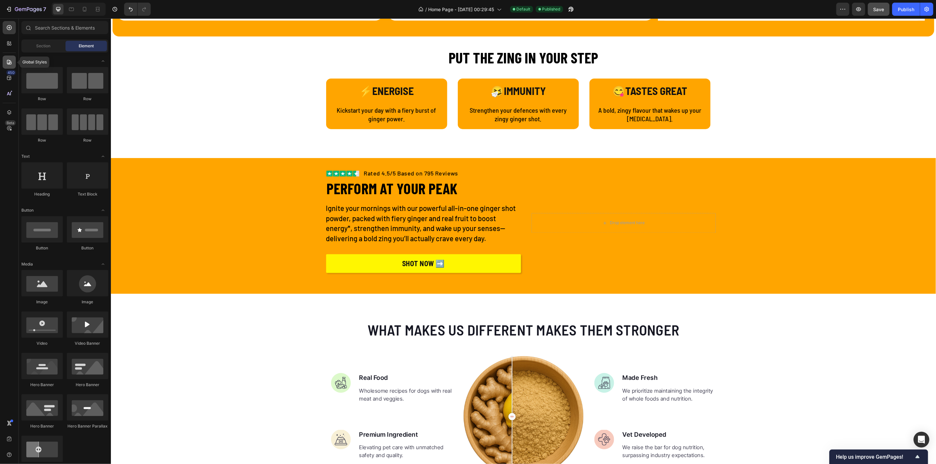
click at [8, 62] on icon at bounding box center [9, 62] width 7 height 7
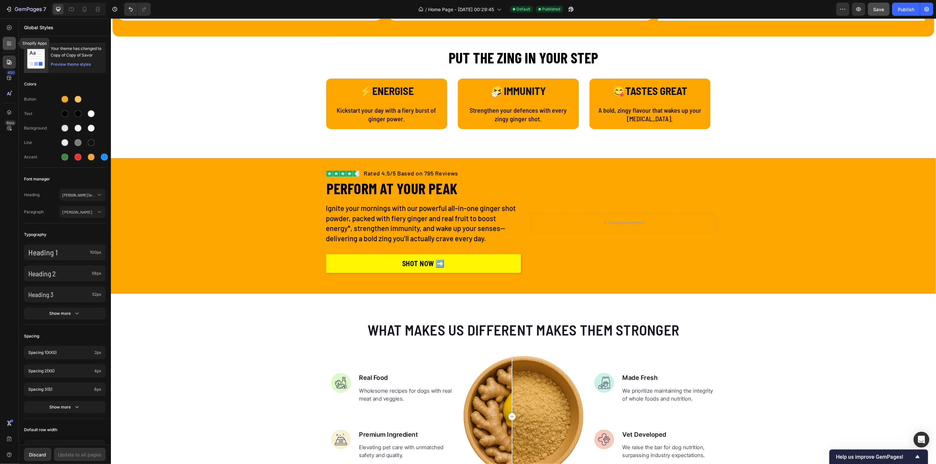
click at [7, 43] on icon at bounding box center [9, 43] width 7 height 7
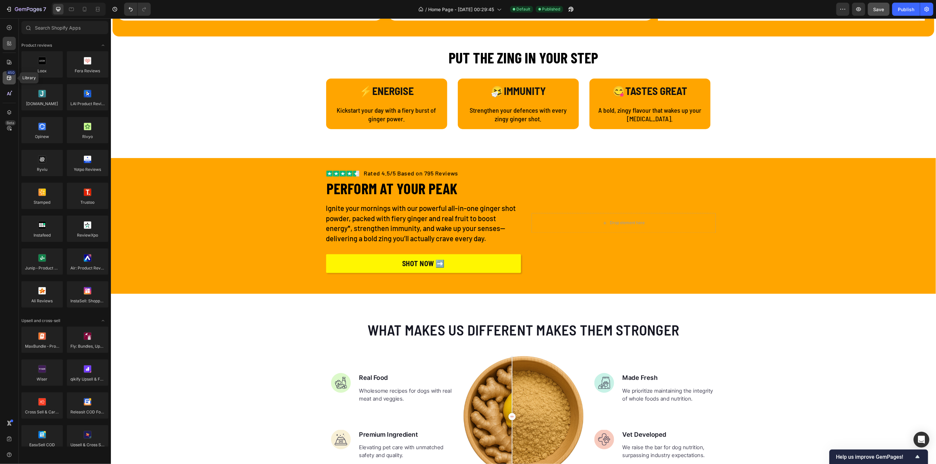
click at [10, 84] on div "450" at bounding box center [9, 77] width 13 height 13
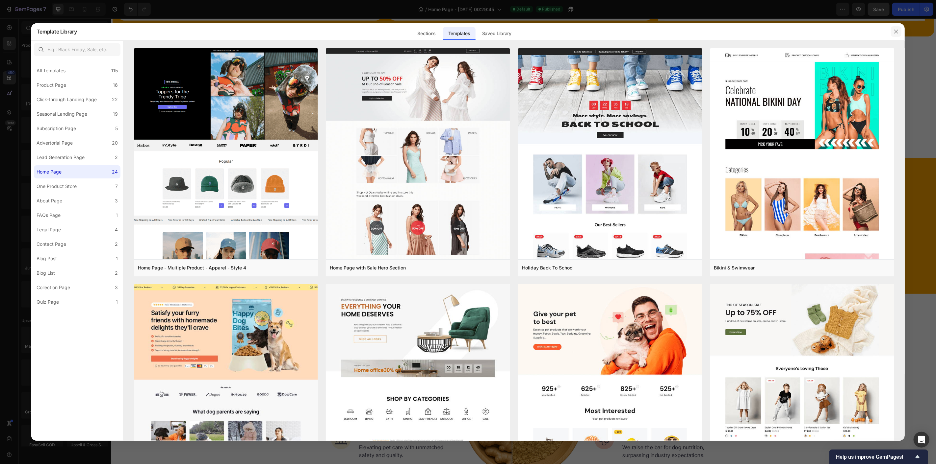
click at [895, 30] on icon "button" at bounding box center [895, 31] width 5 height 5
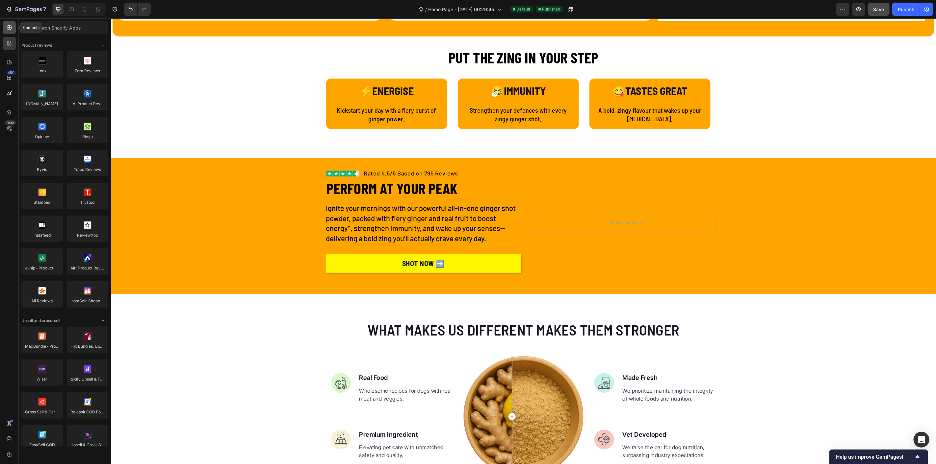
click at [12, 30] on icon at bounding box center [9, 27] width 7 height 7
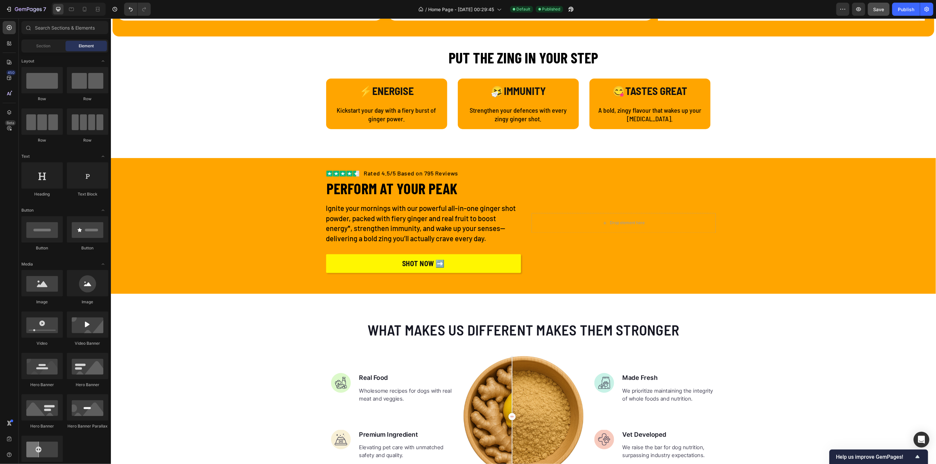
drag, startPoint x: 37, startPoint y: 50, endPoint x: 35, endPoint y: 40, distance: 10.0
click at [37, 49] on div "Section" at bounding box center [43, 46] width 41 height 11
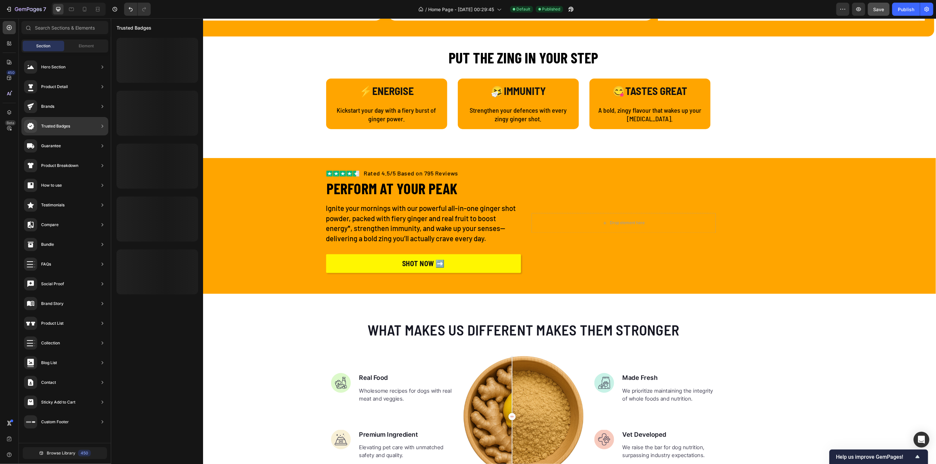
scroll to position [0, 0]
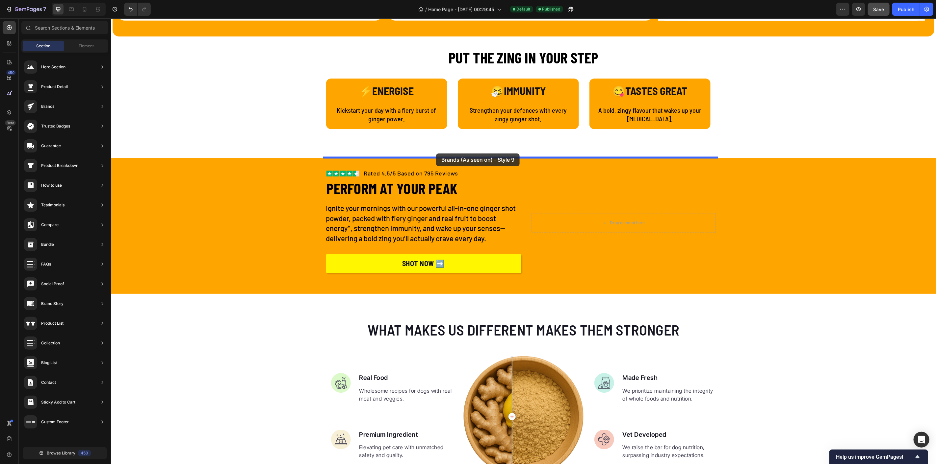
drag, startPoint x: 282, startPoint y: 293, endPoint x: 436, endPoint y: 153, distance: 207.7
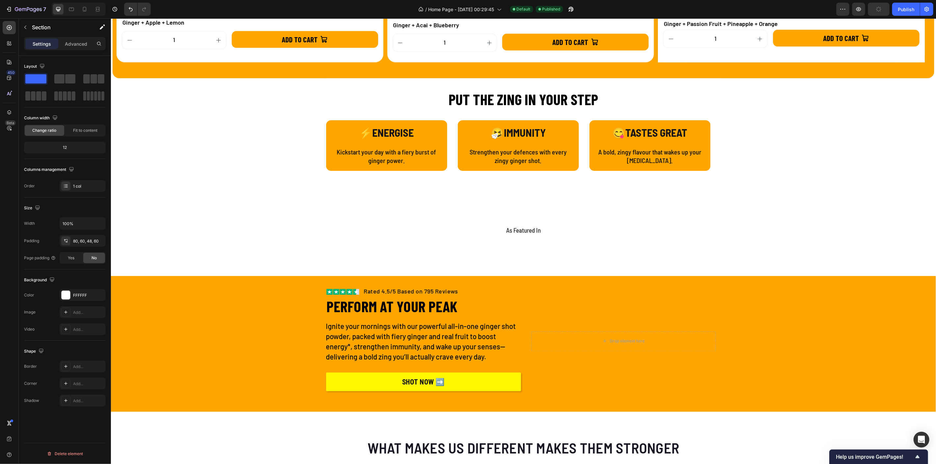
scroll to position [950, 0]
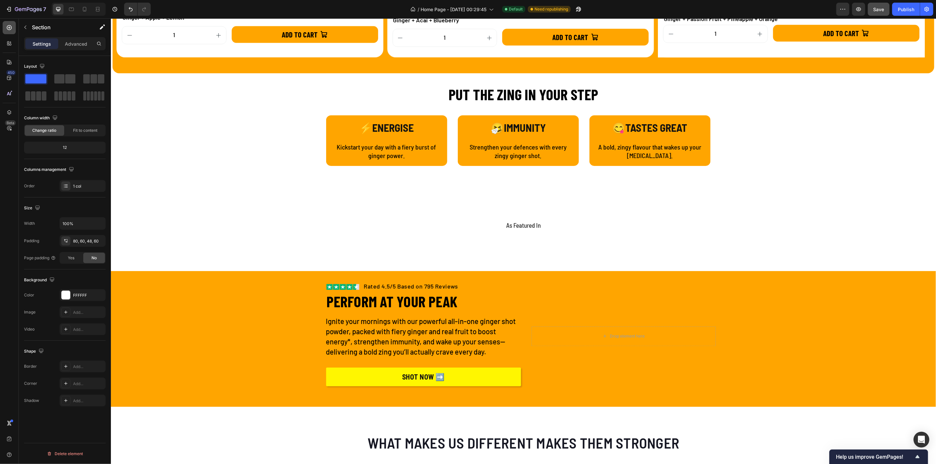
click at [8, 27] on icon at bounding box center [9, 27] width 7 height 7
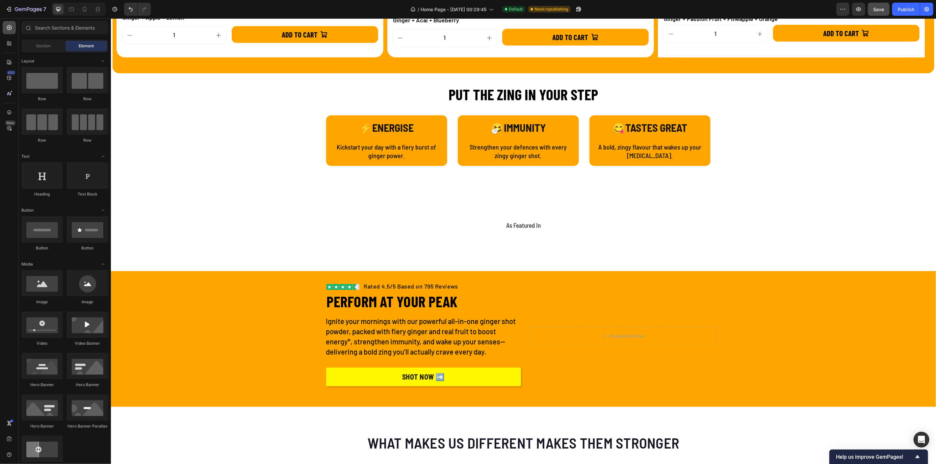
click at [8, 27] on icon at bounding box center [9, 27] width 7 height 7
click at [33, 45] on div "Section" at bounding box center [43, 46] width 41 height 11
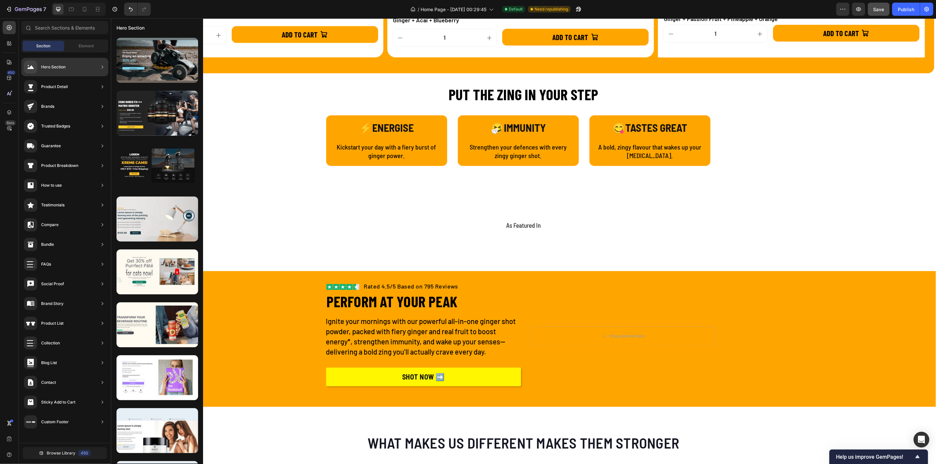
click at [68, 83] on div "Product Detail" at bounding box center [64, 87] width 87 height 18
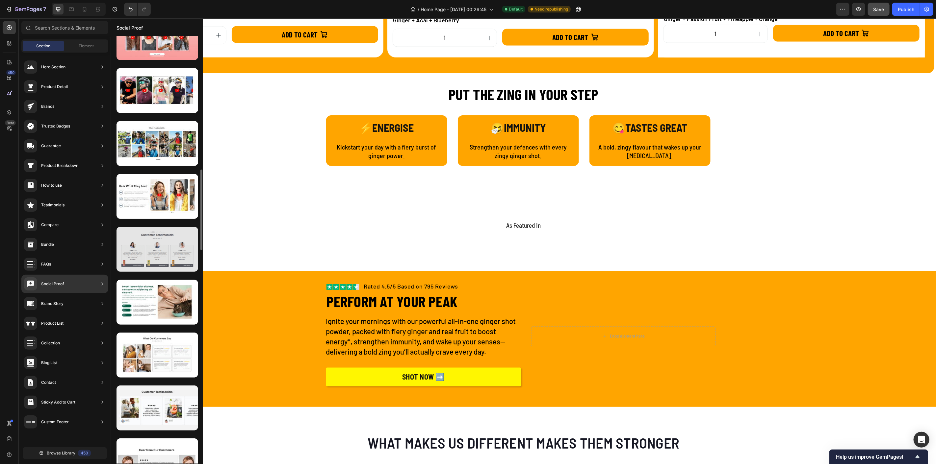
scroll to position [602, 0]
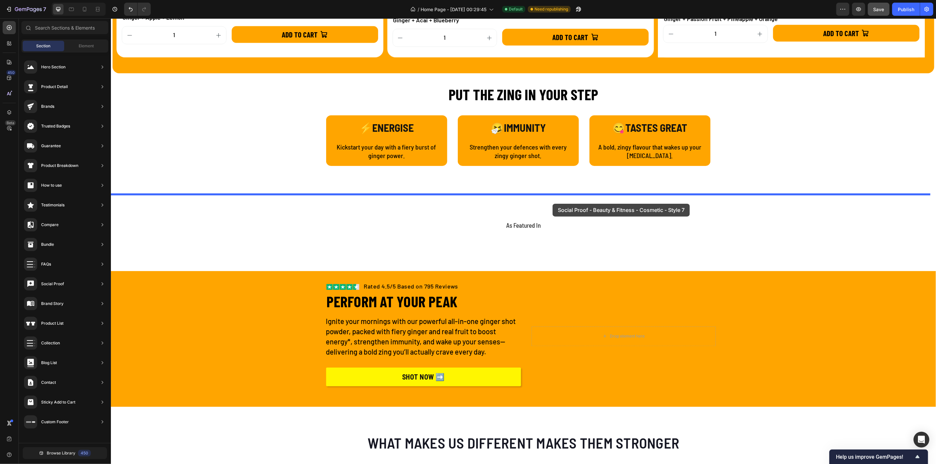
drag, startPoint x: 279, startPoint y: 180, endPoint x: 552, endPoint y: 204, distance: 274.4
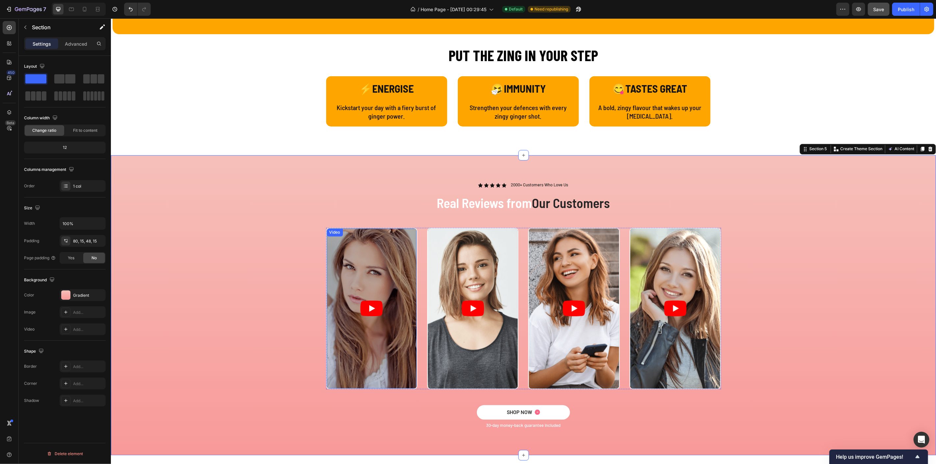
scroll to position [987, 0]
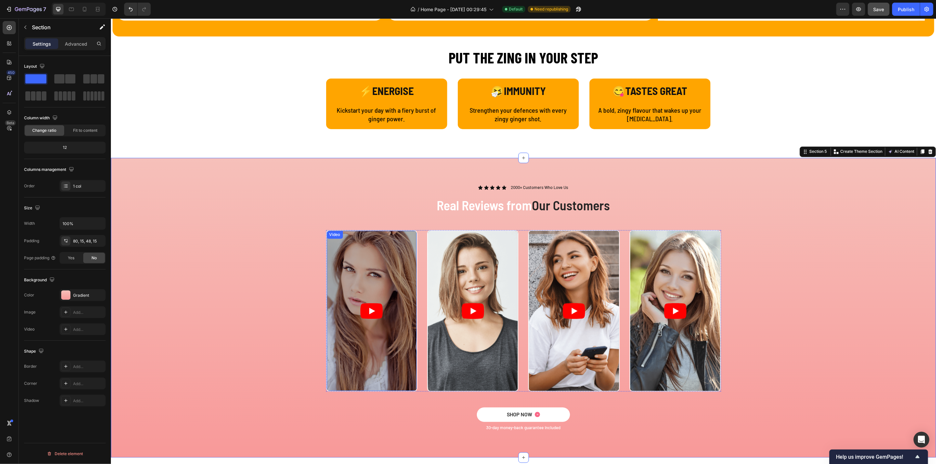
click at [373, 307] on icon "Play" at bounding box center [371, 311] width 22 height 16
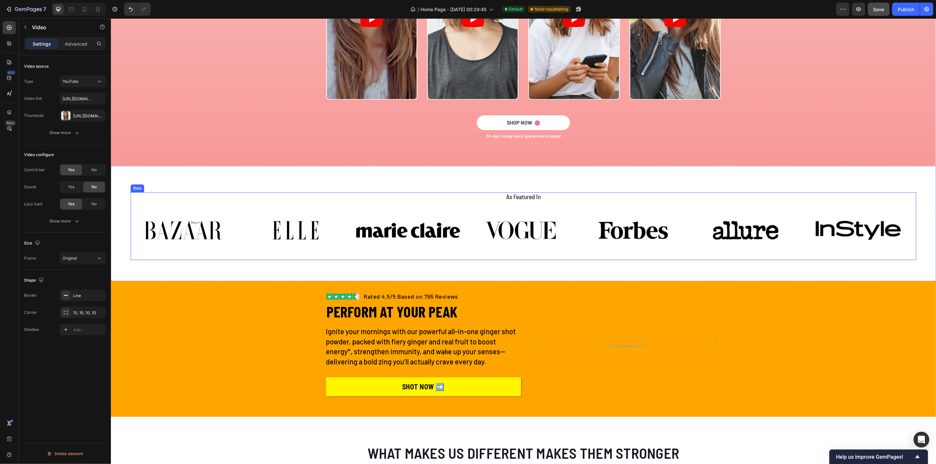
scroll to position [1169, 0]
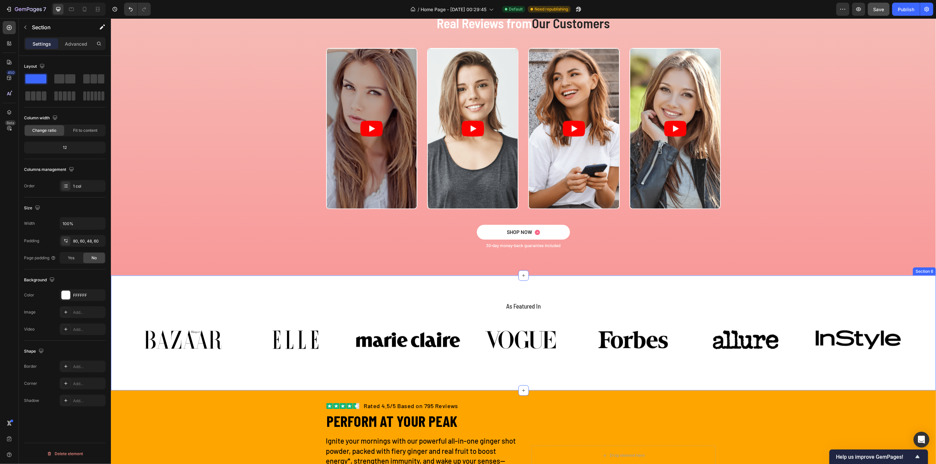
click at [277, 283] on div "As Featured In Heading Image Image Image Image Image Image Image Carousel Row S…" at bounding box center [523, 332] width 825 height 115
click at [271, 279] on div "As Featured In Heading Image Image Image Image Image Image Image Carousel Row S…" at bounding box center [523, 332] width 825 height 115
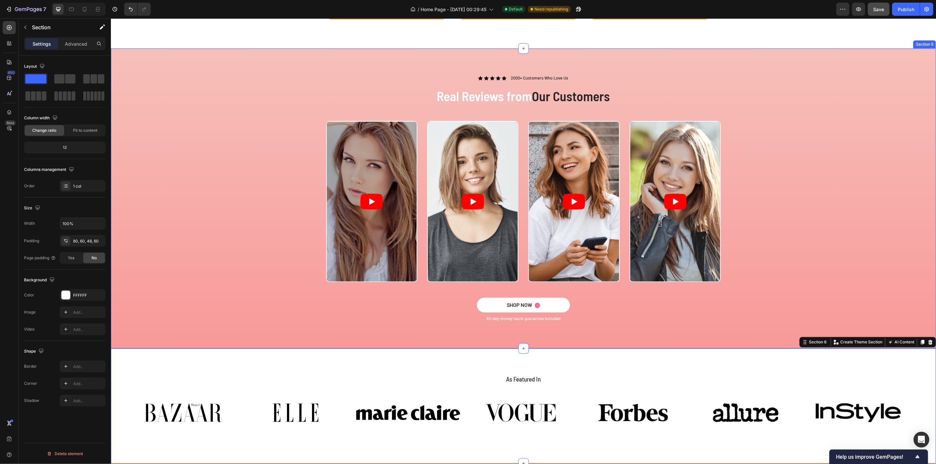
scroll to position [987, 0]
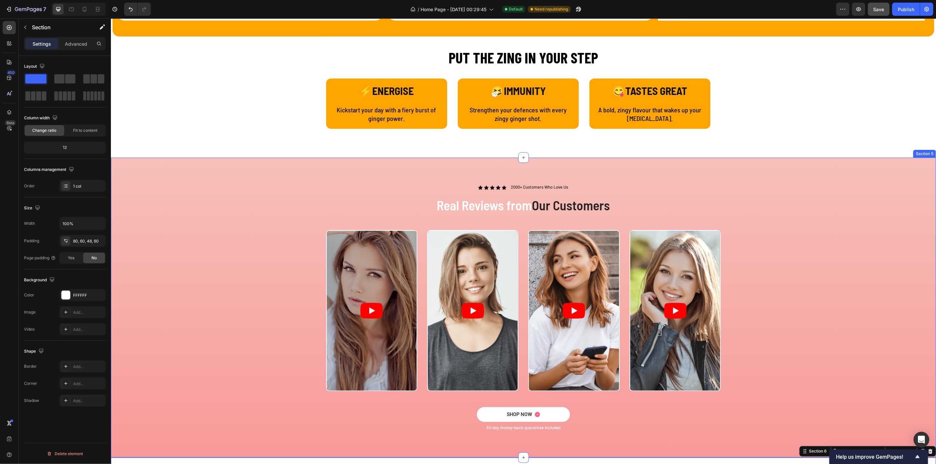
click at [216, 201] on div "Icon Icon Icon Icon Icon Icon List 2000+ Customers Who Love Us Text Block Row R…" at bounding box center [522, 313] width 815 height 258
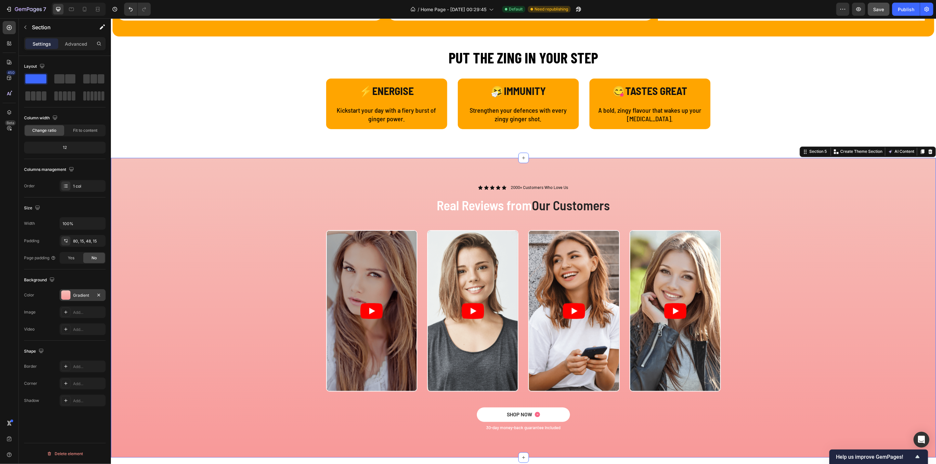
click at [81, 293] on div "Gradient" at bounding box center [82, 296] width 19 height 6
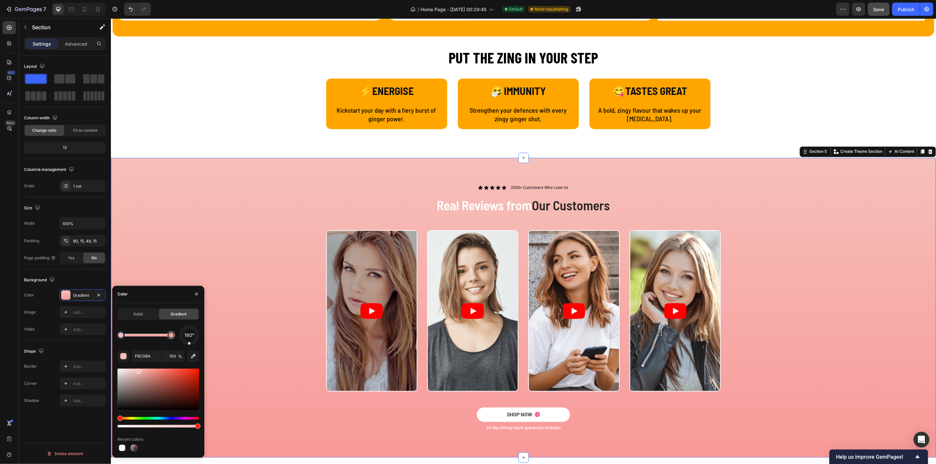
type input "F89999"
click at [172, 337] on div at bounding box center [170, 335] width 5 height 5
click at [171, 336] on div at bounding box center [170, 335] width 5 height 5
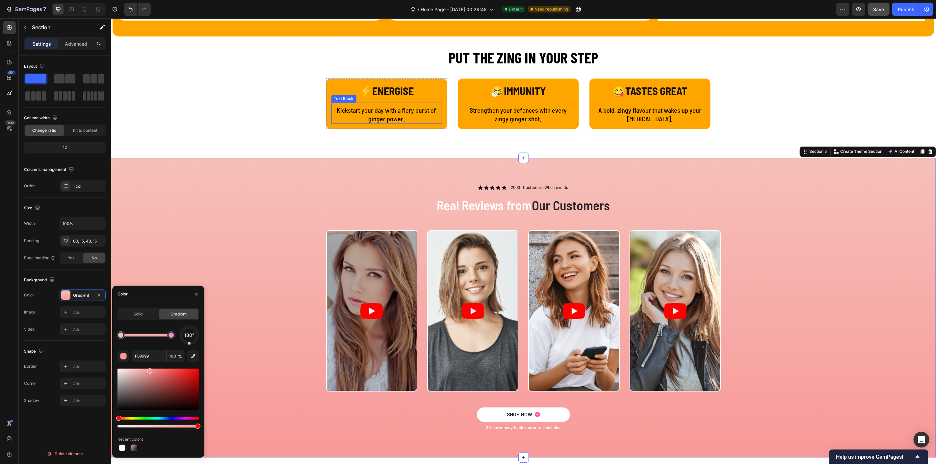
click at [331, 103] on div "Kickstart your day with a fiery burst of ginger power. Text Block" at bounding box center [386, 113] width 111 height 21
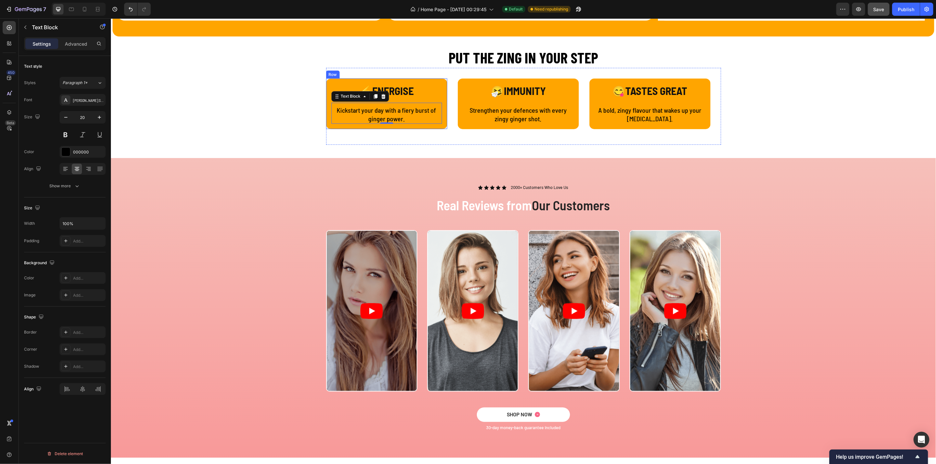
click at [326, 96] on div "⚡ENERGISE Text Block Kickstart your day with a fiery burst of ginger power. Tex…" at bounding box center [386, 103] width 121 height 51
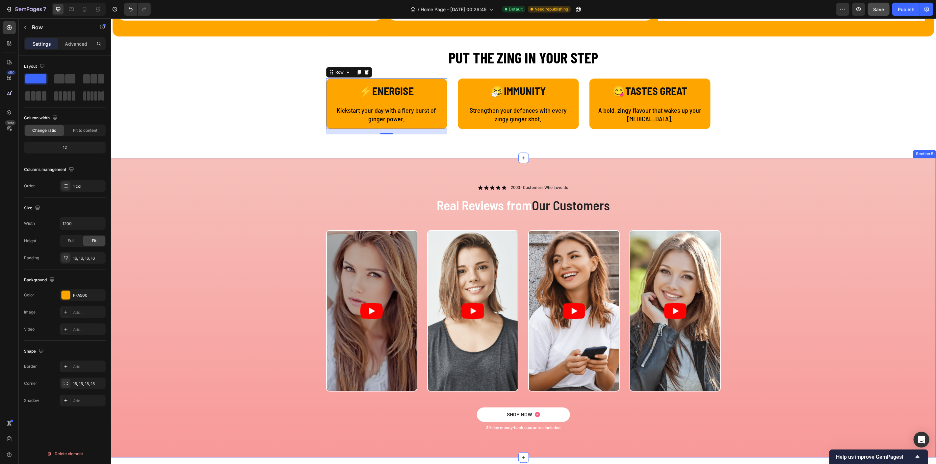
click at [200, 267] on div "Video Video Video Video Carousel" at bounding box center [522, 318] width 815 height 177
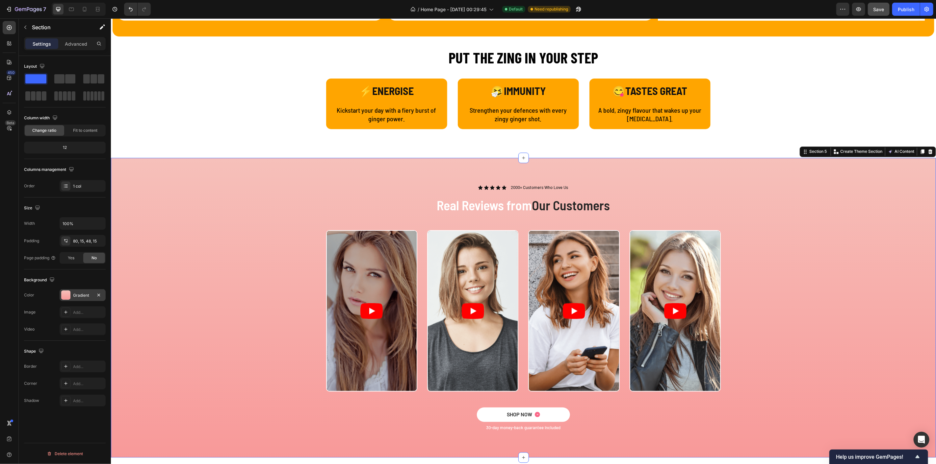
click at [74, 294] on div "Gradient" at bounding box center [82, 296] width 19 height 6
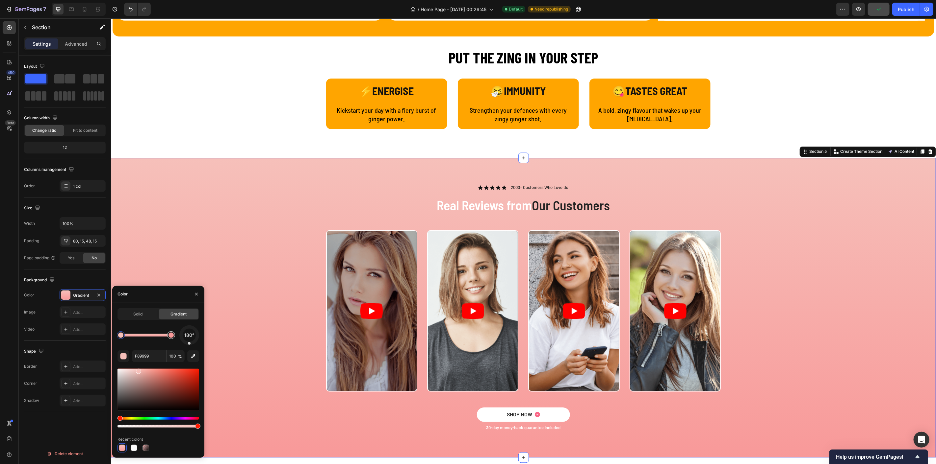
click at [171, 337] on div at bounding box center [170, 335] width 5 height 5
click at [171, 335] on div at bounding box center [170, 335] width 5 height 5
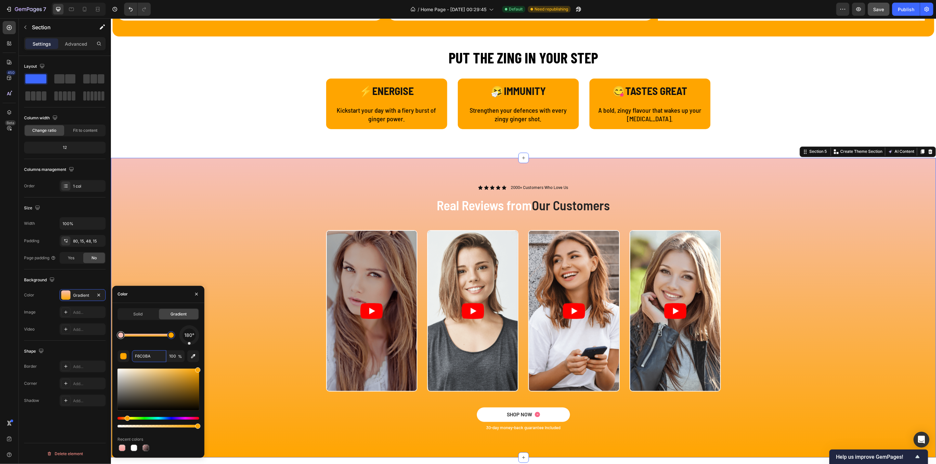
click at [122, 337] on div at bounding box center [120, 335] width 5 height 5
click at [134, 359] on input "F6C0BA" at bounding box center [149, 357] width 34 height 12
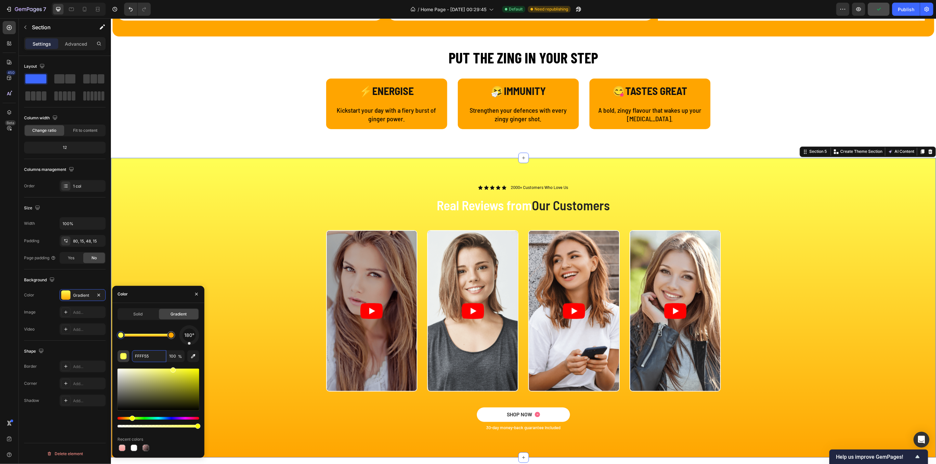
drag, startPoint x: 139, startPoint y: 355, endPoint x: 122, endPoint y: 360, distance: 17.3
click at [122, 360] on div "FFFF55 100 %" at bounding box center [158, 357] width 82 height 12
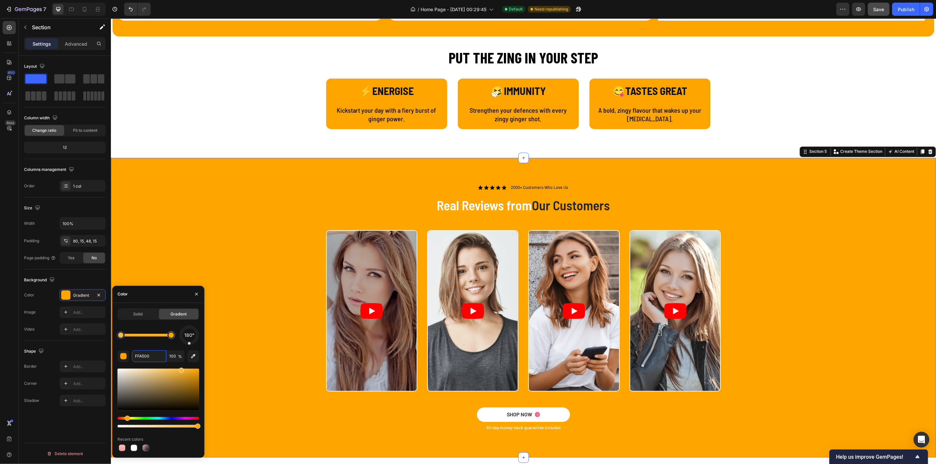
click at [181, 369] on div at bounding box center [158, 390] width 82 height 42
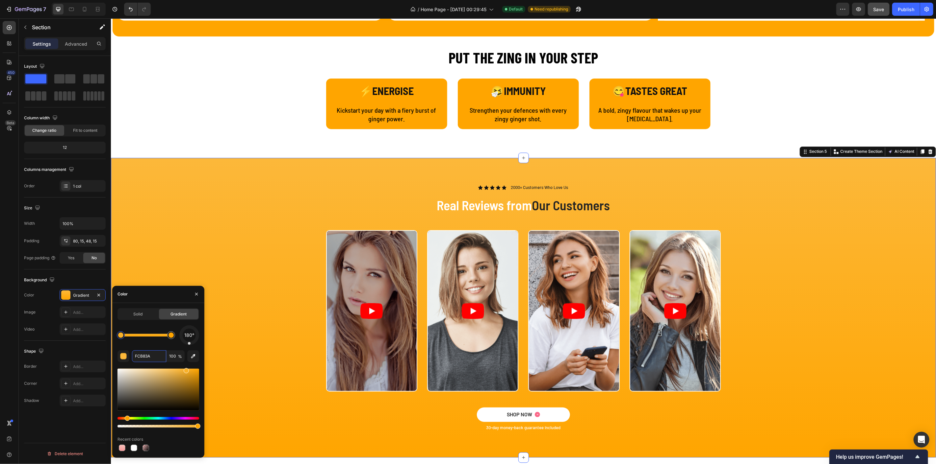
click at [185, 369] on div at bounding box center [158, 390] width 82 height 42
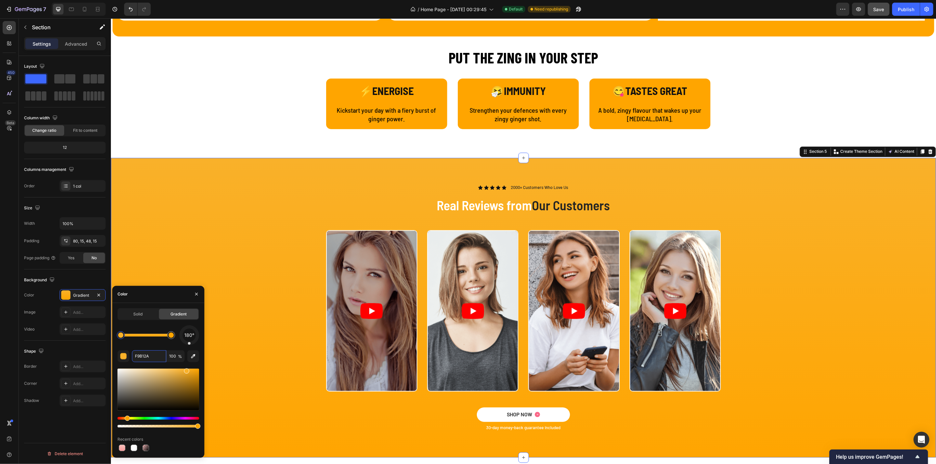
click at [189, 371] on div at bounding box center [158, 390] width 82 height 42
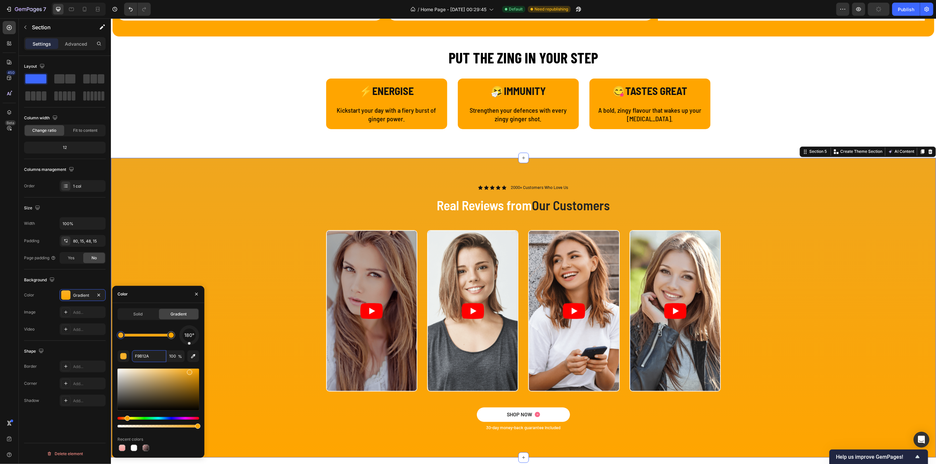
click at [190, 371] on div at bounding box center [189, 372] width 5 height 5
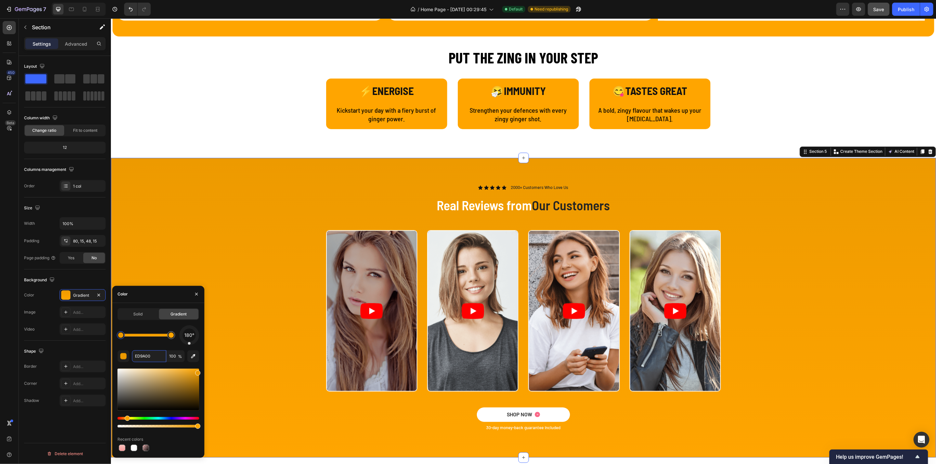
drag, startPoint x: 201, startPoint y: 372, endPoint x: 190, endPoint y: 396, distance: 26.4
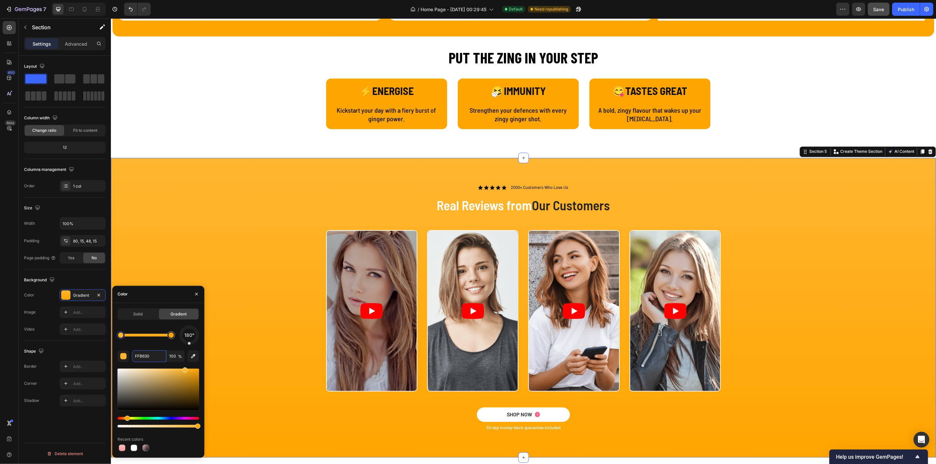
drag, startPoint x: 197, startPoint y: 383, endPoint x: 158, endPoint y: 364, distance: 43.7
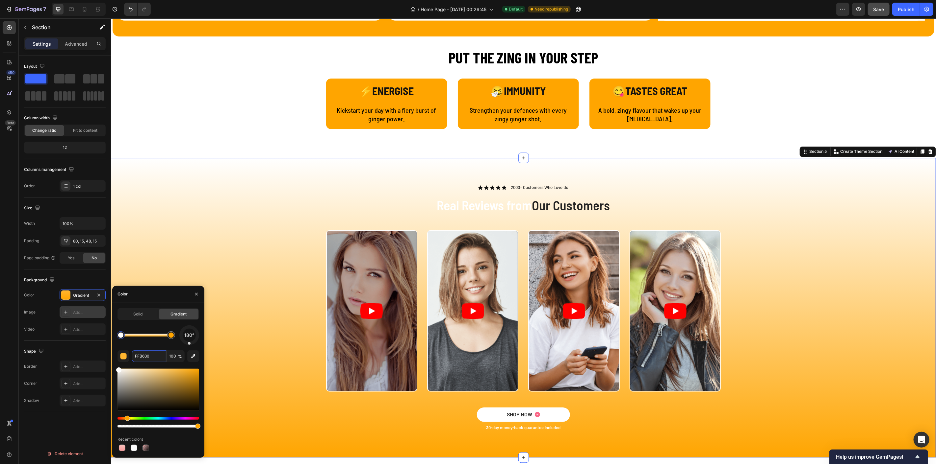
drag, startPoint x: 184, startPoint y: 370, endPoint x: 60, endPoint y: 314, distance: 136.5
type input "FFFFFF"
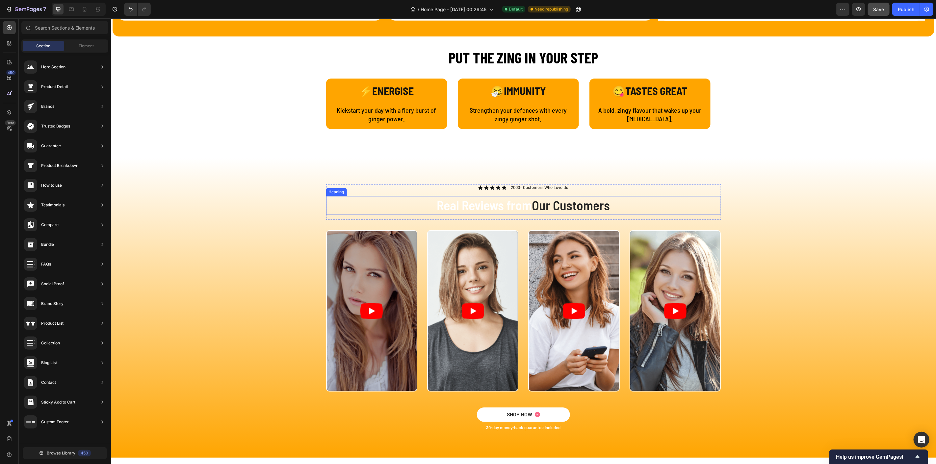
click at [465, 202] on h2 "Real Reviews from Our Customers" at bounding box center [523, 205] width 395 height 18
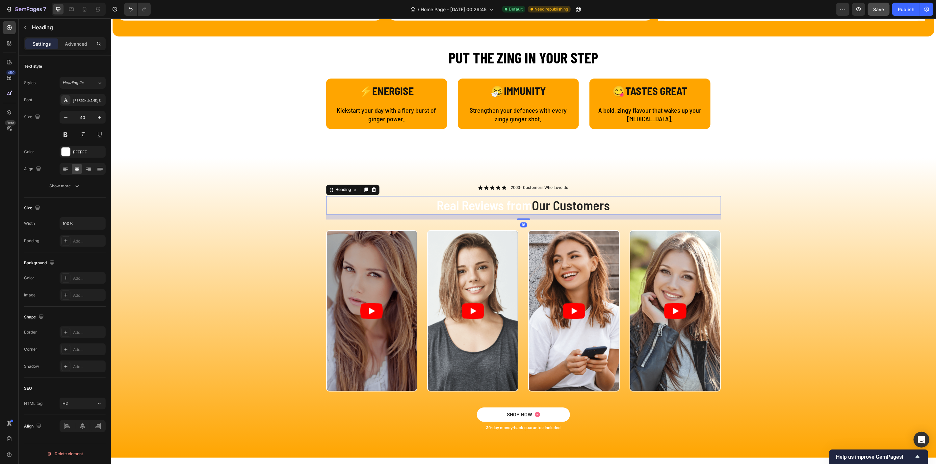
click at [443, 206] on h2 "Real Reviews from Our Customers" at bounding box center [523, 205] width 395 height 18
click at [443, 206] on p "Real Reviews from Our Customers" at bounding box center [522, 205] width 393 height 17
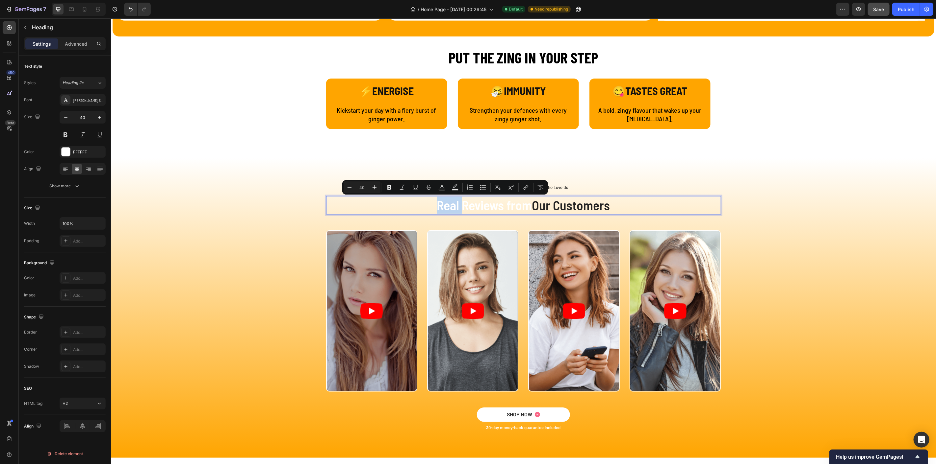
click at [434, 206] on p "Real Reviews from Our Customers" at bounding box center [522, 205] width 393 height 17
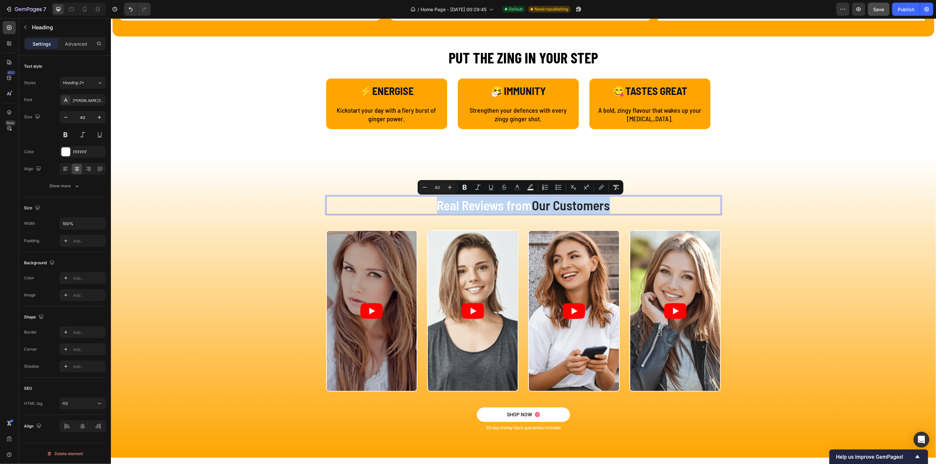
drag, startPoint x: 433, startPoint y: 205, endPoint x: 609, endPoint y: 208, distance: 176.7
click at [609, 208] on p "Real Reviews from Our Customers" at bounding box center [522, 205] width 393 height 17
drag, startPoint x: 633, startPoint y: 205, endPoint x: 399, endPoint y: 205, distance: 233.9
click at [399, 205] on p "WHAT OUR GINGER EXPERTS HAVE TO SAY" at bounding box center [522, 205] width 393 height 17
click at [66, 151] on div at bounding box center [66, 152] width 9 height 9
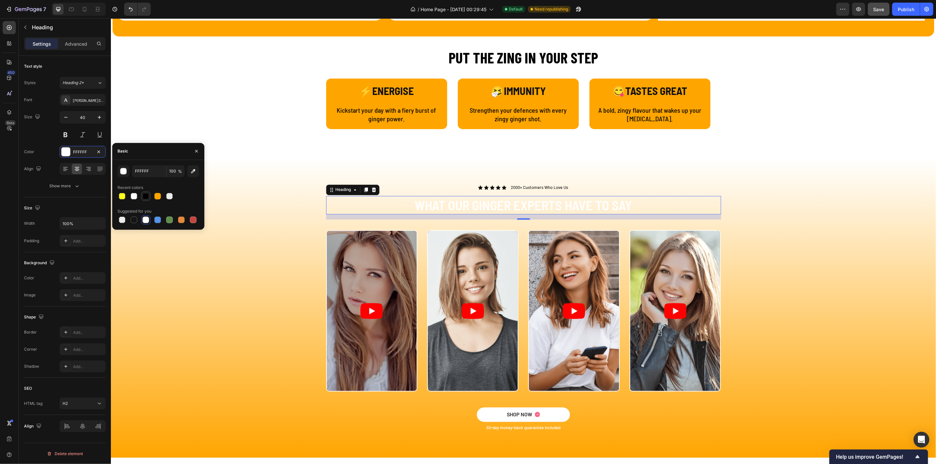
click at [145, 201] on div at bounding box center [145, 196] width 9 height 9
type input "000000"
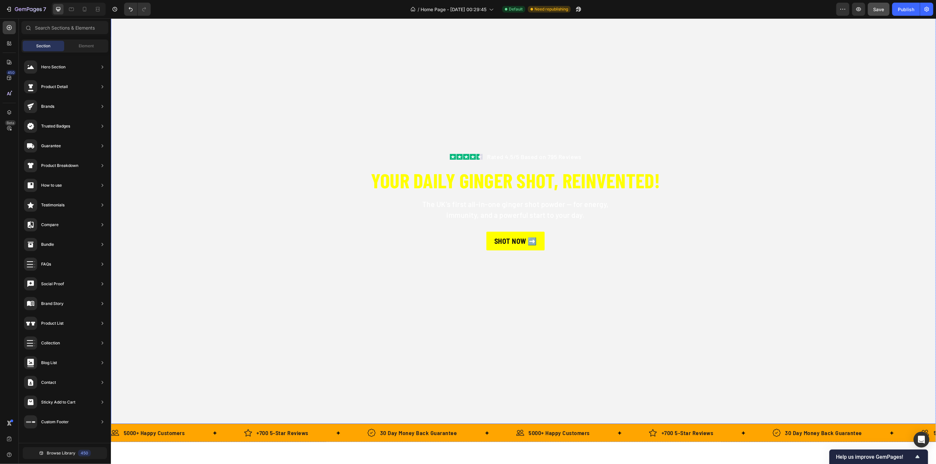
scroll to position [0, 0]
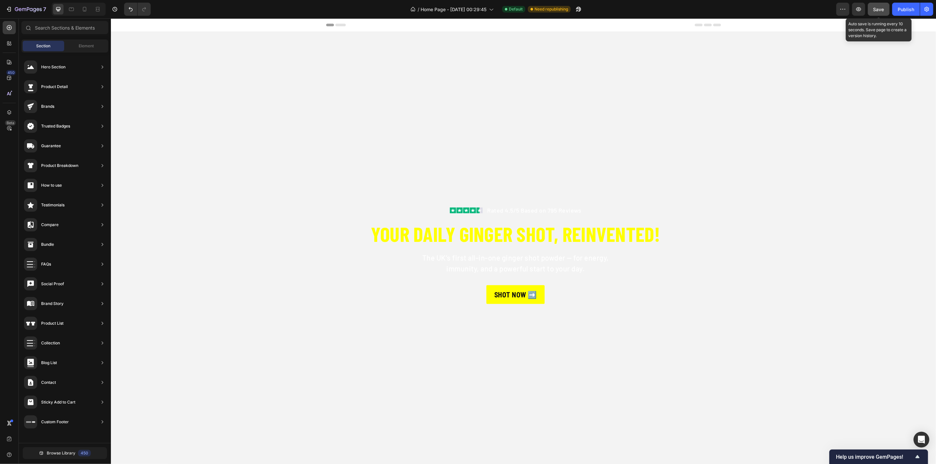
click at [884, 7] on span "Save" at bounding box center [878, 10] width 11 height 6
click at [903, 10] on div "Publish" at bounding box center [905, 9] width 16 height 7
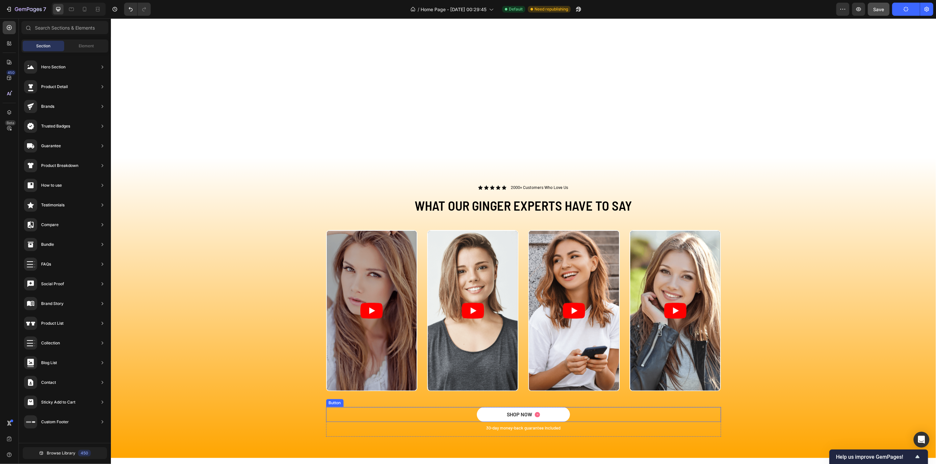
scroll to position [1169, 0]
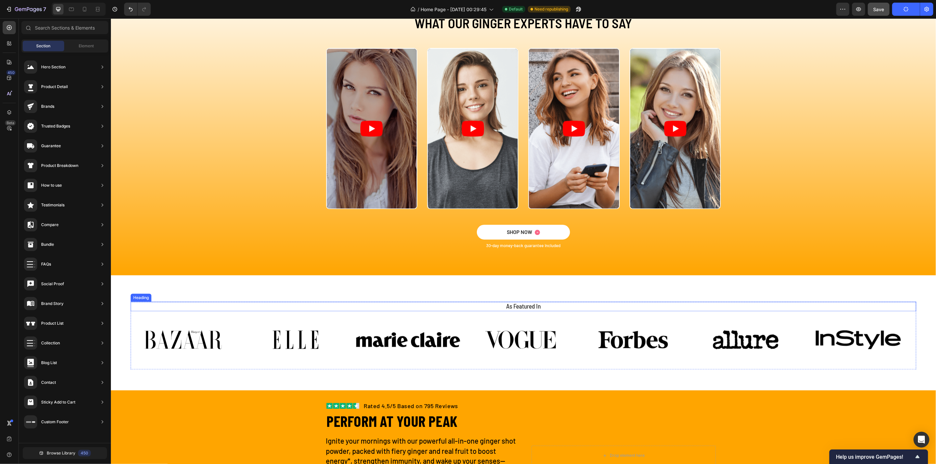
click at [512, 305] on h2 "As Featured In" at bounding box center [522, 307] width 785 height 10
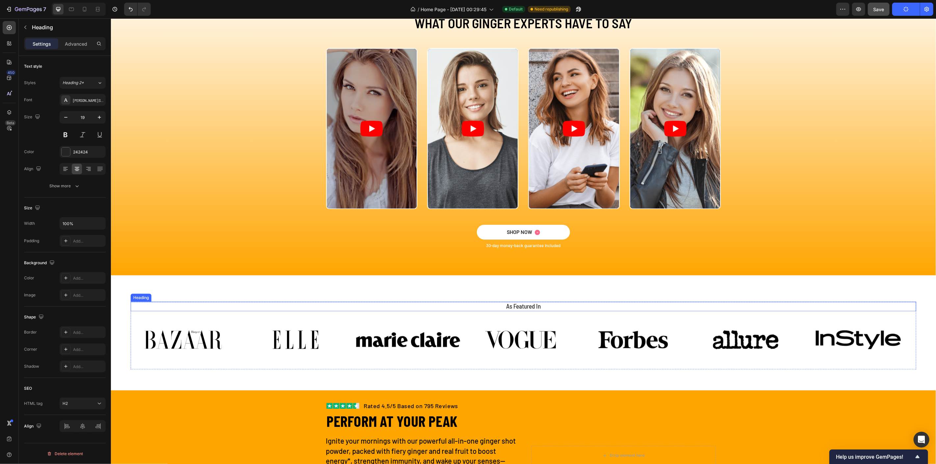
click at [512, 305] on h2 "As Featured In" at bounding box center [522, 307] width 785 height 10
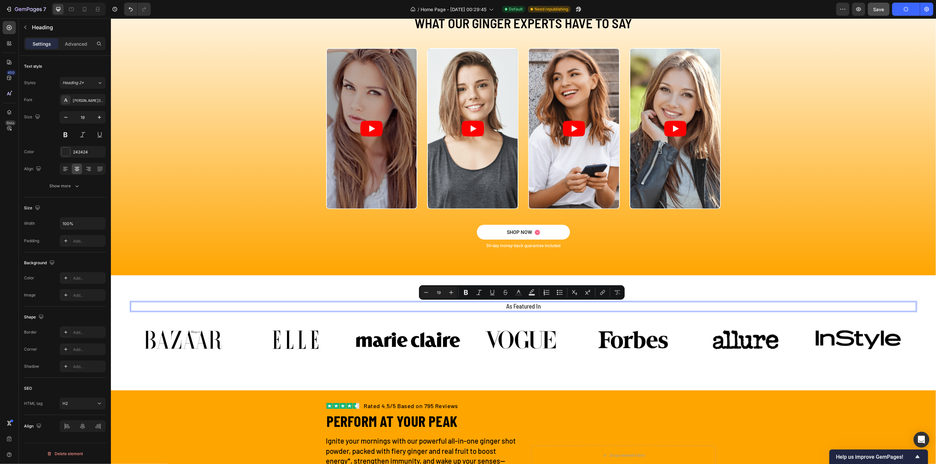
click at [505, 306] on p "As Featured In" at bounding box center [523, 306] width 784 height 8
drag, startPoint x: 501, startPoint y: 307, endPoint x: 508, endPoint y: 307, distance: 7.2
click at [508, 307] on p "As Featured In" at bounding box center [523, 306] width 784 height 8
click at [543, 306] on p "Not yet Featured In" at bounding box center [523, 306] width 784 height 8
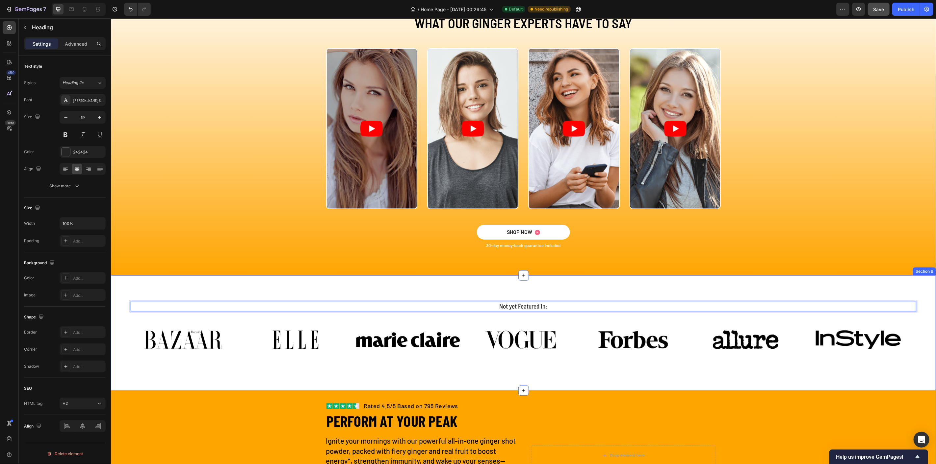
click at [564, 286] on div "Not yet Featured In: Heading 12 Image Image Image Image Image Image Image Carou…" at bounding box center [523, 332] width 825 height 115
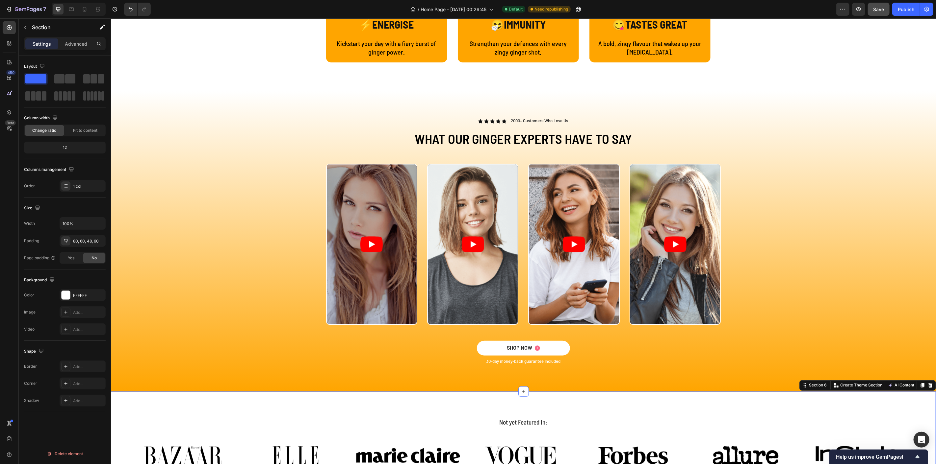
scroll to position [1023, 0]
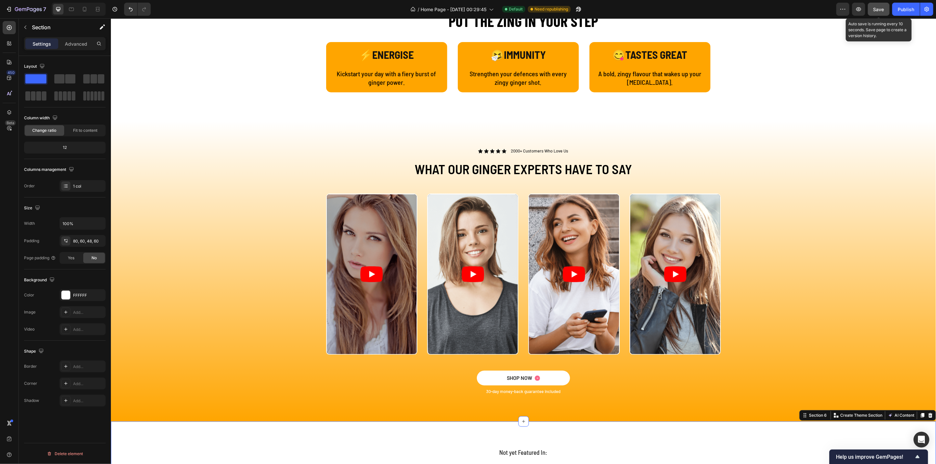
click at [876, 7] on span "Save" at bounding box center [878, 10] width 11 height 6
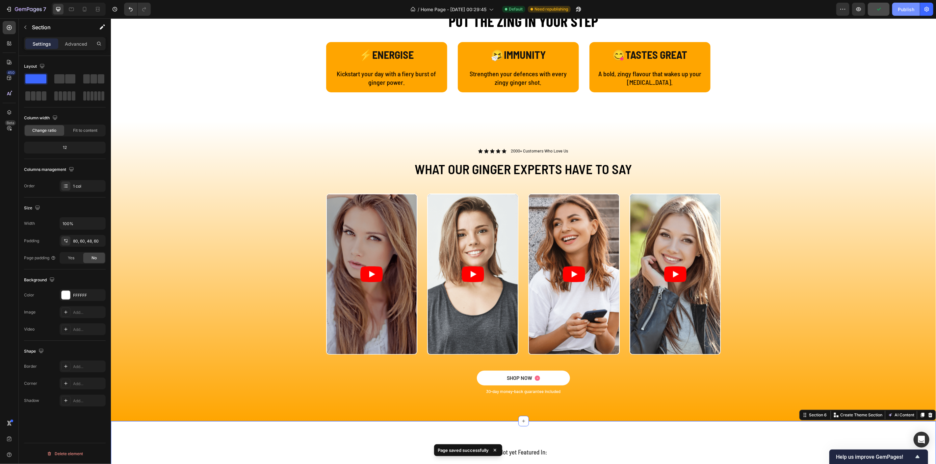
click at [903, 11] on div "Publish" at bounding box center [905, 9] width 16 height 7
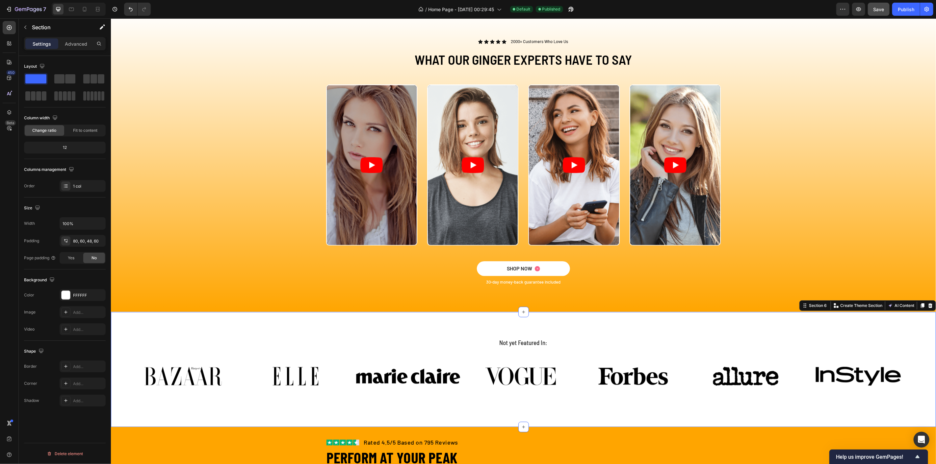
scroll to position [1243, 0]
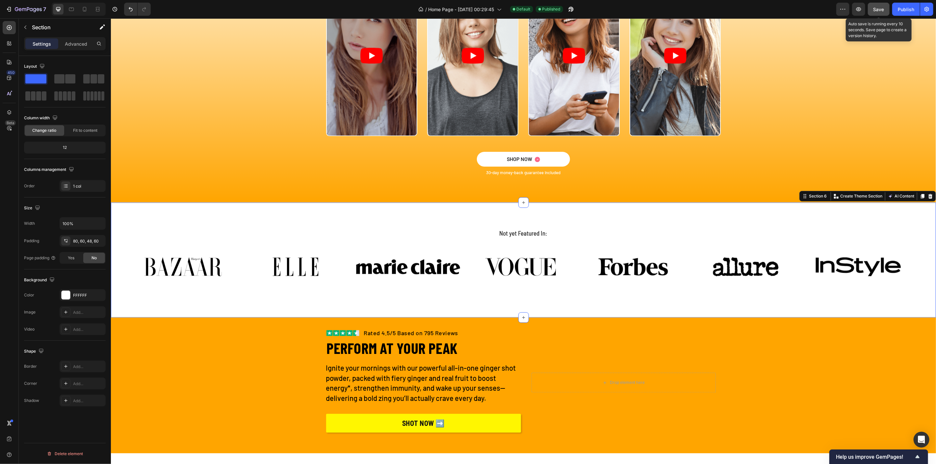
click at [881, 11] on span "Save" at bounding box center [878, 10] width 11 height 6
click at [904, 10] on div "Publish" at bounding box center [905, 9] width 16 height 7
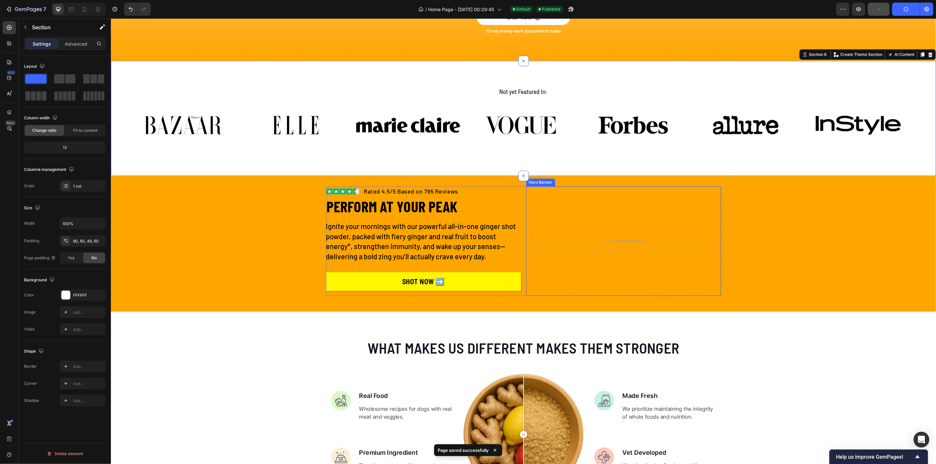
scroll to position [1389, 0]
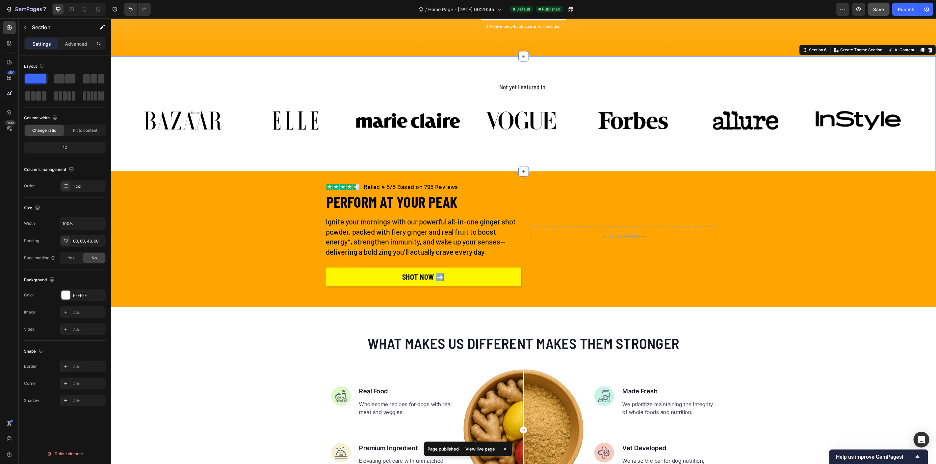
click at [478, 449] on div "View live page" at bounding box center [481, 449] width 38 height 9
click at [249, 259] on div "Image Rated 4.5/5 Based on 795 Reviews Text block Row PERFORM AT YOUR PEAK Head…" at bounding box center [523, 239] width 825 height 115
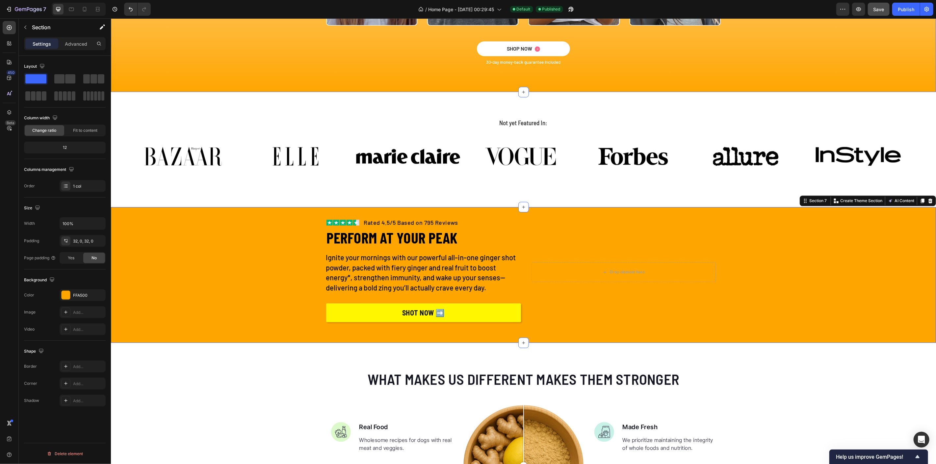
scroll to position [1316, 0]
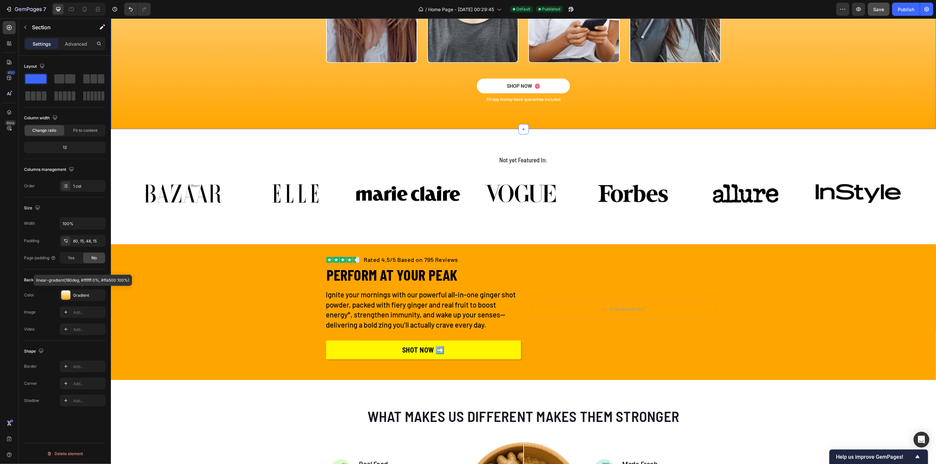
drag, startPoint x: 188, startPoint y: 314, endPoint x: 185, endPoint y: 322, distance: 8.1
click at [185, 322] on div "Image Rated 4.5/5 Based on 795 Reviews Text block Row PERFORM AT YOUR PEAK Head…" at bounding box center [523, 312] width 825 height 115
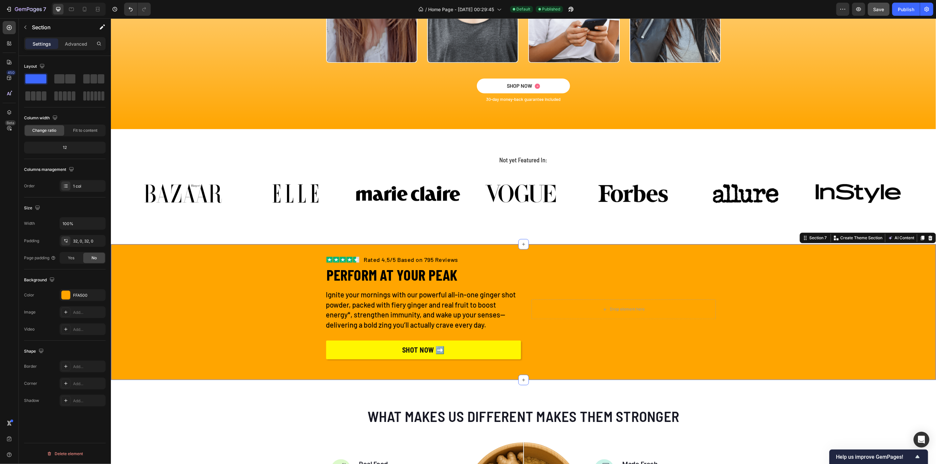
click at [185, 321] on div "Image Rated 4.5/5 Based on 795 Reviews Text block Row PERFORM AT YOUR PEAK Head…" at bounding box center [523, 312] width 825 height 115
click at [75, 293] on div "FFA500" at bounding box center [82, 296] width 19 height 6
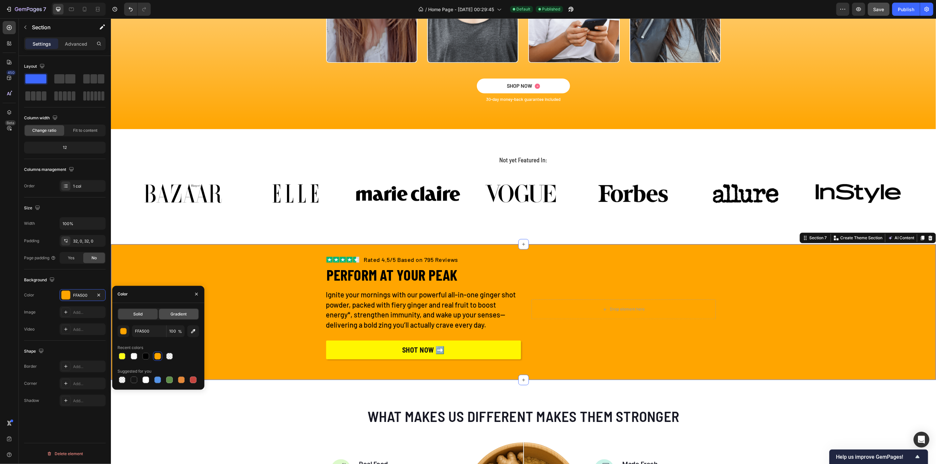
click at [176, 312] on span "Gradient" at bounding box center [178, 315] width 16 height 6
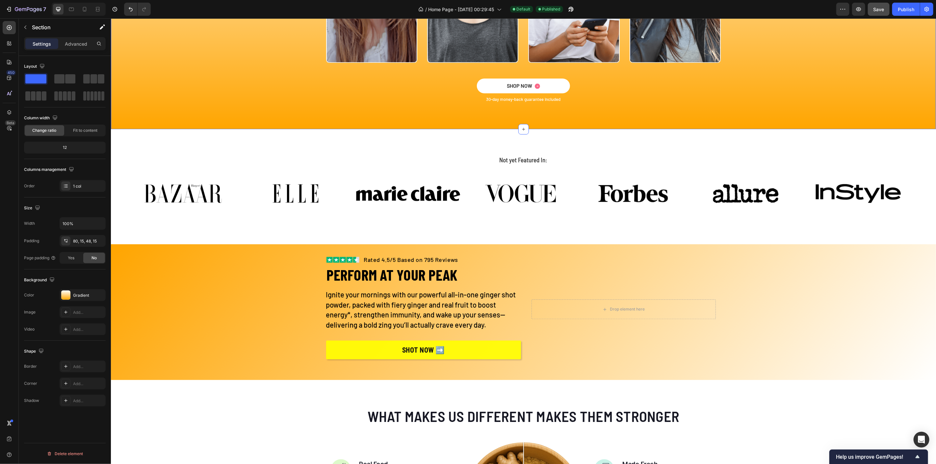
click at [74, 296] on div "Gradient" at bounding box center [82, 296] width 19 height 6
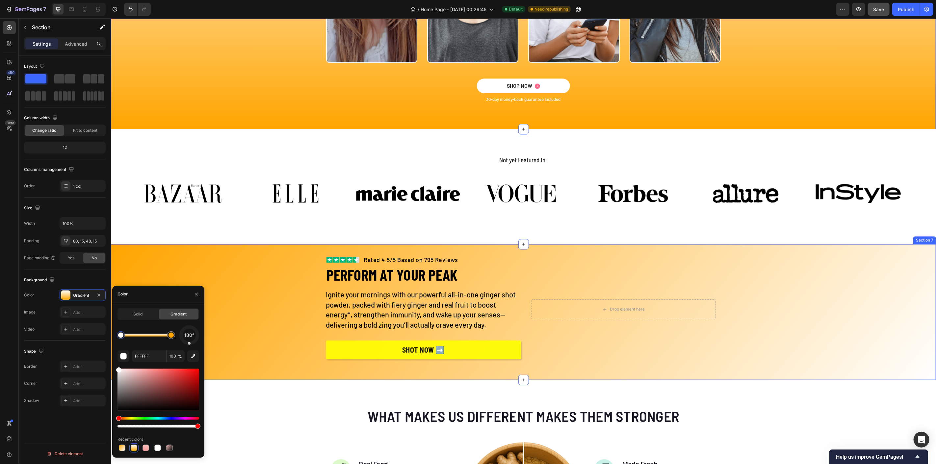
click at [256, 260] on div "Image Rated 4.5/5 Based on 795 Reviews Text block Row PERFORM AT YOUR PEAK Head…" at bounding box center [523, 312] width 825 height 115
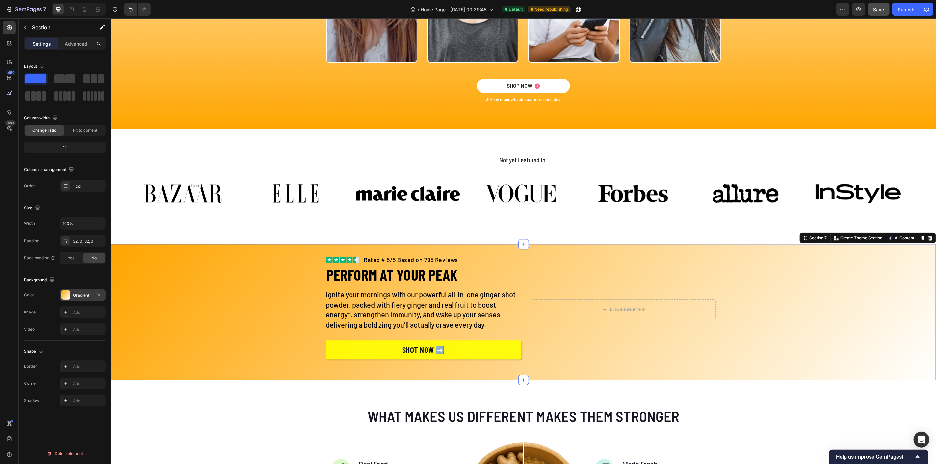
click at [88, 295] on div "Gradient" at bounding box center [82, 296] width 19 height 6
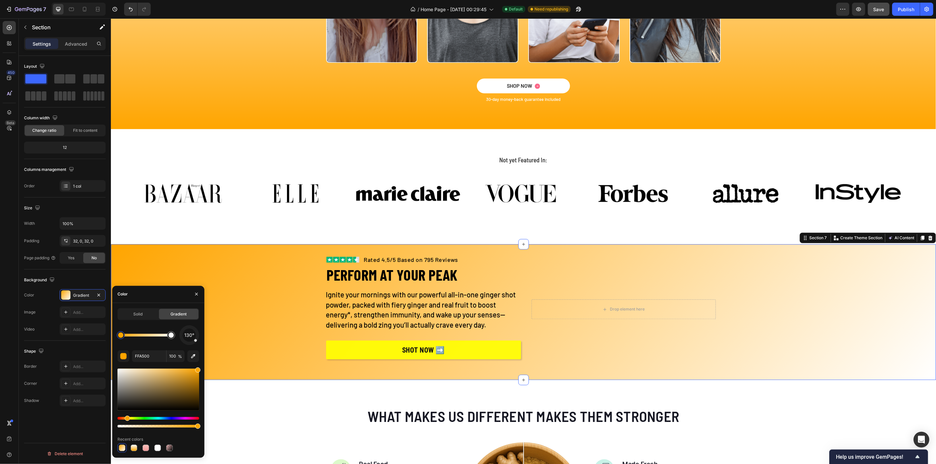
click at [191, 335] on span "130°" at bounding box center [189, 336] width 10 height 8
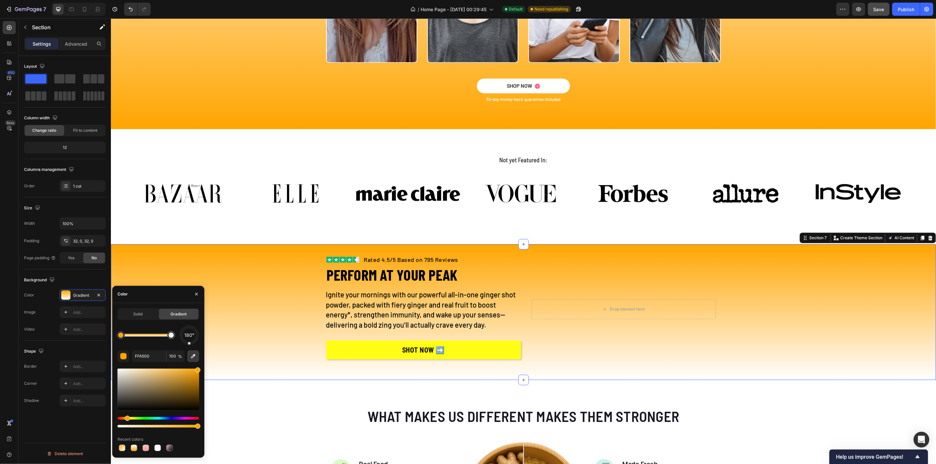
drag, startPoint x: 196, startPoint y: 337, endPoint x: 189, endPoint y: 352, distance: 17.4
click at [189, 352] on div "180° FFA500 100 % Recent colors" at bounding box center [158, 389] width 82 height 127
click at [353, 227] on div "Not yet Featured In: Heading Image Image Image Image Image Image Image Carousel…" at bounding box center [522, 191] width 785 height 73
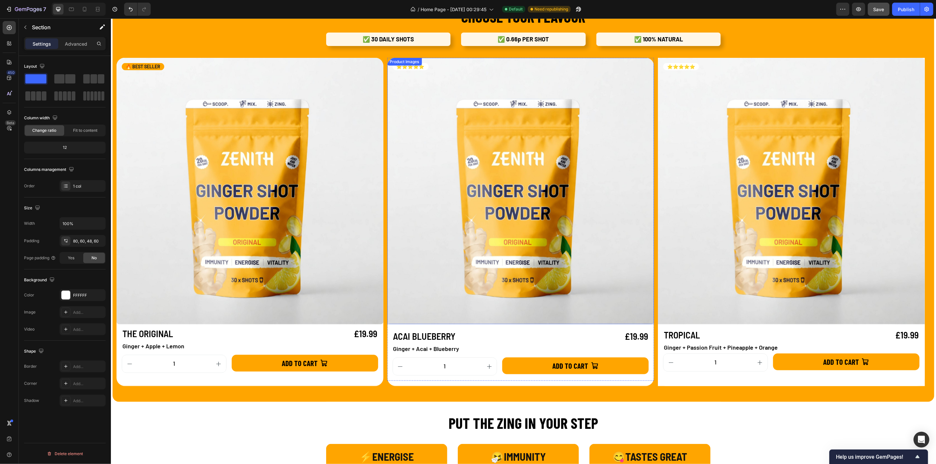
scroll to position [512, 0]
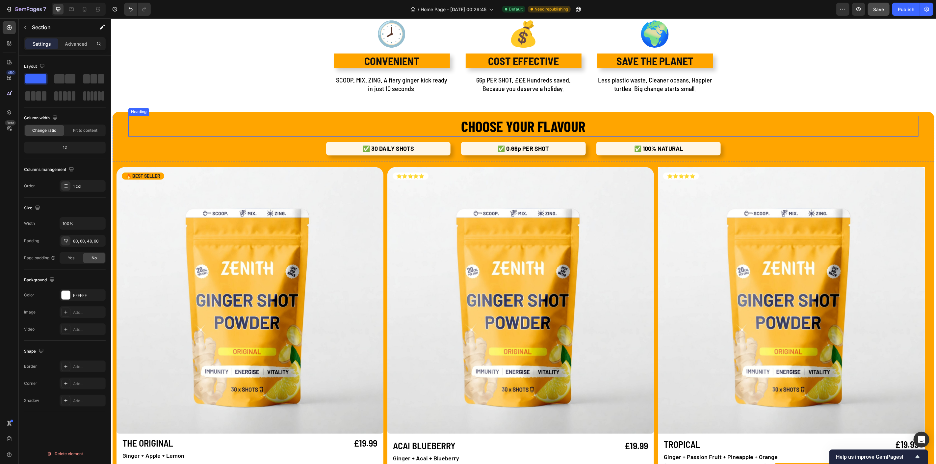
click at [301, 127] on h2 "CHOOSE YOUR FLAVOUR" at bounding box center [523, 125] width 790 height 21
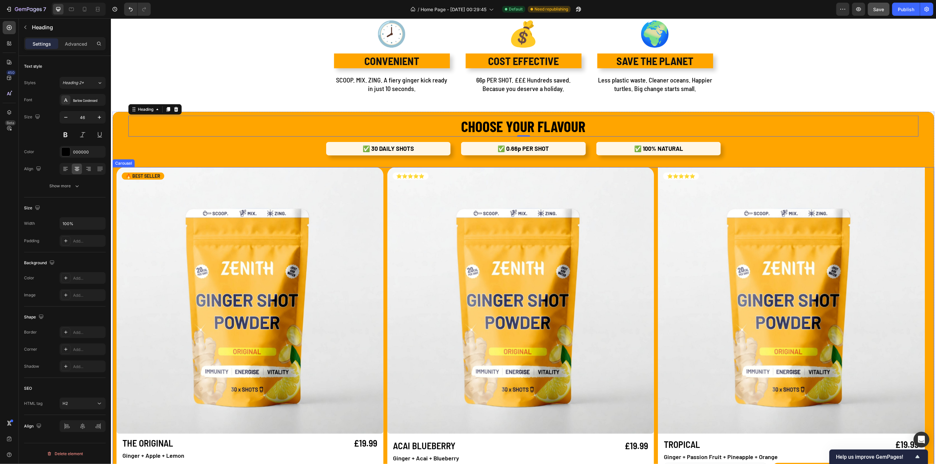
scroll to position [658, 0]
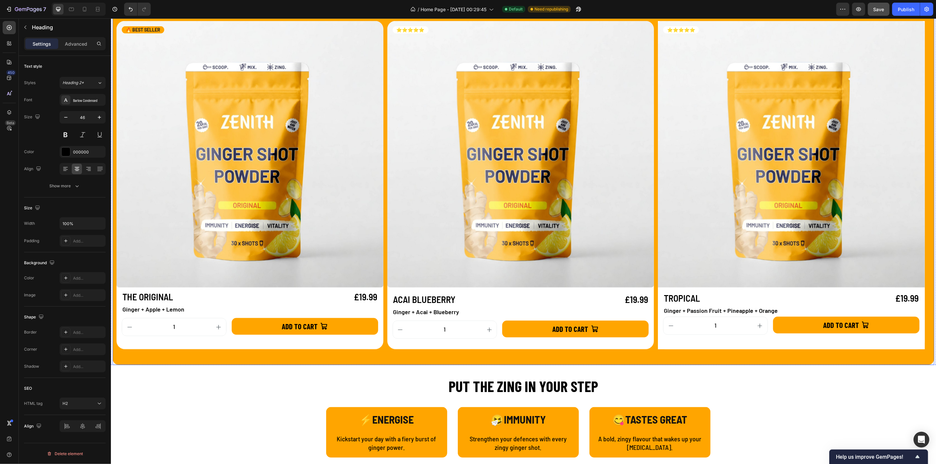
click at [315, 357] on div "CHOOSE YOUR FLAVOUR Heading 0 ✅ 30 DAILY SHOTS Text Block ✅ 0.66p PER SHOT Text…" at bounding box center [522, 165] width 821 height 400
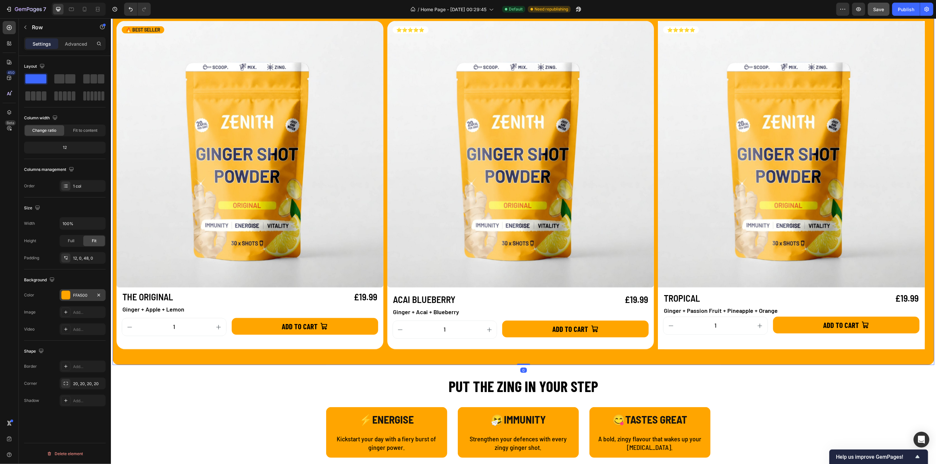
click at [74, 296] on div "FFA500" at bounding box center [82, 296] width 19 height 6
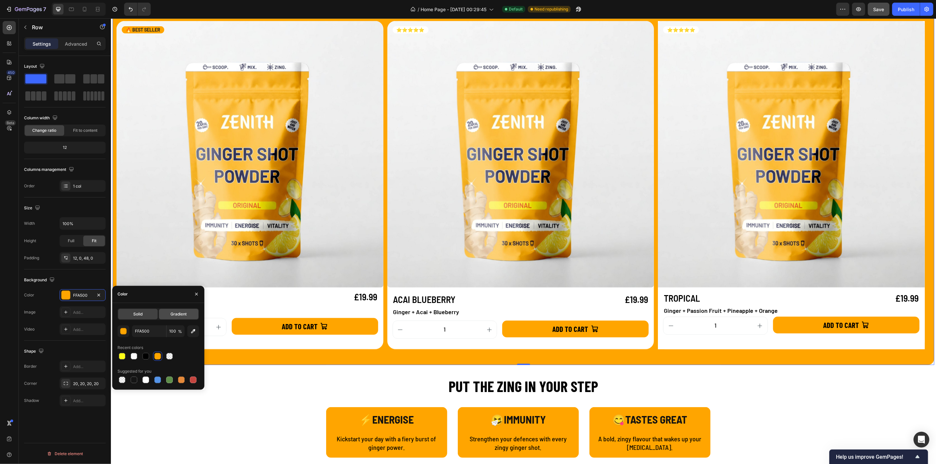
click at [179, 318] on div "Gradient" at bounding box center [178, 314] width 39 height 11
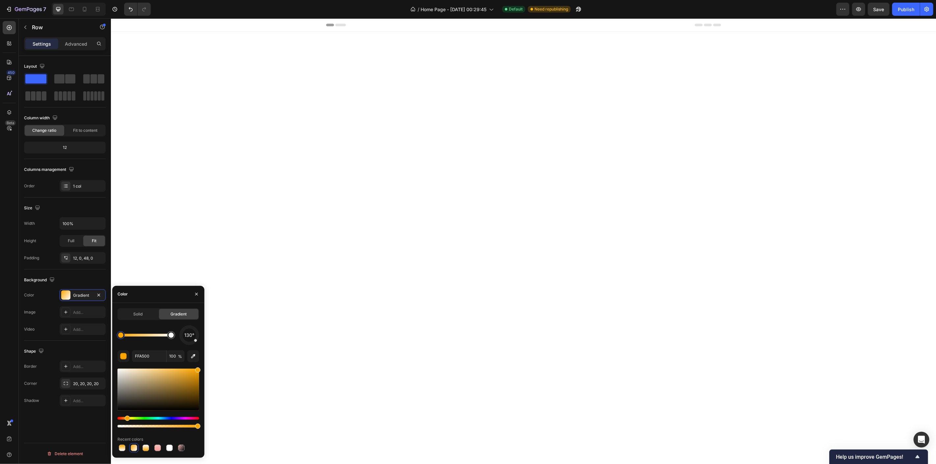
scroll to position [658, 0]
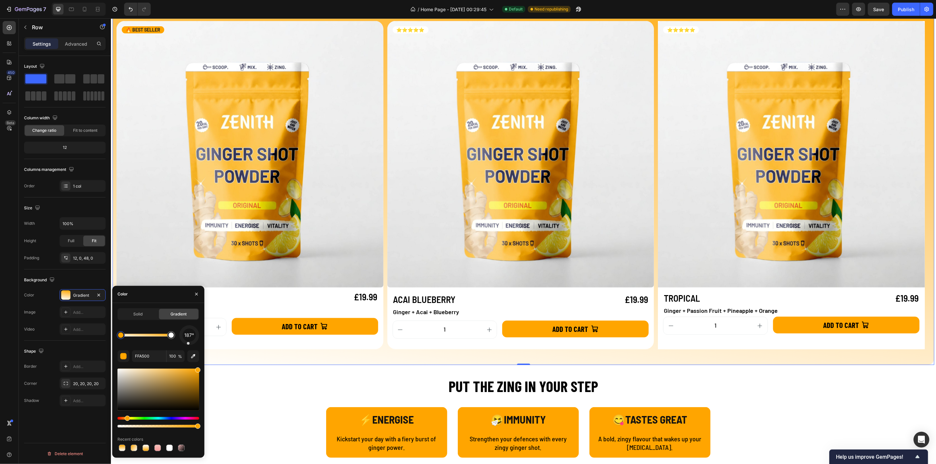
drag, startPoint x: 191, startPoint y: 343, endPoint x: 188, endPoint y: 345, distance: 3.6
click at [188, 345] on div "187° FFA500 100 % Recent colors" at bounding box center [158, 389] width 82 height 127
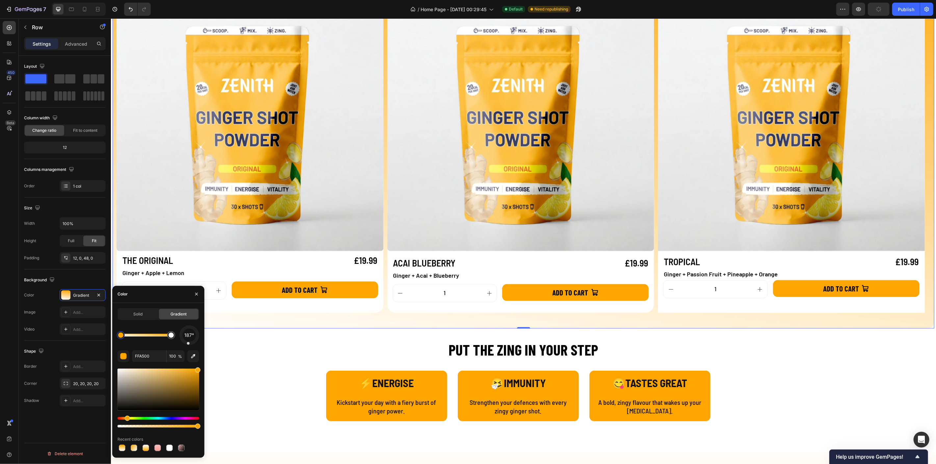
scroll to position [621, 0]
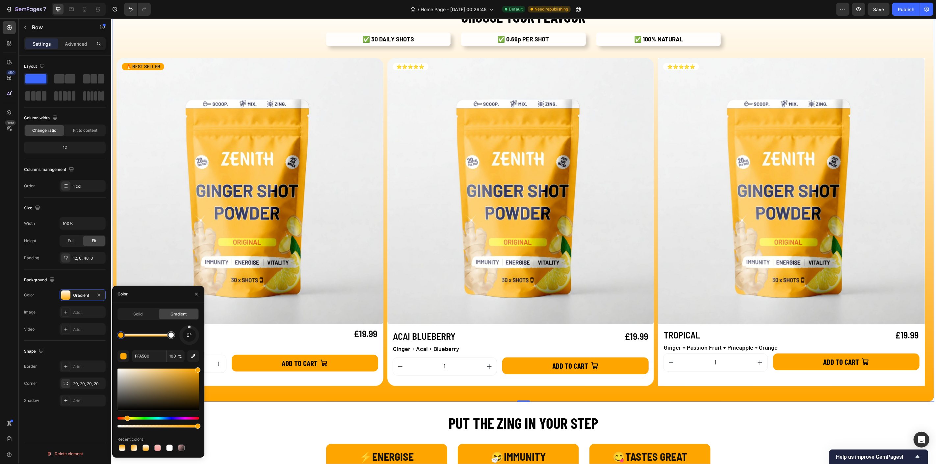
drag, startPoint x: 189, startPoint y: 344, endPoint x: 189, endPoint y: 326, distance: 18.1
click at [189, 326] on div at bounding box center [189, 327] width 3 height 3
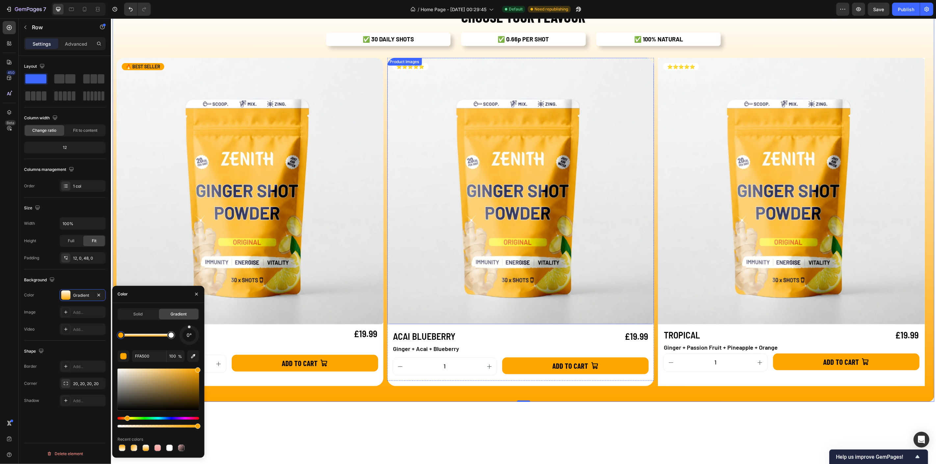
scroll to position [475, 0]
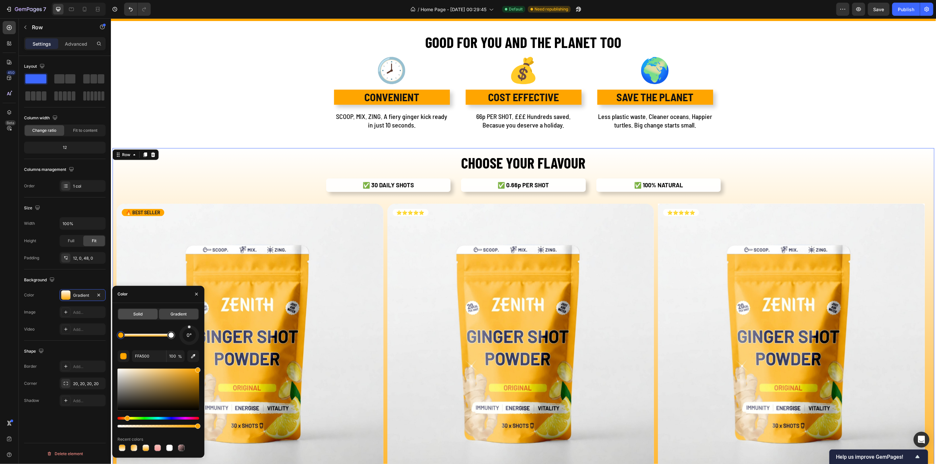
click at [146, 312] on div "Solid" at bounding box center [137, 314] width 39 height 11
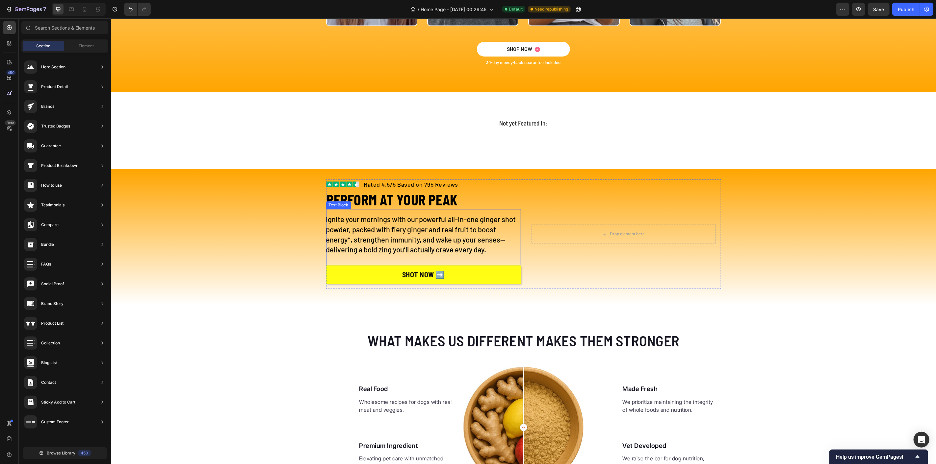
scroll to position [1389, 0]
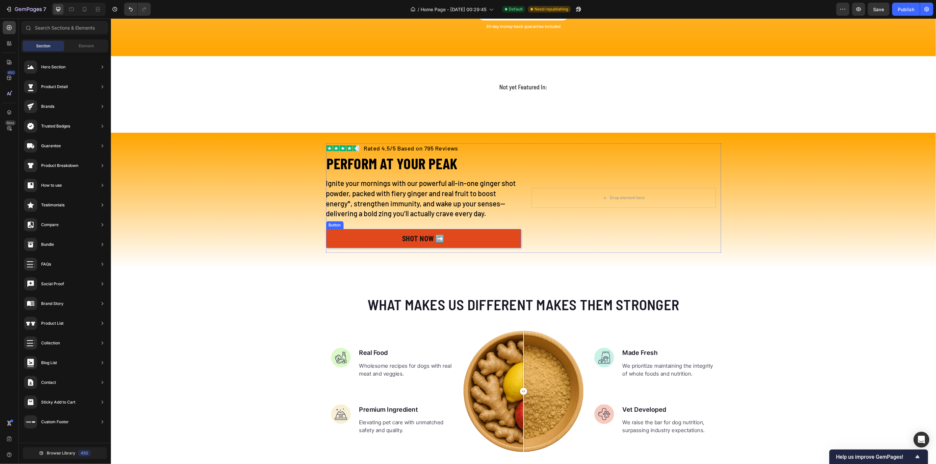
click at [477, 248] on link "SHOT NOW ➡️" at bounding box center [423, 238] width 195 height 19
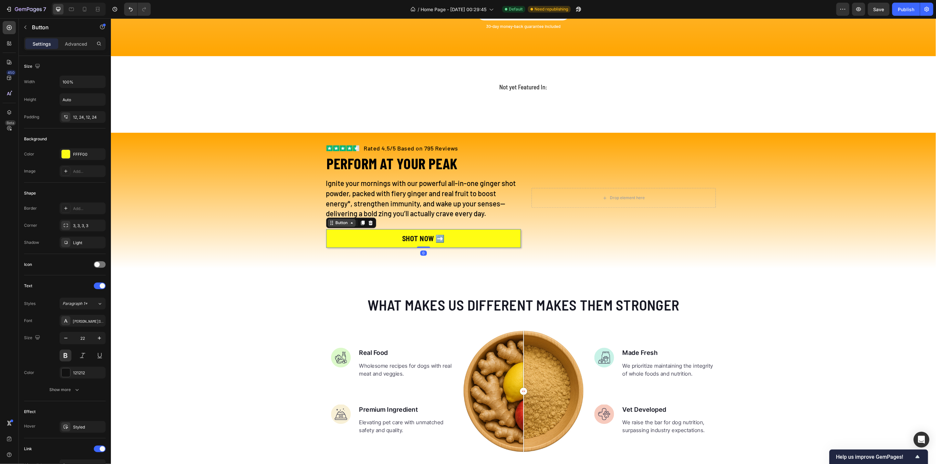
click at [330, 225] on icon at bounding box center [331, 222] width 5 height 5
click at [359, 227] on div at bounding box center [362, 223] width 8 height 8
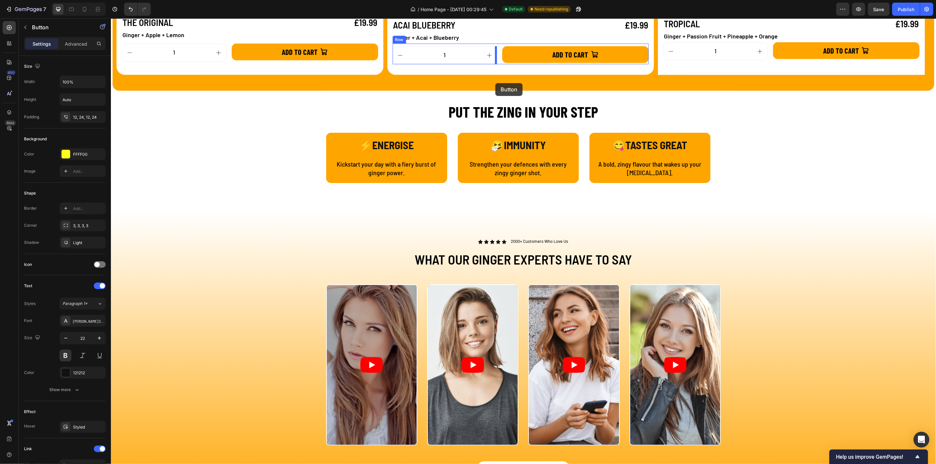
scroll to position [912, 0]
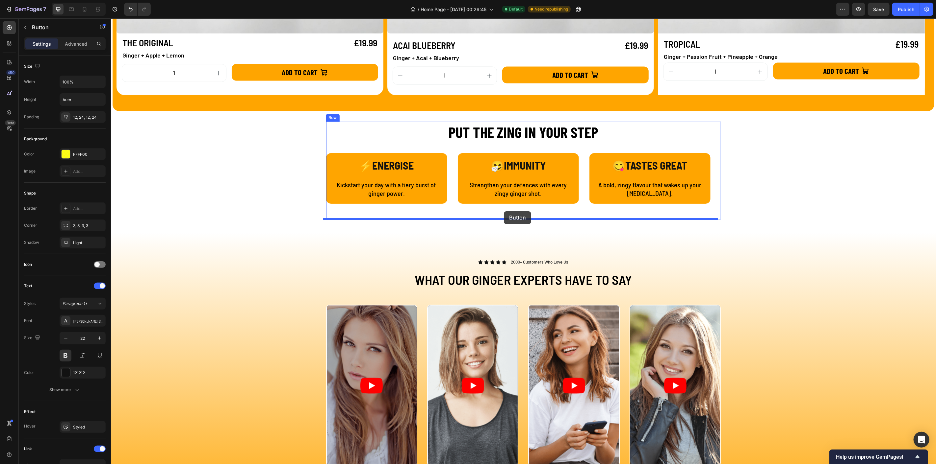
drag, startPoint x: 329, startPoint y: 281, endPoint x: 504, endPoint y: 210, distance: 189.4
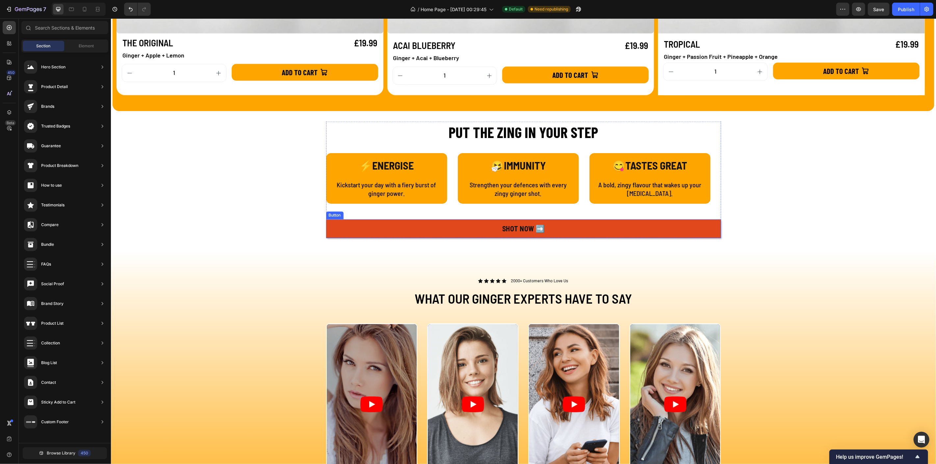
click at [629, 234] on link "SHOT NOW ➡️" at bounding box center [523, 228] width 395 height 19
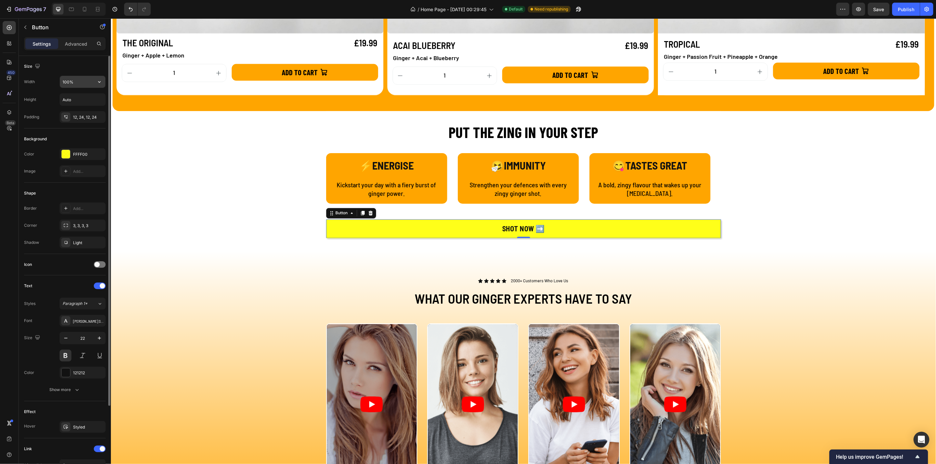
click at [86, 81] on input "100%" at bounding box center [82, 82] width 45 height 12
click at [96, 82] on icon "button" at bounding box center [99, 82] width 7 height 7
click at [76, 98] on span "Fit content" at bounding box center [72, 98] width 20 height 6
type input "Auto"
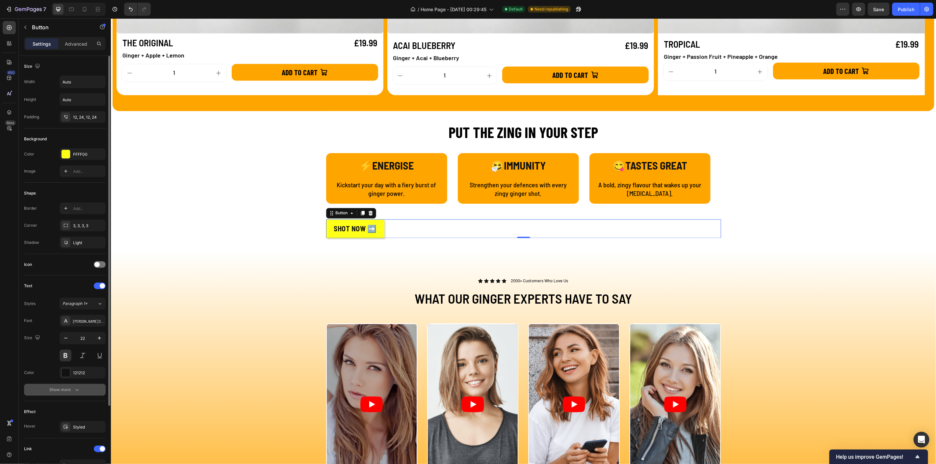
scroll to position [94, 0]
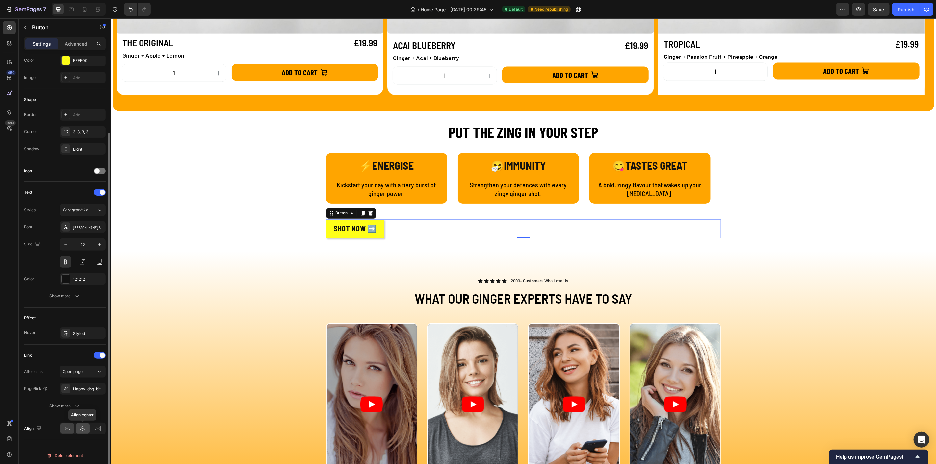
click at [84, 429] on icon at bounding box center [82, 429] width 5 height 6
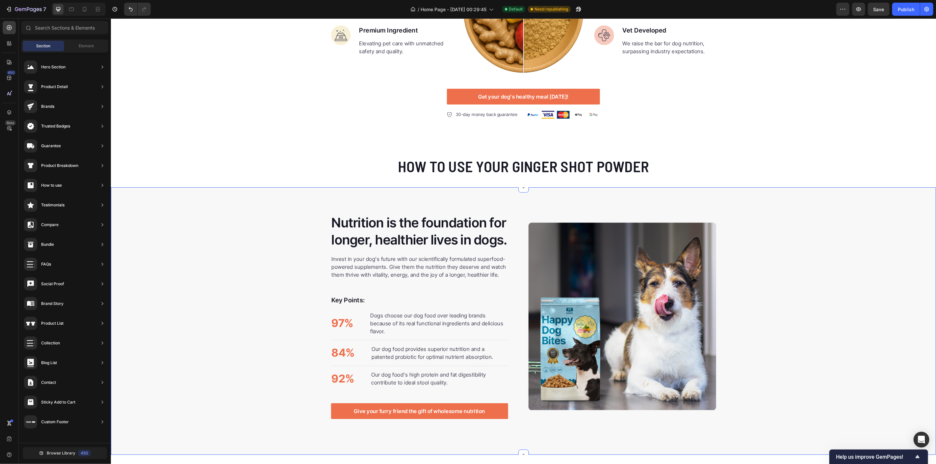
scroll to position [1826, 0]
click at [422, 197] on div "Nutrition is the foundation for longer, healthier lives in dogs. Heading Invest…" at bounding box center [523, 316] width 825 height 259
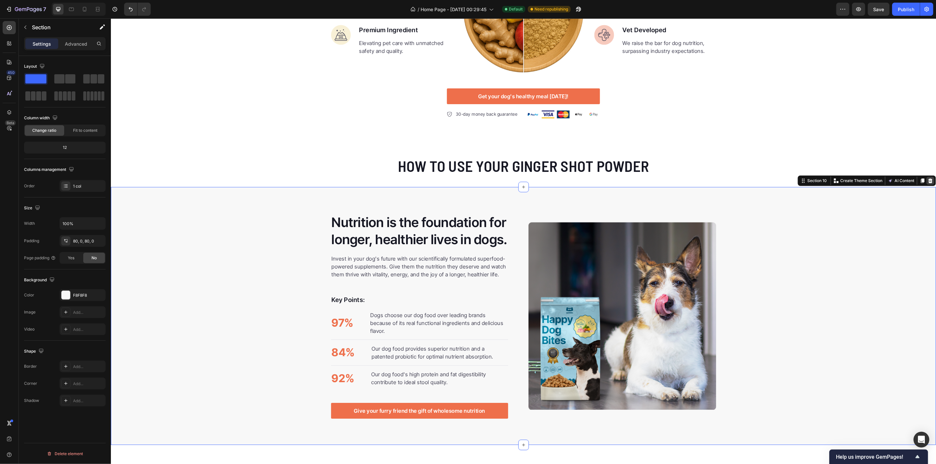
click at [928, 179] on icon at bounding box center [930, 180] width 4 height 5
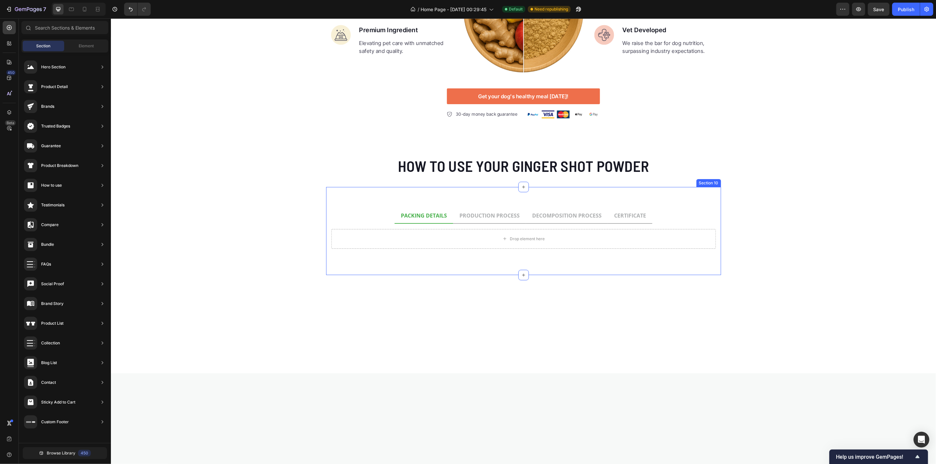
click at [710, 191] on div "PACKING DETAILS PRODUCTION PROCESS DECOMPOSITION PROCESS CERTIFICATE Drop eleme…" at bounding box center [523, 231] width 395 height 88
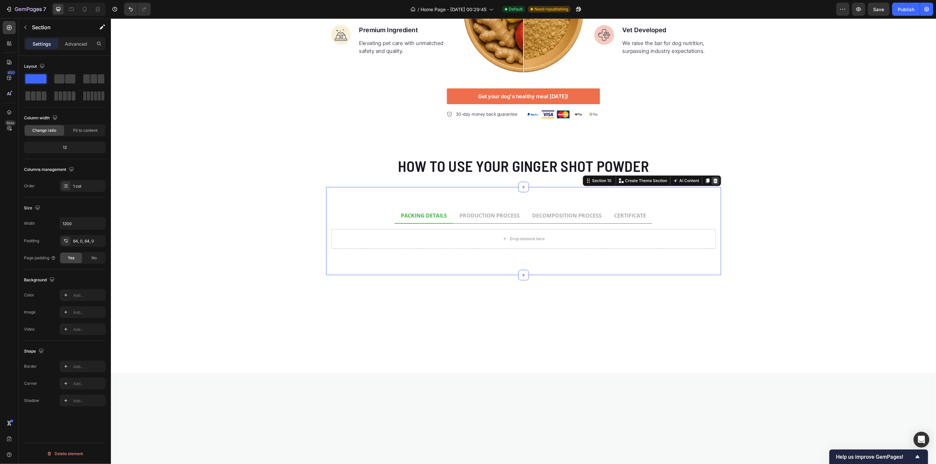
click at [712, 179] on icon at bounding box center [714, 180] width 5 height 5
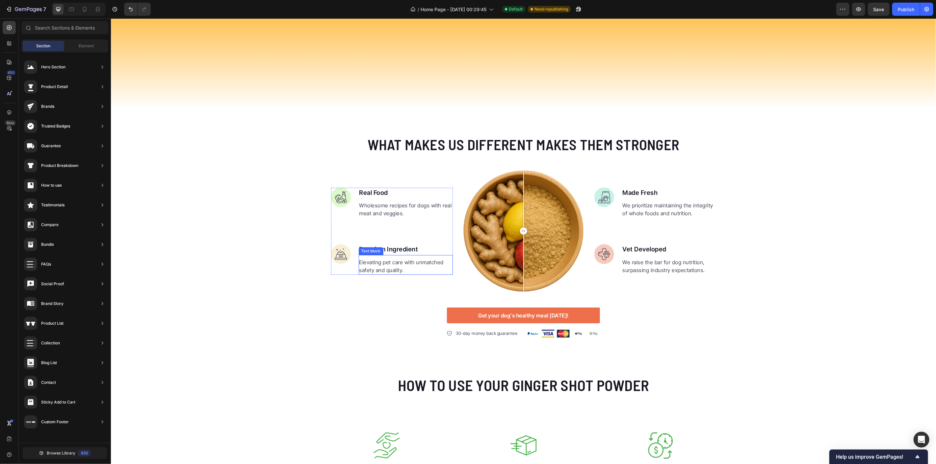
scroll to position [1790, 0]
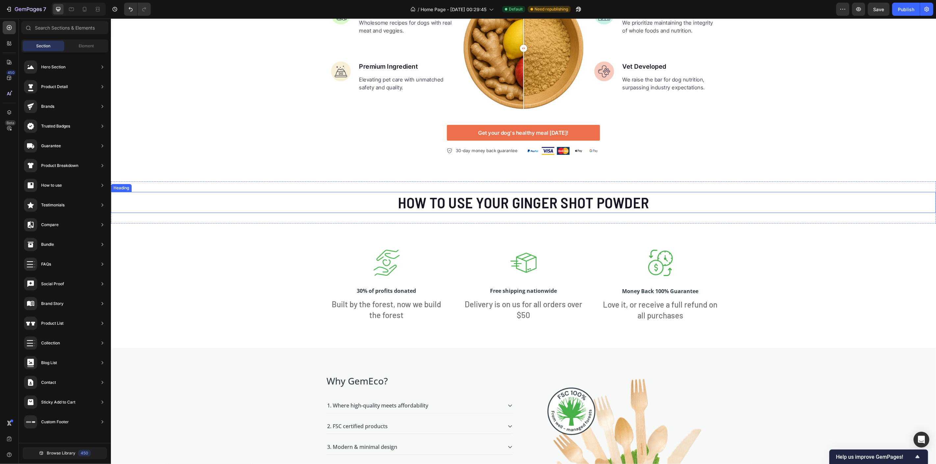
click at [462, 205] on h2 "HOW TO USE YOUR GINGER SHOT POWDER" at bounding box center [523, 202] width 253 height 21
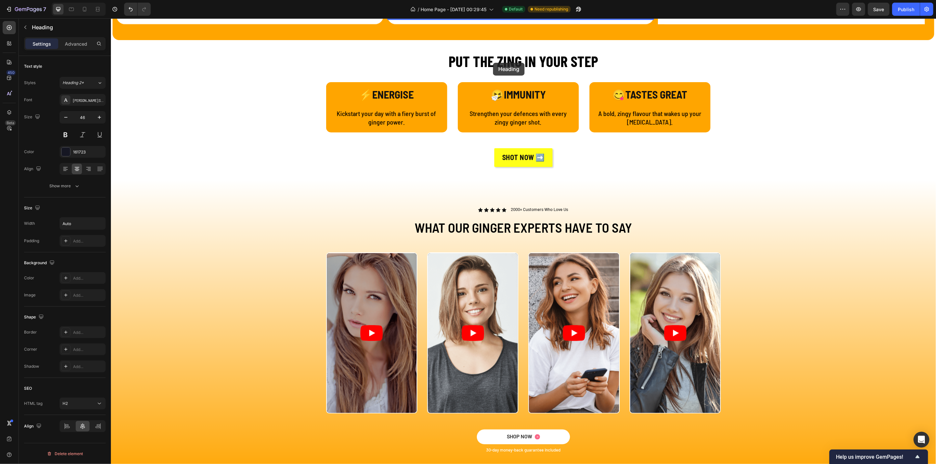
scroll to position [936, 0]
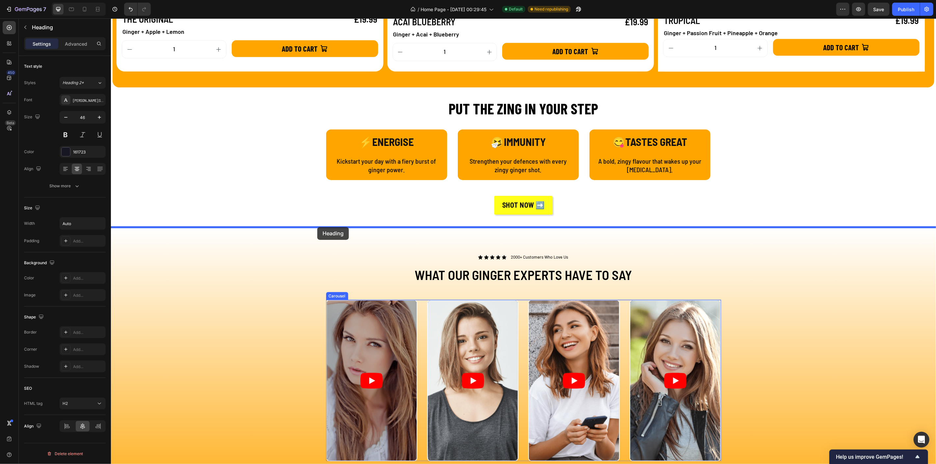
drag, startPoint x: 116, startPoint y: 188, endPoint x: 317, endPoint y: 228, distance: 205.7
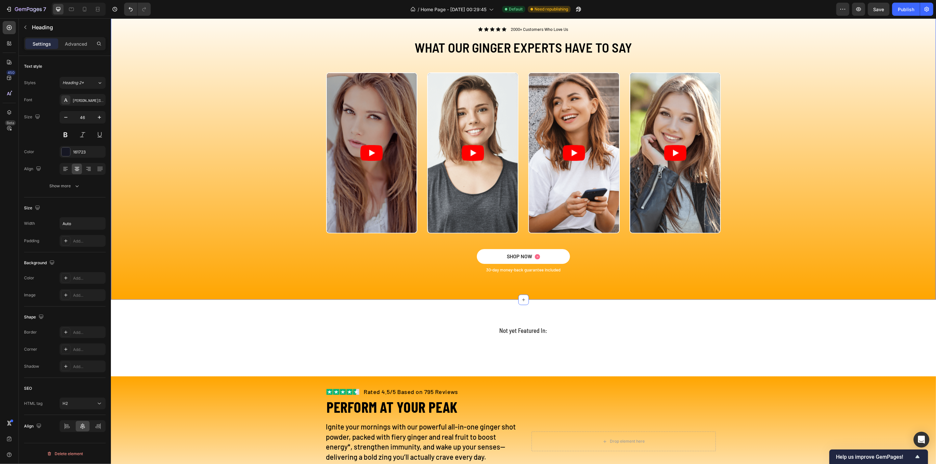
scroll to position [1279, 0]
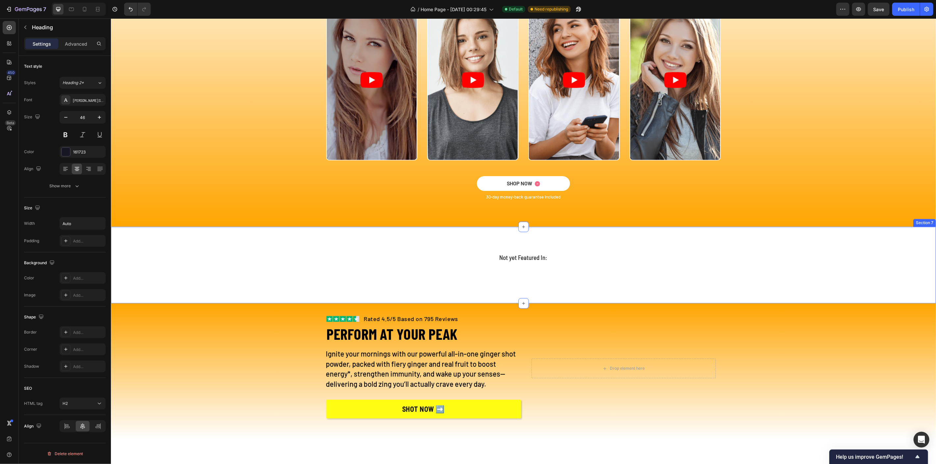
click at [419, 245] on div "Not yet Featured In: Heading Image Image Image Image Image Image Image Carousel…" at bounding box center [523, 265] width 825 height 77
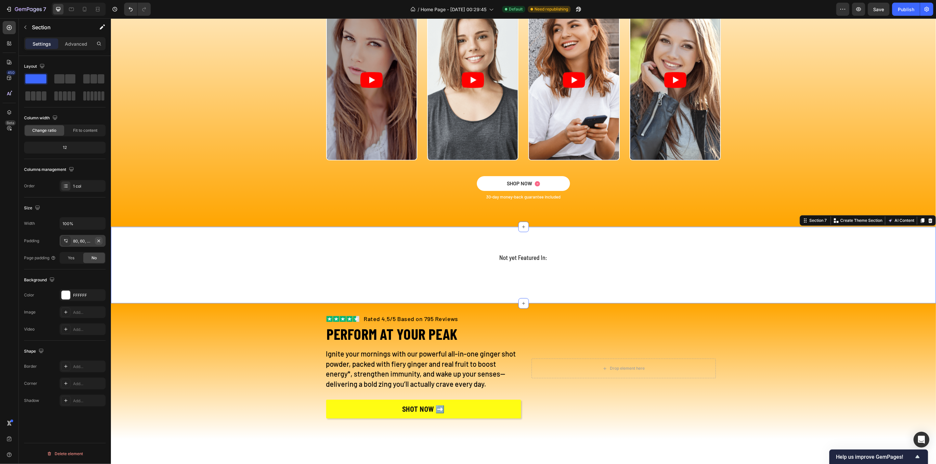
click at [99, 240] on icon "button" at bounding box center [98, 240] width 3 height 3
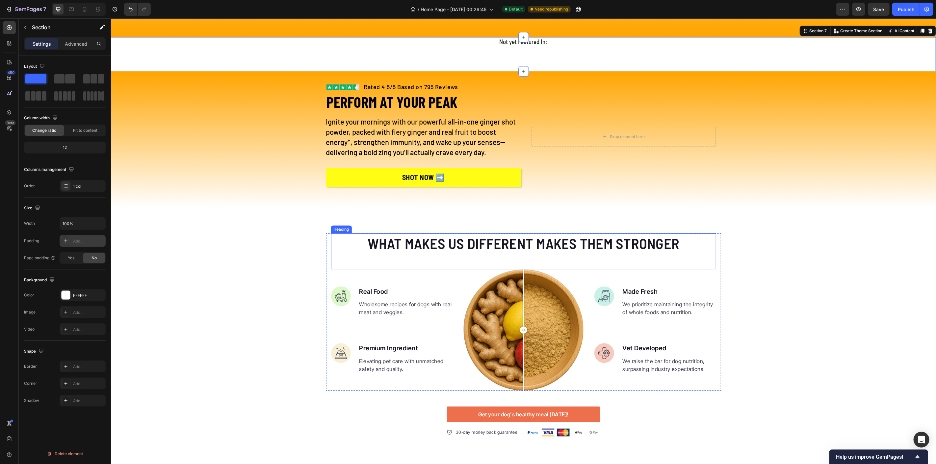
scroll to position [1498, 0]
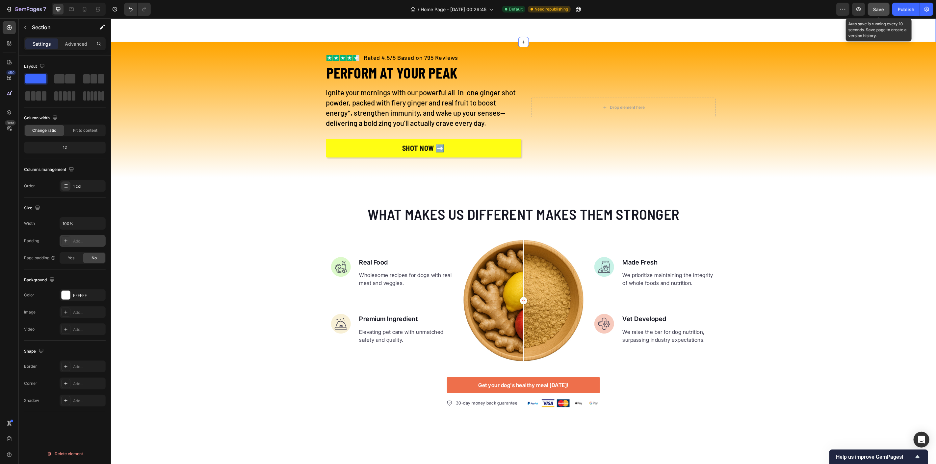
click at [881, 11] on span "Save" at bounding box center [878, 10] width 11 height 6
click at [906, 11] on div "Publish" at bounding box center [905, 9] width 16 height 7
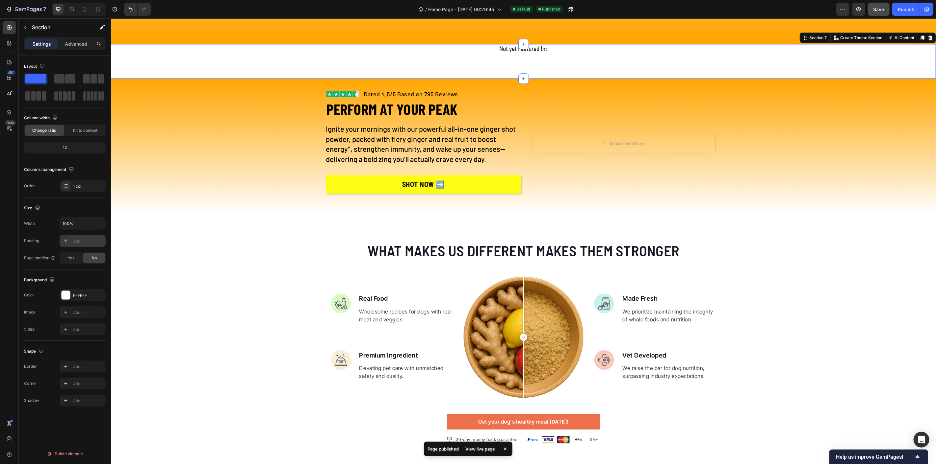
click at [485, 451] on div "View live page" at bounding box center [481, 449] width 38 height 9
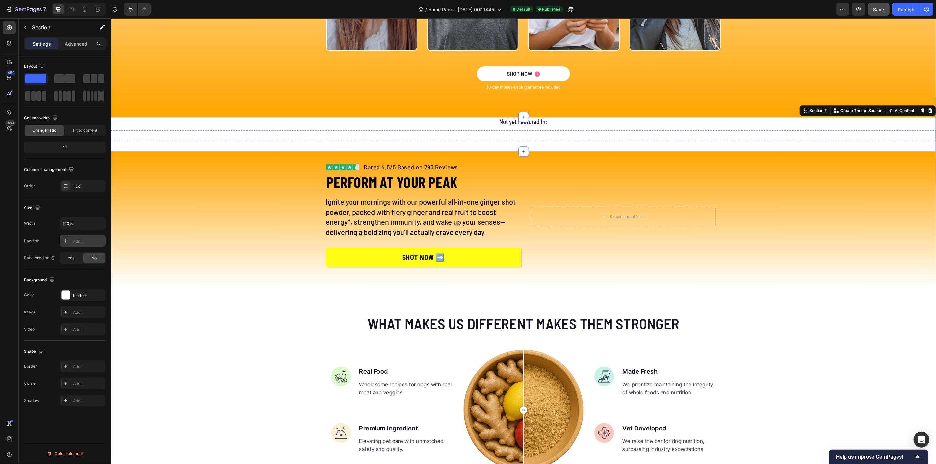
scroll to position [1243, 0]
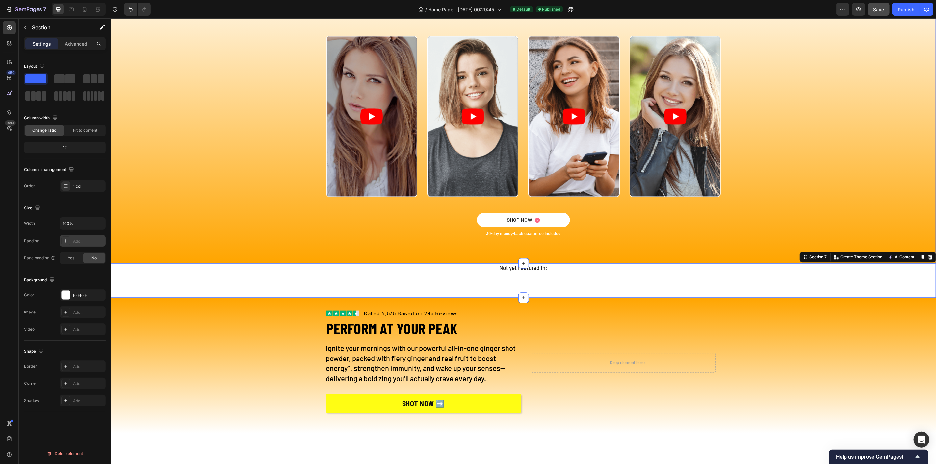
click at [290, 132] on div "Video Video Video Video Carousel" at bounding box center [522, 124] width 815 height 177
click at [417, 196] on div "Video Video Video Video" at bounding box center [523, 116] width 395 height 161
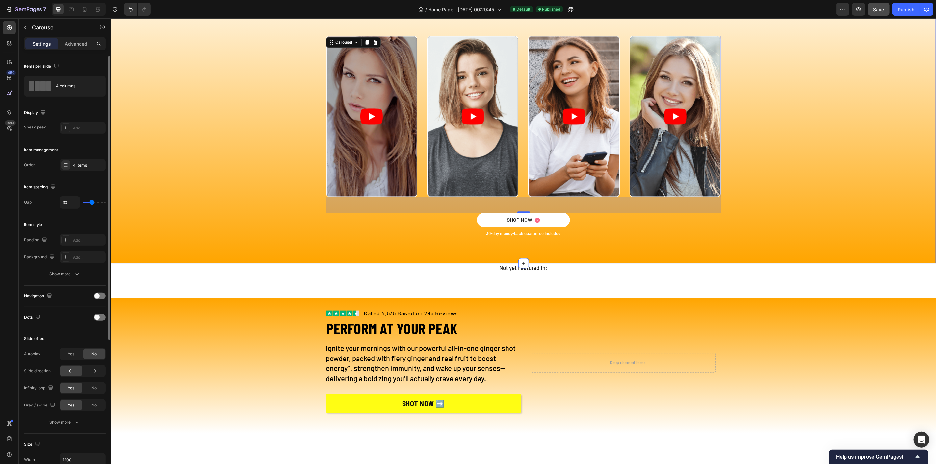
scroll to position [1169, 0]
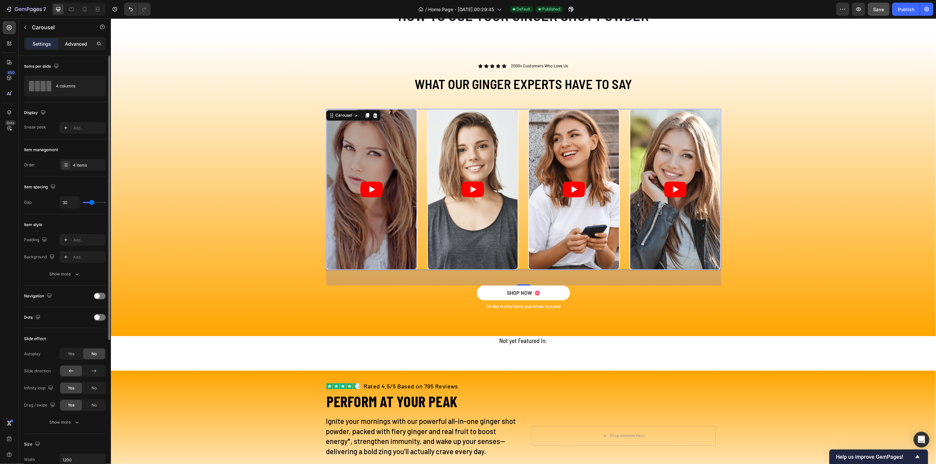
click at [71, 45] on p "Advanced" at bounding box center [76, 43] width 22 height 7
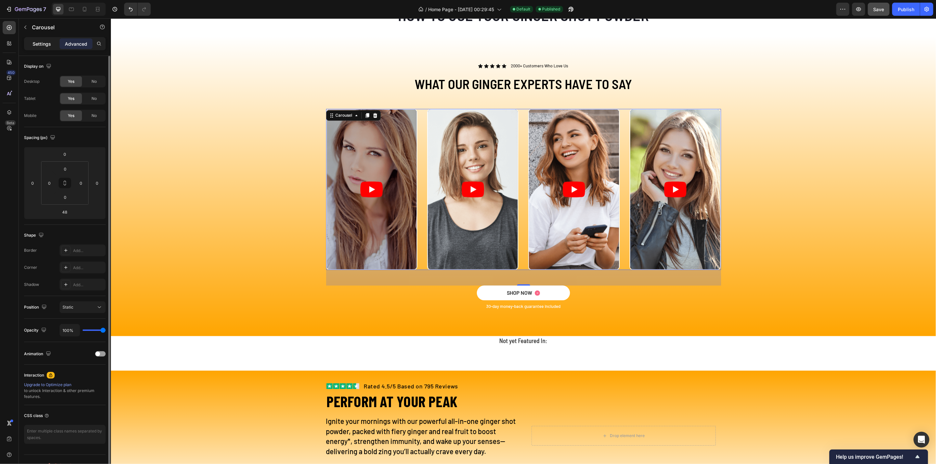
click at [40, 45] on p "Settings" at bounding box center [42, 43] width 18 height 7
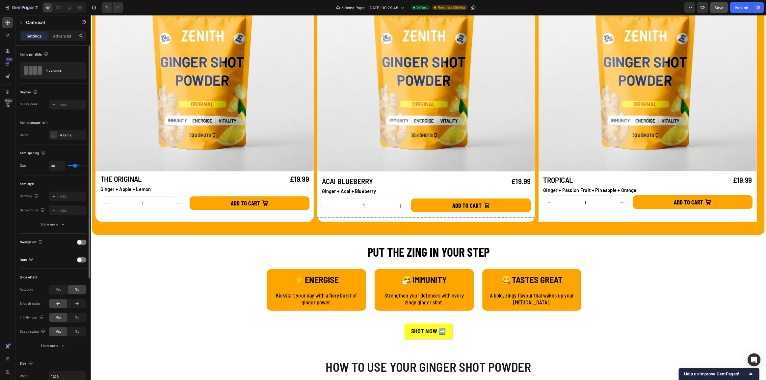
scroll to position [767, 0]
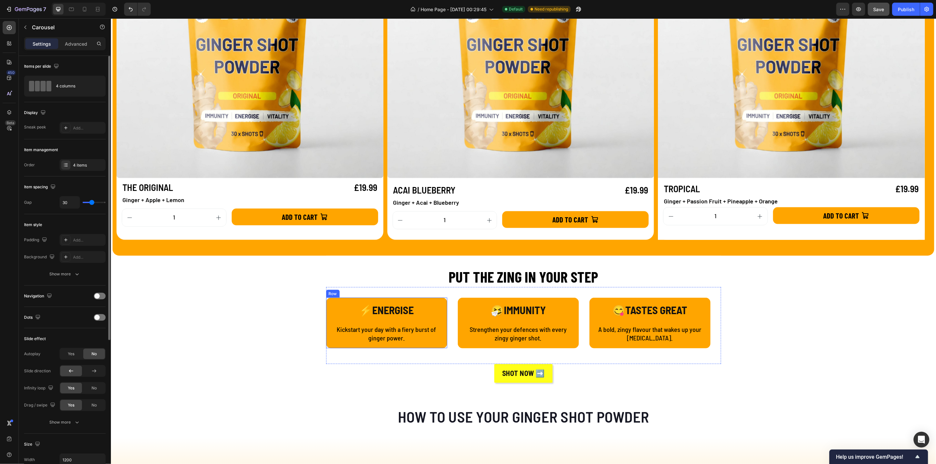
click at [326, 305] on div "⚡ENERGISE Text Block Kickstart your day with a fiery burst of ginger power. Tex…" at bounding box center [386, 323] width 121 height 51
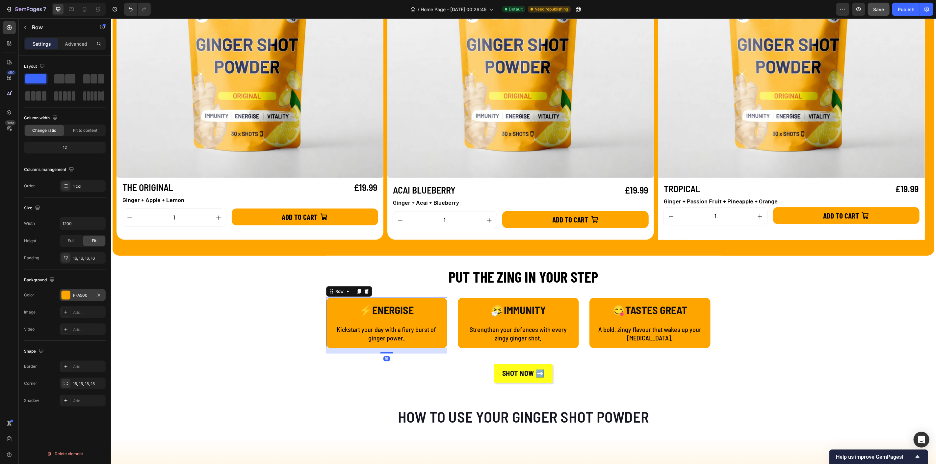
click at [82, 294] on div "FFA500" at bounding box center [82, 296] width 19 height 6
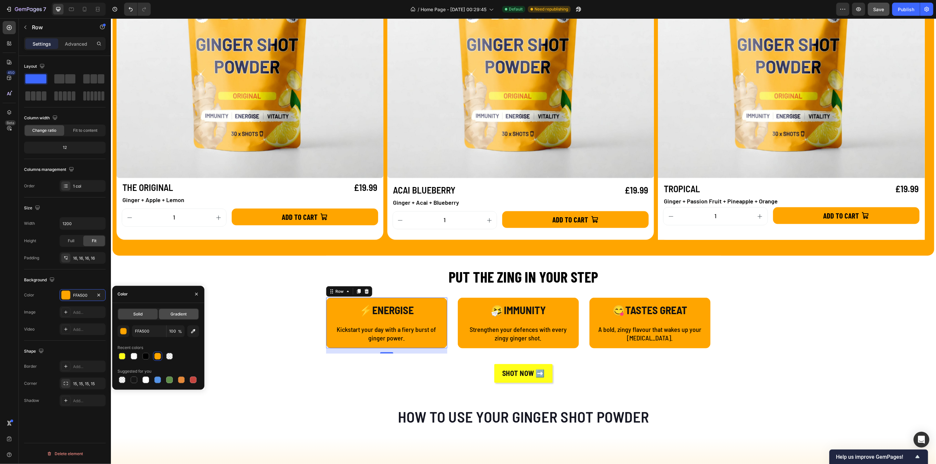
click at [171, 309] on div "Gradient" at bounding box center [178, 314] width 39 height 11
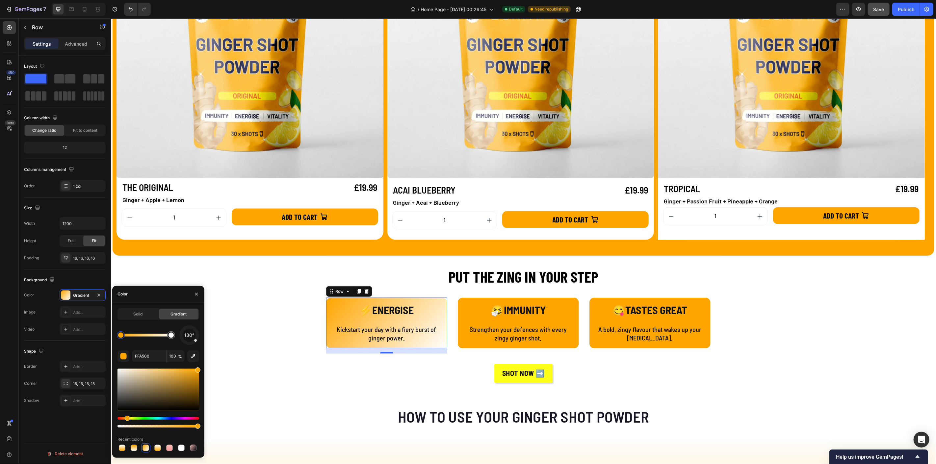
drag, startPoint x: 197, startPoint y: 342, endPoint x: 191, endPoint y: 328, distance: 15.8
click at [191, 328] on div "130°" at bounding box center [189, 336] width 20 height 20
click at [188, 337] on span "137°" at bounding box center [189, 336] width 10 height 8
drag, startPoint x: 186, startPoint y: 341, endPoint x: 190, endPoint y: 336, distance: 7.2
click at [190, 336] on div "108°" at bounding box center [189, 336] width 20 height 20
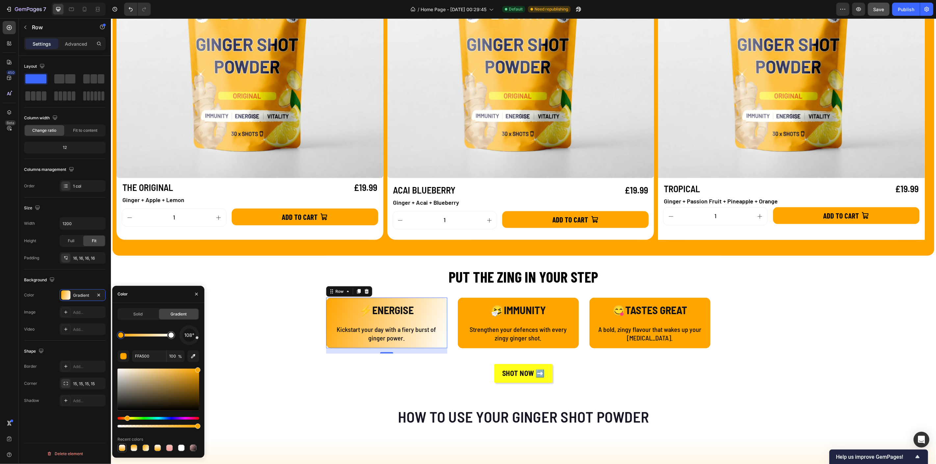
click at [122, 450] on div at bounding box center [122, 448] width 7 height 7
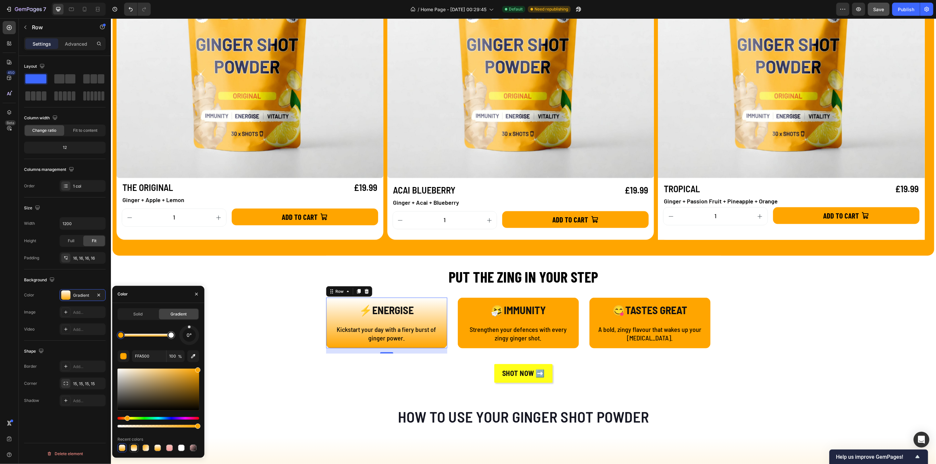
click at [135, 448] on div at bounding box center [134, 448] width 7 height 7
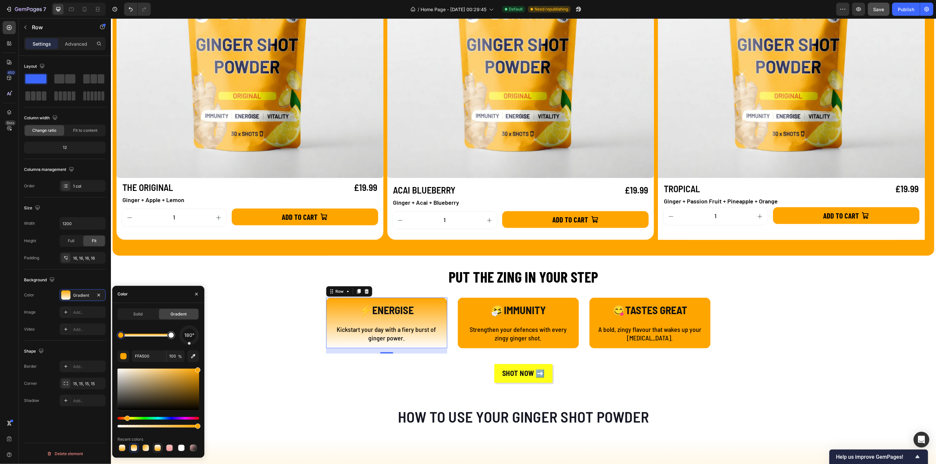
click at [157, 447] on div at bounding box center [157, 448] width 7 height 7
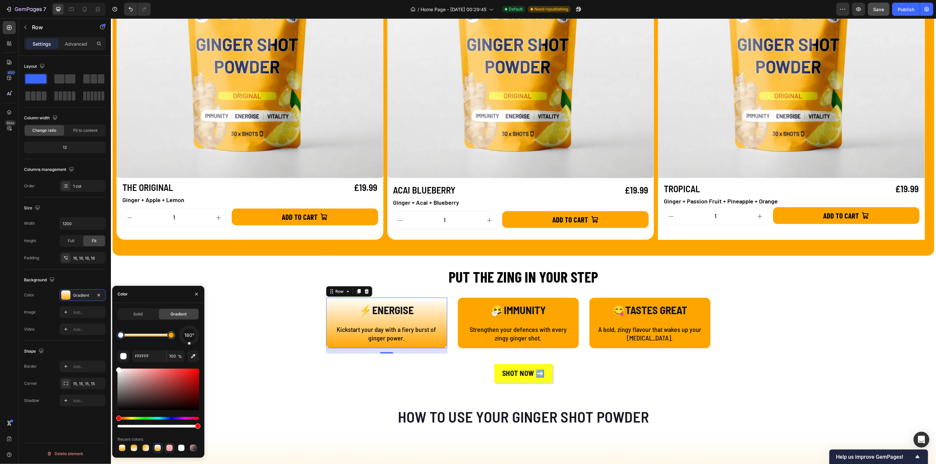
click at [170, 449] on div at bounding box center [169, 448] width 7 height 7
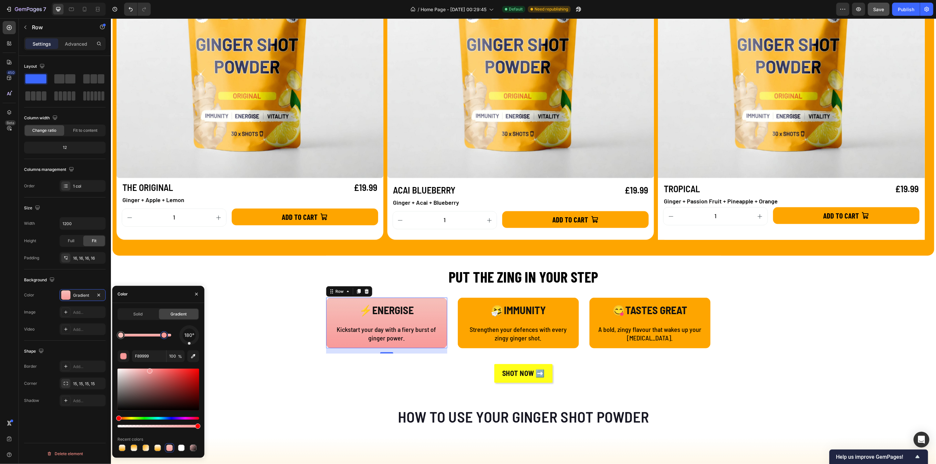
drag, startPoint x: 171, startPoint y: 339, endPoint x: 163, endPoint y: 339, distance: 8.6
click at [163, 339] on div at bounding box center [164, 336] width 12 height 12
type input "F6C0BA"
click at [190, 339] on span "165°" at bounding box center [189, 336] width 10 height 8
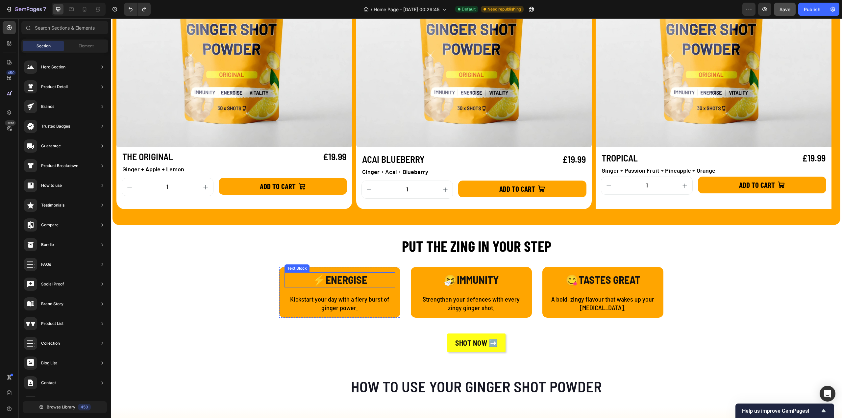
click at [300, 279] on p "⚡ENERGISE" at bounding box center [339, 280] width 109 height 14
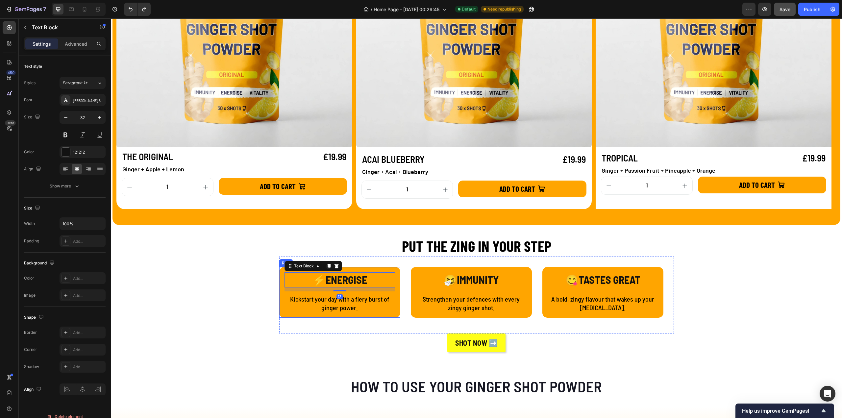
click at [280, 295] on div "⚡ENERGISE Text Block 12 Kickstart your day with a fiery burst of ginger power. …" at bounding box center [339, 292] width 121 height 51
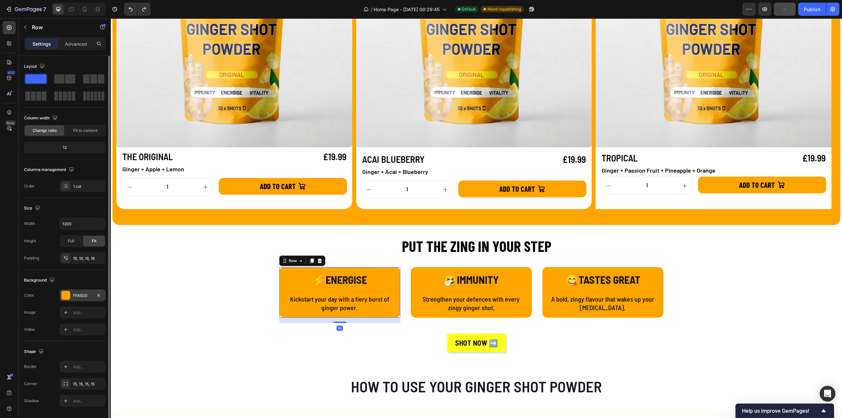
click at [67, 296] on div at bounding box center [66, 295] width 9 height 9
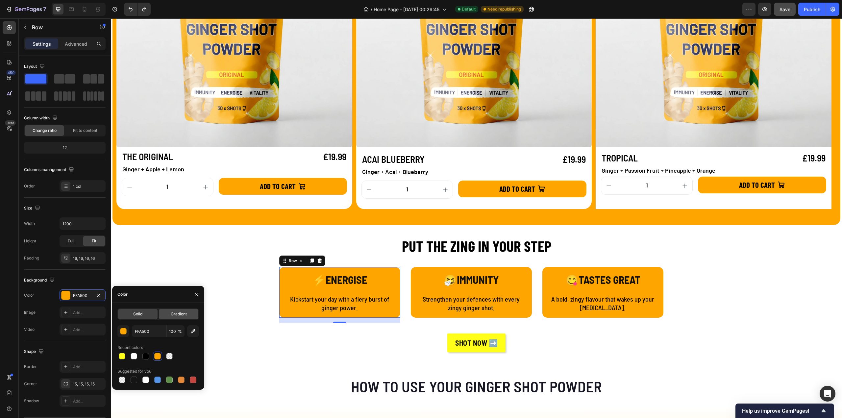
click at [188, 315] on div "Gradient" at bounding box center [178, 314] width 39 height 11
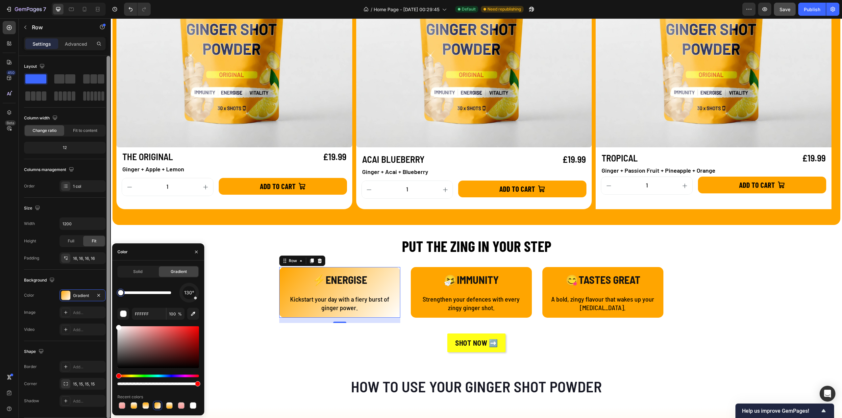
drag, startPoint x: 170, startPoint y: 294, endPoint x: 110, endPoint y: 289, distance: 60.1
click at [154, 292] on div at bounding box center [156, 292] width 5 height 5
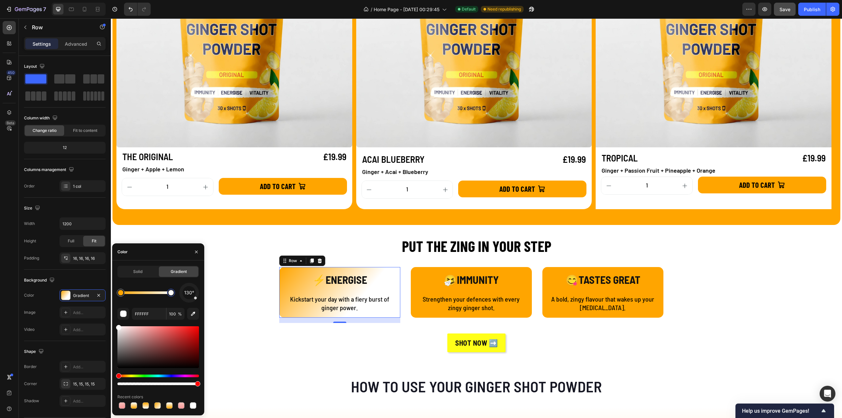
drag, startPoint x: 265, startPoint y: 311, endPoint x: 215, endPoint y: 292, distance: 53.2
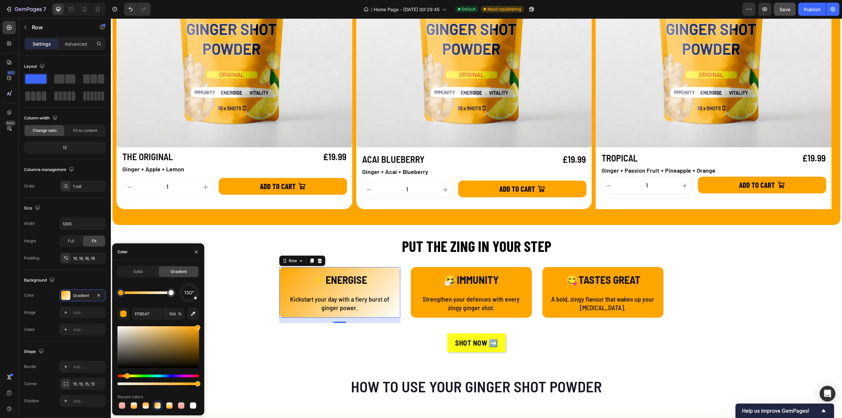
click at [135, 294] on div at bounding box center [146, 292] width 50 height 3
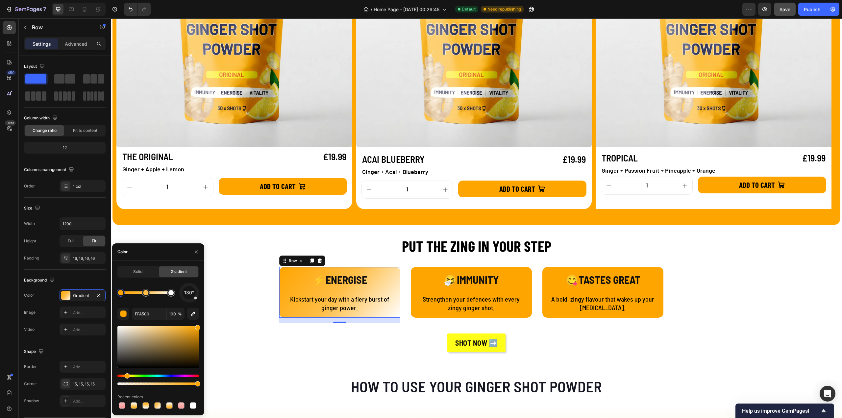
drag, startPoint x: 135, startPoint y: 294, endPoint x: 117, endPoint y: 293, distance: 18.1
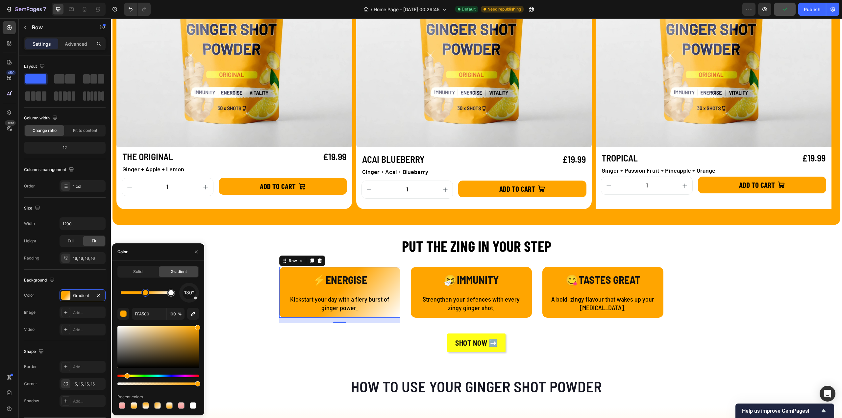
drag, startPoint x: 121, startPoint y: 293, endPoint x: 155, endPoint y: 293, distance: 33.6
click at [134, 294] on div at bounding box center [146, 292] width 50 height 3
drag, startPoint x: 133, startPoint y: 294, endPoint x: 91, endPoint y: 294, distance: 41.4
click at [91, 294] on div "450 Beta Sections(18) Elements(83) Section Element Hero Section Product Detail …" at bounding box center [55, 218] width 111 height 400
click at [122, 294] on div at bounding box center [120, 292] width 5 height 5
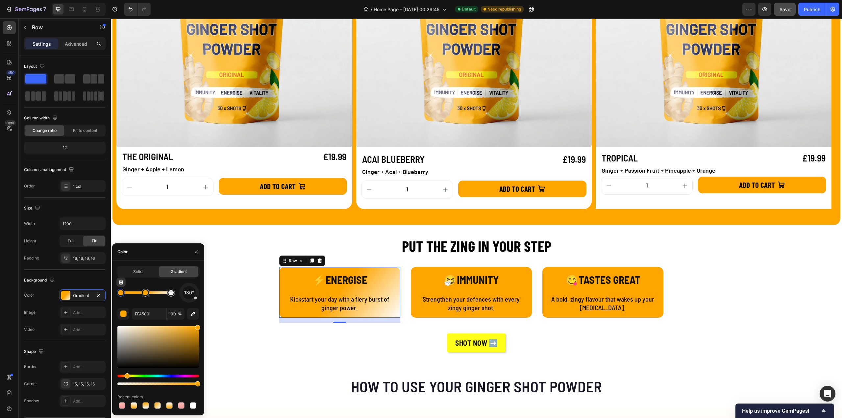
click at [122, 294] on div at bounding box center [120, 292] width 5 height 5
click at [121, 294] on div at bounding box center [120, 292] width 5 height 5
drag, startPoint x: 115, startPoint y: 293, endPoint x: 117, endPoint y: 301, distance: 8.3
click at [105, 293] on div "450 Beta Sections(18) Elements(83) Section Element Hero Section Product Detail …" at bounding box center [55, 218] width 111 height 400
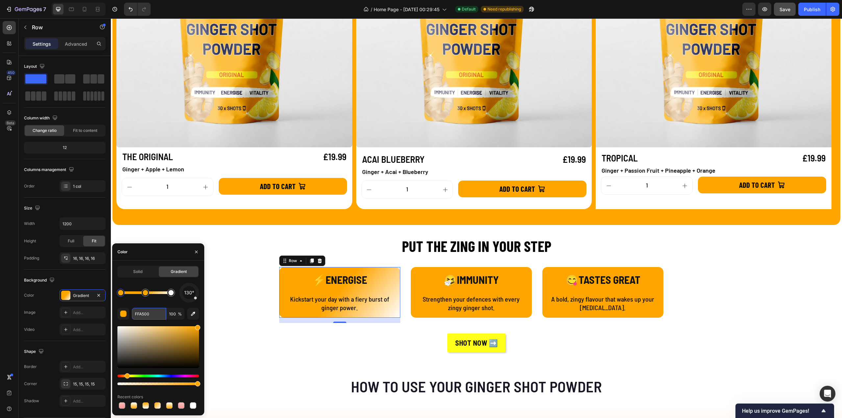
click at [146, 315] on input "FFA500" at bounding box center [149, 314] width 34 height 12
click at [126, 315] on div "button" at bounding box center [123, 314] width 7 height 7
click at [147, 313] on input "FFA500" at bounding box center [149, 314] width 34 height 12
drag, startPoint x: 151, startPoint y: 294, endPoint x: 150, endPoint y: 297, distance: 3.3
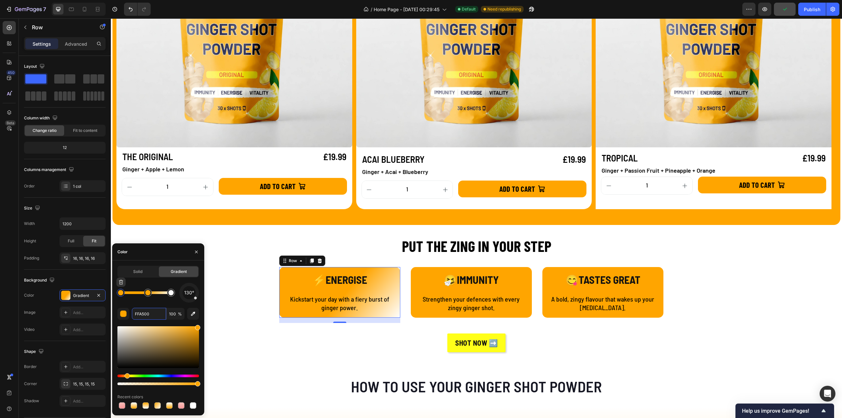
click at [121, 294] on div at bounding box center [120, 292] width 5 height 5
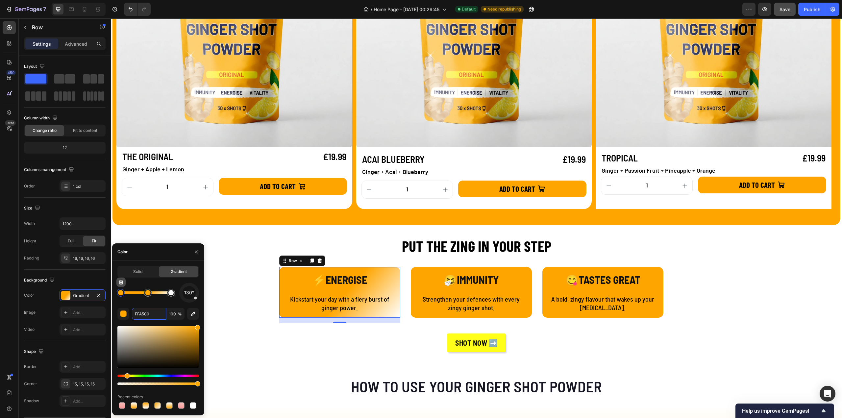
click at [120, 284] on icon "button" at bounding box center [120, 282] width 5 height 5
click at [174, 295] on div at bounding box center [171, 293] width 8 height 8
drag, startPoint x: 148, startPoint y: 295, endPoint x: 87, endPoint y: 293, distance: 61.5
click at [87, 293] on div "450 Beta Sections(18) Elements(83) Section Element Hero Section Product Detail …" at bounding box center [55, 218] width 111 height 400
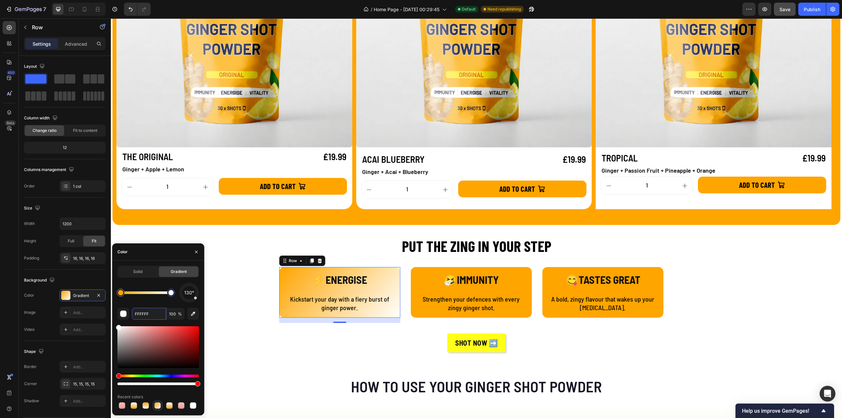
click at [170, 293] on div at bounding box center [170, 292] width 5 height 5
click at [172, 294] on div at bounding box center [170, 292] width 5 height 5
click at [147, 293] on div at bounding box center [146, 292] width 50 height 3
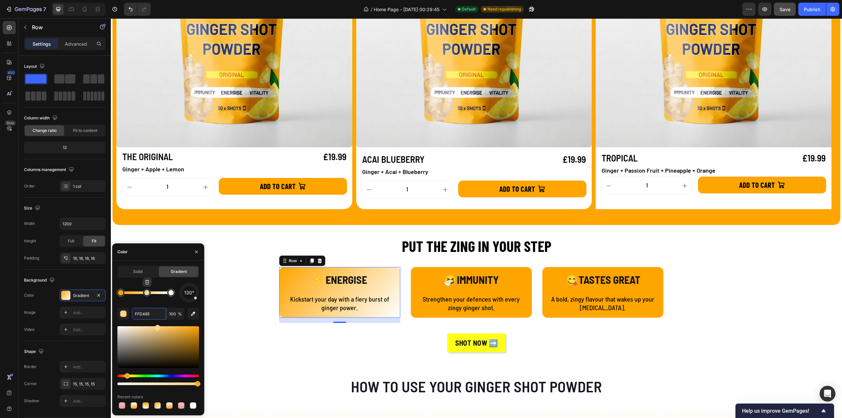
click at [147, 294] on div at bounding box center [146, 292] width 5 height 5
click at [123, 293] on div at bounding box center [120, 292] width 5 height 5
click at [122, 292] on div at bounding box center [120, 292] width 5 height 5
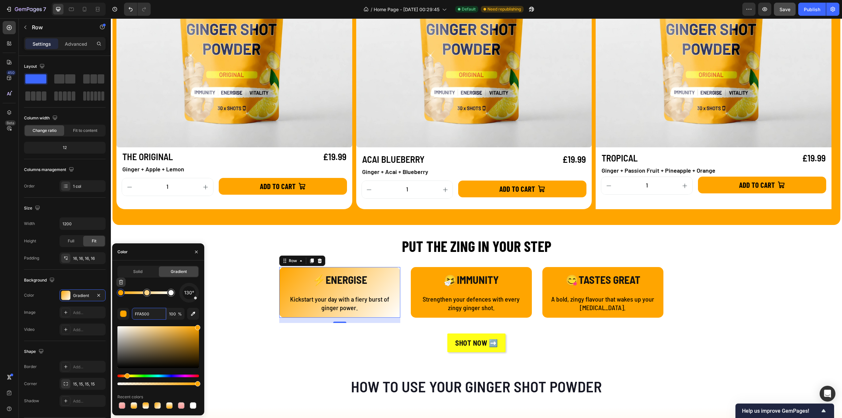
click at [122, 292] on div at bounding box center [120, 292] width 5 height 5
click at [148, 313] on input "FFA500" at bounding box center [149, 314] width 34 height 12
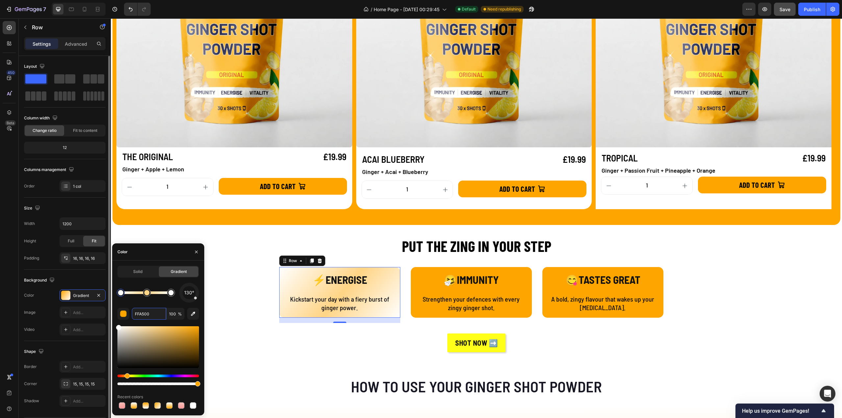
drag, startPoint x: 100, startPoint y: 324, endPoint x: 93, endPoint y: 320, distance: 8.6
click at [93, 320] on div "450 Beta Sections(18) Elements(83) Section Element Hero Section Product Detail …" at bounding box center [55, 218] width 111 height 400
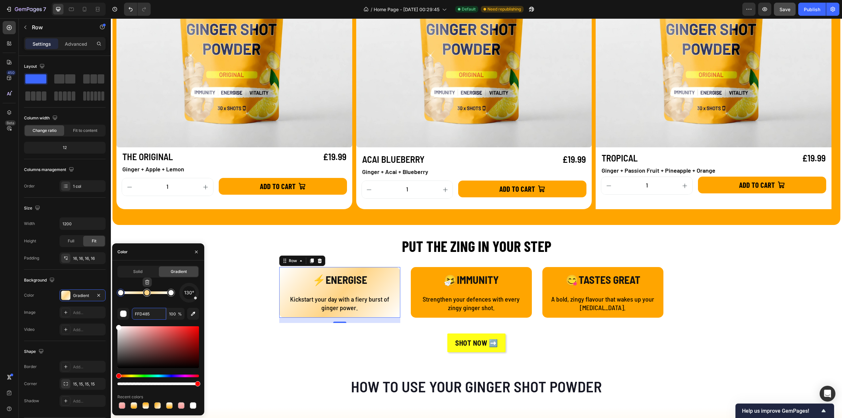
click at [149, 292] on div at bounding box center [146, 292] width 5 height 5
click at [148, 293] on div at bounding box center [148, 292] width 5 height 5
drag, startPoint x: 138, startPoint y: 313, endPoint x: 126, endPoint y: 314, distance: 11.5
click at [126, 314] on div "FFD485 100 %" at bounding box center [158, 314] width 82 height 12
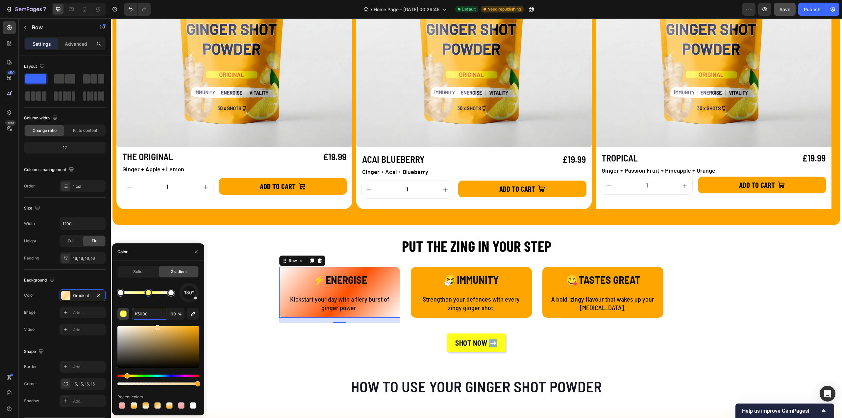
type input "ff50000"
click at [448, 314] on div "🤧IMMUNITY Text Block Strengthen your defences with every zingy ginger shot. Tex…" at bounding box center [471, 292] width 121 height 51
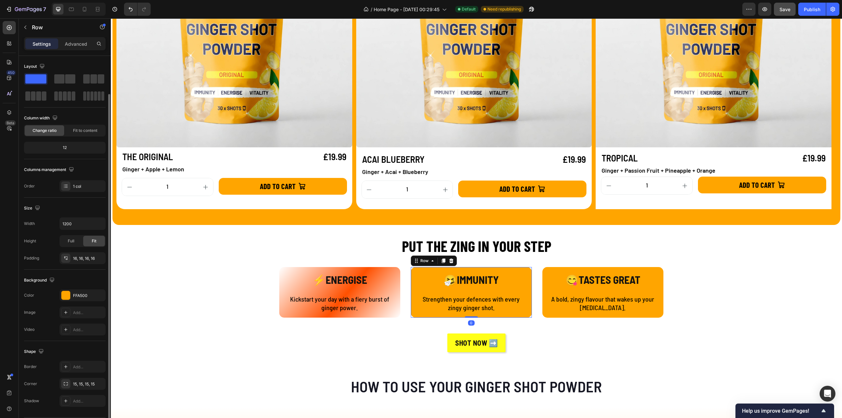
scroll to position [19, 0]
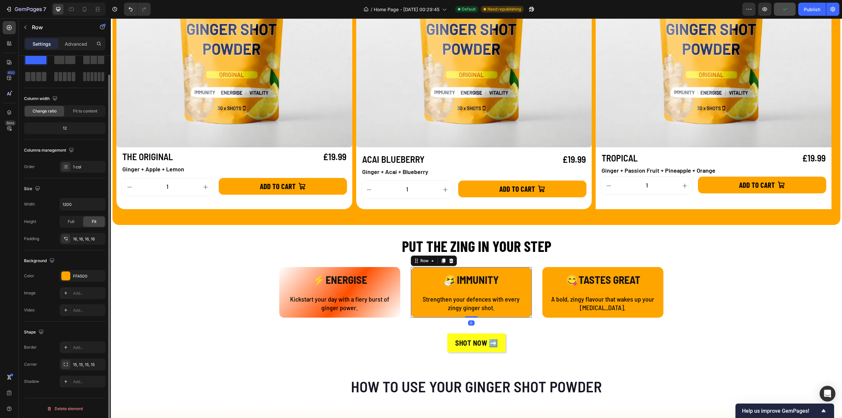
click at [448, 314] on div "🤧IMMUNITY Text Block Strengthen your defences with every zingy ginger shot. Tex…" at bounding box center [471, 292] width 121 height 51
click at [299, 314] on div "⚡ENERGISE Text Block Kickstart your day with a fiery burst of ginger power. Tex…" at bounding box center [339, 292] width 121 height 51
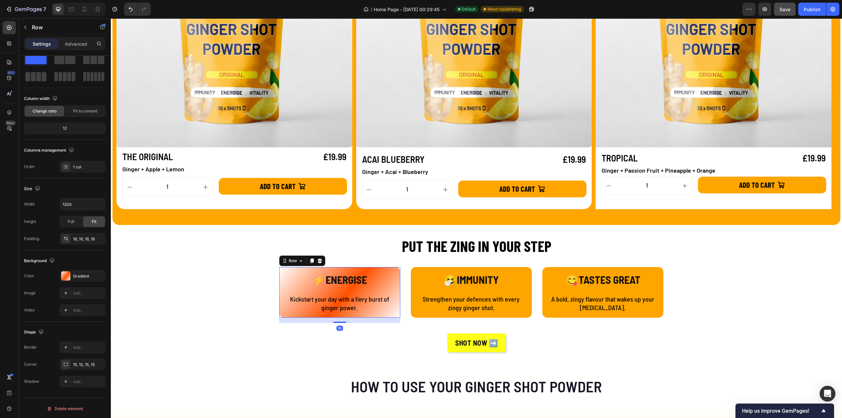
click at [299, 314] on div "⚡ENERGISE Text Block Kickstart your day with a fiery burst of ginger power. Tex…" at bounding box center [339, 292] width 121 height 51
click at [80, 273] on div "Gradient" at bounding box center [82, 276] width 19 height 6
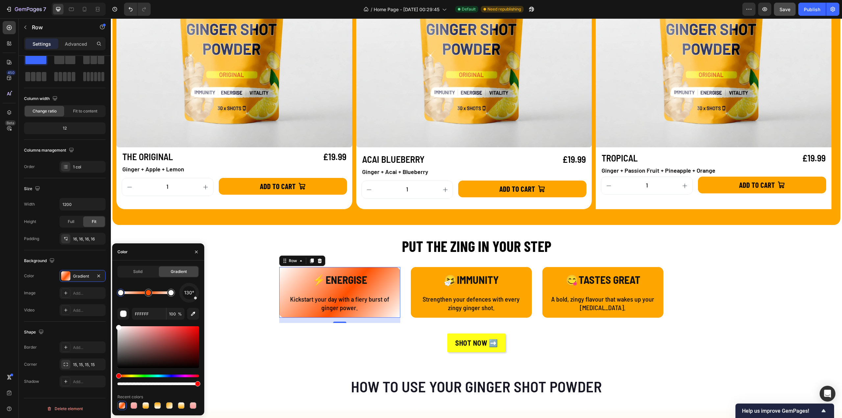
click at [191, 296] on span "130°" at bounding box center [189, 293] width 10 height 8
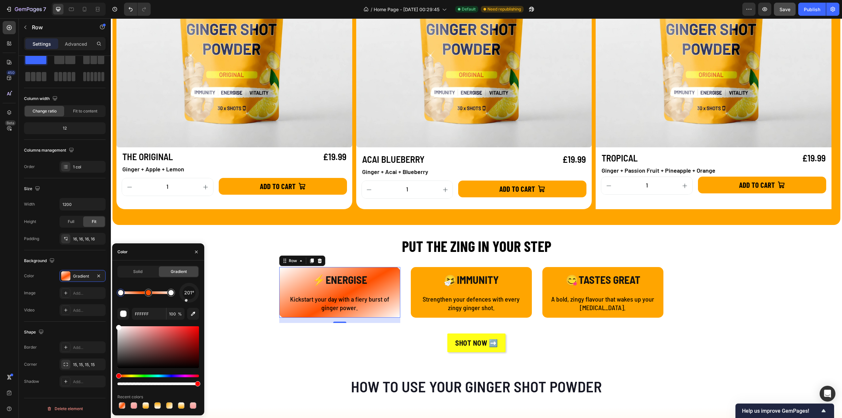
drag, startPoint x: 192, startPoint y: 300, endPoint x: 187, endPoint y: 300, distance: 6.0
click at [187, 300] on div at bounding box center [186, 300] width 3 height 3
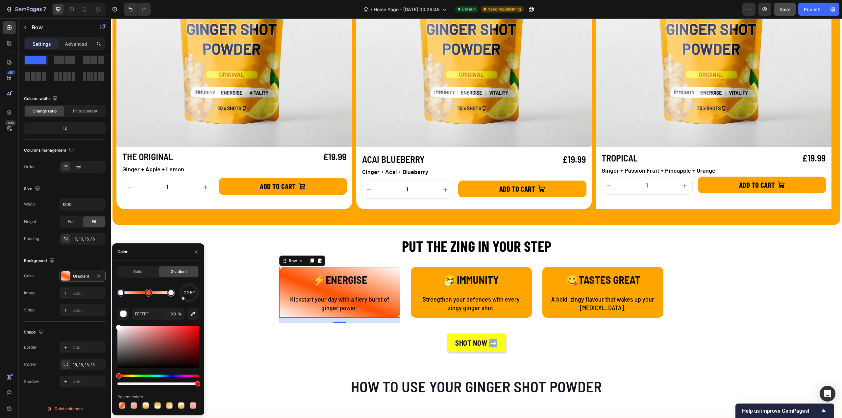
drag, startPoint x: 188, startPoint y: 301, endPoint x: 185, endPoint y: 297, distance: 4.6
click at [185, 297] on div "226°" at bounding box center [189, 293] width 20 height 20
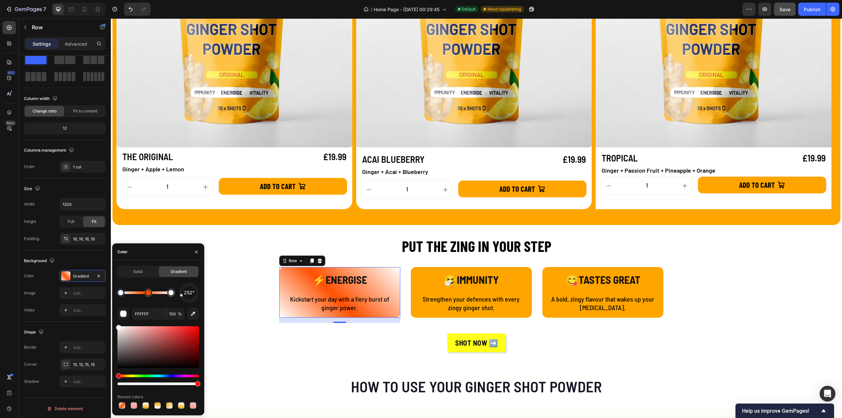
click at [182, 295] on div at bounding box center [181, 295] width 3 height 3
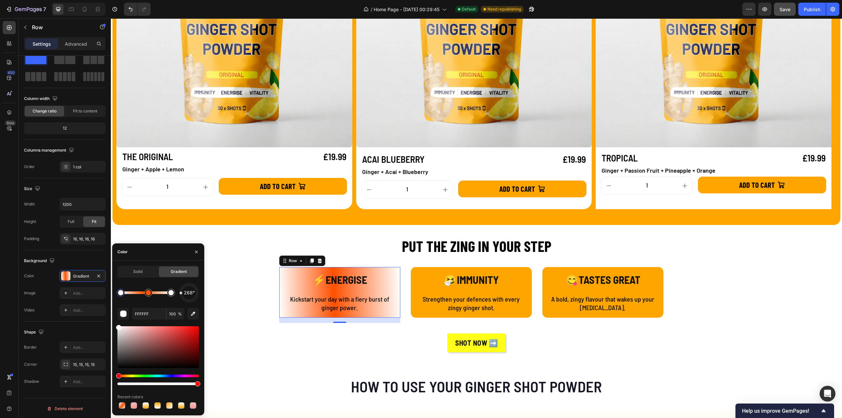
click at [181, 293] on div at bounding box center [181, 293] width 3 height 3
drag, startPoint x: 182, startPoint y: 293, endPoint x: 192, endPoint y: 287, distance: 11.7
click at [192, 287] on div "25°" at bounding box center [189, 293] width 20 height 20
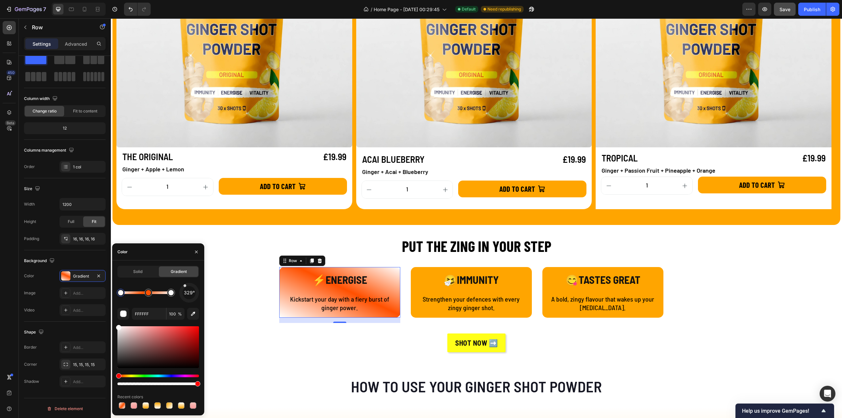
drag, startPoint x: 192, startPoint y: 287, endPoint x: 186, endPoint y: 287, distance: 6.3
click at [186, 287] on div "329°" at bounding box center [189, 292] width 13 height 13
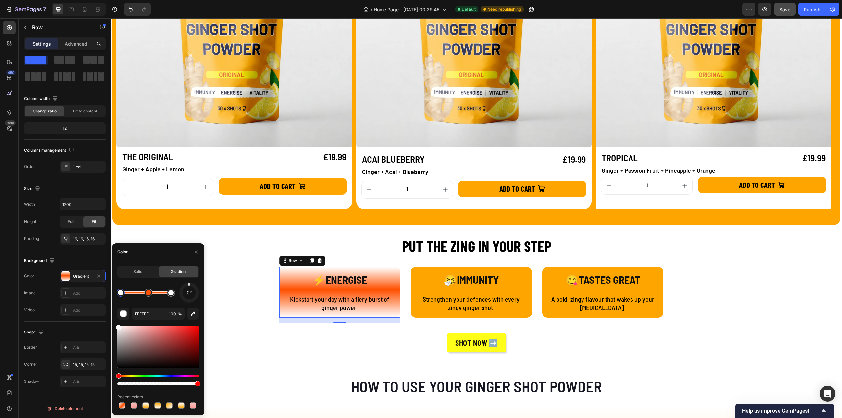
click at [189, 285] on div "0°" at bounding box center [189, 293] width 20 height 20
click at [149, 293] on div at bounding box center [148, 292] width 5 height 5
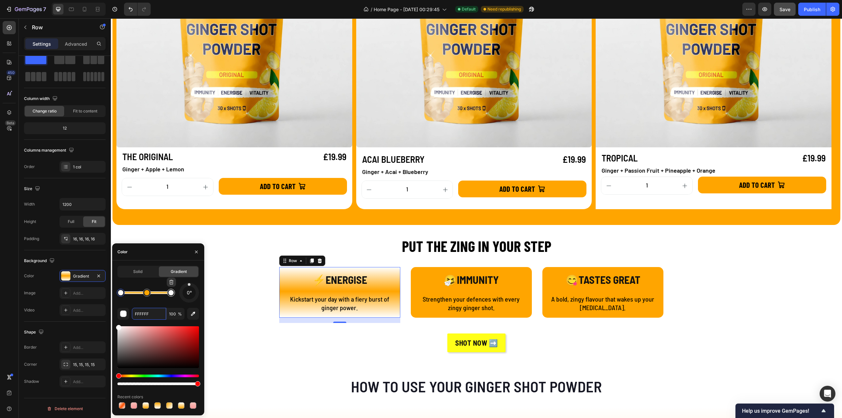
click at [171, 294] on div at bounding box center [170, 292] width 5 height 5
drag, startPoint x: 149, startPoint y: 312, endPoint x: 133, endPoint y: 312, distance: 16.5
click at [133, 312] on input "FFFFFF" at bounding box center [149, 314] width 34 height 12
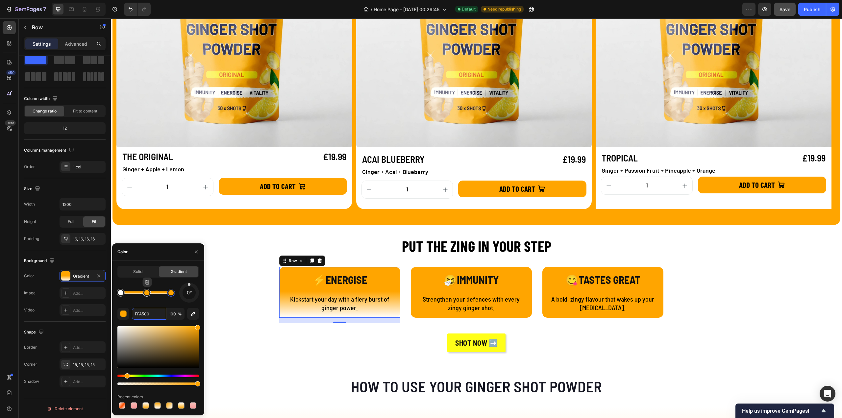
click at [148, 293] on div at bounding box center [146, 292] width 5 height 5
click at [172, 293] on div at bounding box center [170, 292] width 5 height 5
drag, startPoint x: 197, startPoint y: 327, endPoint x: 168, endPoint y: 330, distance: 29.1
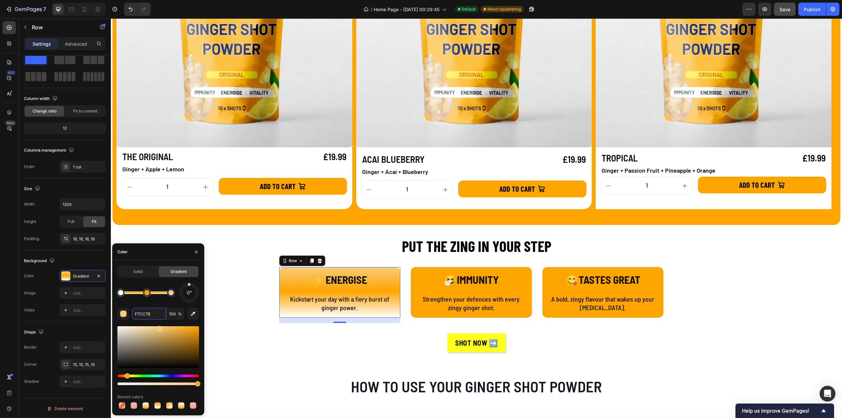
drag, startPoint x: 163, startPoint y: 328, endPoint x: 168, endPoint y: 327, distance: 5.3
drag, startPoint x: 160, startPoint y: 329, endPoint x: 191, endPoint y: 319, distance: 32.4
drag, startPoint x: 198, startPoint y: 328, endPoint x: 180, endPoint y: 322, distance: 18.4
drag, startPoint x: 186, startPoint y: 328, endPoint x: 178, endPoint y: 321, distance: 10.7
drag, startPoint x: 154, startPoint y: 313, endPoint x: 135, endPoint y: 314, distance: 18.8
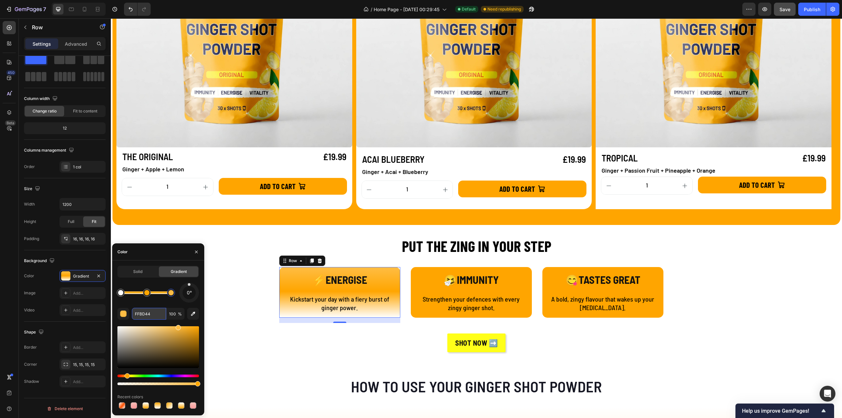
click at [135, 314] on input "FFBD44" at bounding box center [149, 314] width 34 height 12
click at [120, 293] on div at bounding box center [120, 292] width 5 height 5
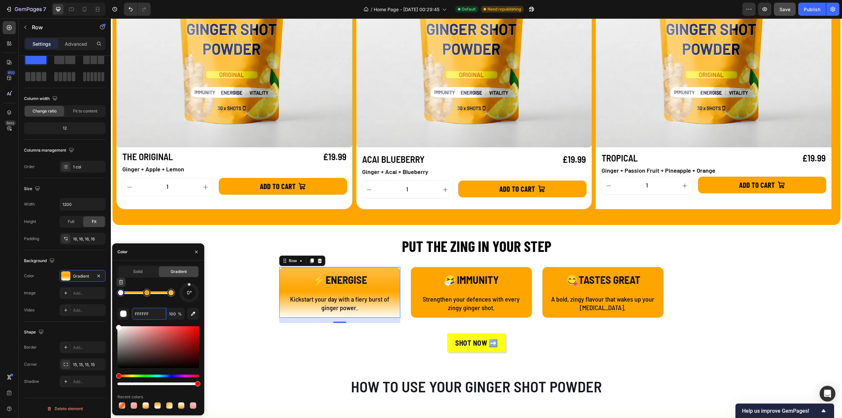
click at [120, 293] on div at bounding box center [120, 292] width 5 height 5
click at [136, 312] on input "FFFFFF" at bounding box center [149, 314] width 34 height 12
paste input "BD44"
drag, startPoint x: 149, startPoint y: 314, endPoint x: 133, endPoint y: 314, distance: 16.5
click at [133, 314] on input "FFFFFF" at bounding box center [149, 314] width 34 height 12
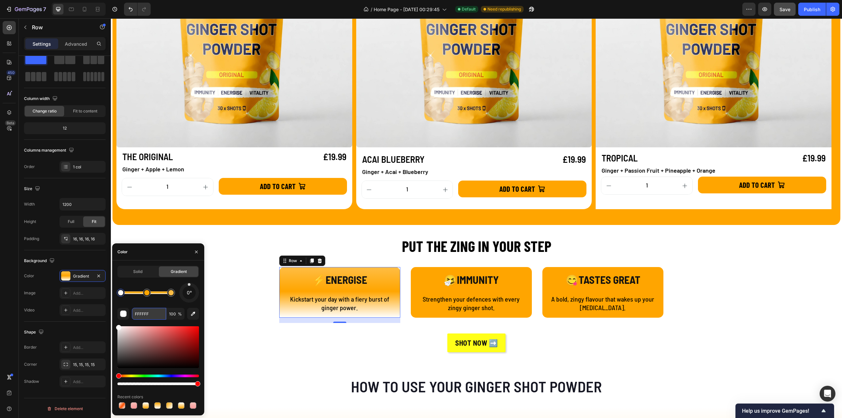
paste input "BD44"
type input "FFBD44"
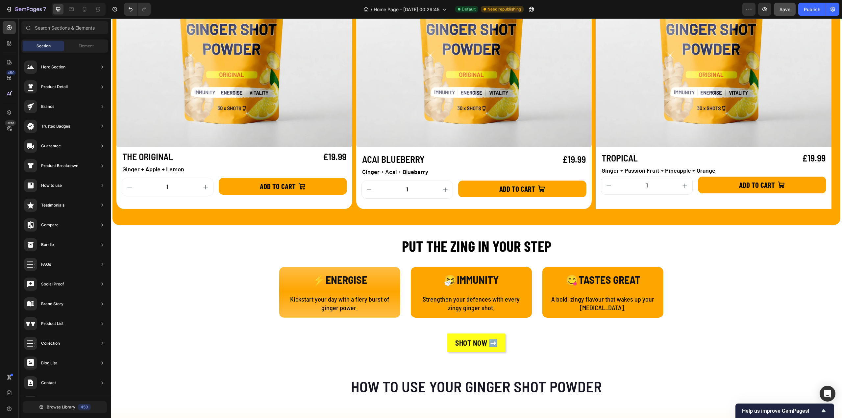
click at [280, 292] on div "⚡ENERGISE Text Block Kickstart your day with a fiery burst of ginger power. Tex…" at bounding box center [339, 292] width 121 height 51
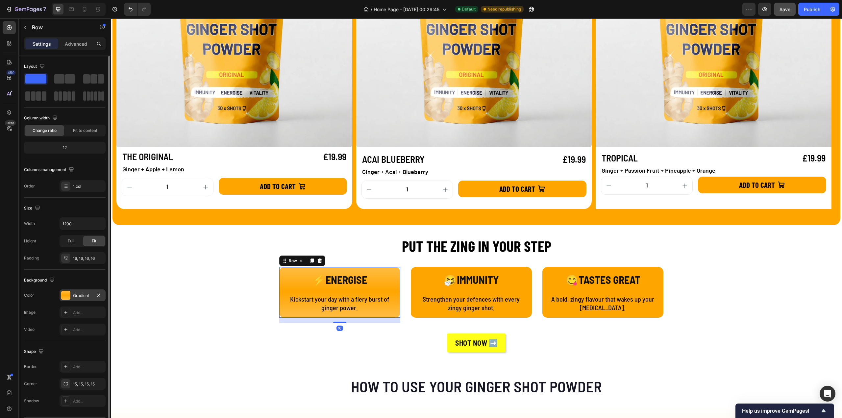
click at [67, 296] on div at bounding box center [65, 295] width 9 height 9
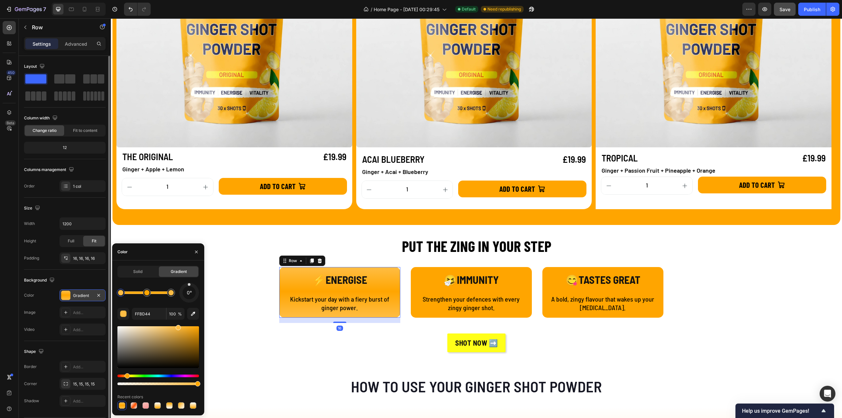
click at [67, 296] on div at bounding box center [65, 295] width 9 height 9
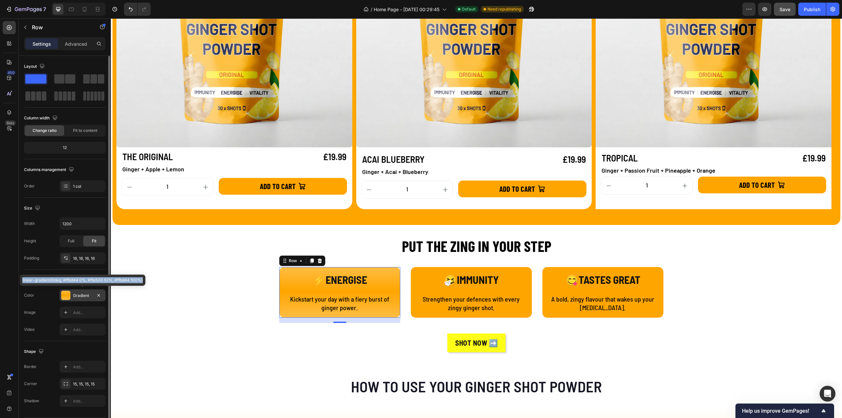
click at [63, 295] on div at bounding box center [65, 295] width 9 height 9
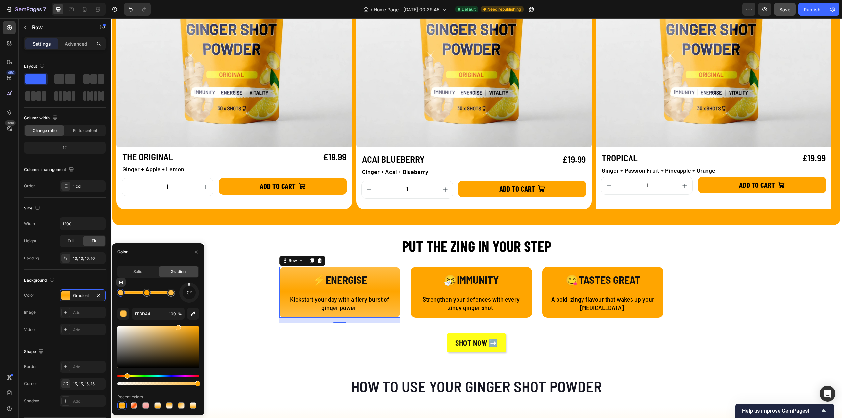
click at [120, 295] on div at bounding box center [120, 292] width 5 height 5
drag, startPoint x: 178, startPoint y: 327, endPoint x: 184, endPoint y: 323, distance: 7.1
click at [172, 296] on div at bounding box center [171, 293] width 8 height 8
type input "FFB428"
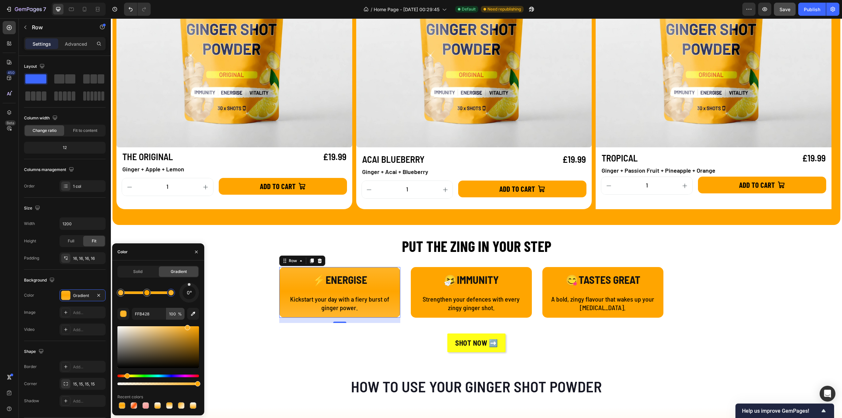
drag, startPoint x: 178, startPoint y: 328, endPoint x: 184, endPoint y: 319, distance: 10.0
drag, startPoint x: 190, startPoint y: 288, endPoint x: 196, endPoint y: 296, distance: 10.6
click at [196, 296] on div "112°" at bounding box center [189, 293] width 20 height 20
drag, startPoint x: 197, startPoint y: 299, endPoint x: 192, endPoint y: 301, distance: 5.6
click at [192, 301] on div "116°" at bounding box center [189, 293] width 20 height 20
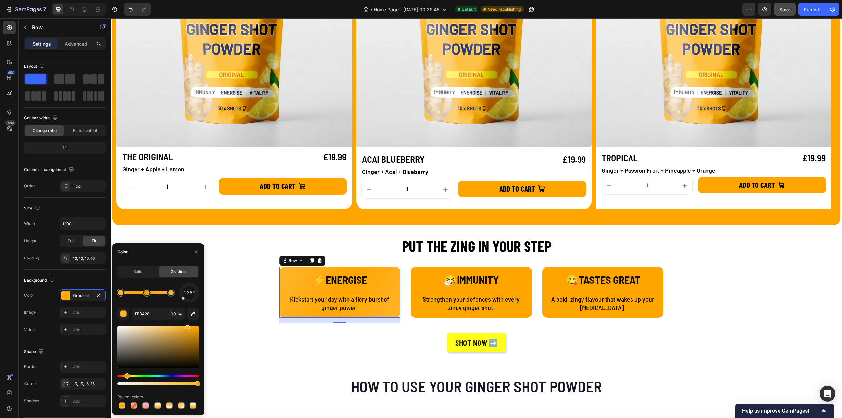
drag, startPoint x: 192, startPoint y: 301, endPoint x: 184, endPoint y: 297, distance: 8.7
click at [184, 297] on div "228°" at bounding box center [189, 293] width 20 height 20
drag, startPoint x: 184, startPoint y: 300, endPoint x: 183, endPoint y: 295, distance: 4.7
click at [183, 295] on div at bounding box center [189, 293] width 25 height 25
drag, startPoint x: 184, startPoint y: 294, endPoint x: 188, endPoint y: 285, distance: 9.9
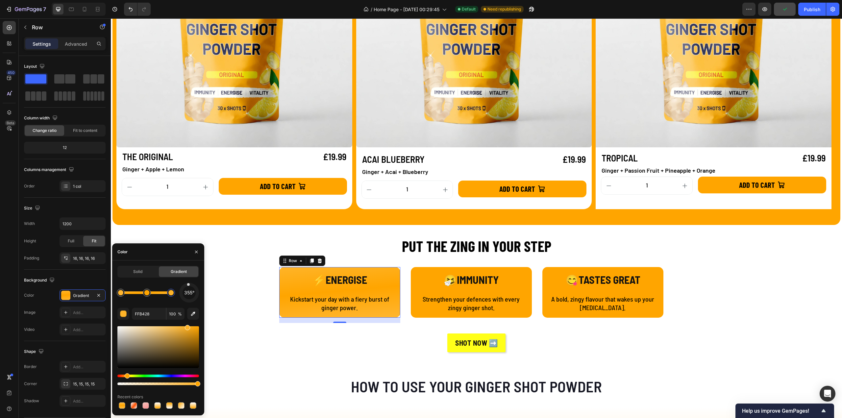
click at [188, 285] on div at bounding box center [188, 292] width 21 height 21
click at [188, 295] on span "355°" at bounding box center [189, 293] width 10 height 8
click at [189, 284] on div at bounding box center [189, 293] width 27 height 27
click at [189, 285] on div at bounding box center [189, 284] width 3 height 3
drag, startPoint x: 189, startPoint y: 285, endPoint x: 189, endPoint y: 281, distance: 4.7
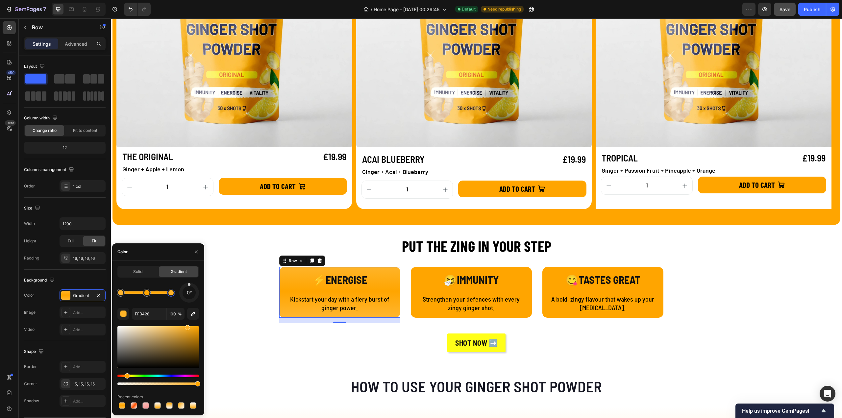
click at [189, 281] on div "Solid Gradient 0° FFB428 100 % Recent colors" at bounding box center [158, 338] width 82 height 144
click at [279, 334] on div "SHOT NOW ➡️ Button" at bounding box center [476, 343] width 395 height 19
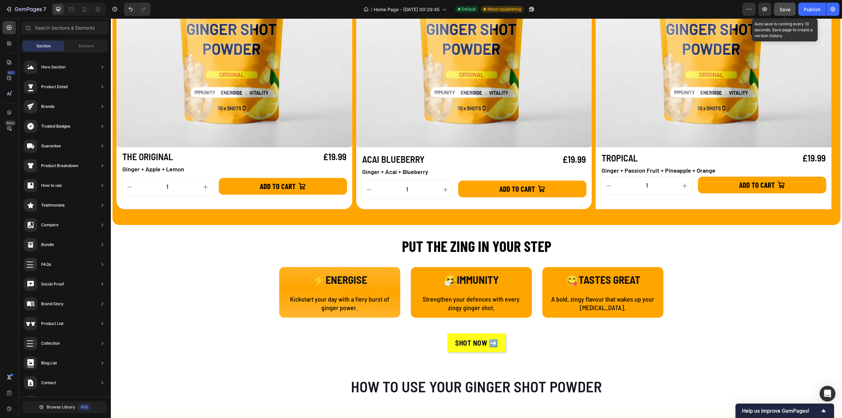
drag, startPoint x: 786, startPoint y: 14, endPoint x: 793, endPoint y: 13, distance: 8.1
click at [786, 14] on button "Save" at bounding box center [785, 9] width 22 height 13
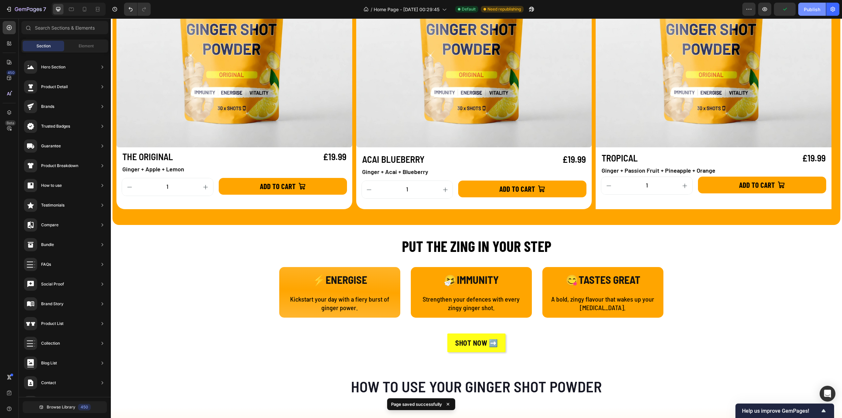
click at [806, 12] on div "Publish" at bounding box center [812, 9] width 16 height 7
click at [431, 403] on div "View live page" at bounding box center [434, 402] width 38 height 9
click at [383, 281] on p "⚡ENERGISE" at bounding box center [339, 280] width 109 height 14
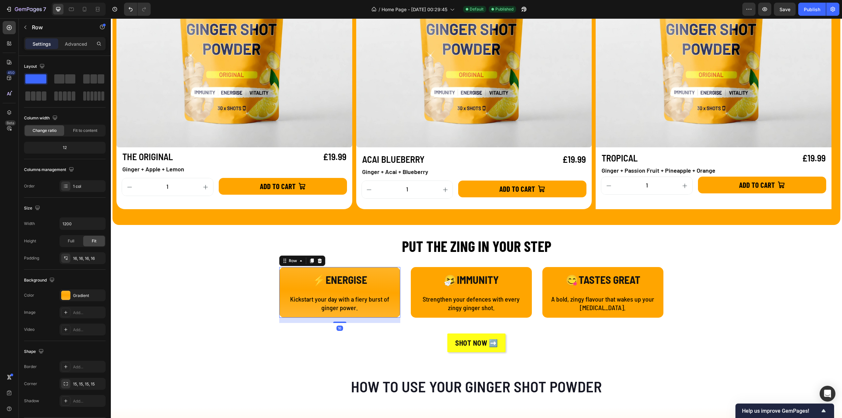
click at [392, 291] on div "⚡ENERGISE Text Block Kickstart your day with a fiery burst of ginger power. Tex…" at bounding box center [339, 292] width 121 height 51
click at [66, 295] on div at bounding box center [65, 295] width 9 height 9
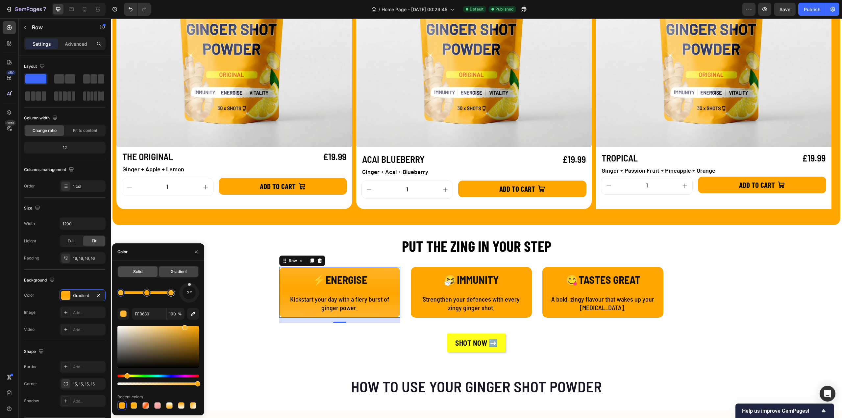
click at [139, 271] on span "Solid" at bounding box center [137, 272] width 9 height 6
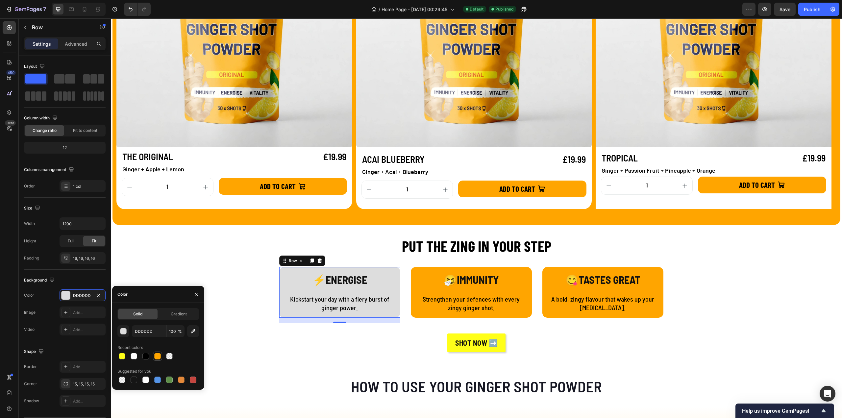
click at [159, 356] on div at bounding box center [157, 356] width 7 height 7
type input "FFA500"
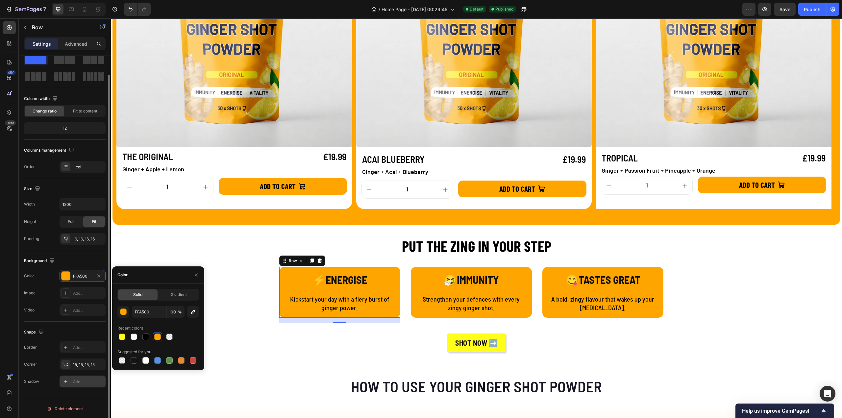
click at [64, 381] on icon at bounding box center [65, 381] width 5 height 5
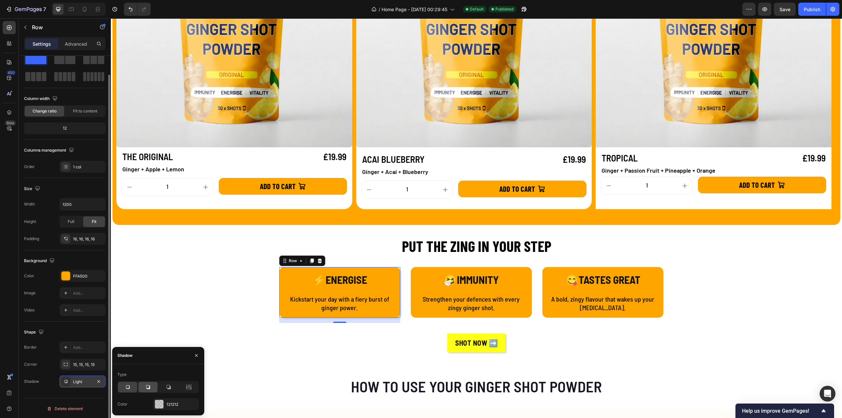
click at [149, 387] on icon at bounding box center [148, 387] width 7 height 7
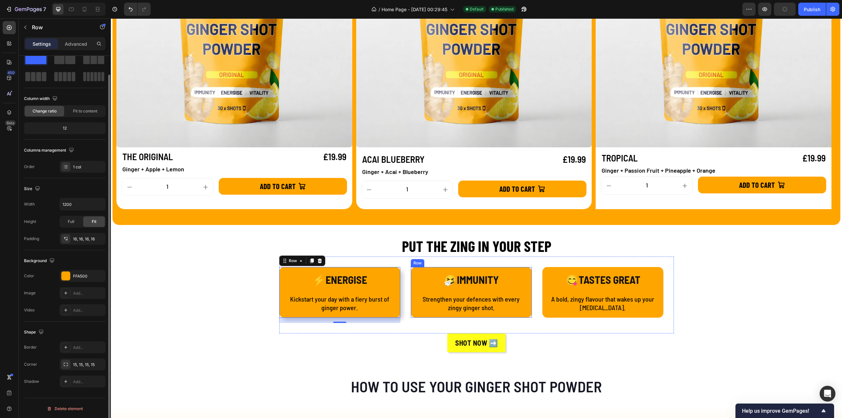
click at [416, 314] on div "🤧IMMUNITY Text Block Strengthen your defences with every zingy ginger shot. Tex…" at bounding box center [471, 292] width 121 height 51
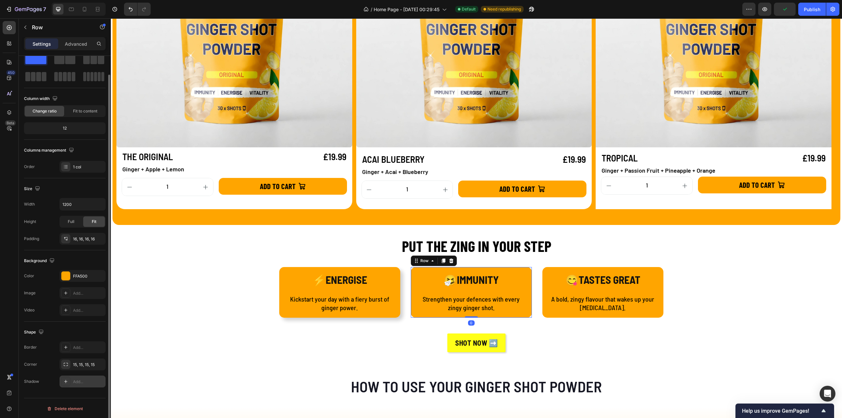
click at [63, 380] on icon at bounding box center [65, 381] width 5 height 5
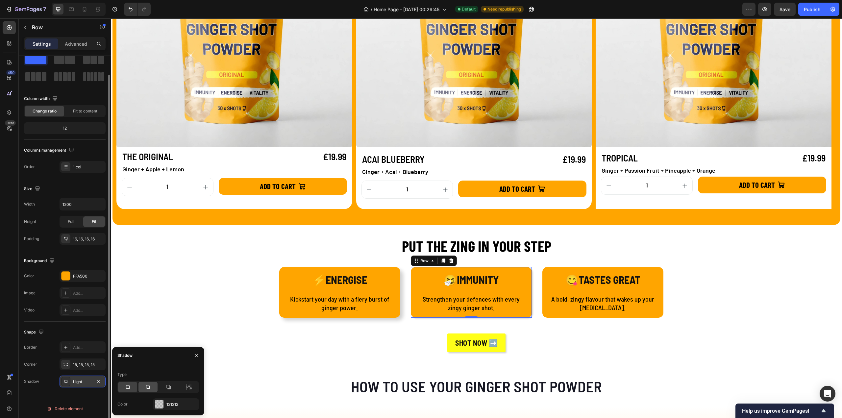
click at [149, 385] on icon at bounding box center [148, 387] width 7 height 7
click at [544, 313] on div "😋TASTES GREAT Text Block A bold, zingy flavour that wakes up your [MEDICAL_DATA…" at bounding box center [602, 292] width 121 height 51
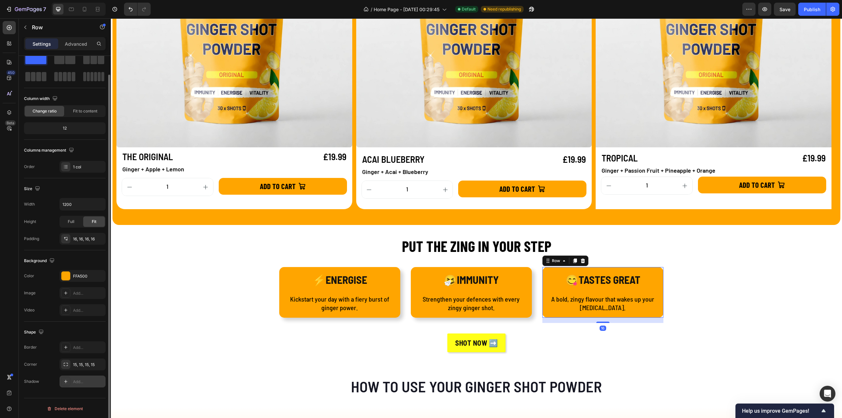
click at [67, 381] on icon at bounding box center [65, 381] width 5 height 5
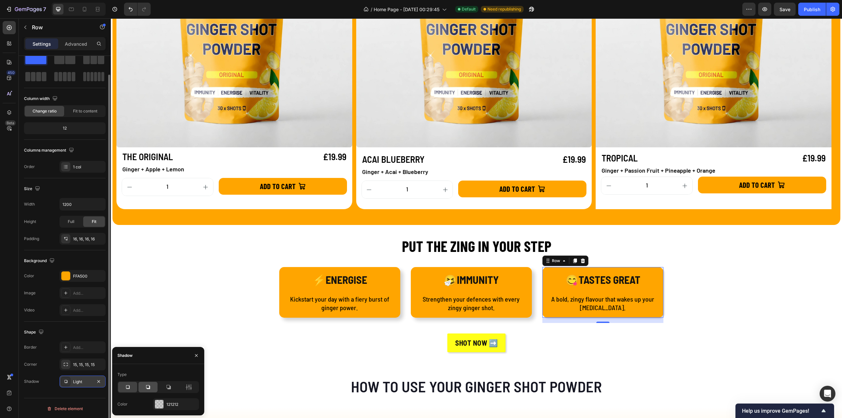
click at [152, 389] on div at bounding box center [147, 387] width 19 height 11
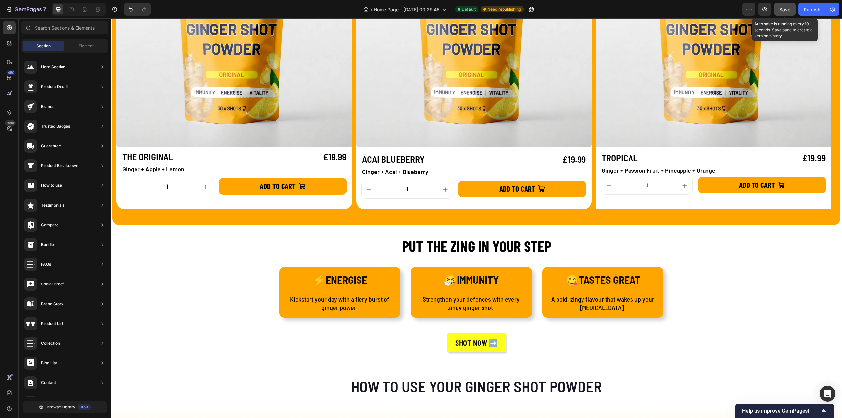
click at [779, 10] on button "Save" at bounding box center [785, 9] width 22 height 13
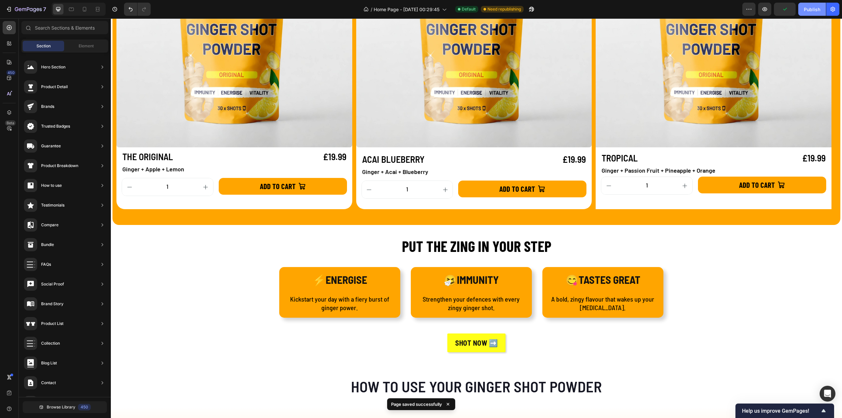
click at [817, 11] on div "Publish" at bounding box center [812, 9] width 16 height 7
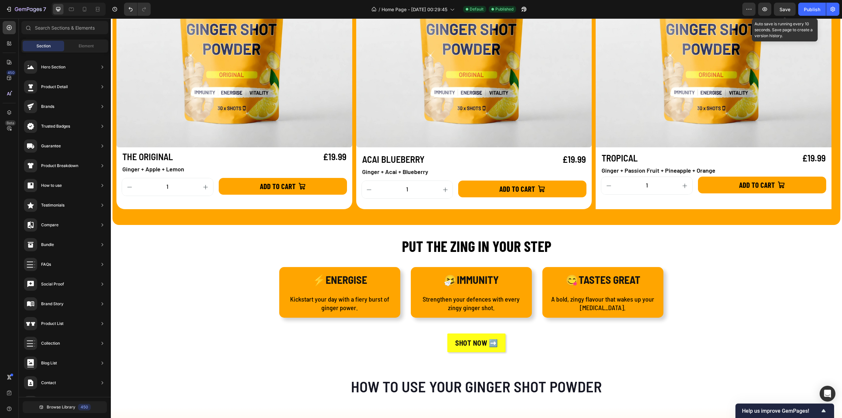
click at [787, 9] on span "Save" at bounding box center [785, 10] width 11 height 6
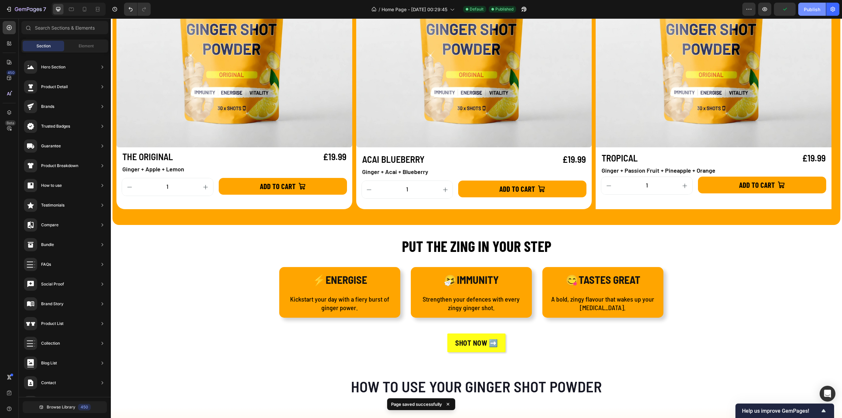
click at [805, 11] on div "Publish" at bounding box center [812, 9] width 16 height 7
click at [432, 401] on div "View live page" at bounding box center [434, 402] width 38 height 9
click at [522, 340] on div "SHOT NOW ➡️ Button" at bounding box center [476, 343] width 395 height 19
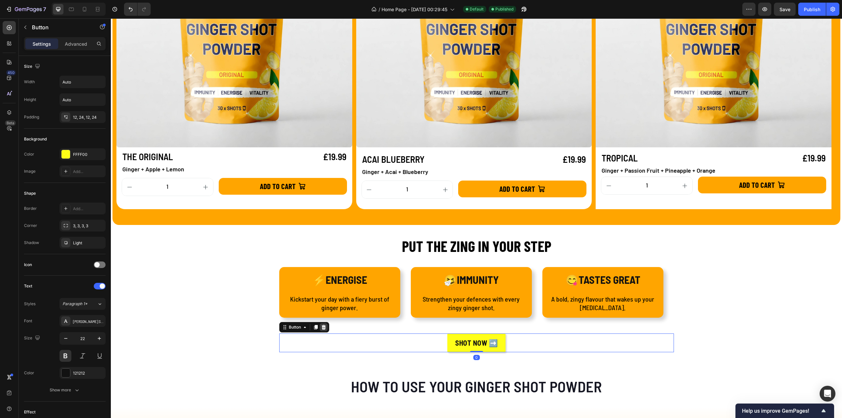
click at [321, 327] on icon at bounding box center [323, 327] width 4 height 5
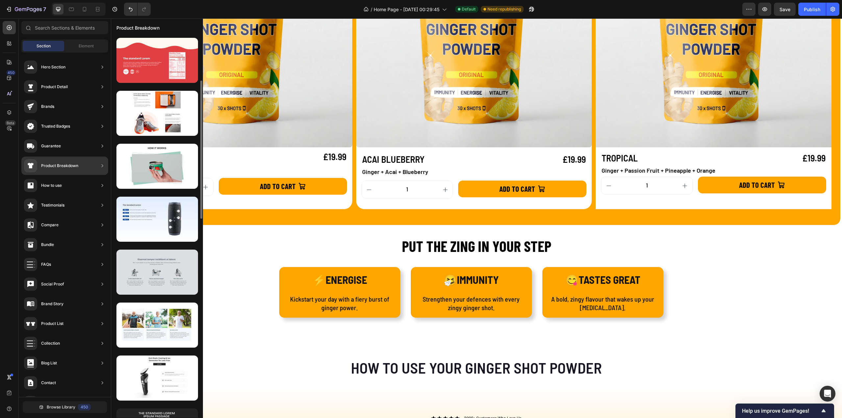
scroll to position [66, 0]
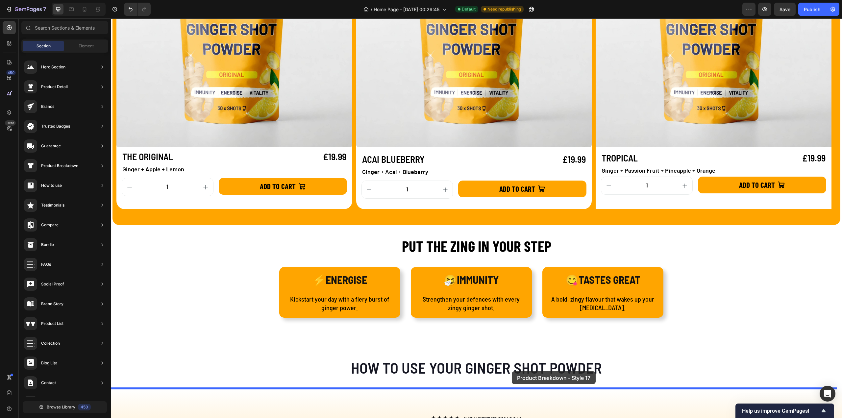
drag, startPoint x: 260, startPoint y: 279, endPoint x: 512, endPoint y: 371, distance: 268.8
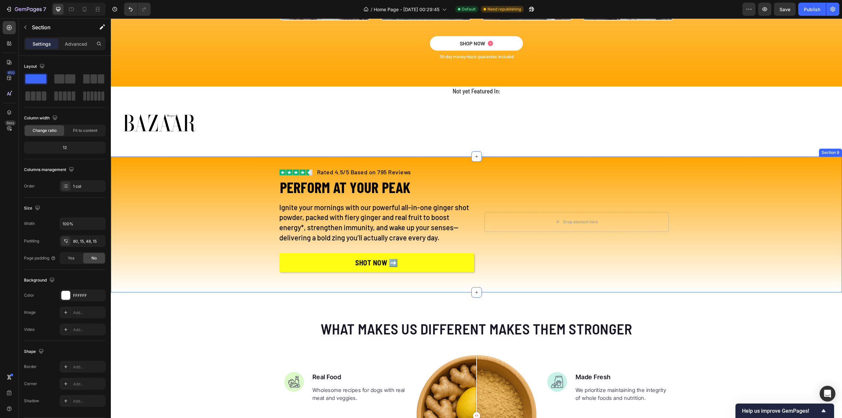
scroll to position [1513, 0]
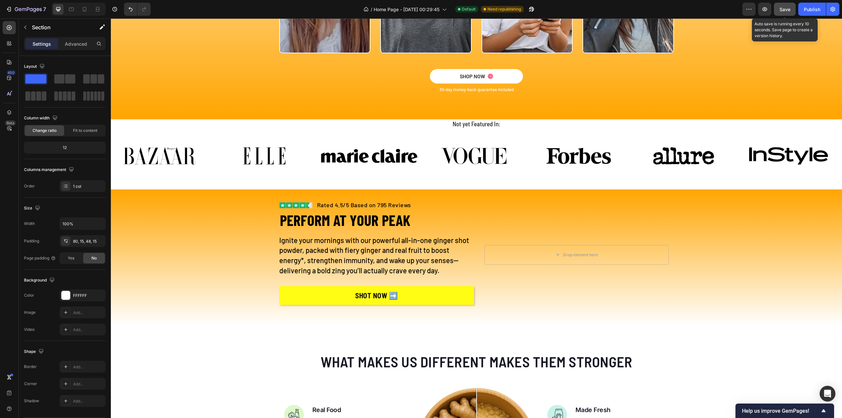
click at [779, 8] on button "Save" at bounding box center [785, 9] width 22 height 13
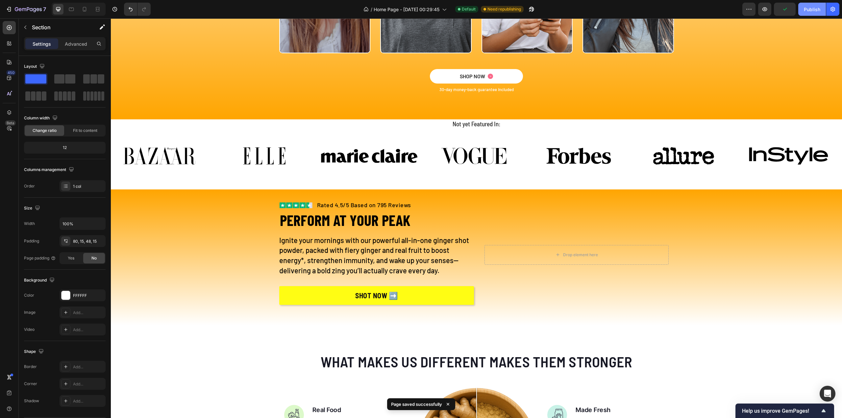
click at [804, 9] on button "Publish" at bounding box center [812, 9] width 28 height 13
